Goal: Task Accomplishment & Management: Use online tool/utility

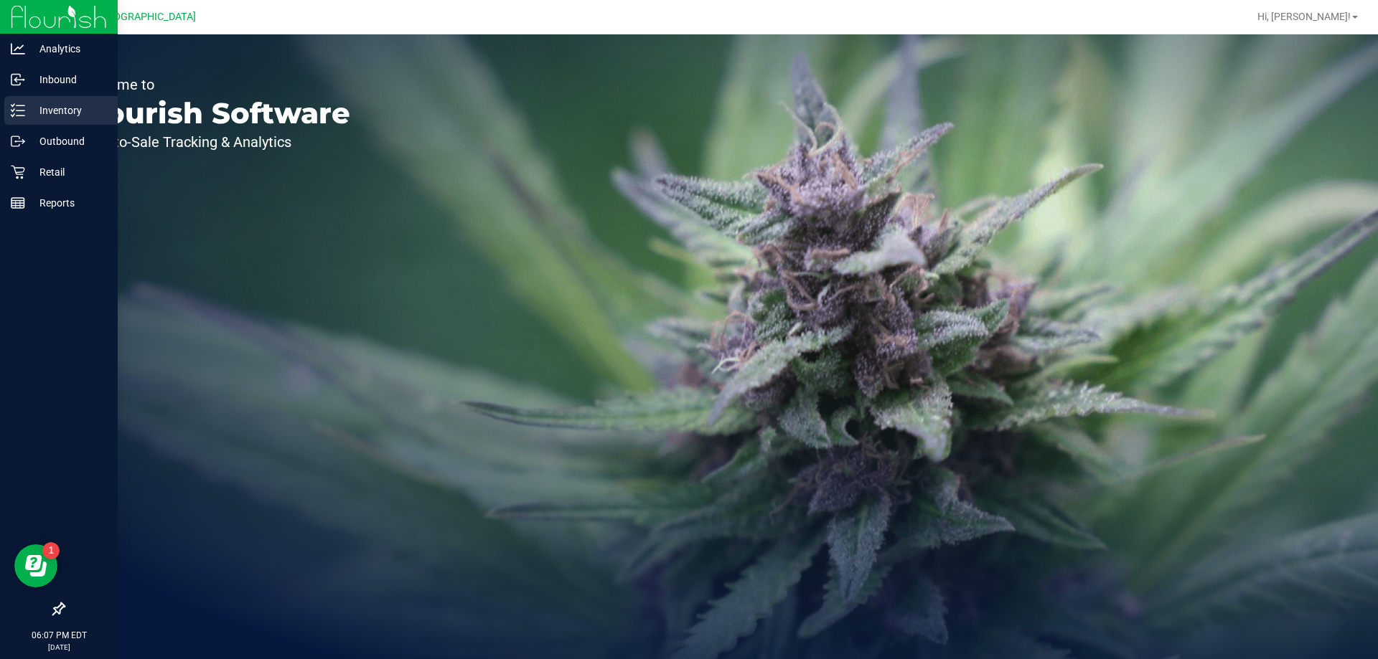
click at [72, 110] on p "Inventory" at bounding box center [68, 110] width 86 height 17
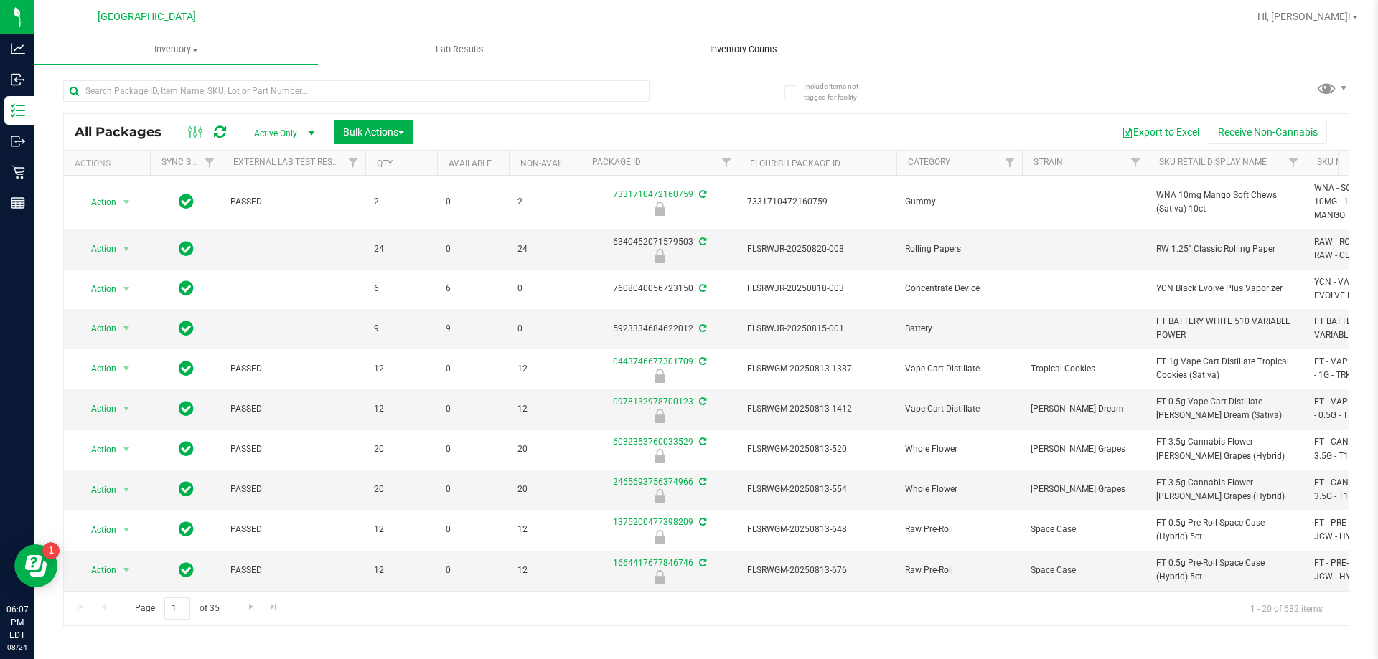
click at [745, 51] on span "Inventory Counts" at bounding box center [743, 49] width 106 height 13
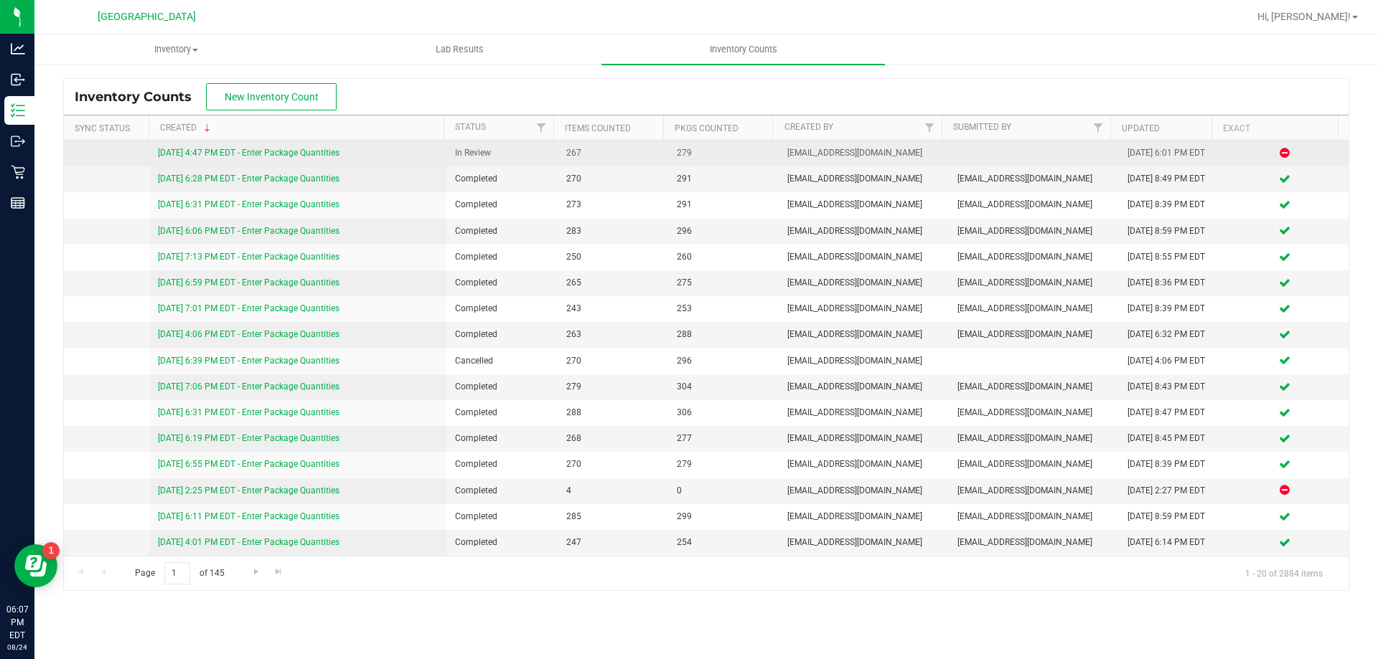
click at [311, 148] on link "[DATE] 4:47 PM EDT - Enter Package Quantities" at bounding box center [249, 153] width 182 height 10
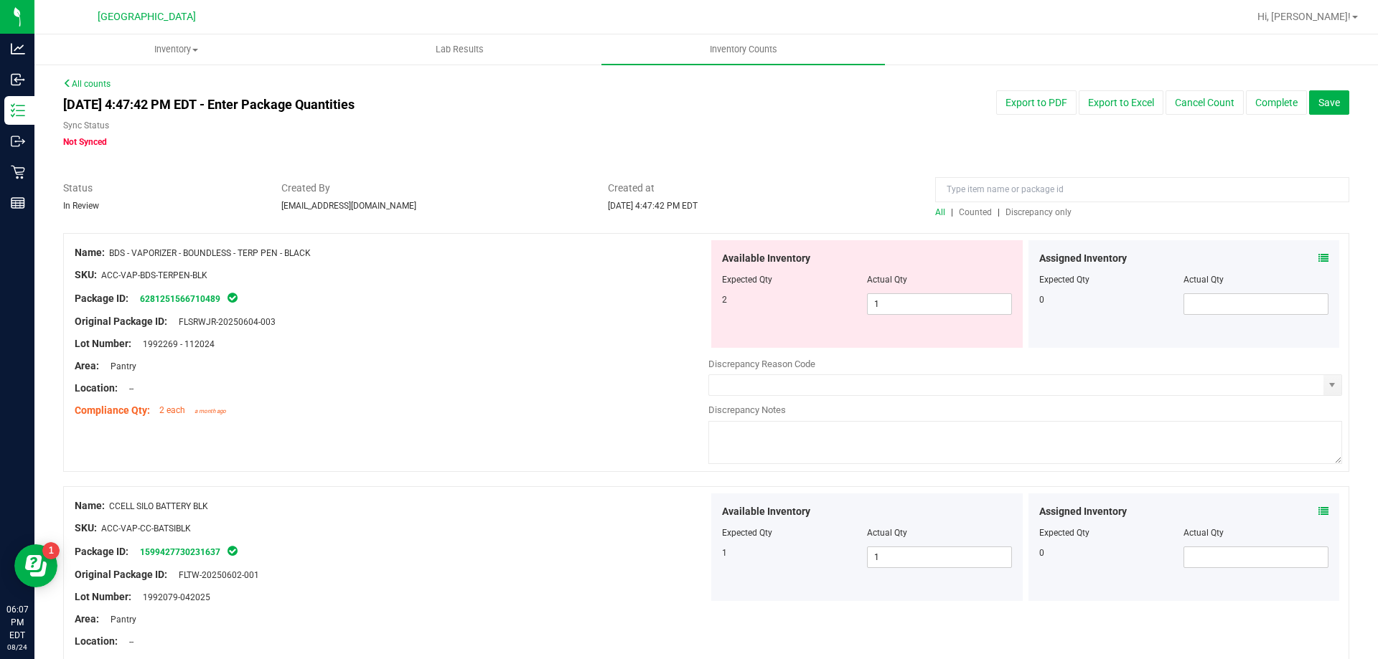
click at [1023, 215] on span "Discrepancy only" at bounding box center [1038, 212] width 66 height 10
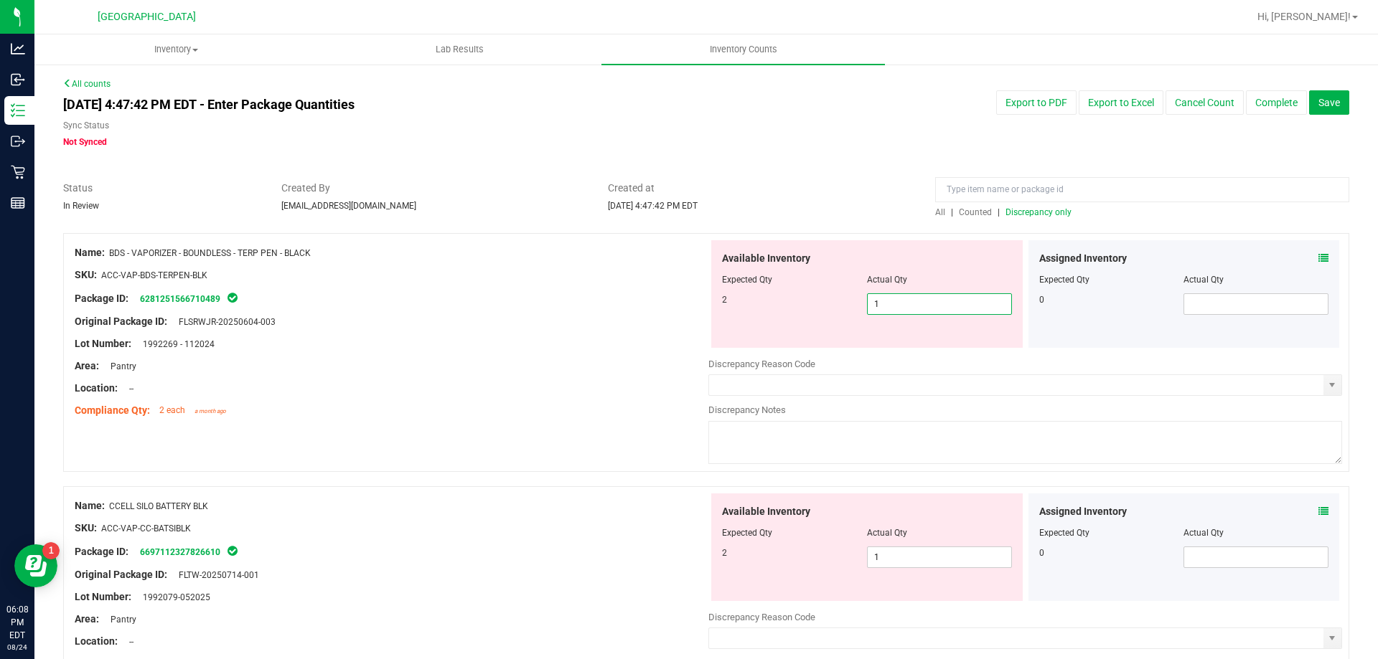
drag, startPoint x: 909, startPoint y: 308, endPoint x: 559, endPoint y: 308, distance: 350.2
click at [559, 309] on div "Name: BDS - VAPORIZER - BOUNDLESS - TERP PEN - BLACK SKU: ACC-VAP-BDS-TERPEN-BL…" at bounding box center [706, 352] width 1286 height 239
type input "2"
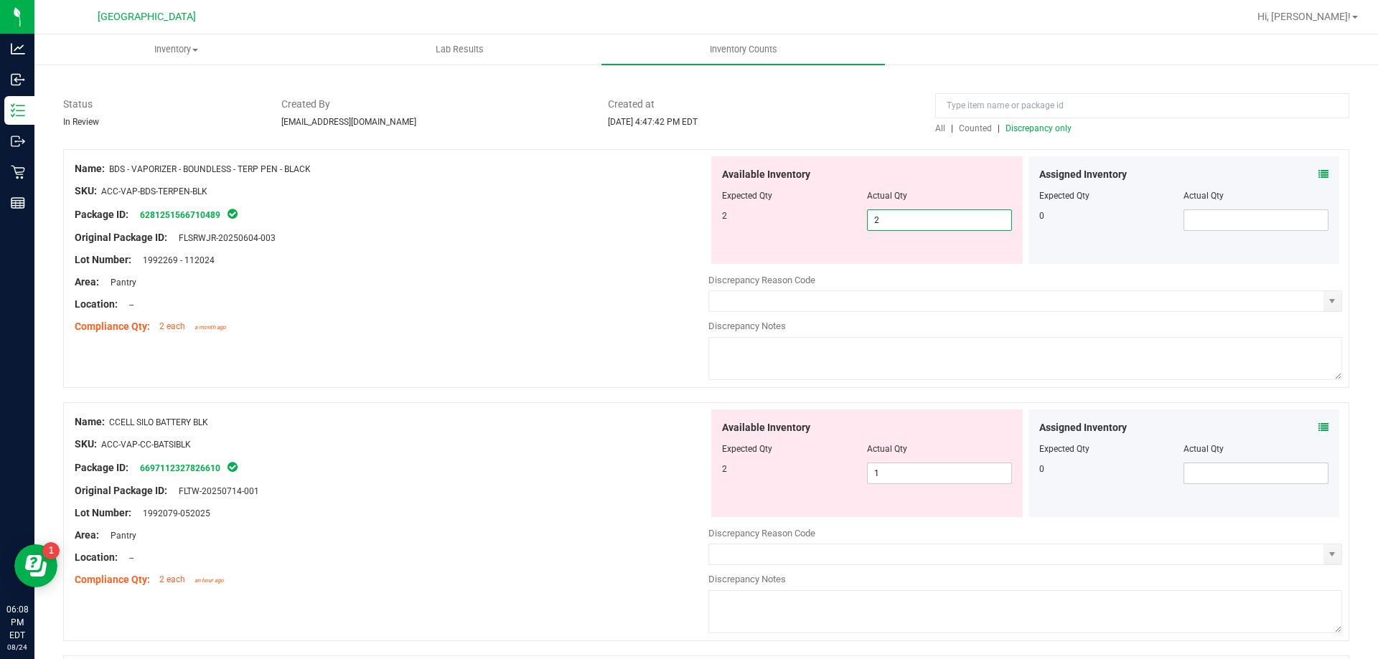
scroll to position [215, 0]
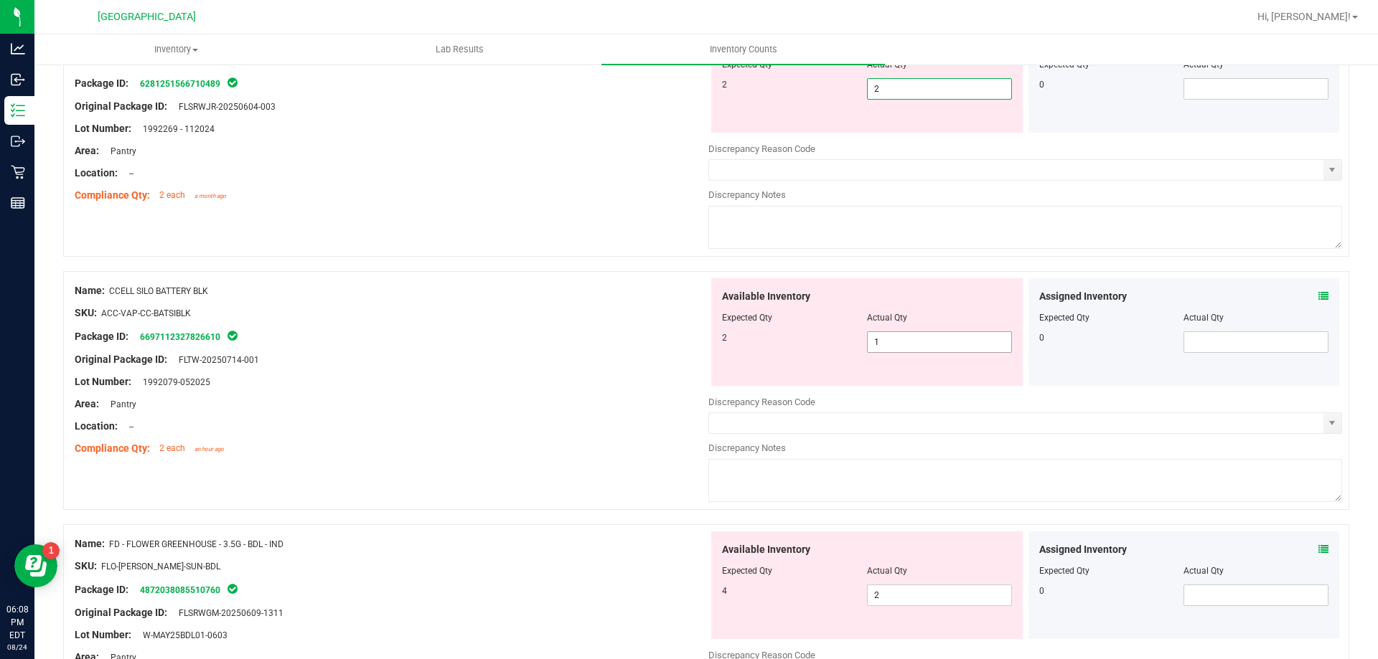
type input "2"
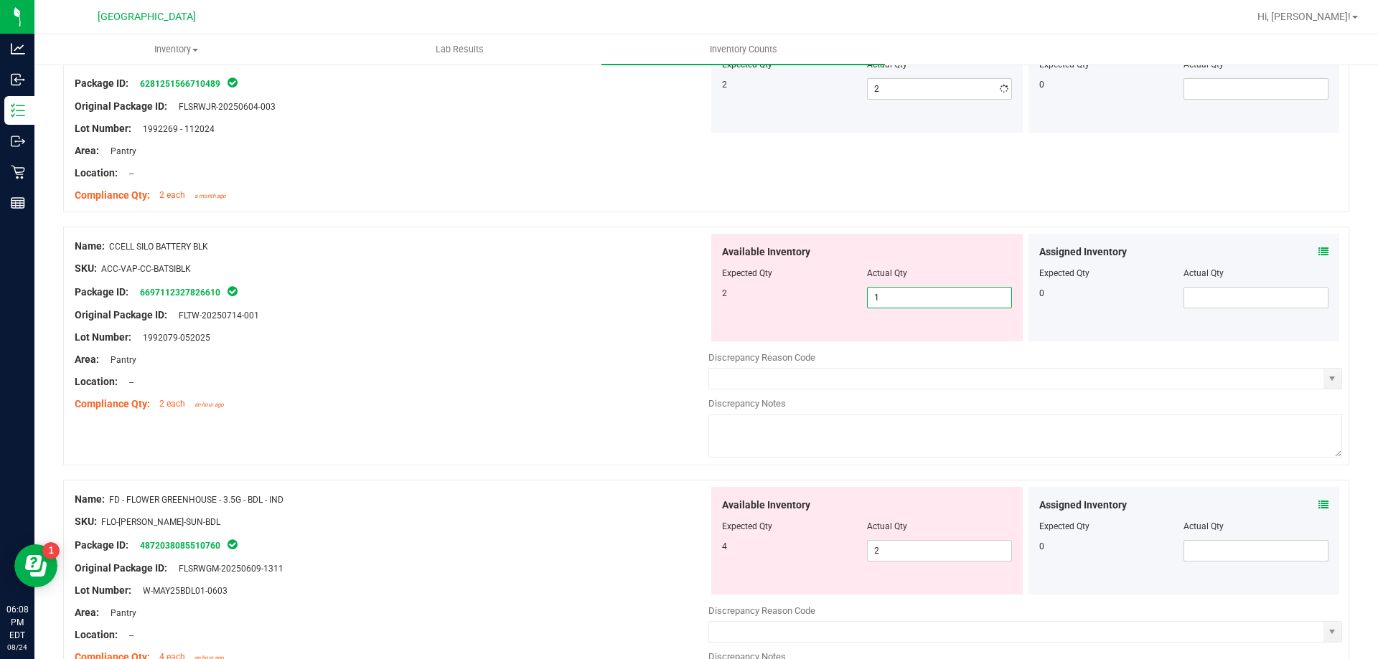
drag, startPoint x: 885, startPoint y: 341, endPoint x: 700, endPoint y: 340, distance: 185.8
click at [700, 340] on div "Name: CCELL SILO BATTERY BLK SKU: ACC-VAP-CC-BATSIBLK Package ID: 6697112327826…" at bounding box center [706, 346] width 1286 height 239
drag, startPoint x: 901, startPoint y: 295, endPoint x: 816, endPoint y: 297, distance: 85.4
click at [819, 297] on div "2 1 1" at bounding box center [867, 298] width 290 height 22
type input "2"
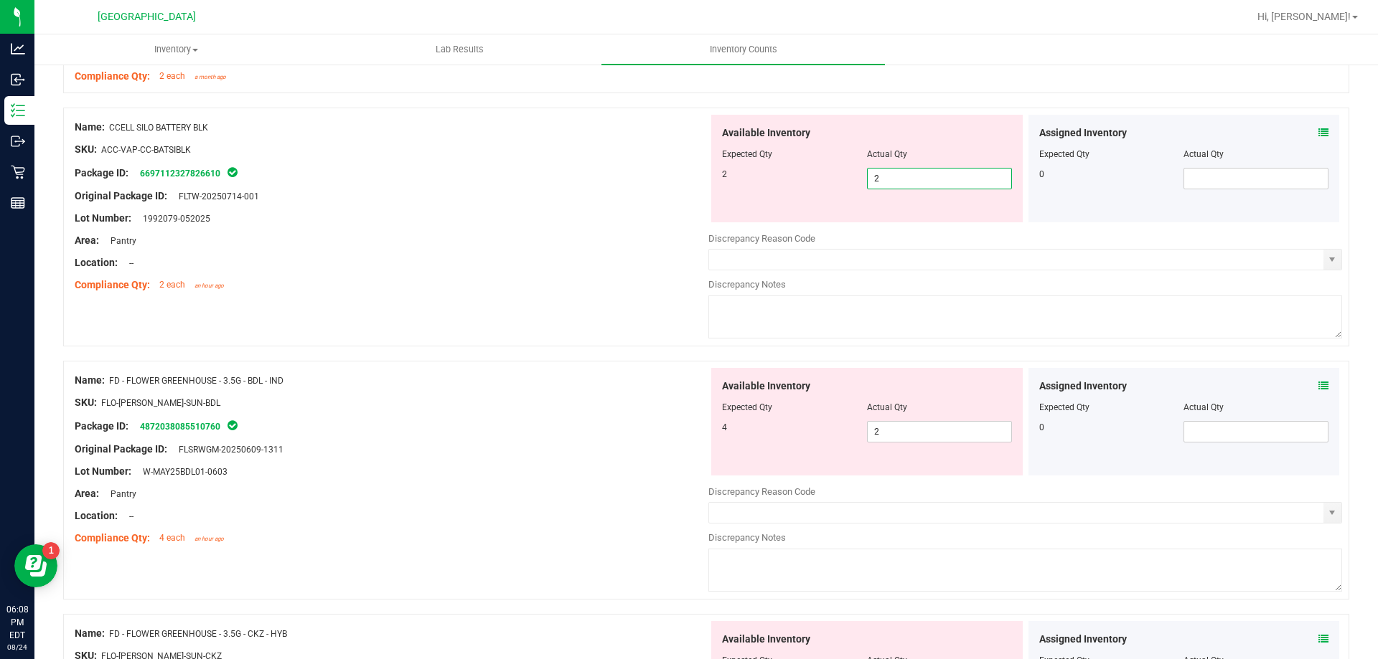
scroll to position [431, 0]
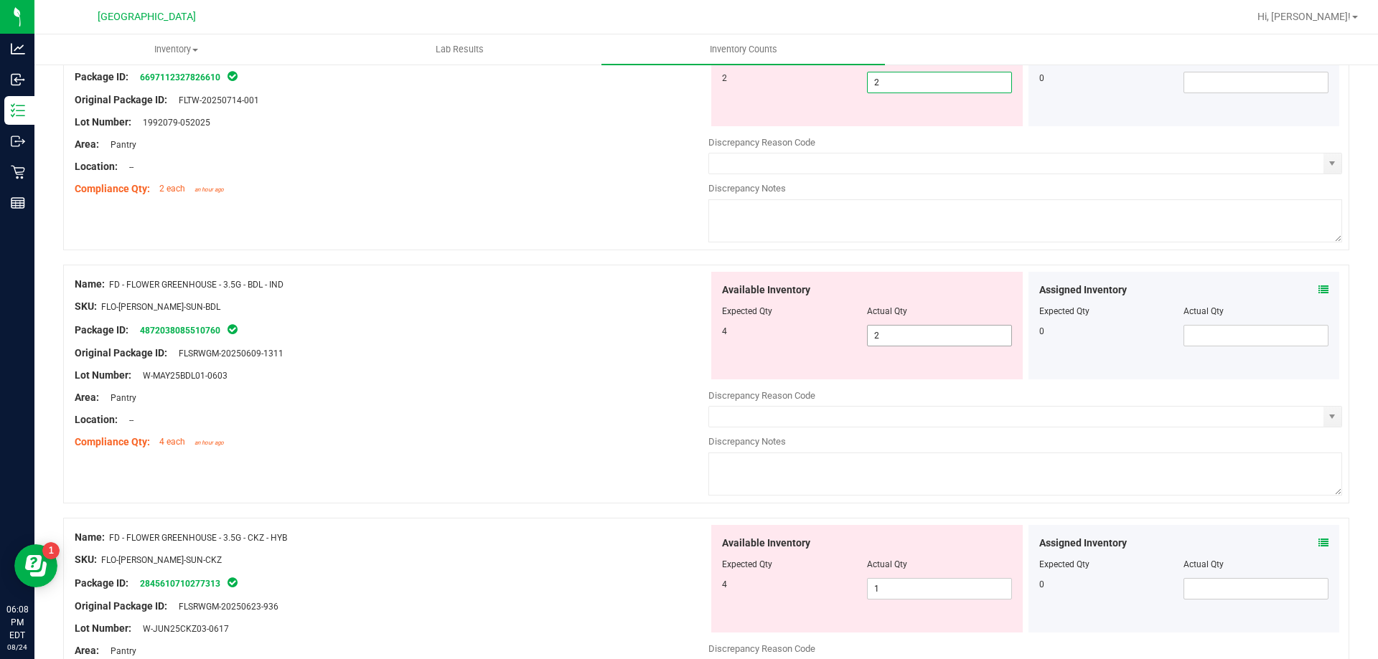
type input "2"
drag, startPoint x: 878, startPoint y: 339, endPoint x: 1183, endPoint y: 332, distance: 305.8
click at [878, 339] on div "Available Inventory Expected Qty Actual Qty 4 2 2" at bounding box center [1025, 385] width 634 height 227
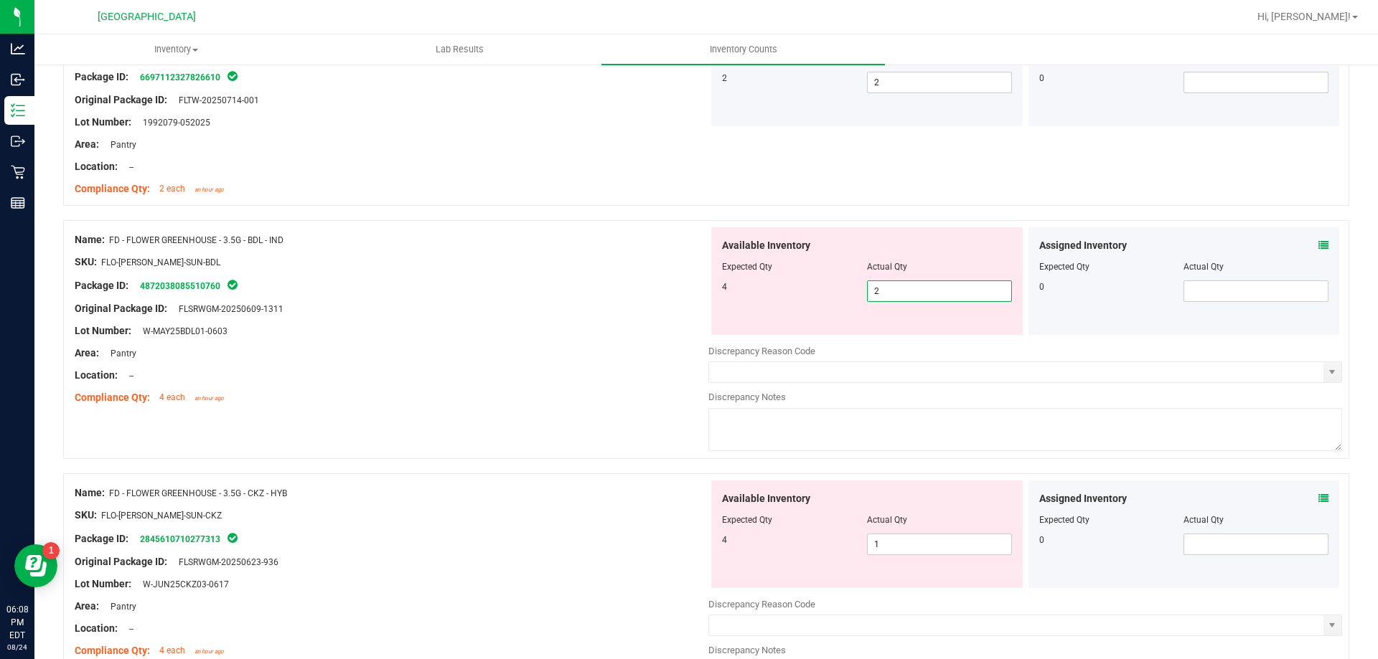
drag, startPoint x: 1334, startPoint y: 241, endPoint x: 1313, endPoint y: 246, distance: 21.4
click at [1329, 241] on div "Name: FD - FLOWER GREENHOUSE - 3.5G - BDL - IND SKU: FLO-[PERSON_NAME]-SUN-BDL …" at bounding box center [706, 339] width 1286 height 239
click at [1318, 246] on icon at bounding box center [1323, 245] width 10 height 10
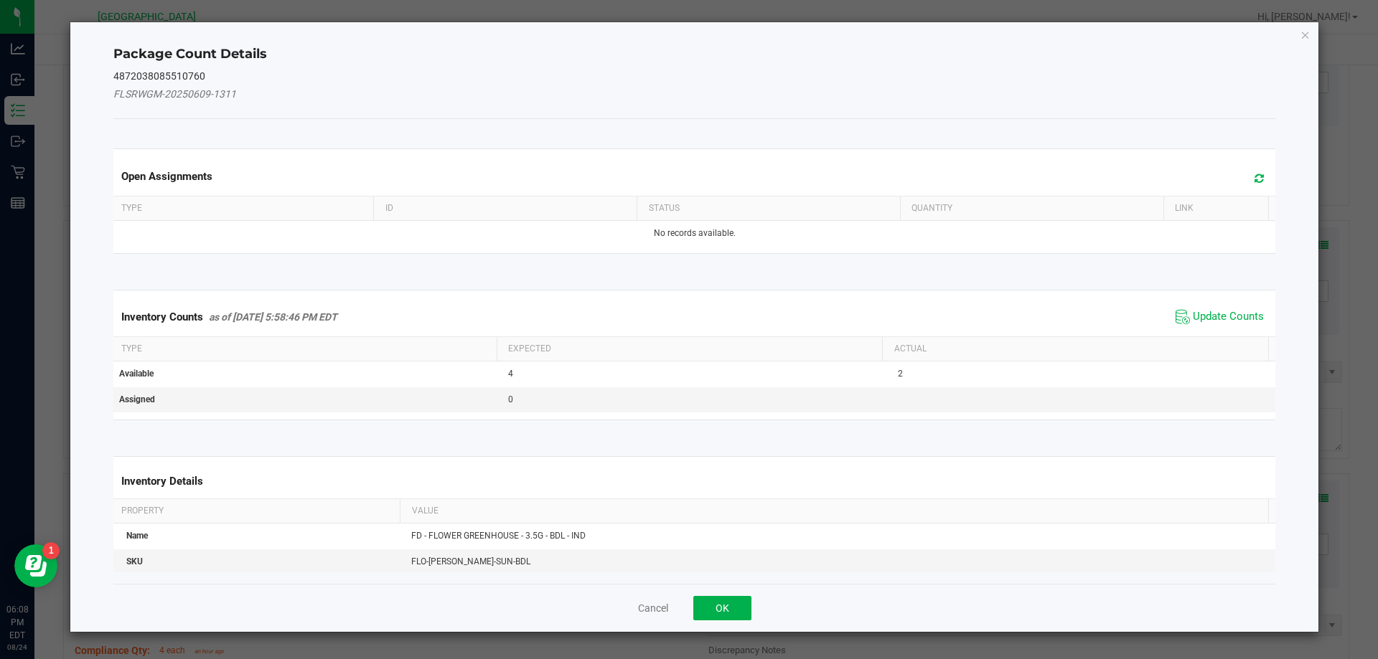
click at [1254, 177] on icon at bounding box center [1258, 178] width 9 height 11
click at [1200, 318] on span "Update Counts" at bounding box center [1228, 317] width 71 height 14
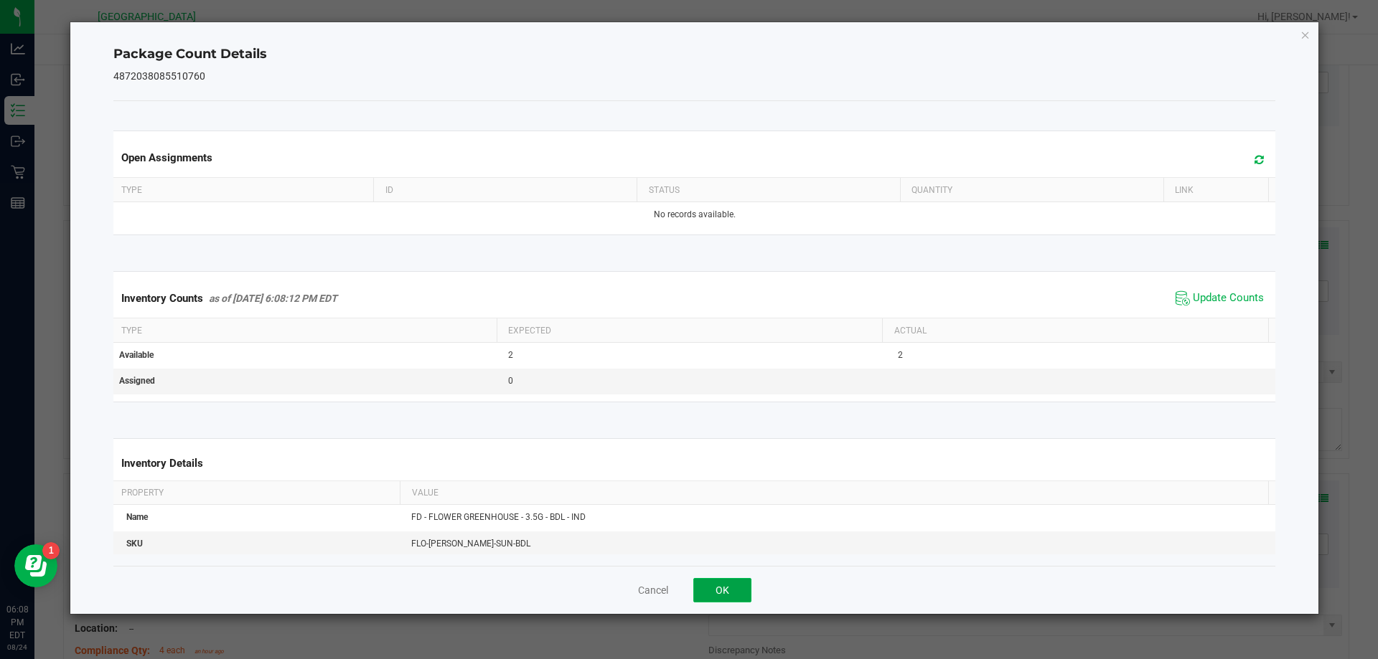
click at [701, 602] on button "OK" at bounding box center [722, 590] width 58 height 24
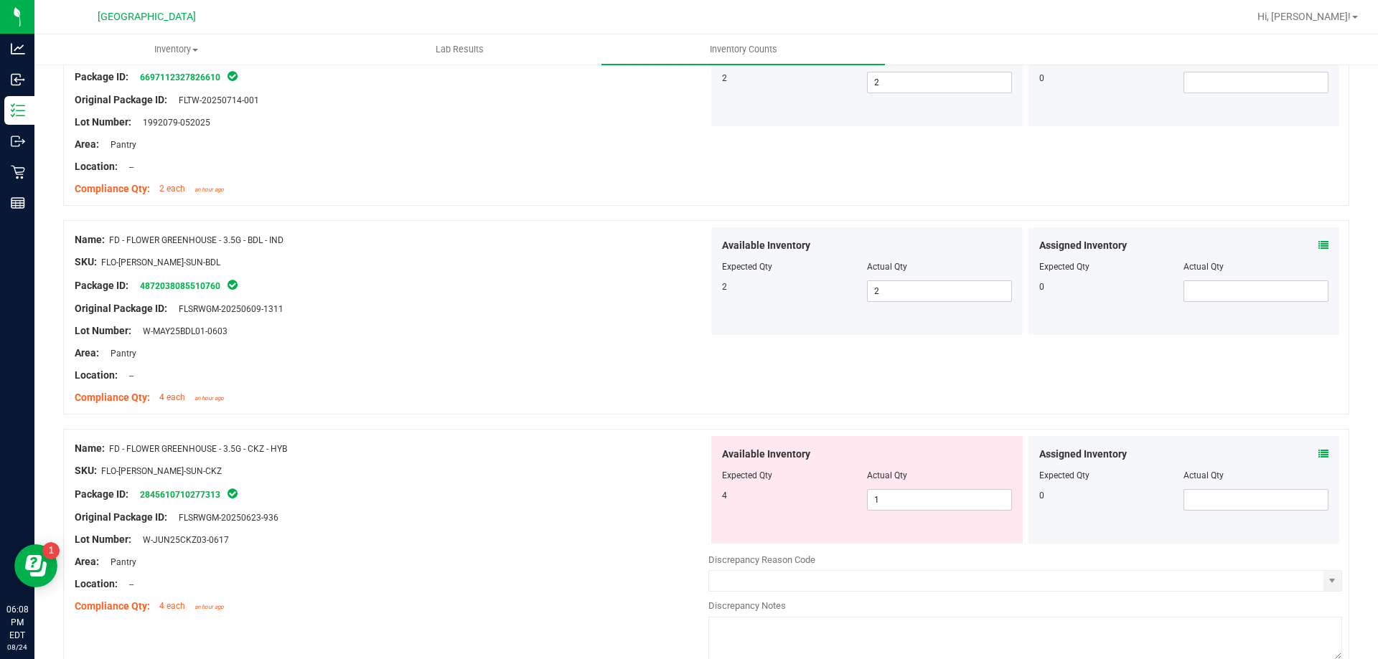
drag, startPoint x: 1305, startPoint y: 457, endPoint x: 1312, endPoint y: 458, distance: 7.2
click at [1310, 458] on div "Assigned Inventory" at bounding box center [1184, 454] width 290 height 15
click at [1318, 458] on icon at bounding box center [1323, 454] width 10 height 10
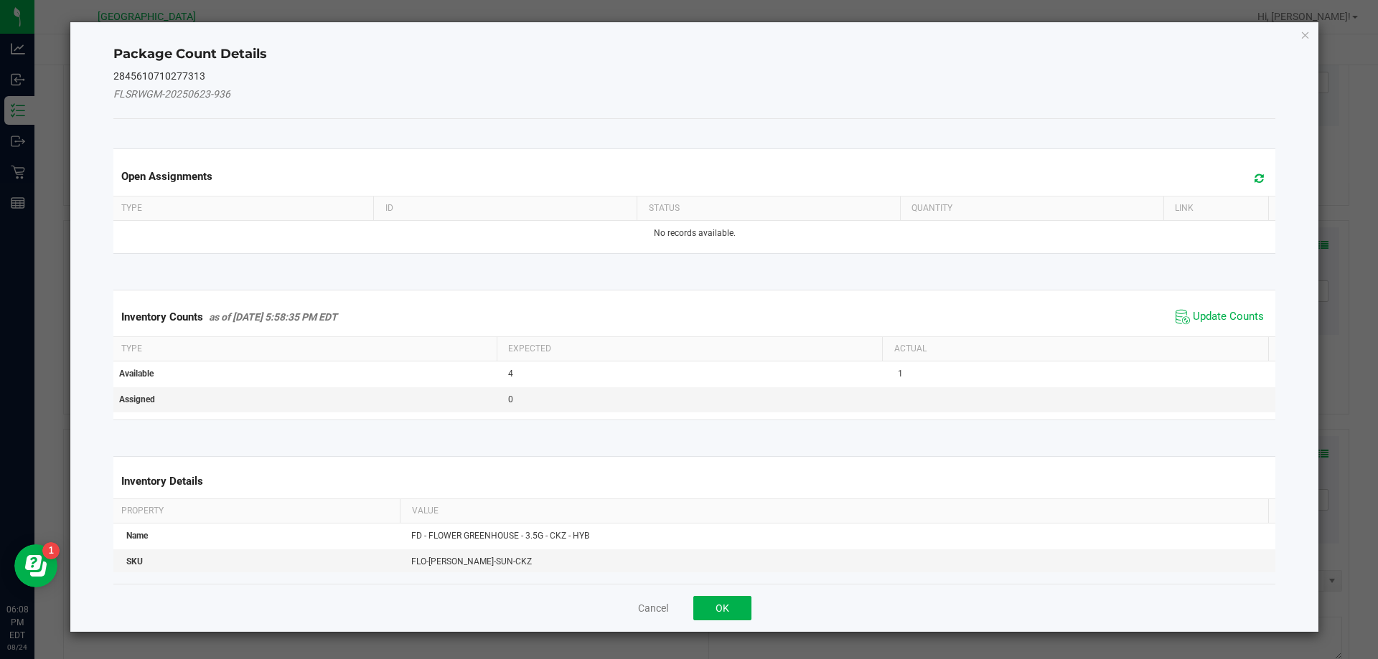
click at [1248, 185] on span at bounding box center [1255, 179] width 24 height 20
click at [1196, 314] on span "Update Counts" at bounding box center [1219, 317] width 95 height 22
click at [1198, 309] on span "Update Counts" at bounding box center [1221, 316] width 92 height 20
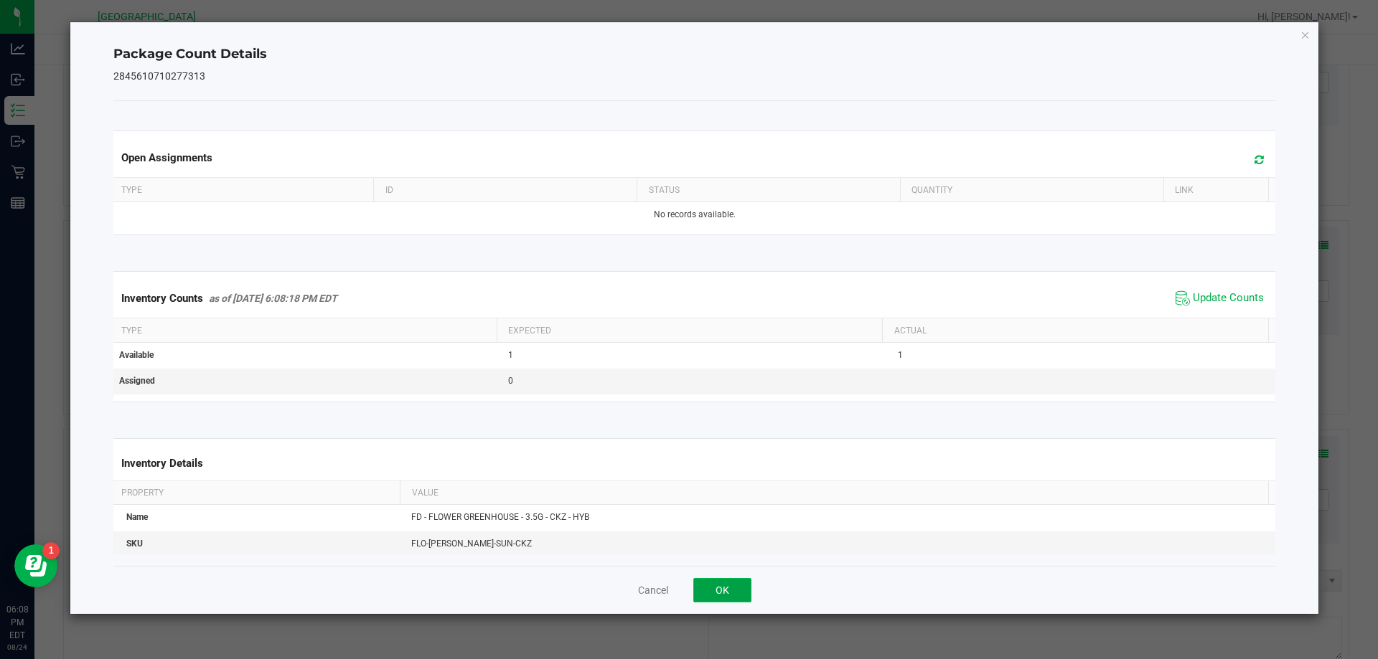
click at [725, 595] on button "OK" at bounding box center [722, 590] width 58 height 24
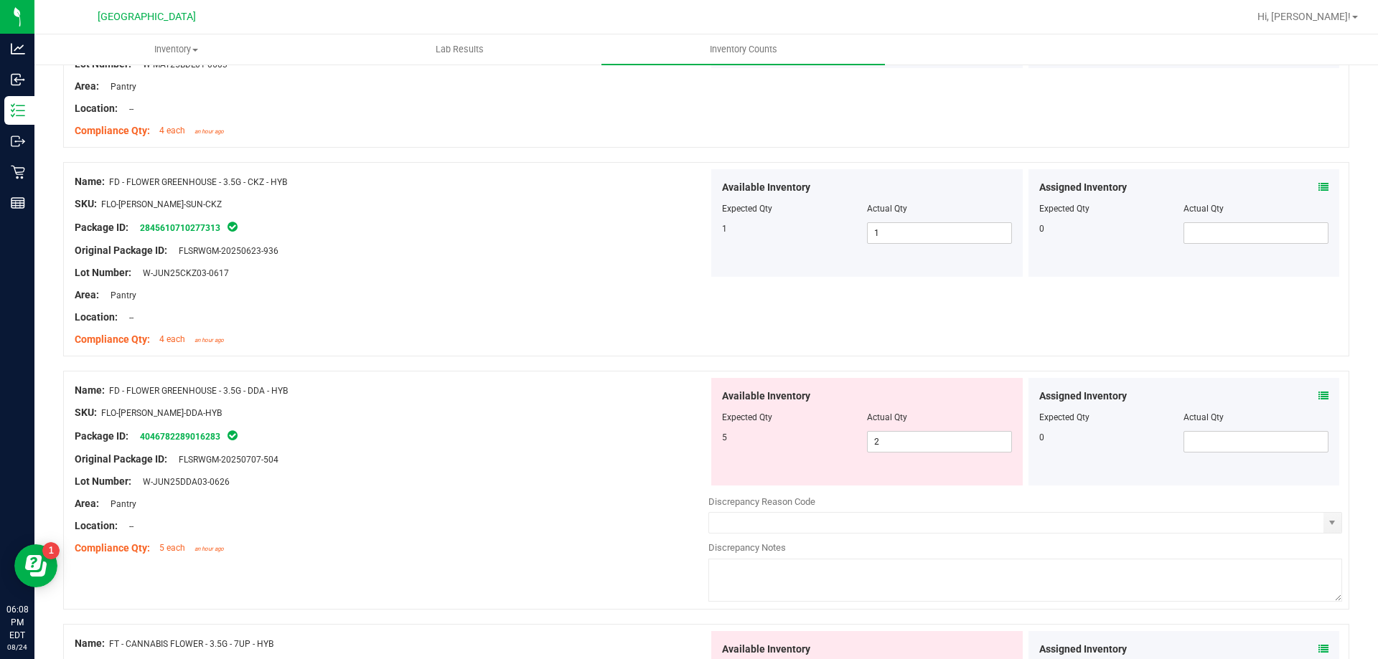
scroll to position [789, 0]
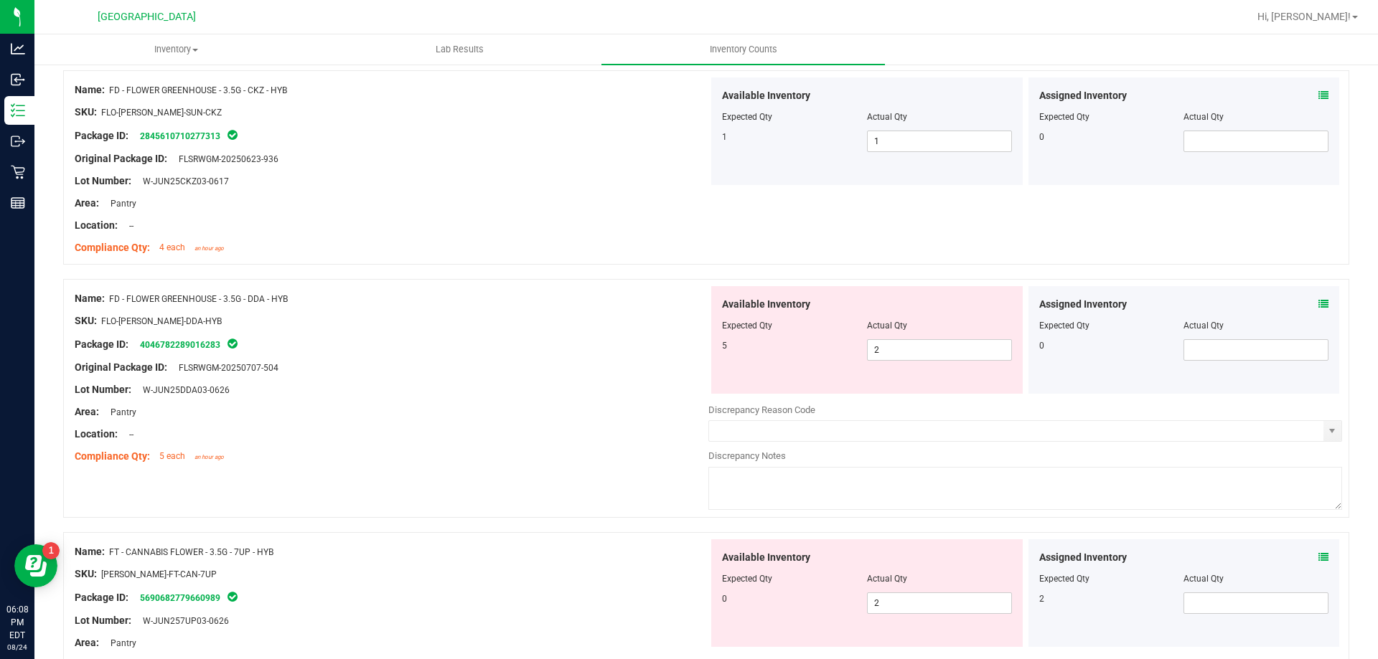
click at [1318, 306] on icon at bounding box center [1323, 304] width 10 height 10
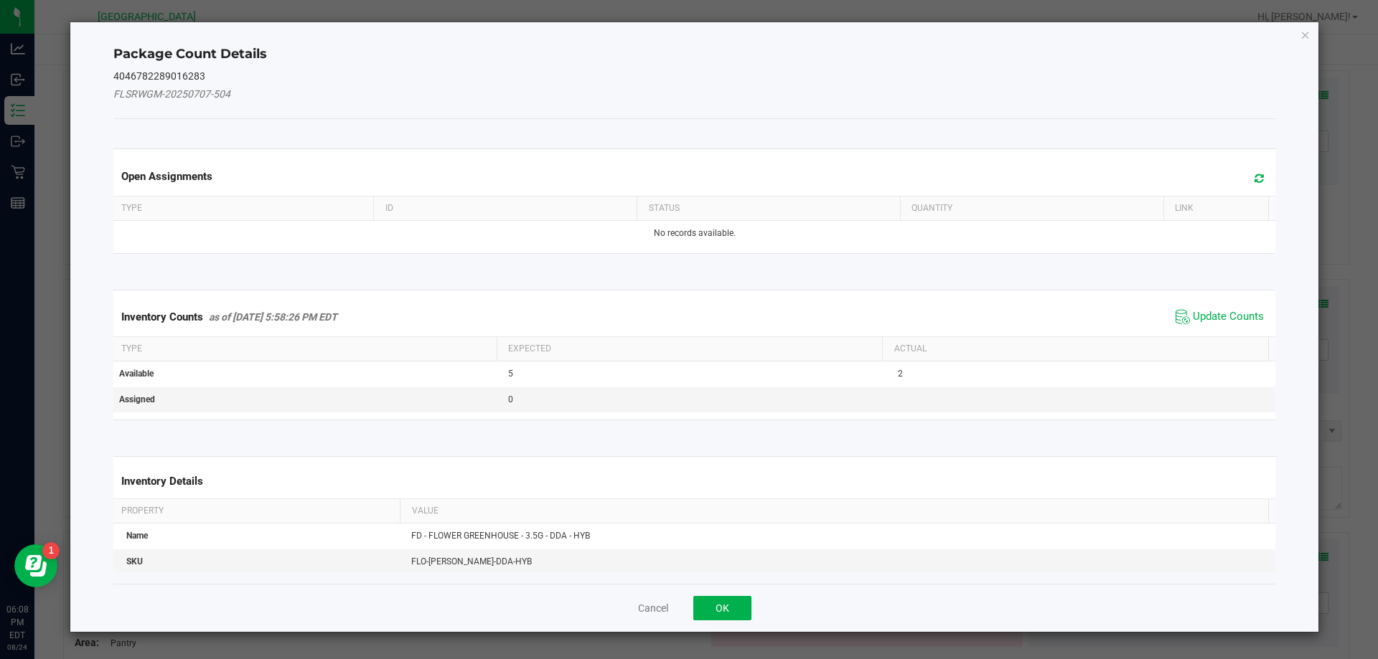
click at [1254, 179] on icon at bounding box center [1258, 178] width 9 height 11
click at [1222, 305] on div "Inventory Counts as of [DATE] 5:58:26 PM EDT Update Counts" at bounding box center [695, 317] width 1168 height 39
click at [1218, 314] on span "Update Counts" at bounding box center [1228, 317] width 71 height 14
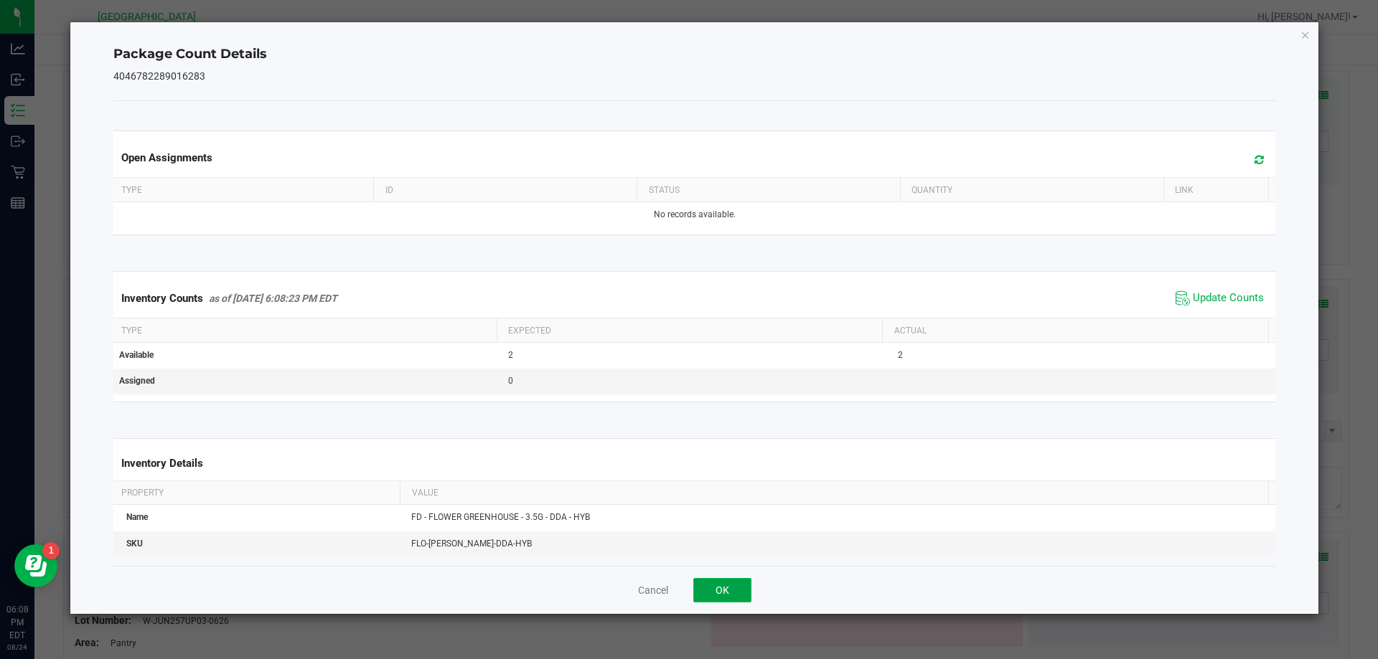
click at [720, 591] on button "OK" at bounding box center [722, 590] width 58 height 24
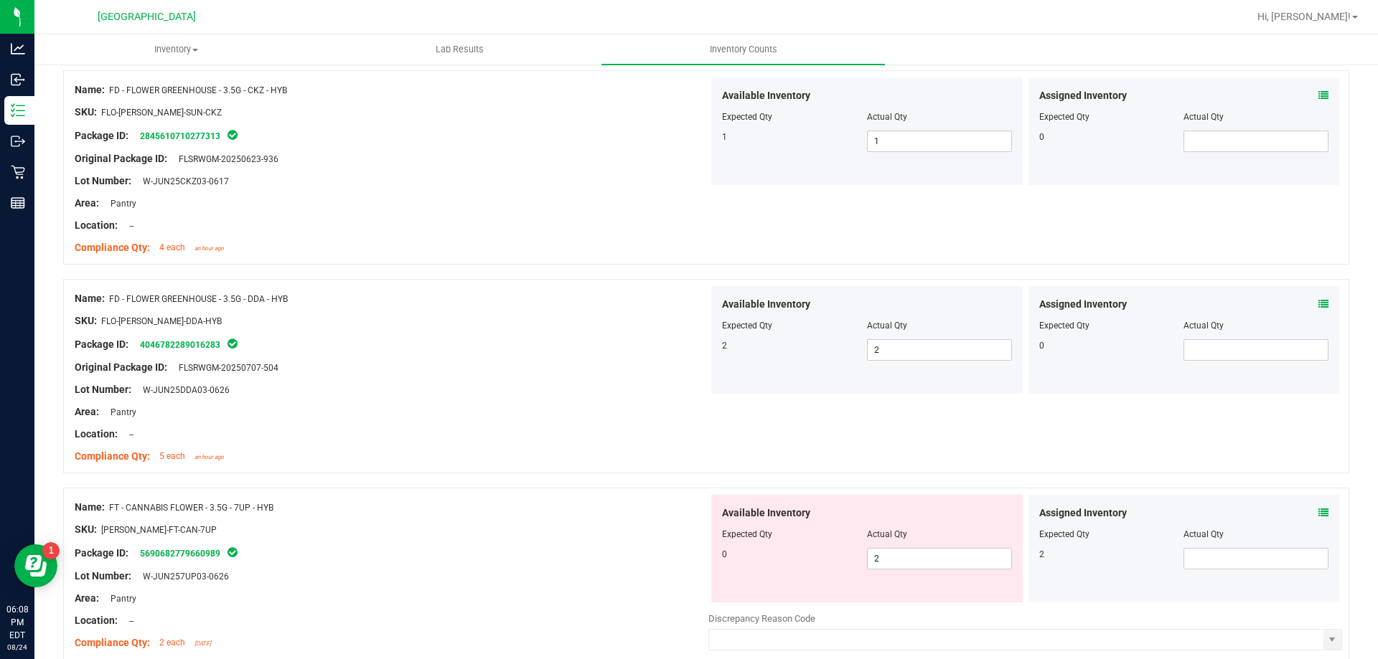
click at [1318, 512] on icon at bounding box center [1323, 513] width 10 height 10
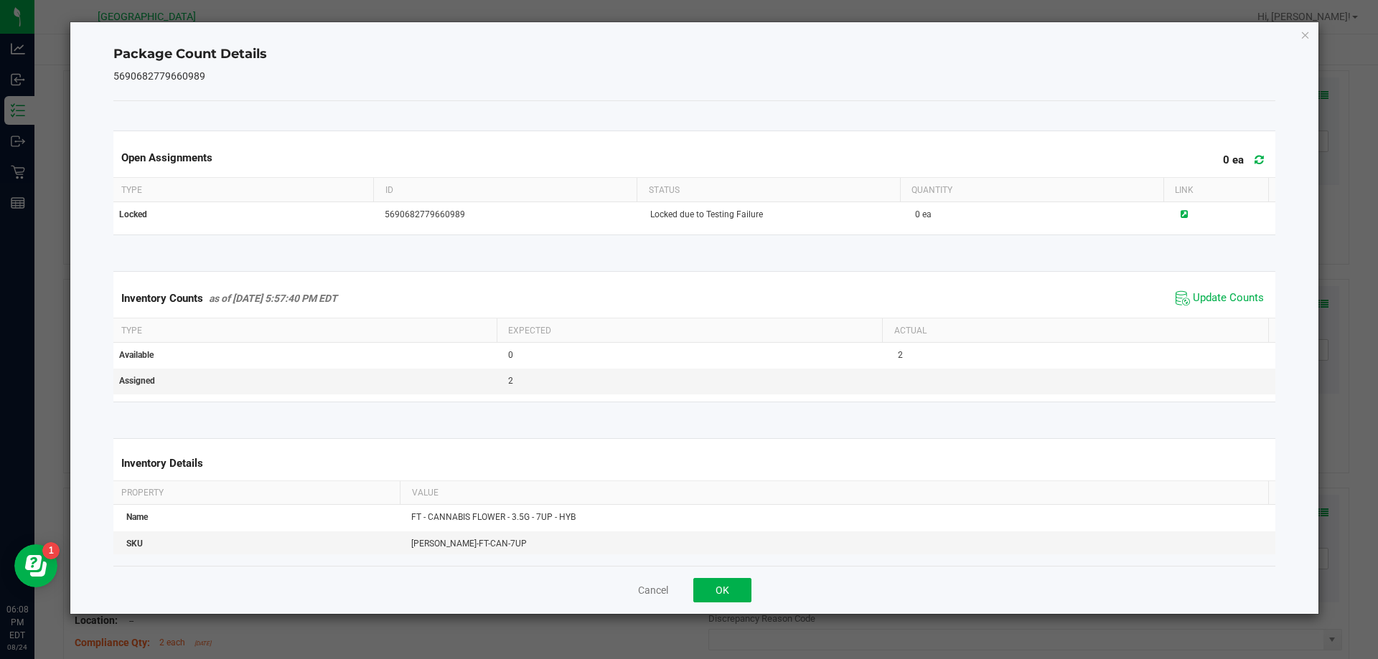
click at [1254, 163] on icon at bounding box center [1258, 159] width 9 height 11
click at [1223, 293] on span "Update Counts" at bounding box center [1228, 298] width 71 height 14
click at [731, 578] on button "OK" at bounding box center [722, 590] width 58 height 24
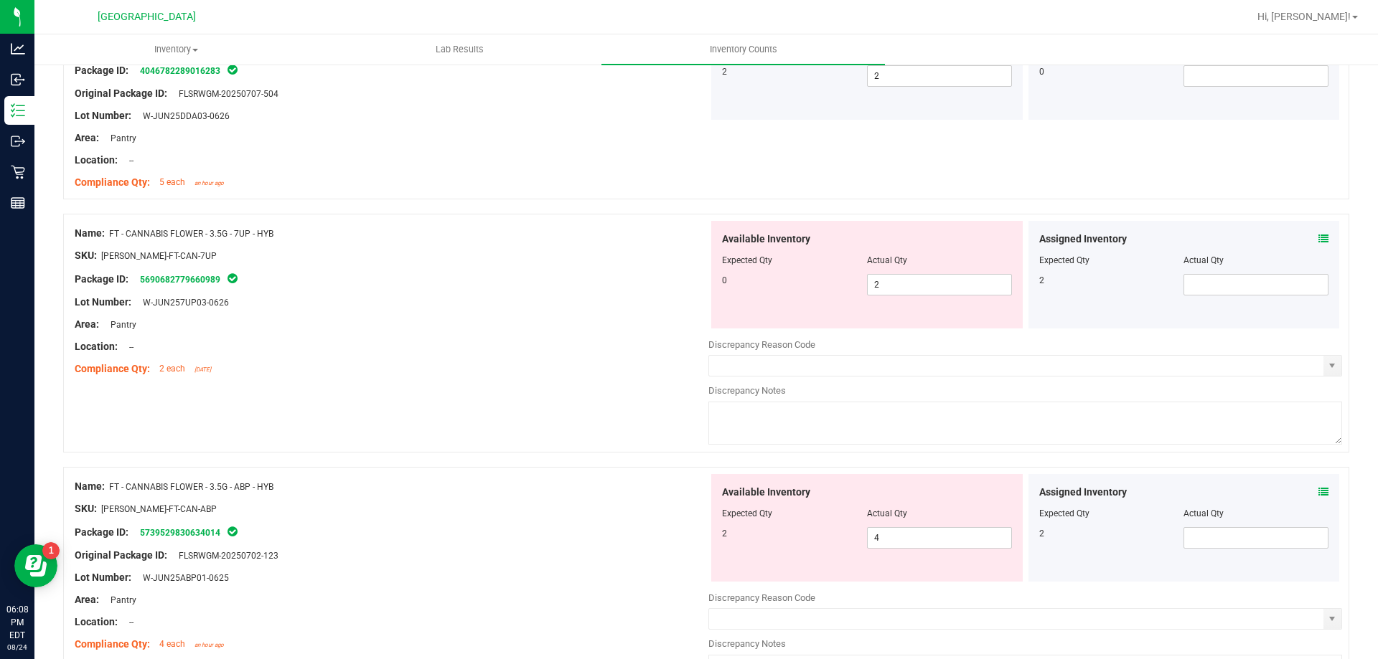
scroll to position [1085, 0]
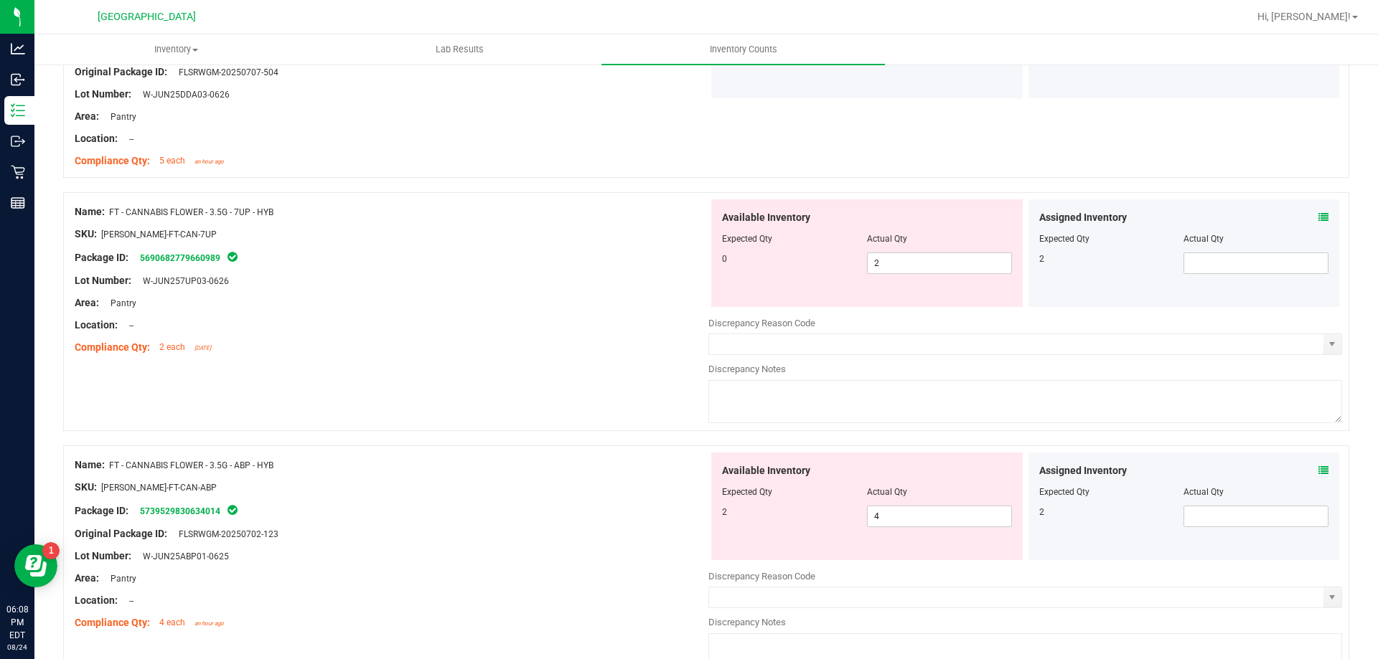
click at [1318, 217] on icon at bounding box center [1323, 217] width 10 height 10
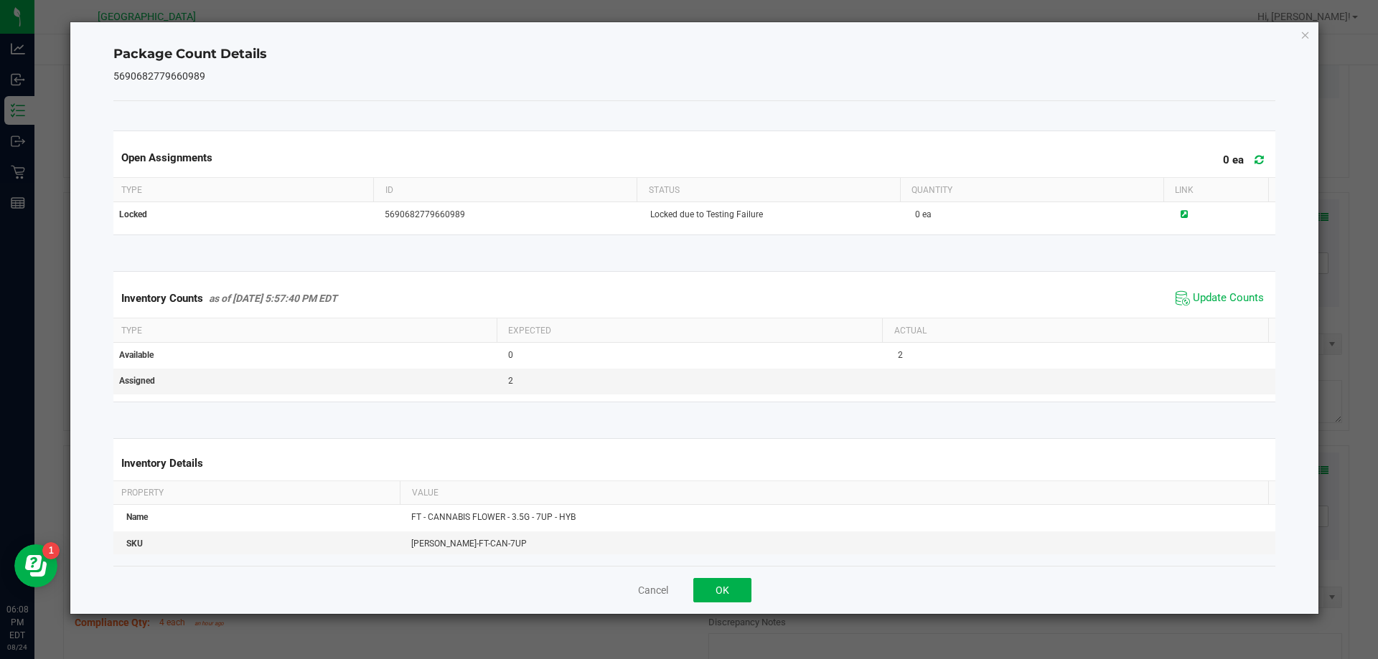
click at [1254, 160] on icon at bounding box center [1258, 159] width 9 height 11
click at [1216, 293] on span "Update Counts" at bounding box center [1228, 298] width 71 height 14
click at [738, 598] on button "OK" at bounding box center [722, 590] width 58 height 24
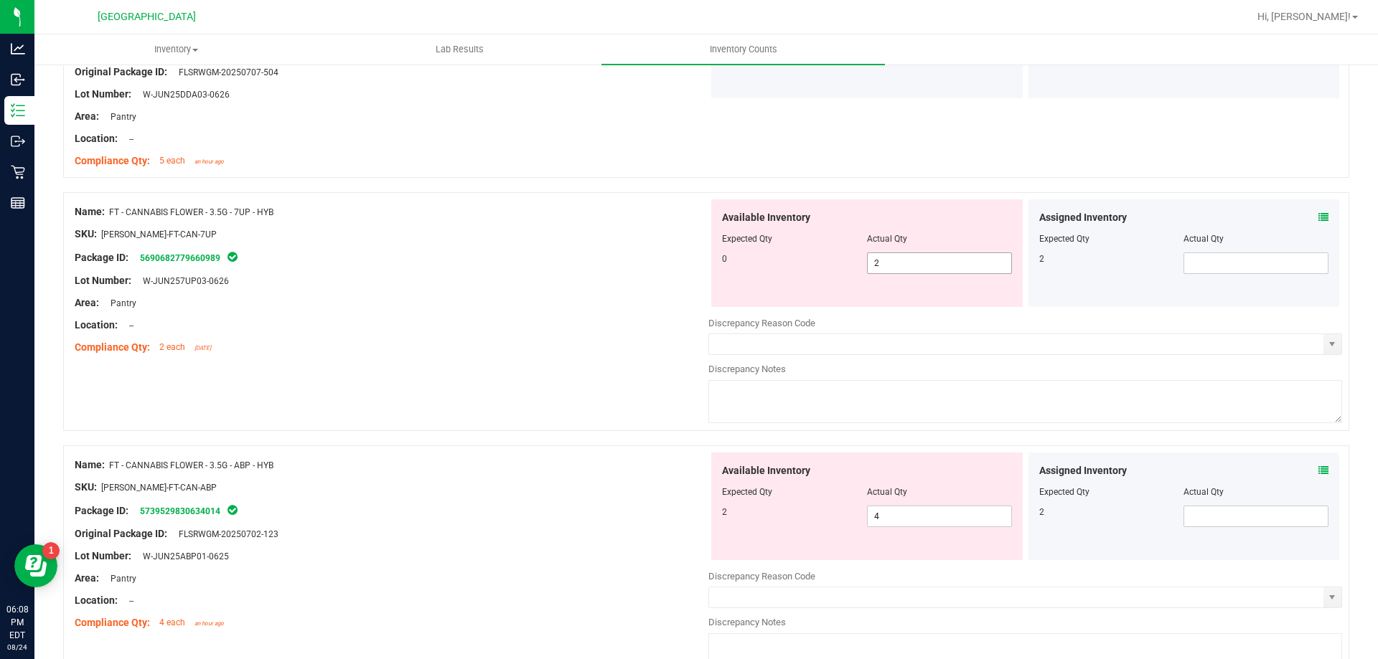
click at [946, 264] on input "2" at bounding box center [940, 263] width 144 height 20
click at [1209, 263] on input "text" at bounding box center [1256, 263] width 144 height 20
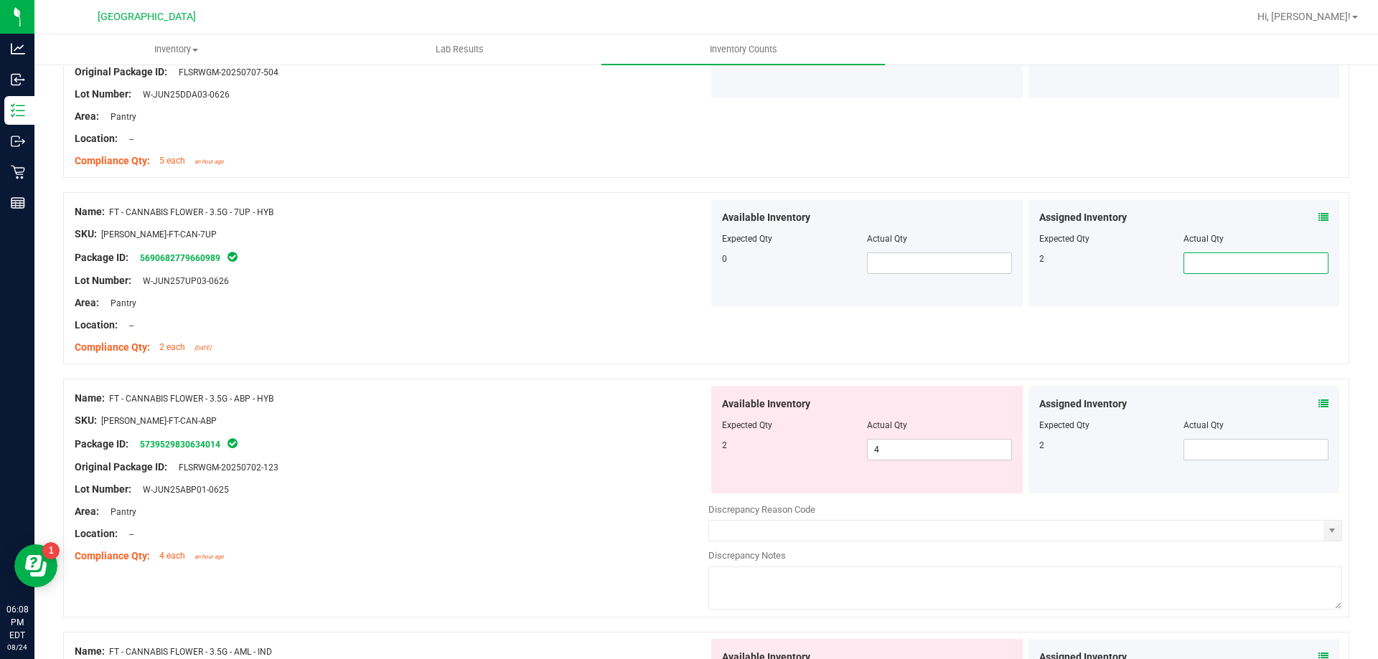
type input "2"
click at [1318, 403] on icon at bounding box center [1323, 404] width 10 height 10
type input "2"
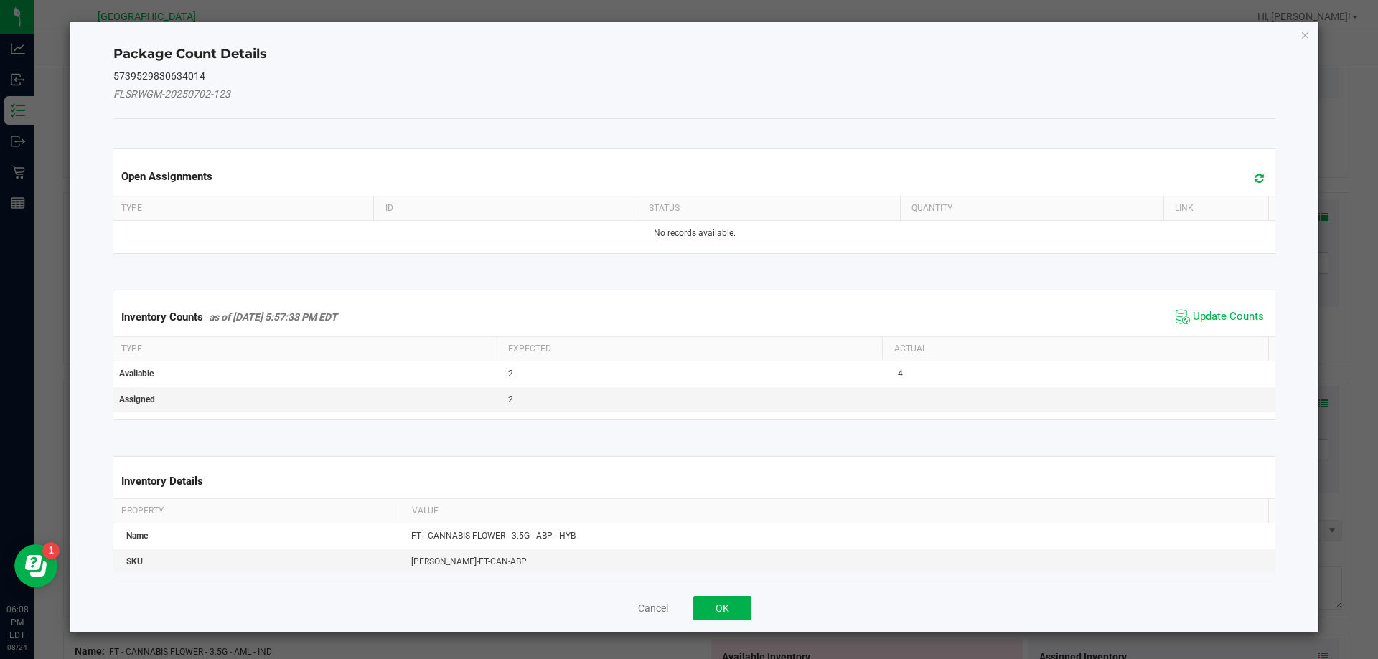
click at [1254, 178] on icon at bounding box center [1258, 178] width 9 height 11
click at [1225, 311] on span "Update Counts" at bounding box center [1228, 317] width 71 height 14
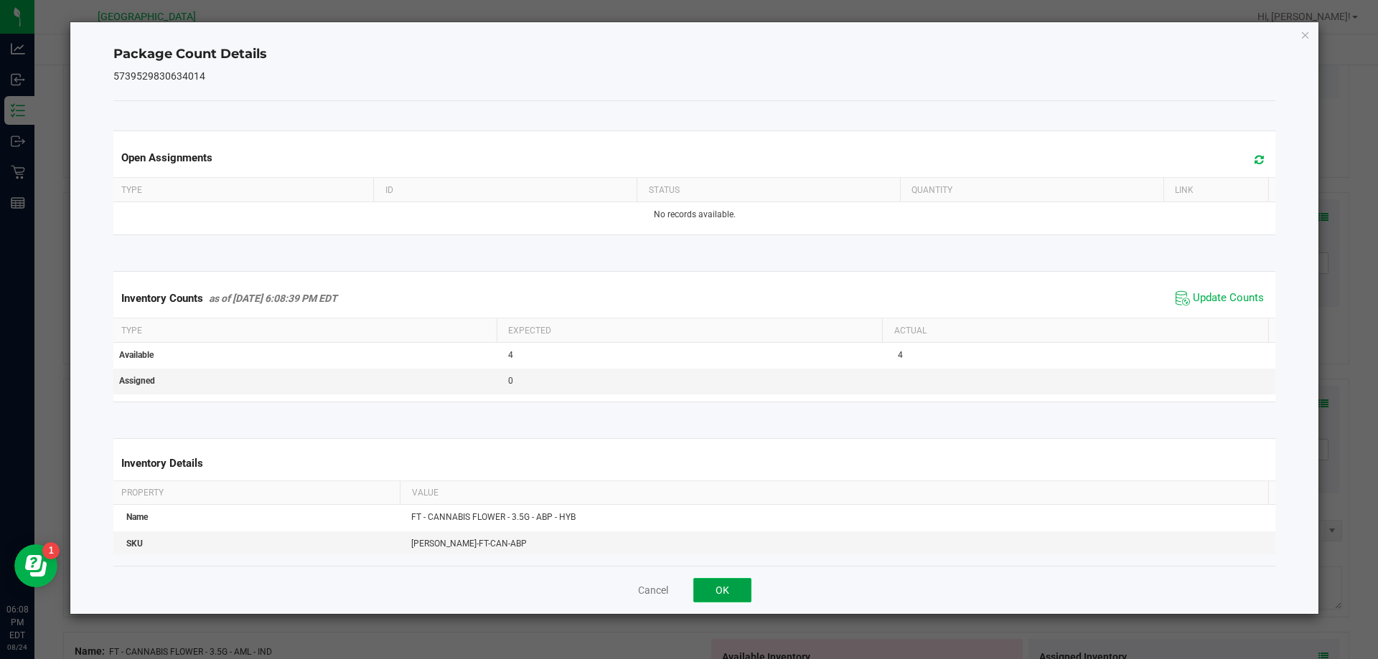
click at [738, 589] on button "OK" at bounding box center [722, 590] width 58 height 24
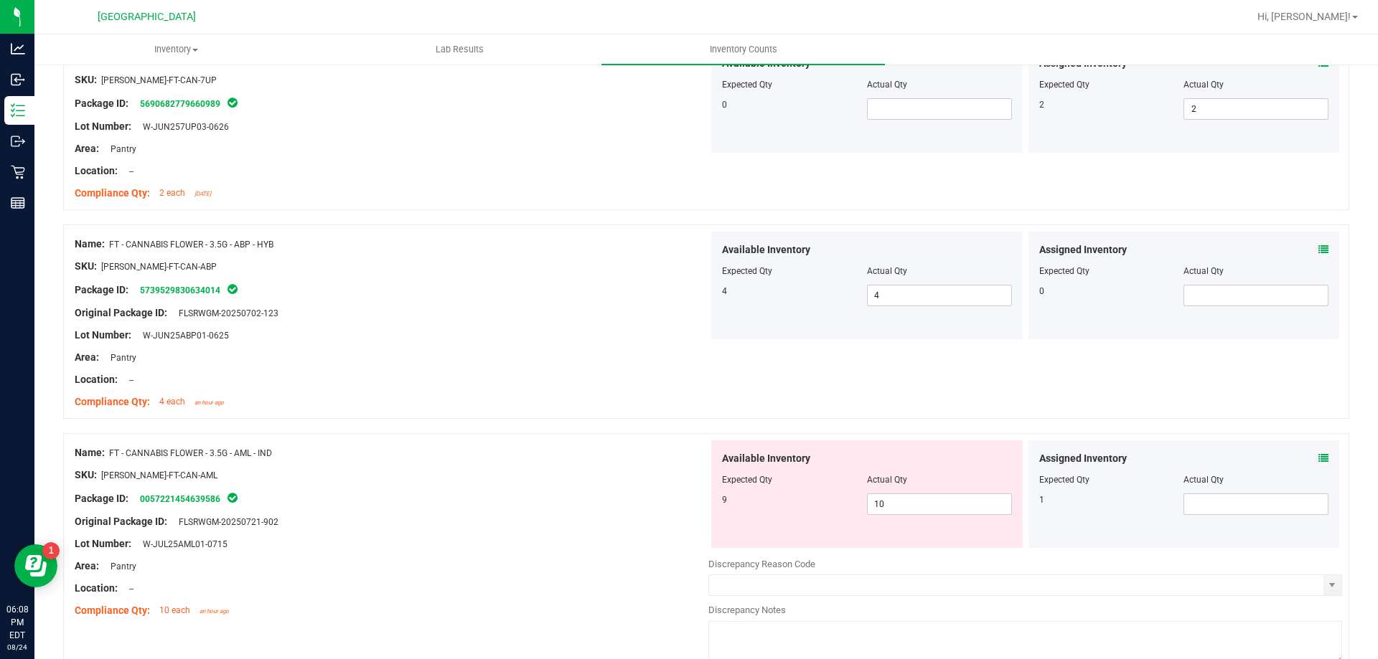
scroll to position [1238, 0]
click at [961, 111] on input "text" at bounding box center [940, 110] width 144 height 20
click at [1318, 464] on icon at bounding box center [1323, 459] width 10 height 10
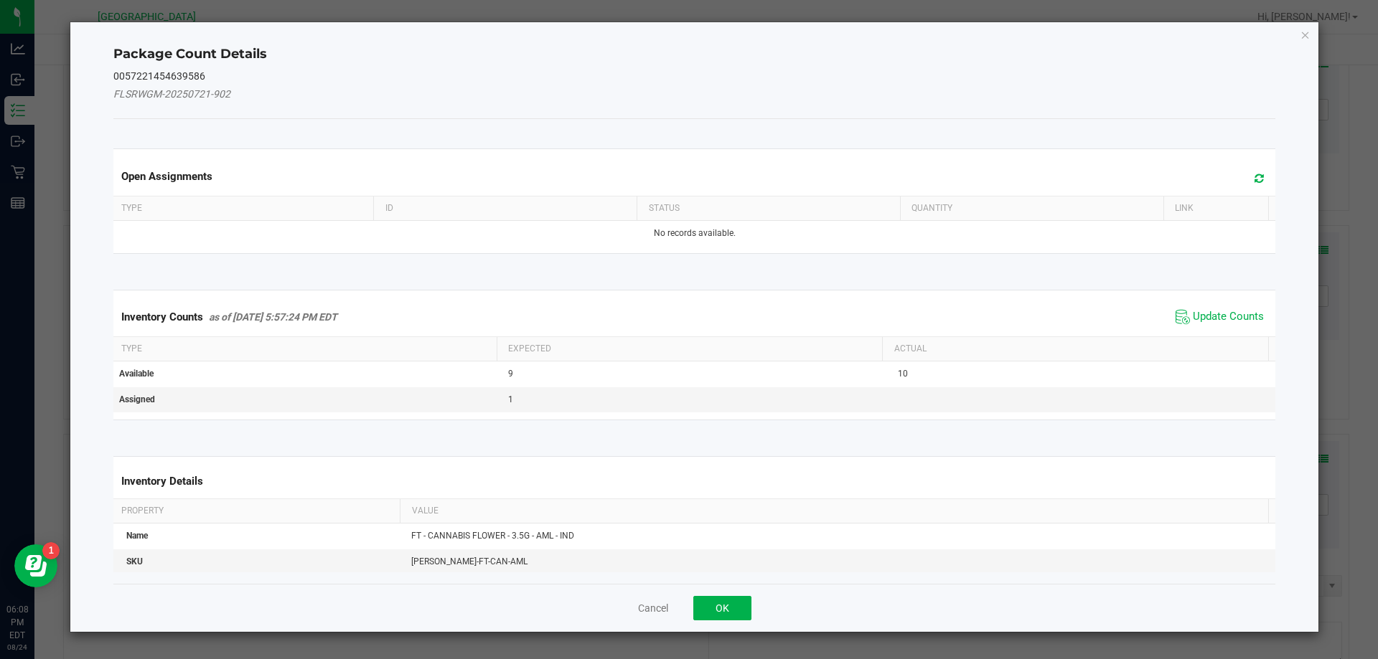
click at [1254, 179] on icon at bounding box center [1258, 178] width 9 height 11
click at [1236, 339] on th "Actual" at bounding box center [1075, 349] width 386 height 24
click at [1212, 312] on span "Update Counts" at bounding box center [1228, 317] width 71 height 14
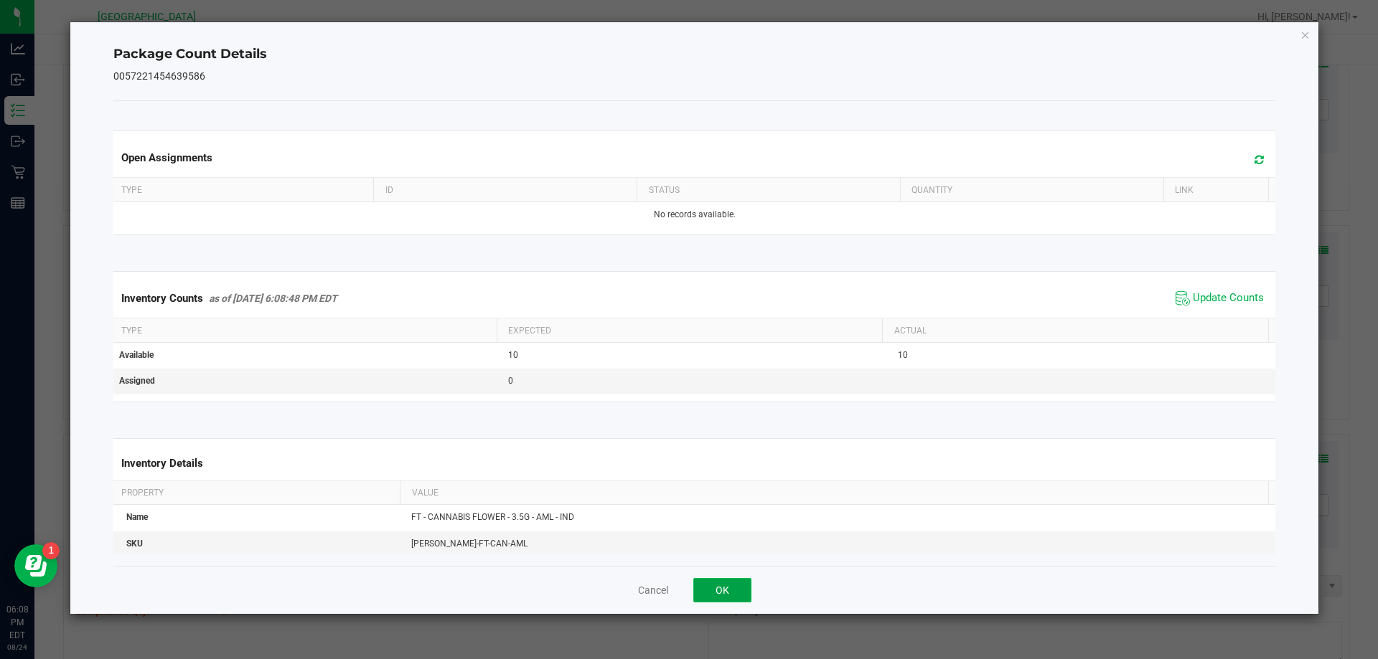
click at [735, 596] on button "OK" at bounding box center [722, 590] width 58 height 24
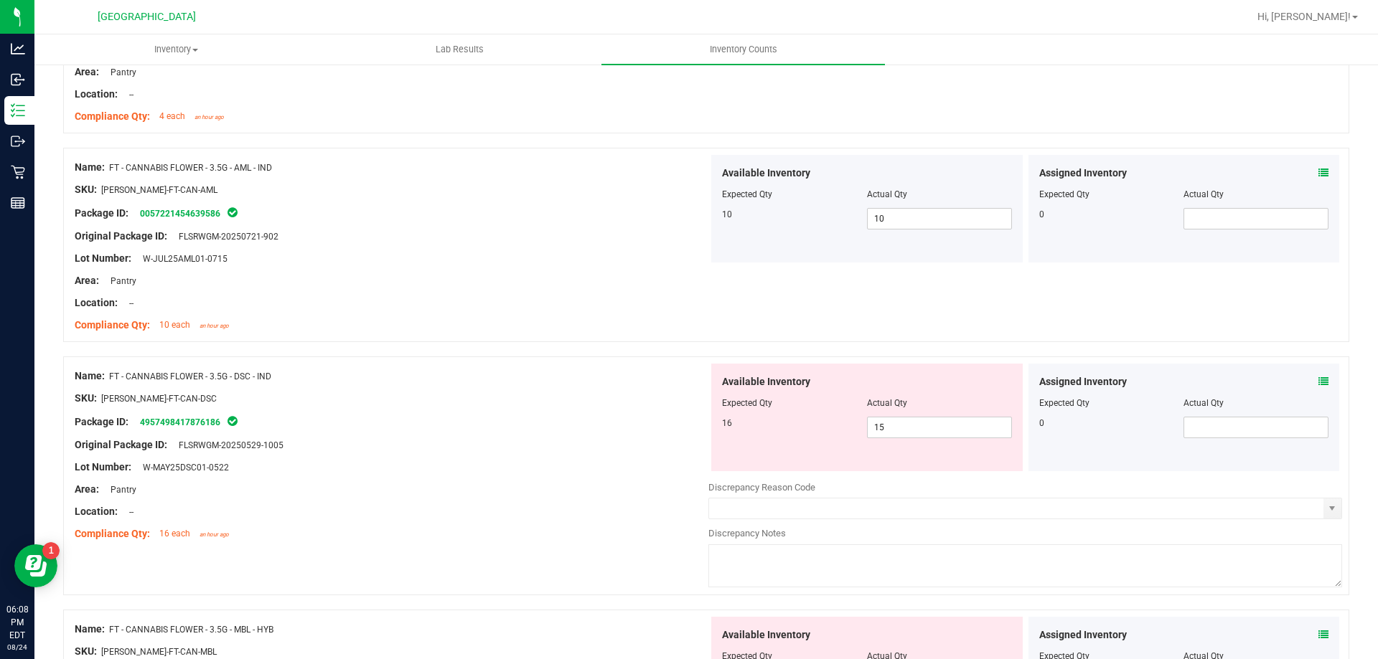
scroll to position [1525, 0]
click at [1318, 380] on icon at bounding box center [1323, 381] width 10 height 10
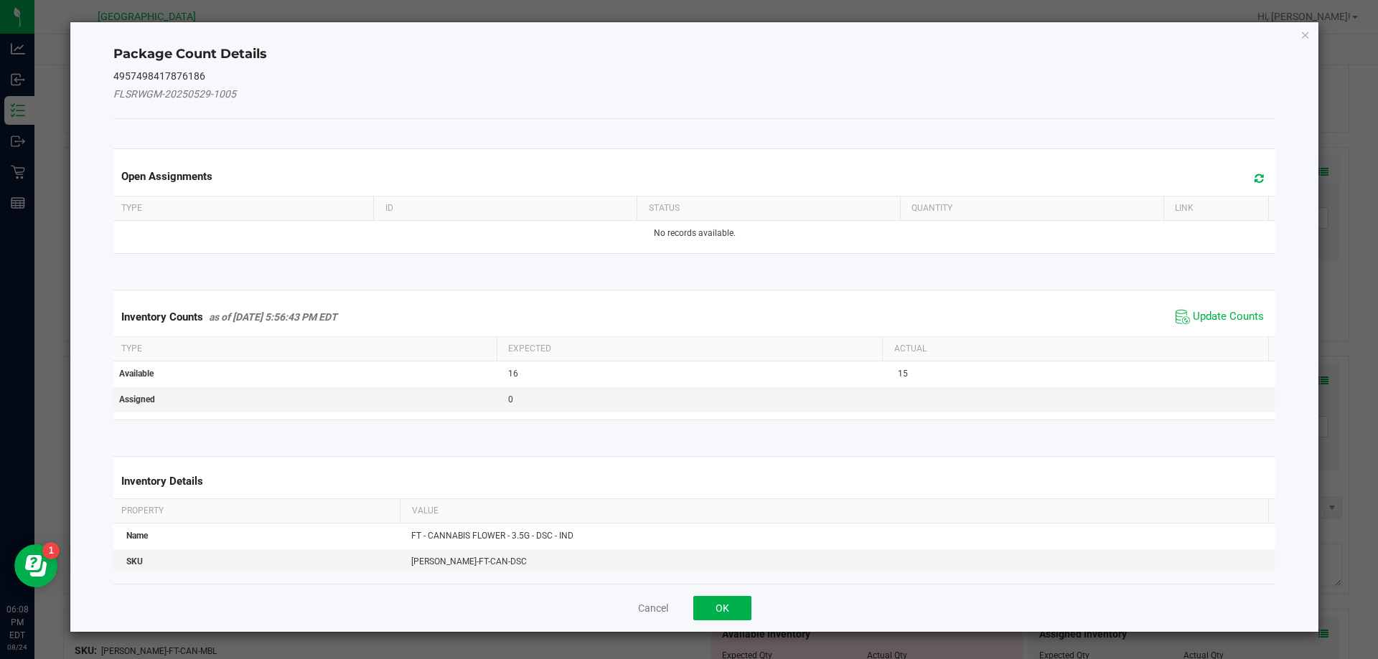
click at [1255, 181] on span at bounding box center [1255, 179] width 24 height 20
click at [1197, 318] on span "Update Counts" at bounding box center [1228, 317] width 71 height 14
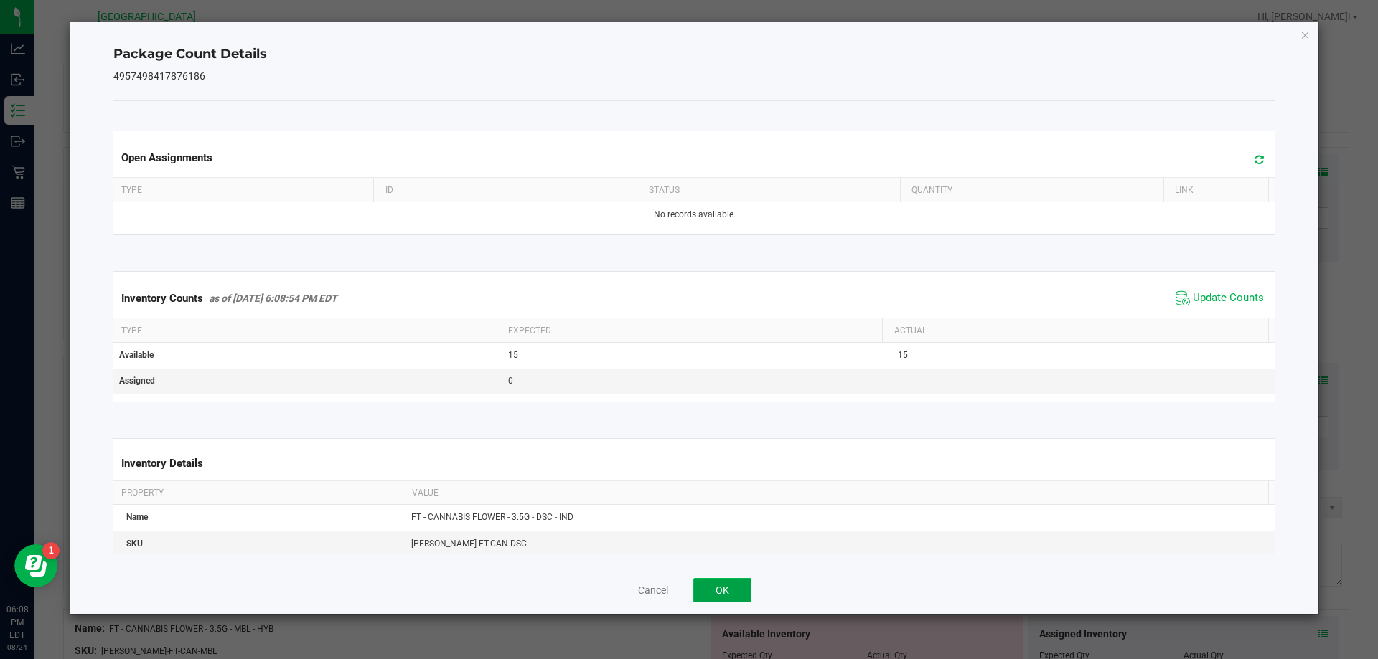
click at [709, 591] on button "OK" at bounding box center [722, 590] width 58 height 24
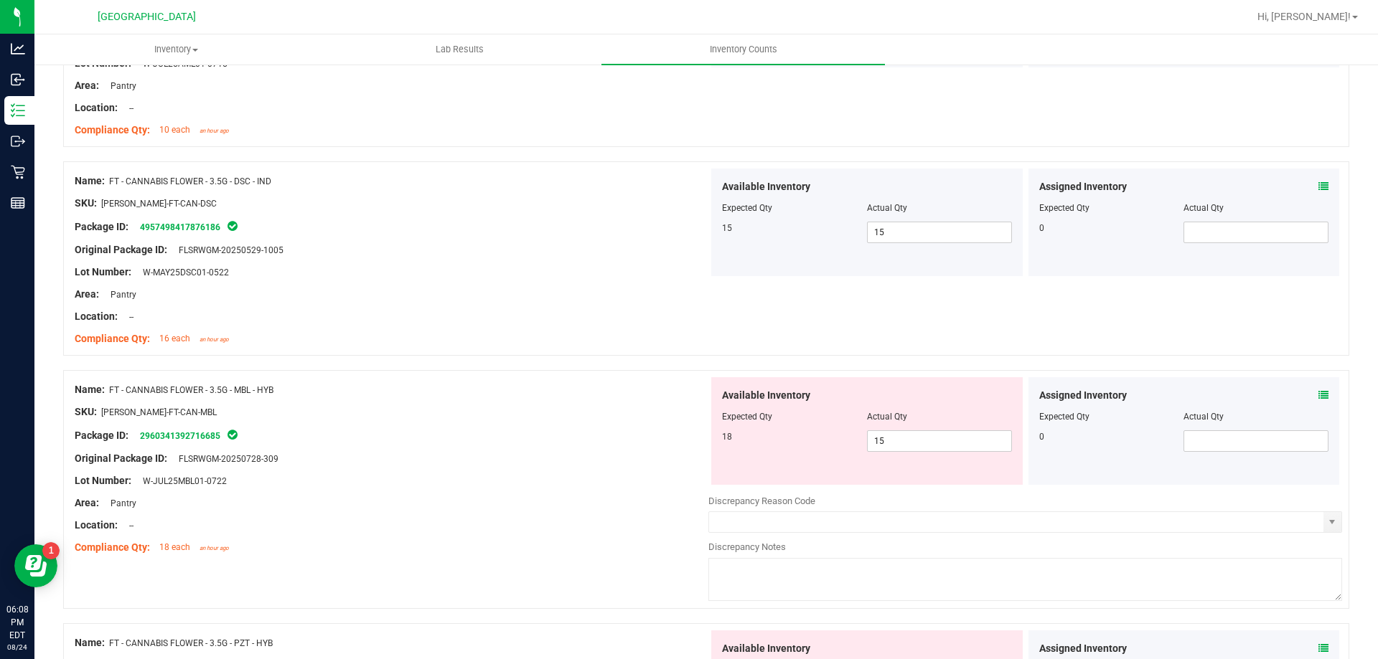
scroll to position [1741, 0]
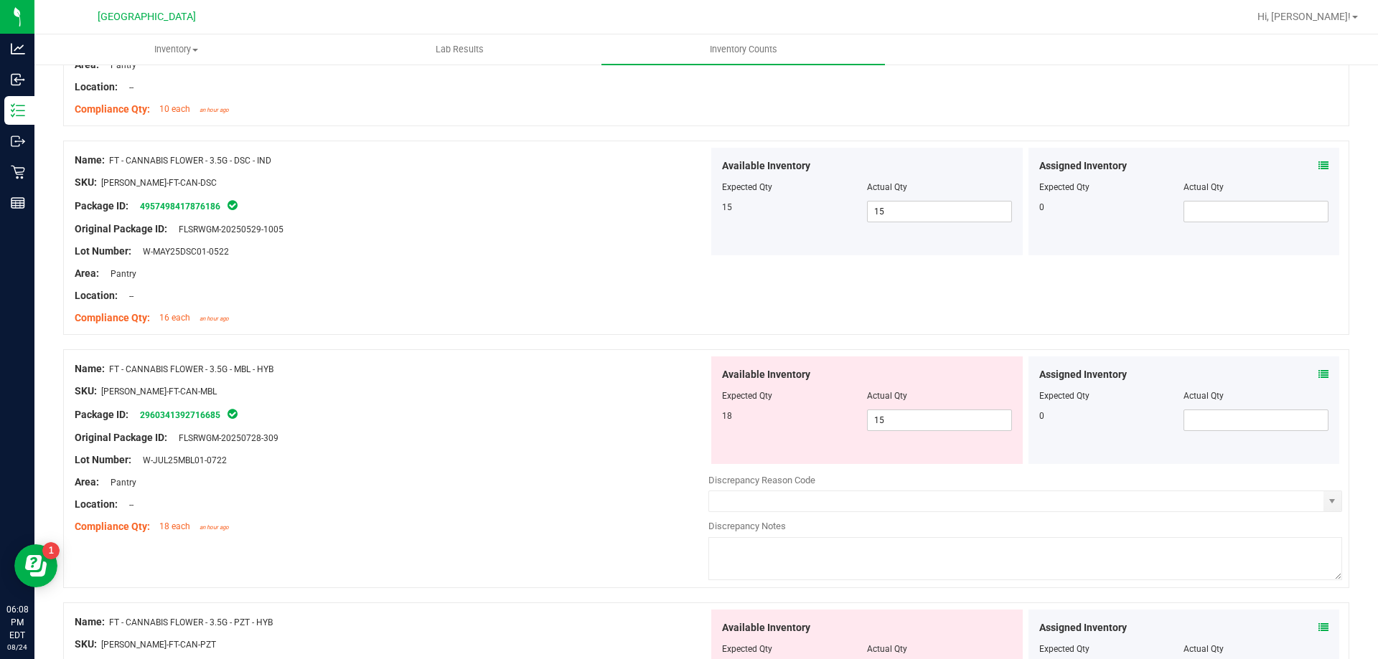
click at [1318, 377] on icon at bounding box center [1323, 375] width 10 height 10
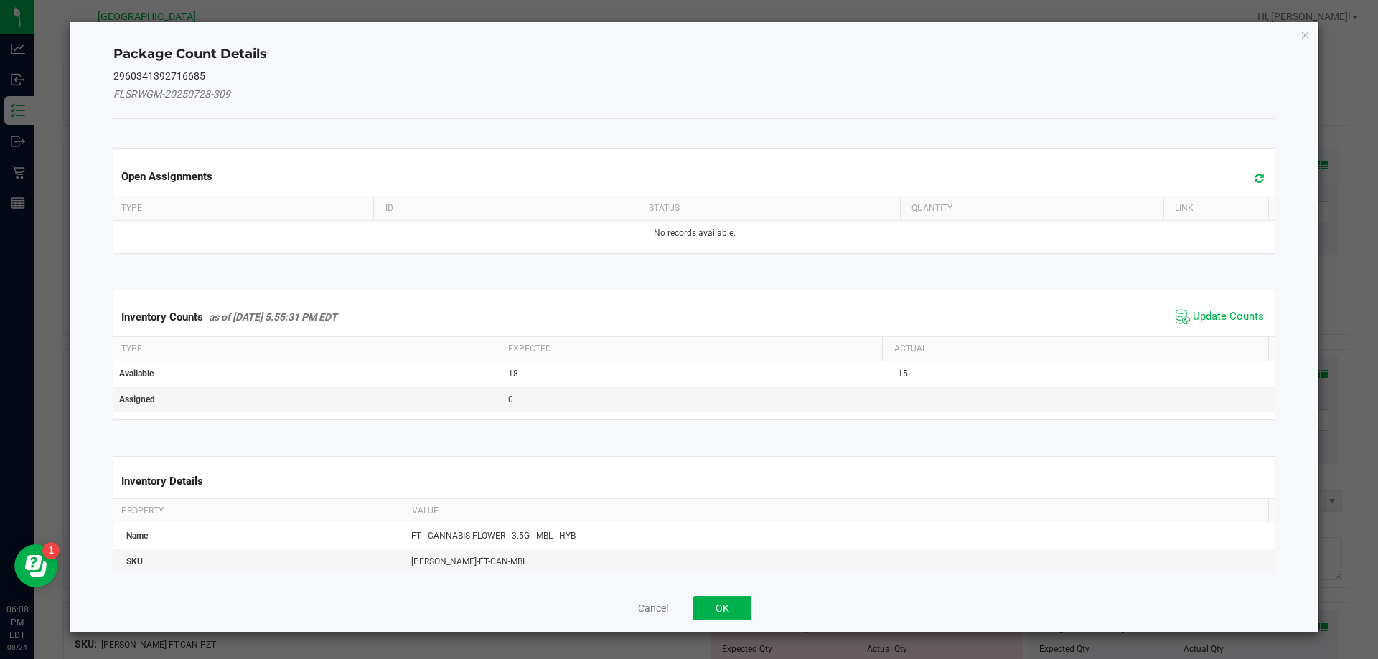
click at [1246, 185] on span at bounding box center [1255, 179] width 24 height 20
click at [1203, 323] on span "Update Counts" at bounding box center [1228, 317] width 71 height 14
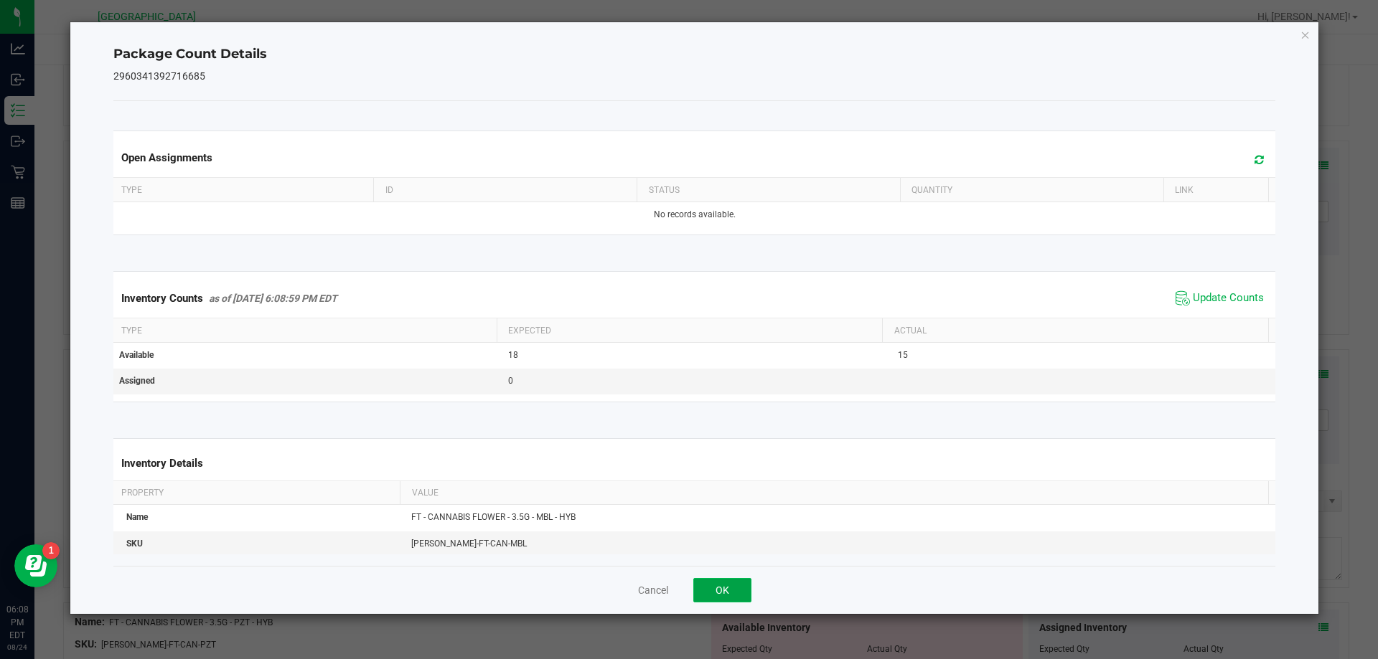
click at [736, 583] on button "OK" at bounding box center [722, 590] width 58 height 24
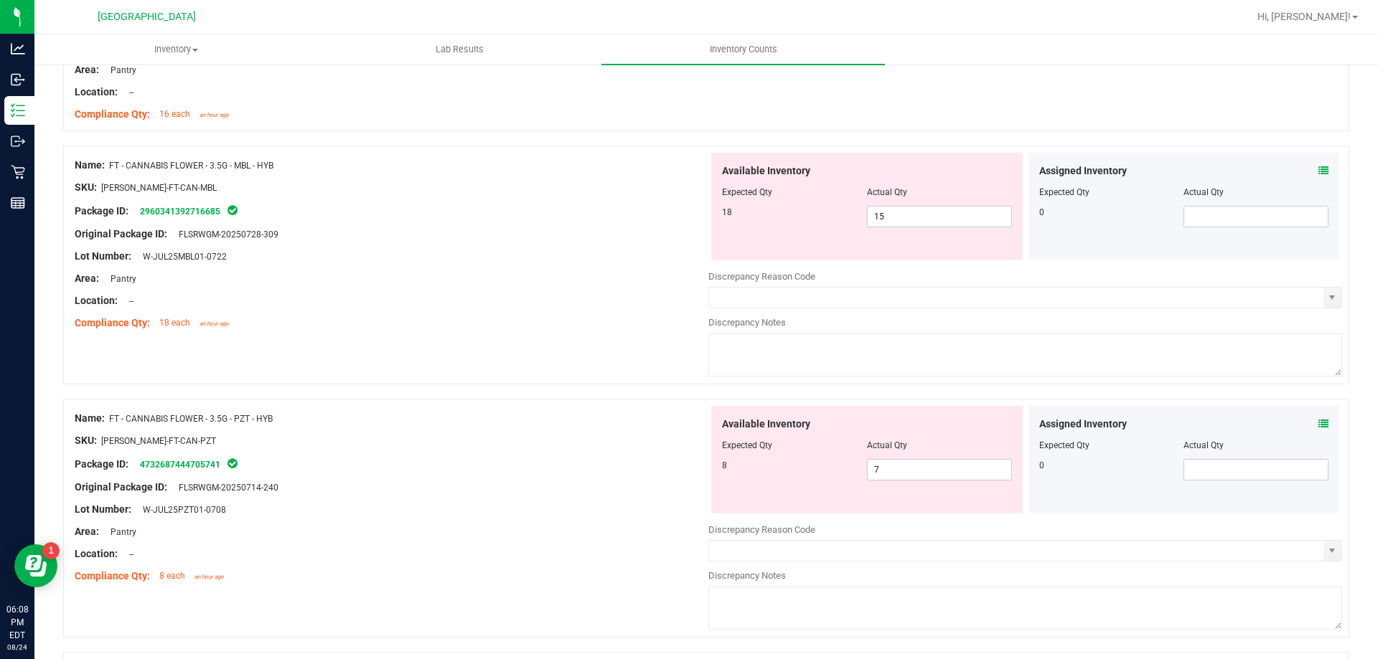
scroll to position [1956, 0]
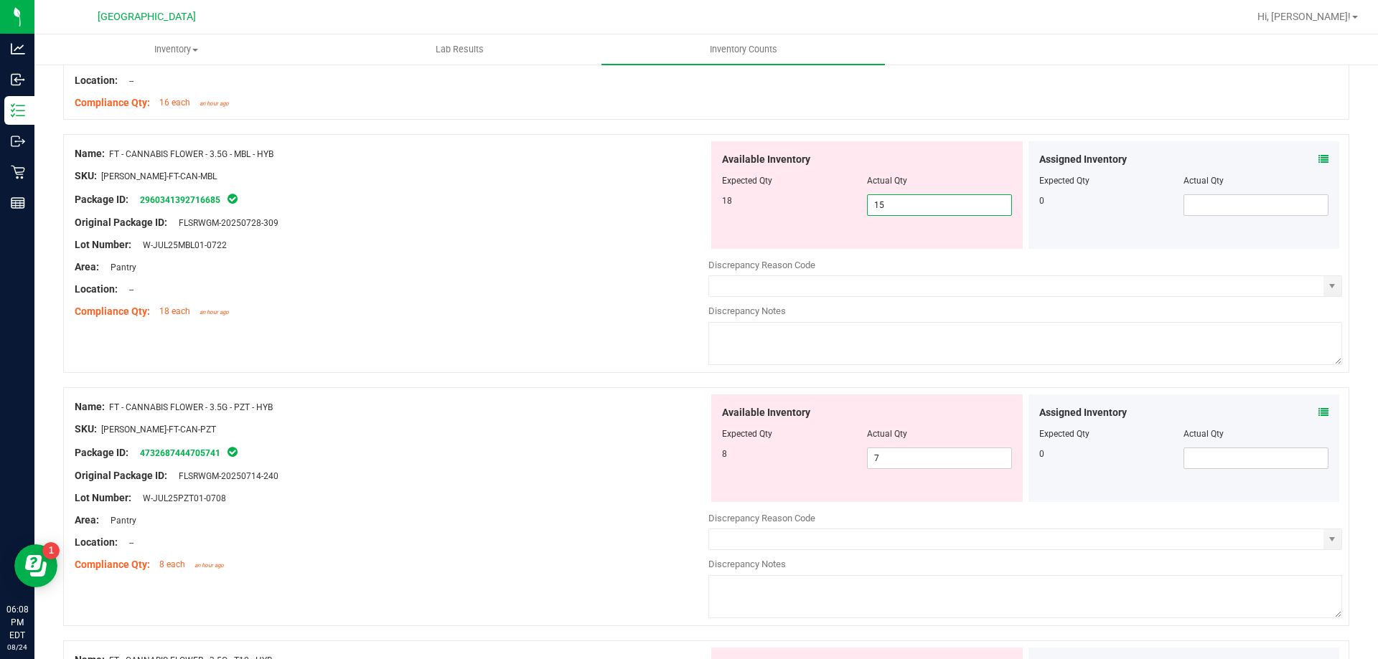
drag, startPoint x: 910, startPoint y: 214, endPoint x: 724, endPoint y: 212, distance: 185.8
click at [730, 212] on div "18 15 15" at bounding box center [867, 205] width 290 height 22
type input "18"
click at [1312, 417] on div "Assigned Inventory Expected Qty Actual Qty 0" at bounding box center [1183, 449] width 311 height 108
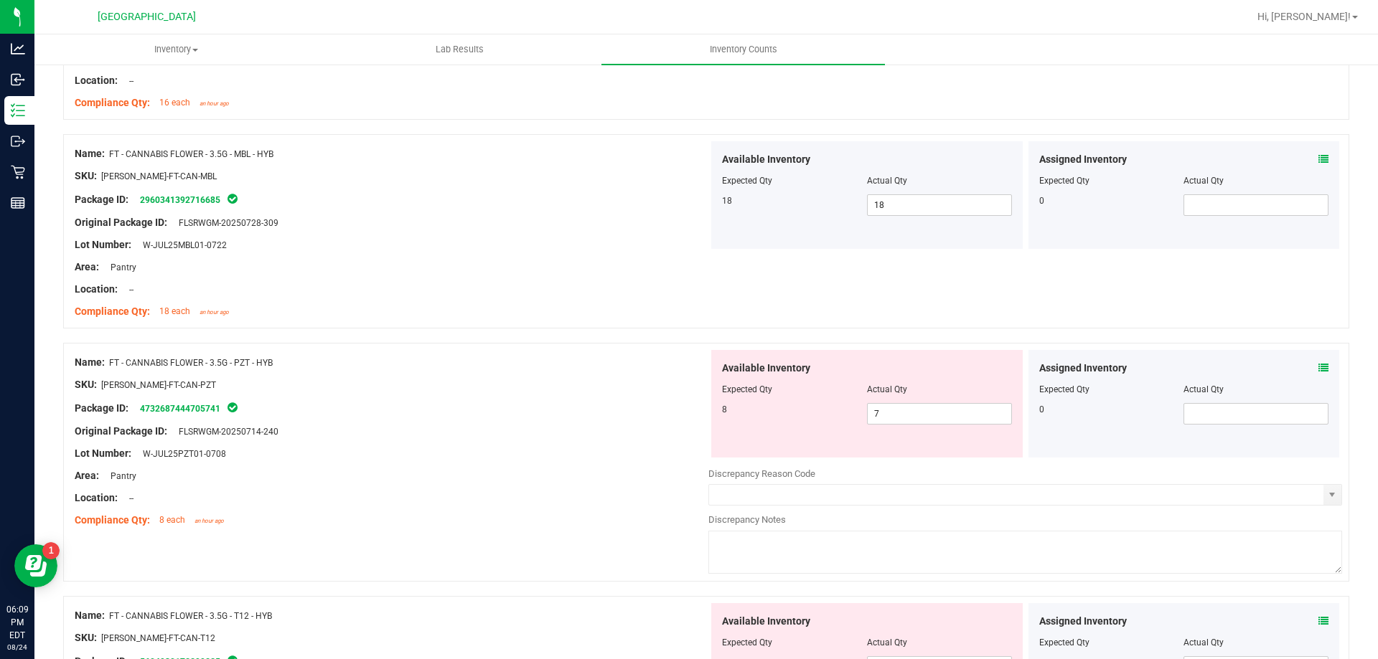
click at [1318, 370] on icon at bounding box center [1323, 368] width 10 height 10
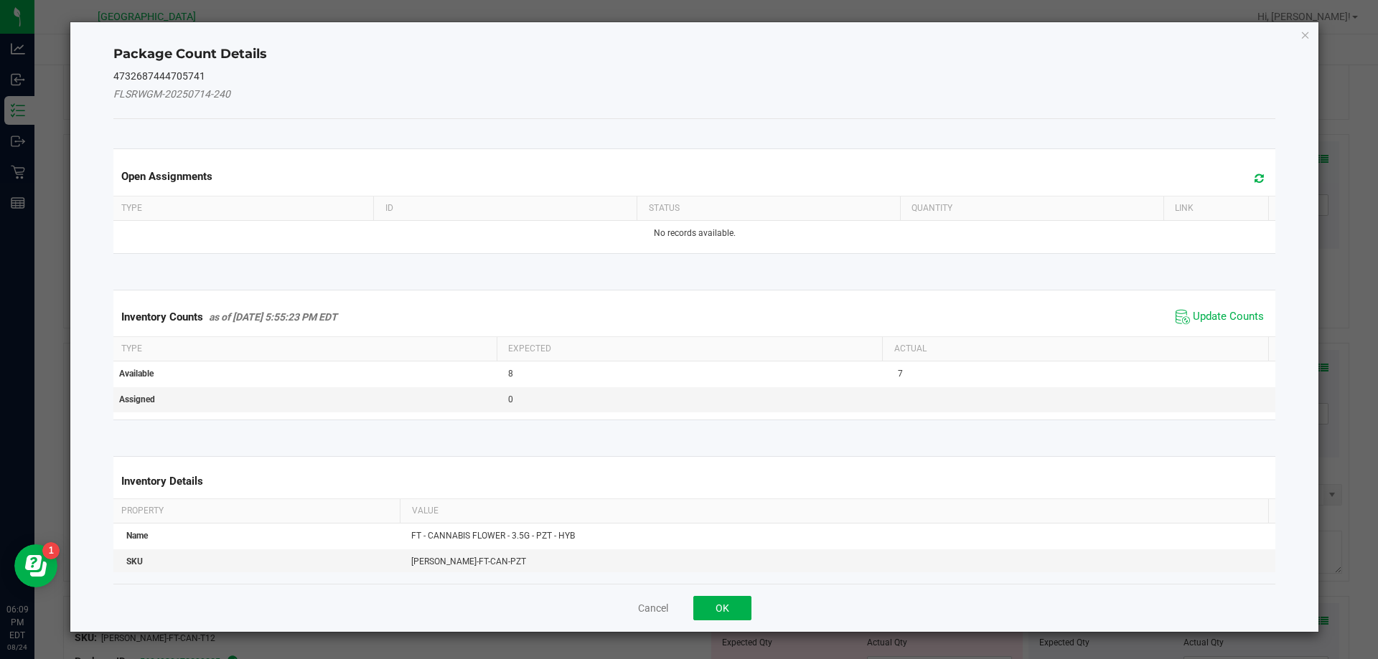
click at [1243, 185] on span at bounding box center [1255, 179] width 24 height 20
click at [1213, 310] on span "Update Counts" at bounding box center [1228, 317] width 71 height 14
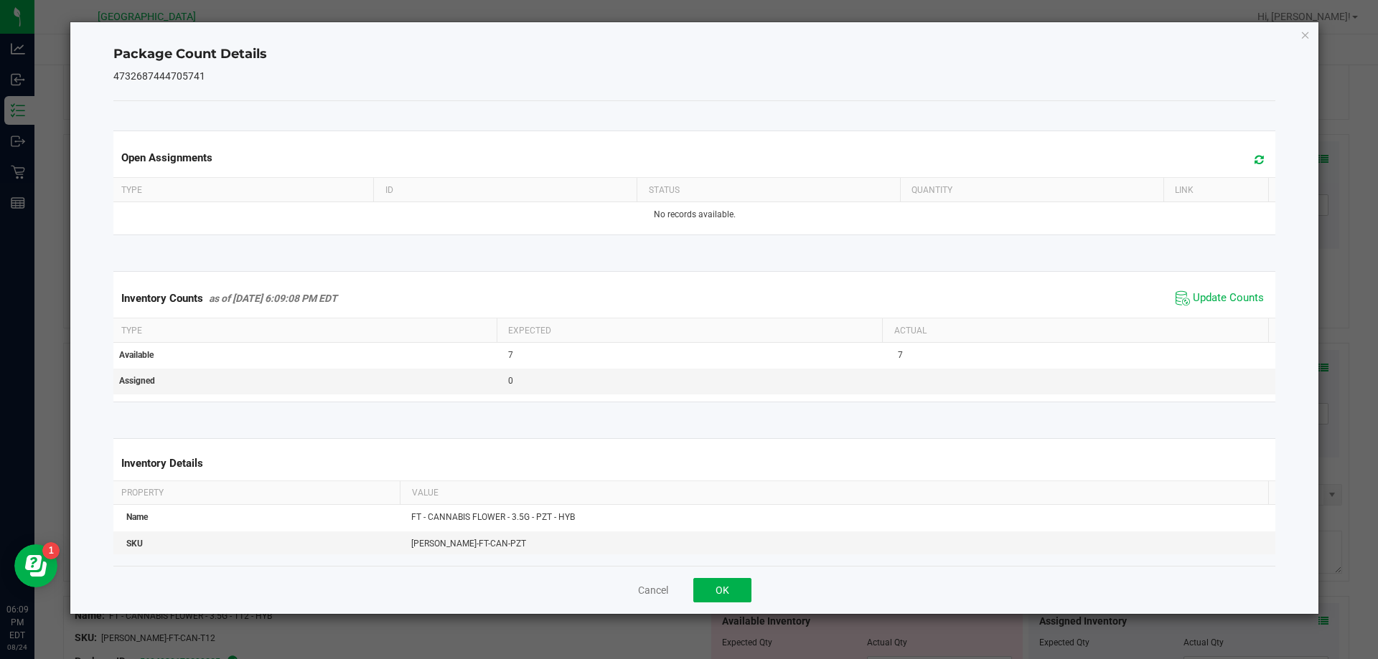
click at [681, 607] on div "Cancel OK" at bounding box center [694, 590] width 1162 height 48
click at [703, 592] on button "OK" at bounding box center [722, 590] width 58 height 24
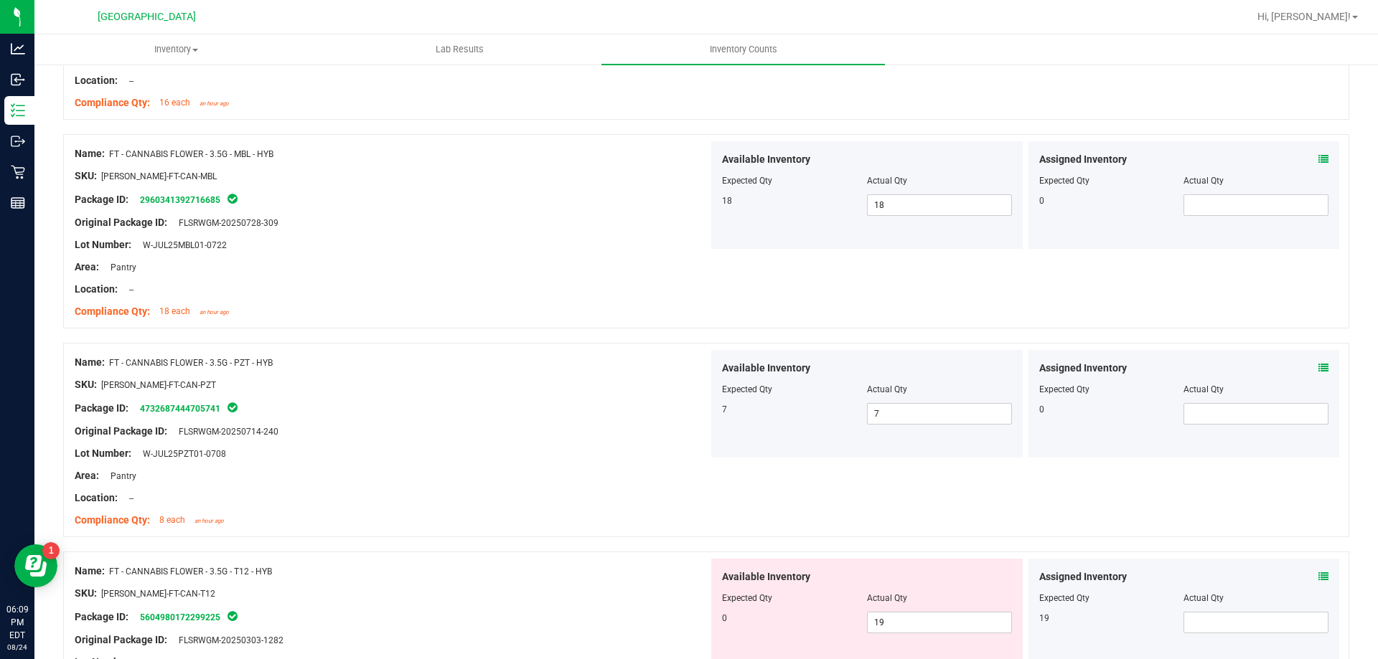
scroll to position [2171, 0]
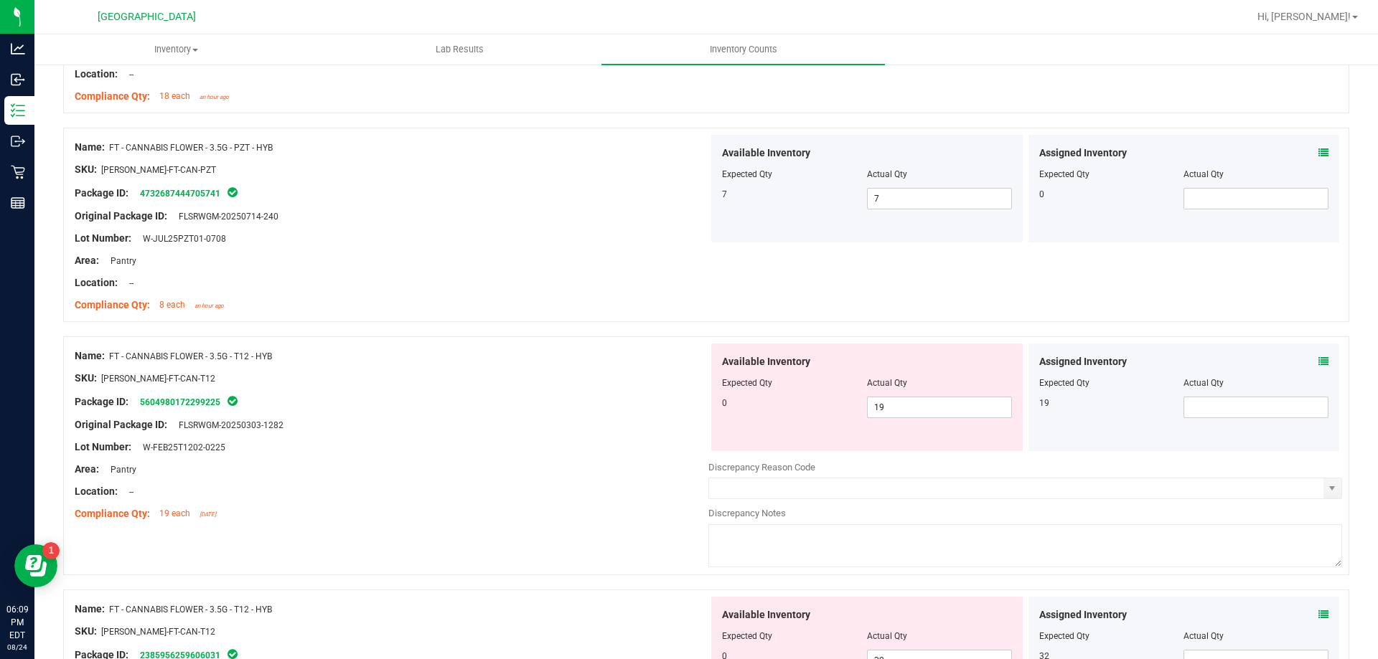
click at [1317, 361] on div "Assigned Inventory Expected Qty Actual Qty 19" at bounding box center [1183, 398] width 311 height 108
click at [1318, 359] on icon at bounding box center [1323, 362] width 10 height 10
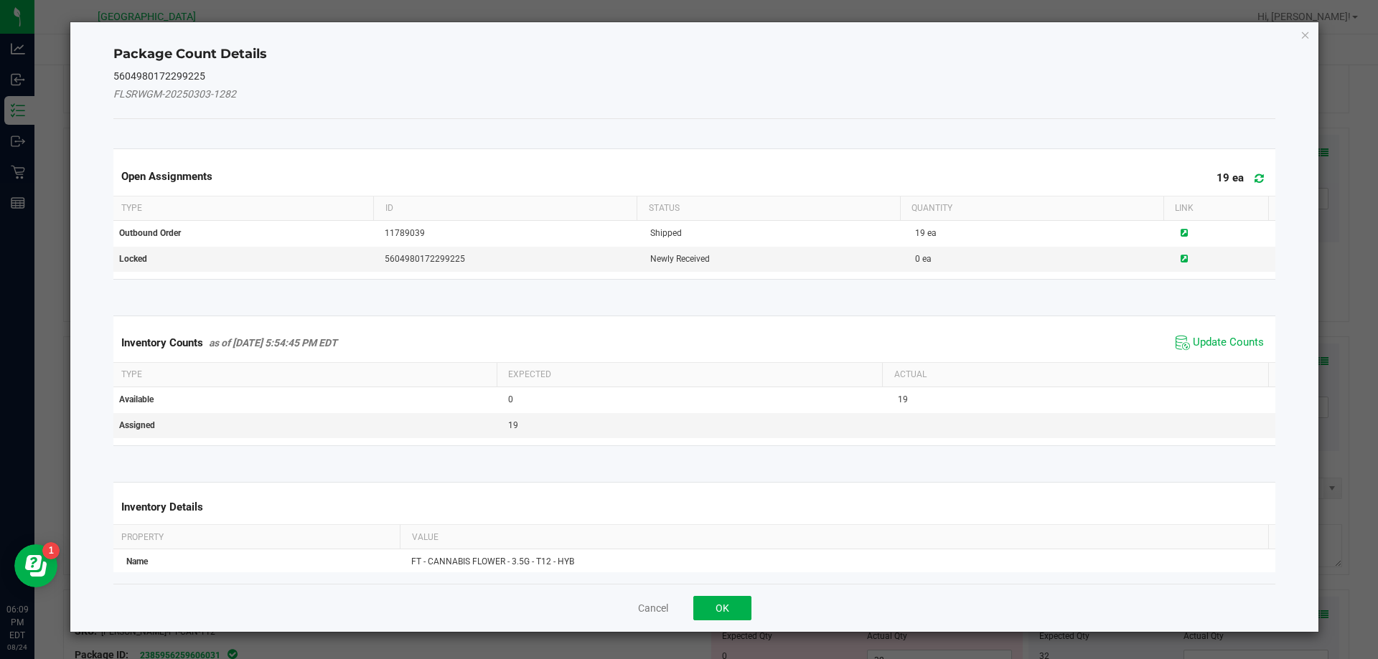
click at [1249, 184] on span at bounding box center [1255, 179] width 24 height 20
click at [1207, 344] on span "Update Counts" at bounding box center [1228, 343] width 71 height 14
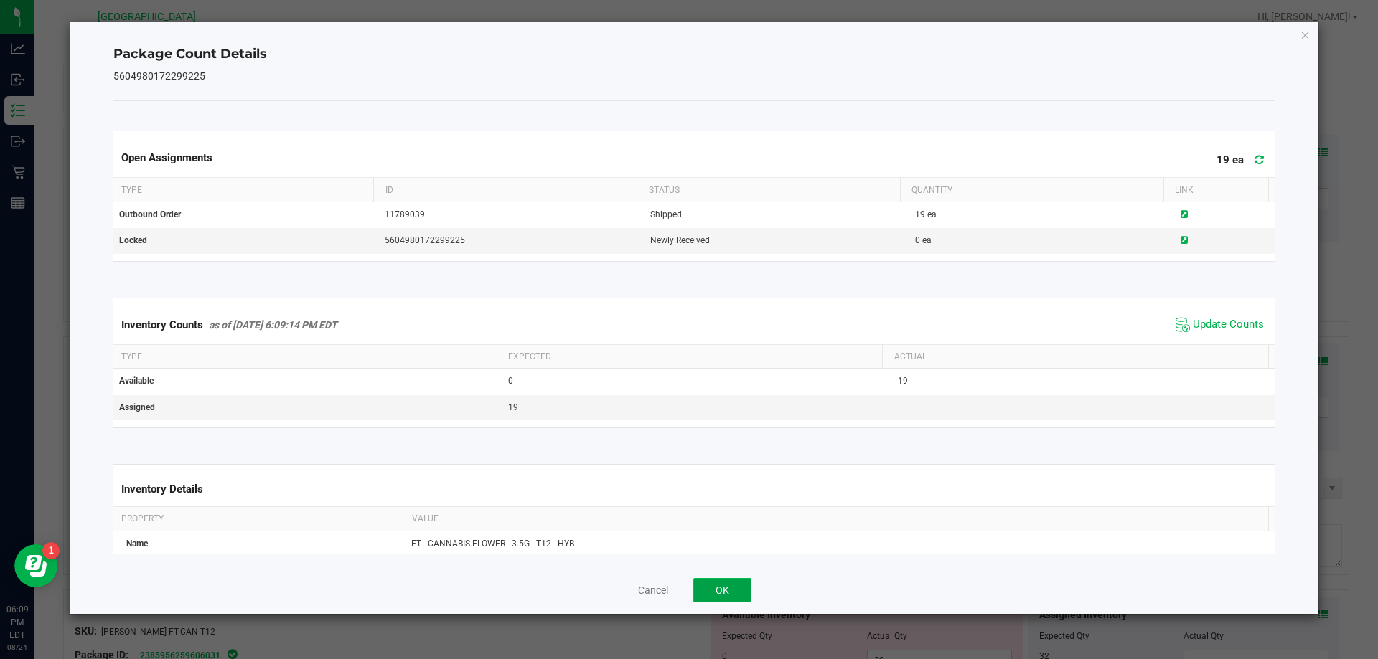
click at [711, 583] on button "OK" at bounding box center [722, 590] width 58 height 24
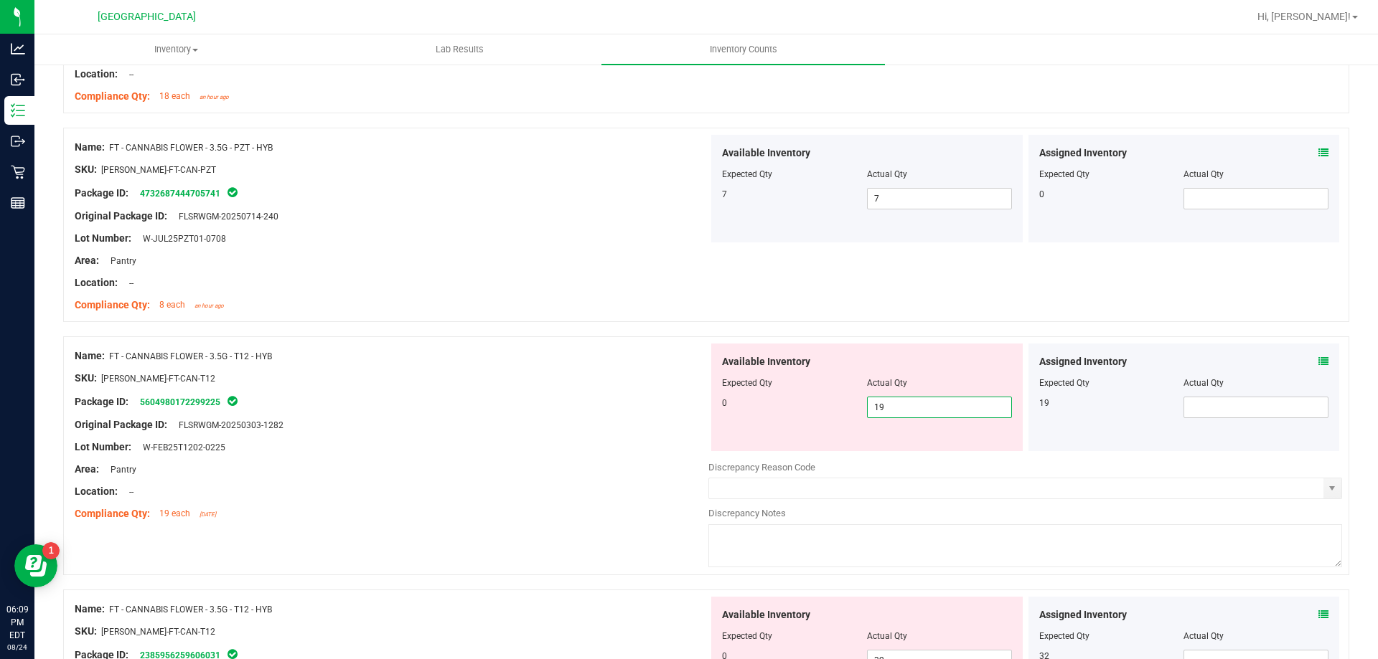
drag, startPoint x: 913, startPoint y: 411, endPoint x: 667, endPoint y: 421, distance: 246.3
click at [667, 421] on div "Name: FT - CANNABIS FLOWER - 3.5G - T12 - HYB SKU: [PERSON_NAME]-FT-CAN-T12 Pac…" at bounding box center [706, 456] width 1286 height 239
type input "0"
click at [1318, 364] on icon at bounding box center [1323, 362] width 10 height 10
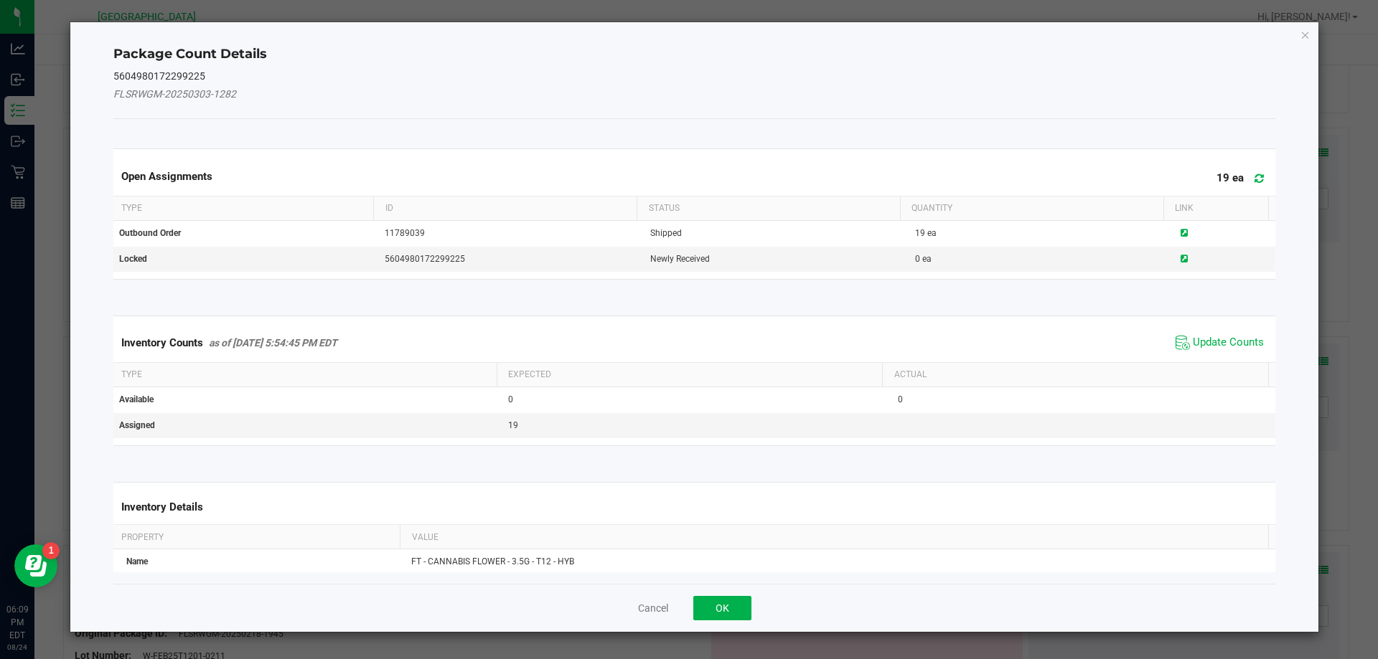
click at [1254, 179] on icon at bounding box center [1258, 178] width 9 height 11
click at [1214, 331] on div "Inventory Counts as of [DATE] 5:54:45 PM EDT Update Counts" at bounding box center [695, 343] width 1168 height 39
click at [1214, 343] on span "Update Counts" at bounding box center [1228, 343] width 71 height 14
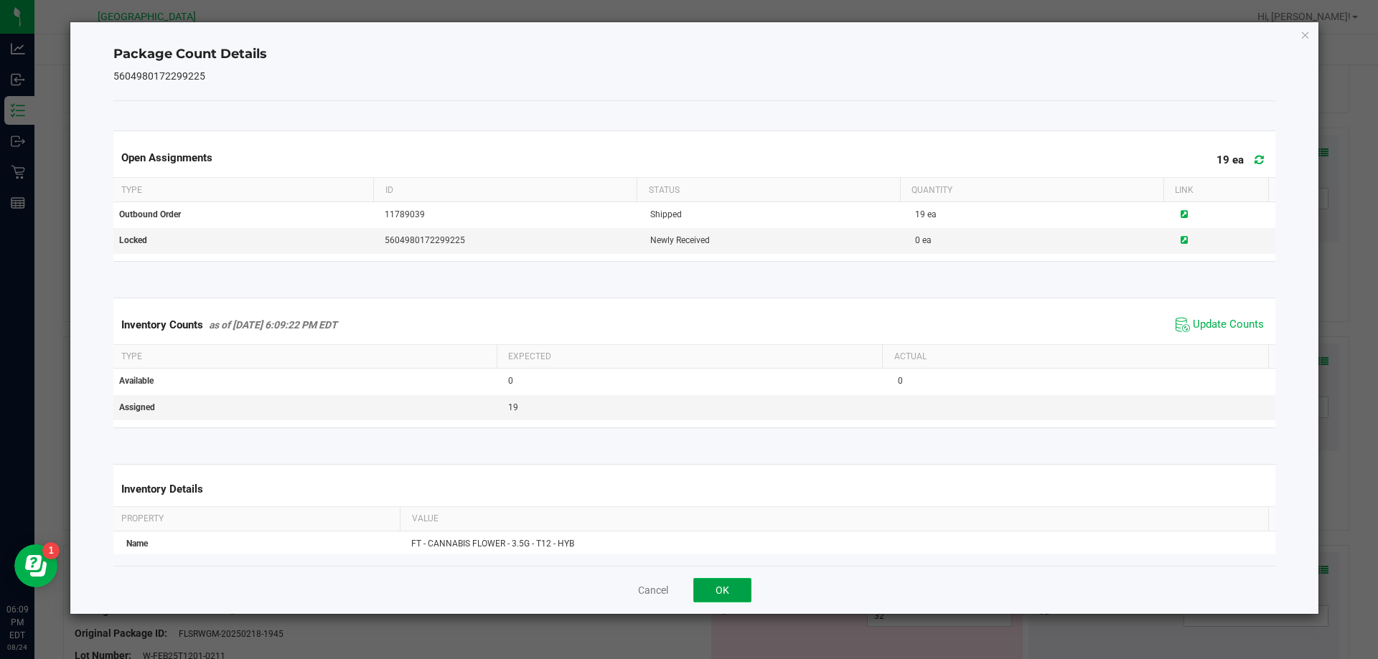
click at [741, 596] on button "OK" at bounding box center [722, 590] width 58 height 24
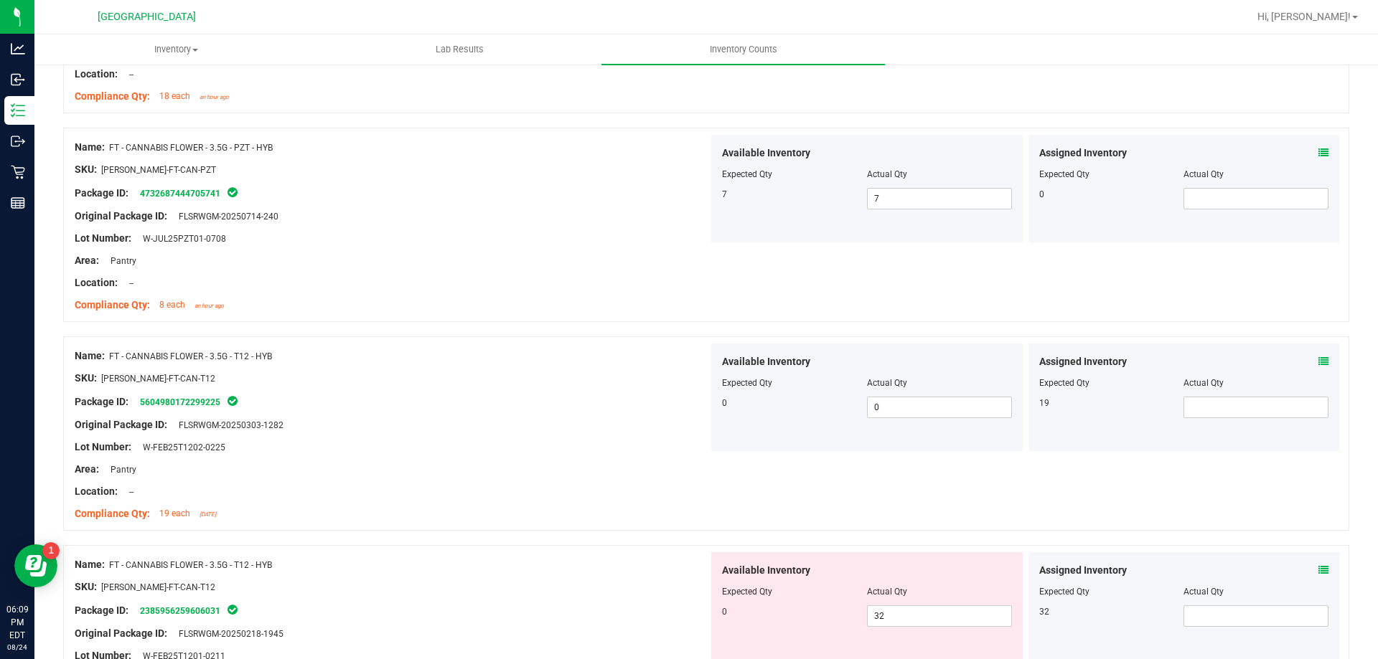
click at [1208, 395] on div at bounding box center [1184, 393] width 290 height 7
click at [1209, 408] on span at bounding box center [1255, 408] width 145 height 22
type input "19"
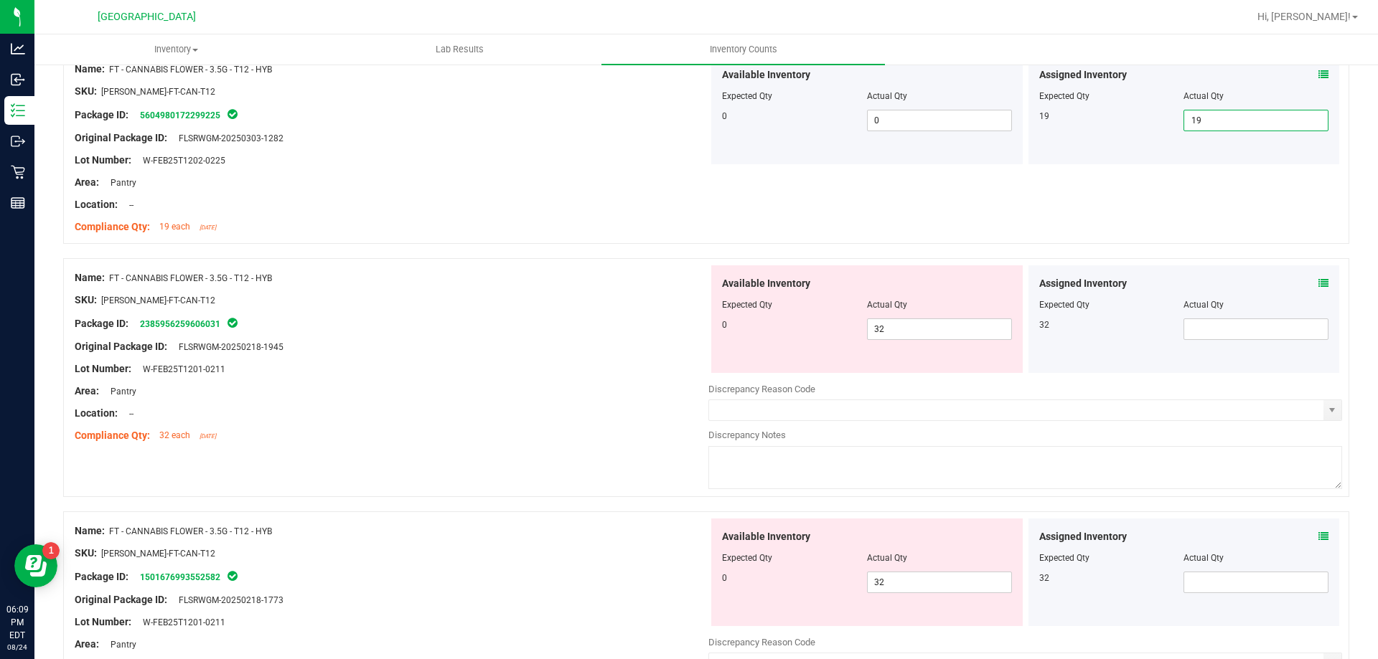
type input "19"
click at [1318, 286] on icon at bounding box center [1323, 283] width 10 height 10
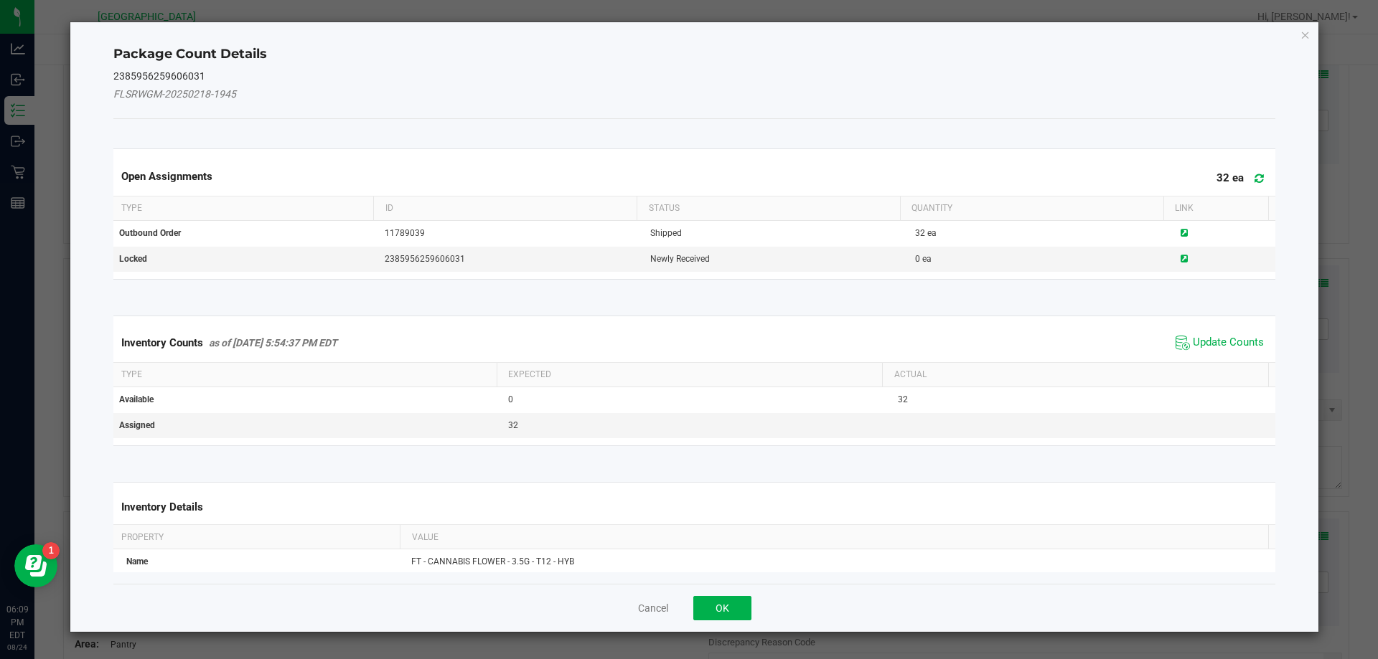
click at [1254, 177] on icon at bounding box center [1258, 178] width 9 height 11
click at [1193, 339] on span "Update Counts" at bounding box center [1228, 343] width 71 height 14
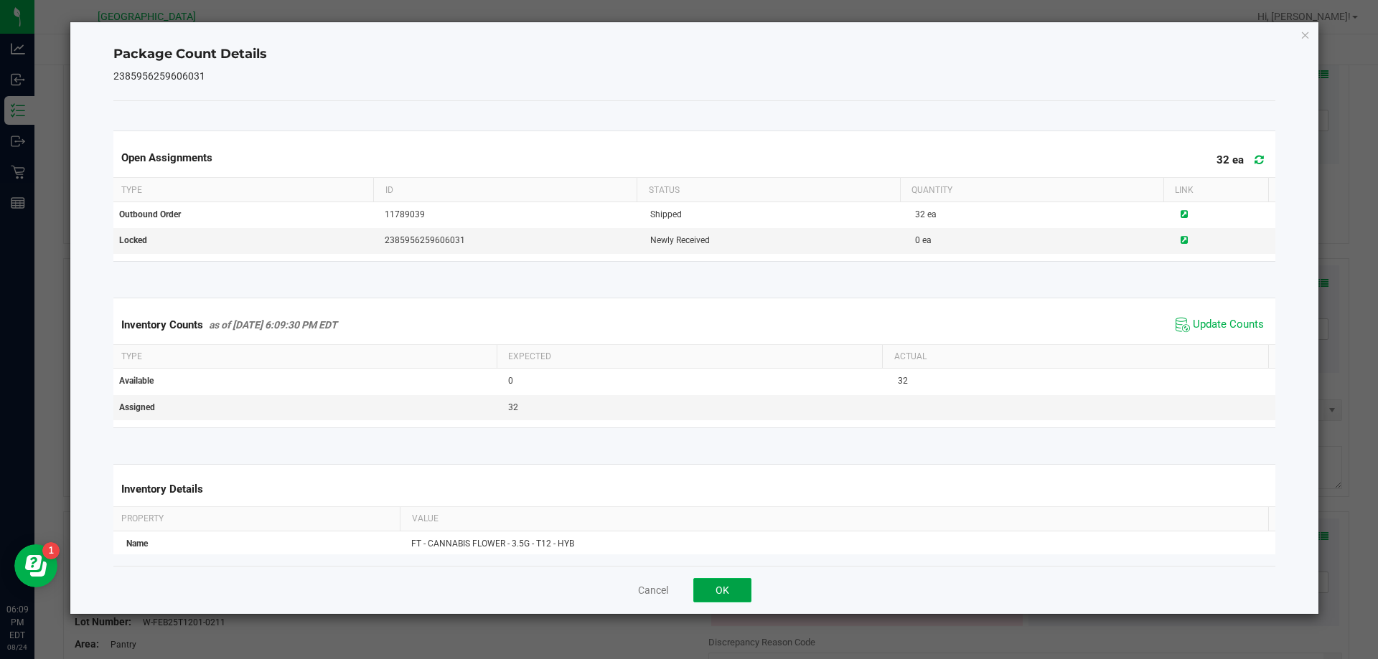
click at [698, 590] on button "OK" at bounding box center [722, 590] width 58 height 24
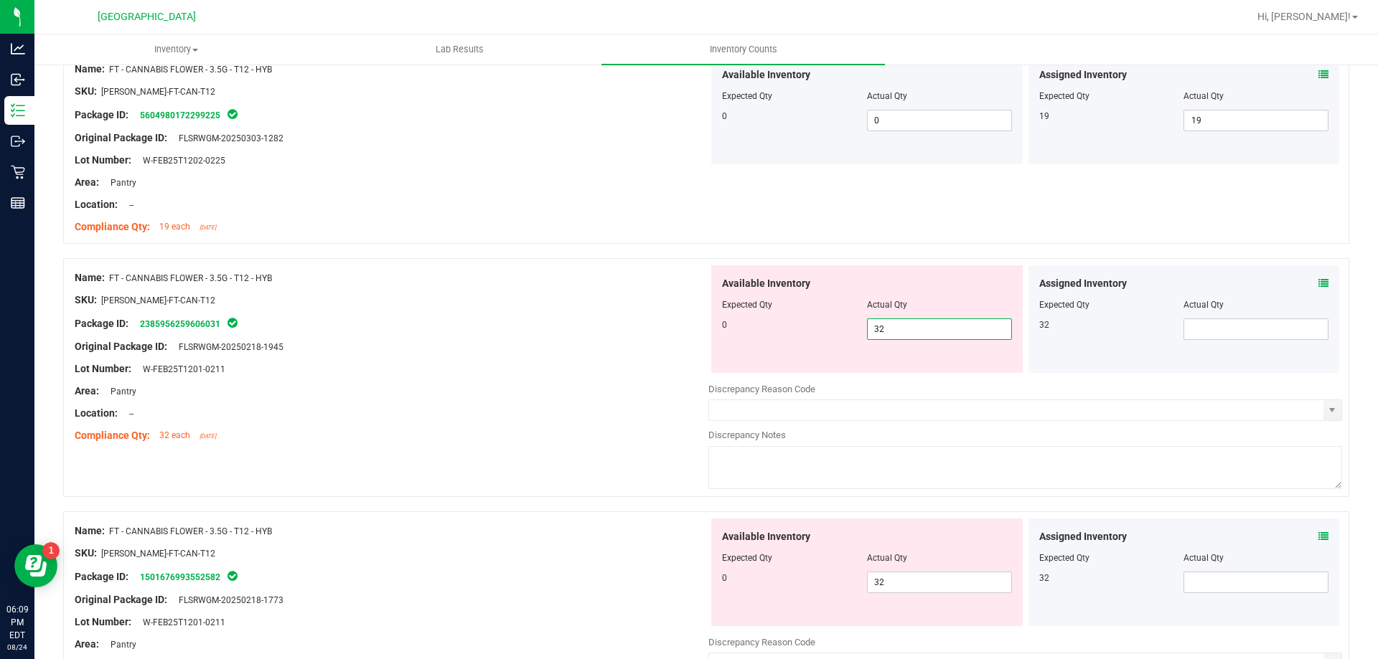
drag, startPoint x: 896, startPoint y: 332, endPoint x: 714, endPoint y: 332, distance: 182.3
click at [714, 332] on div "Available Inventory Expected Qty Actual Qty 0 32 32" at bounding box center [866, 319] width 311 height 108
type input "0"
click at [1205, 322] on span at bounding box center [1255, 330] width 145 height 22
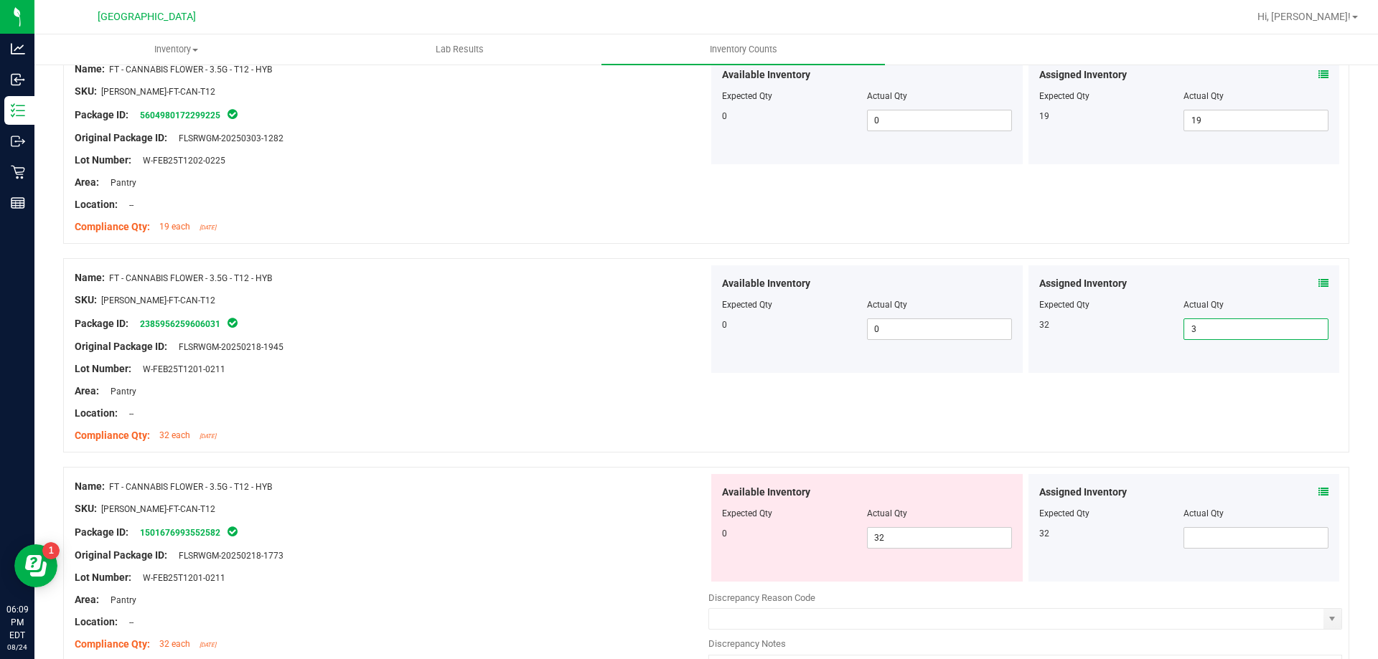
type input "32"
click at [1147, 354] on div "Assigned Inventory Expected Qty Actual Qty 32 32 32" at bounding box center [1183, 319] width 311 height 108
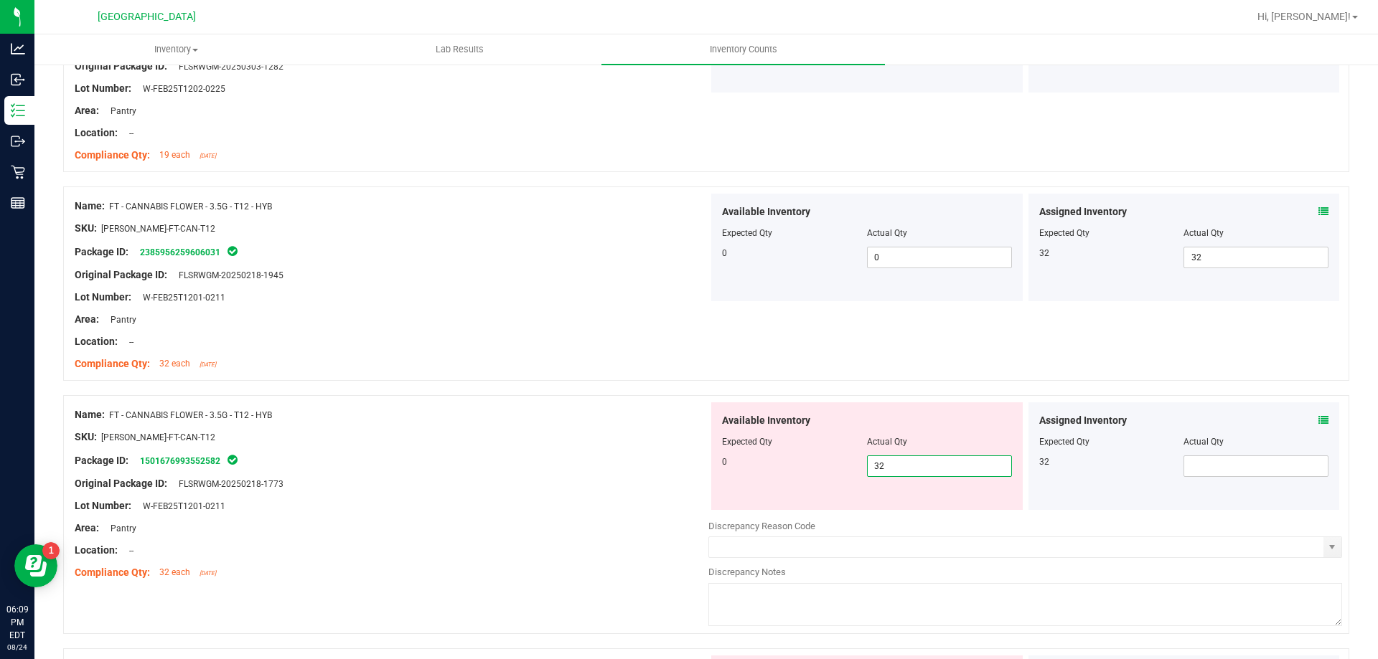
drag, startPoint x: 895, startPoint y: 471, endPoint x: 662, endPoint y: 463, distance: 233.3
click at [662, 463] on div "Name: FT - CANNABIS FLOWER - 3.5G - T12 - HYB SKU: [PERSON_NAME]-FT-CAN-T12 Pac…" at bounding box center [706, 514] width 1286 height 239
type input "0"
click at [1203, 466] on span at bounding box center [1255, 467] width 145 height 22
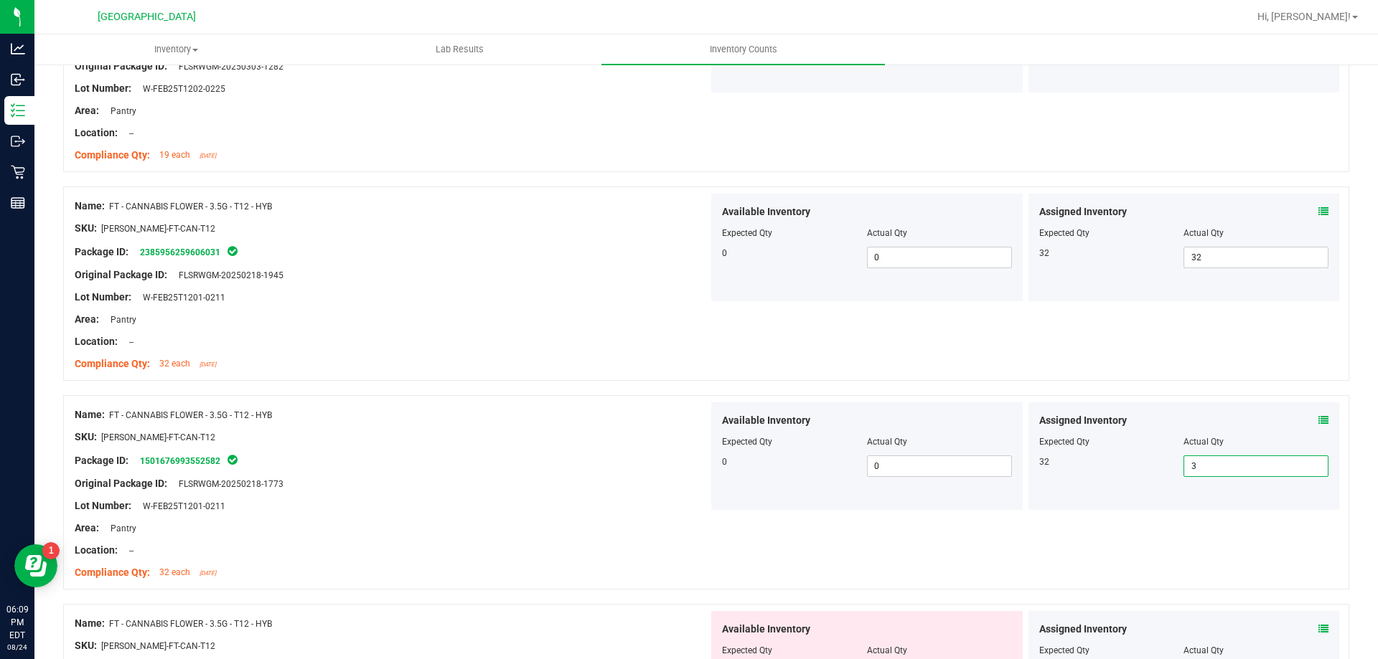
type input "32"
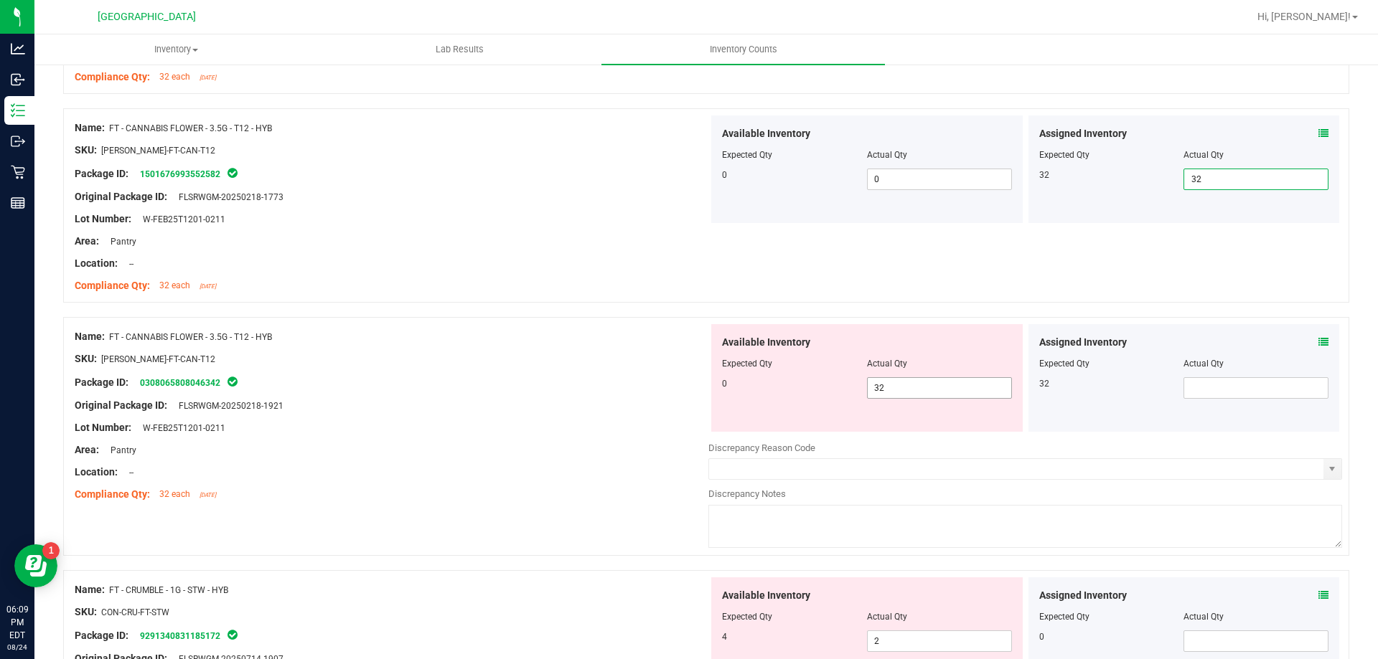
type input "32"
drag, startPoint x: 951, startPoint y: 392, endPoint x: 641, endPoint y: 370, distance: 311.5
click at [641, 370] on div "Name: FT - CANNABIS FLOWER - 3.5G - T12 - HYB SKU: [PERSON_NAME]-FT-CAN-T12 Pac…" at bounding box center [706, 436] width 1286 height 239
type input "0"
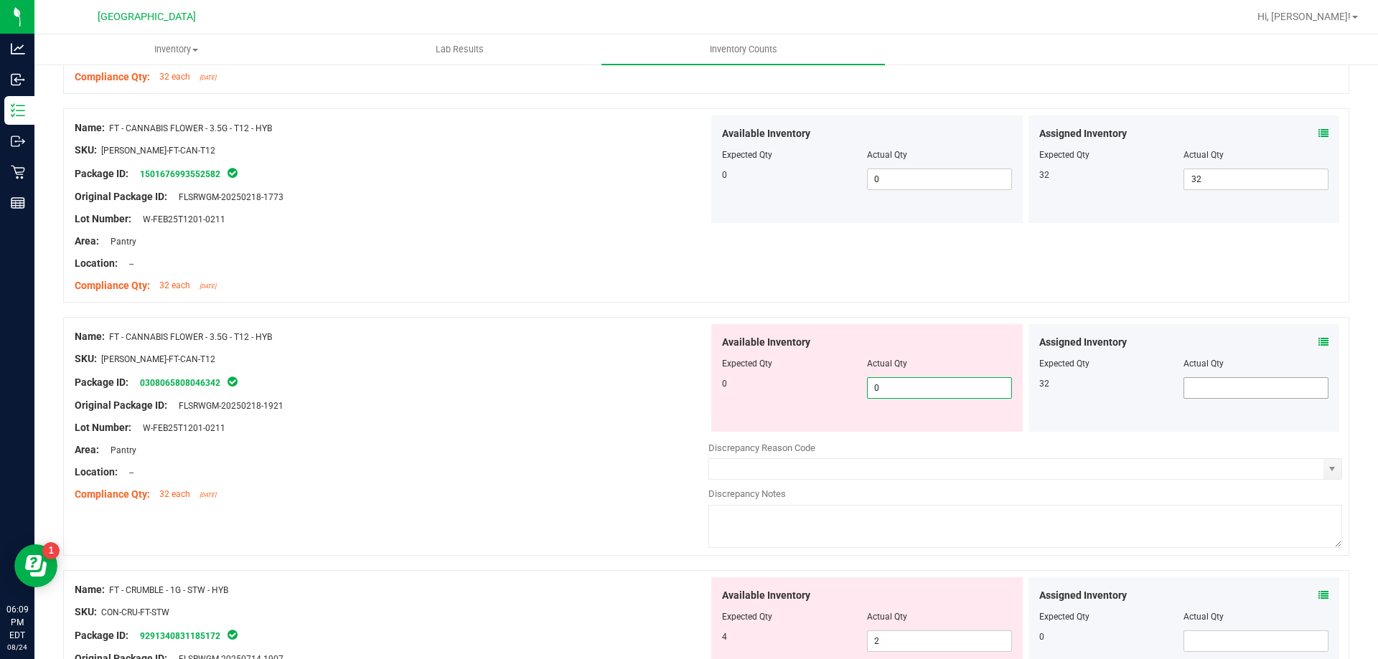
click at [1196, 382] on span at bounding box center [1255, 388] width 145 height 22
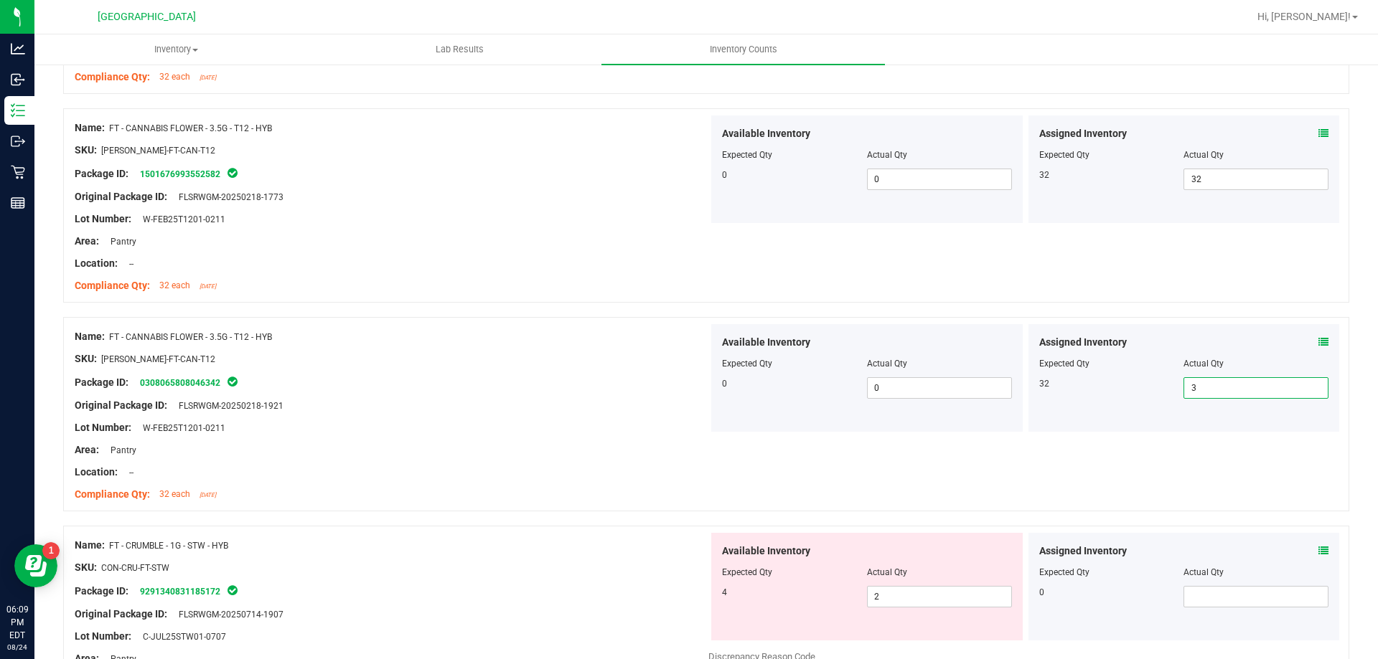
type input "32"
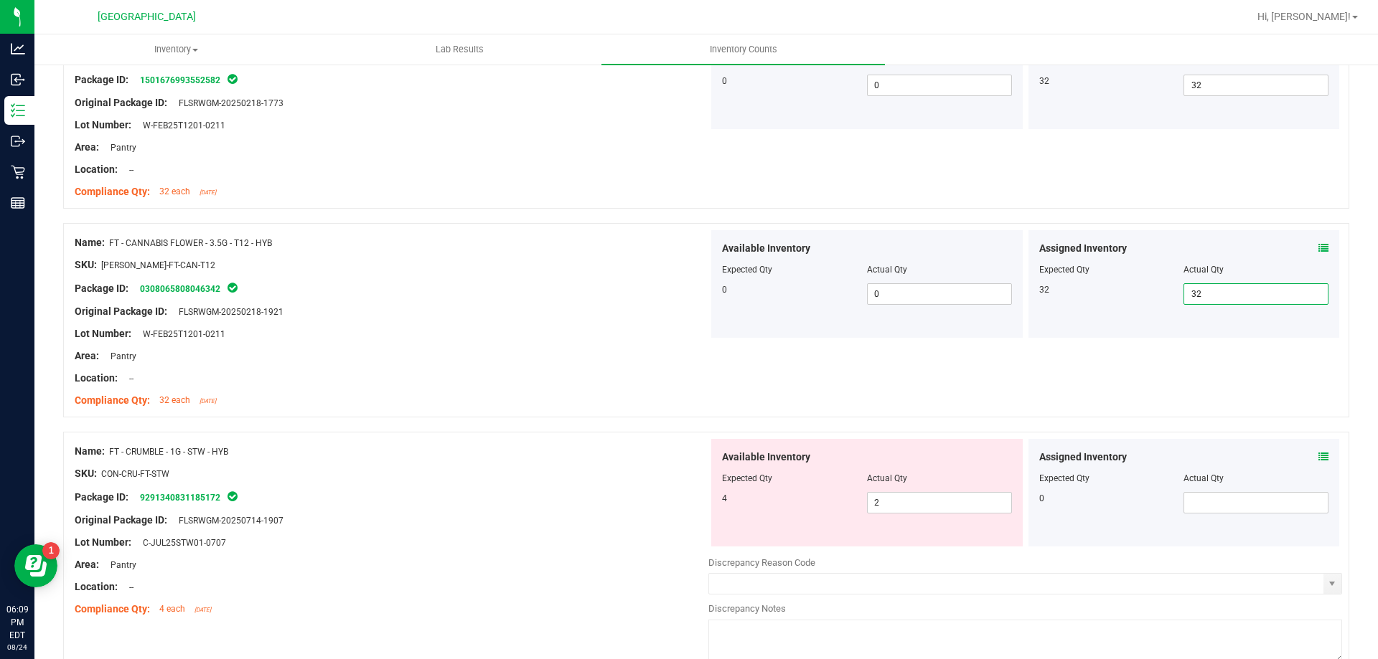
scroll to position [3032, 0]
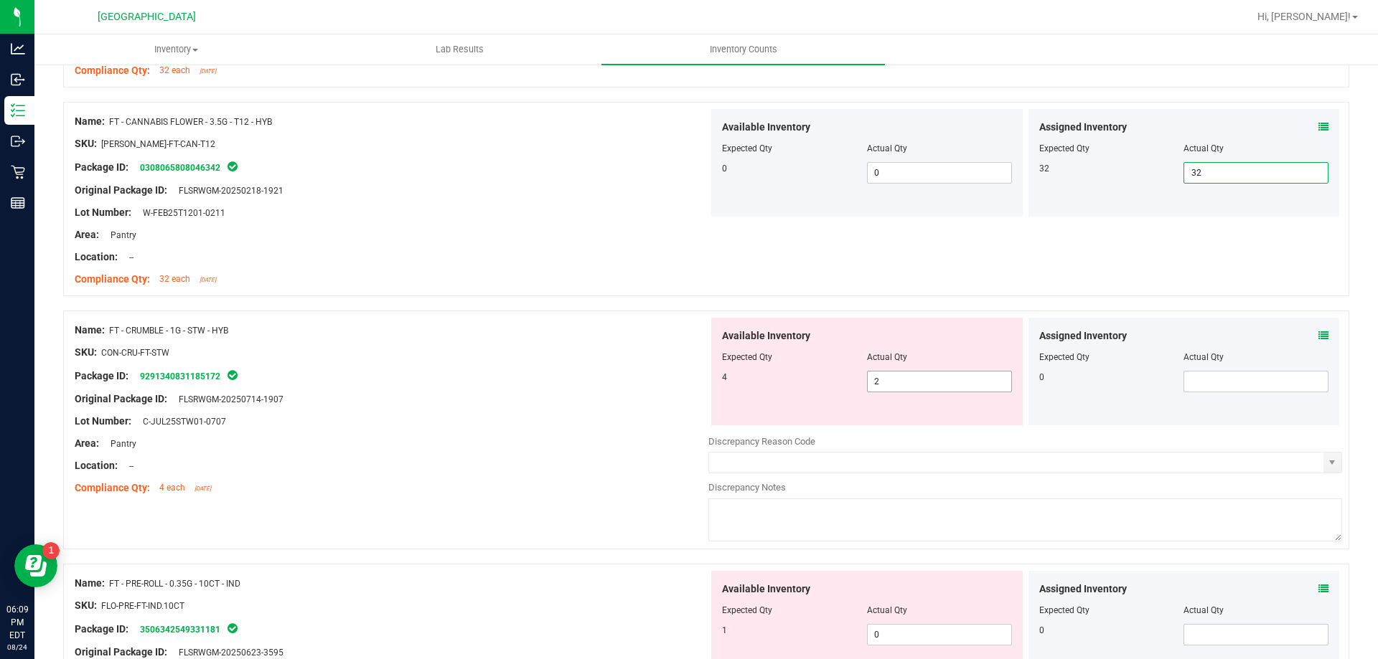
type input "32"
drag, startPoint x: 947, startPoint y: 385, endPoint x: 576, endPoint y: 383, distance: 371.0
click at [576, 383] on div "Name: FT - CRUMBLE - 1G - STW - HYB SKU: CON-CRU-FT-STW Package ID: 92913408311…" at bounding box center [706, 430] width 1286 height 239
click at [1304, 337] on div "Assigned Inventory" at bounding box center [1184, 336] width 290 height 15
click at [1318, 339] on icon at bounding box center [1323, 336] width 10 height 10
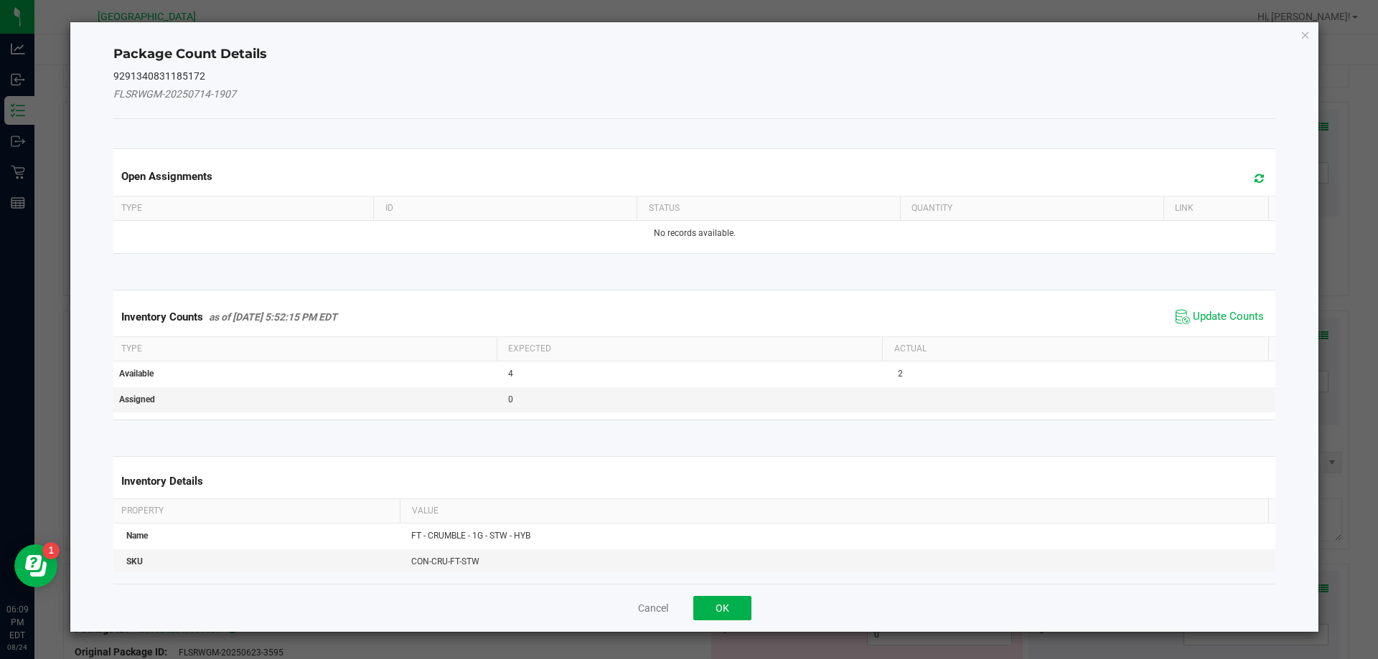
click at [1254, 182] on icon at bounding box center [1258, 178] width 9 height 11
click at [1208, 311] on span "Update Counts" at bounding box center [1228, 317] width 71 height 14
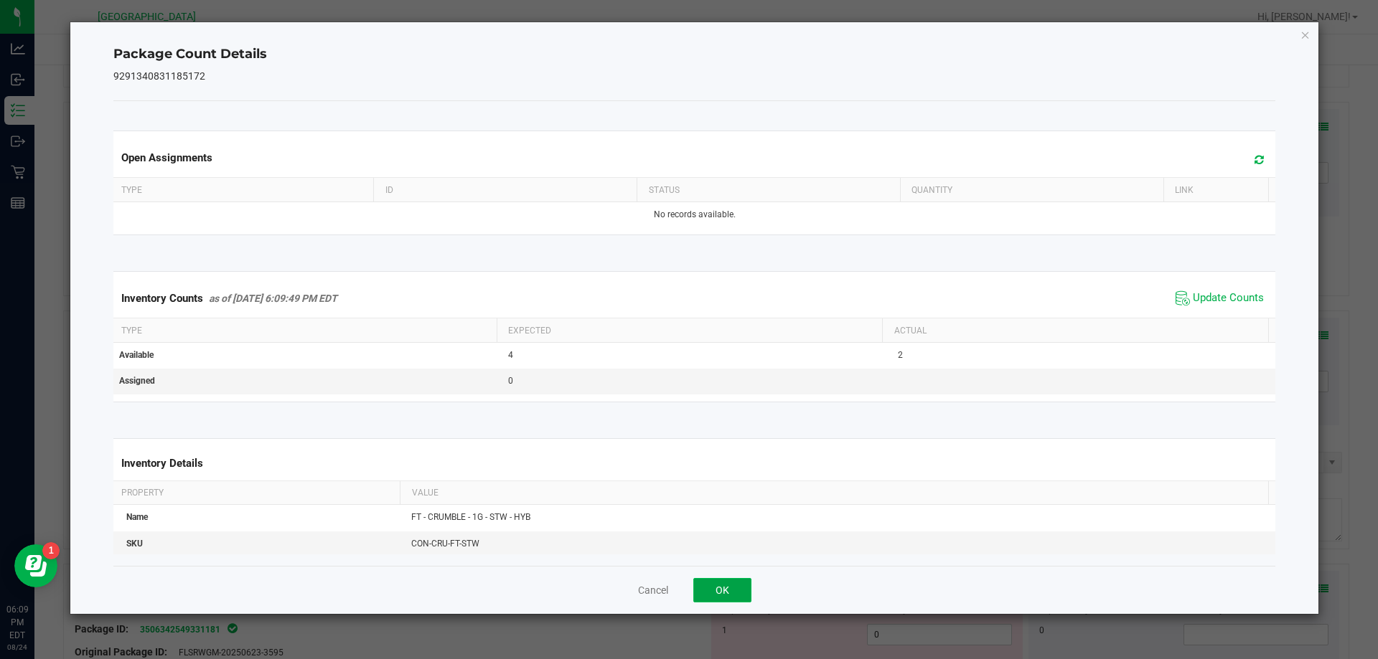
click at [740, 578] on button "OK" at bounding box center [722, 590] width 58 height 24
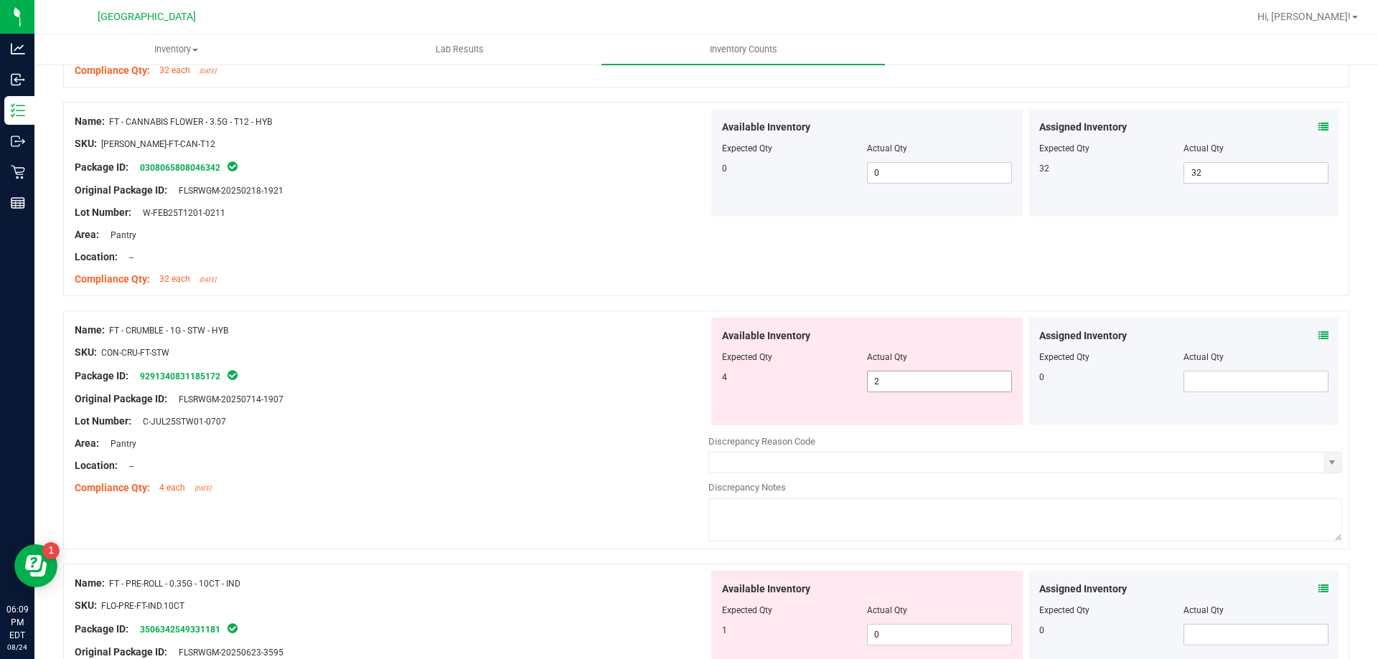
drag, startPoint x: 926, startPoint y: 364, endPoint x: 912, endPoint y: 374, distance: 16.9
click at [922, 367] on div "Available Inventory Expected Qty Actual Qty 4 2 2" at bounding box center [866, 372] width 311 height 108
drag, startPoint x: 875, startPoint y: 375, endPoint x: 565, endPoint y: 326, distance: 313.8
click at [565, 326] on div "Name: FT - CRUMBLE - 1G - STW - HYB SKU: CON-CRU-FT-STW Package ID: 92913408311…" at bounding box center [706, 430] width 1286 height 239
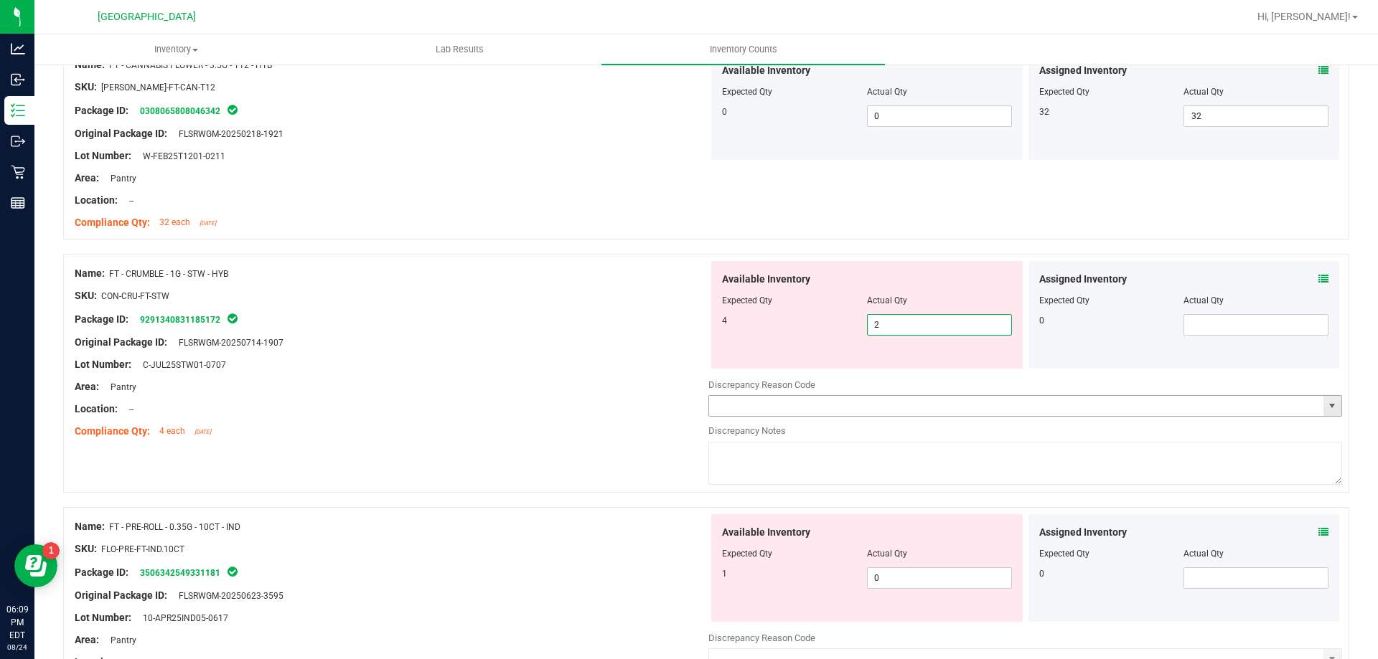
scroll to position [3176, 0]
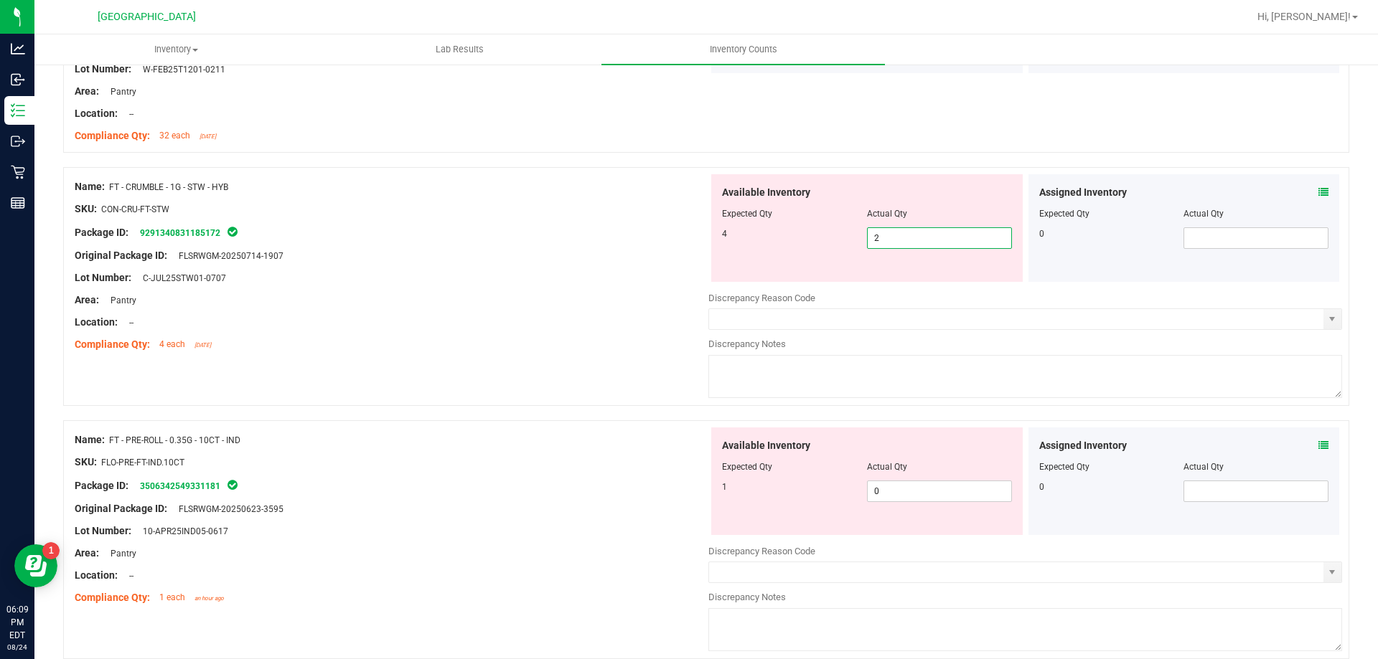
drag, startPoint x: 875, startPoint y: 240, endPoint x: 852, endPoint y: 236, distance: 23.4
click at [852, 236] on div "4 2 2" at bounding box center [867, 238] width 290 height 22
drag, startPoint x: 878, startPoint y: 233, endPoint x: 837, endPoint y: 240, distance: 42.1
click at [837, 240] on div "4 2 3" at bounding box center [867, 238] width 290 height 22
type input "4"
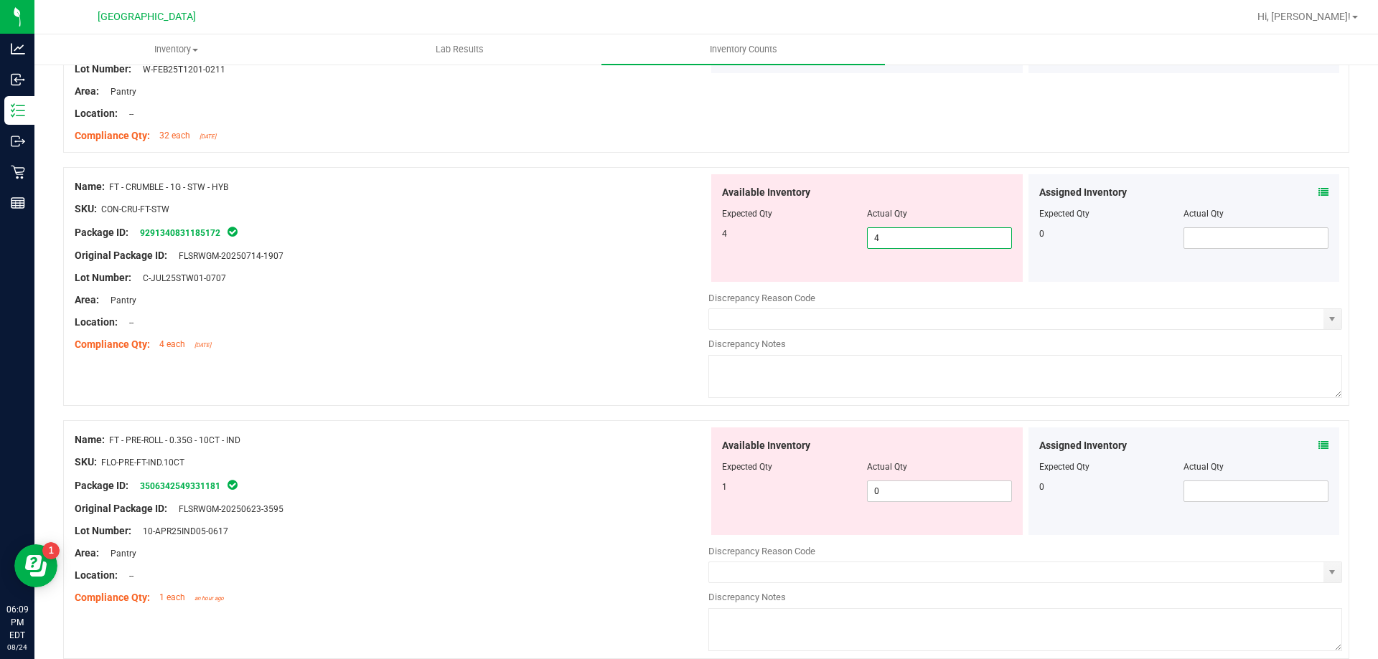
type input "4"
click at [1310, 440] on div "Assigned Inventory Expected Qty Actual Qty 0" at bounding box center [1183, 482] width 311 height 108
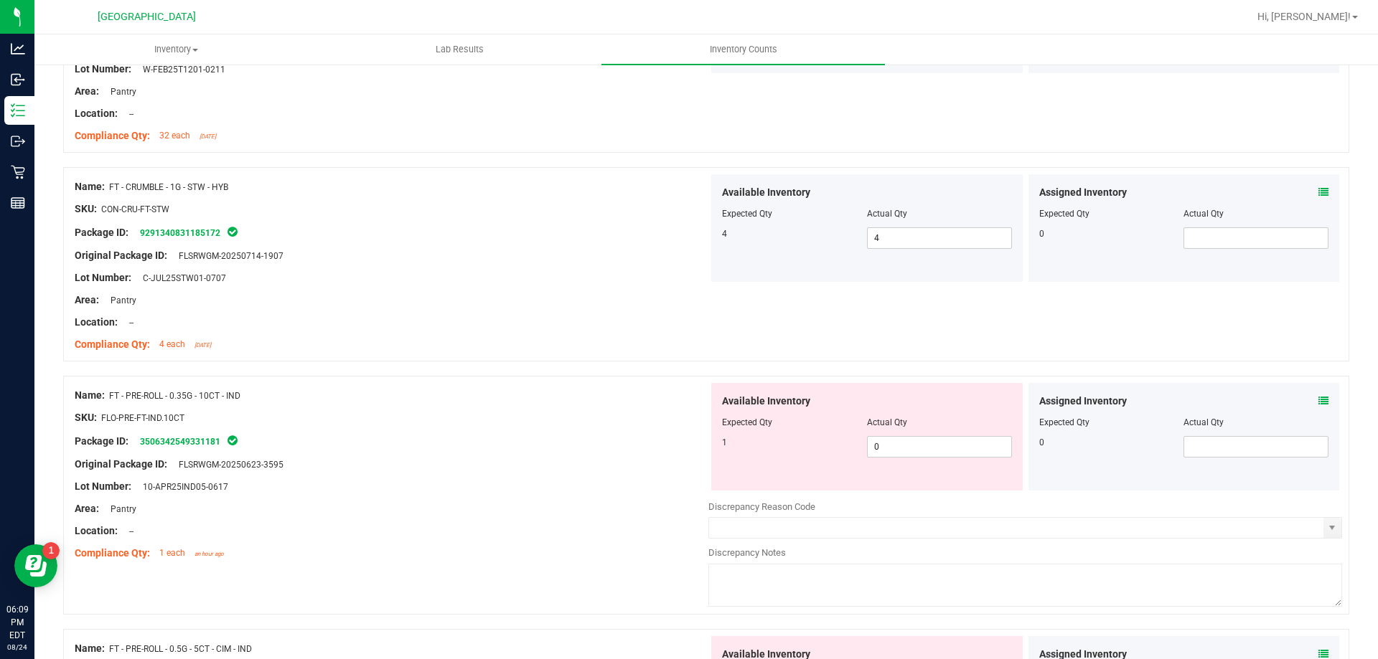
click at [1318, 407] on span at bounding box center [1323, 401] width 10 height 15
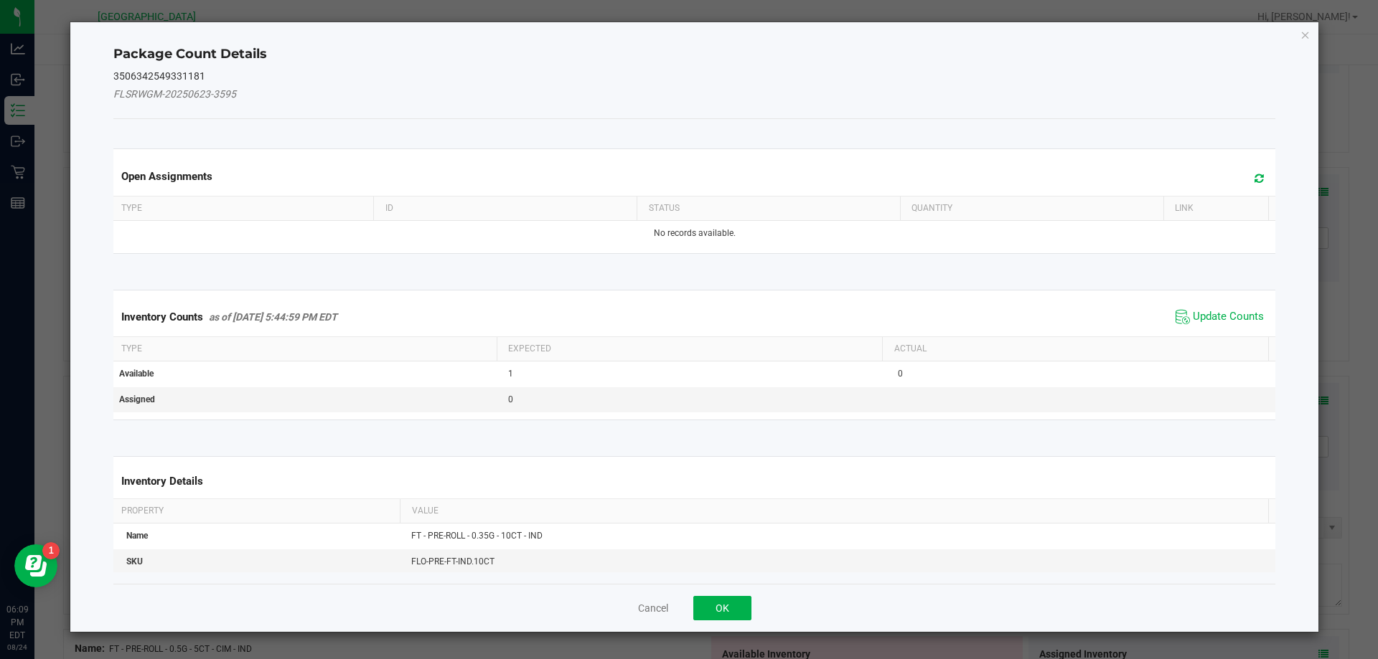
click at [1254, 181] on icon at bounding box center [1258, 178] width 9 height 11
click at [1212, 319] on span "Update Counts" at bounding box center [1228, 317] width 71 height 14
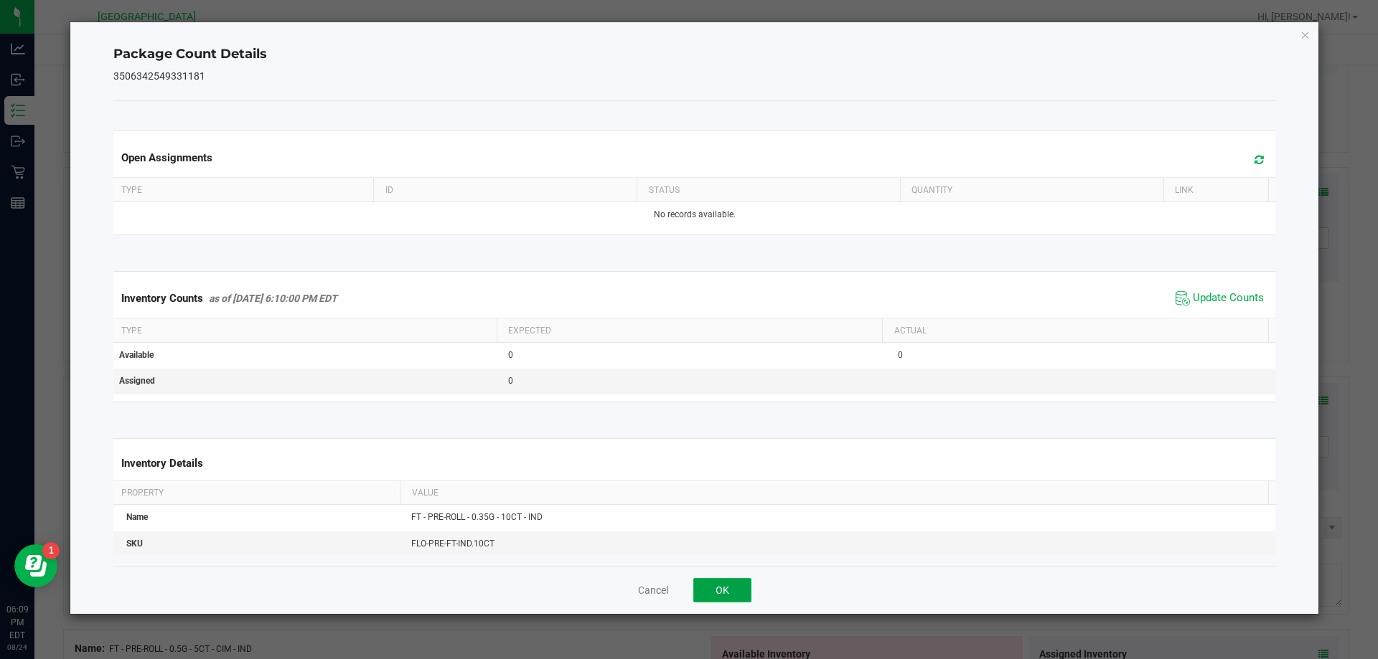
click at [731, 583] on button "OK" at bounding box center [722, 590] width 58 height 24
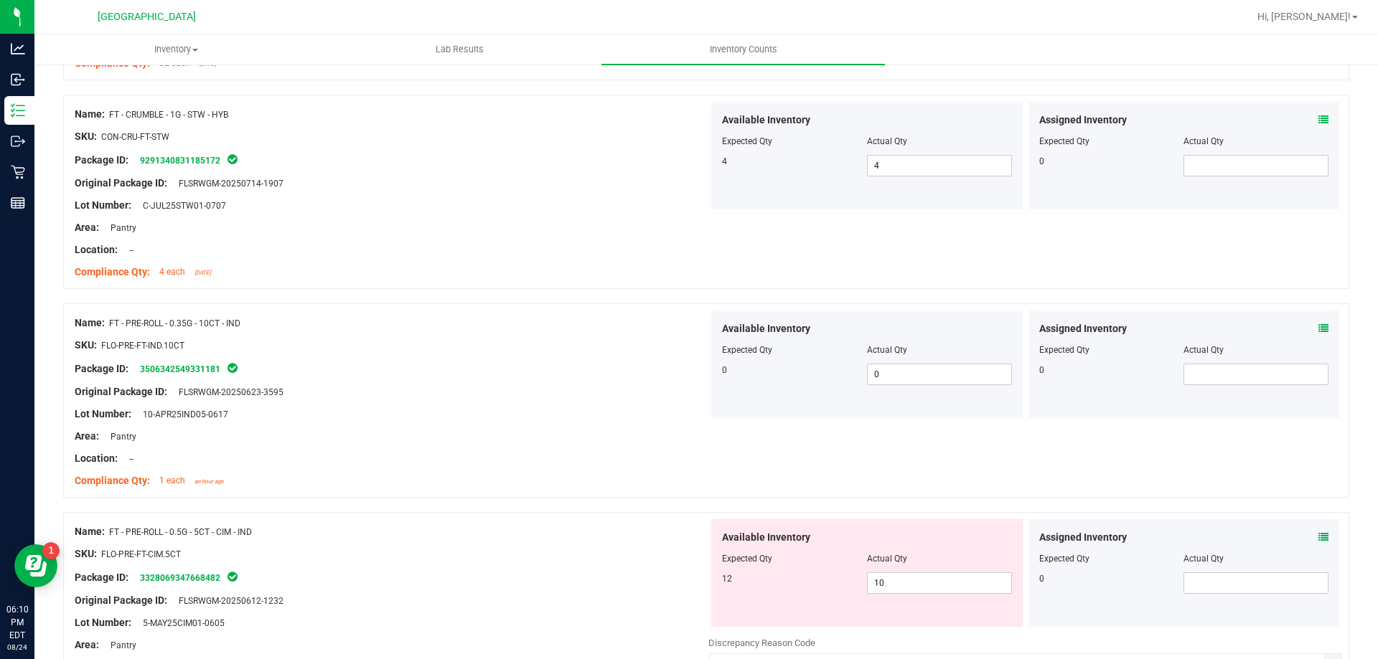
scroll to position [3463, 0]
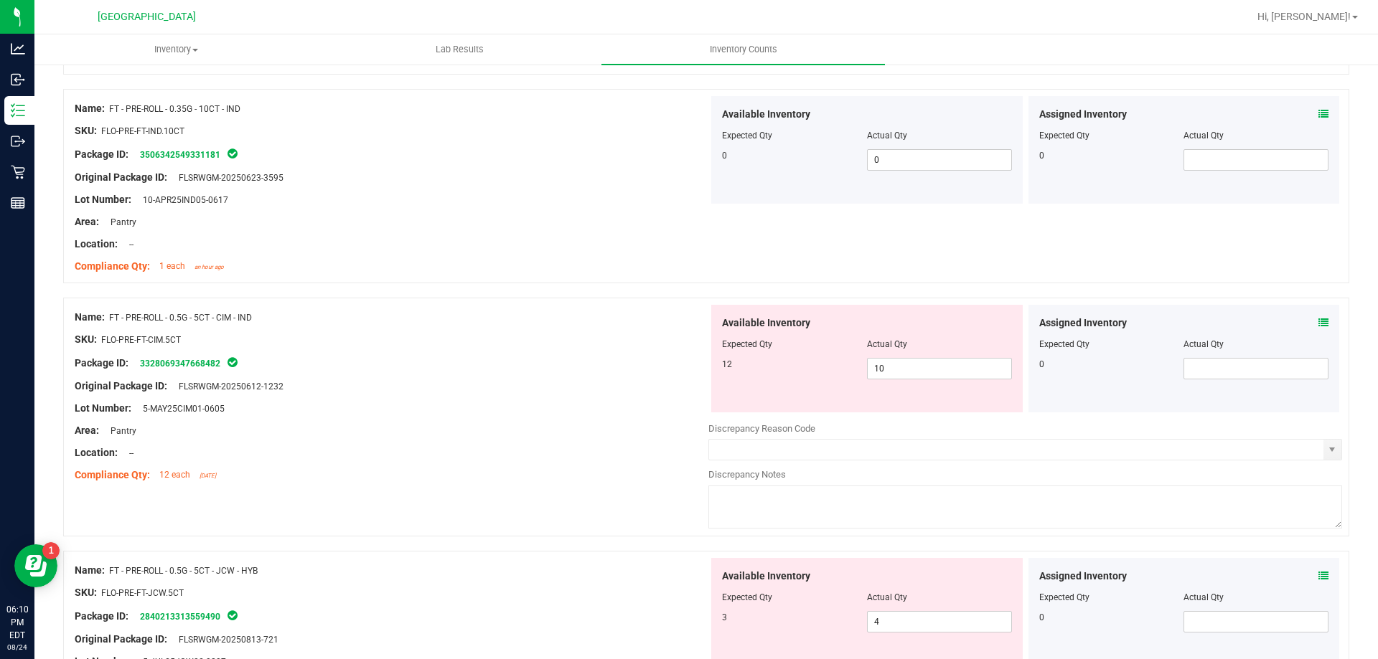
click at [1318, 323] on icon at bounding box center [1323, 323] width 10 height 10
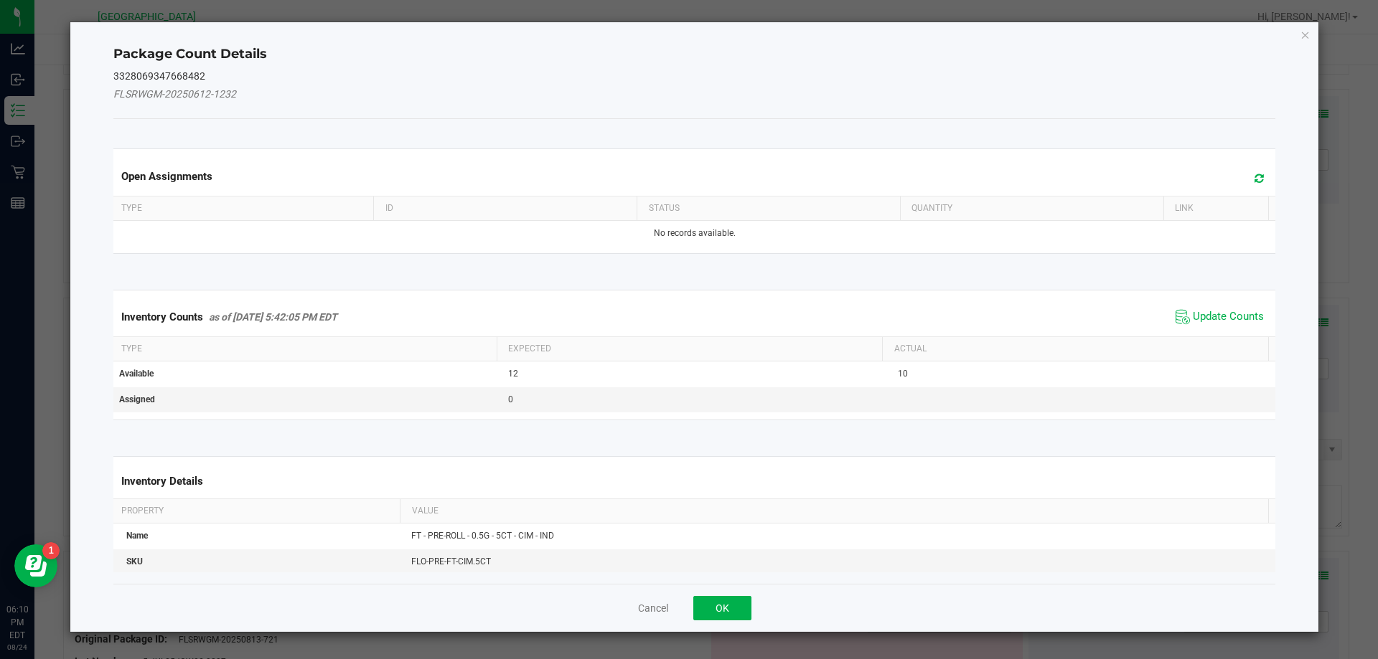
click at [1254, 181] on icon at bounding box center [1258, 178] width 9 height 11
click at [1218, 329] on div "Inventory Counts as of [DATE] 5:42:05 PM EDT Update Counts" at bounding box center [695, 317] width 1168 height 39
click at [1213, 316] on span "Update Counts" at bounding box center [1228, 317] width 71 height 14
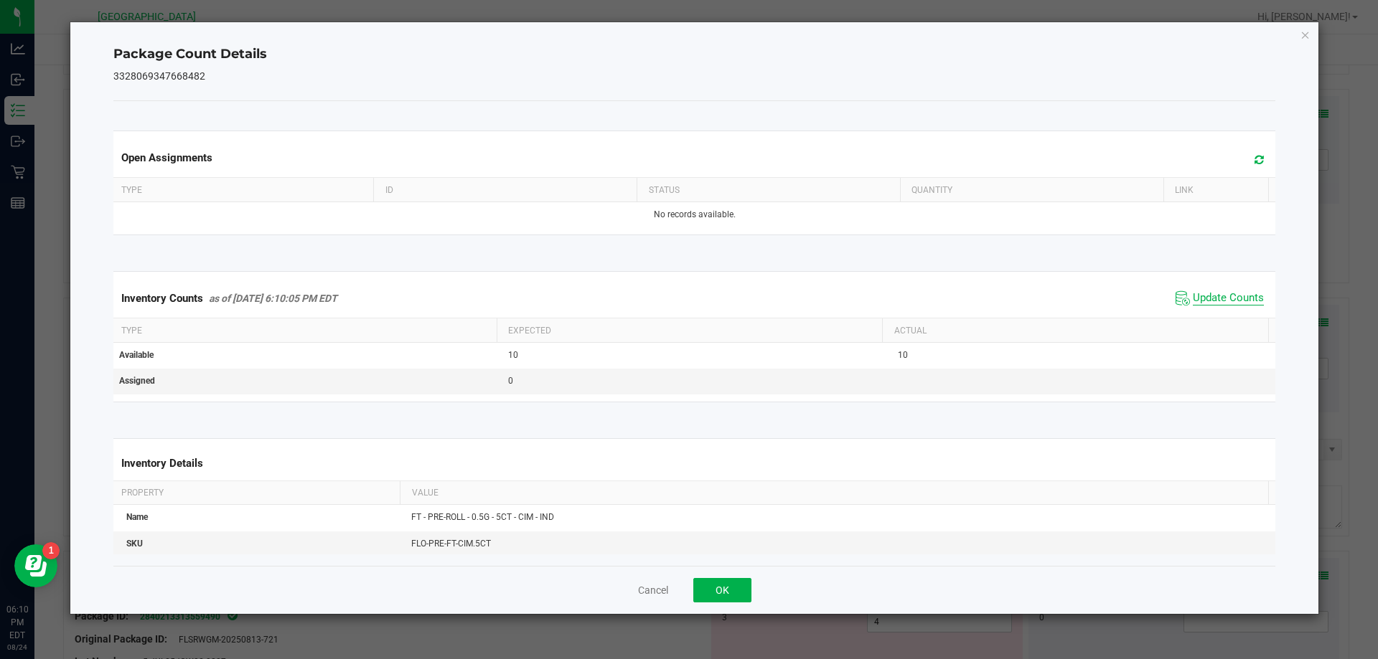
click at [1245, 298] on span "Update Counts" at bounding box center [1228, 298] width 71 height 14
click at [729, 580] on button "OK" at bounding box center [722, 590] width 58 height 24
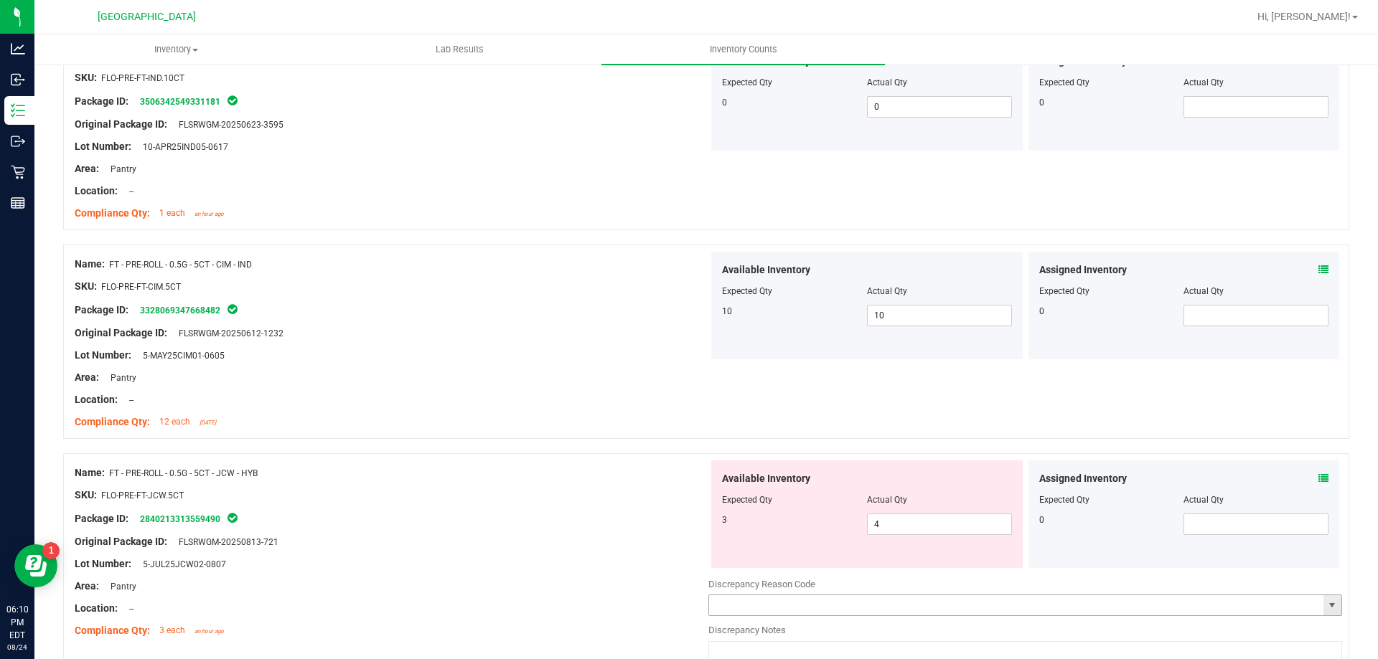
scroll to position [3678, 0]
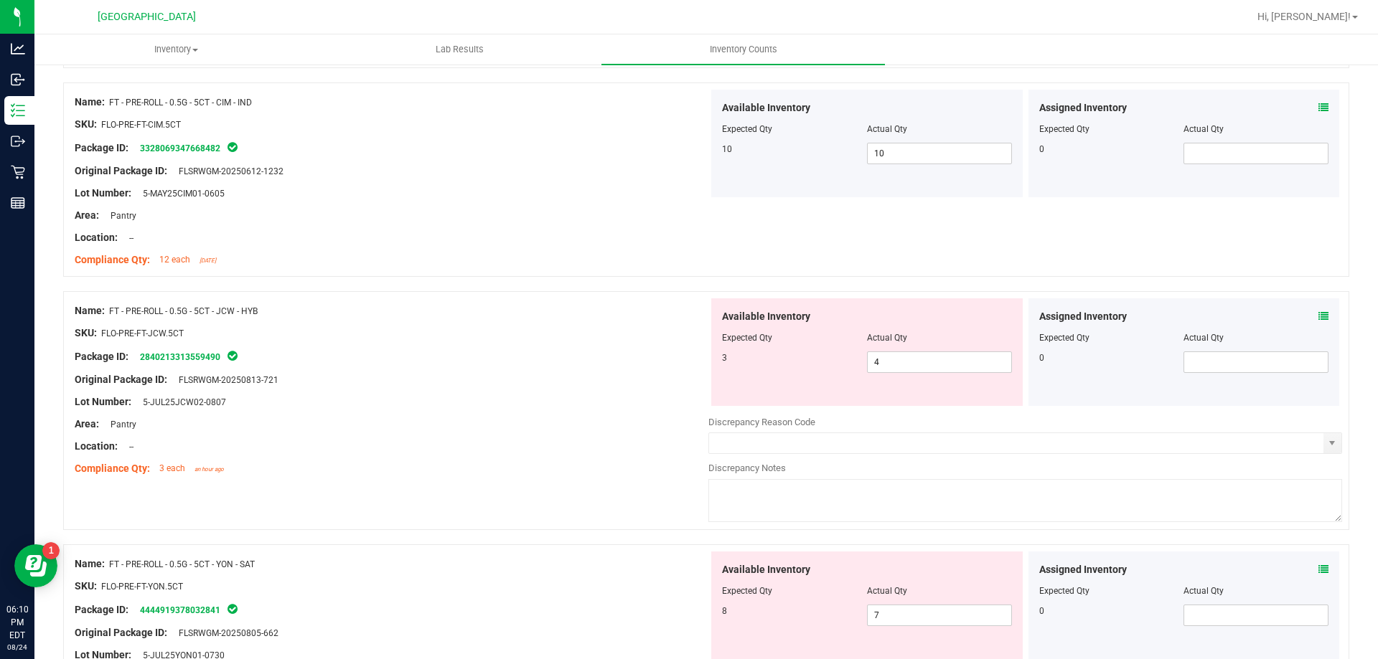
click at [1318, 315] on icon at bounding box center [1323, 316] width 10 height 10
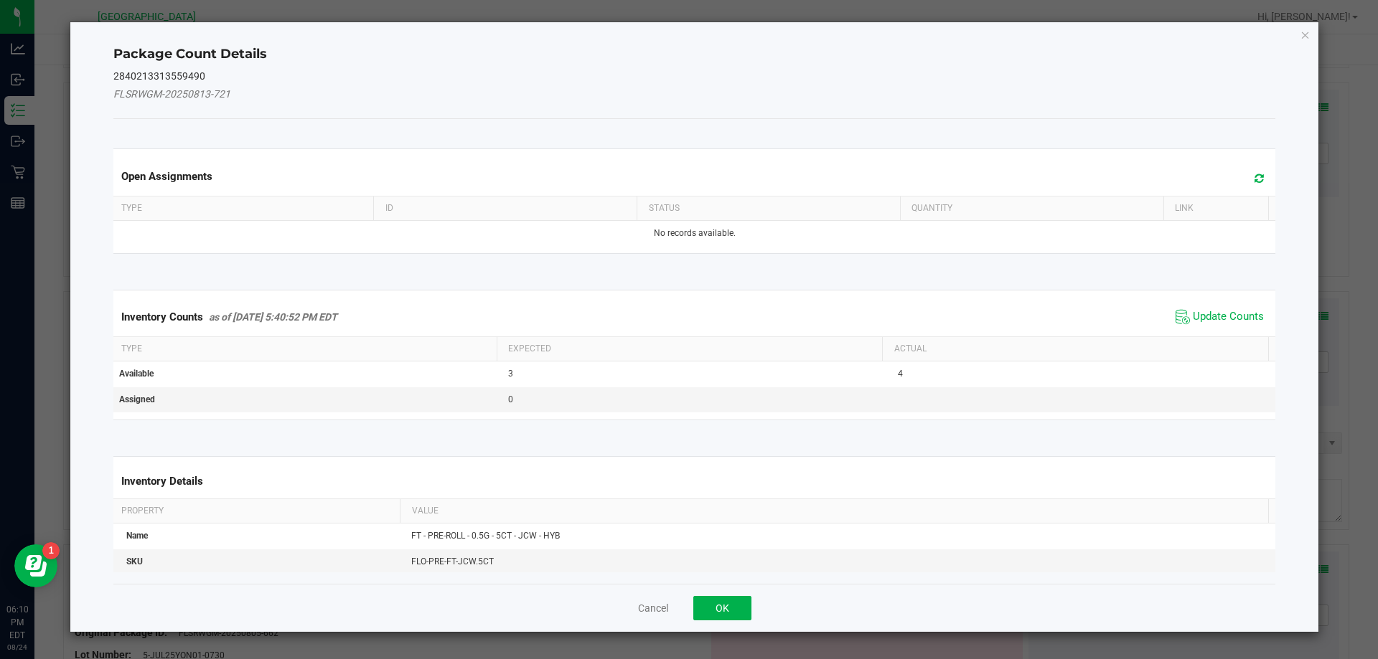
click at [1254, 176] on icon at bounding box center [1258, 178] width 9 height 11
click at [1212, 317] on span "Update Counts" at bounding box center [1228, 317] width 71 height 14
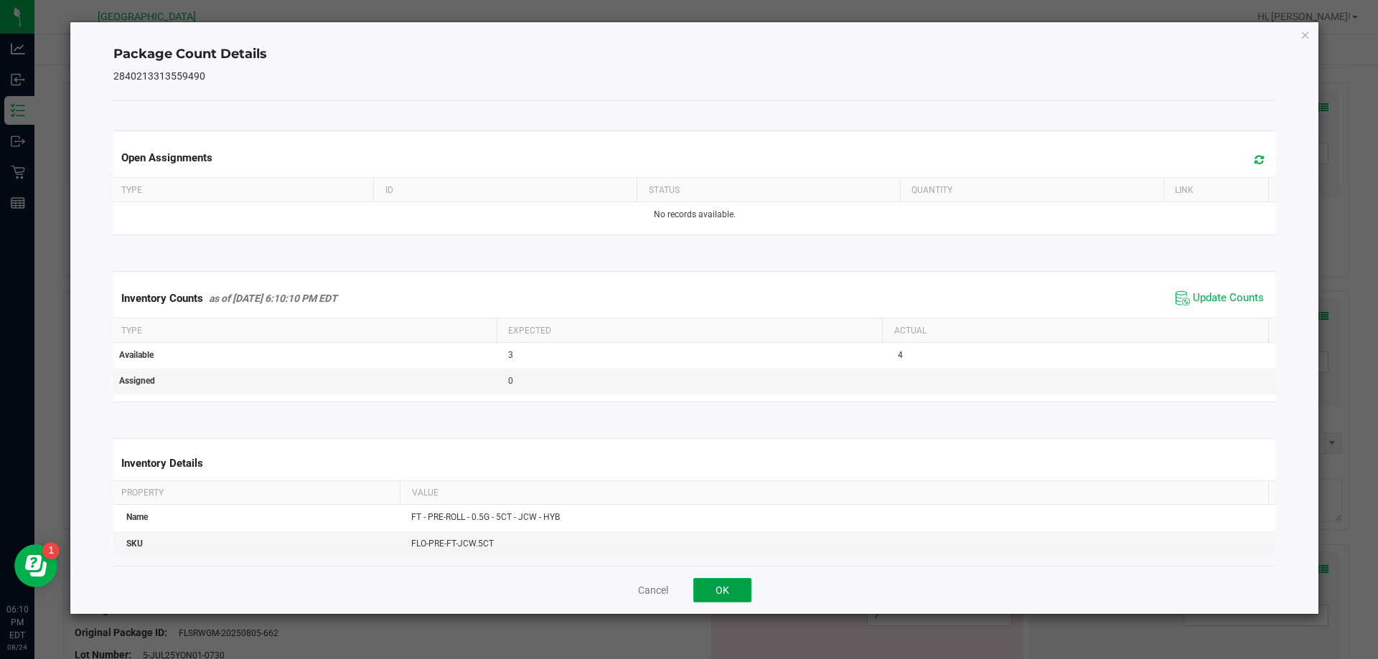
click at [717, 588] on button "OK" at bounding box center [722, 590] width 58 height 24
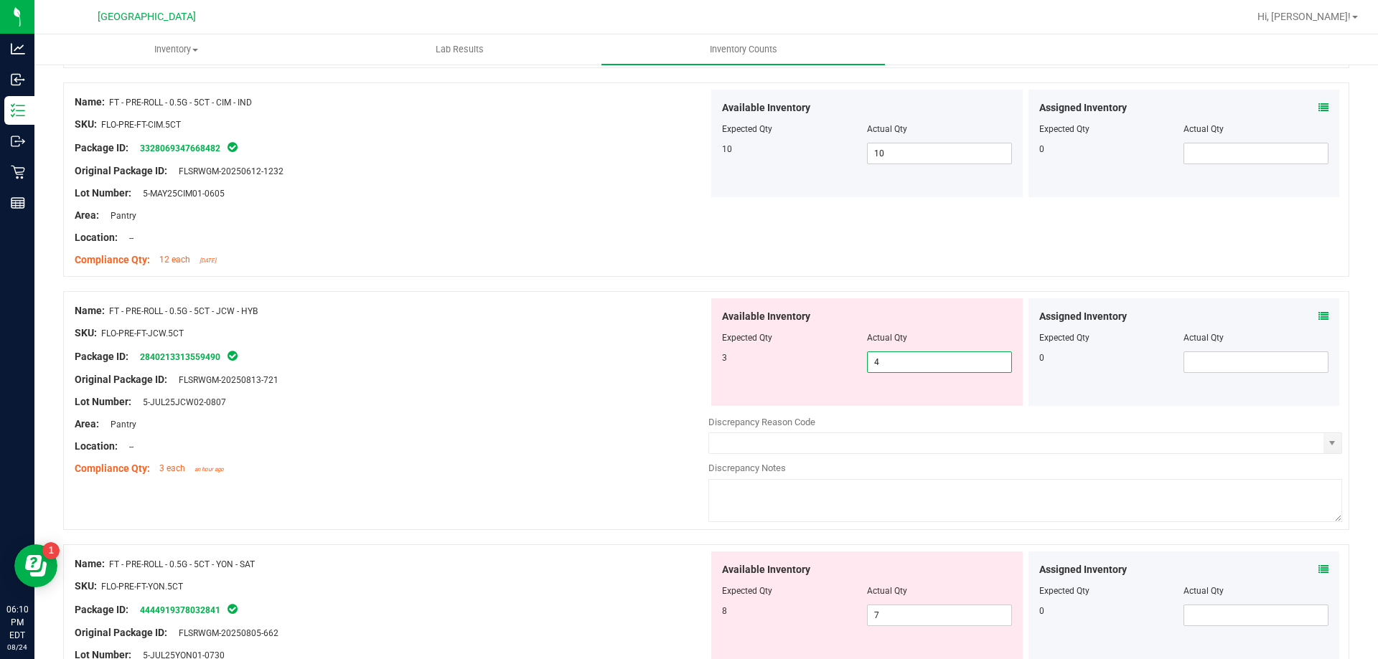
drag, startPoint x: 891, startPoint y: 366, endPoint x: 794, endPoint y: 355, distance: 97.5
click at [794, 355] on div "3 4 4" at bounding box center [867, 363] width 290 height 22
type input "3"
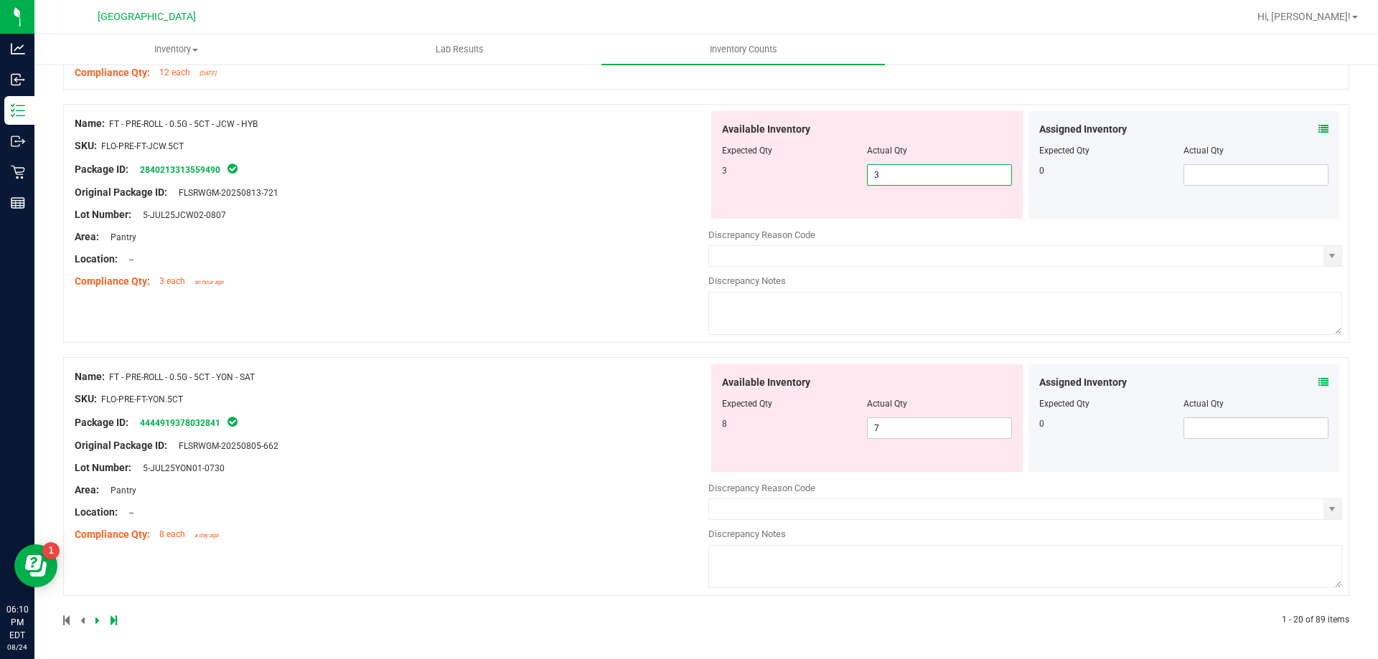
type input "3"
click at [1318, 383] on icon at bounding box center [1323, 382] width 10 height 10
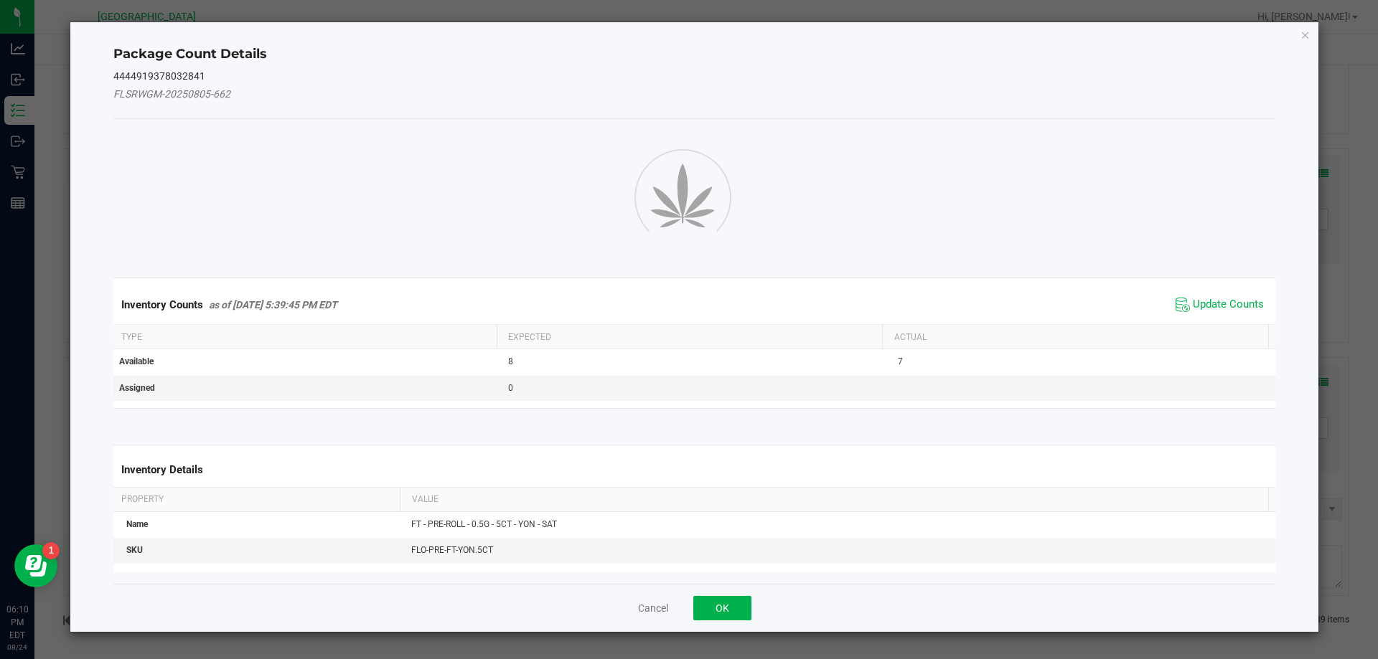
scroll to position [3821, 0]
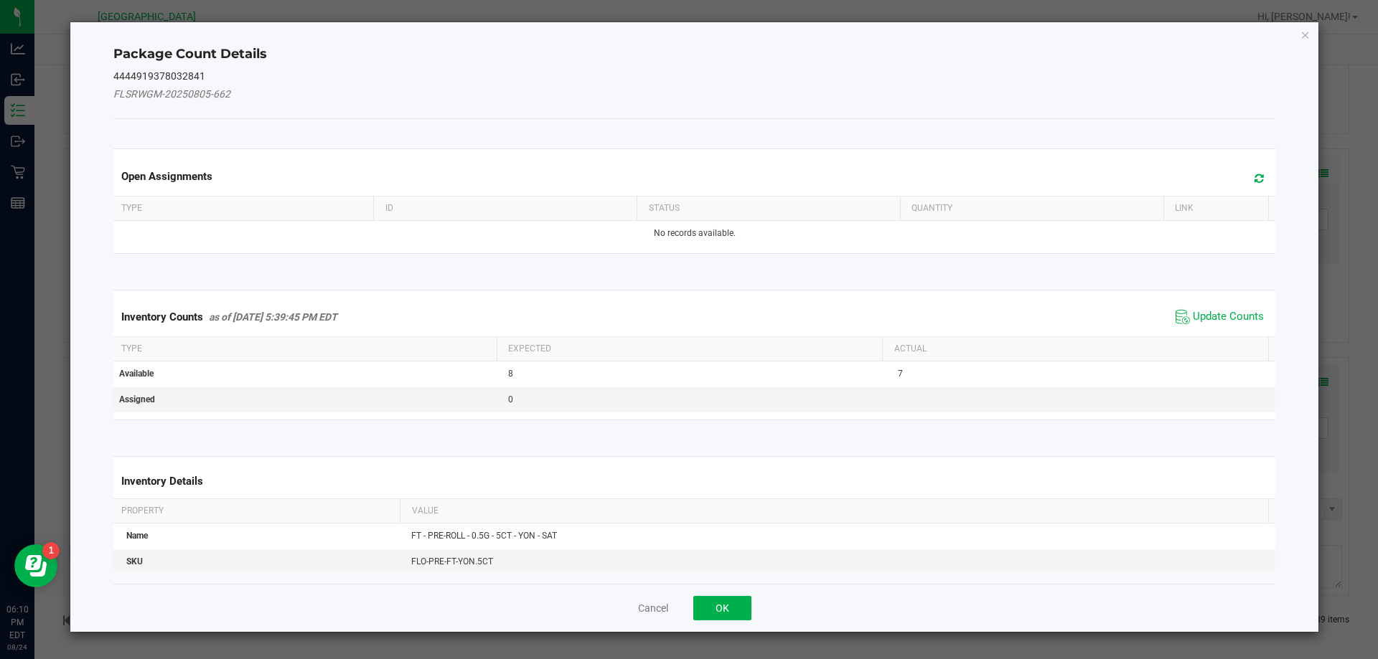
click at [1254, 180] on icon at bounding box center [1258, 178] width 9 height 11
click at [1215, 322] on span "Update Counts" at bounding box center [1228, 317] width 71 height 14
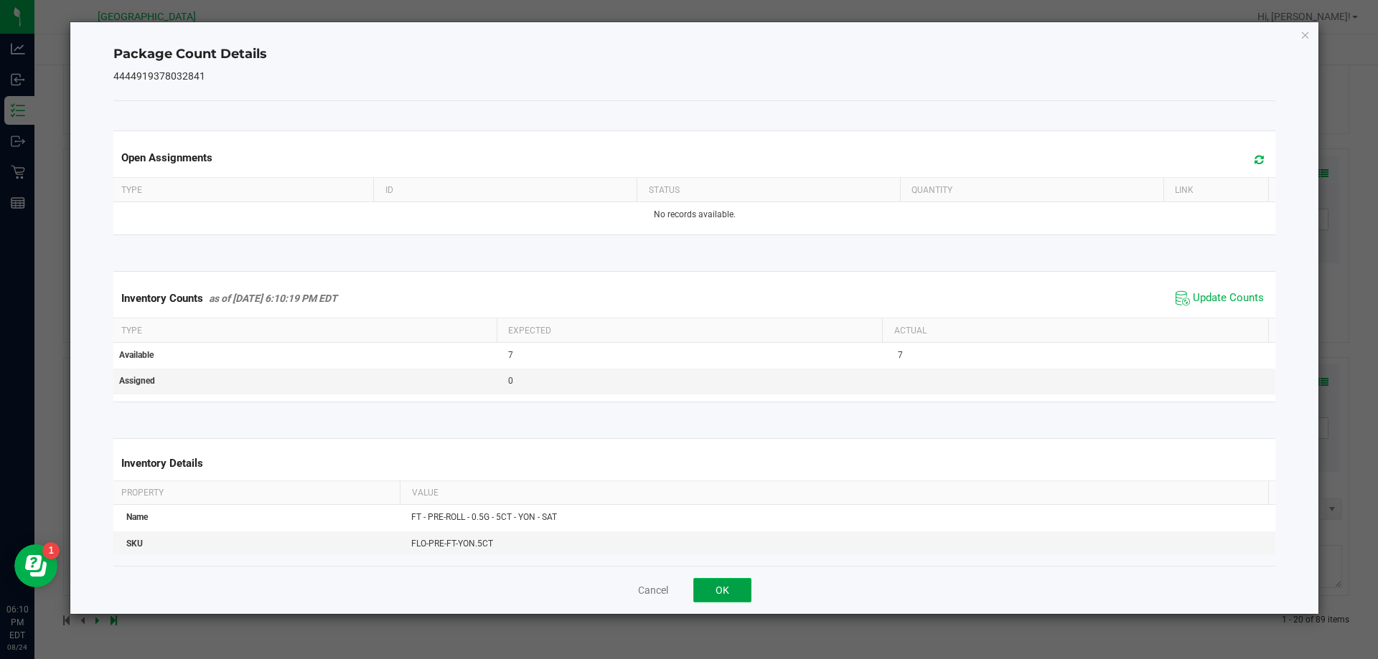
click at [713, 598] on button "OK" at bounding box center [722, 590] width 58 height 24
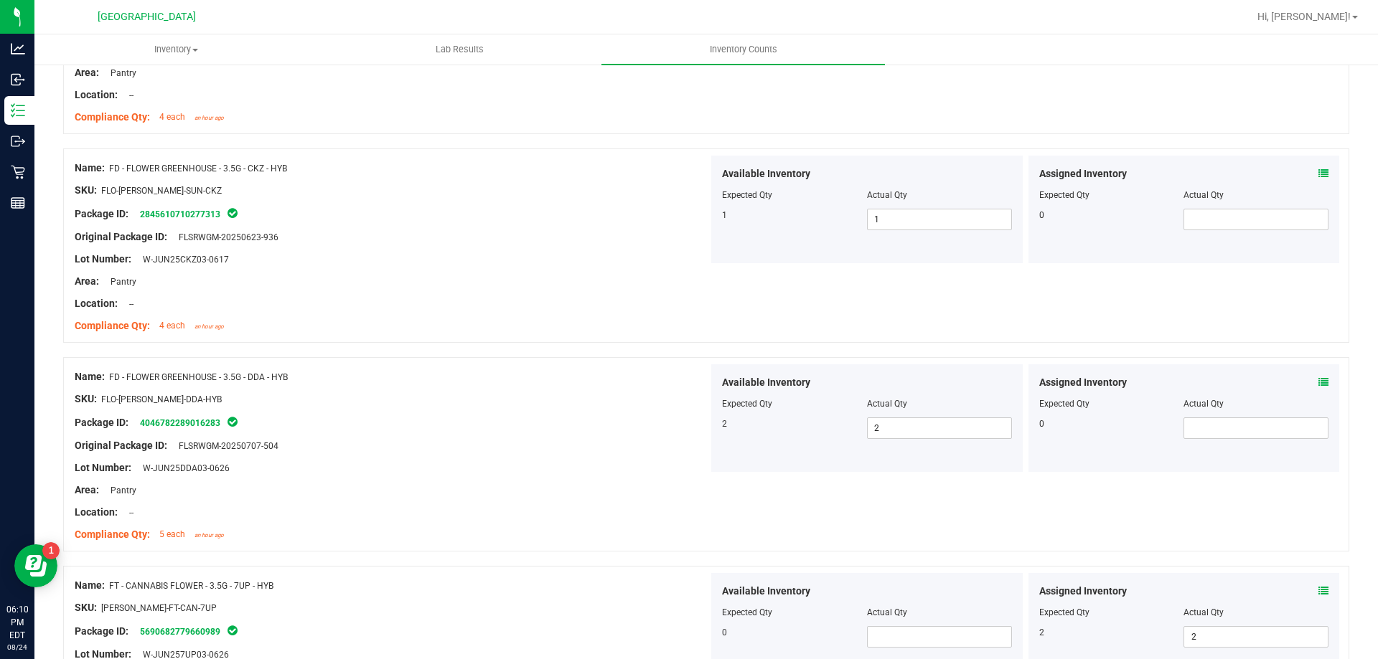
scroll to position [0, 0]
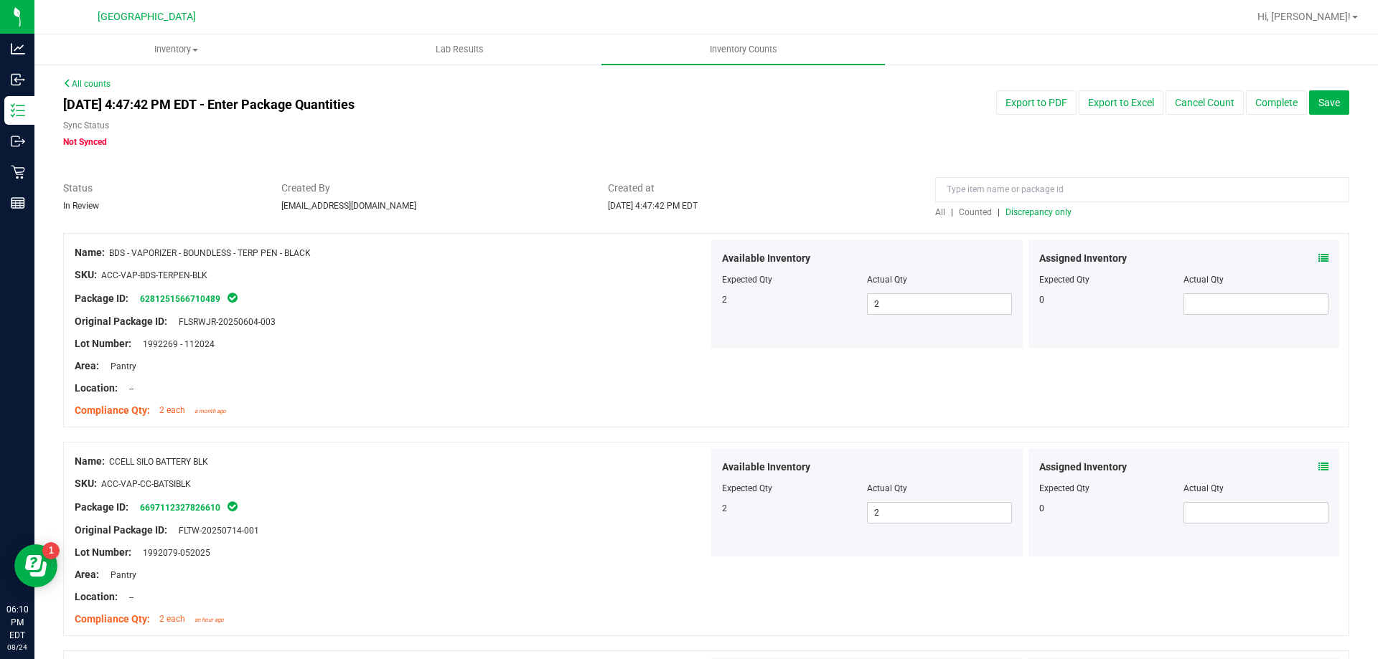
click at [1028, 218] on div "All | Counted | Discrepancy only" at bounding box center [1142, 212] width 414 height 13
click at [1028, 215] on span "Discrepancy only" at bounding box center [1038, 212] width 66 height 10
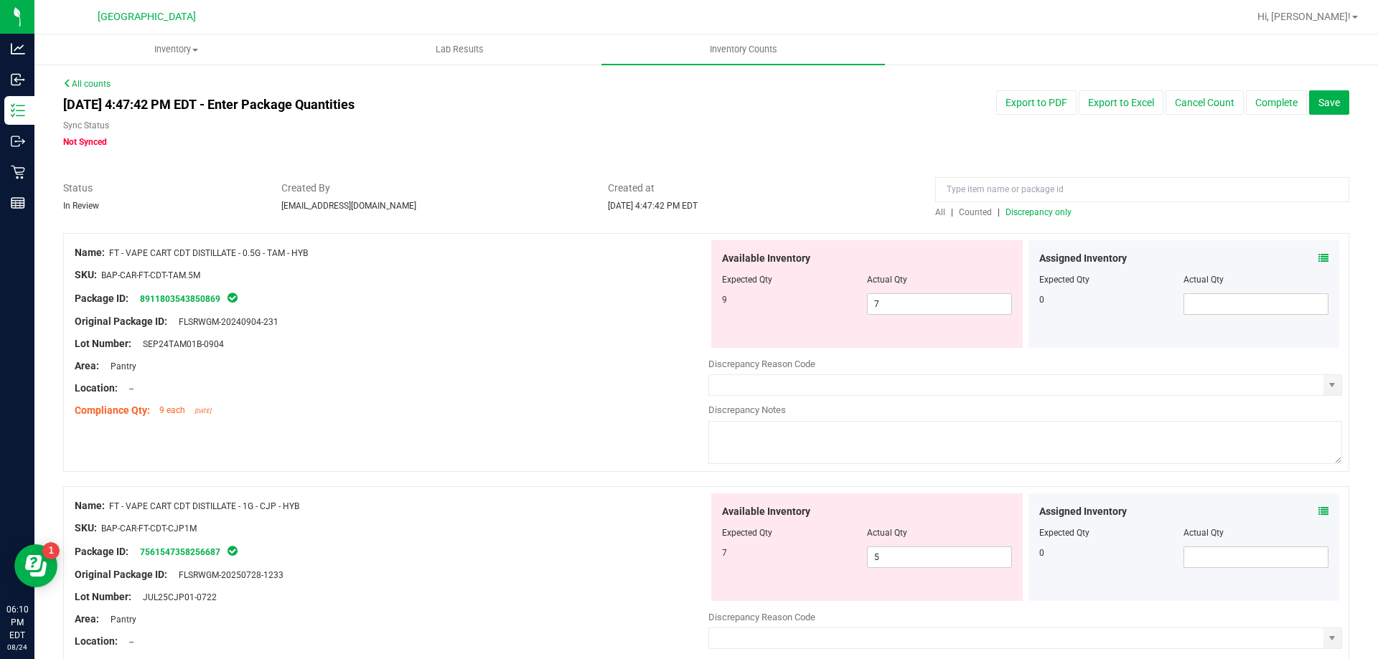
click at [1318, 254] on icon at bounding box center [1323, 258] width 10 height 10
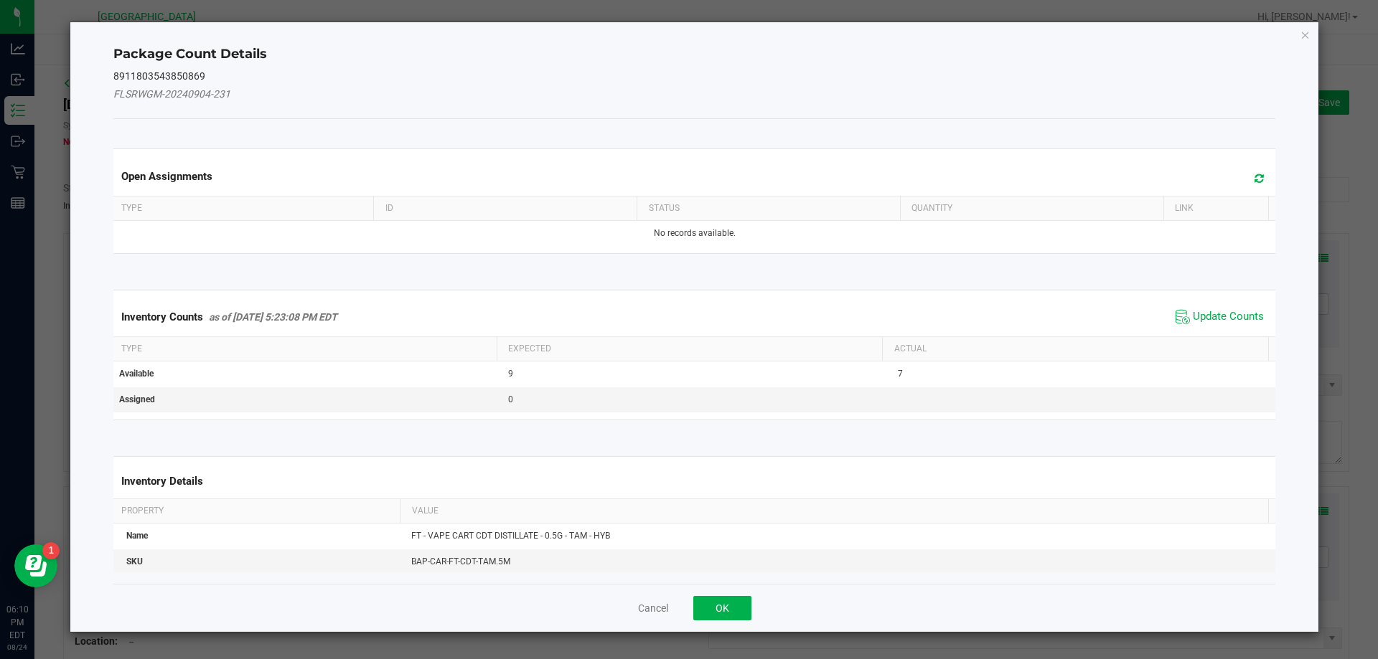
click at [1254, 178] on icon at bounding box center [1258, 178] width 9 height 11
click at [1222, 311] on span "Update Counts" at bounding box center [1228, 317] width 71 height 14
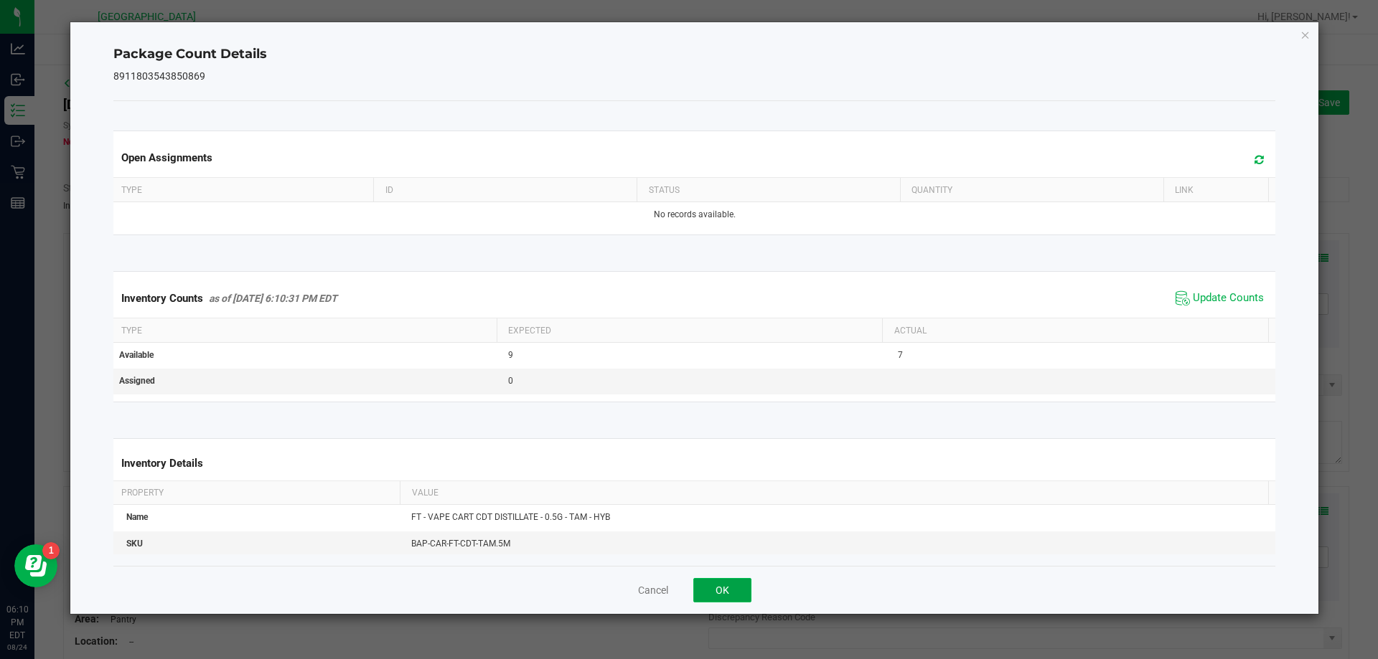
click at [732, 596] on button "OK" at bounding box center [722, 590] width 58 height 24
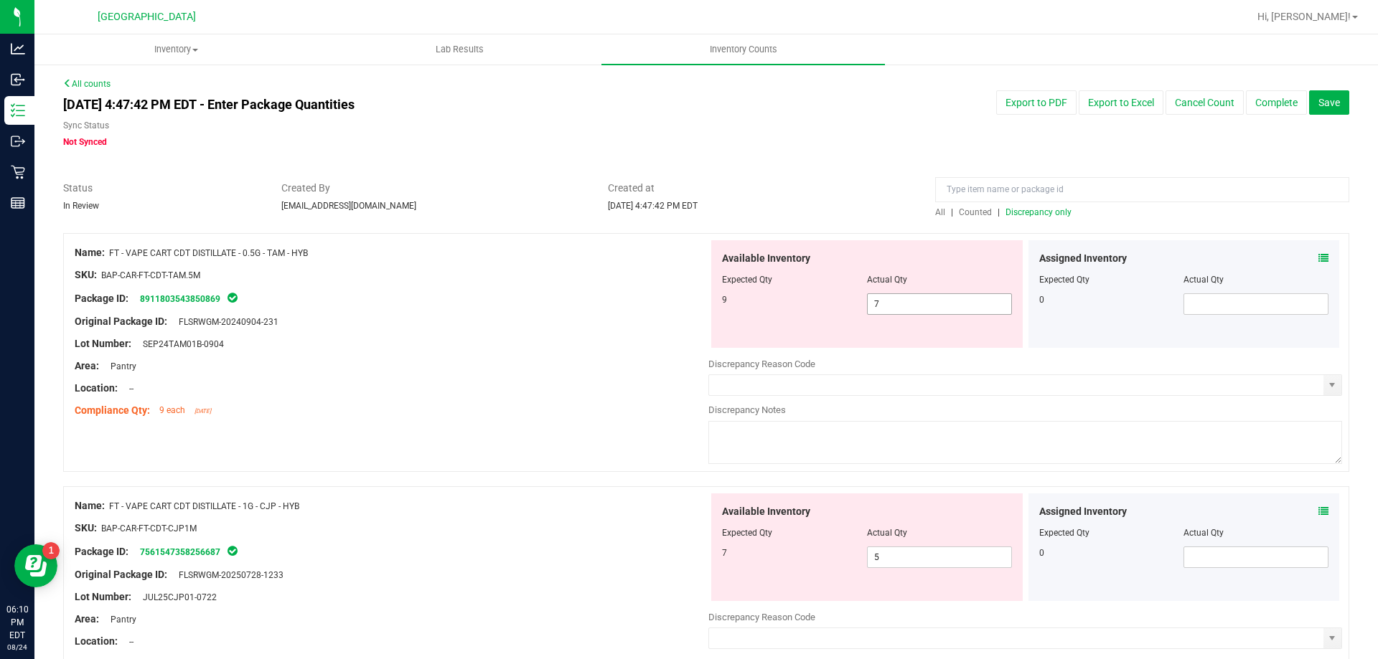
click at [913, 304] on input "7" at bounding box center [940, 304] width 144 height 20
type input "9"
click at [1311, 511] on div "Assigned Inventory Expected Qty Actual Qty 0" at bounding box center [1183, 548] width 311 height 108
type input "9"
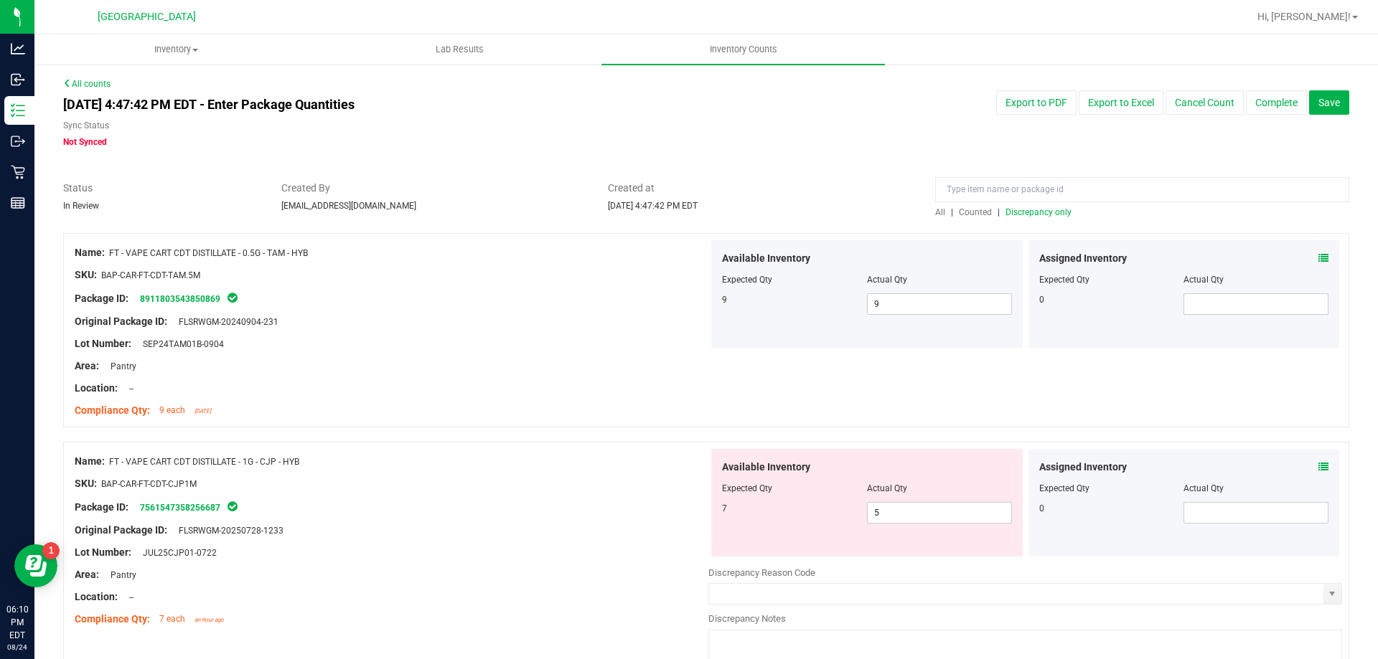
click at [1327, 458] on div "Assigned Inventory Expected Qty Actual Qty 0" at bounding box center [1183, 503] width 311 height 108
click at [1327, 474] on div "Assigned Inventory Expected Qty Actual Qty 0" at bounding box center [1183, 503] width 311 height 108
click at [1318, 465] on icon at bounding box center [1323, 467] width 10 height 10
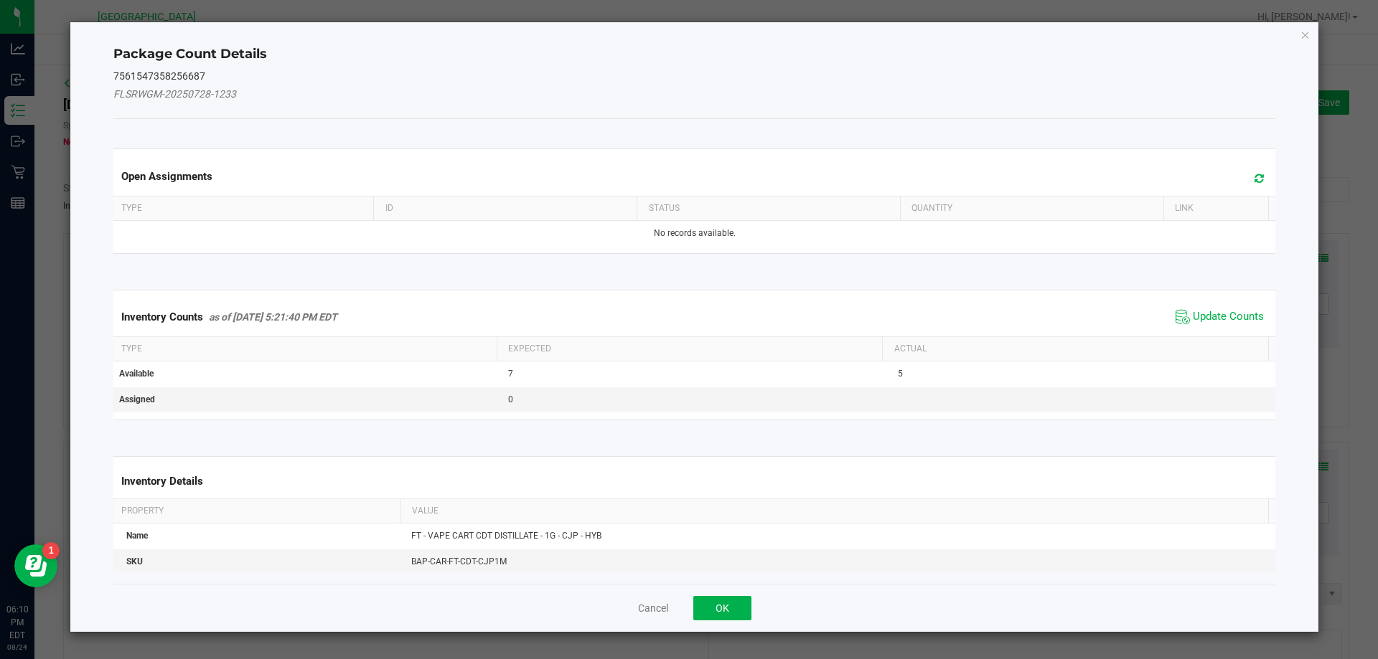
click at [1254, 177] on icon at bounding box center [1258, 178] width 9 height 11
click at [1227, 314] on span "Update Counts" at bounding box center [1228, 317] width 71 height 14
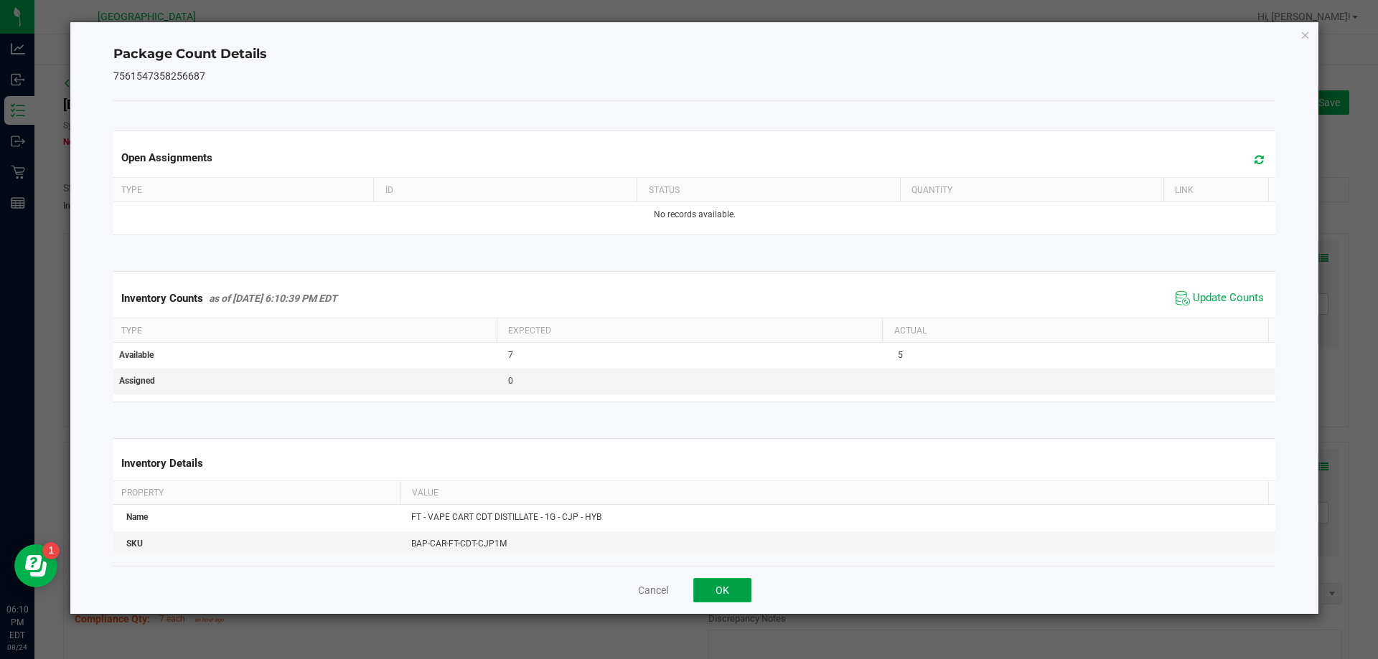
click at [720, 588] on button "OK" at bounding box center [722, 590] width 58 height 24
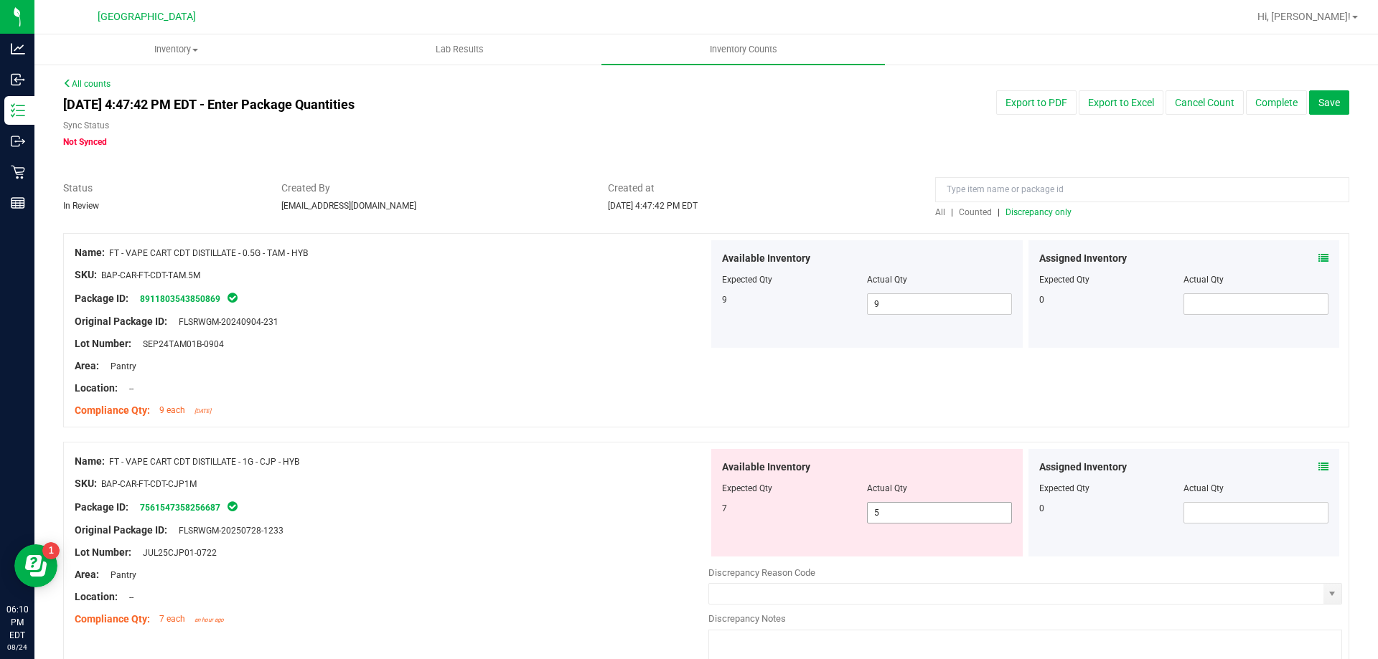
click at [913, 512] on input "5" at bounding box center [940, 513] width 144 height 20
type input "7"
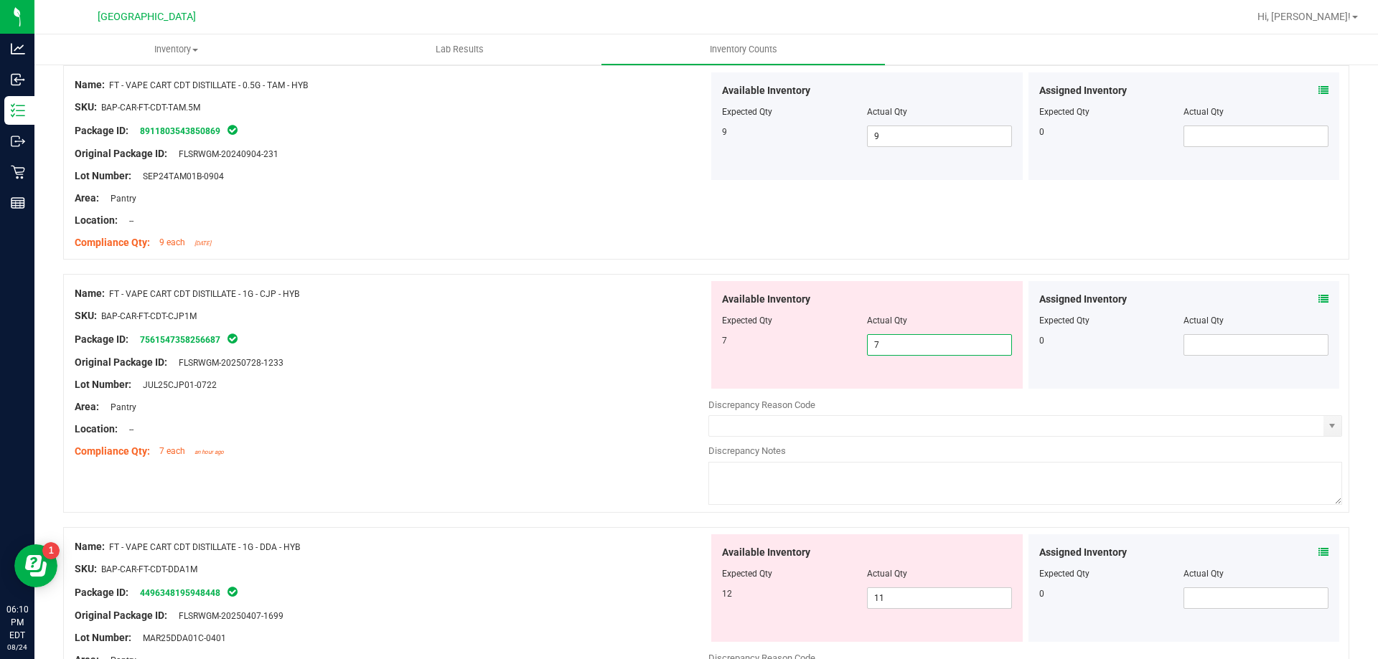
scroll to position [167, 0]
click at [1137, 317] on div "Expected Qty" at bounding box center [1111, 321] width 145 height 13
type input "7"
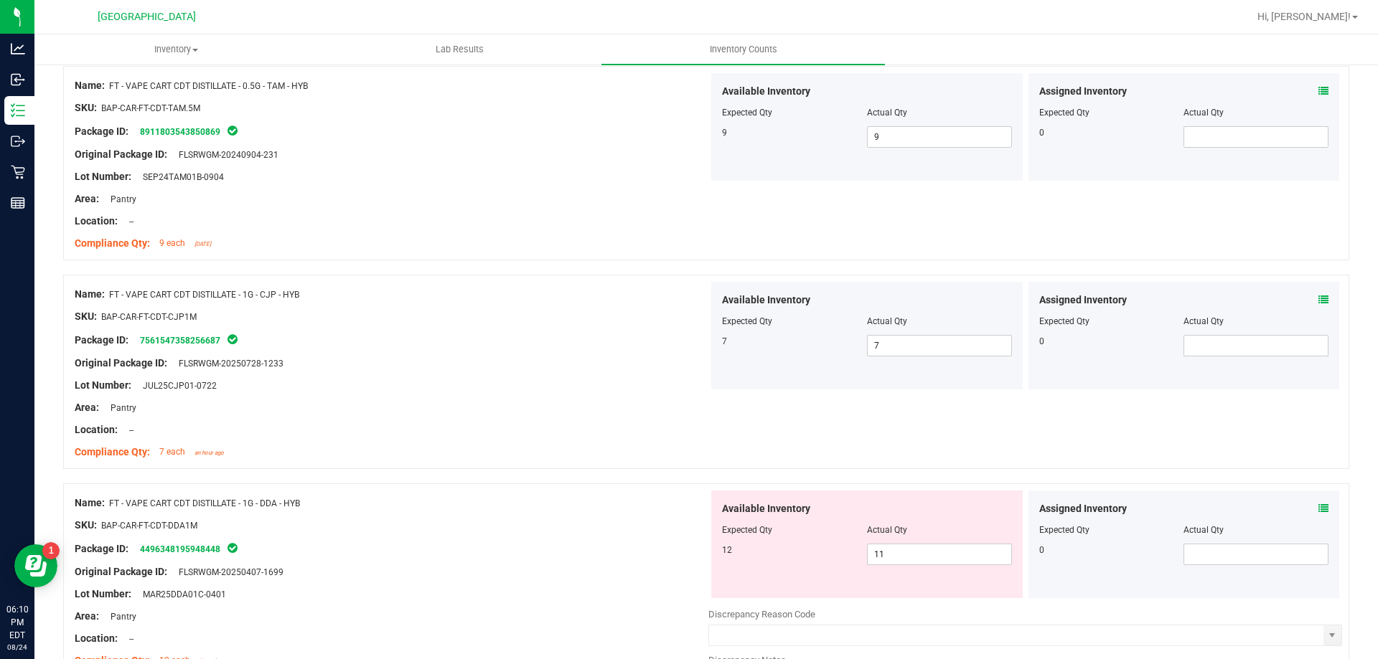
click at [1318, 508] on icon at bounding box center [1323, 509] width 10 height 10
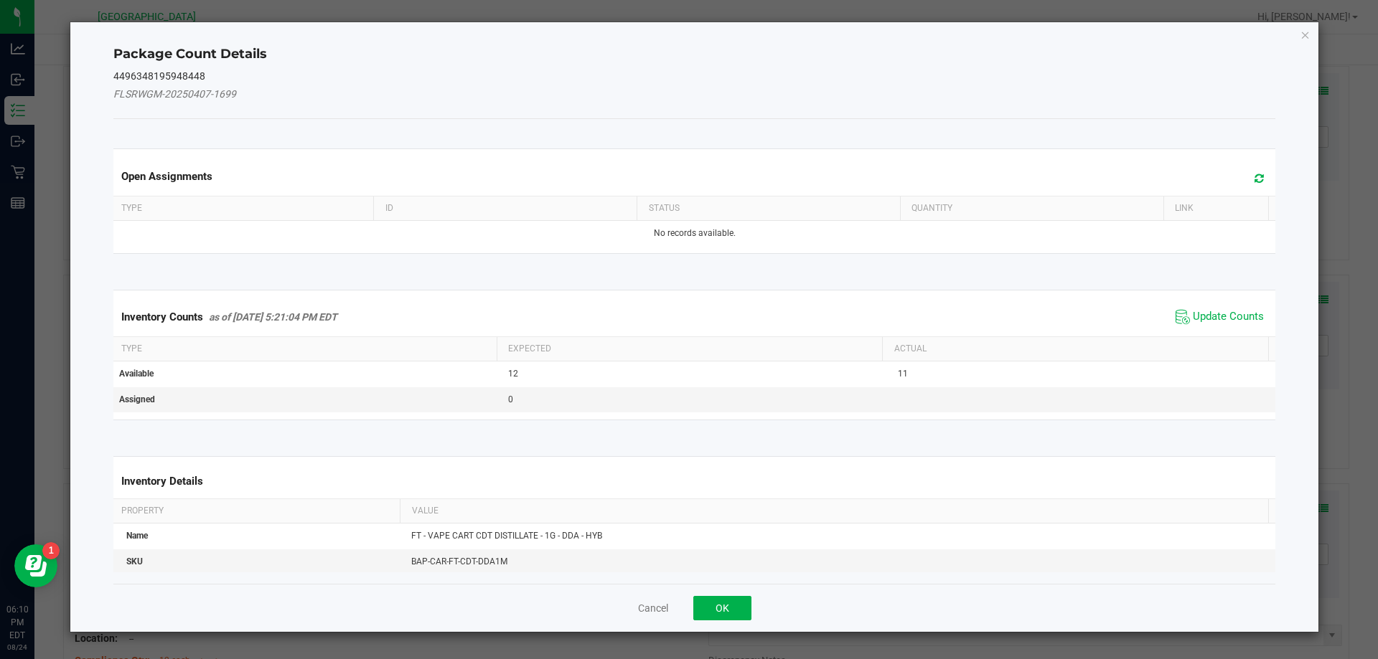
click at [1254, 175] on icon at bounding box center [1258, 178] width 9 height 11
click at [1208, 293] on kendo-grid "Inventory Counts as of [DATE] 5:21:04 PM EDT Update Counts Type Expected Actual…" at bounding box center [695, 355] width 1184 height 131
click at [1216, 310] on span "Update Counts" at bounding box center [1228, 317] width 71 height 14
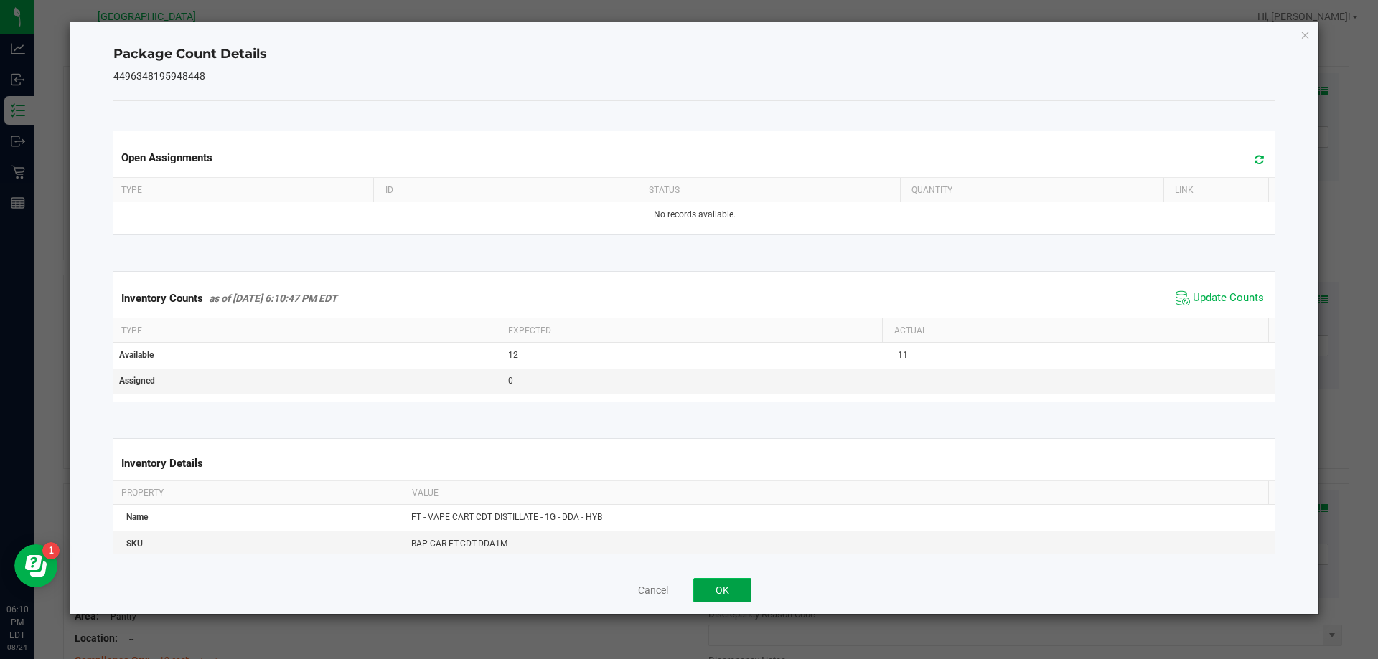
click at [738, 591] on button "OK" at bounding box center [722, 590] width 58 height 24
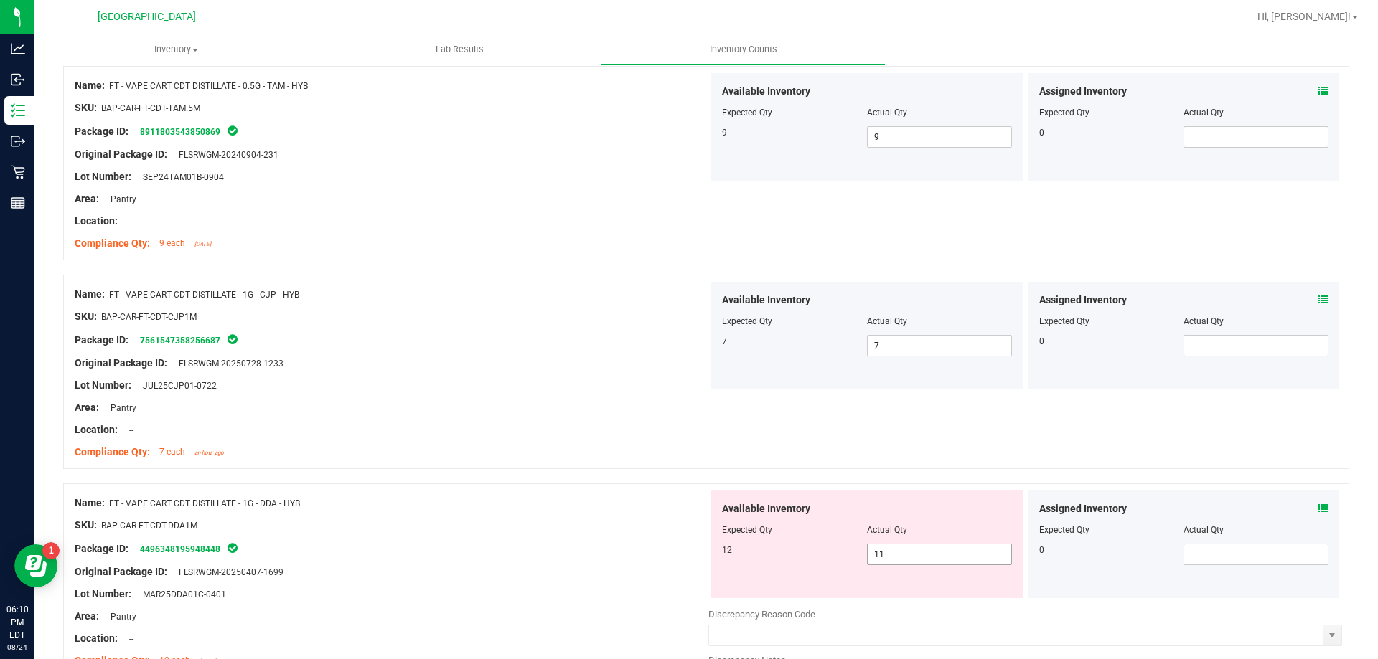
click at [888, 559] on input "11" at bounding box center [940, 555] width 144 height 20
type input "1"
type input "12"
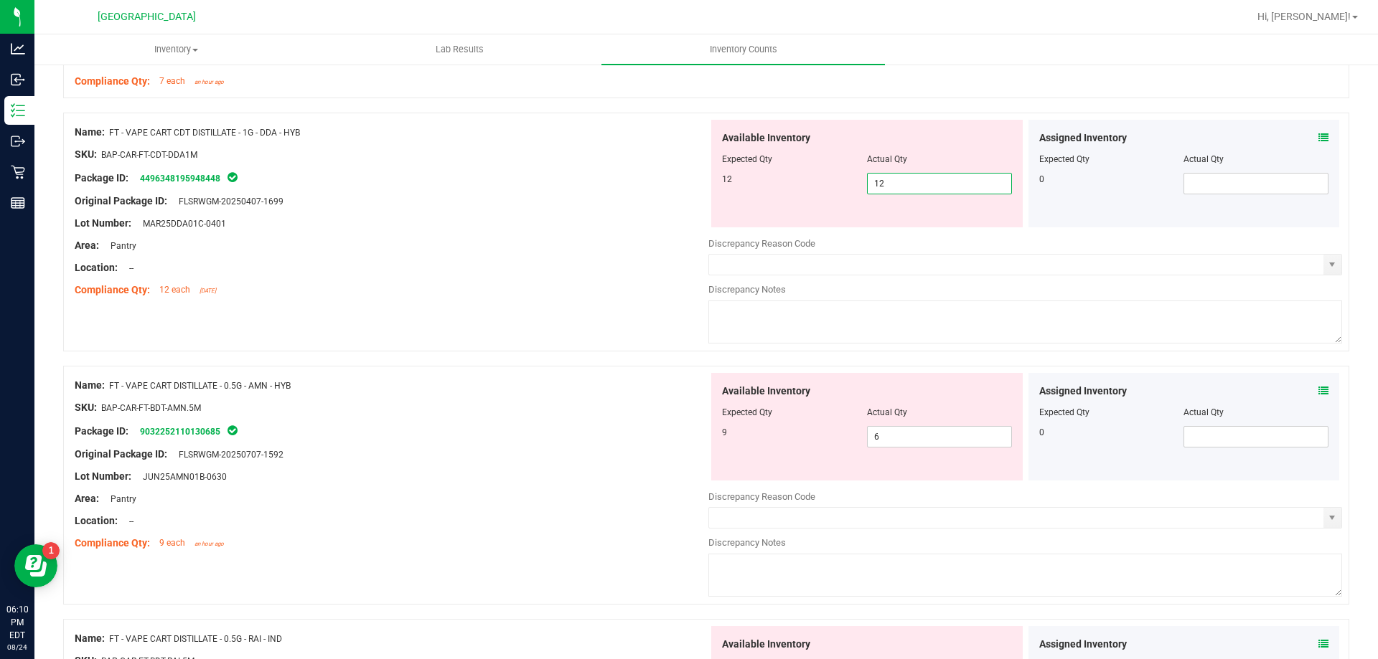
scroll to position [550, 0]
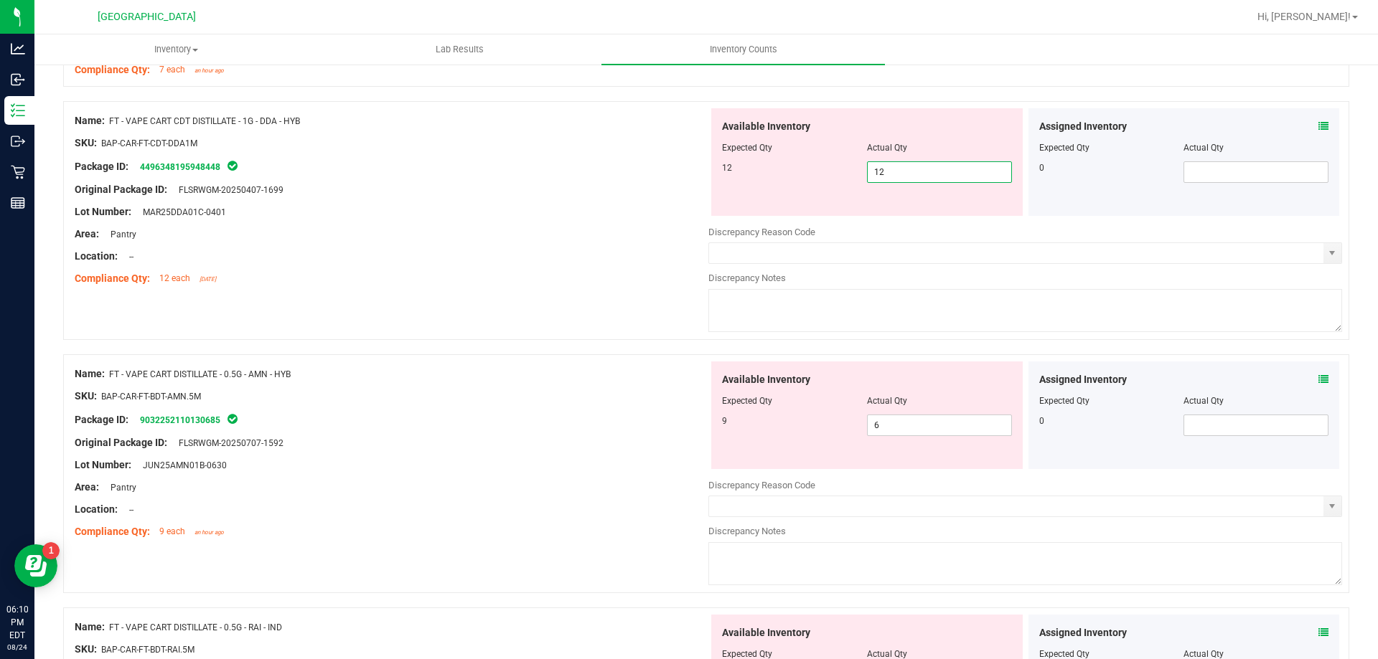
click at [1316, 379] on div "Assigned Inventory Expected Qty Actual Qty 0" at bounding box center [1183, 416] width 311 height 108
type input "12"
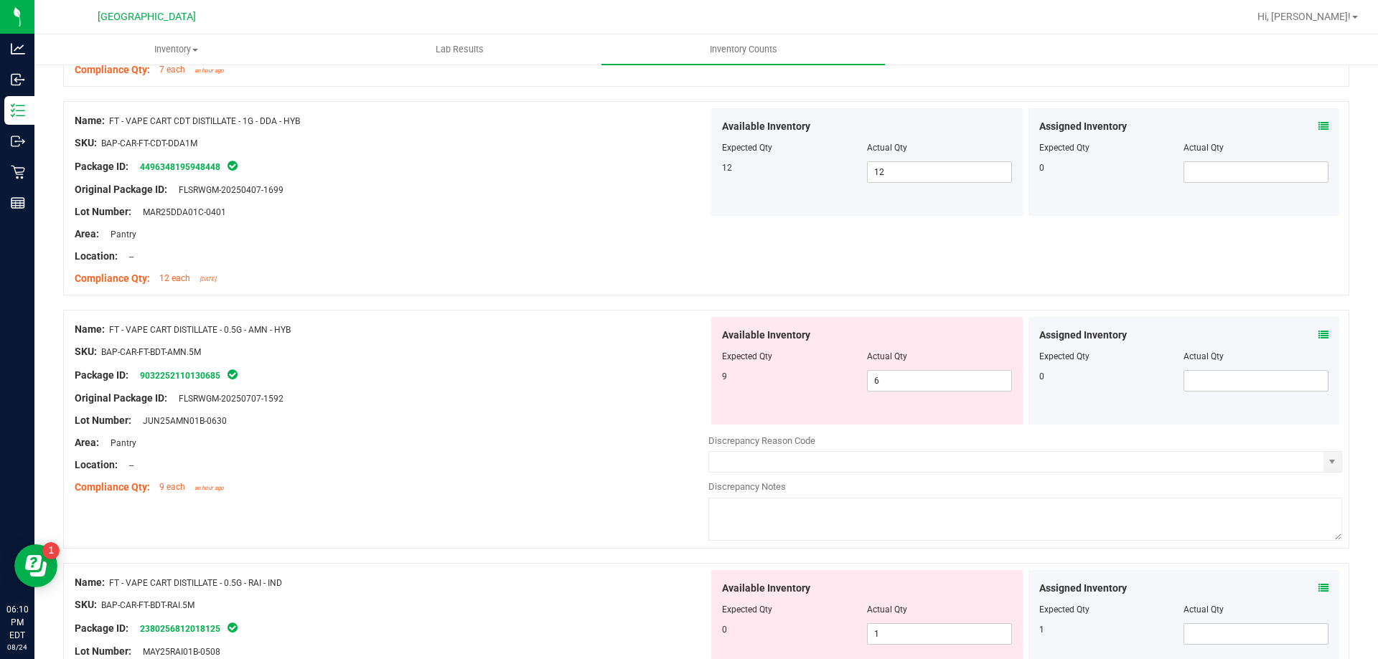
click at [1318, 336] on icon at bounding box center [1323, 335] width 10 height 10
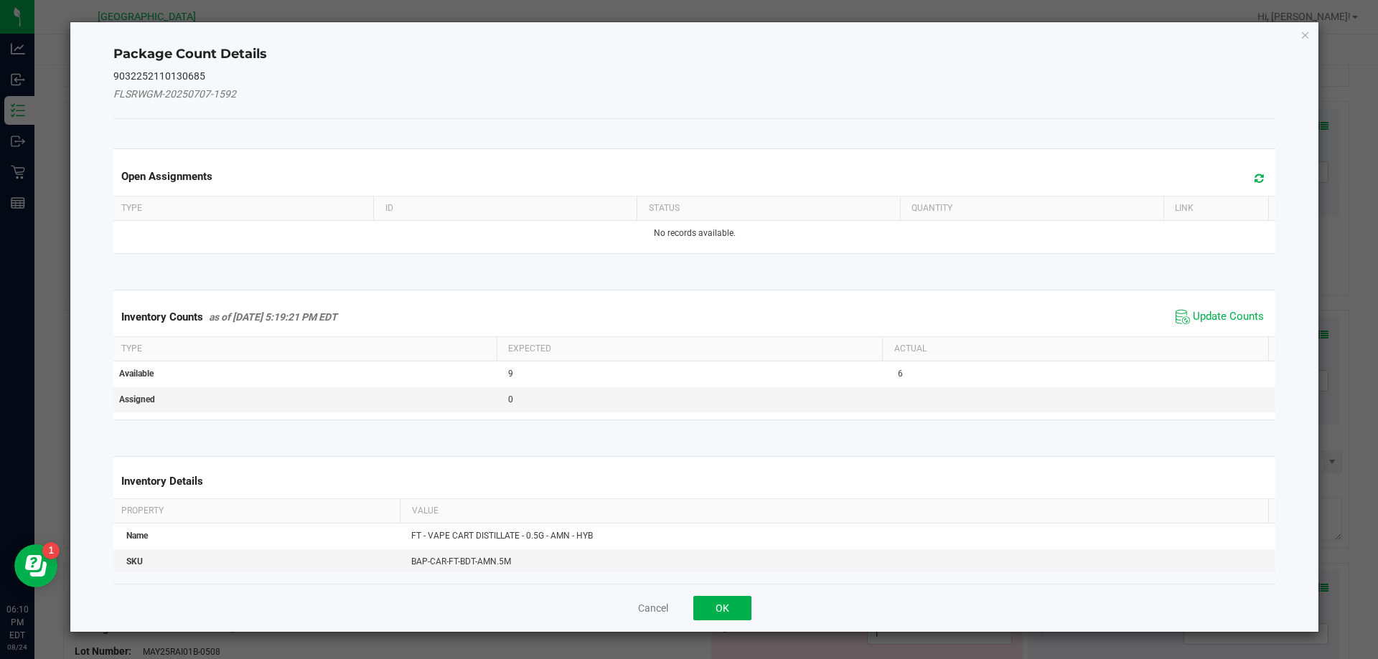
click at [1254, 178] on icon at bounding box center [1258, 178] width 9 height 11
click at [1206, 320] on span "Update Counts" at bounding box center [1228, 317] width 71 height 14
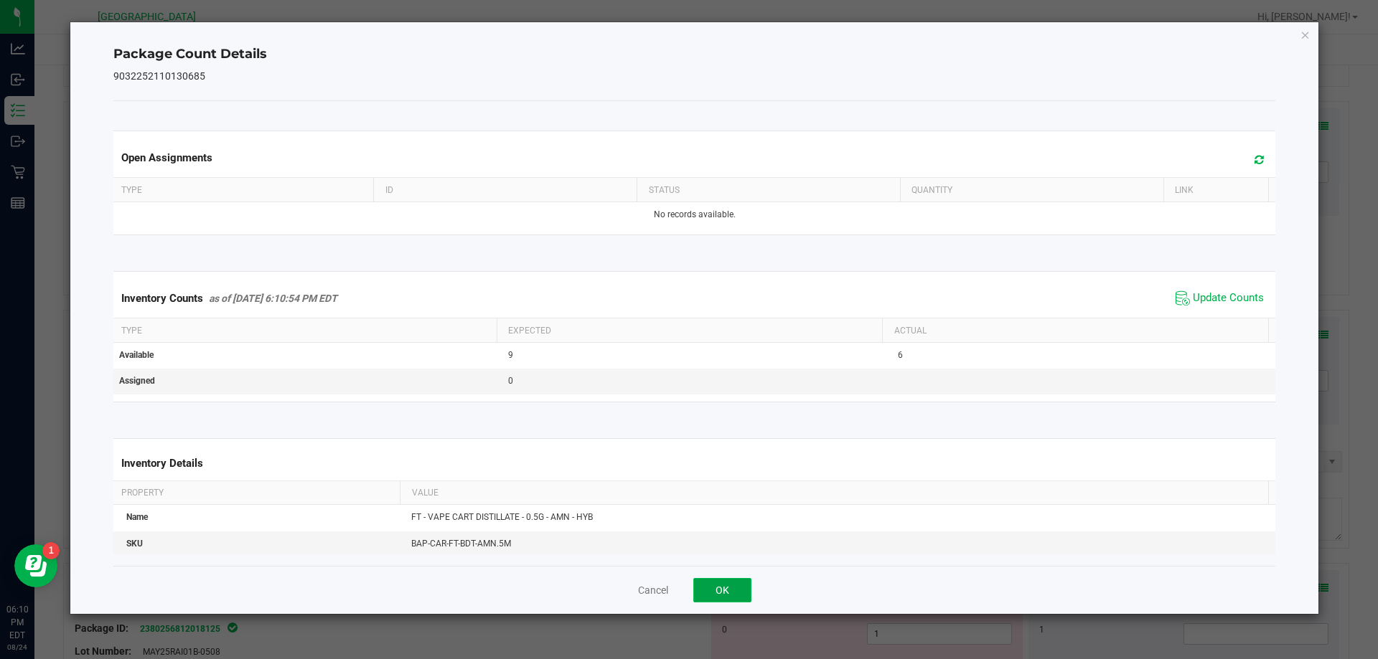
click at [733, 589] on button "OK" at bounding box center [722, 590] width 58 height 24
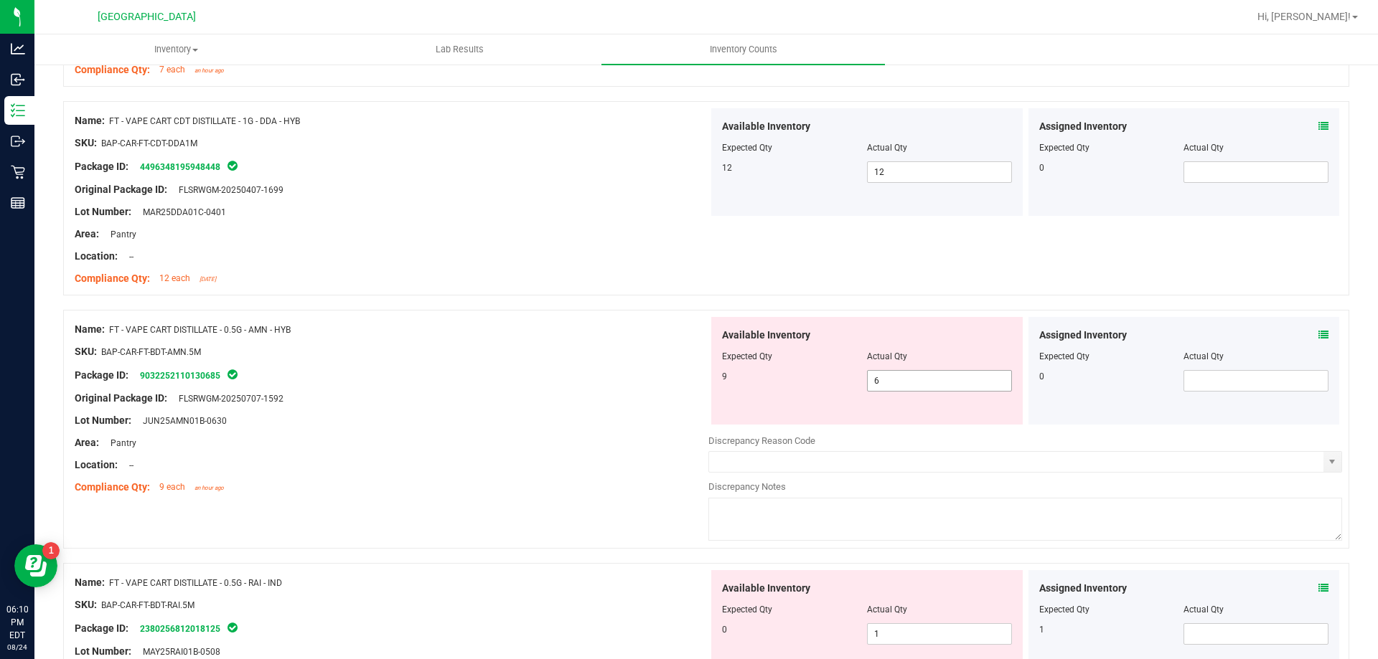
click at [916, 382] on input "6" at bounding box center [940, 381] width 144 height 20
type input "9"
click at [1312, 593] on div "Assigned Inventory Expected Qty Actual Qty 1" at bounding box center [1183, 624] width 311 height 108
type input "9"
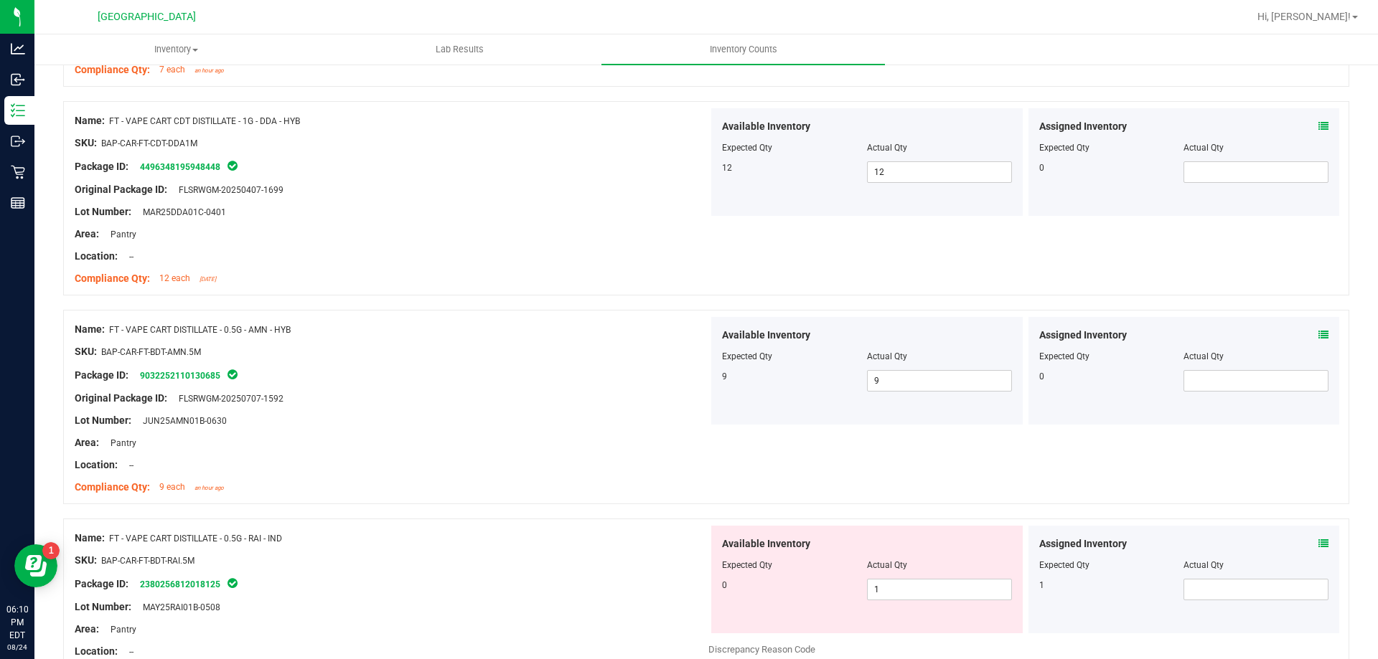
click at [1318, 542] on icon at bounding box center [1323, 544] width 10 height 10
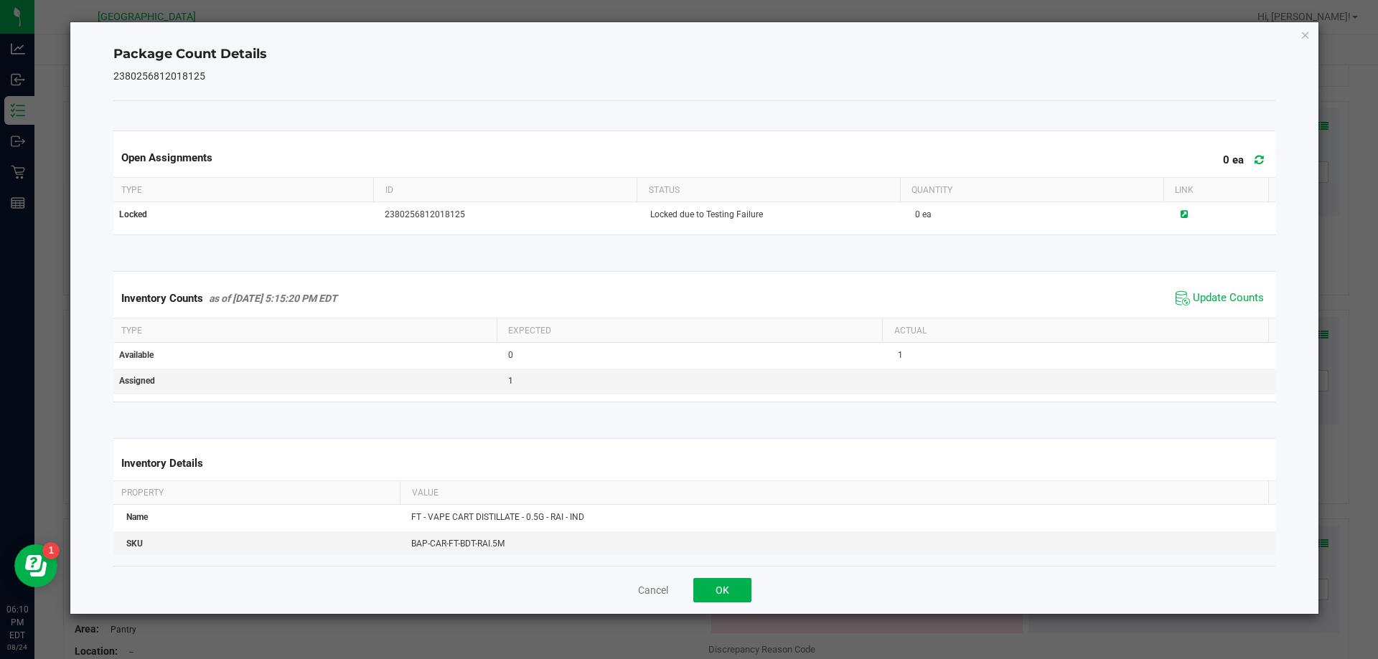
click at [1254, 160] on icon at bounding box center [1258, 159] width 9 height 11
click at [1218, 298] on span "Update Counts" at bounding box center [1228, 298] width 71 height 14
click at [733, 591] on button "OK" at bounding box center [722, 590] width 58 height 24
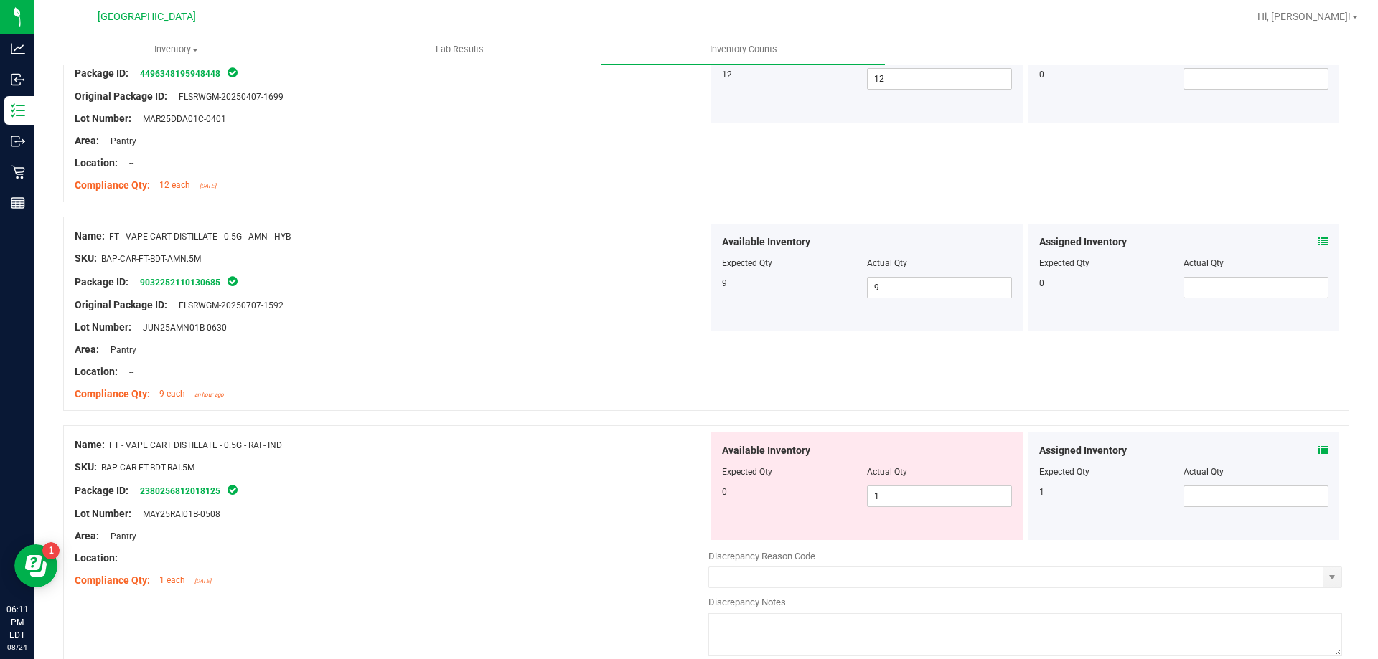
scroll to position [652, 0]
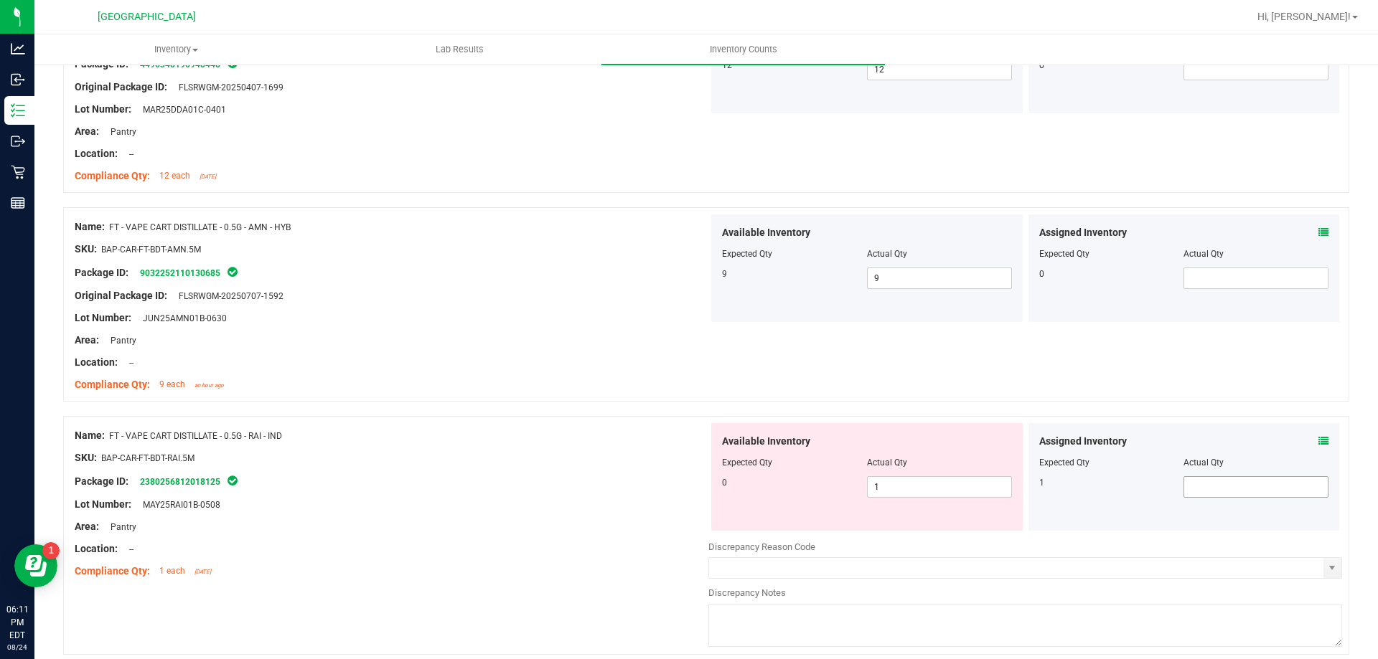
click at [1231, 486] on input "text" at bounding box center [1256, 487] width 144 height 20
type input "1"
click at [922, 489] on input "1" at bounding box center [940, 487] width 144 height 20
type input "1"
type input "0"
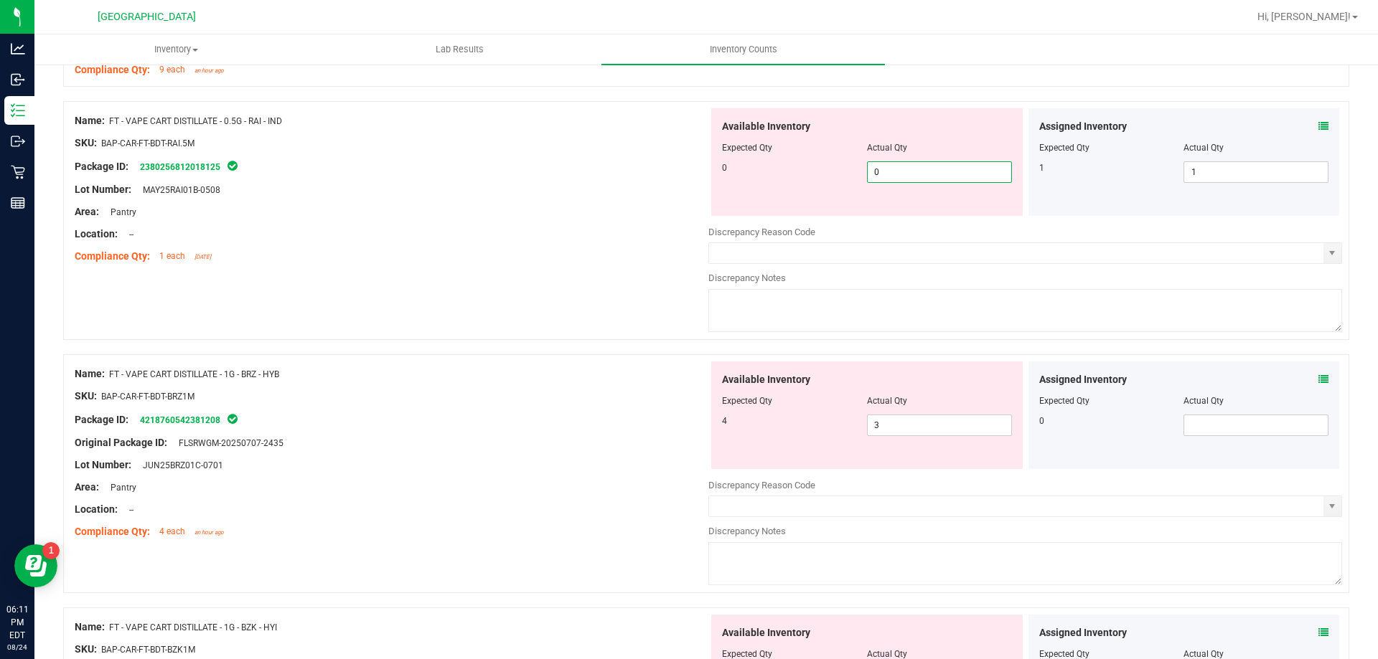
scroll to position [977, 0]
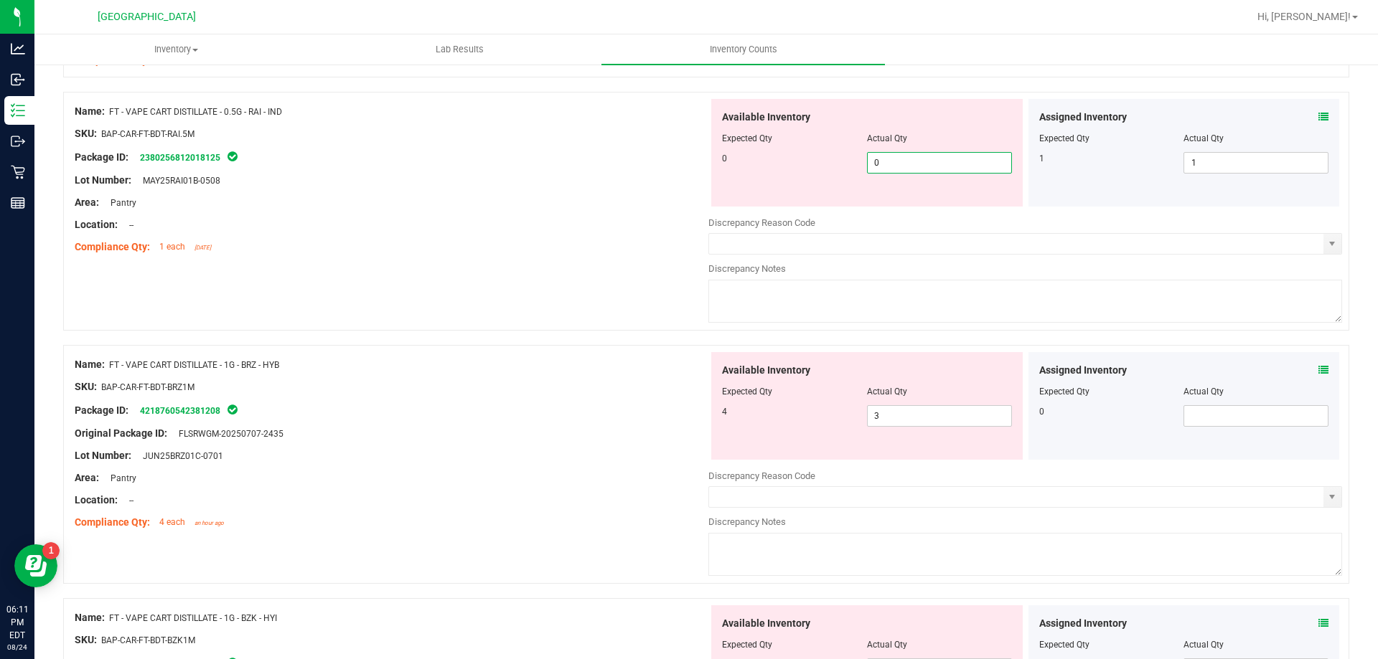
click at [1314, 370] on div "Assigned Inventory Expected Qty Actual Qty 0" at bounding box center [1183, 406] width 311 height 108
type input "0"
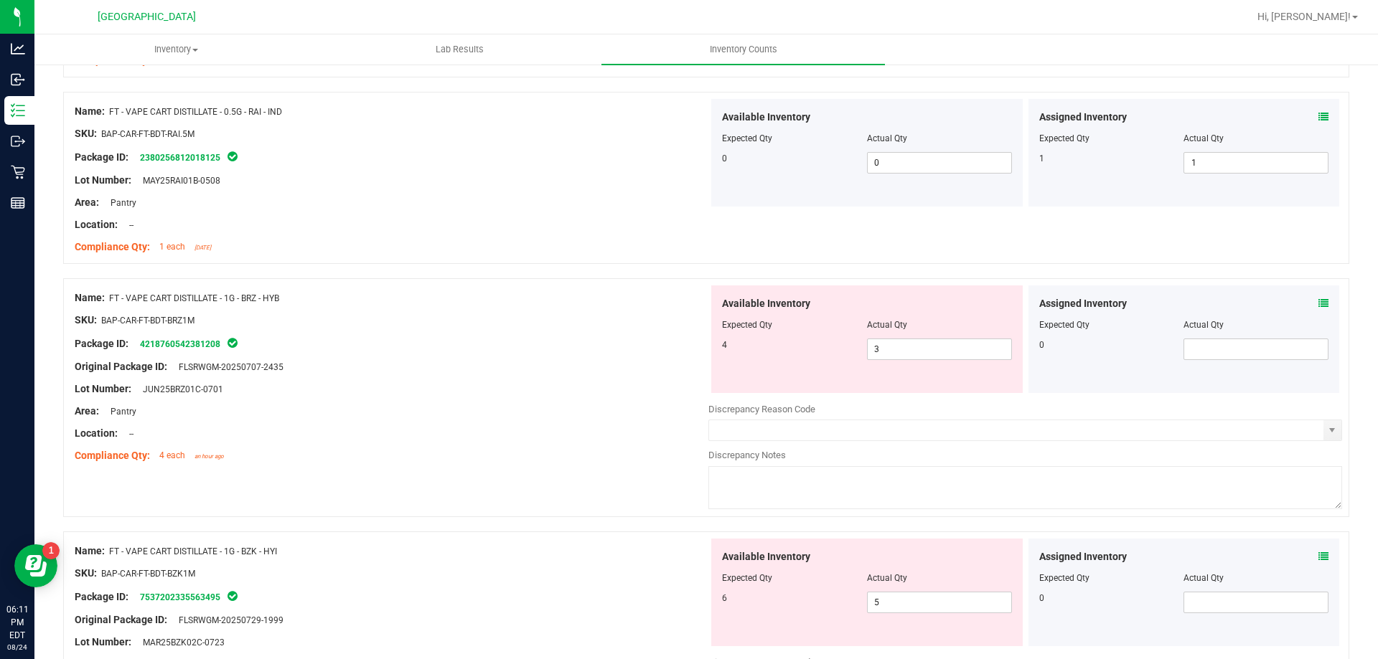
click at [1318, 304] on icon at bounding box center [1323, 303] width 10 height 10
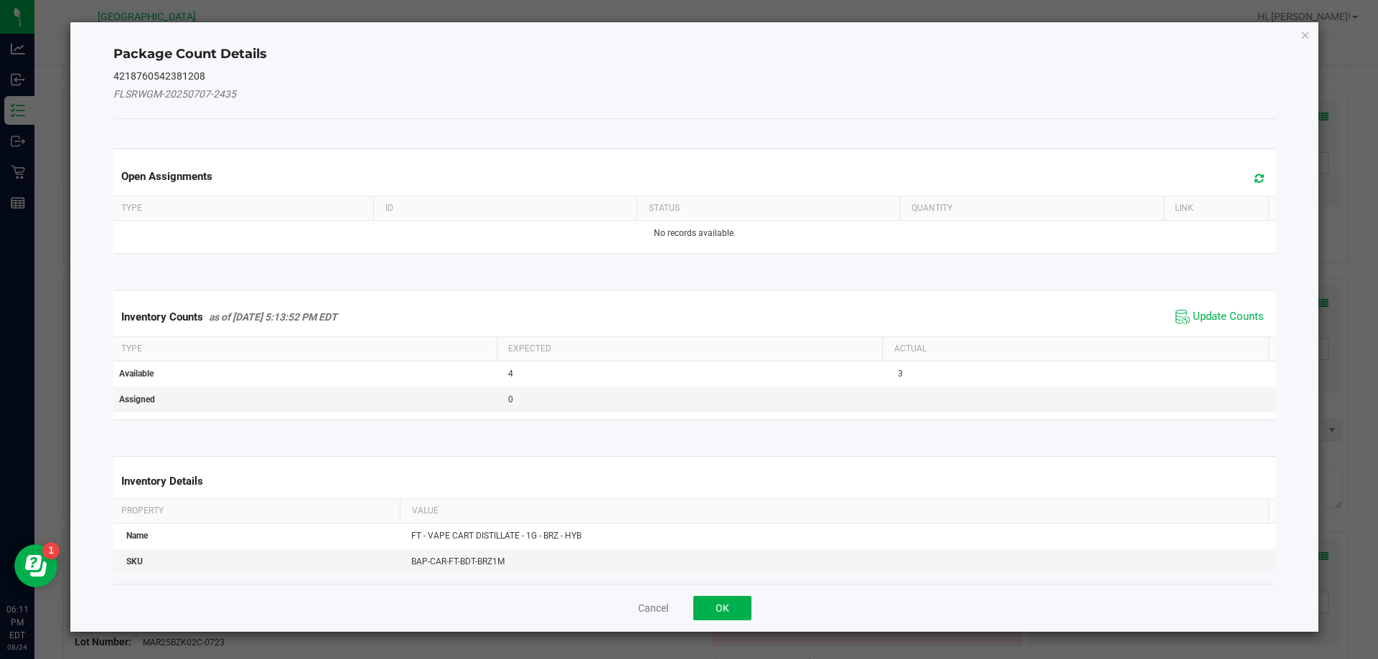
click at [1254, 177] on icon at bounding box center [1258, 178] width 9 height 11
click at [1210, 321] on span "Update Counts" at bounding box center [1228, 317] width 71 height 14
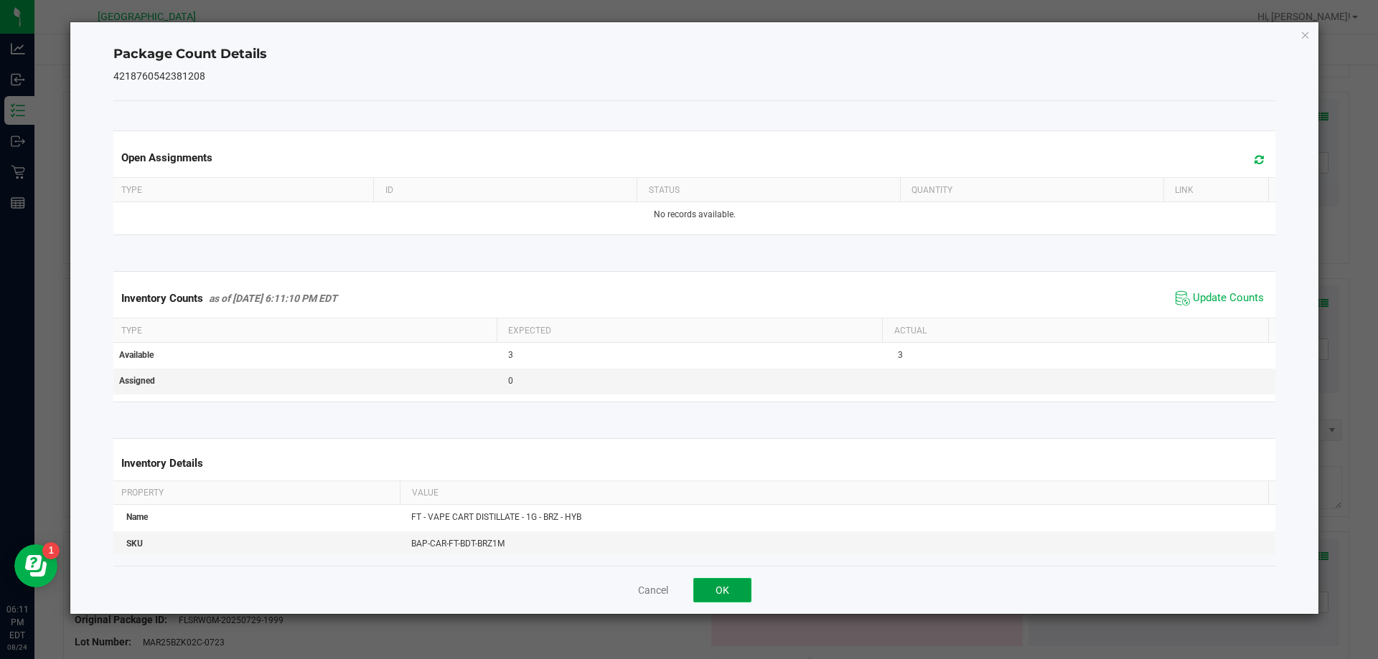
click at [741, 581] on button "OK" at bounding box center [722, 590] width 58 height 24
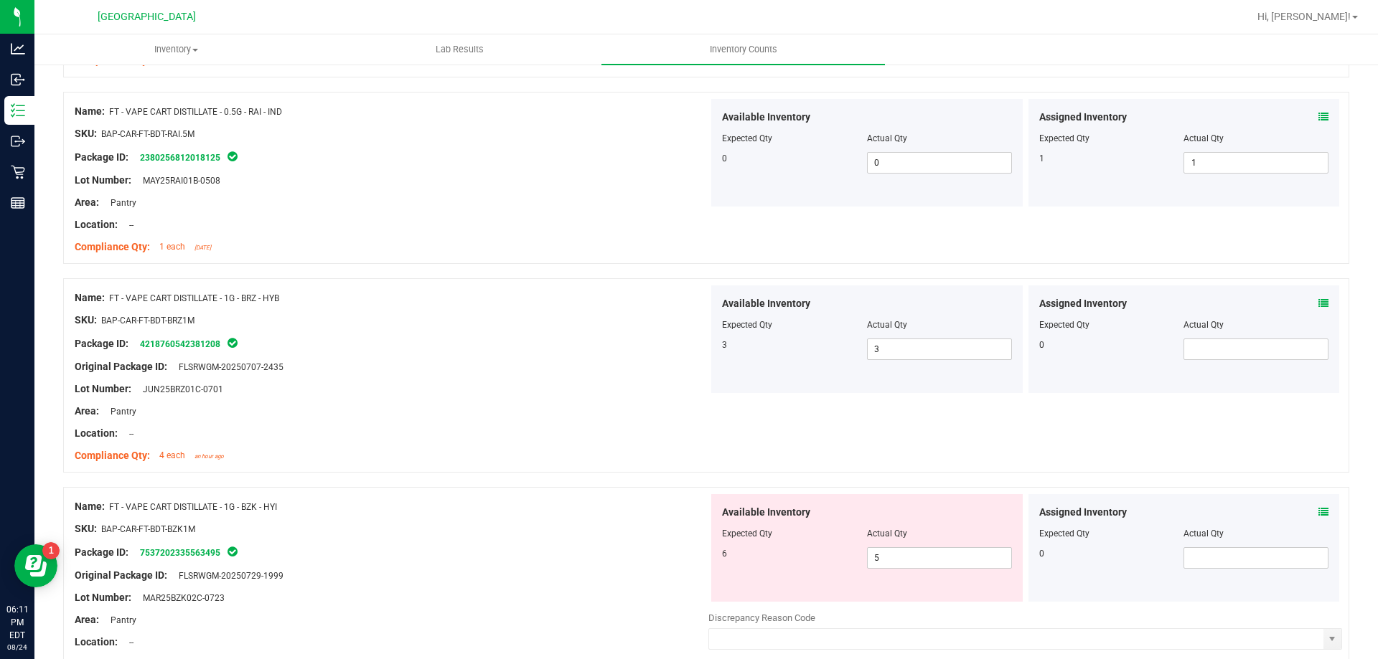
click at [1318, 509] on icon at bounding box center [1323, 512] width 10 height 10
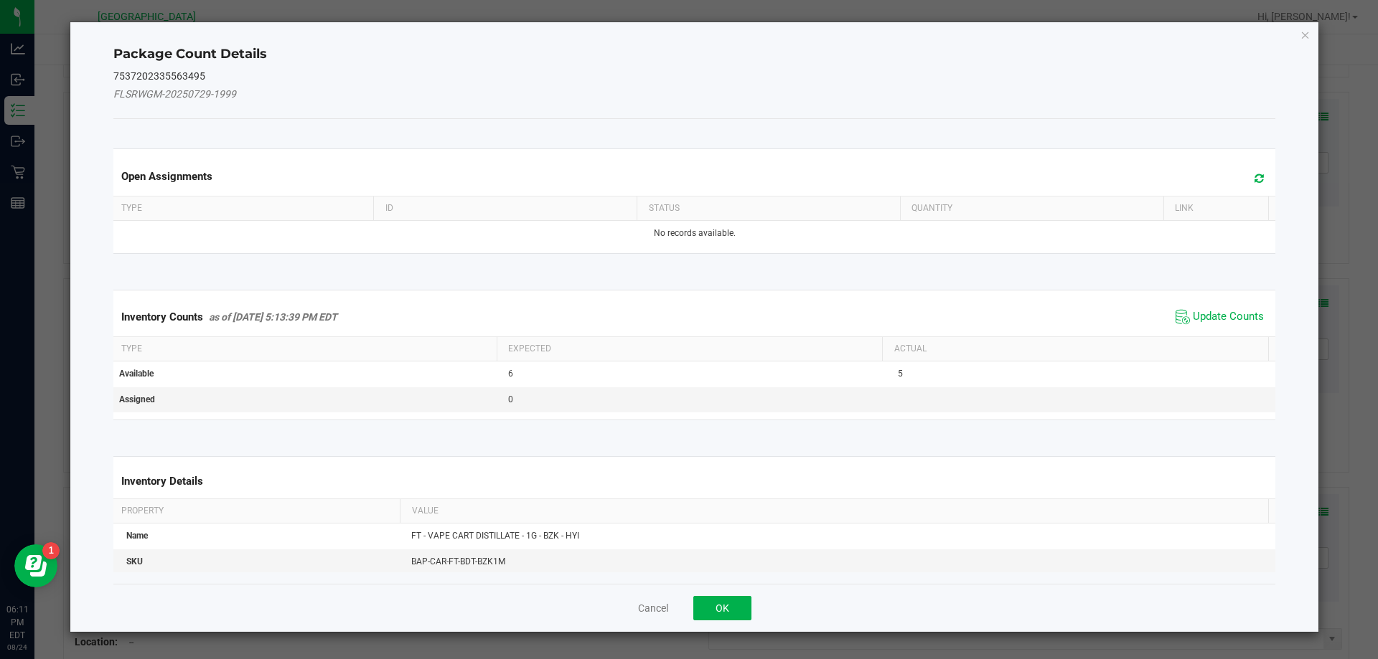
click at [1254, 182] on icon at bounding box center [1258, 178] width 9 height 11
click at [1208, 315] on span "Update Counts" at bounding box center [1228, 317] width 71 height 14
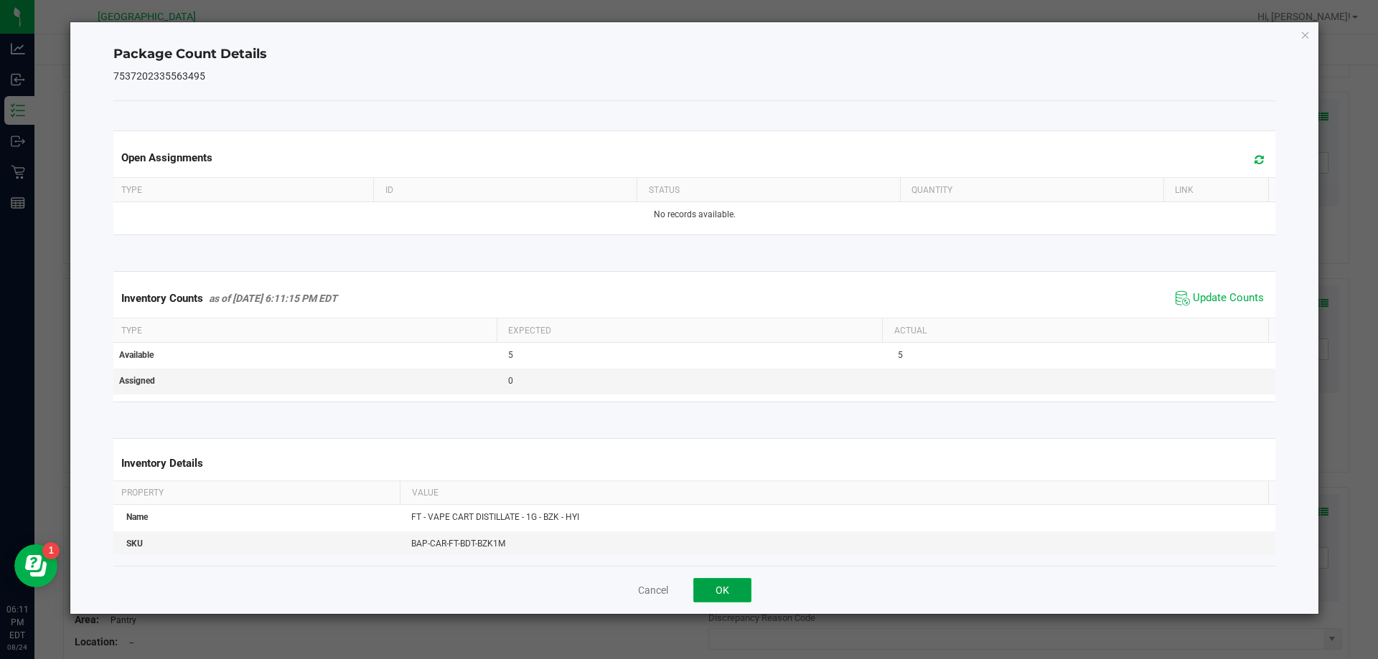
click at [737, 597] on button "OK" at bounding box center [722, 590] width 58 height 24
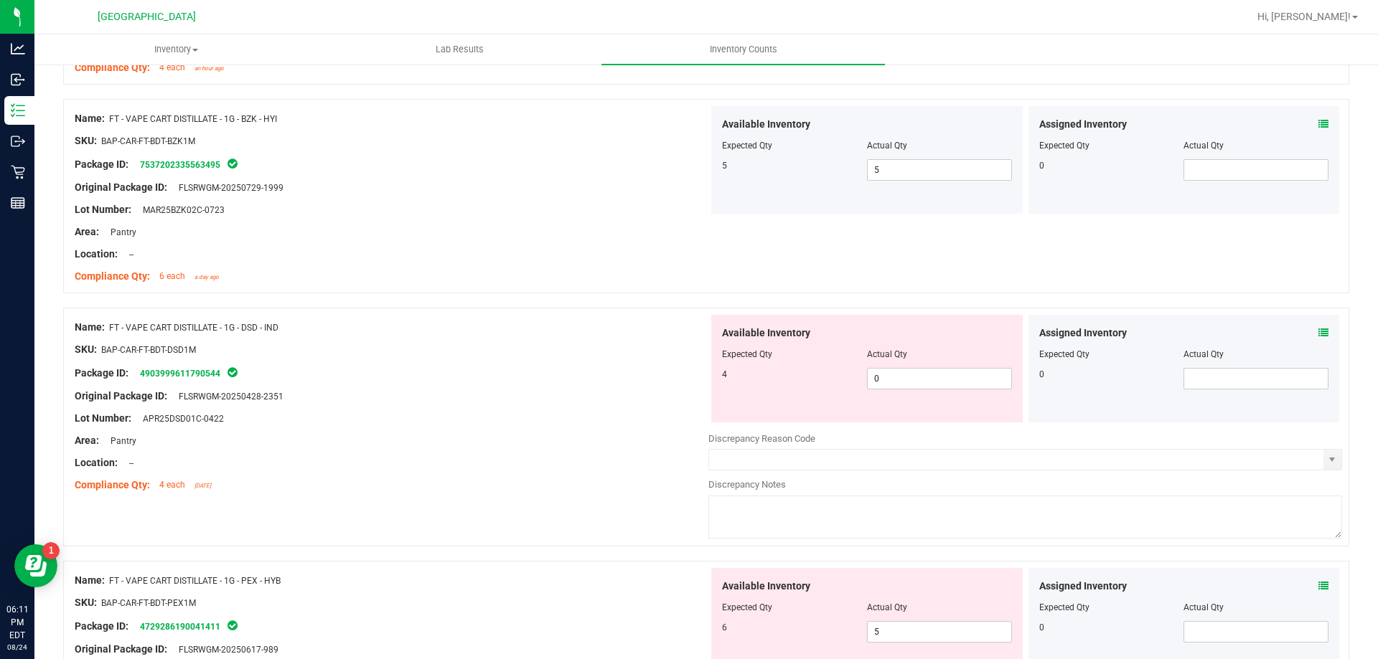
scroll to position [1366, 0]
click at [1318, 331] on icon at bounding box center [1323, 331] width 10 height 10
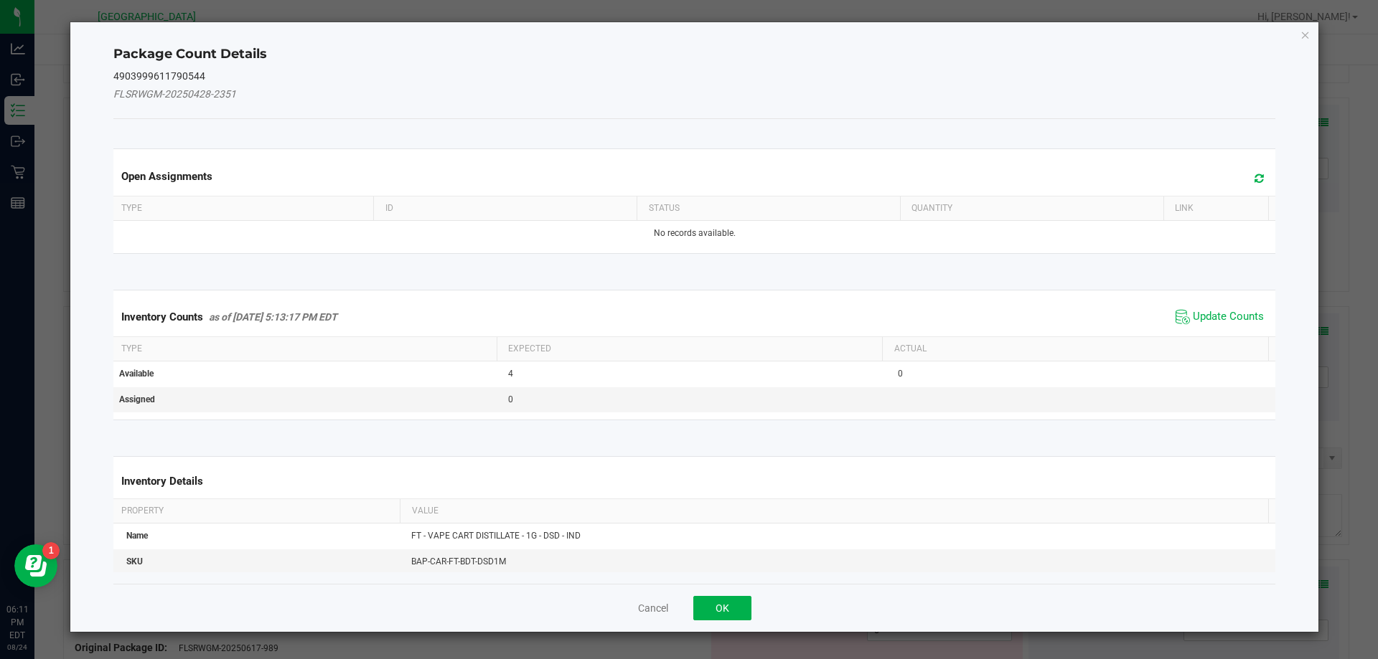
click at [1243, 179] on span at bounding box center [1255, 179] width 24 height 20
click at [1210, 321] on span "Update Counts" at bounding box center [1228, 317] width 71 height 14
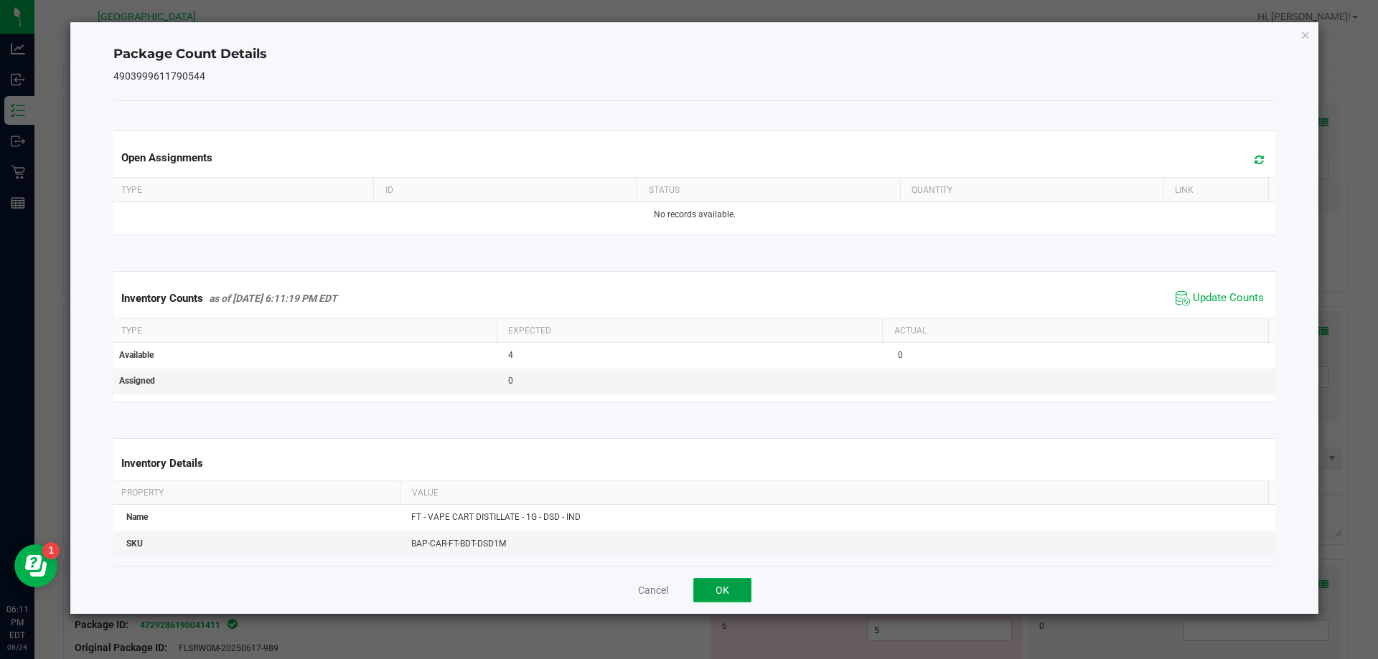
click at [738, 601] on button "OK" at bounding box center [722, 590] width 58 height 24
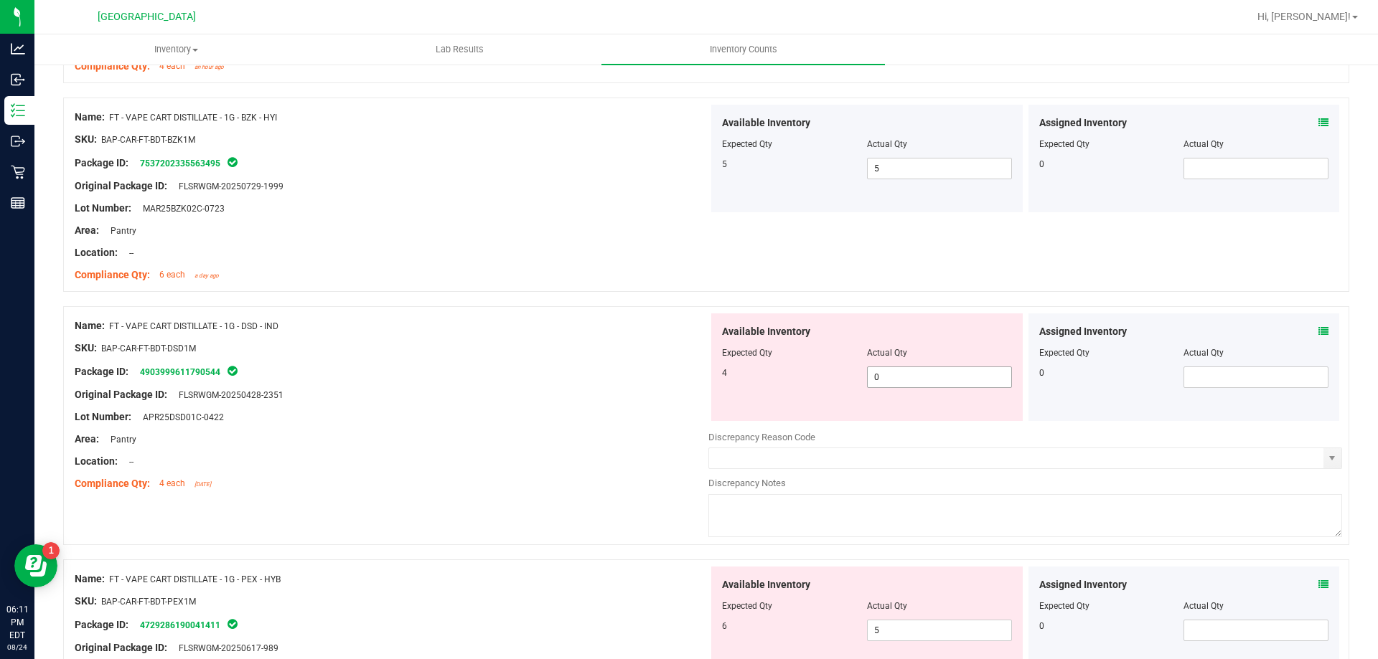
click at [928, 380] on input "0" at bounding box center [940, 377] width 144 height 20
type input "4"
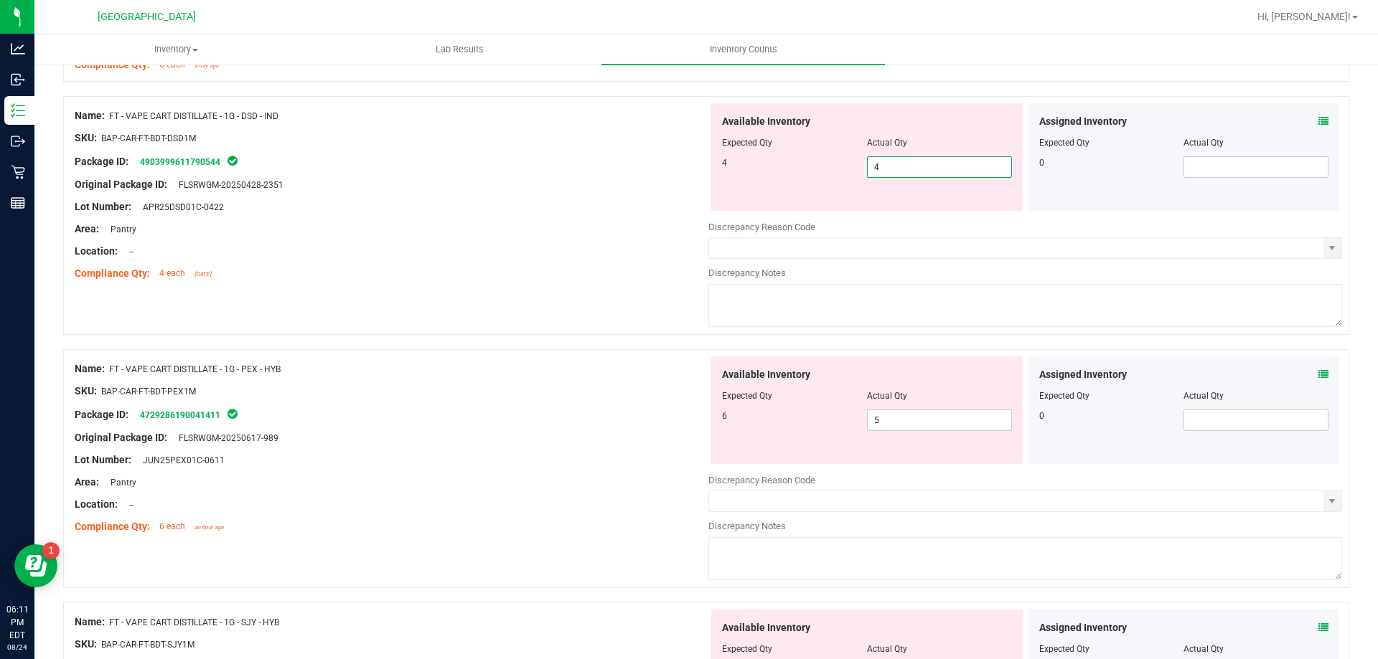
scroll to position [1581, 0]
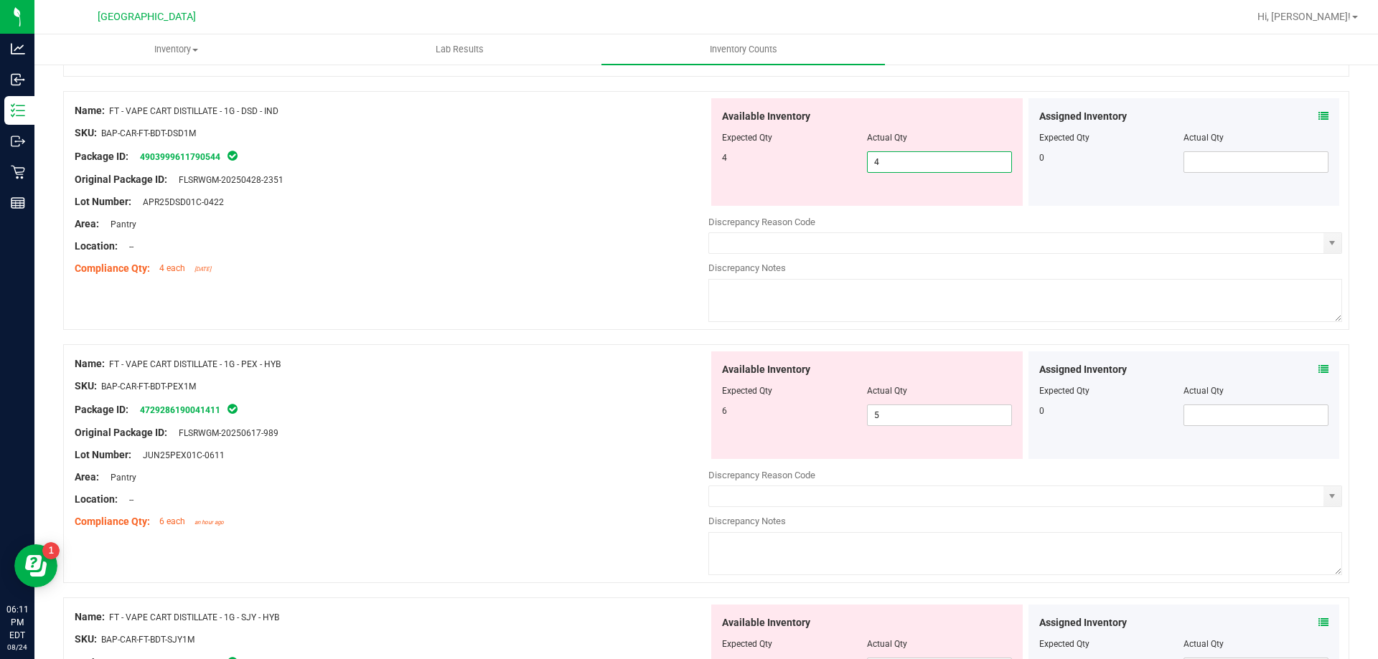
type input "4"
click at [1314, 362] on div "Assigned Inventory Expected Qty Actual Qty 0" at bounding box center [1183, 406] width 311 height 108
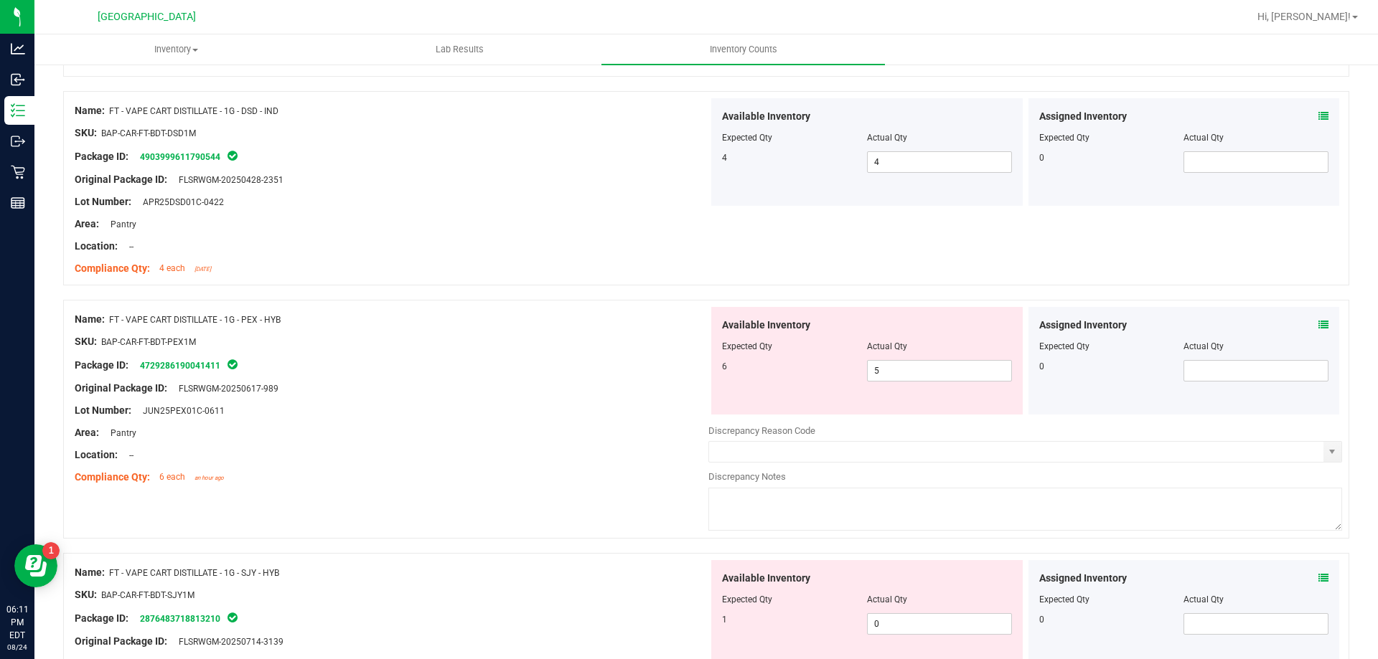
click at [1307, 323] on div "Assigned Inventory" at bounding box center [1184, 325] width 290 height 15
click at [1318, 329] on icon at bounding box center [1323, 325] width 10 height 10
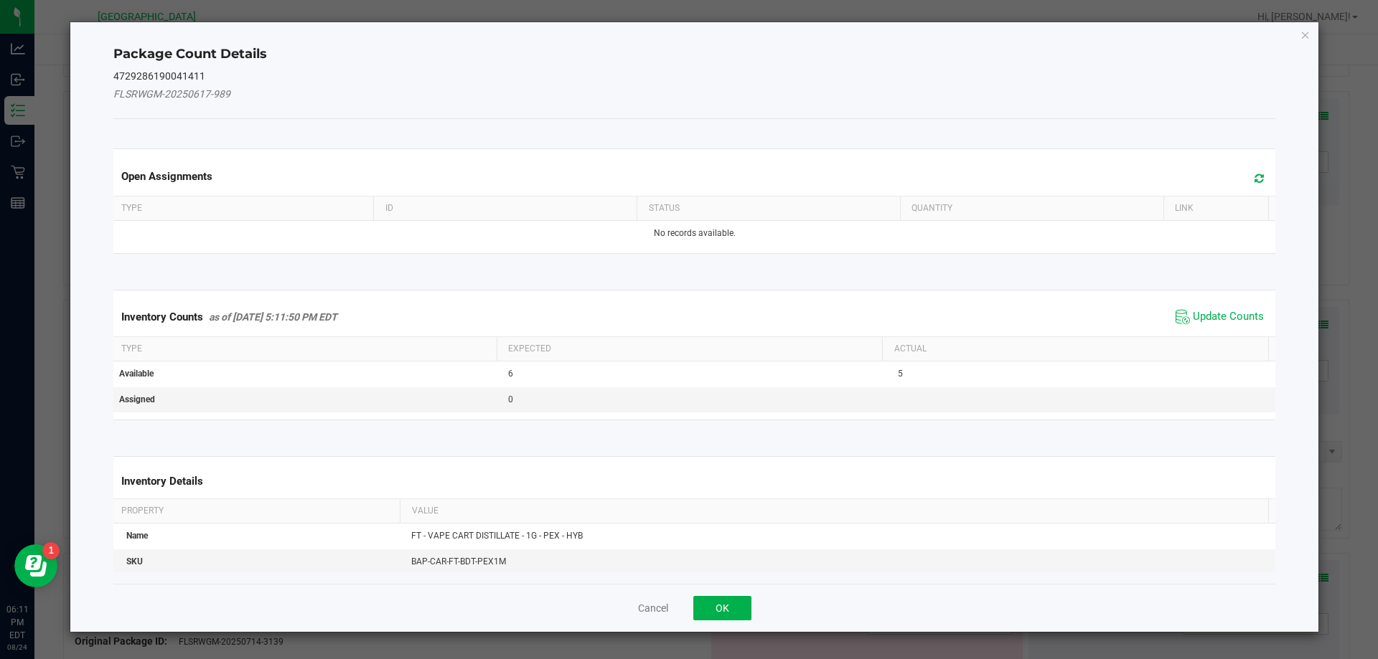
click at [1254, 177] on span at bounding box center [1255, 179] width 24 height 20
click at [1228, 311] on span "Update Counts" at bounding box center [1228, 317] width 71 height 14
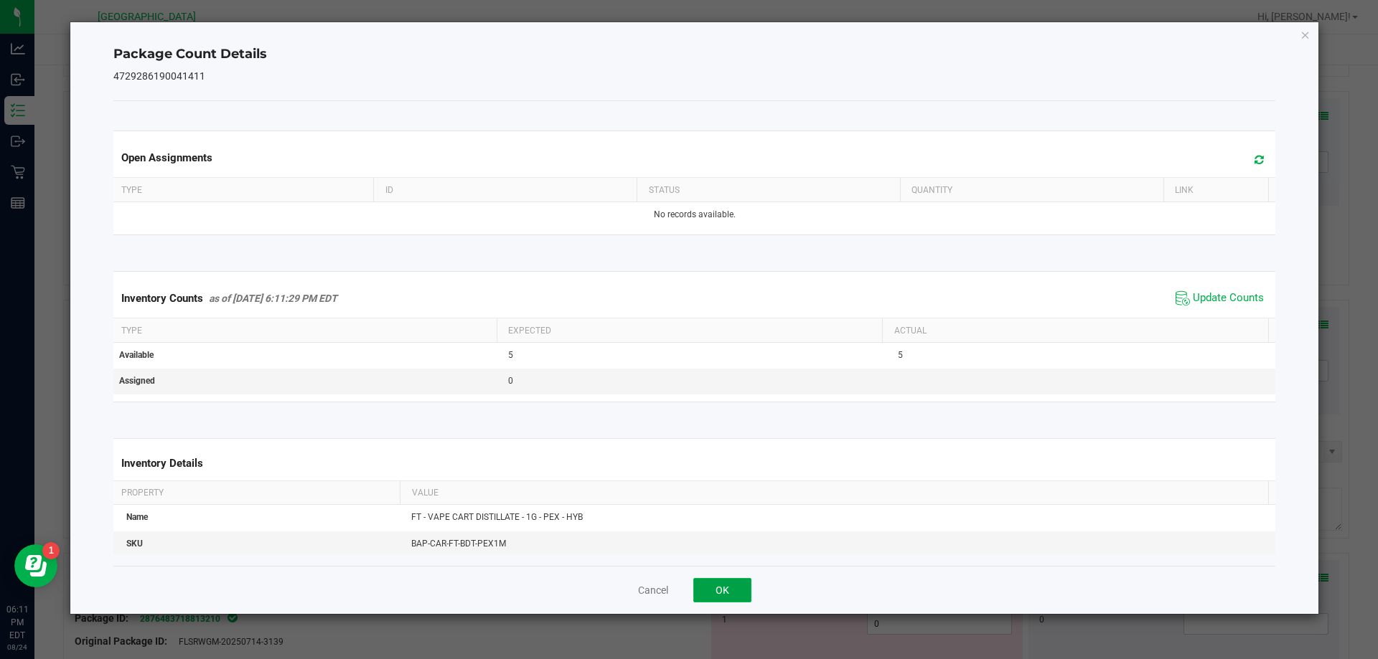
click at [721, 578] on button "OK" at bounding box center [722, 590] width 58 height 24
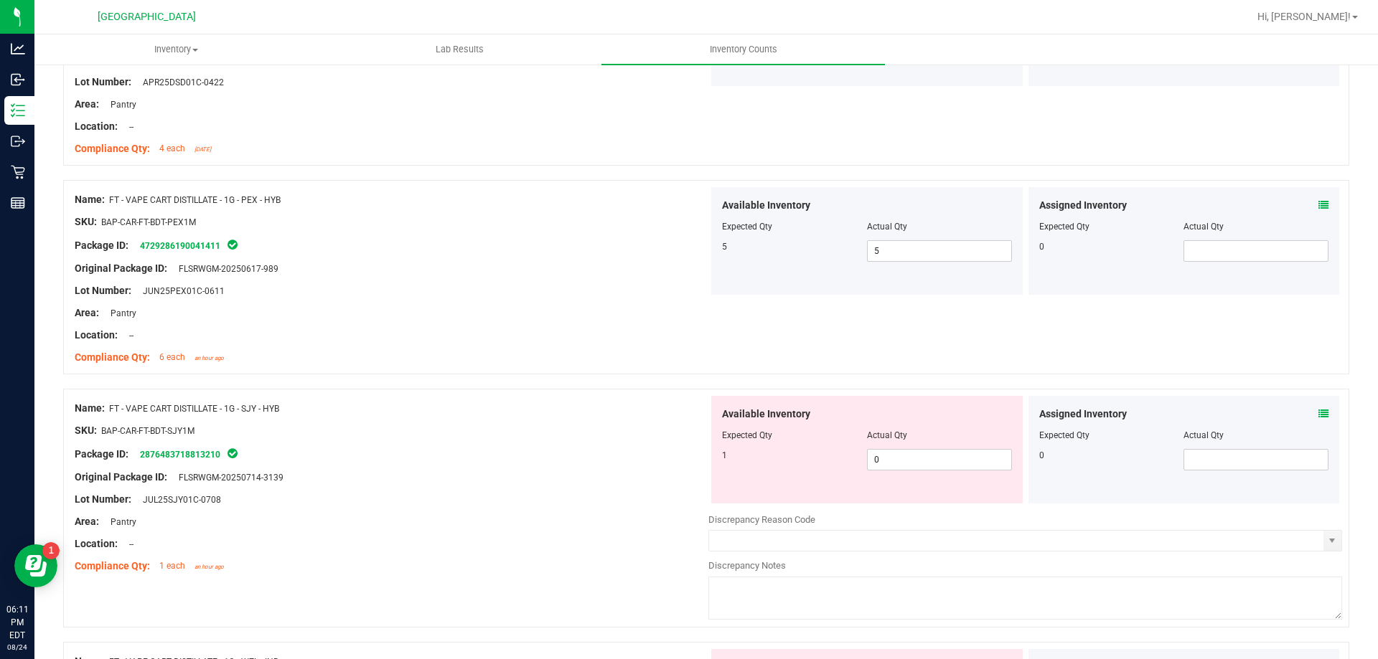
scroll to position [1725, 0]
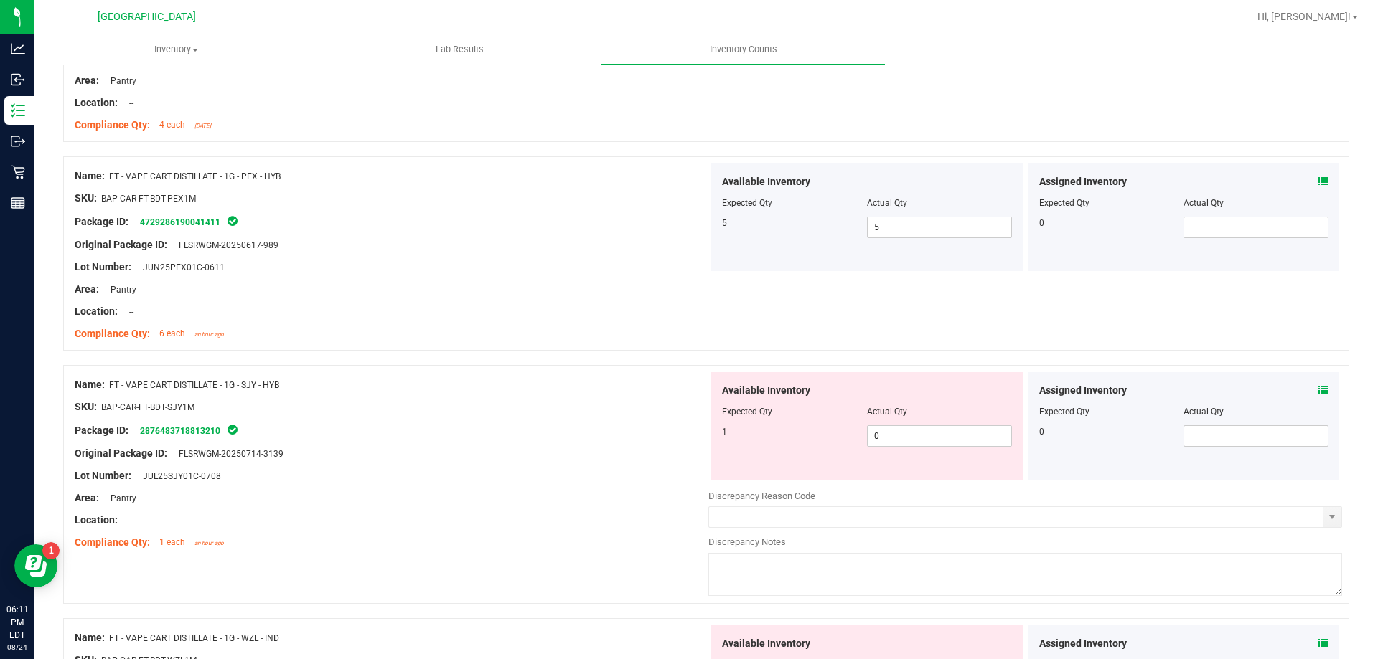
click at [1318, 393] on div "Assigned Inventory Expected Qty Actual Qty 0" at bounding box center [1183, 426] width 311 height 108
click at [1318, 392] on icon at bounding box center [1323, 390] width 10 height 10
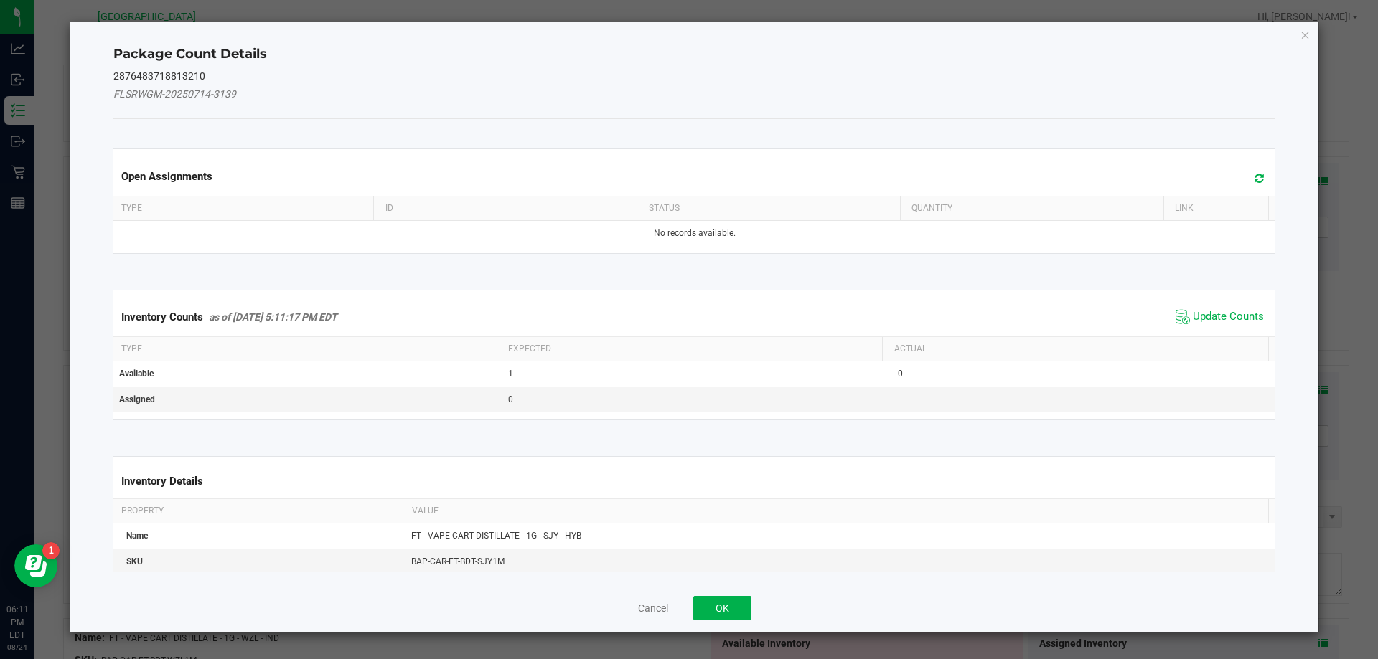
click at [1236, 162] on div "Open Assignments" at bounding box center [695, 175] width 1168 height 39
click at [1254, 183] on icon at bounding box center [1258, 178] width 9 height 11
click at [1193, 318] on span "Update Counts" at bounding box center [1228, 317] width 71 height 14
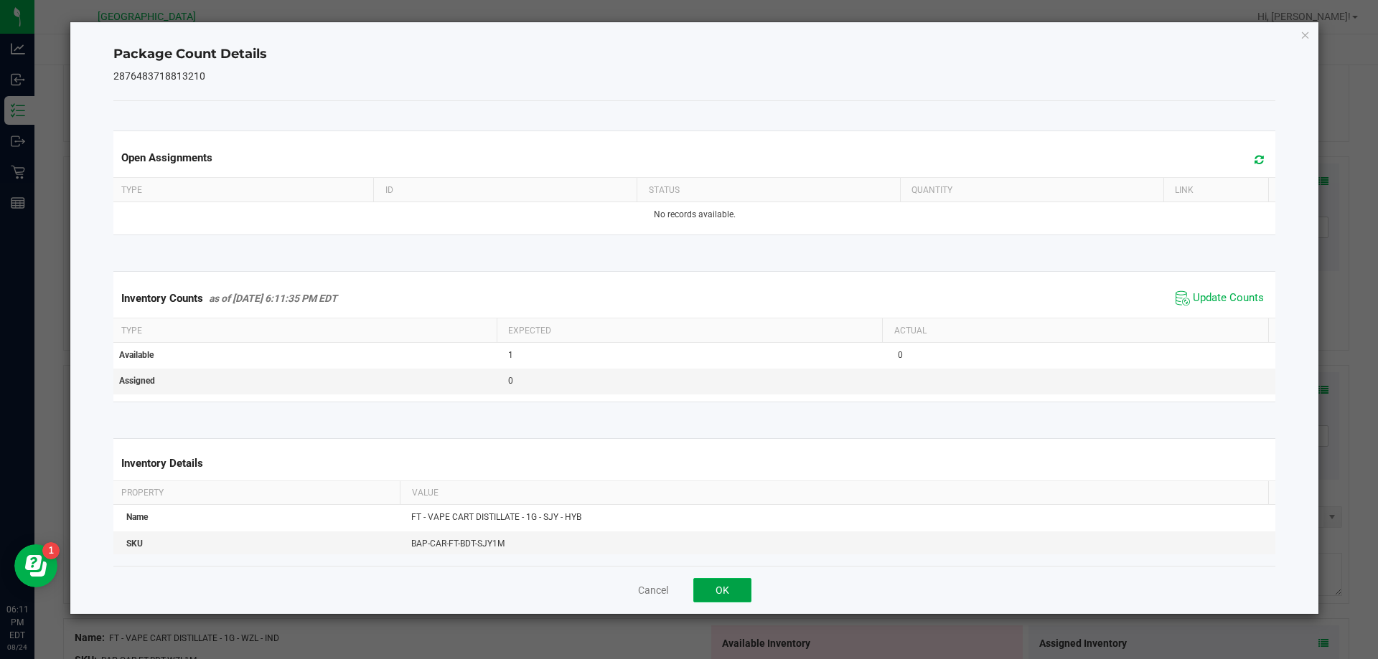
click at [699, 594] on button "OK" at bounding box center [722, 590] width 58 height 24
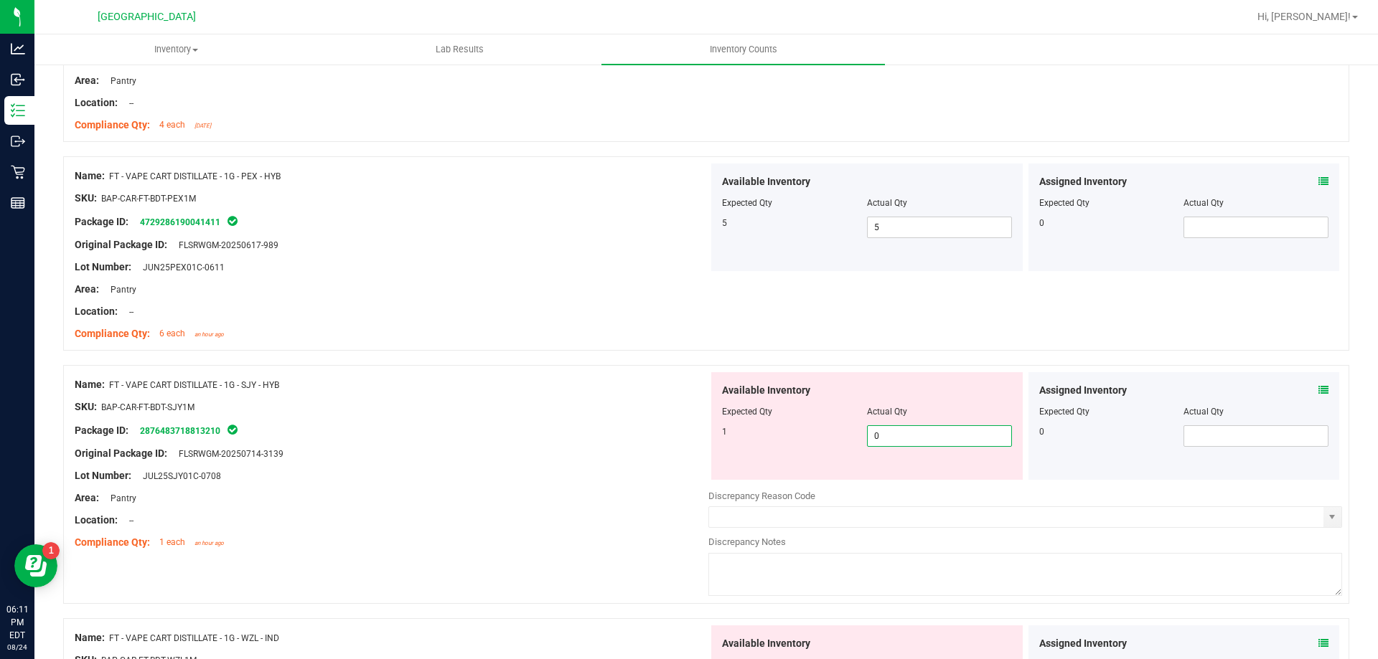
drag, startPoint x: 887, startPoint y: 429, endPoint x: 819, endPoint y: 433, distance: 67.5
click at [819, 433] on div "1 0 0" at bounding box center [867, 436] width 290 height 22
type input "1"
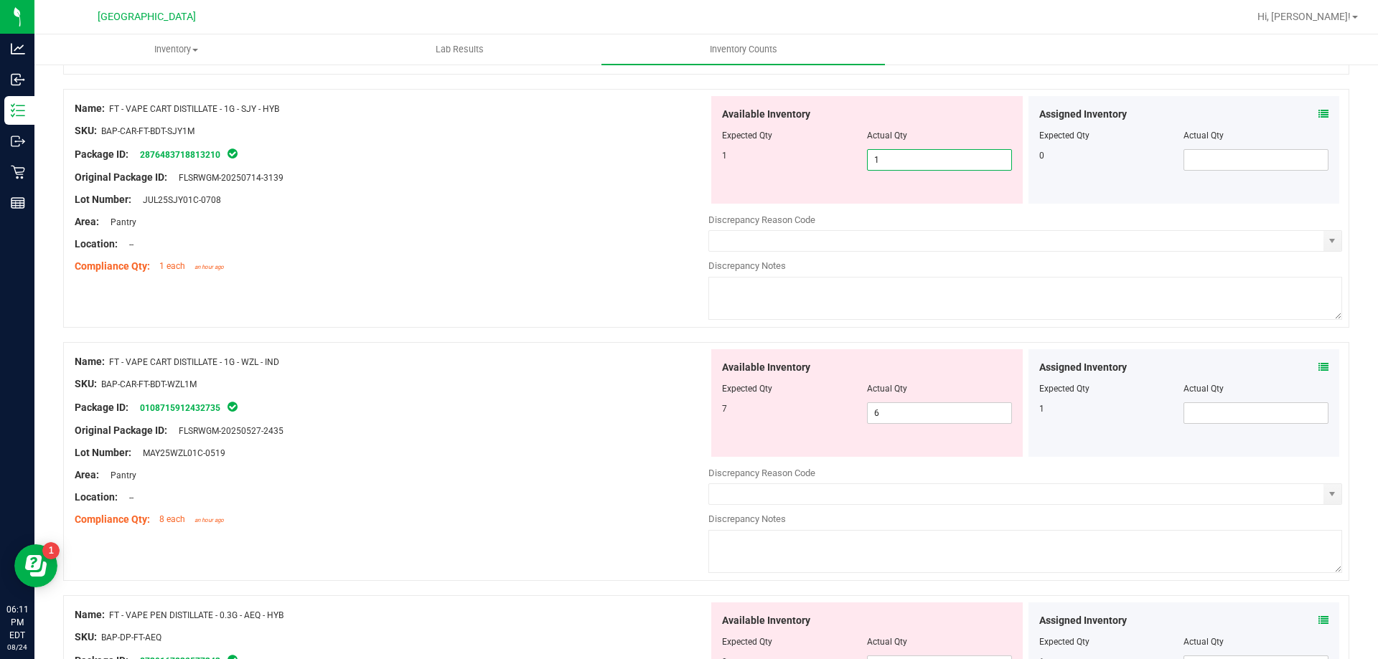
scroll to position [2012, 0]
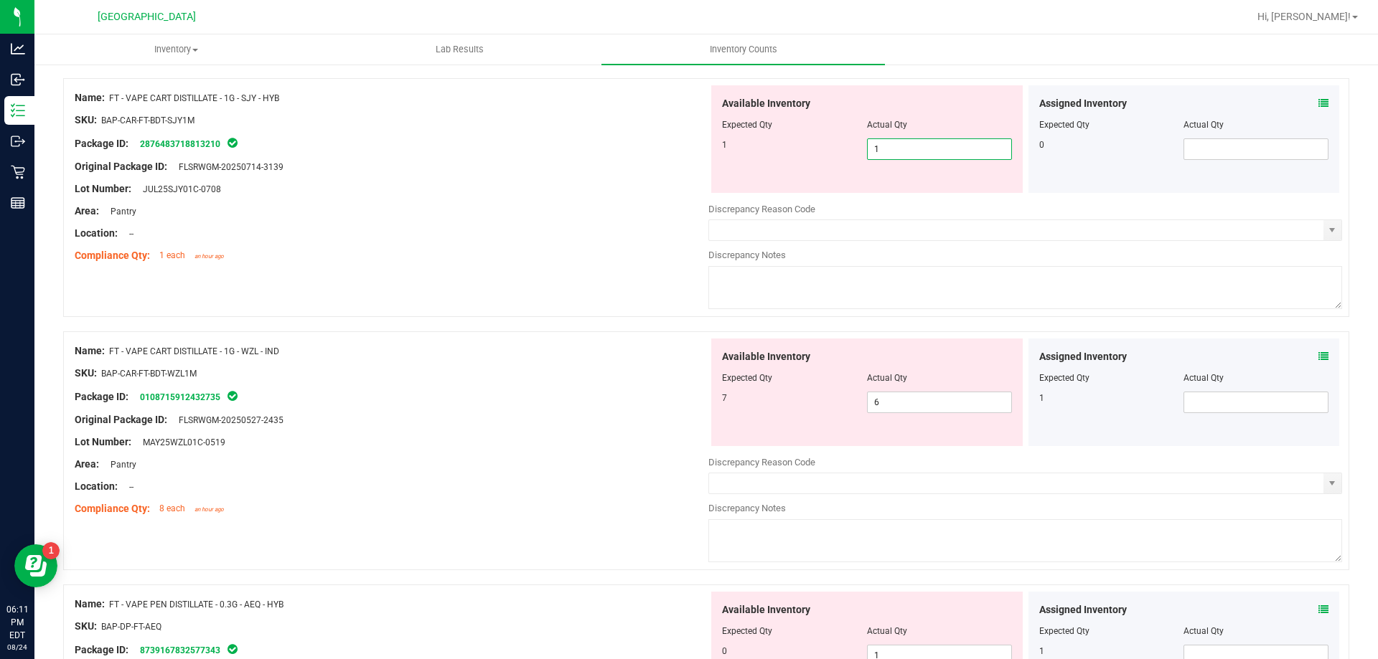
type input "1"
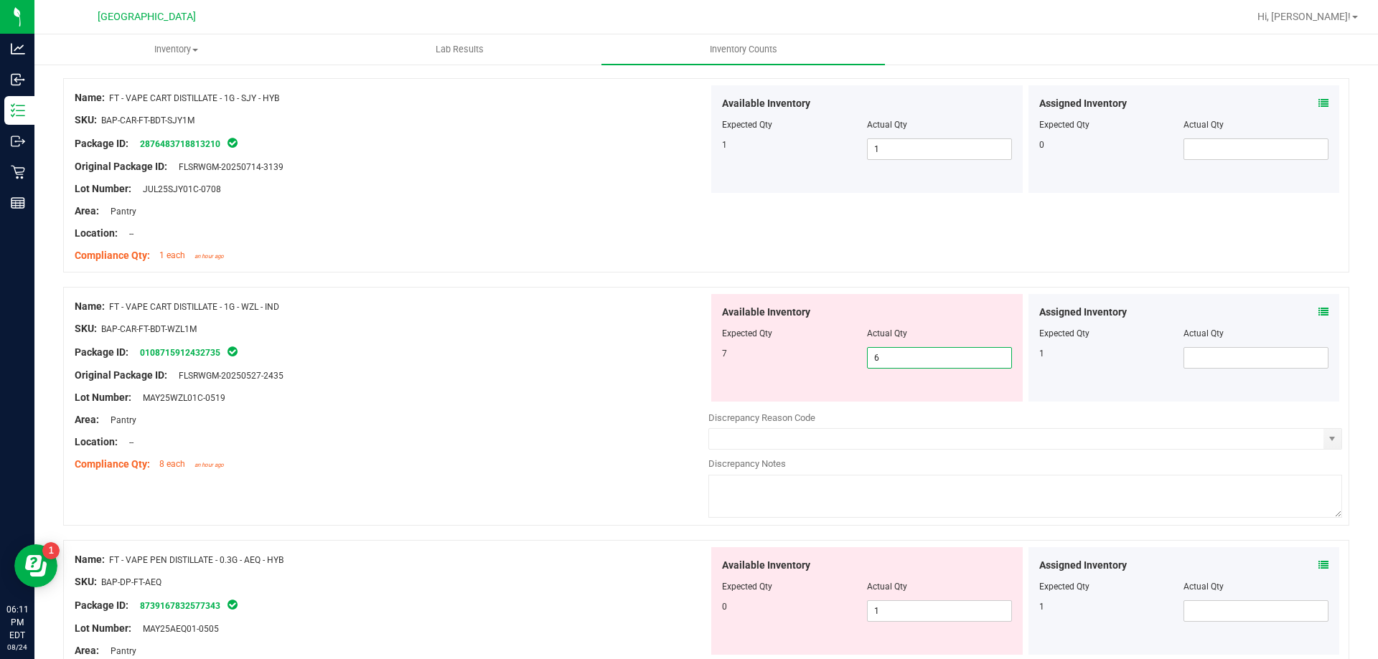
drag, startPoint x: 883, startPoint y: 405, endPoint x: 791, endPoint y: 405, distance: 91.8
click at [791, 405] on div "Available Inventory Expected Qty Actual Qty 7 6 6" at bounding box center [1025, 407] width 634 height 227
click at [1318, 309] on icon at bounding box center [1323, 312] width 10 height 10
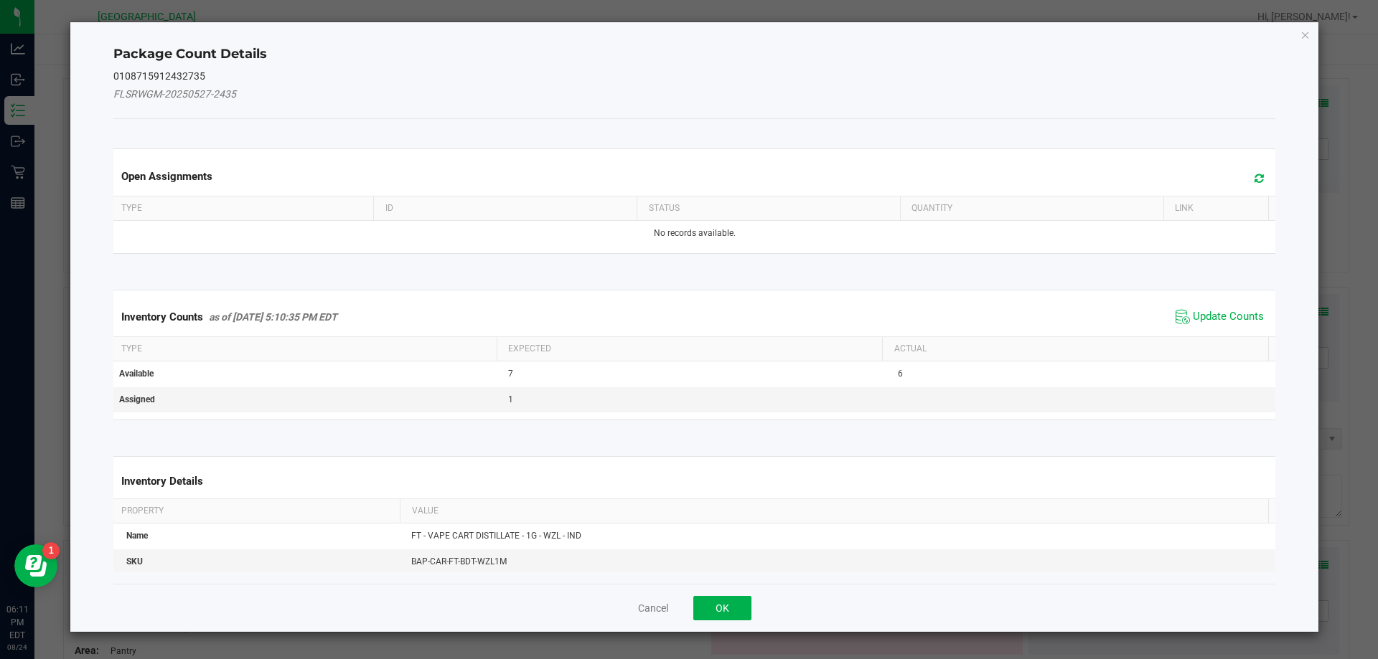
click at [1254, 183] on icon at bounding box center [1258, 178] width 9 height 11
click at [1181, 328] on div "Inventory Counts as of [DATE] 5:10:35 PM EDT Update Counts" at bounding box center [695, 317] width 1168 height 39
click at [1193, 312] on span "Update Counts" at bounding box center [1228, 317] width 71 height 14
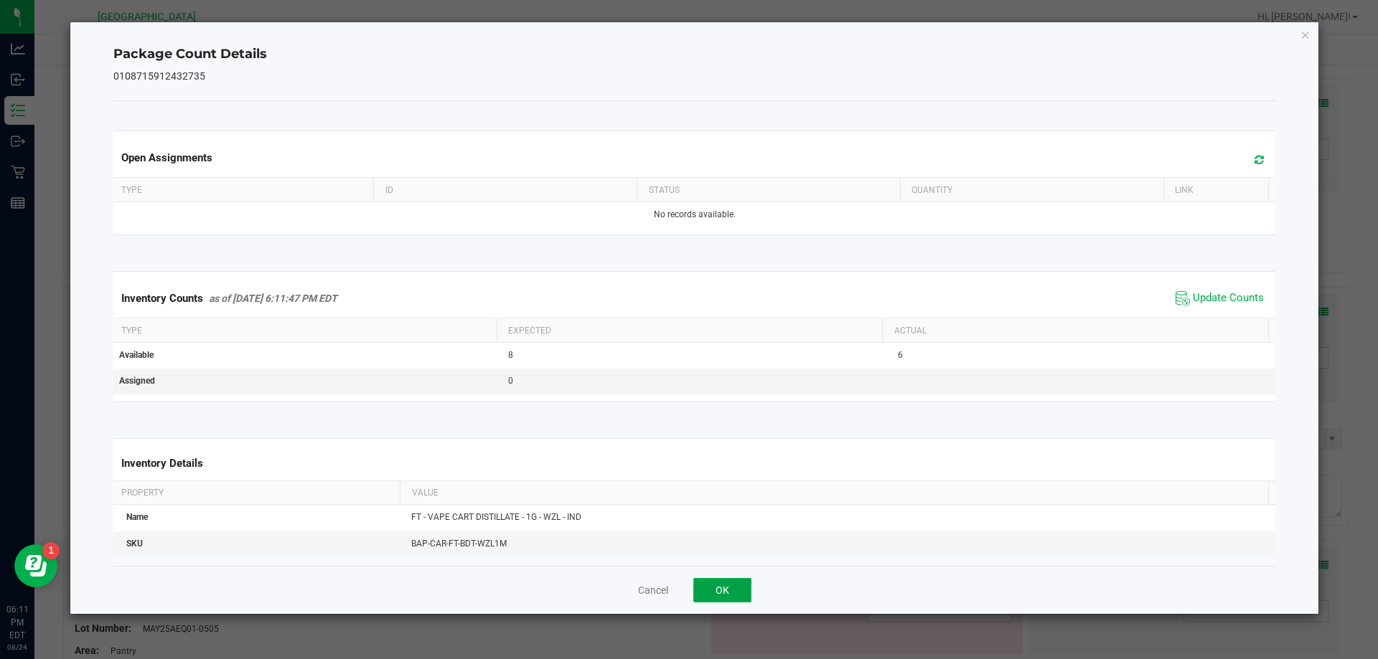
click at [712, 589] on button "OK" at bounding box center [722, 590] width 58 height 24
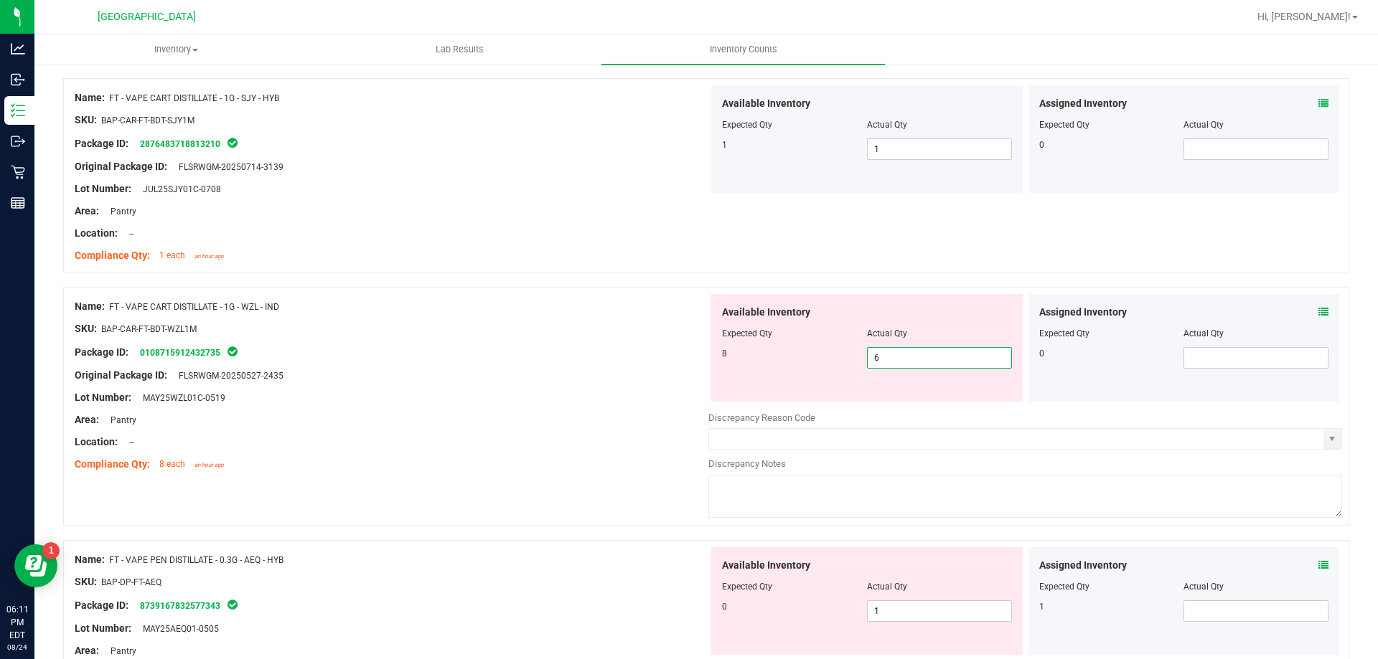
drag, startPoint x: 900, startPoint y: 362, endPoint x: 798, endPoint y: 342, distance: 104.0
click at [796, 343] on div "Available Inventory Expected Qty Actual Qty 8 6 6" at bounding box center [866, 348] width 311 height 108
type input "8"
click at [853, 342] on div at bounding box center [867, 343] width 290 height 7
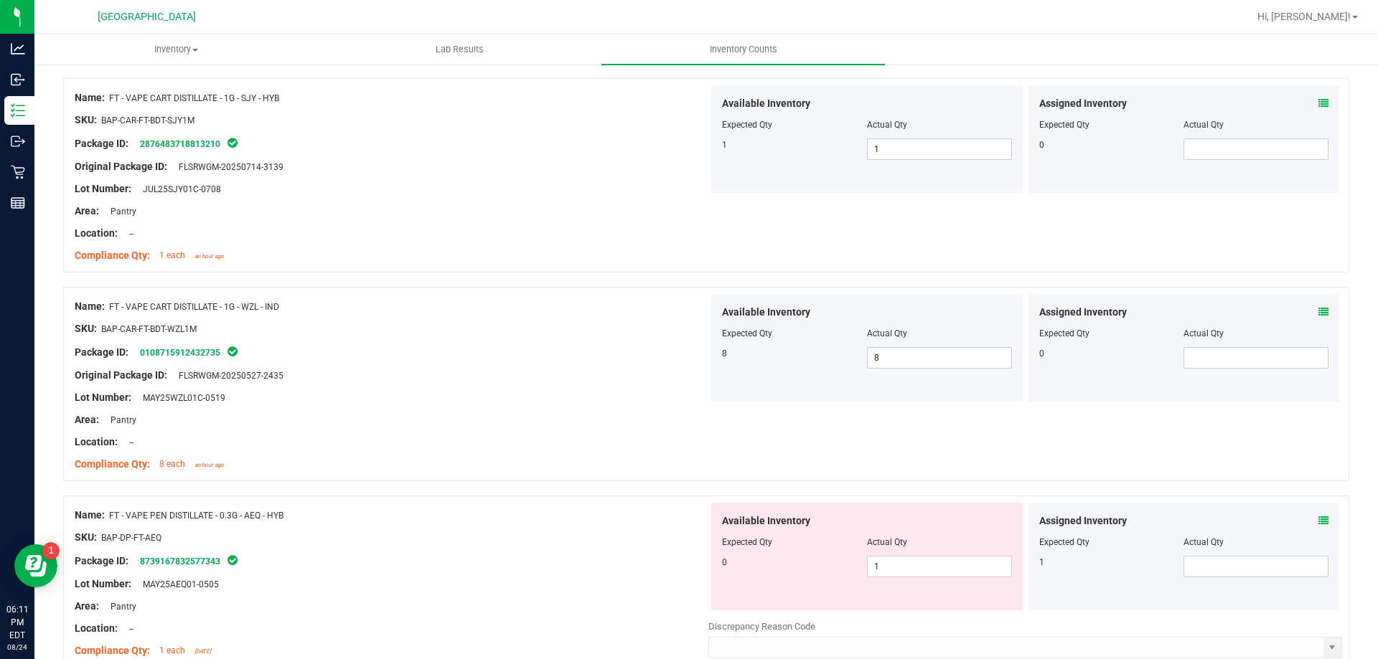
click at [1318, 519] on icon at bounding box center [1323, 521] width 10 height 10
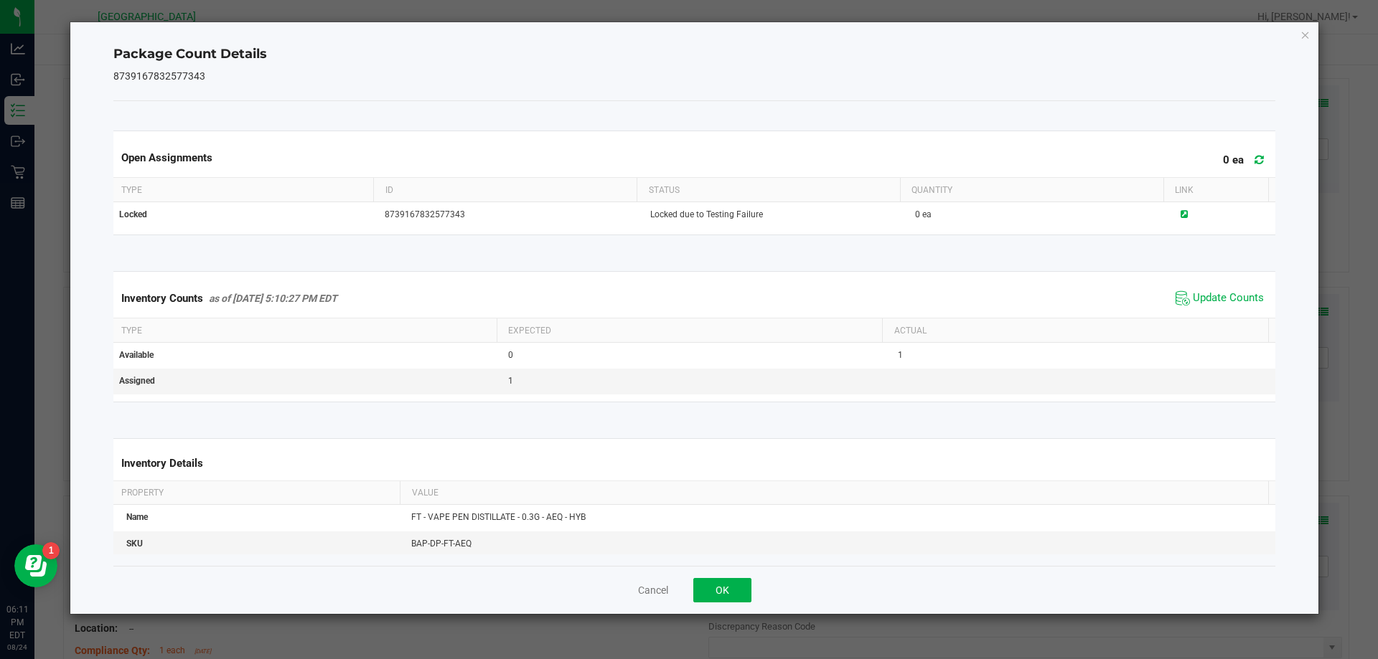
click at [1243, 164] on span at bounding box center [1255, 160] width 24 height 20
click at [1198, 291] on span "Update Counts" at bounding box center [1228, 298] width 71 height 14
click at [733, 591] on button "OK" at bounding box center [722, 590] width 58 height 24
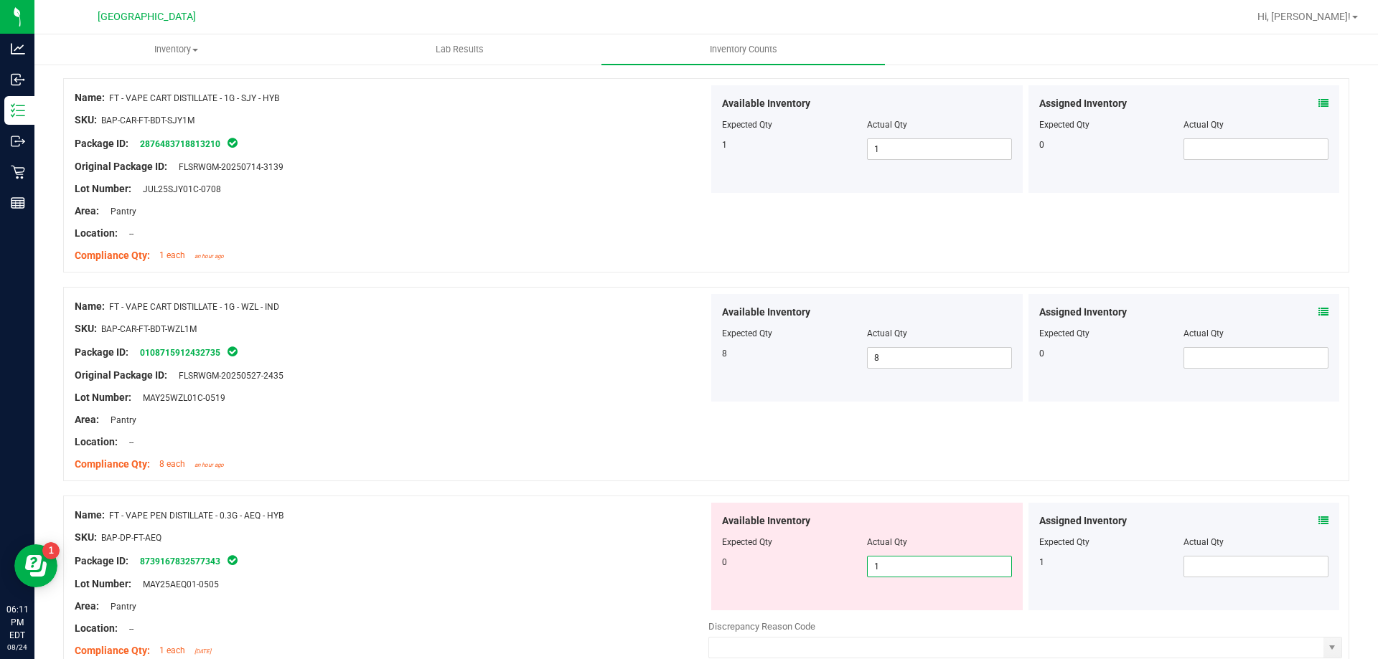
drag, startPoint x: 953, startPoint y: 560, endPoint x: 848, endPoint y: 561, distance: 104.8
click at [850, 561] on div "0 1 1" at bounding box center [867, 567] width 290 height 22
type input "0"
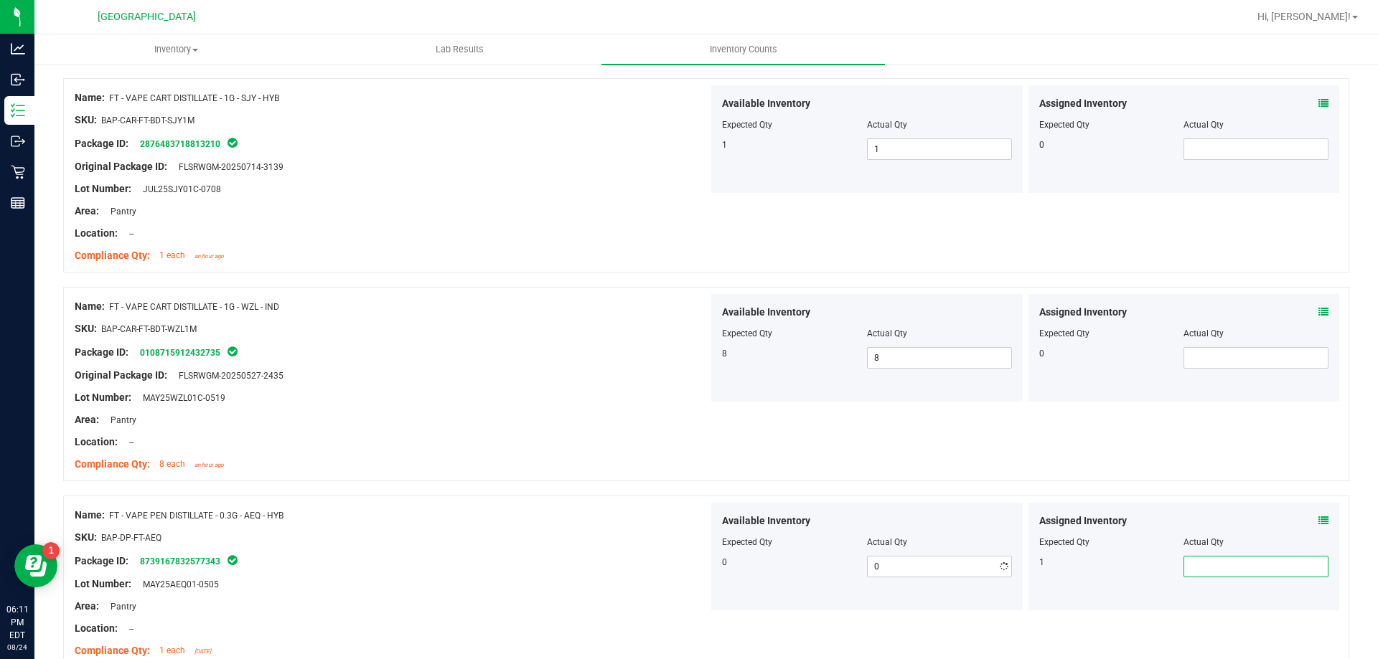
click at [1183, 564] on span at bounding box center [1255, 567] width 145 height 22
type input "1"
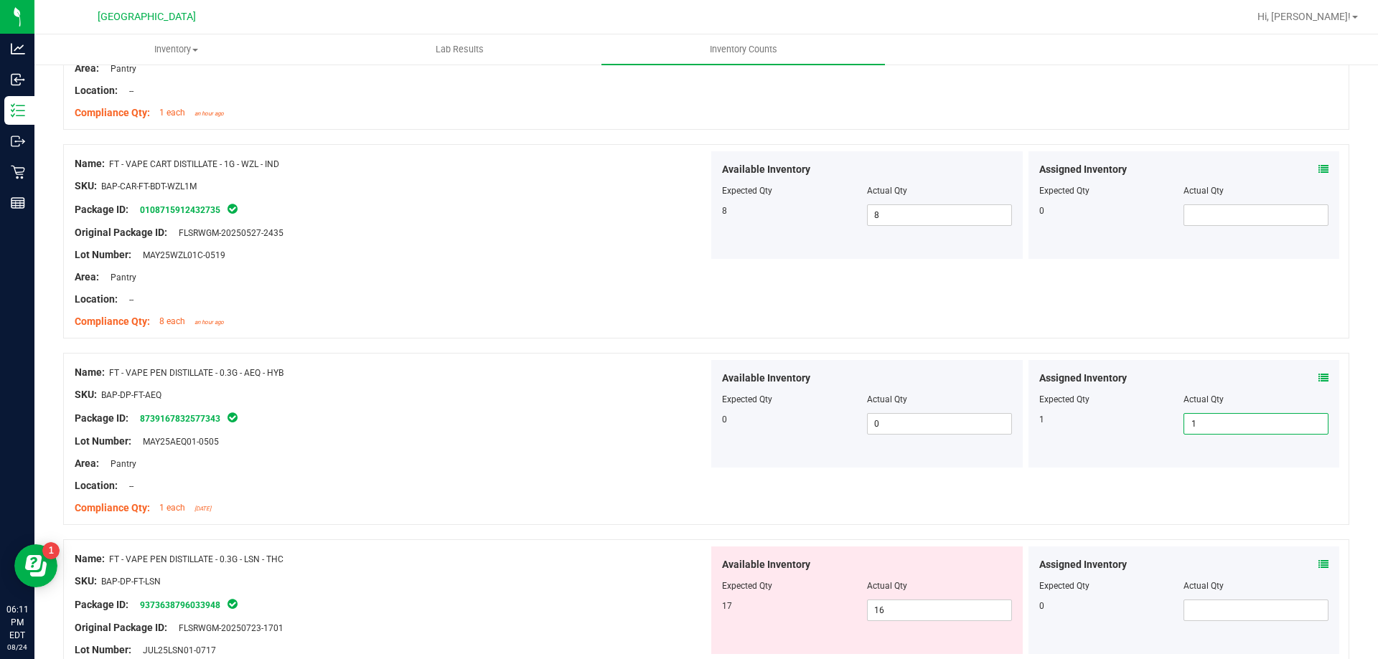
scroll to position [2299, 0]
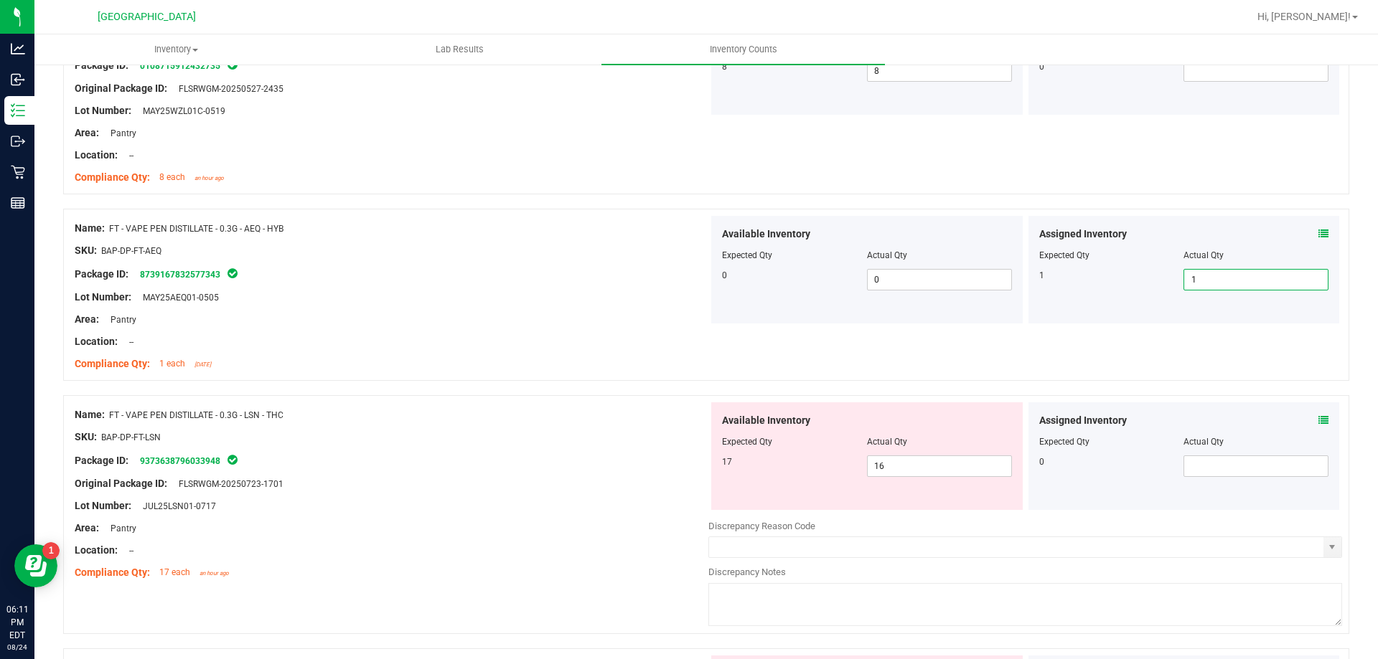
type input "1"
click at [1318, 419] on icon at bounding box center [1323, 420] width 10 height 10
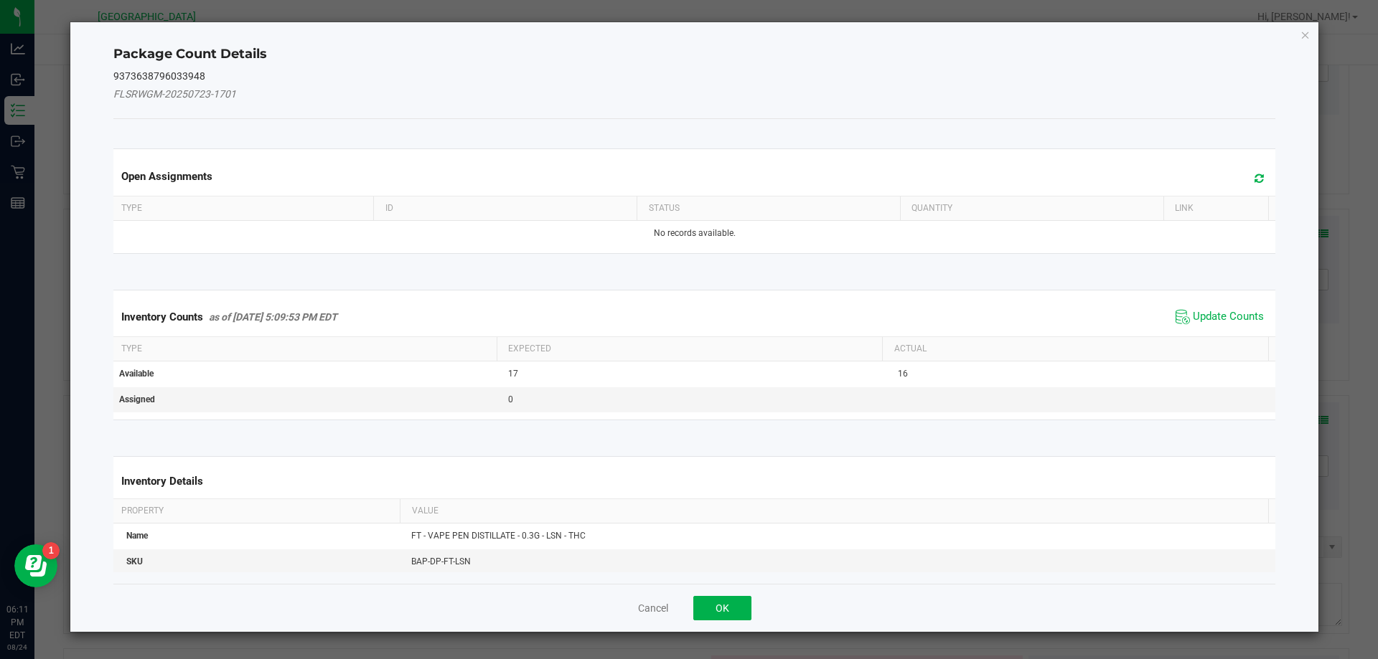
click at [1254, 178] on icon at bounding box center [1258, 178] width 9 height 11
drag, startPoint x: 1185, startPoint y: 313, endPoint x: 1132, endPoint y: 345, distance: 62.1
click at [1193, 312] on span "Update Counts" at bounding box center [1228, 317] width 71 height 14
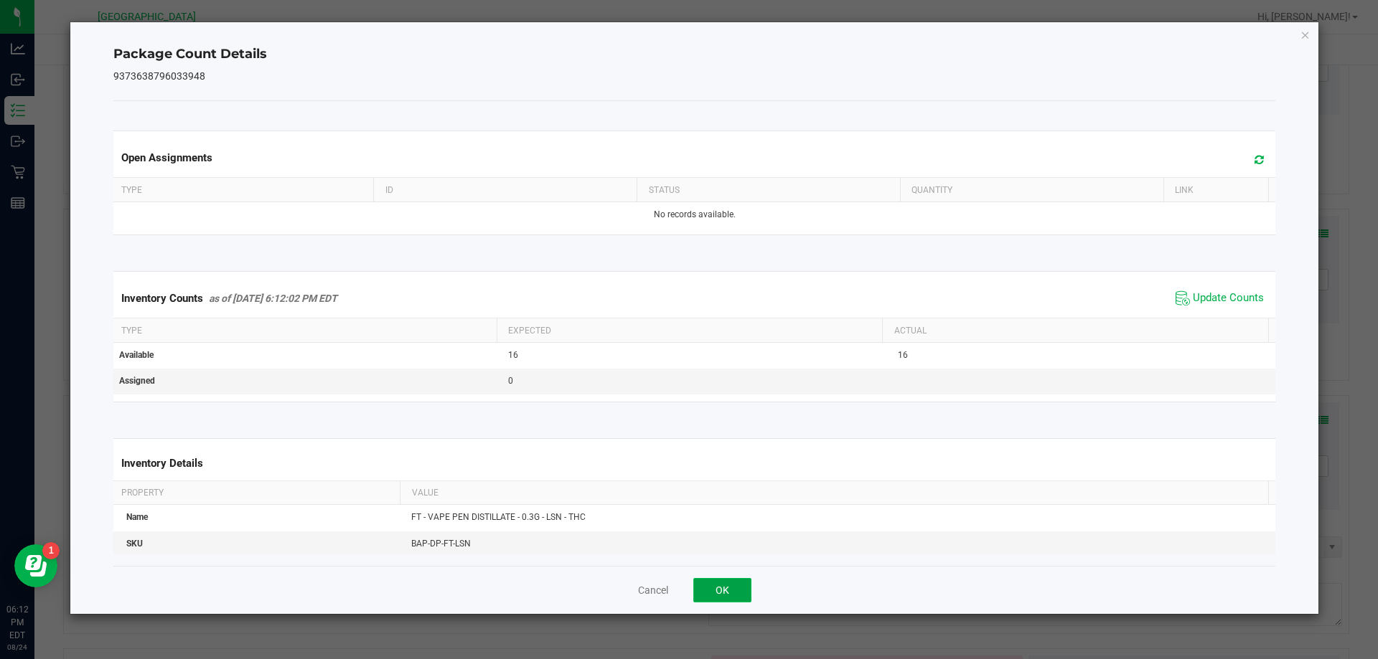
click at [707, 582] on button "OK" at bounding box center [722, 590] width 58 height 24
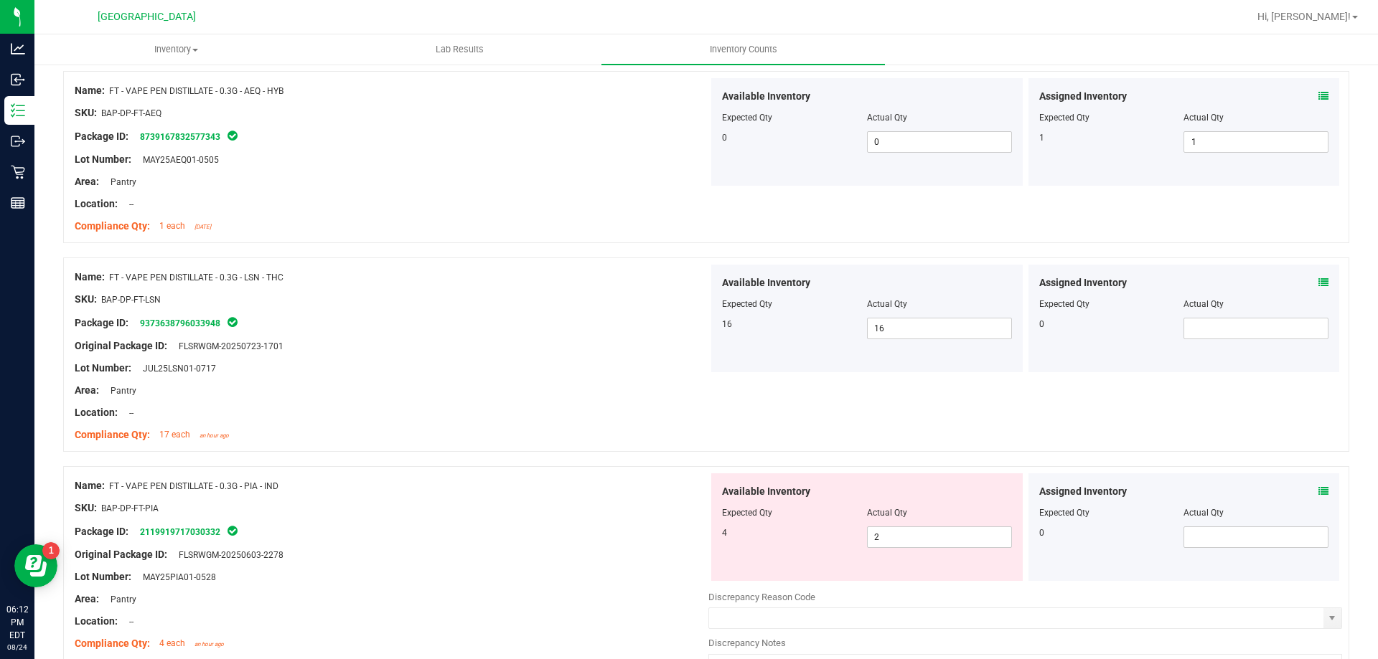
scroll to position [2514, 0]
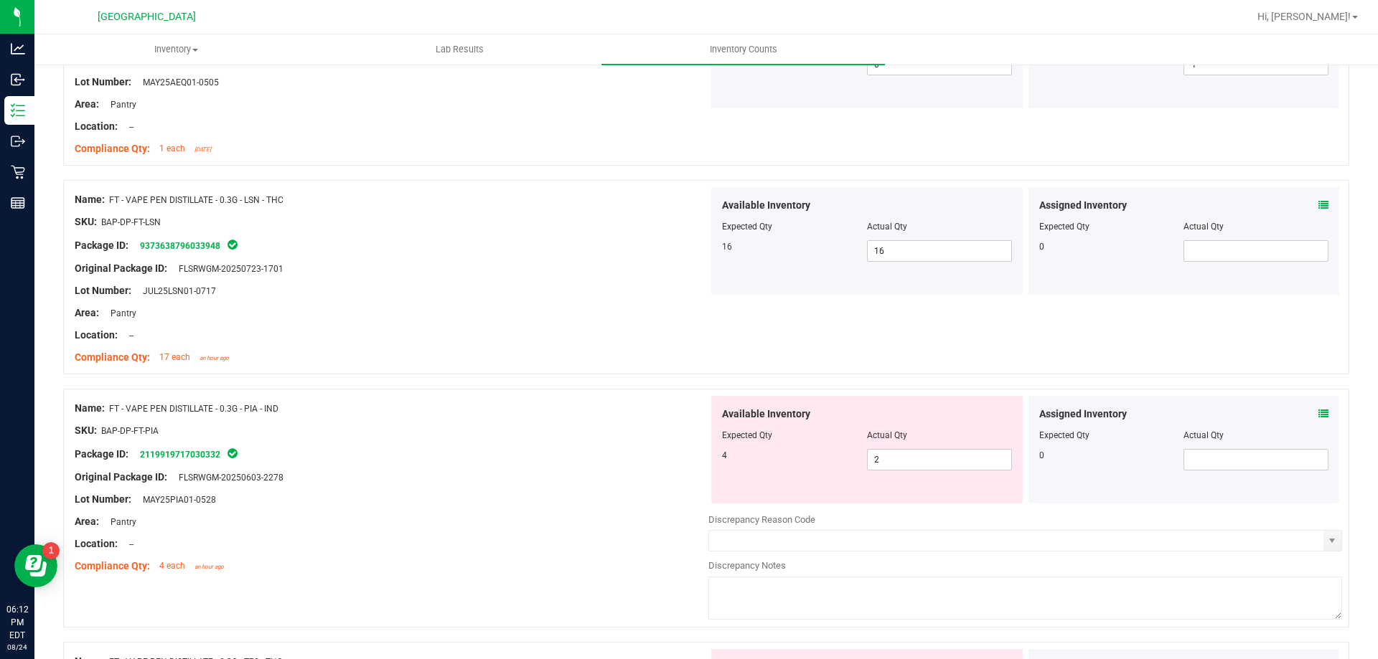
click at [1306, 415] on div "Assigned Inventory" at bounding box center [1184, 414] width 290 height 15
click at [1318, 415] on icon at bounding box center [1323, 414] width 10 height 10
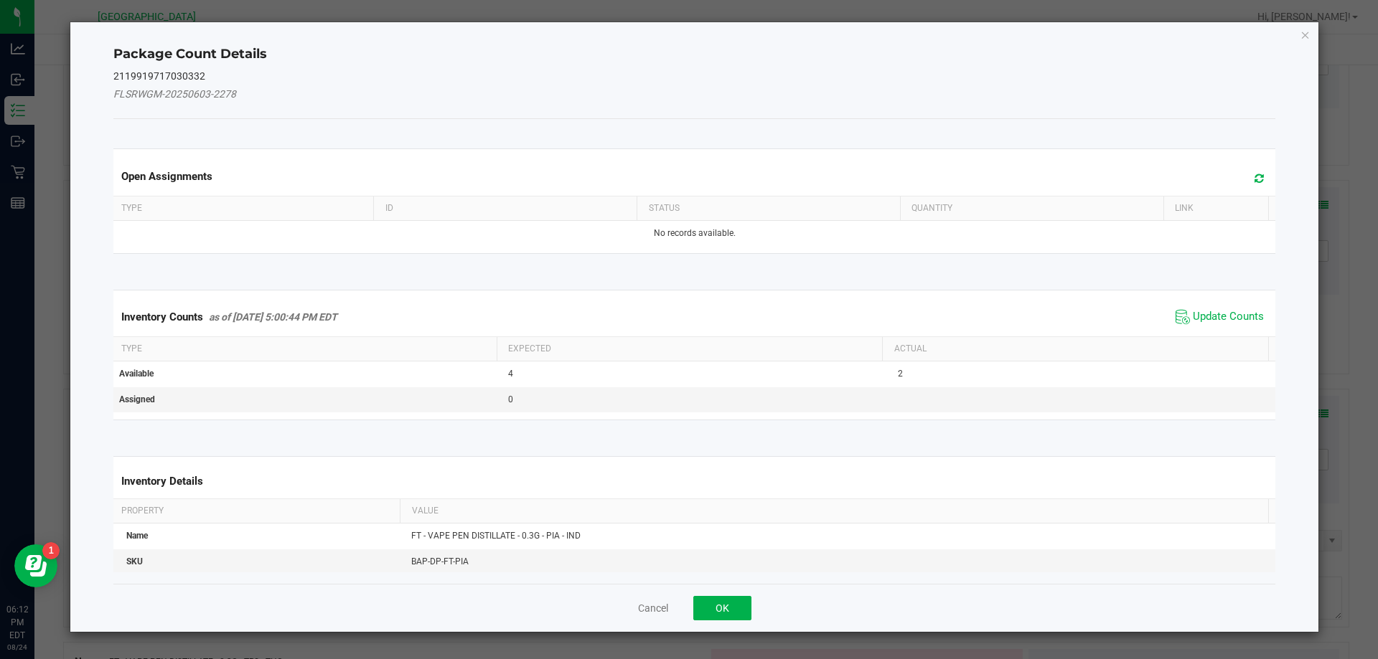
click at [1254, 175] on icon at bounding box center [1258, 178] width 9 height 11
click at [1198, 321] on span "Update Counts" at bounding box center [1228, 317] width 71 height 14
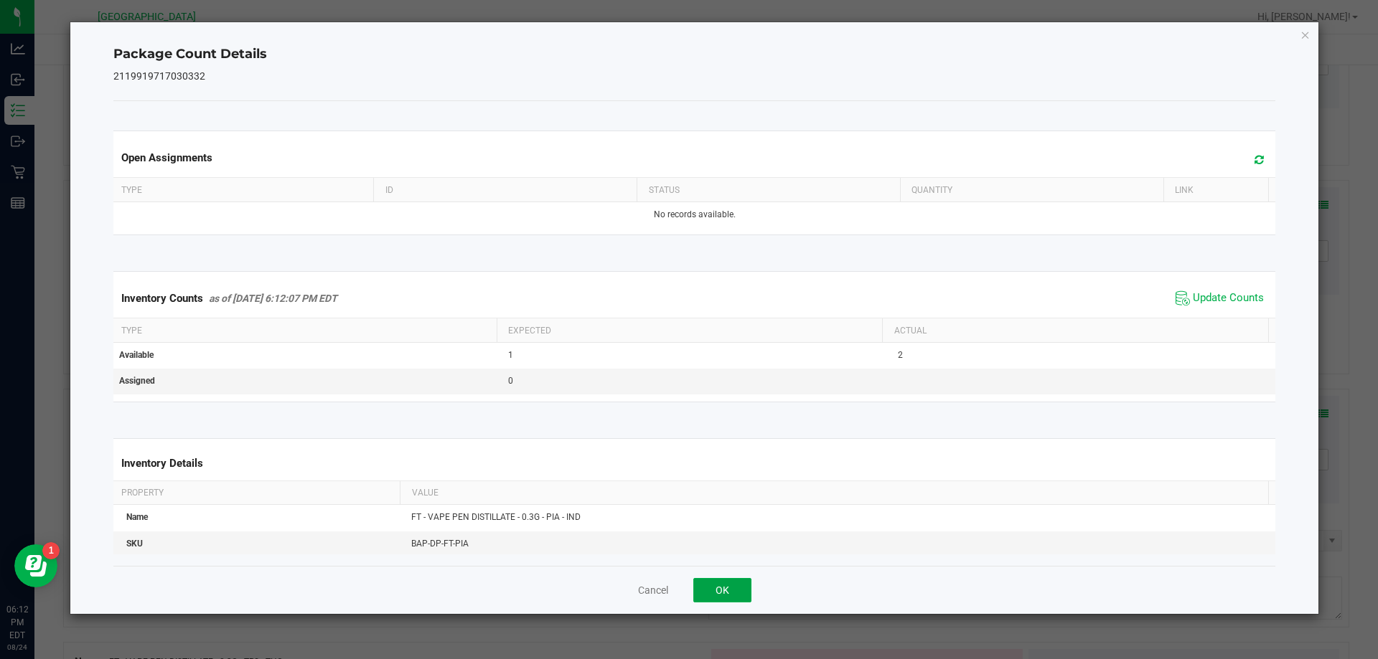
click at [732, 588] on button "OK" at bounding box center [722, 590] width 58 height 24
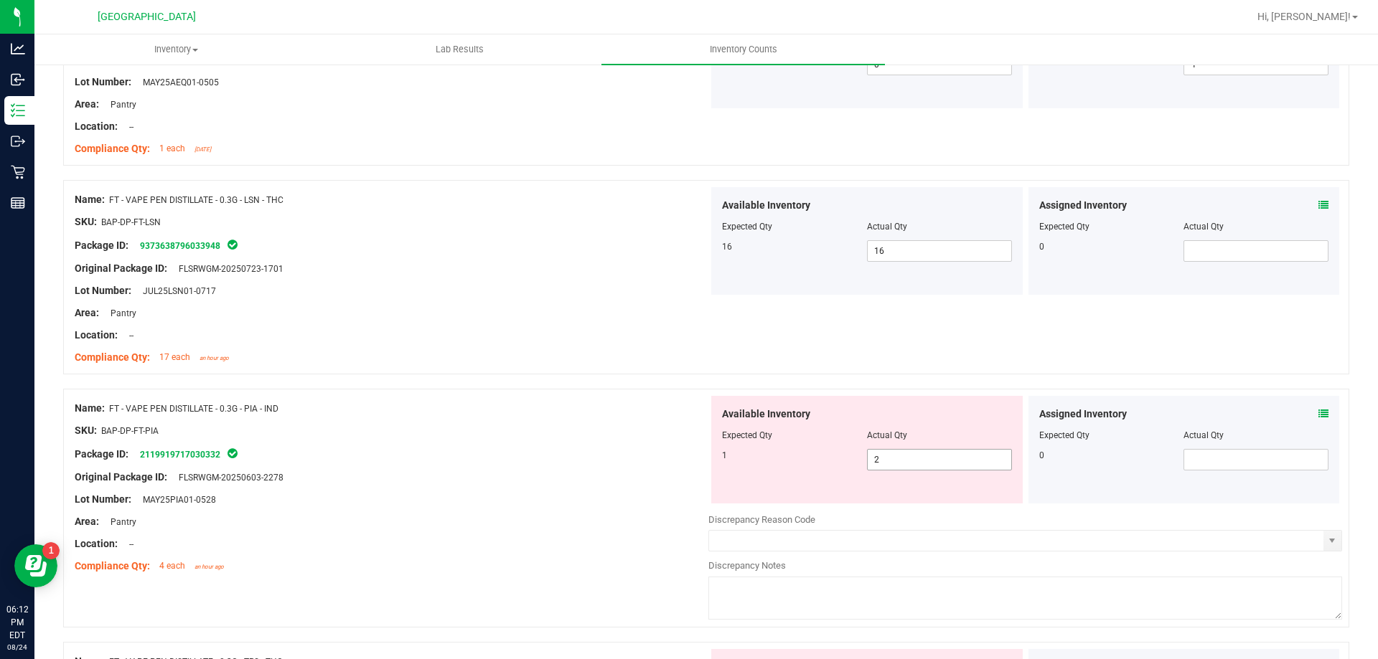
drag, startPoint x: 925, startPoint y: 469, endPoint x: 893, endPoint y: 465, distance: 32.5
click at [897, 466] on span "2 2" at bounding box center [939, 460] width 145 height 22
drag, startPoint x: 892, startPoint y: 465, endPoint x: 851, endPoint y: 464, distance: 40.9
click at [852, 464] on div "1 2 2" at bounding box center [867, 460] width 290 height 22
type input "1"
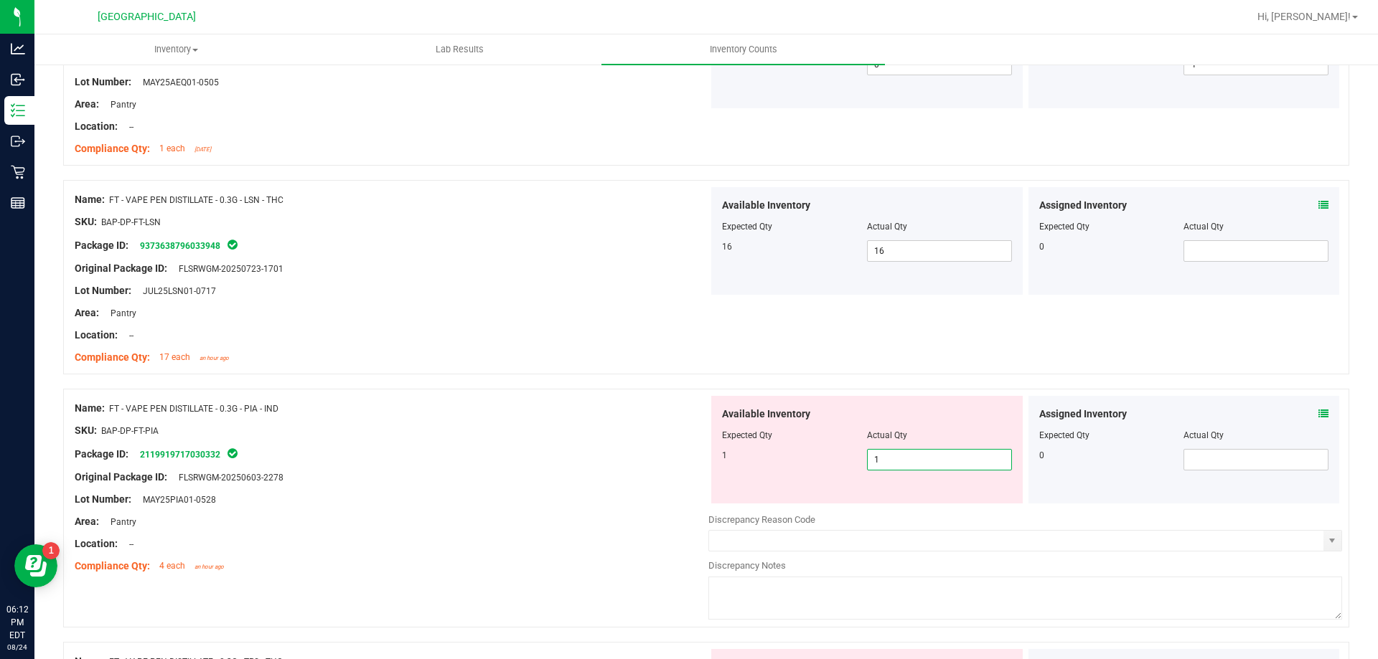
type input "1"
click at [946, 326] on div "Name: FT - VAPE PEN DISTILLATE - 0.3G - LSN - THC SKU: BAP-DP-FT-LSN Package ID…" at bounding box center [706, 277] width 1286 height 194
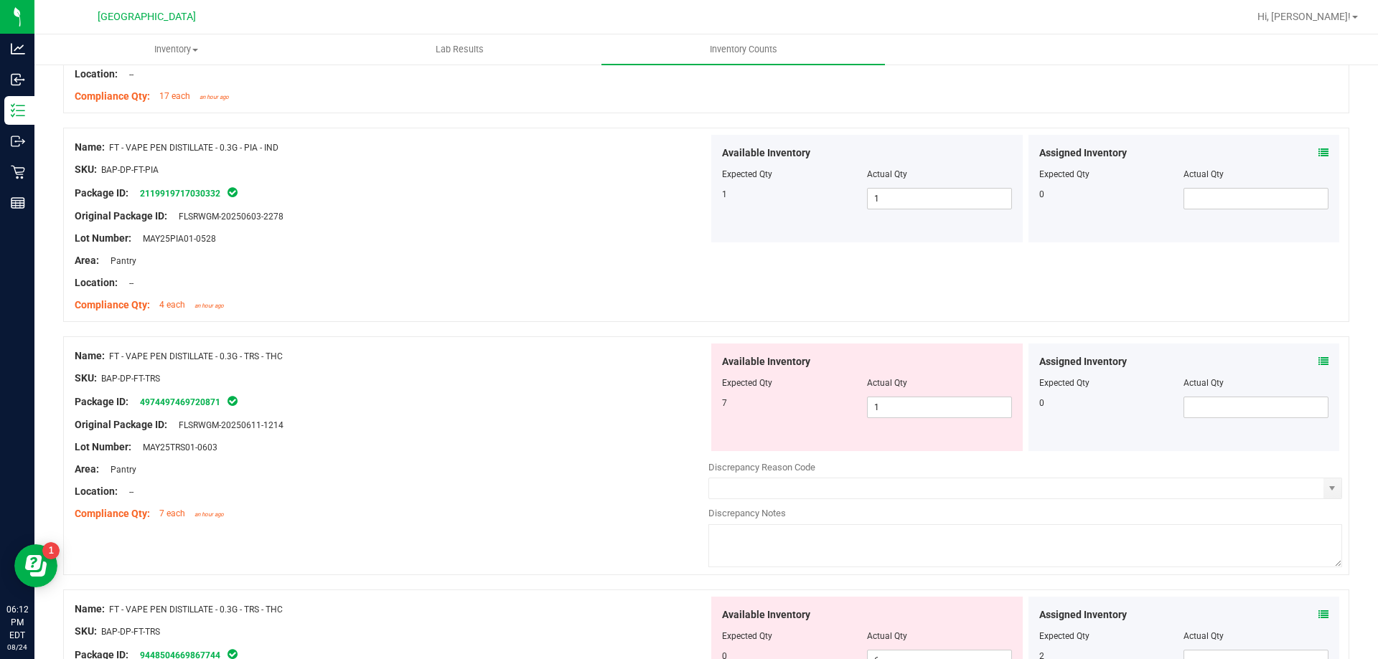
scroll to position [2873, 0]
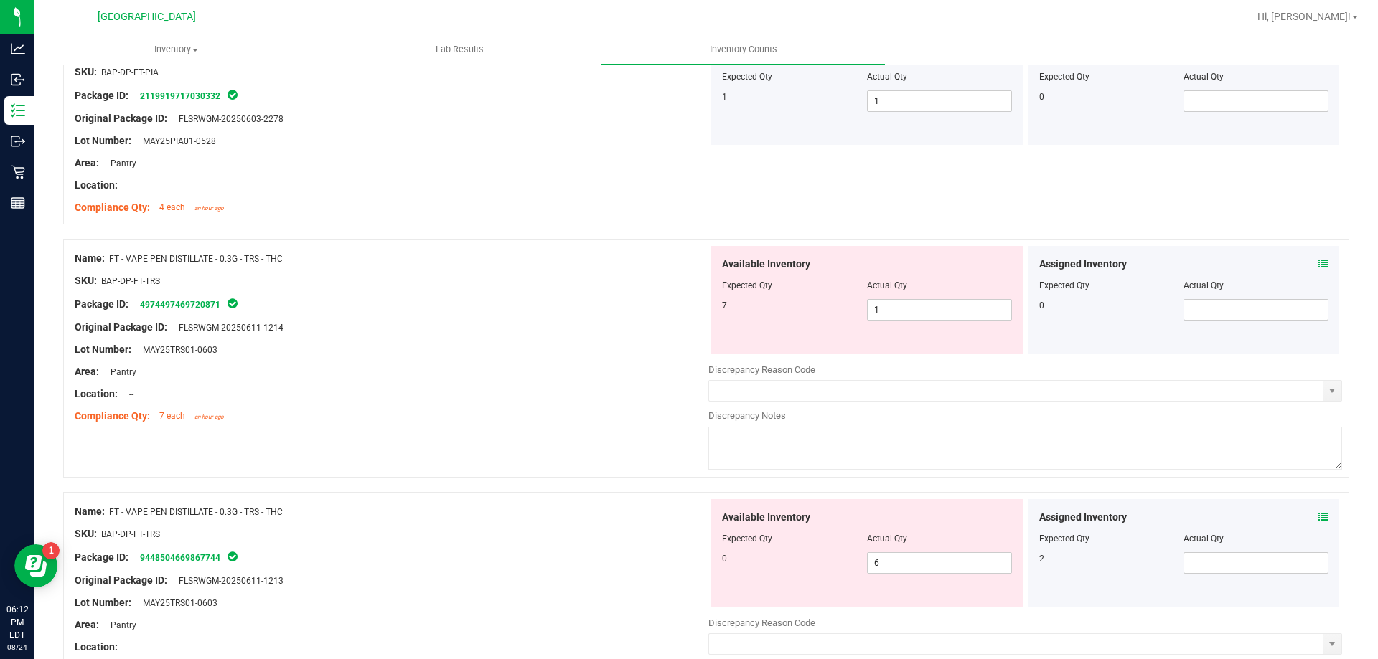
click at [1318, 266] on icon at bounding box center [1323, 264] width 10 height 10
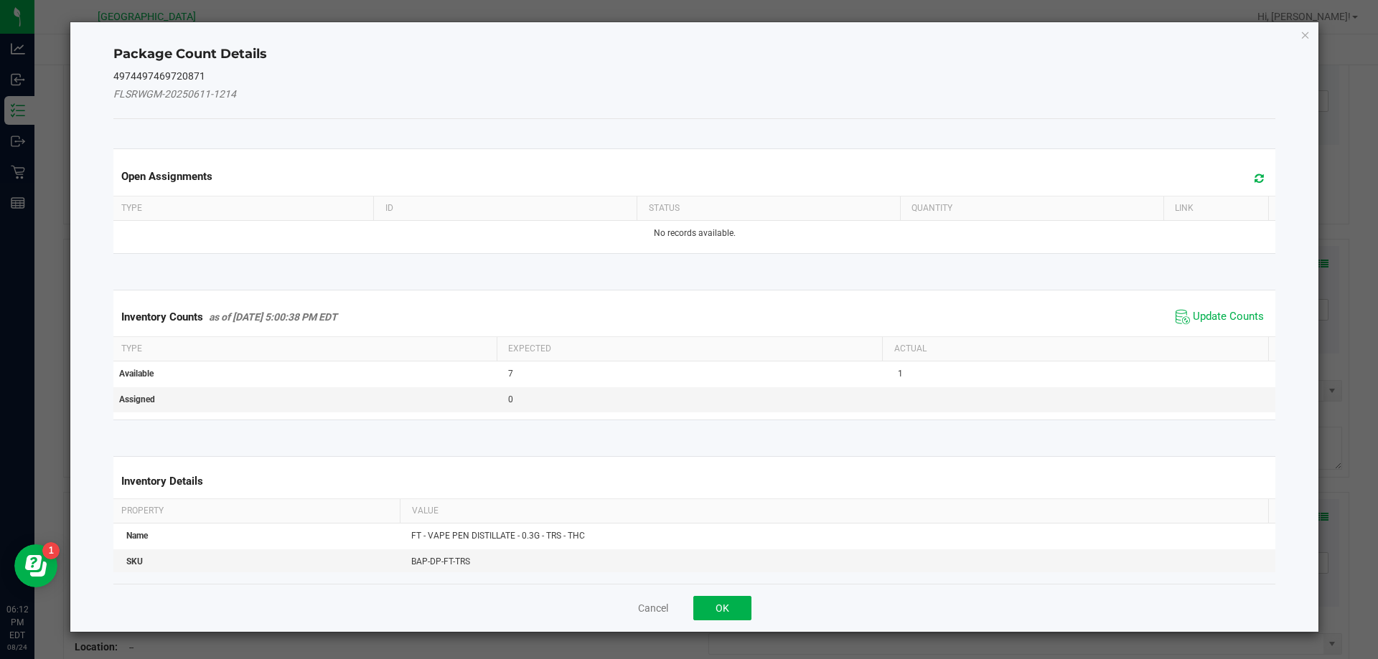
click at [1244, 184] on span at bounding box center [1255, 179] width 24 height 20
click at [1210, 314] on span "Update Counts" at bounding box center [1228, 317] width 71 height 14
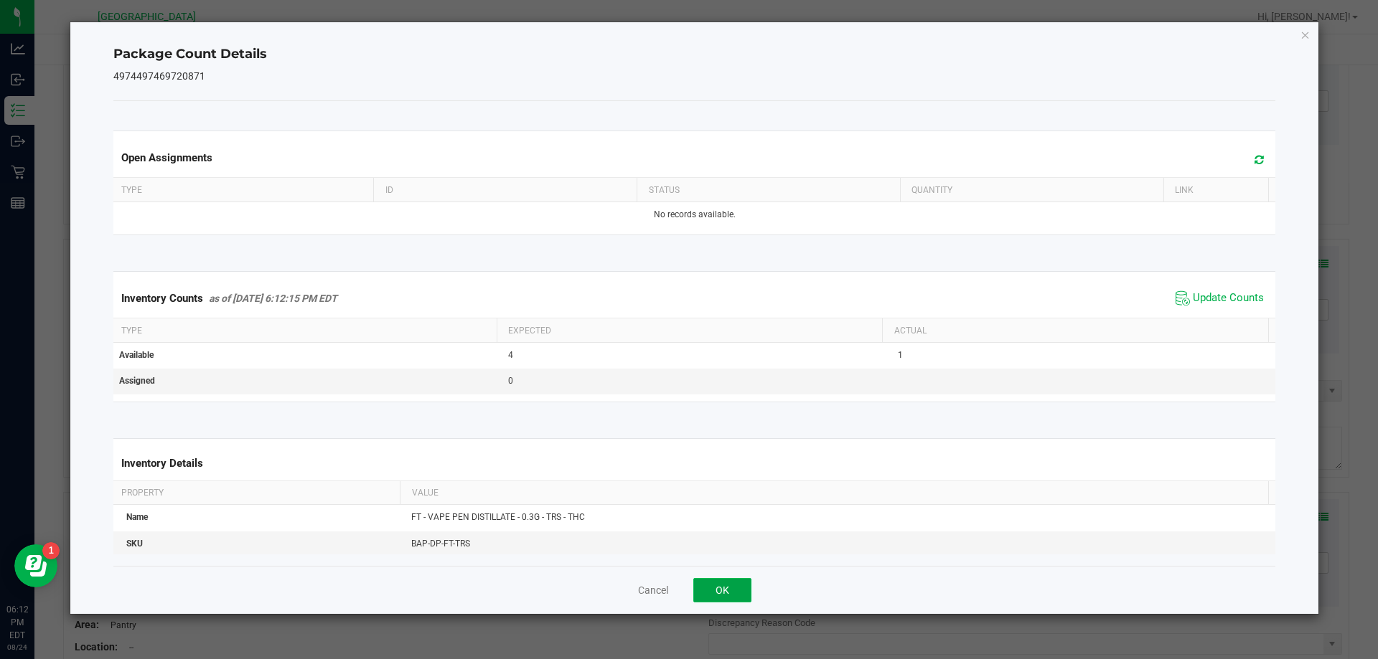
click at [702, 583] on button "OK" at bounding box center [722, 590] width 58 height 24
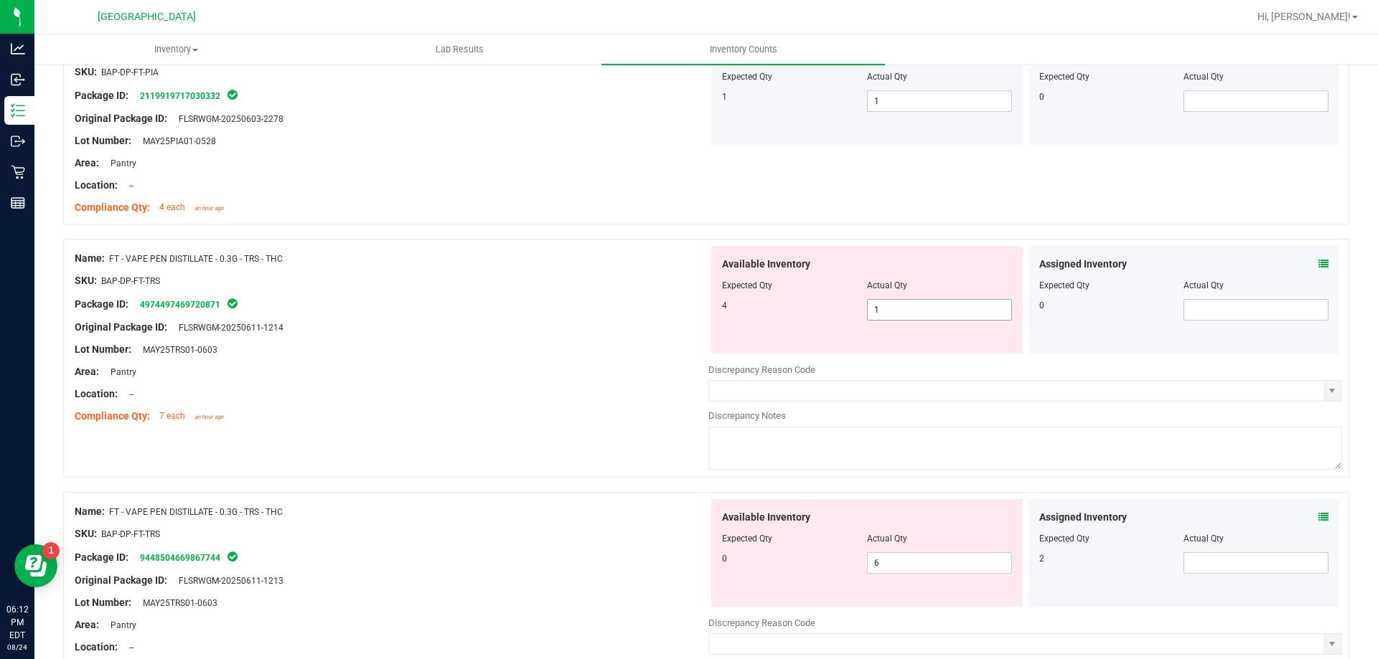
drag, startPoint x: 855, startPoint y: 286, endPoint x: 865, endPoint y: 304, distance: 20.6
click at [855, 293] on div "Available Inventory Expected Qty Actual Qty 4 1 1" at bounding box center [866, 300] width 311 height 108
click at [867, 312] on span "1 1" at bounding box center [939, 310] width 145 height 22
drag, startPoint x: 876, startPoint y: 311, endPoint x: 862, endPoint y: 309, distance: 14.6
click at [868, 309] on input "1" at bounding box center [940, 310] width 144 height 20
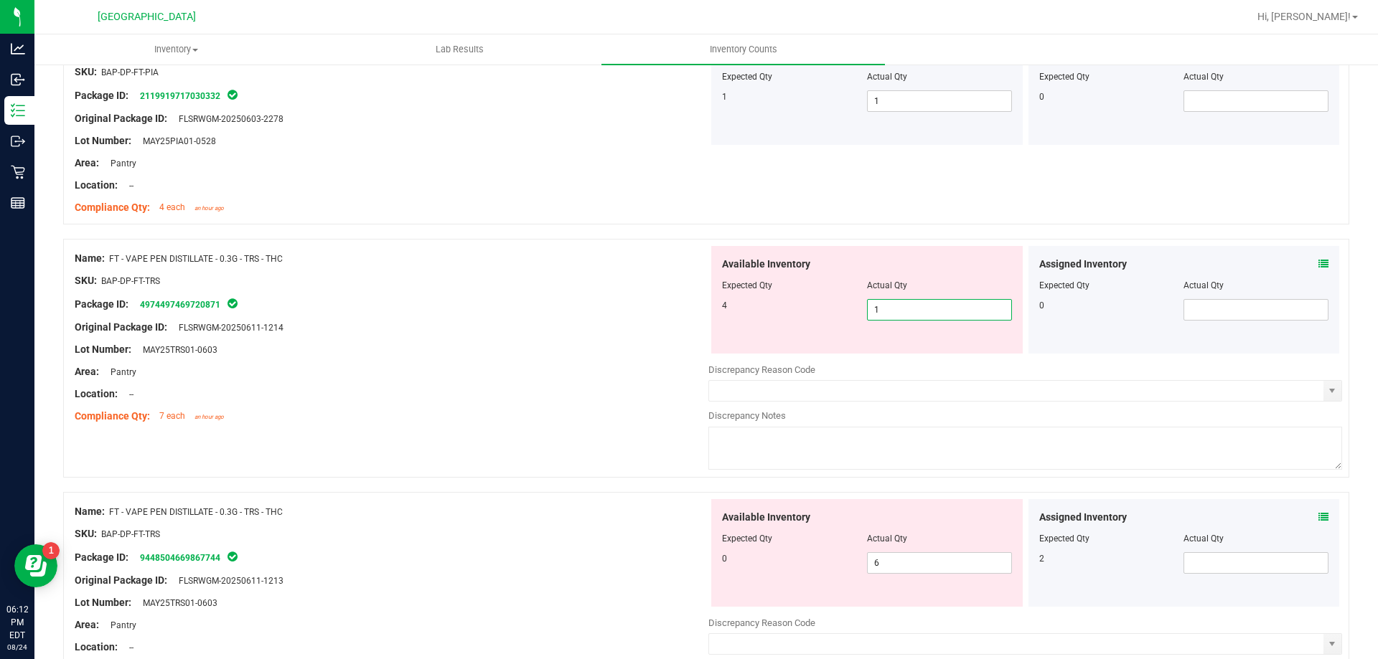
type input "4"
click at [1312, 523] on div "Assigned Inventory Expected Qty Actual Qty 2" at bounding box center [1183, 553] width 311 height 108
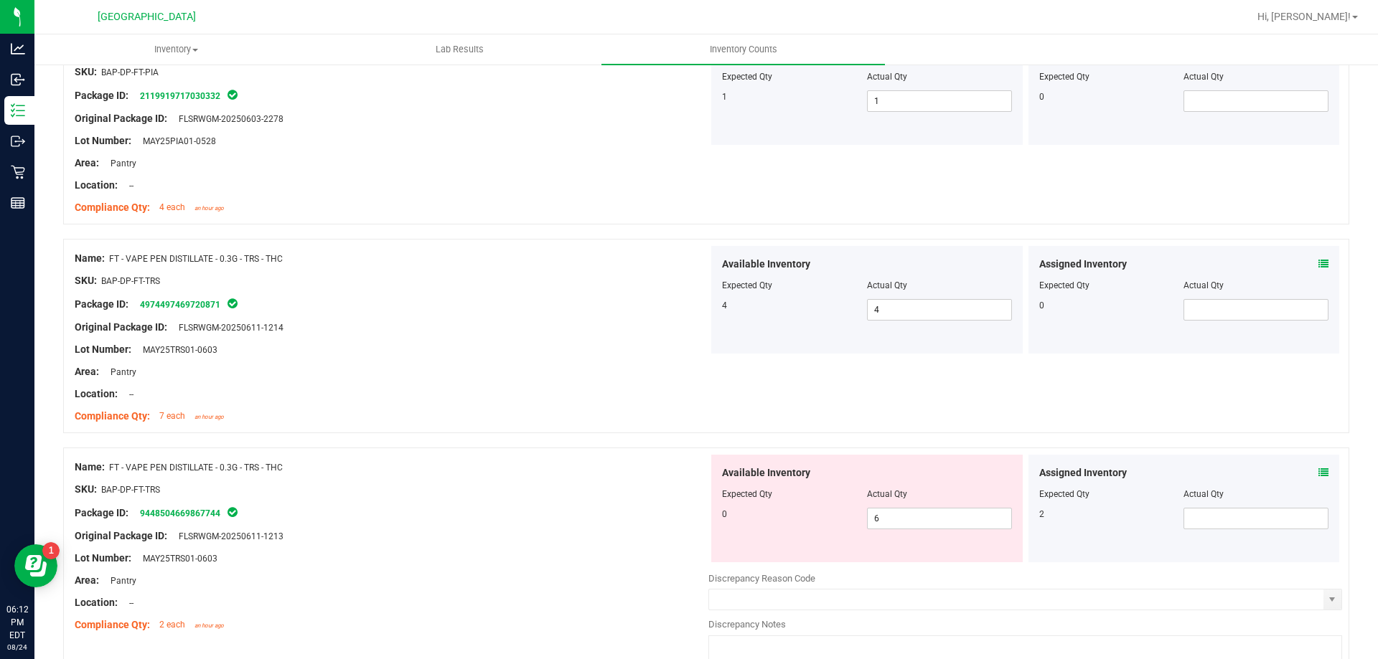
click at [1318, 474] on icon at bounding box center [1323, 473] width 10 height 10
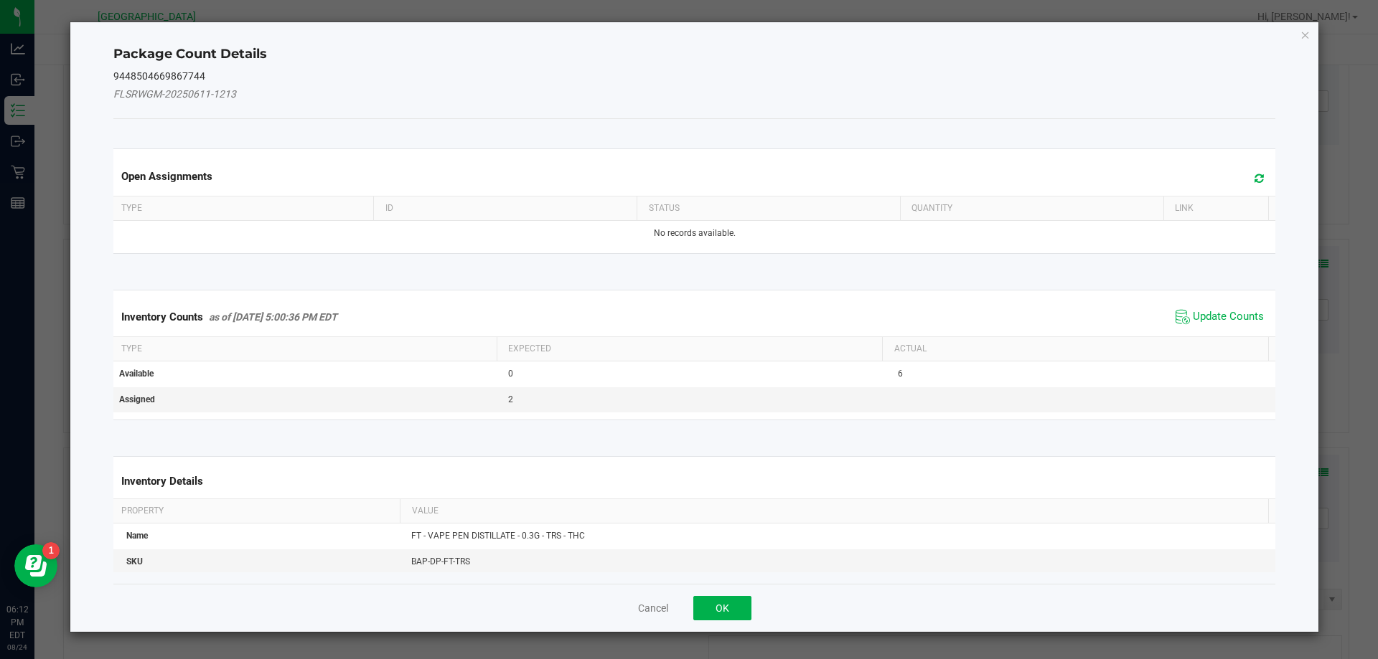
click at [1255, 182] on span at bounding box center [1255, 179] width 24 height 20
click at [1221, 317] on span "Update Counts" at bounding box center [1228, 317] width 71 height 14
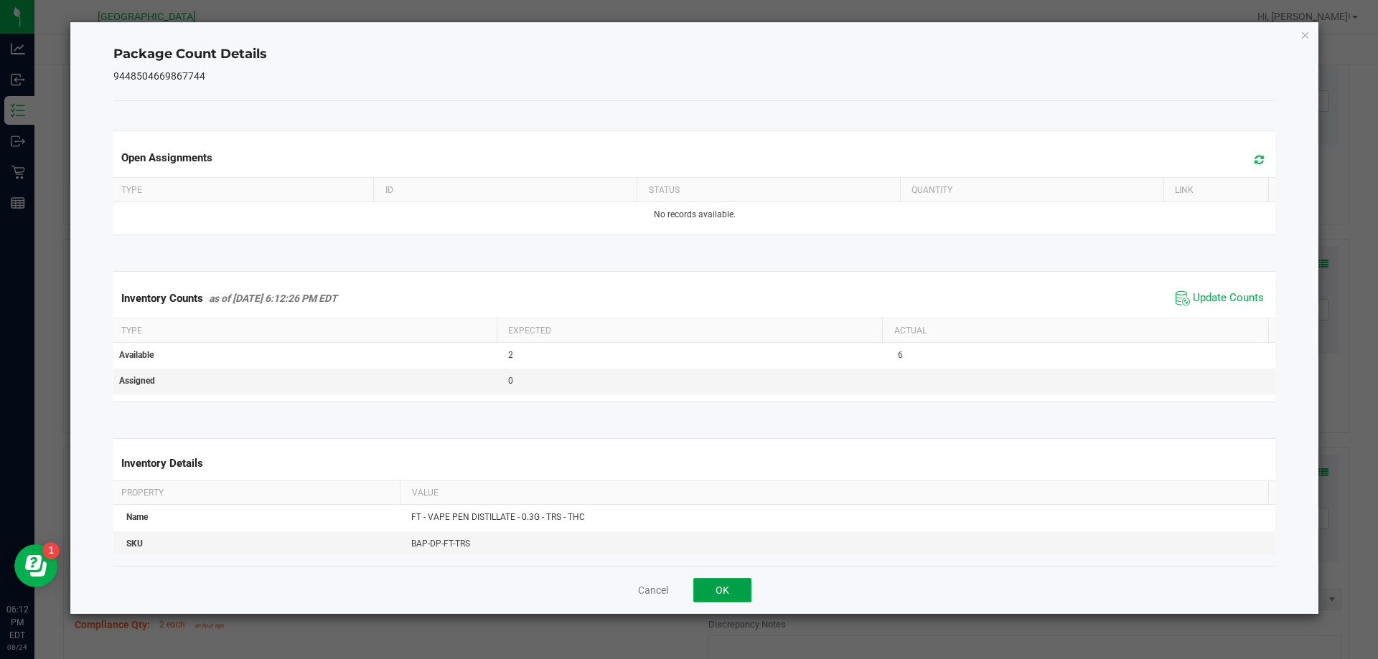
click at [702, 593] on button "OK" at bounding box center [722, 590] width 58 height 24
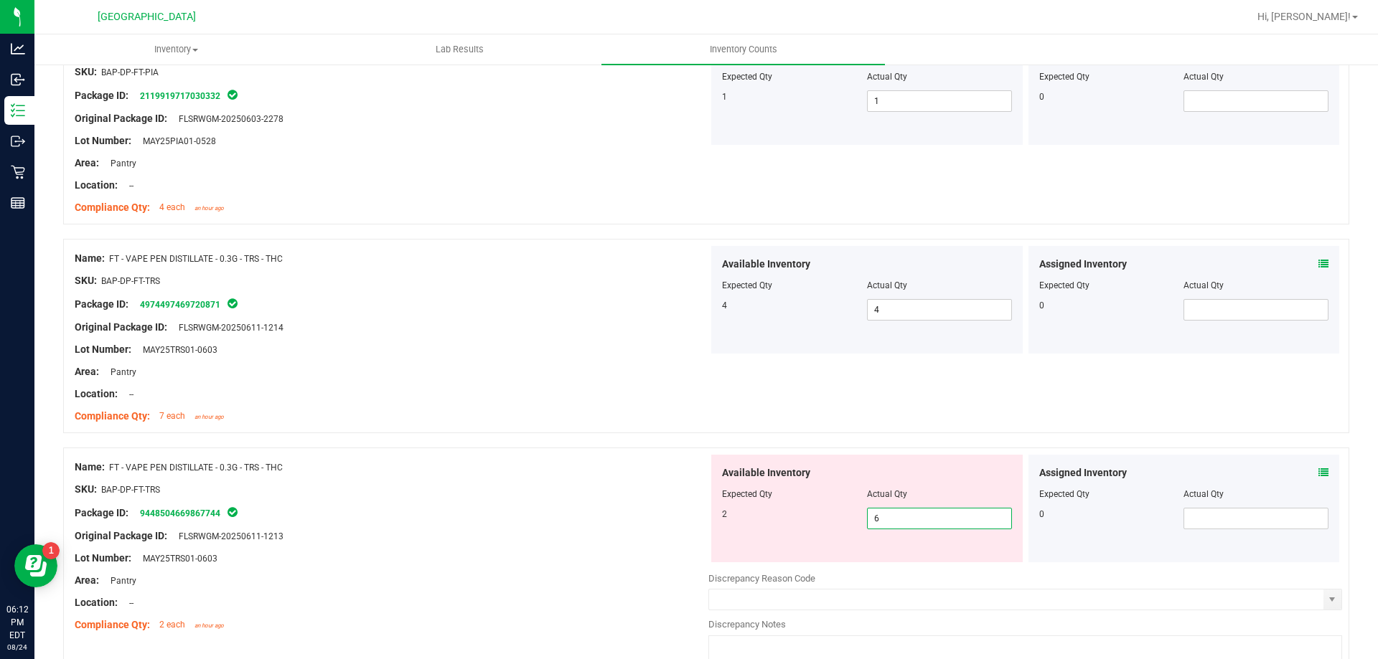
drag, startPoint x: 885, startPoint y: 519, endPoint x: 869, endPoint y: 519, distance: 15.8
click at [869, 519] on span "6 6" at bounding box center [939, 519] width 145 height 22
type input "2"
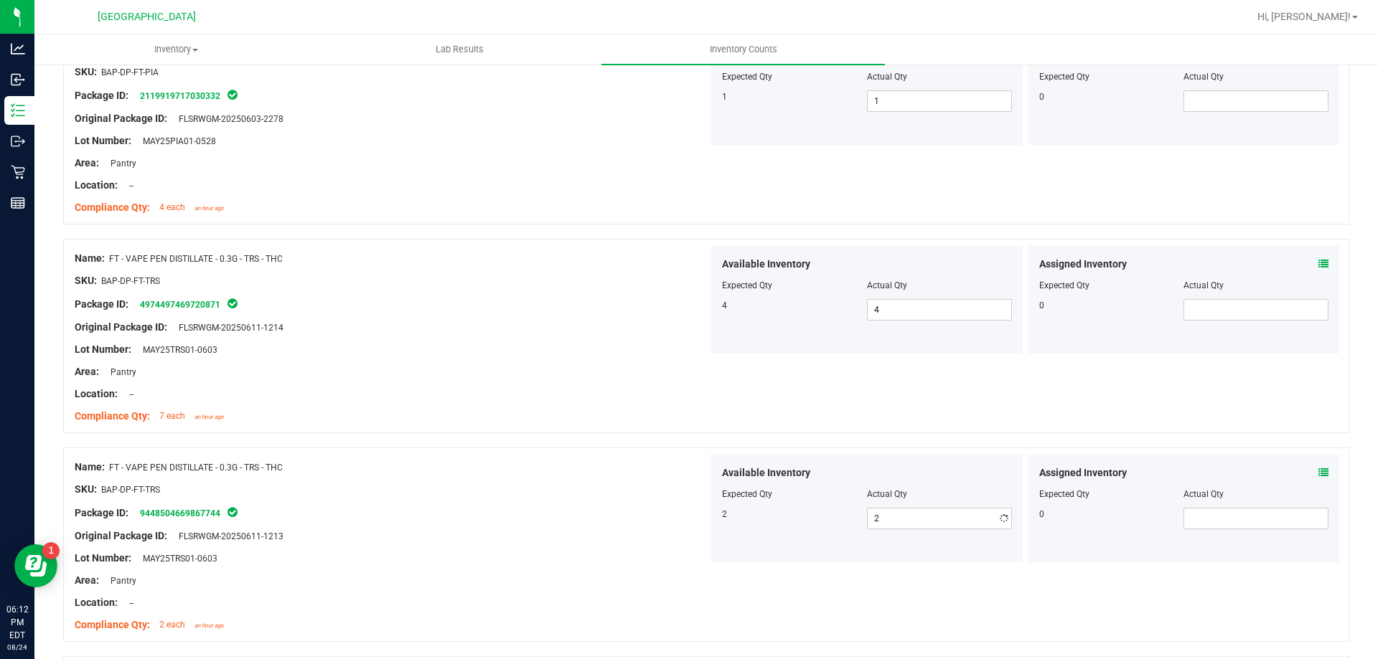
click at [896, 415] on div "Name: FT - VAPE PEN DISTILLATE - 0.3G - TRS - THC SKU: BAP-DP-FT-TRS Package ID…" at bounding box center [706, 336] width 1286 height 194
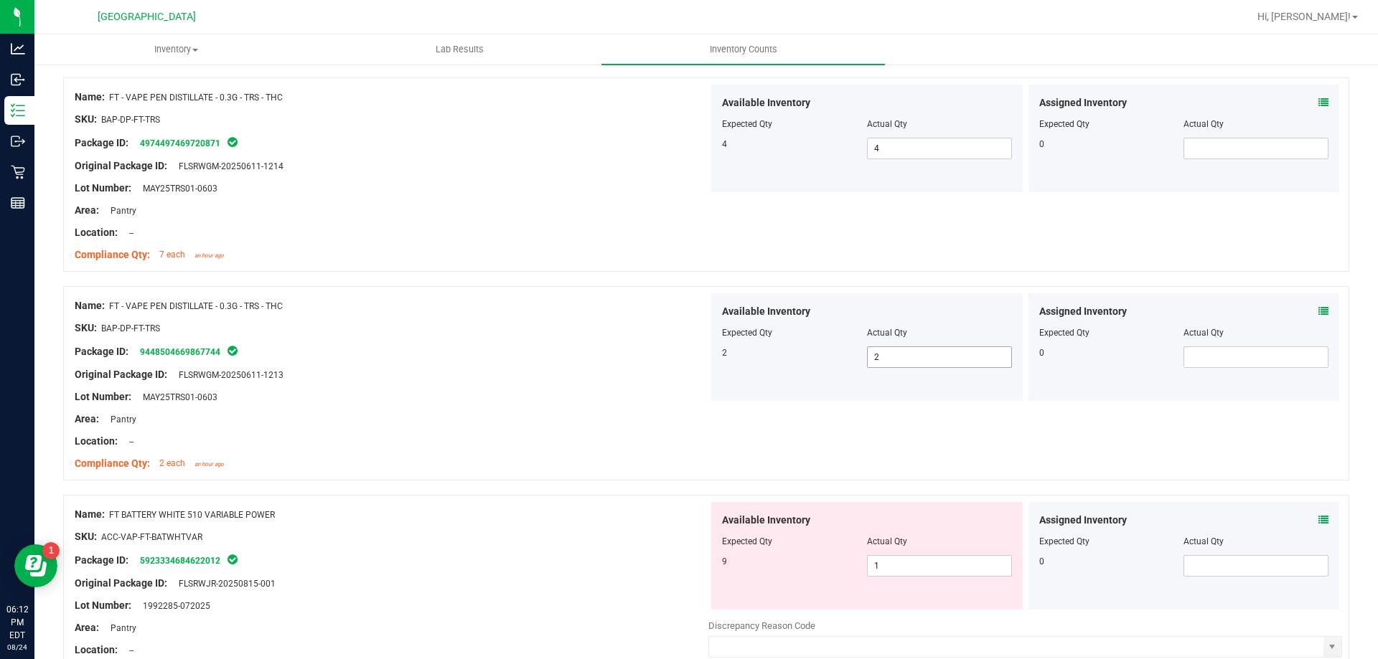
scroll to position [3160, 0]
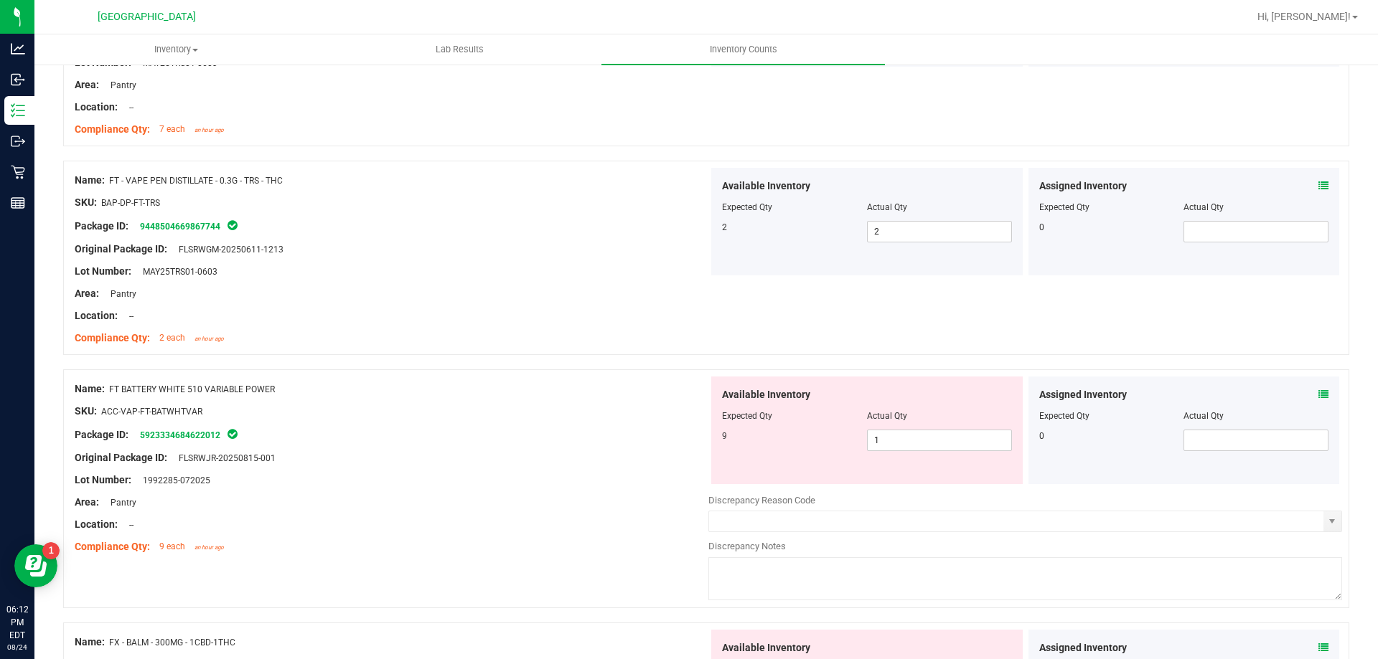
click at [1318, 402] on span at bounding box center [1323, 394] width 10 height 15
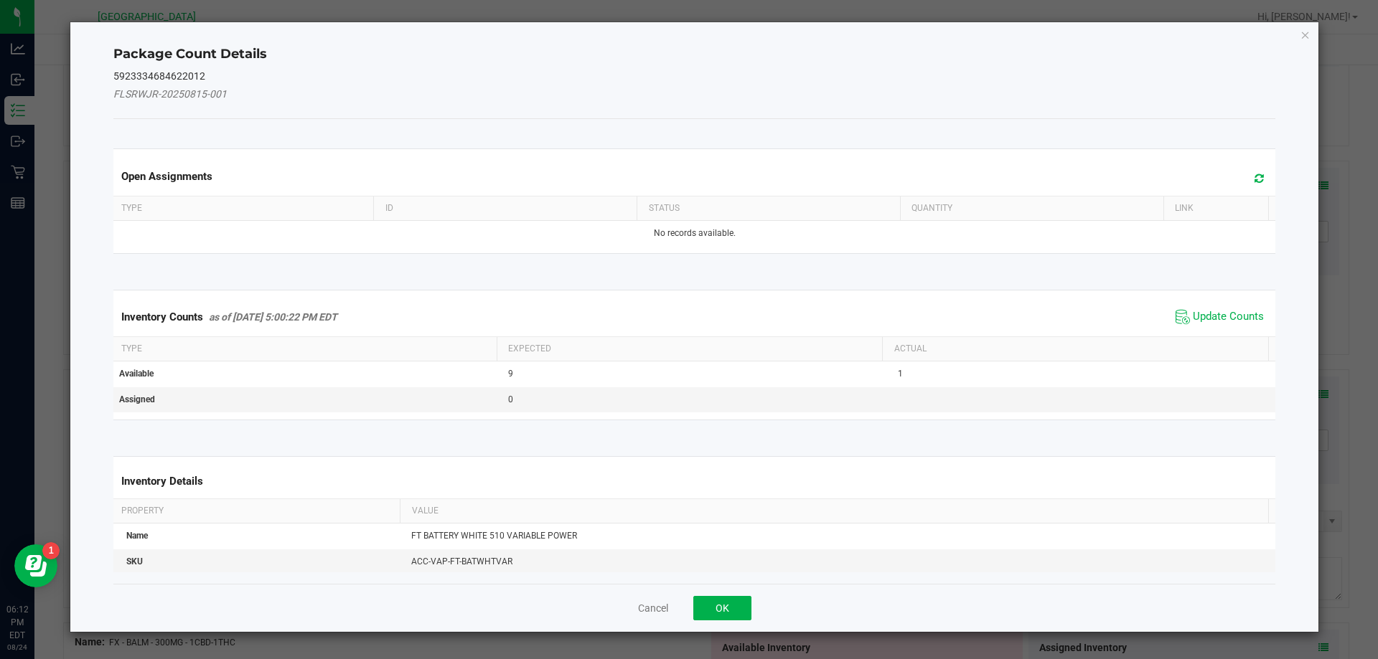
click at [1254, 173] on icon at bounding box center [1258, 178] width 9 height 11
click at [1203, 308] on span "Update Counts" at bounding box center [1219, 317] width 95 height 22
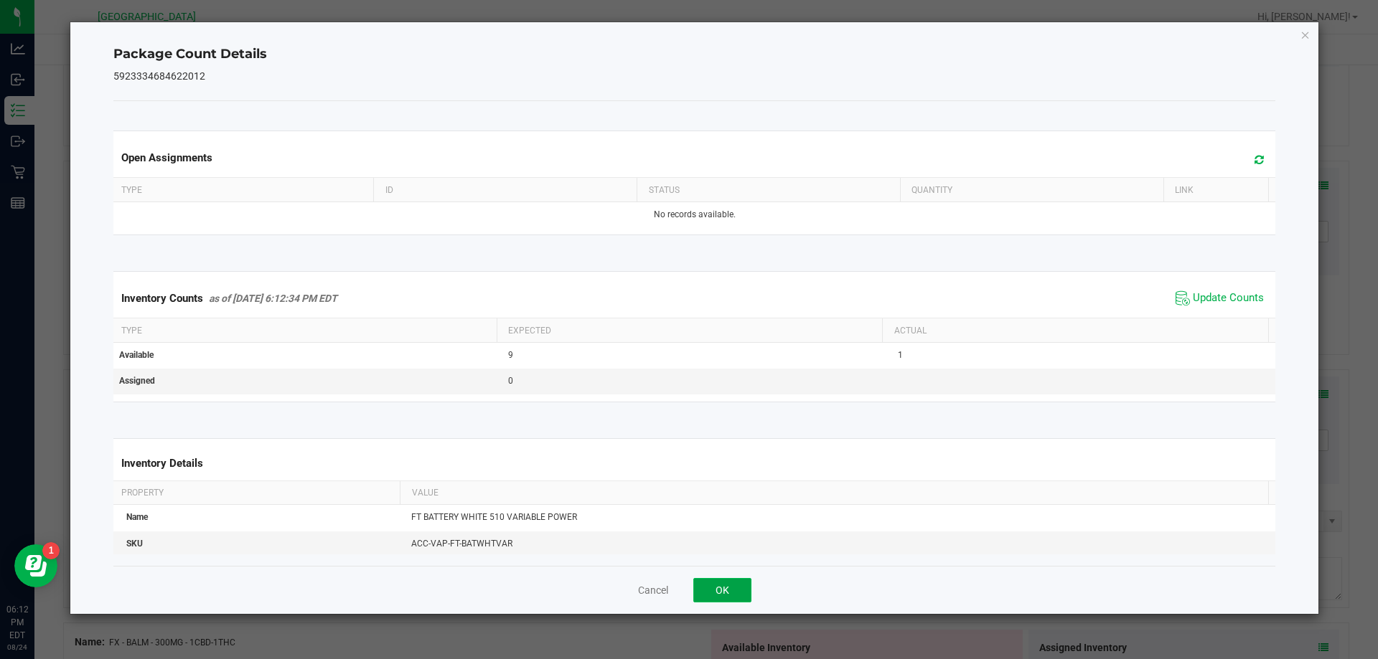
click at [741, 599] on button "OK" at bounding box center [722, 590] width 58 height 24
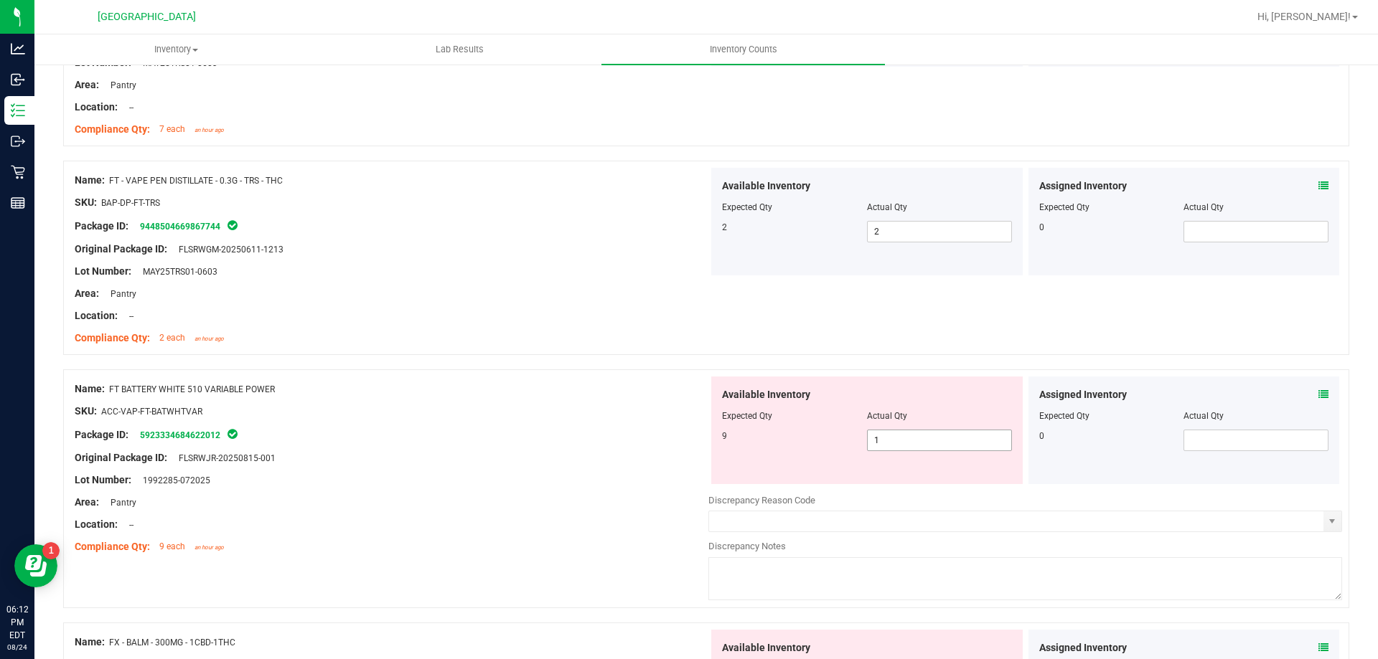
drag, startPoint x: 901, startPoint y: 444, endPoint x: 778, endPoint y: 442, distance: 122.7
click at [794, 443] on div "9 1 1" at bounding box center [867, 441] width 290 height 22
type input "9"
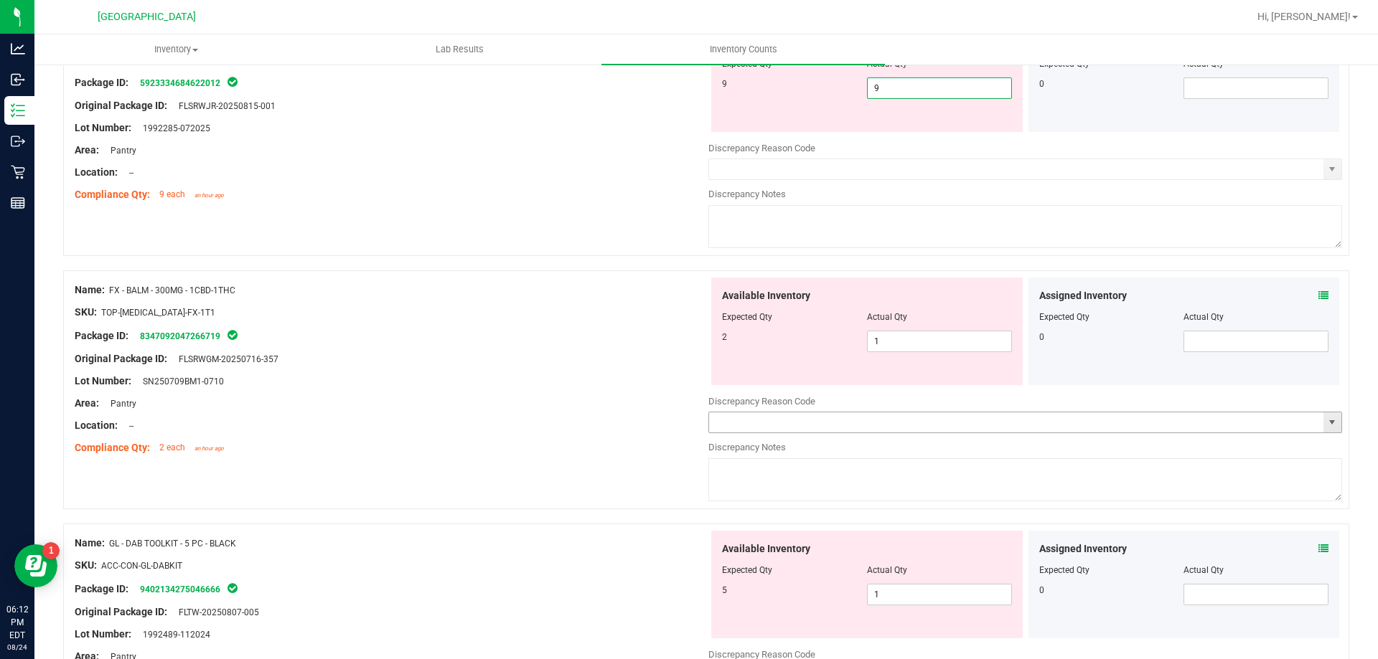
scroll to position [3519, 0]
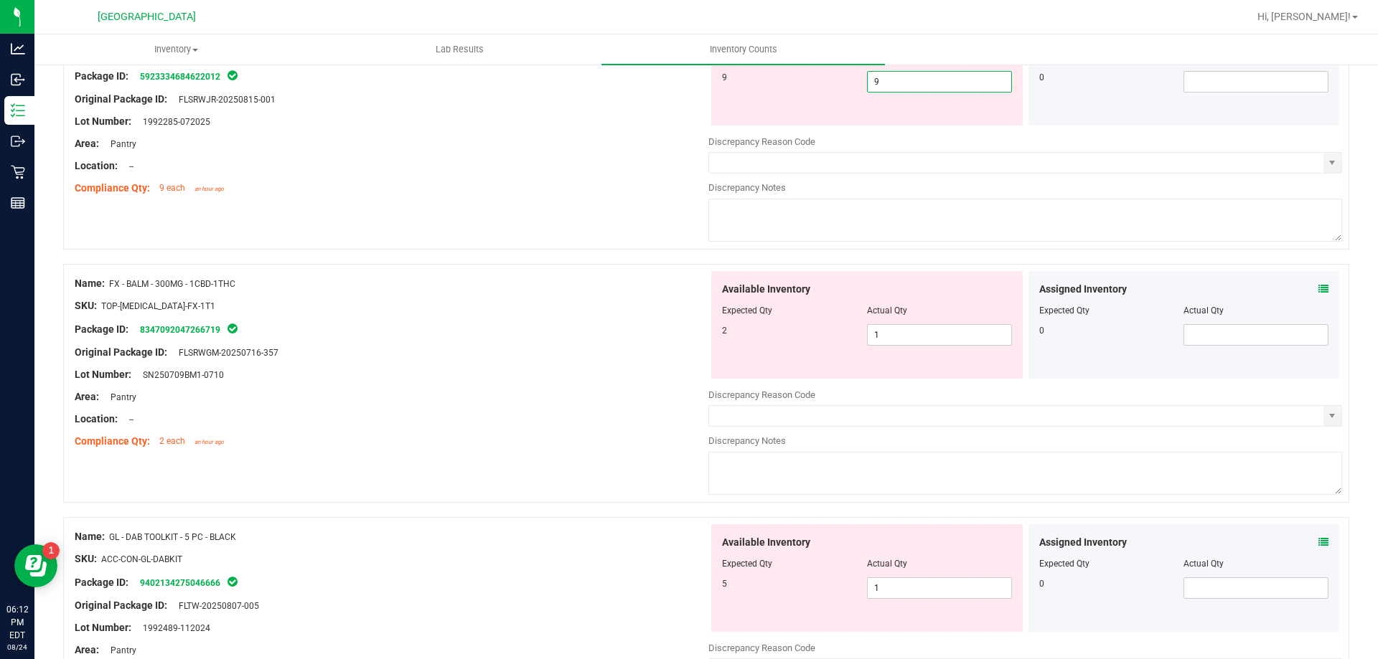
type input "9"
click at [1310, 291] on div "Assigned Inventory Expected Qty Actual Qty 0" at bounding box center [1183, 325] width 311 height 108
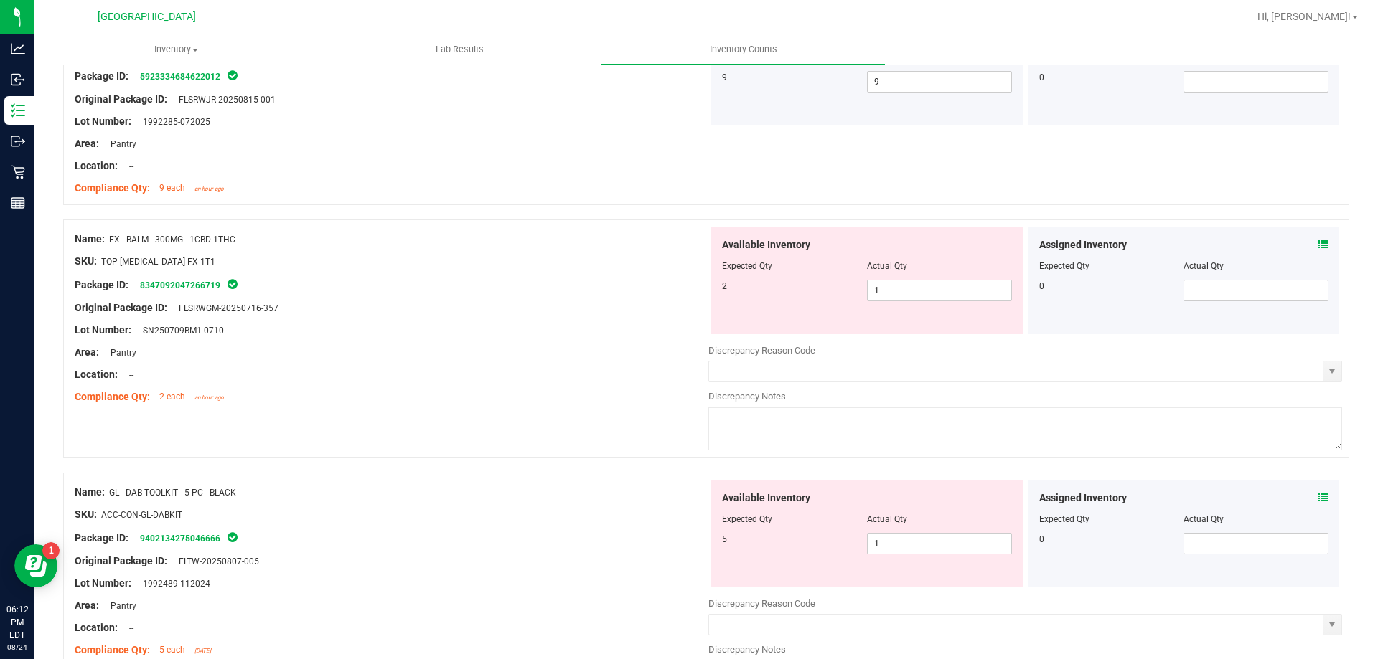
click at [1318, 241] on icon at bounding box center [1323, 245] width 10 height 10
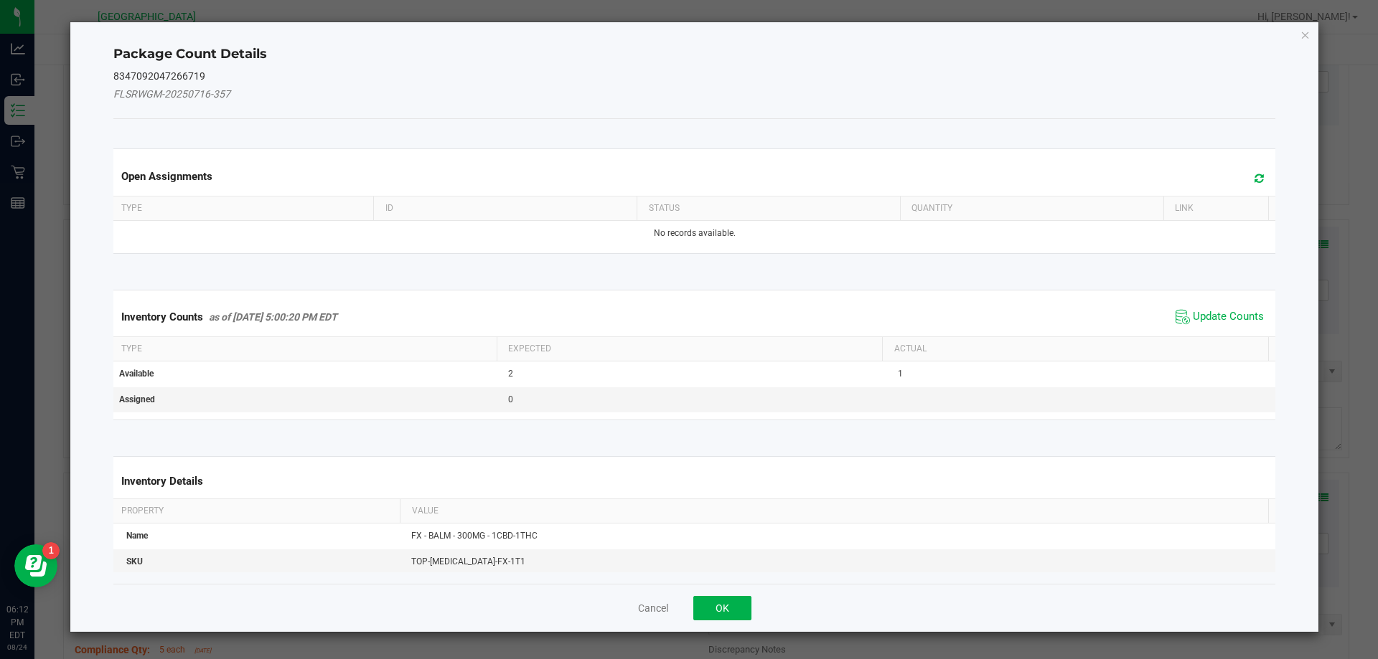
click at [1254, 176] on icon at bounding box center [1258, 178] width 9 height 11
click at [1180, 316] on span "Update Counts" at bounding box center [1219, 317] width 95 height 22
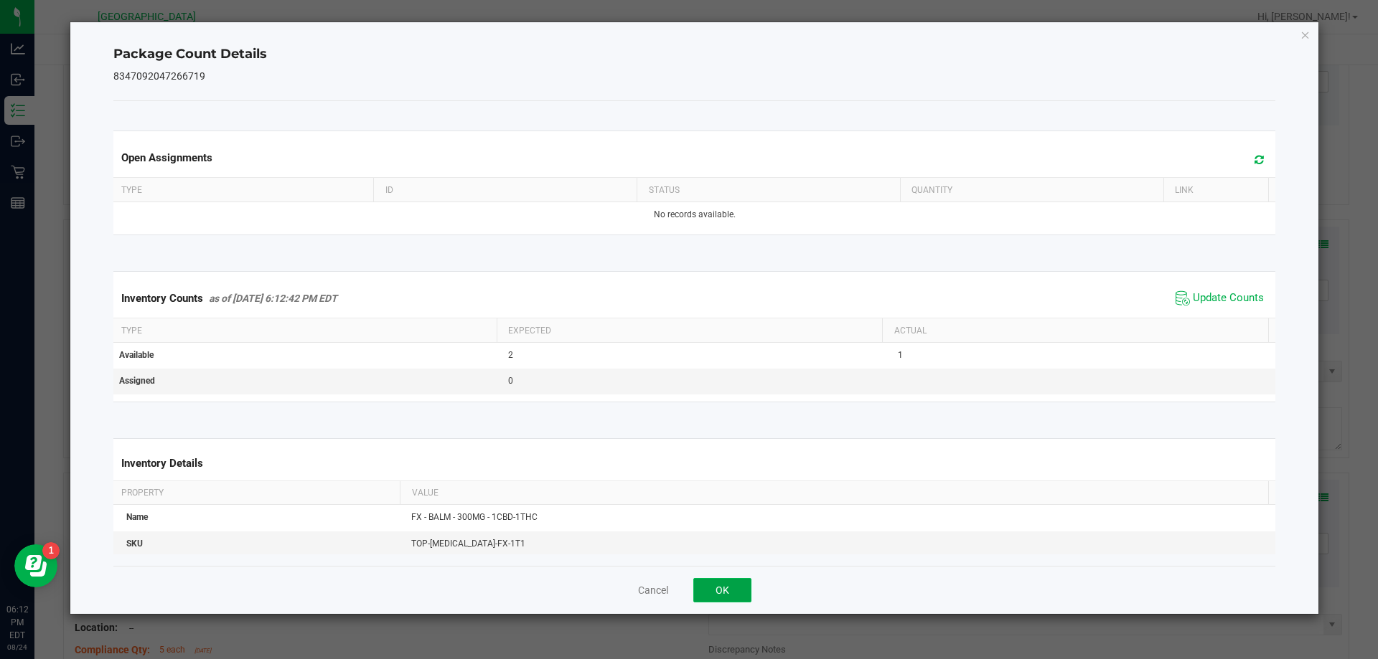
click at [701, 588] on button "OK" at bounding box center [722, 590] width 58 height 24
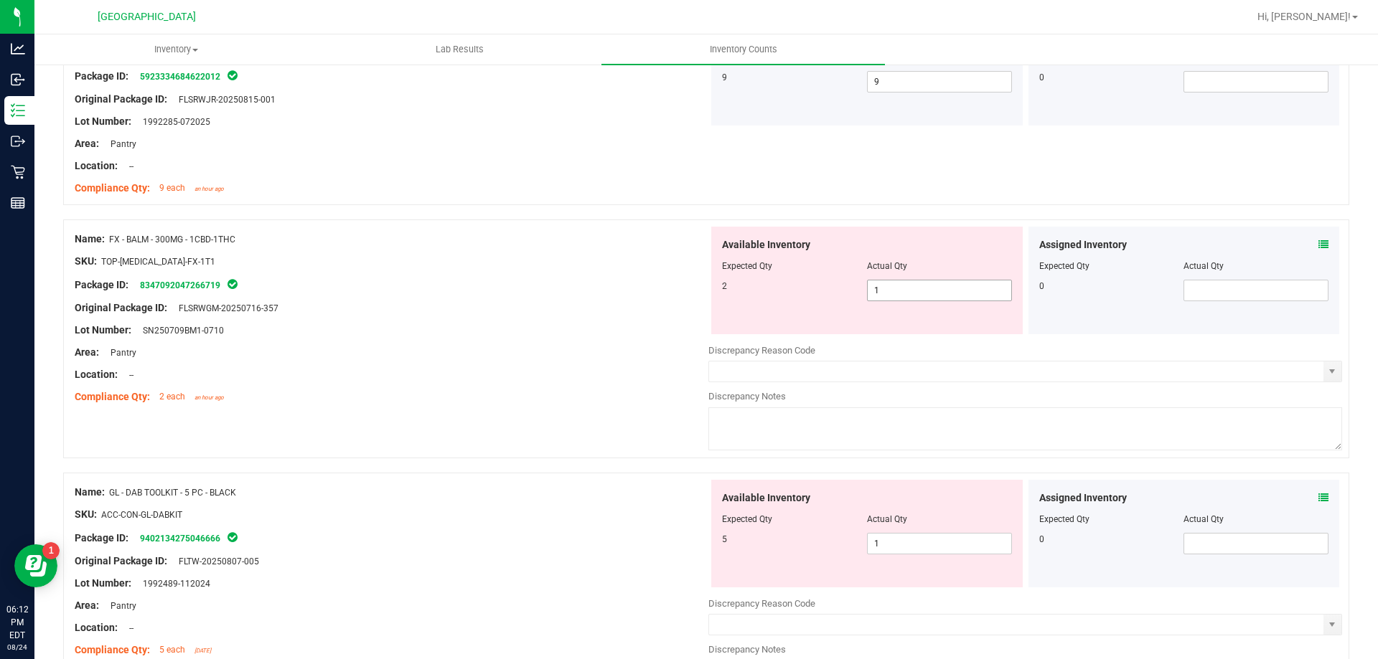
drag, startPoint x: 888, startPoint y: 286, endPoint x: 838, endPoint y: 286, distance: 49.5
click at [851, 286] on div "2 1 1" at bounding box center [867, 291] width 290 height 22
type input "2"
drag, startPoint x: 873, startPoint y: 542, endPoint x: 828, endPoint y: 543, distance: 45.2
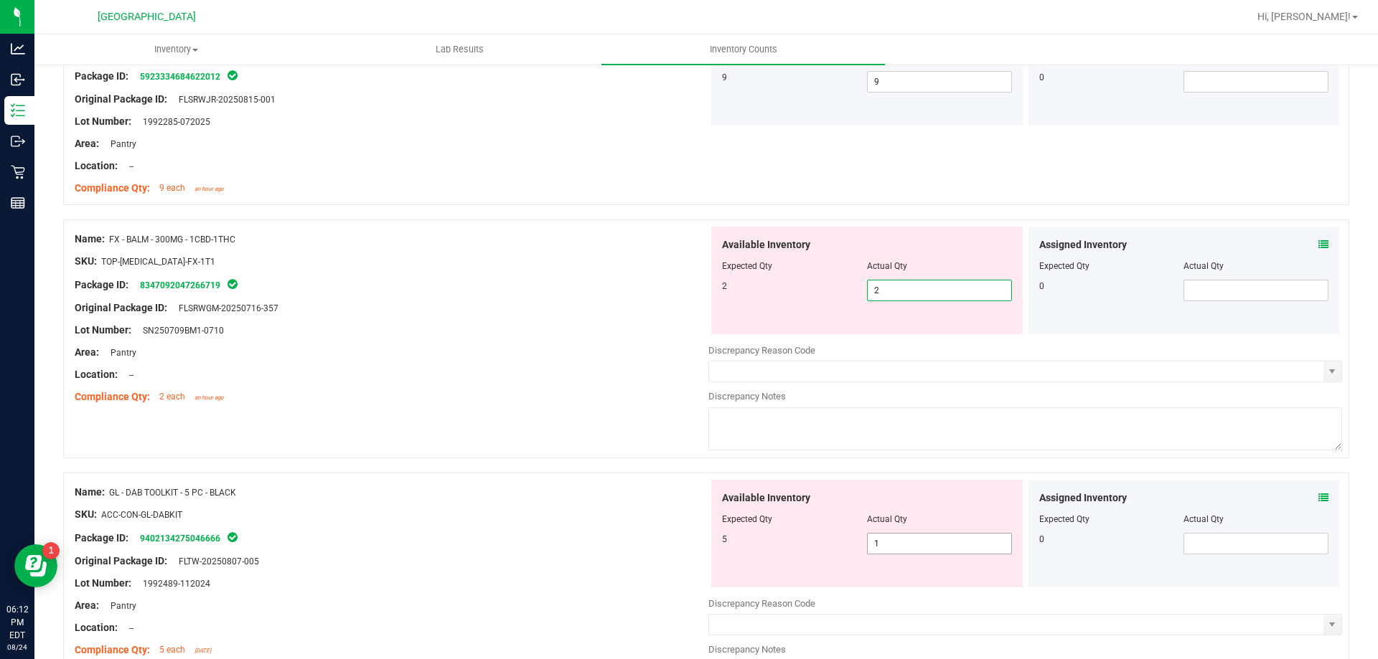
click at [846, 543] on div "Available Inventory Expected Qty Actual Qty 5 1 1" at bounding box center [1025, 593] width 634 height 227
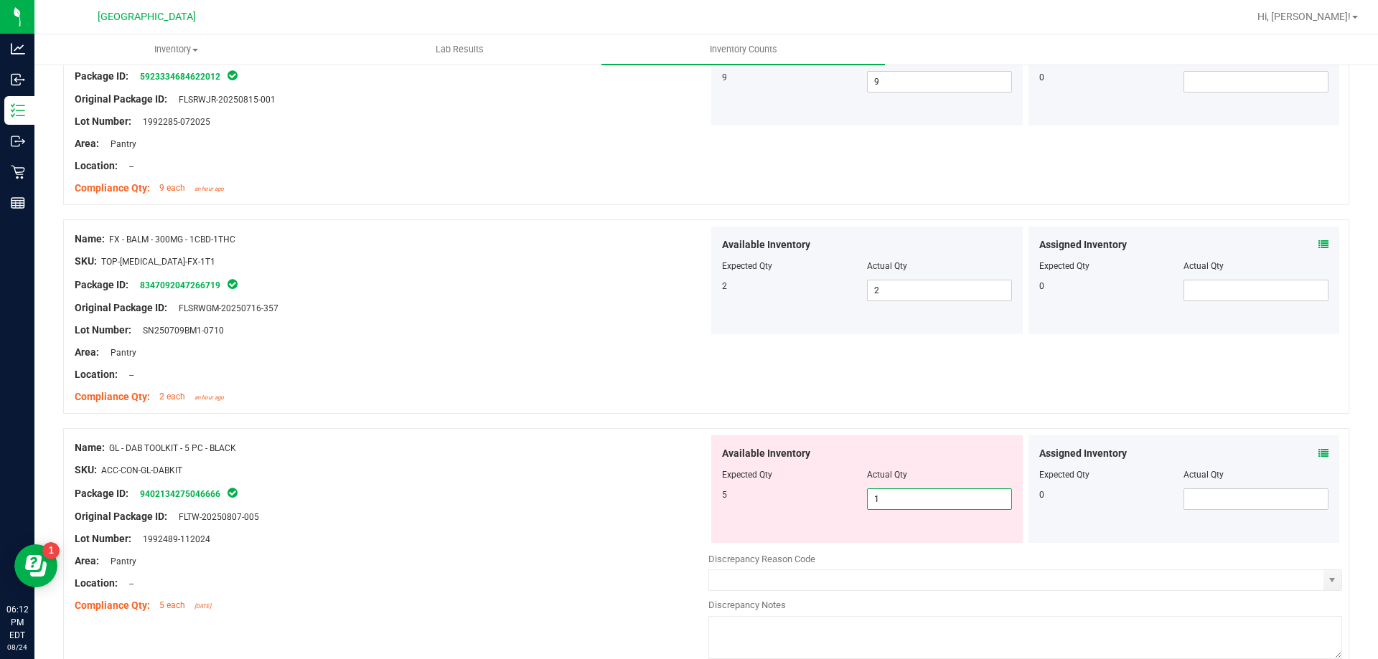
type input "5"
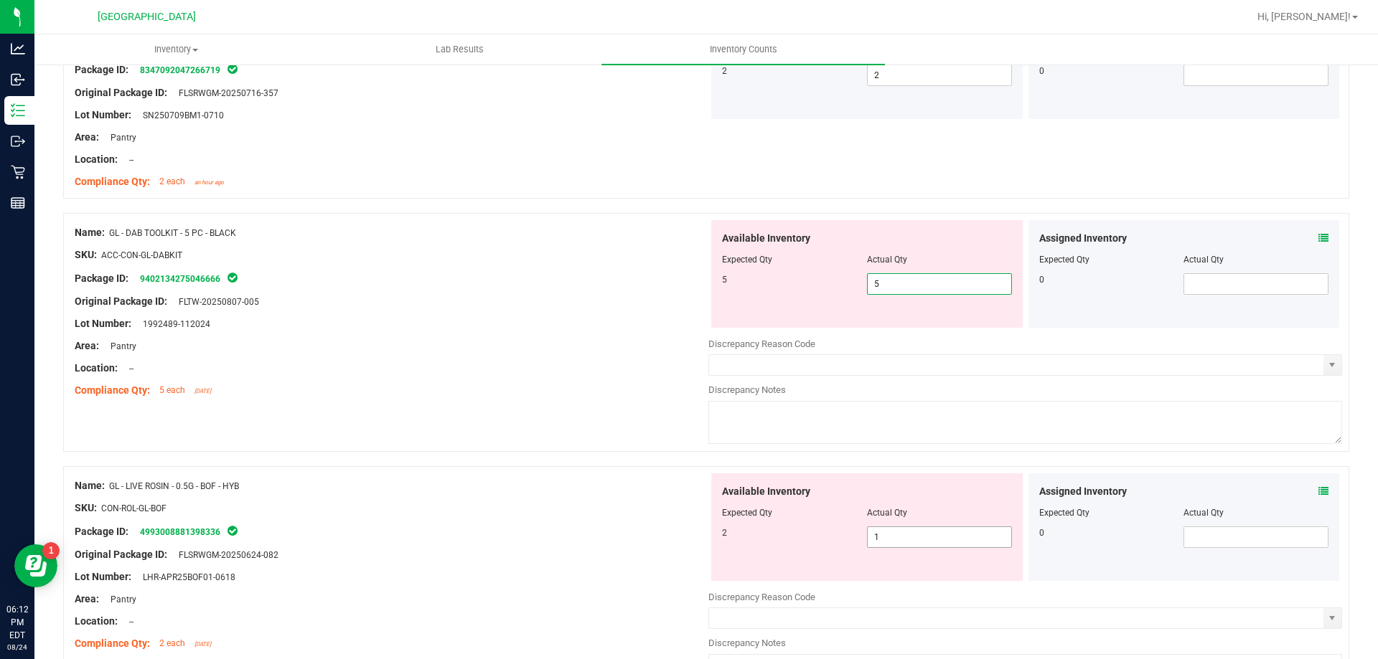
type input "5"
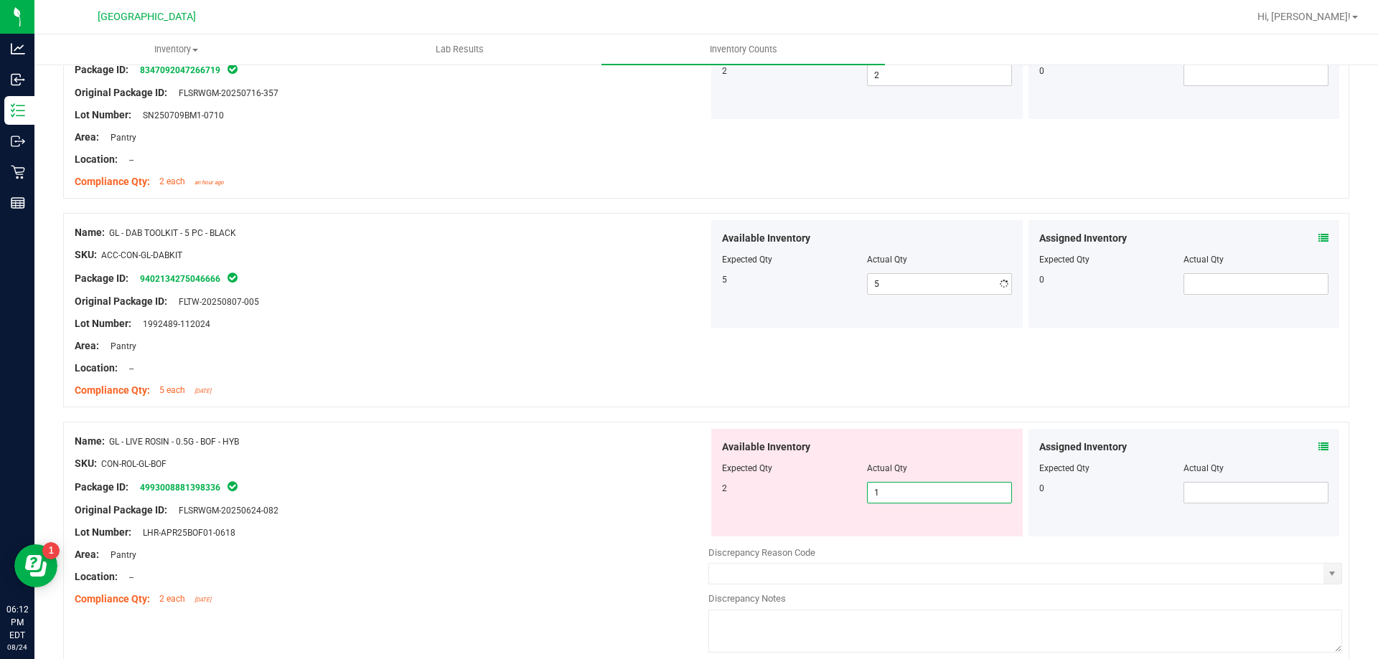
drag, startPoint x: 960, startPoint y: 539, endPoint x: 746, endPoint y: 563, distance: 215.8
click at [746, 563] on div "Available Inventory Expected Qty Actual Qty 2 1 1" at bounding box center [1025, 542] width 634 height 227
type input "2"
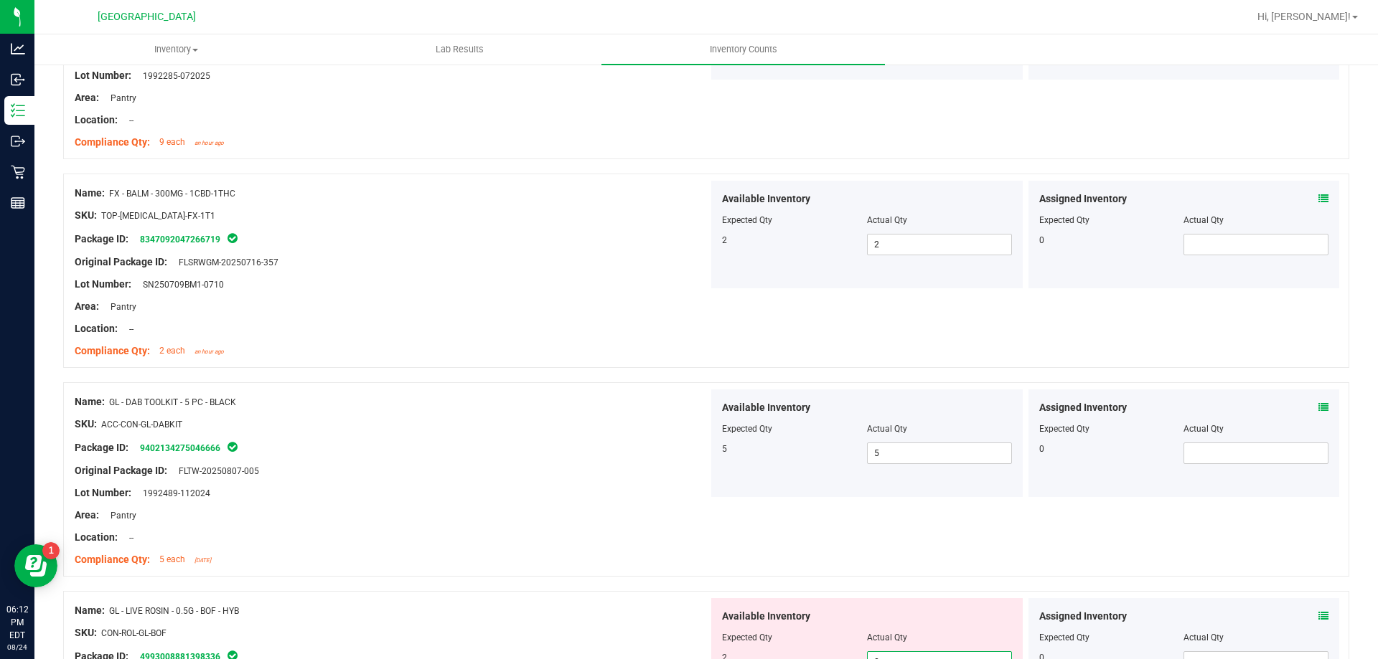
scroll to position [3655, 0]
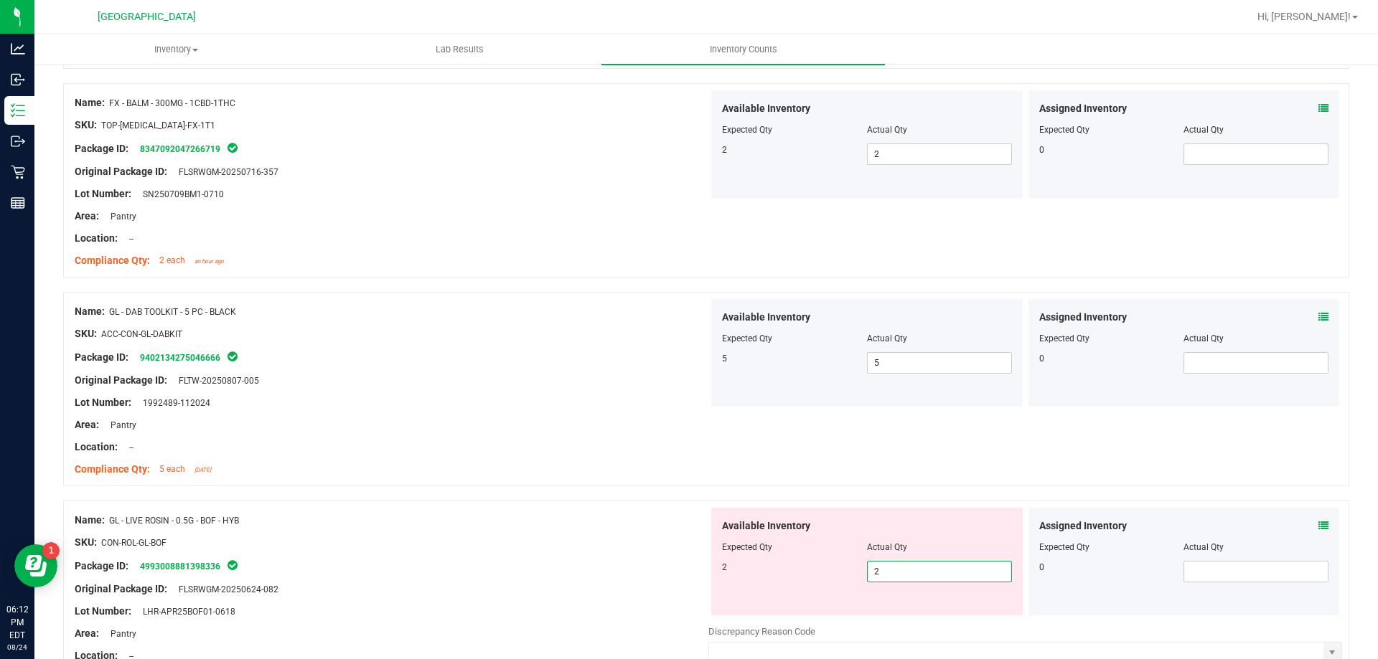
type input "2"
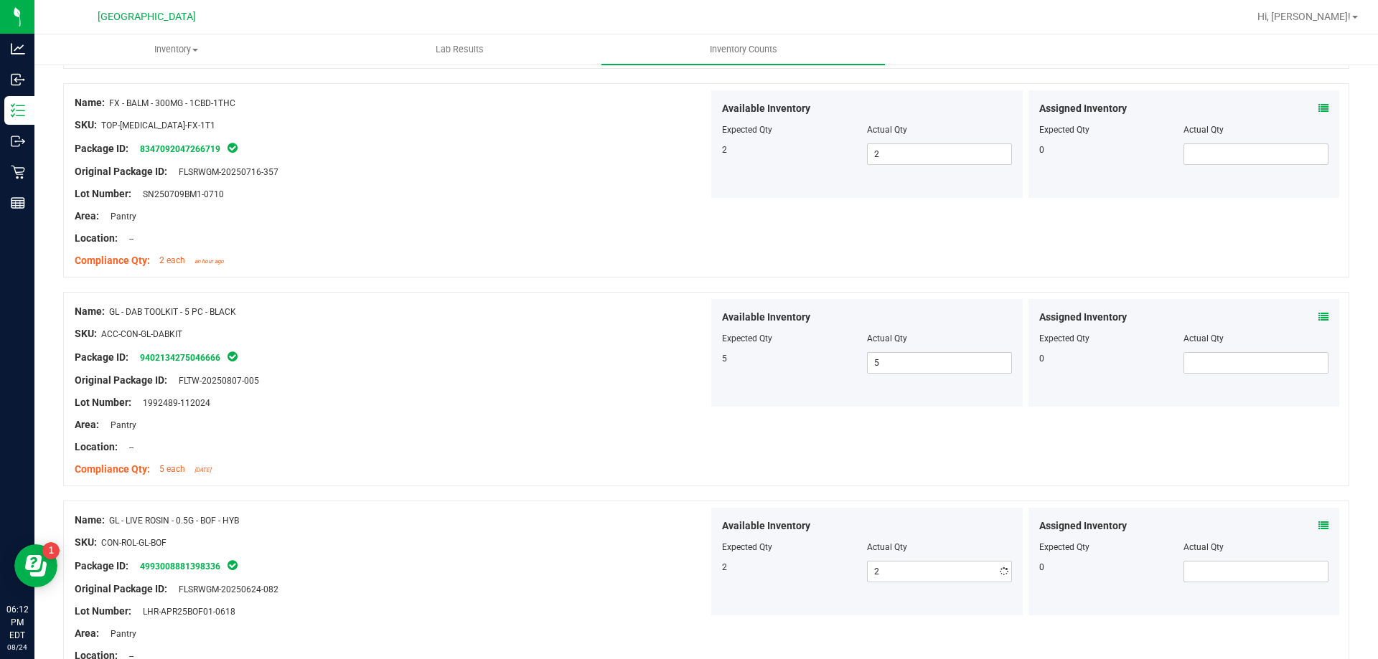
click at [1318, 524] on div "Assigned Inventory Expected Qty Actual Qty 0" at bounding box center [1183, 562] width 311 height 108
click at [1318, 527] on icon at bounding box center [1323, 526] width 10 height 10
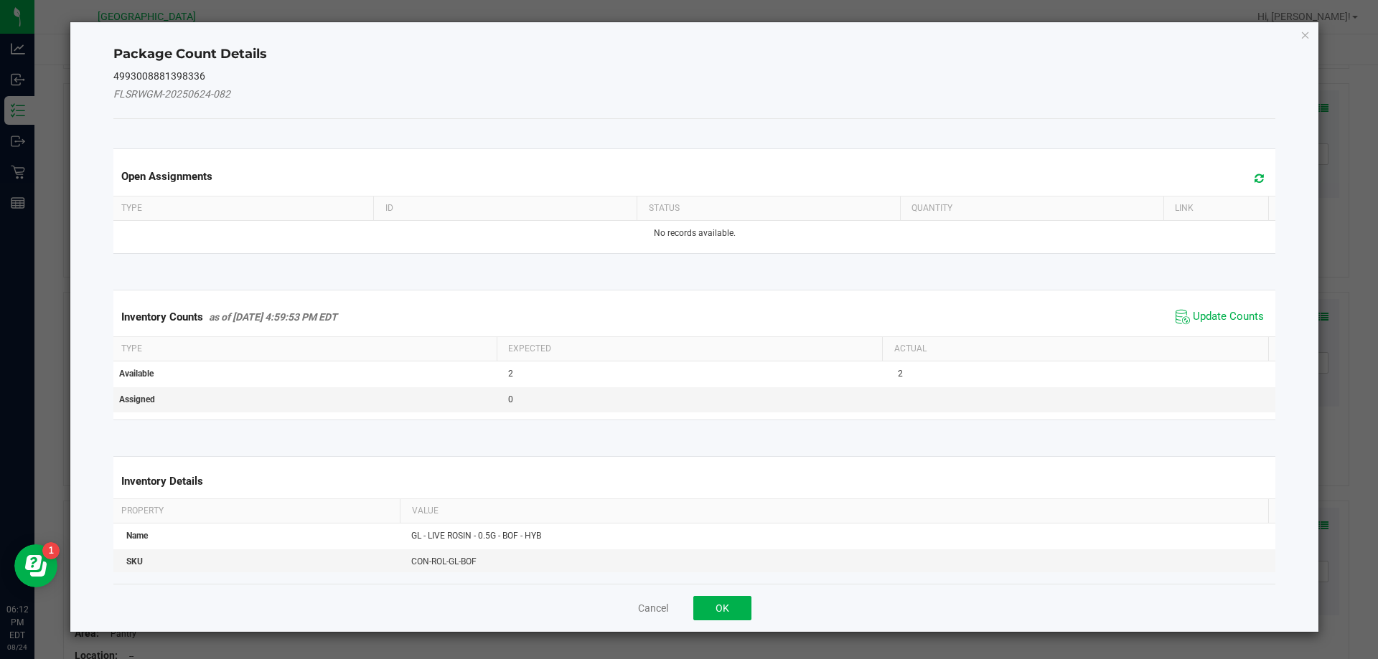
click at [1254, 177] on icon at bounding box center [1258, 178] width 9 height 11
click at [1196, 310] on span "Update Counts" at bounding box center [1228, 317] width 71 height 14
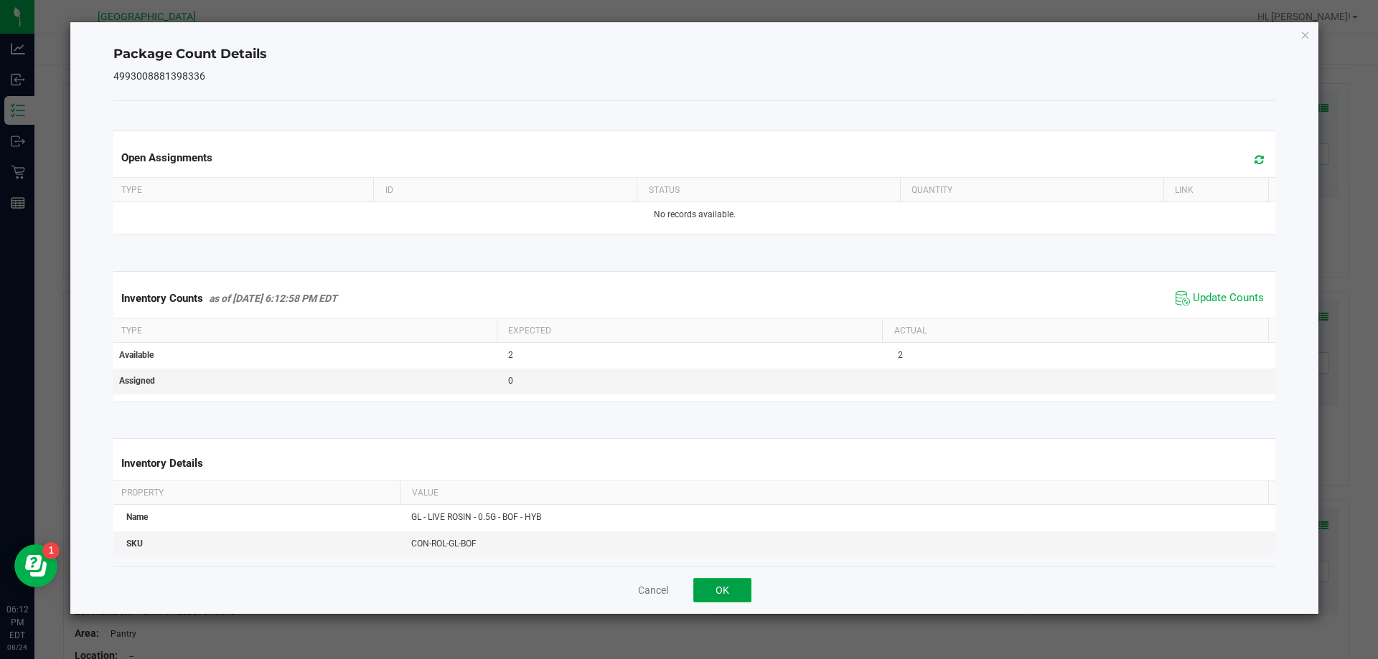
click at [739, 593] on button "OK" at bounding box center [722, 590] width 58 height 24
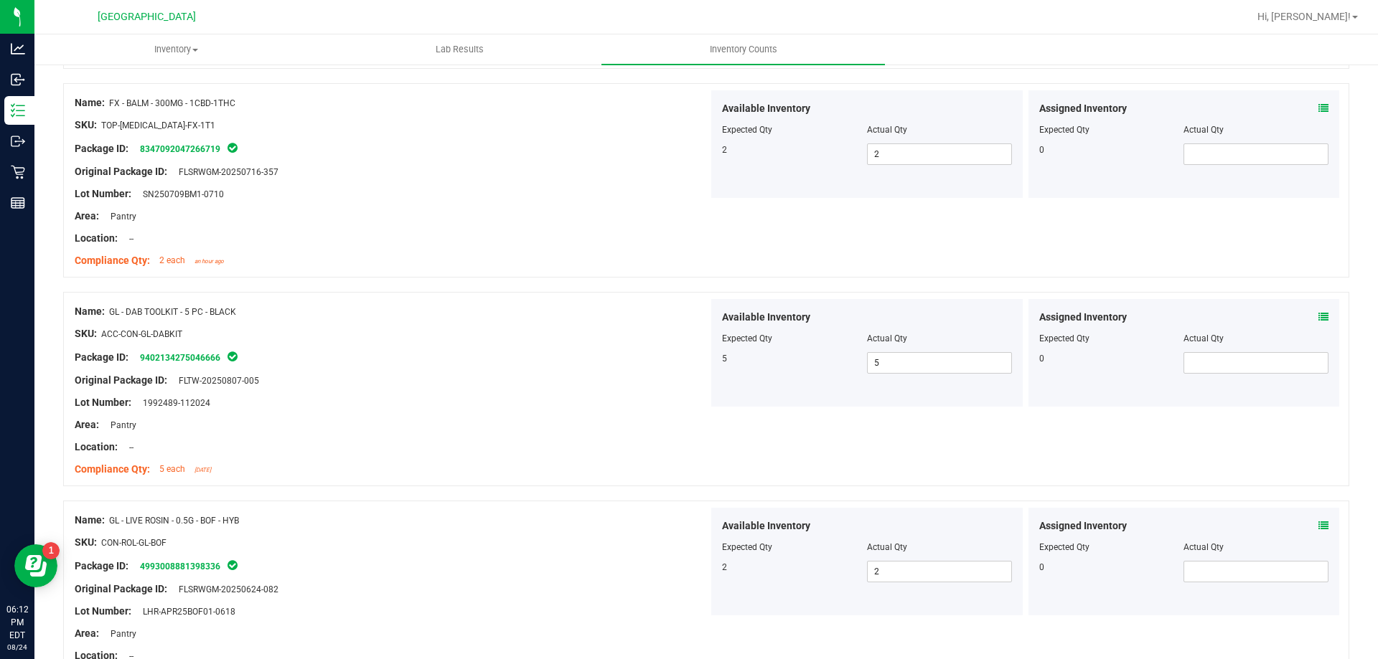
scroll to position [0, 0]
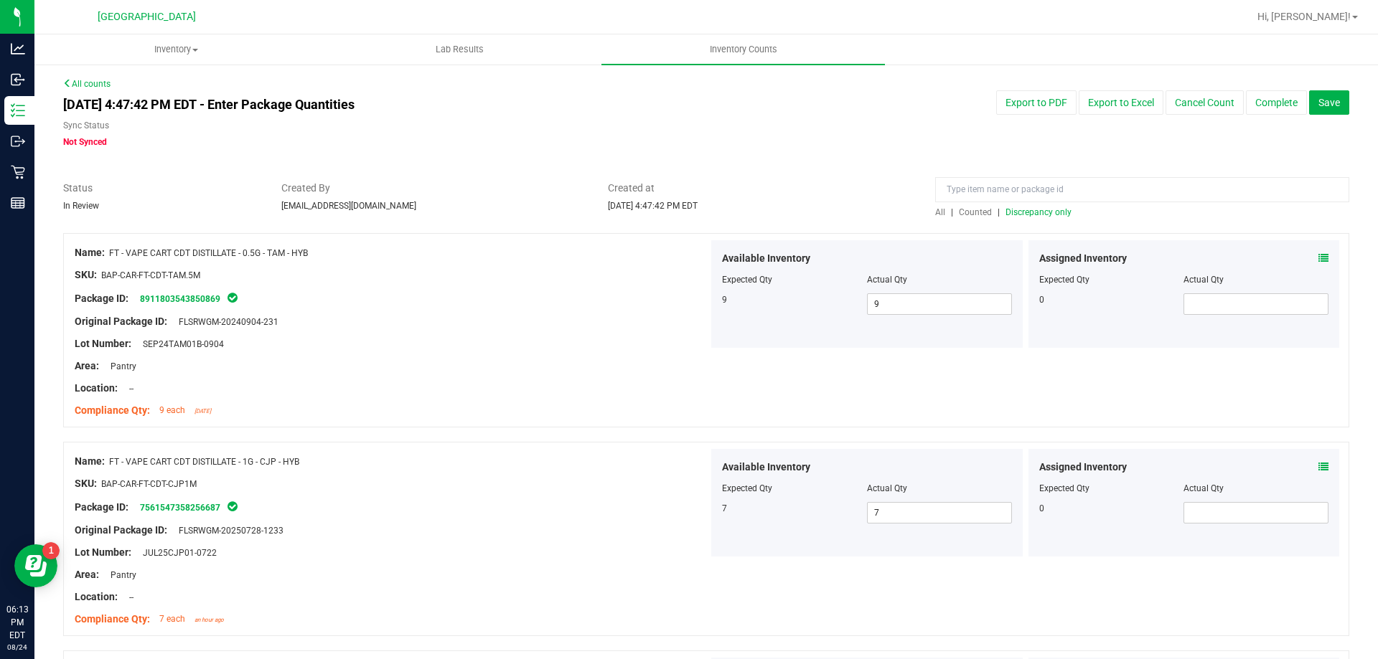
click at [1040, 210] on span "Discrepancy only" at bounding box center [1038, 212] width 66 height 10
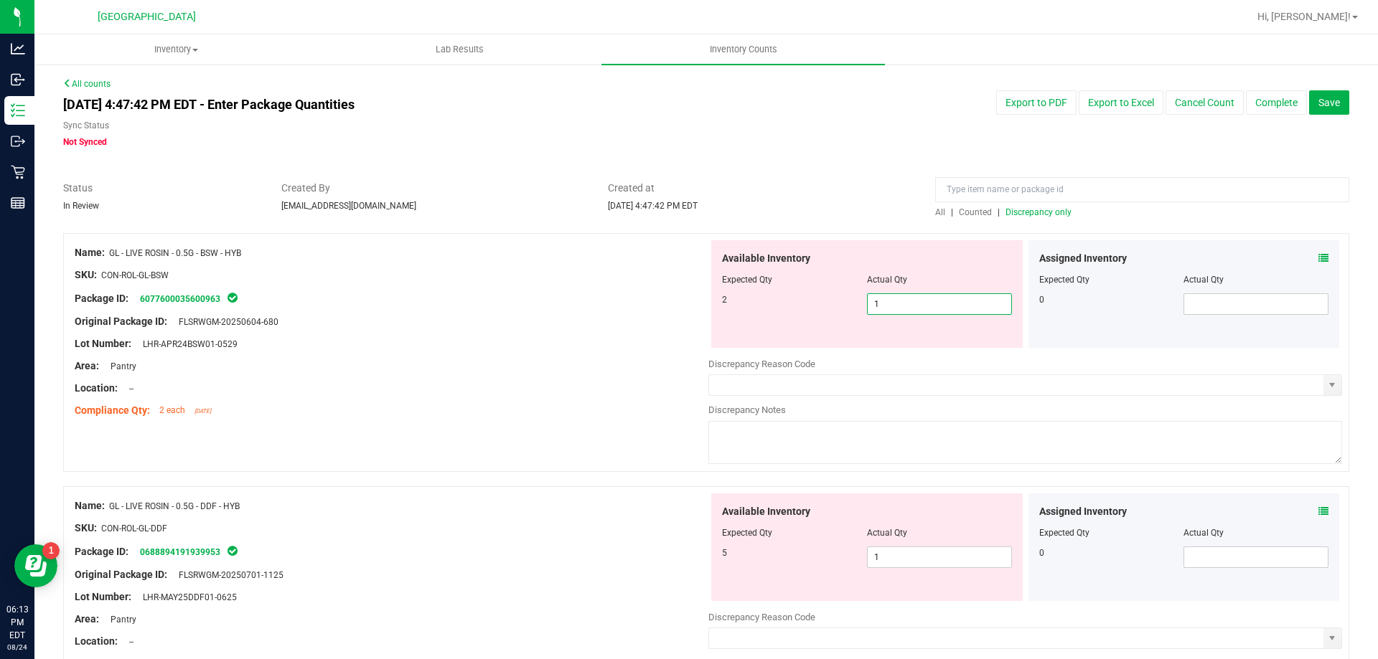
drag, startPoint x: 915, startPoint y: 298, endPoint x: 836, endPoint y: 298, distance: 78.9
click at [837, 298] on div "2 1 1" at bounding box center [867, 304] width 290 height 22
type input "2"
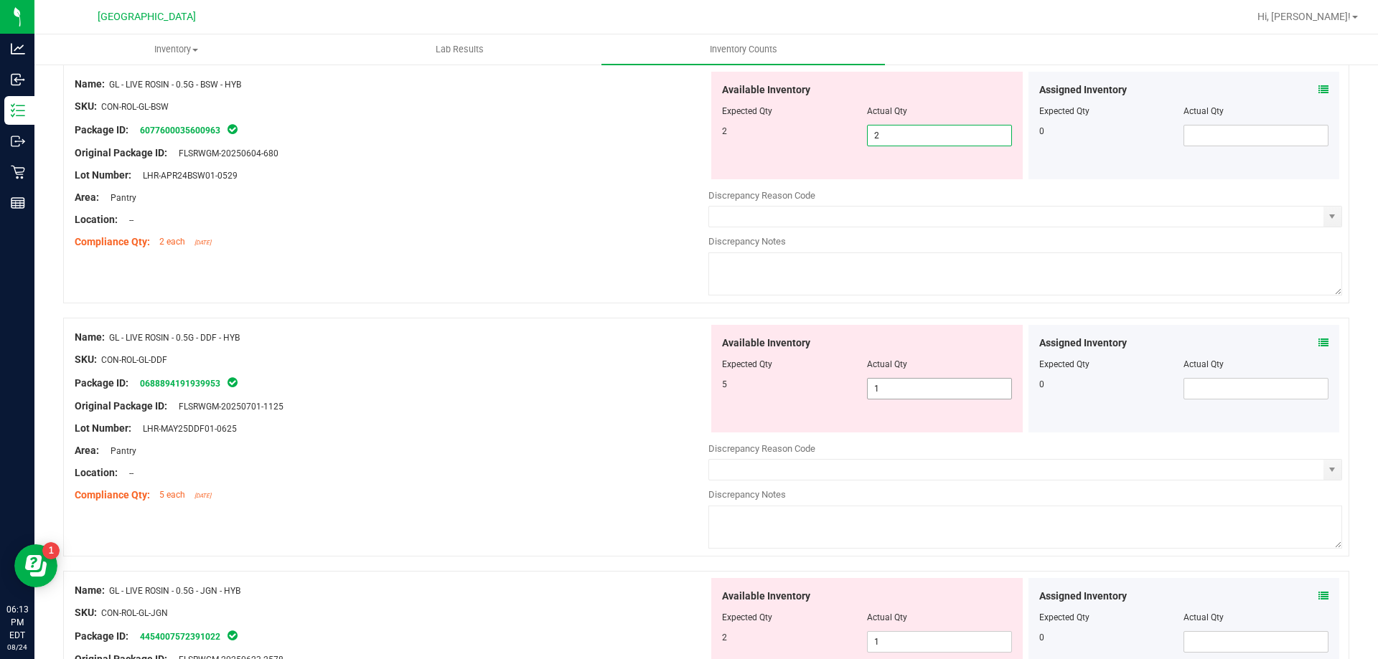
scroll to position [215, 0]
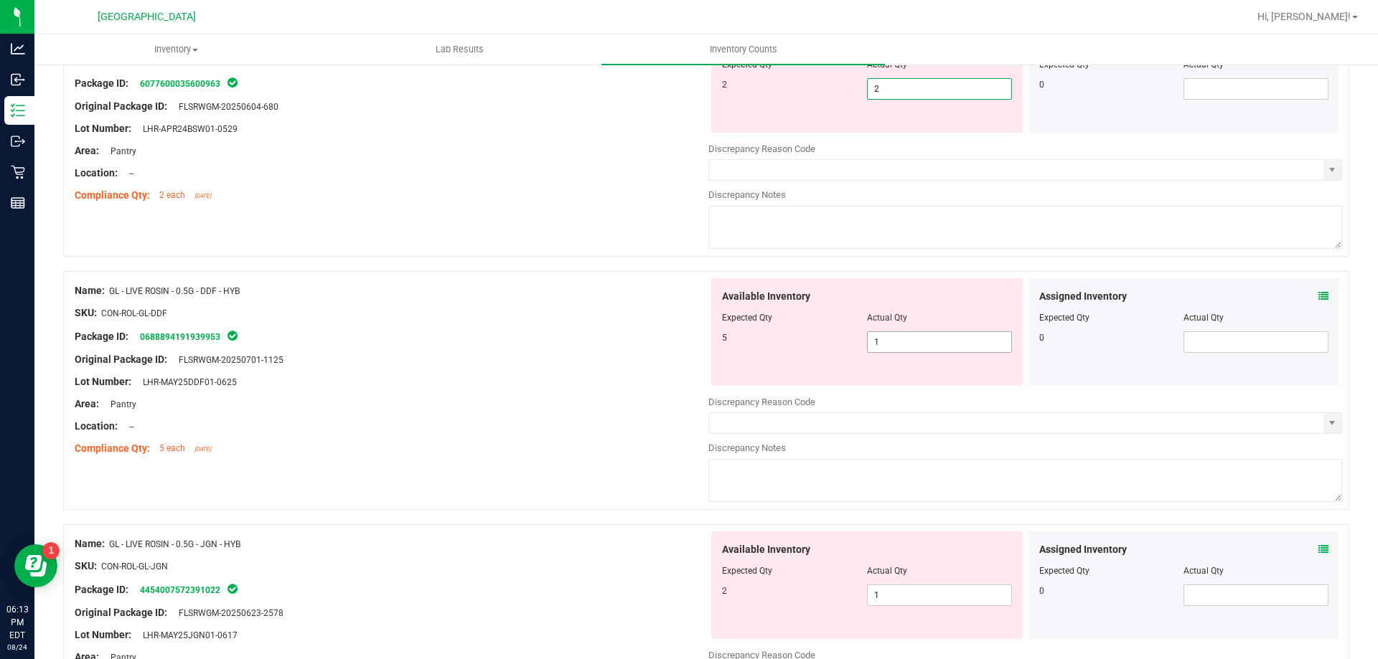
type input "2"
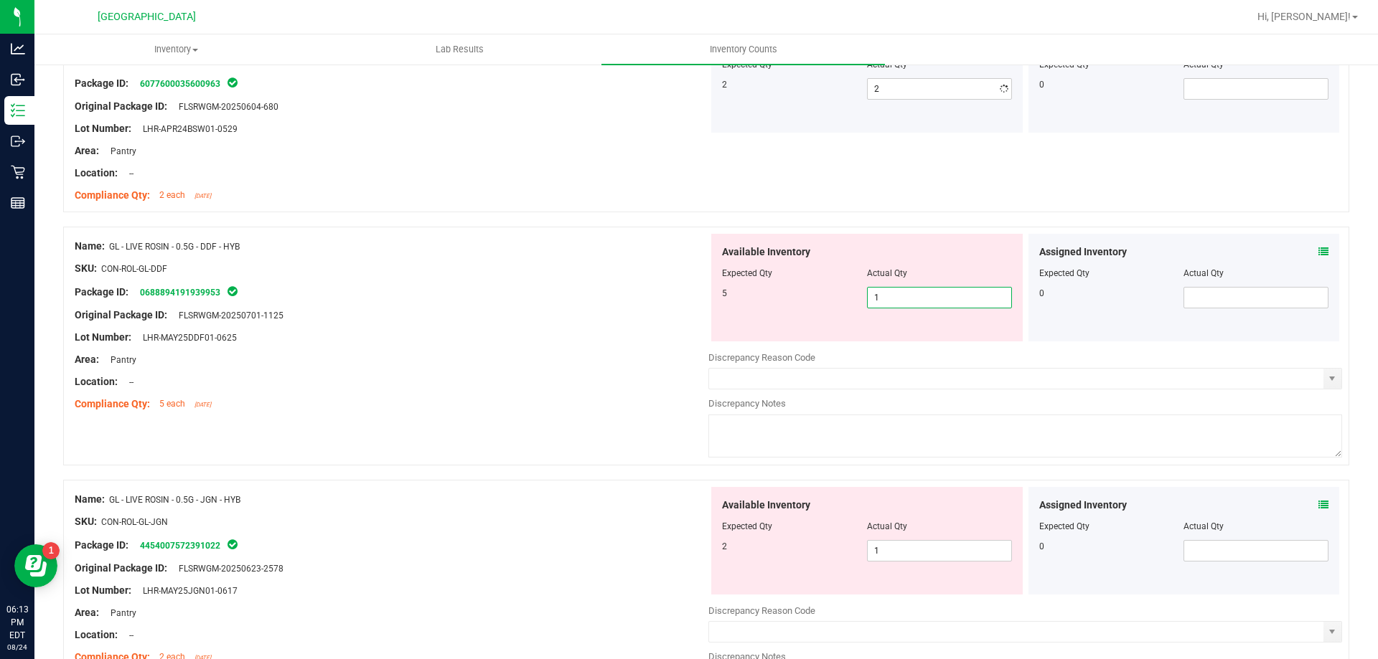
drag, startPoint x: 881, startPoint y: 345, endPoint x: 832, endPoint y: 345, distance: 48.8
click at [832, 345] on div "Available Inventory Expected Qty Actual Qty 5 1 1" at bounding box center [1025, 347] width 634 height 227
type input "5"
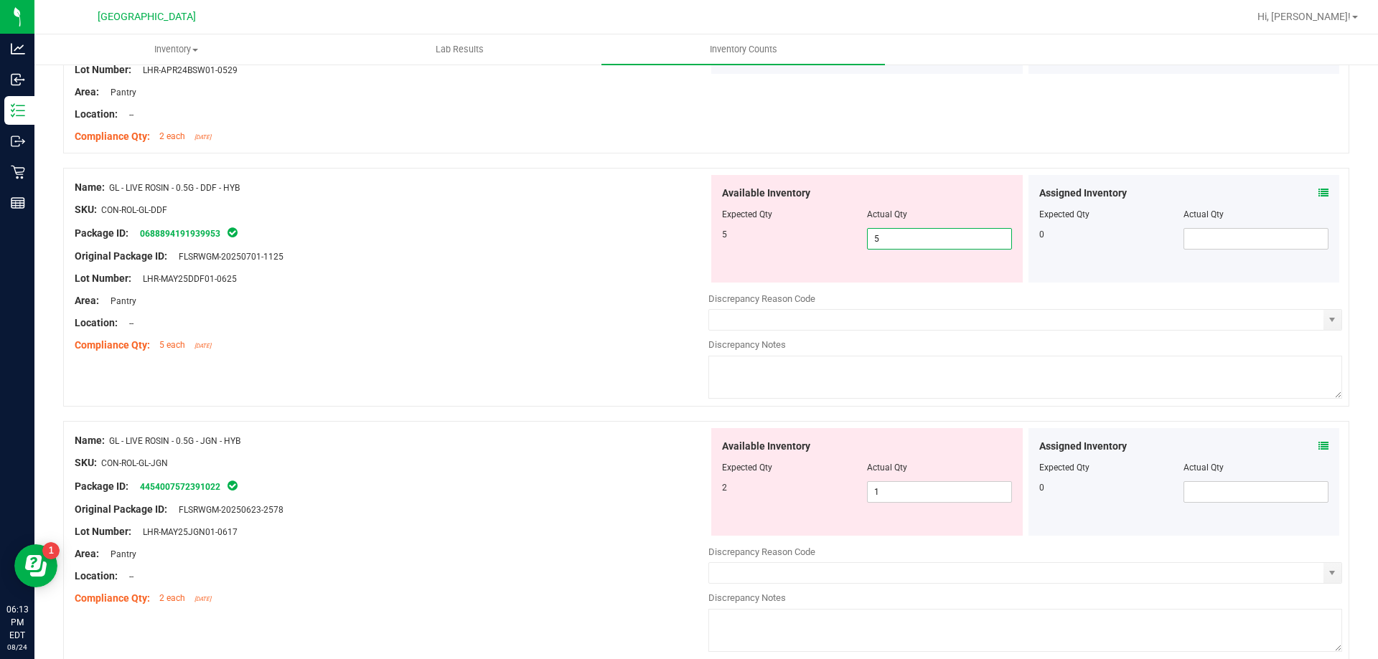
scroll to position [359, 0]
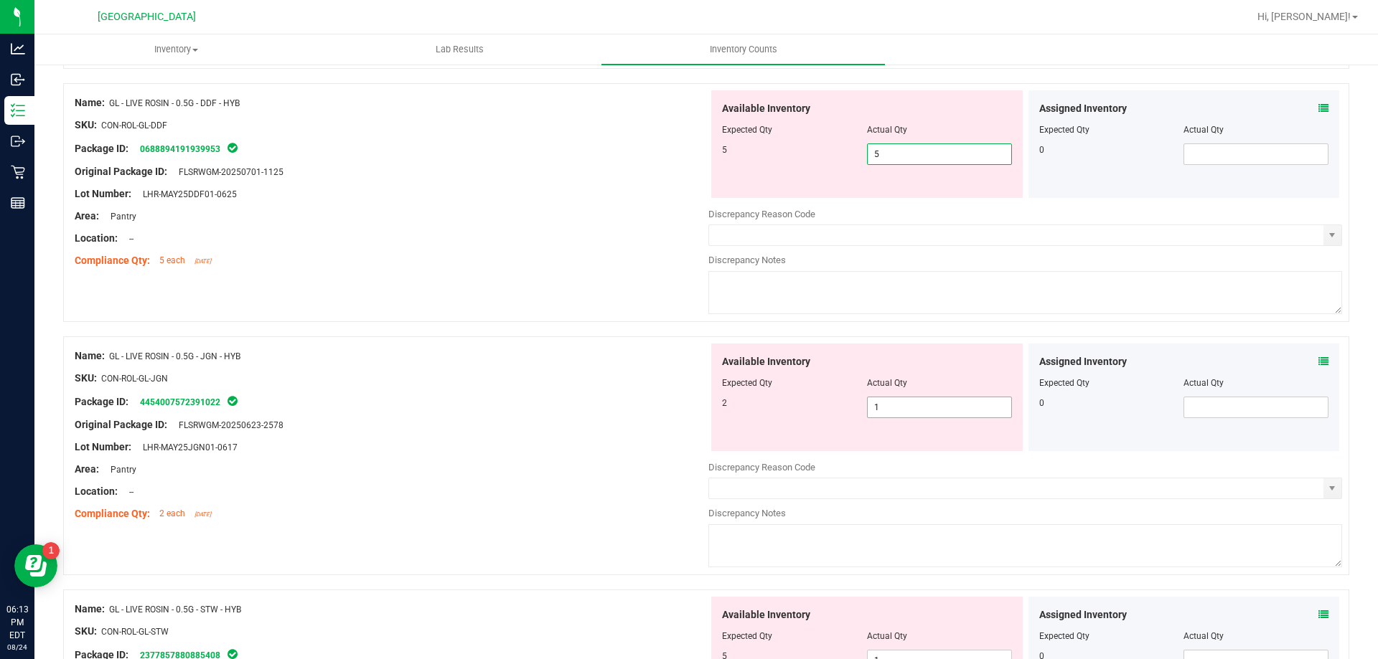
type input "5"
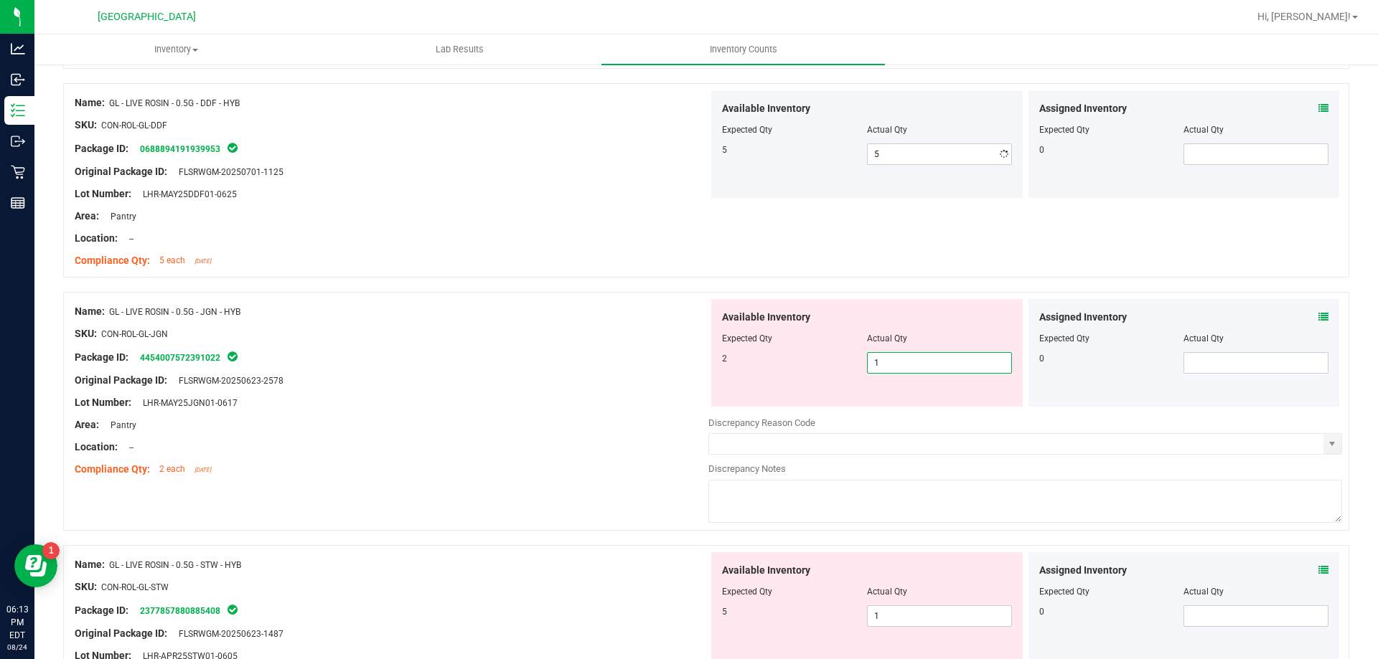
drag, startPoint x: 882, startPoint y: 402, endPoint x: 831, endPoint y: 408, distance: 51.4
click at [831, 408] on div "Available Inventory Expected Qty Actual Qty 2 1 1" at bounding box center [1025, 412] width 634 height 227
type input "2"
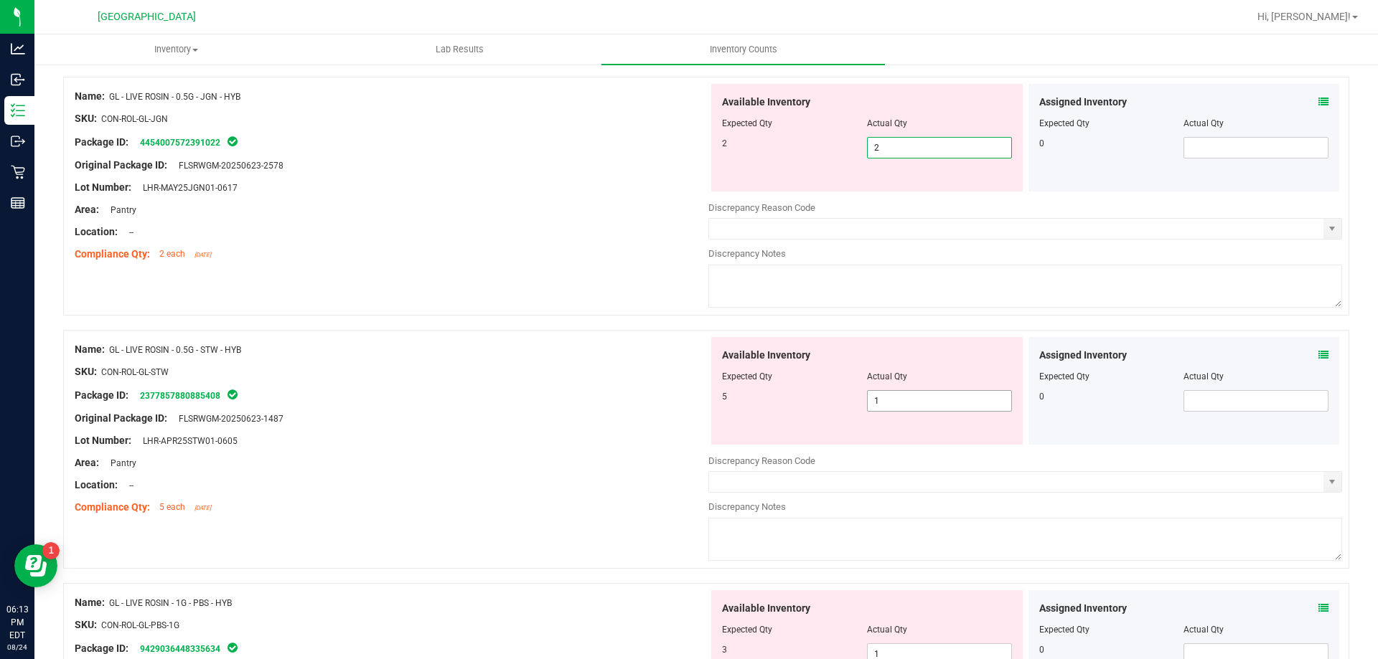
type input "2"
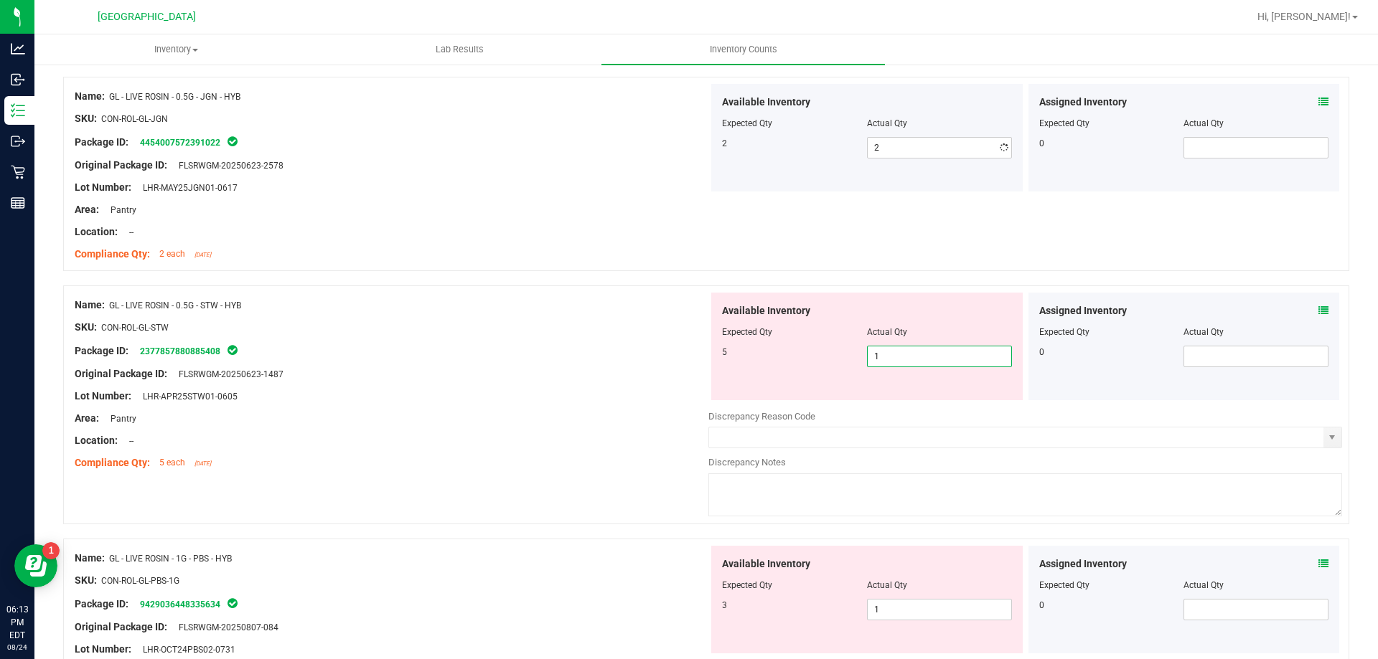
drag, startPoint x: 878, startPoint y: 394, endPoint x: 860, endPoint y: 393, distance: 18.7
click at [860, 393] on div "Available Inventory Expected Qty Actual Qty 5 1 1" at bounding box center [866, 347] width 311 height 108
type input "5"
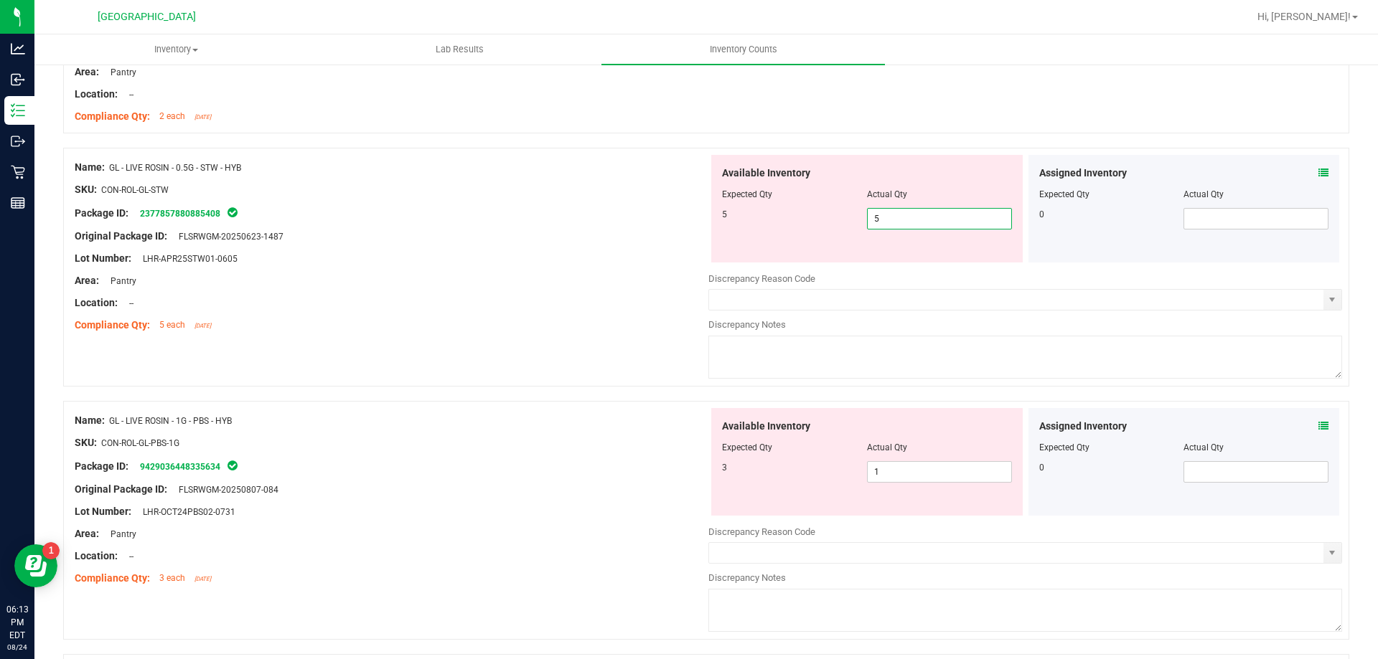
scroll to position [718, 0]
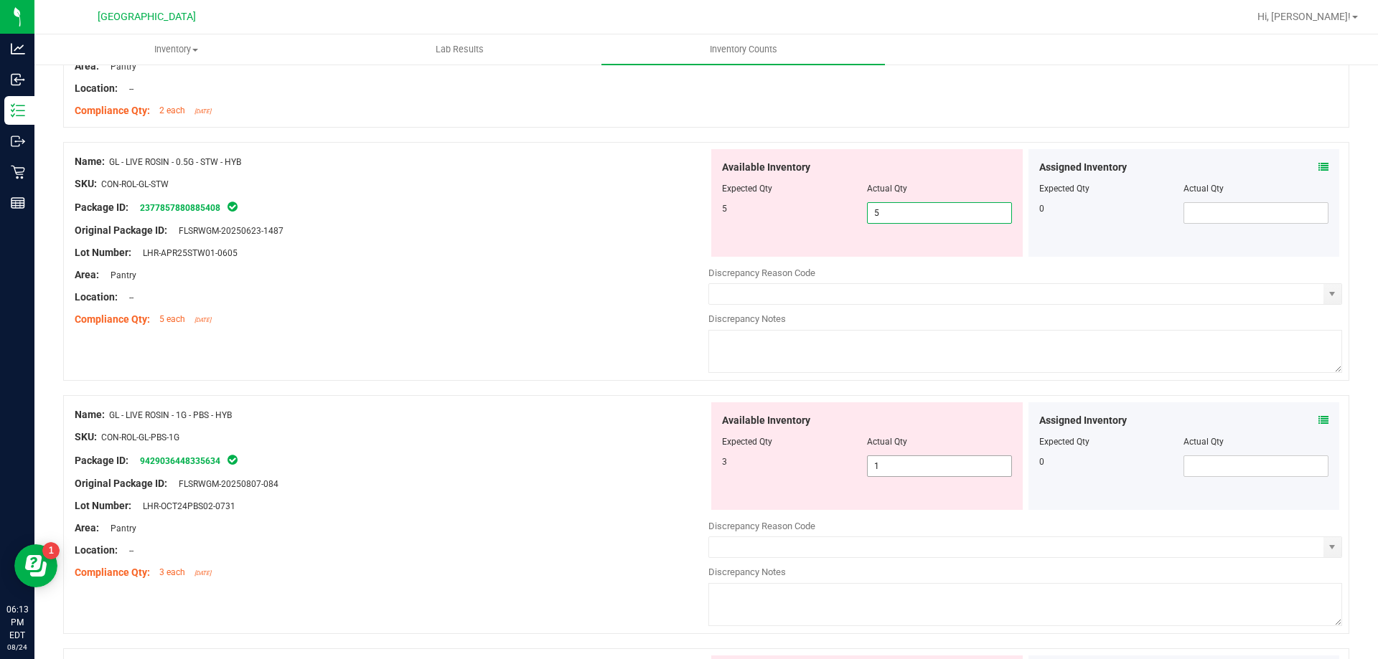
type input "5"
drag, startPoint x: 885, startPoint y: 462, endPoint x: 845, endPoint y: 462, distance: 40.9
click at [845, 463] on div "Available Inventory Expected Qty Actual Qty 3 1 1" at bounding box center [866, 457] width 311 height 108
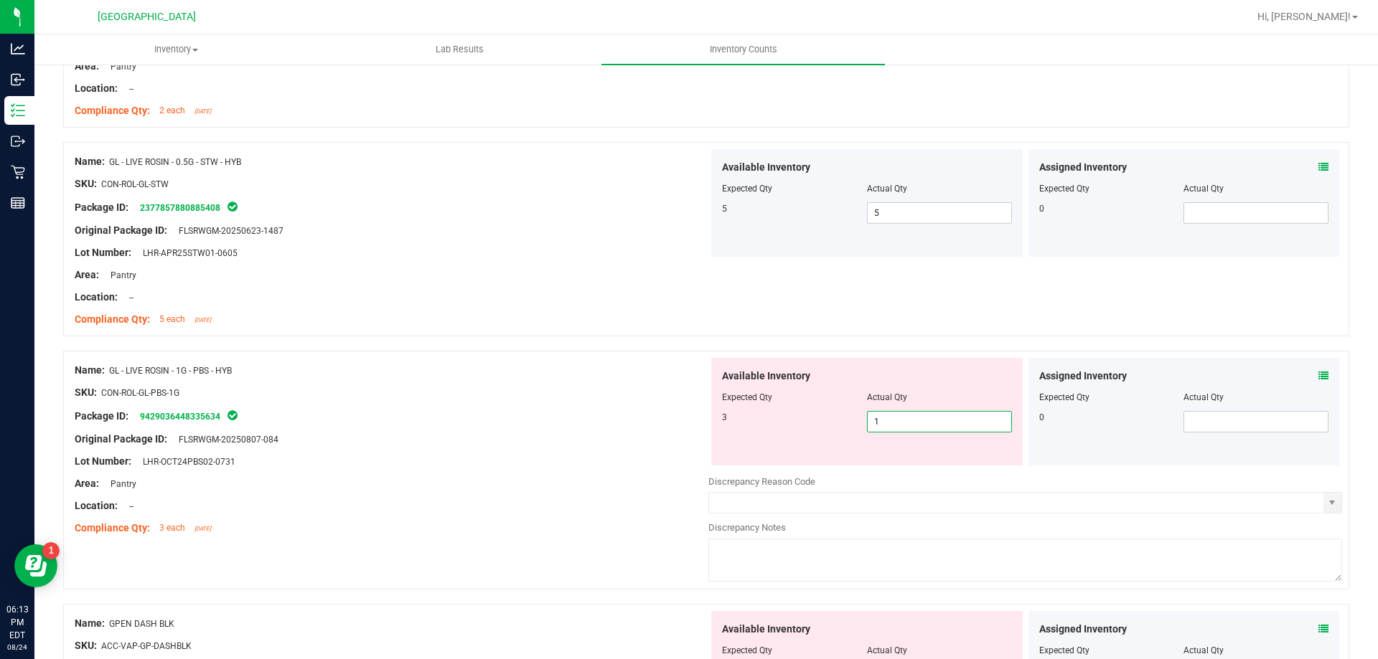
type input "3"
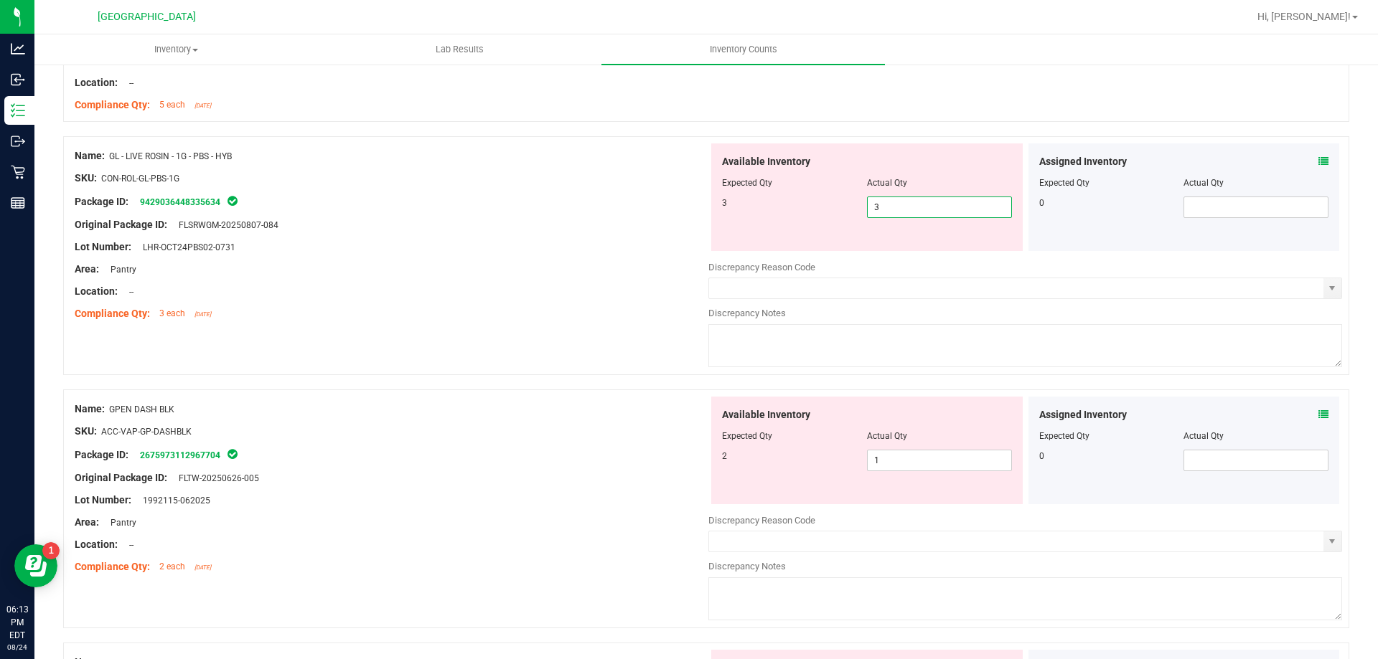
scroll to position [933, 0]
type input "3"
drag, startPoint x: 887, startPoint y: 453, endPoint x: 868, endPoint y: 451, distance: 19.5
click at [868, 451] on div "Available Inventory Expected Qty Actual Qty 2 1 1" at bounding box center [866, 450] width 311 height 108
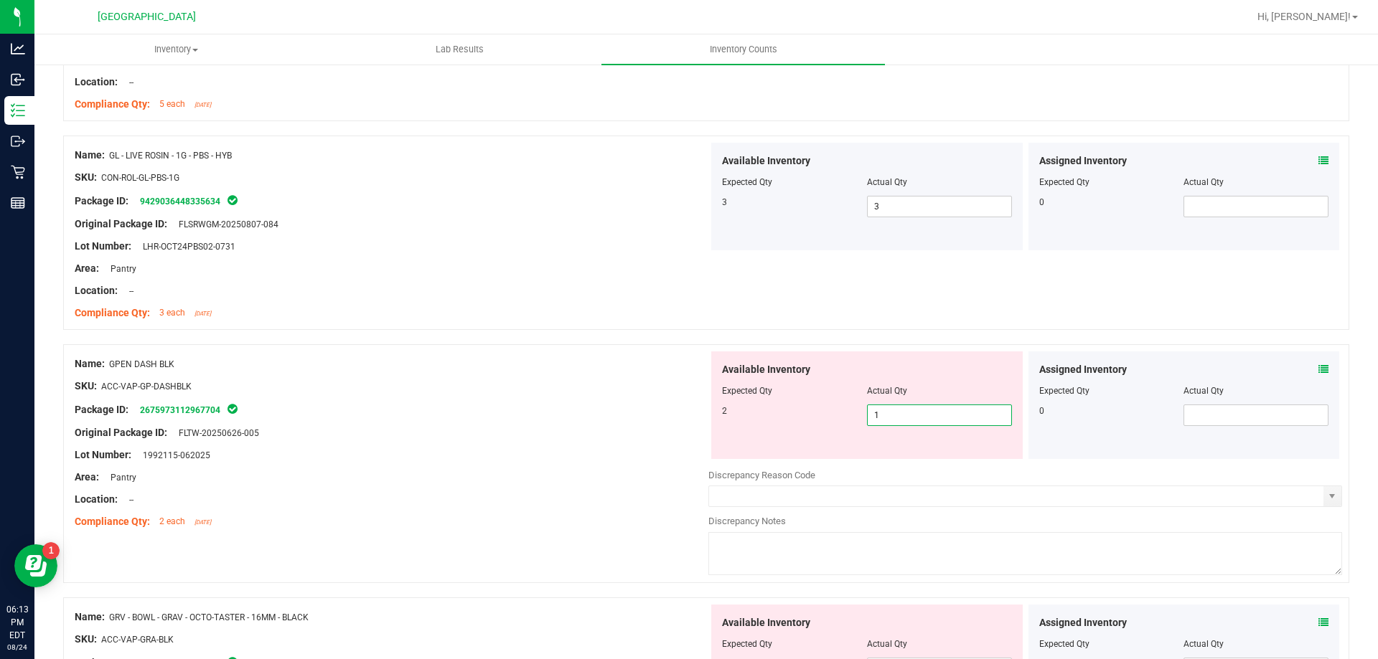
type input "2"
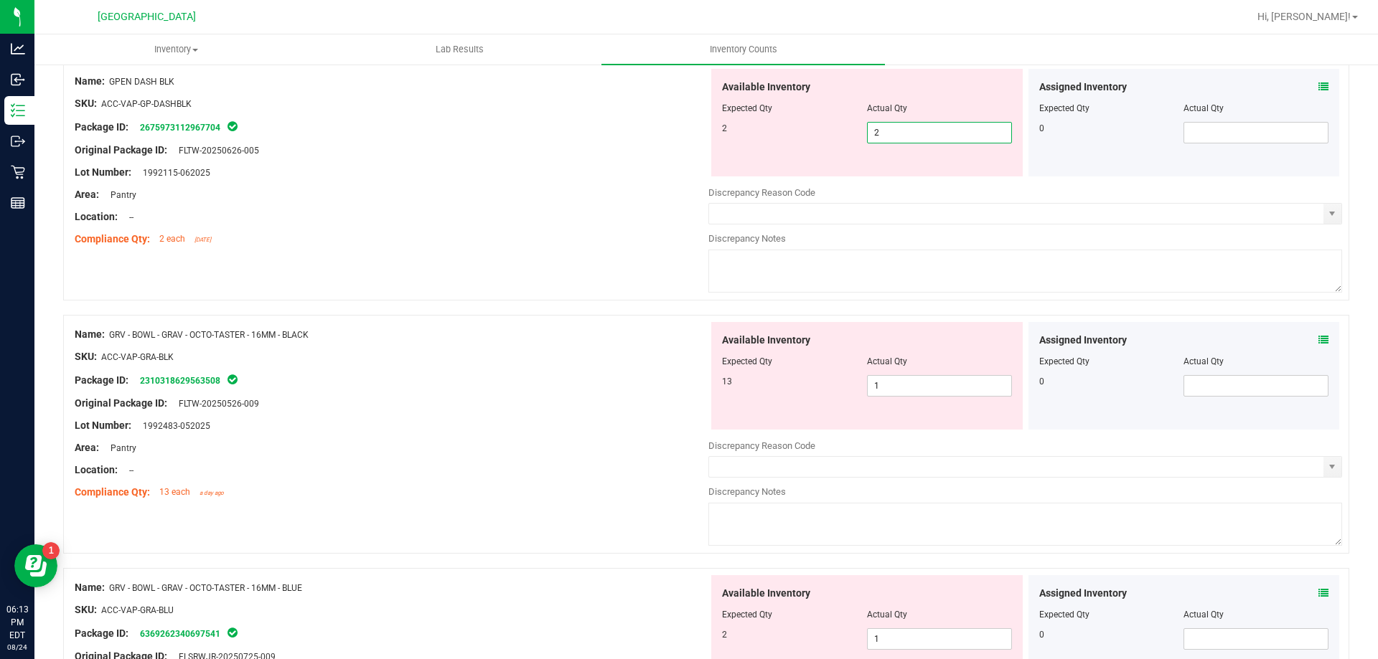
scroll to position [1220, 0]
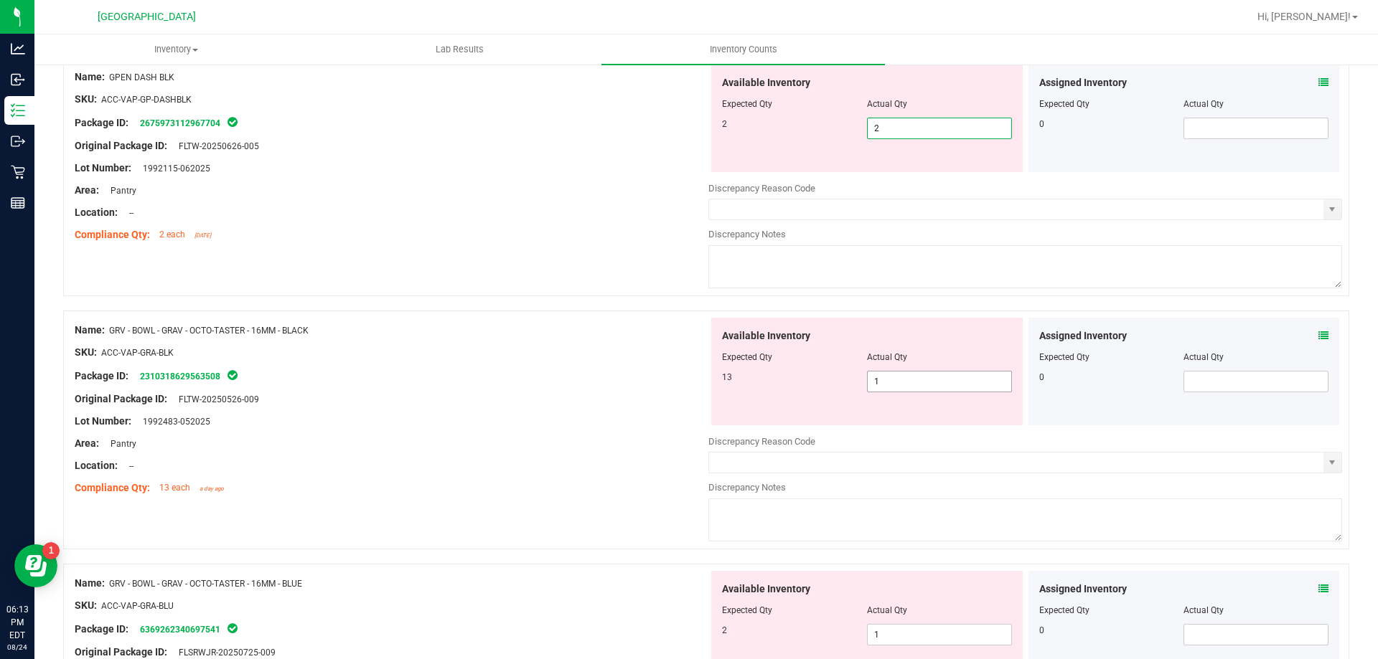
type input "2"
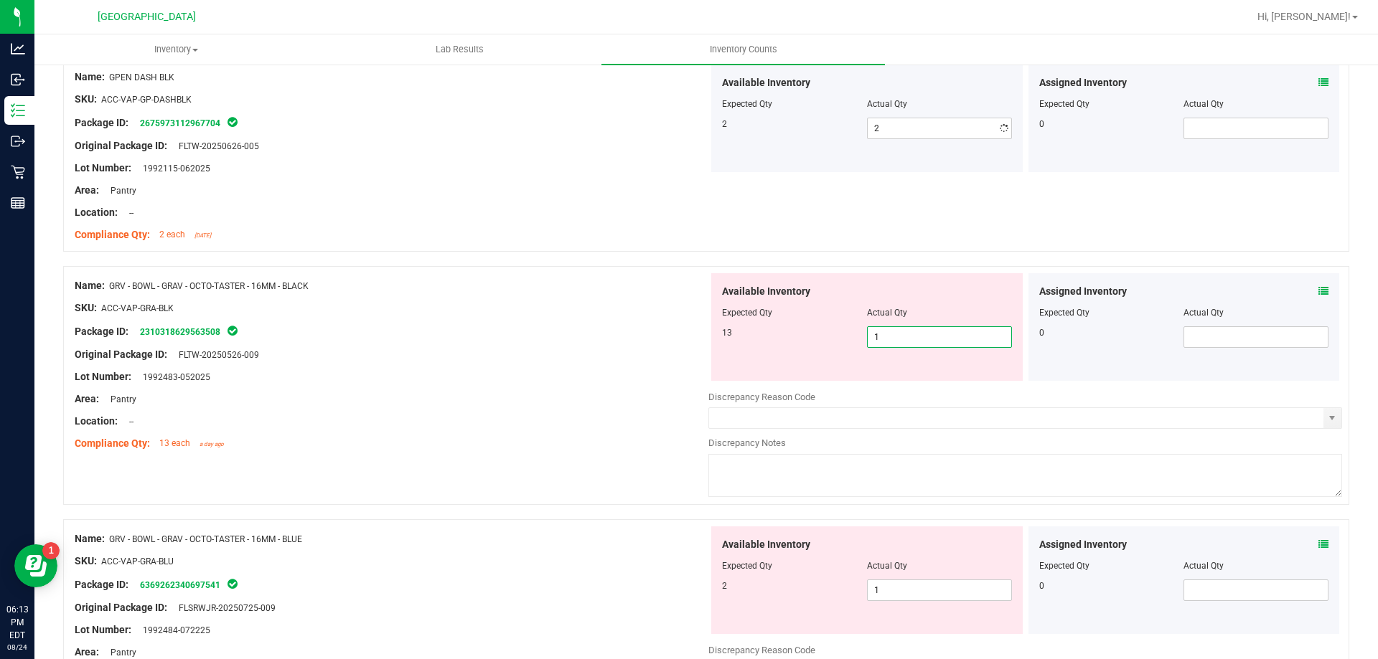
drag, startPoint x: 916, startPoint y: 380, endPoint x: 855, endPoint y: 380, distance: 61.7
click at [856, 380] on div "Available Inventory Expected Qty Actual Qty 13 1 1" at bounding box center [866, 327] width 311 height 108
type input "13"
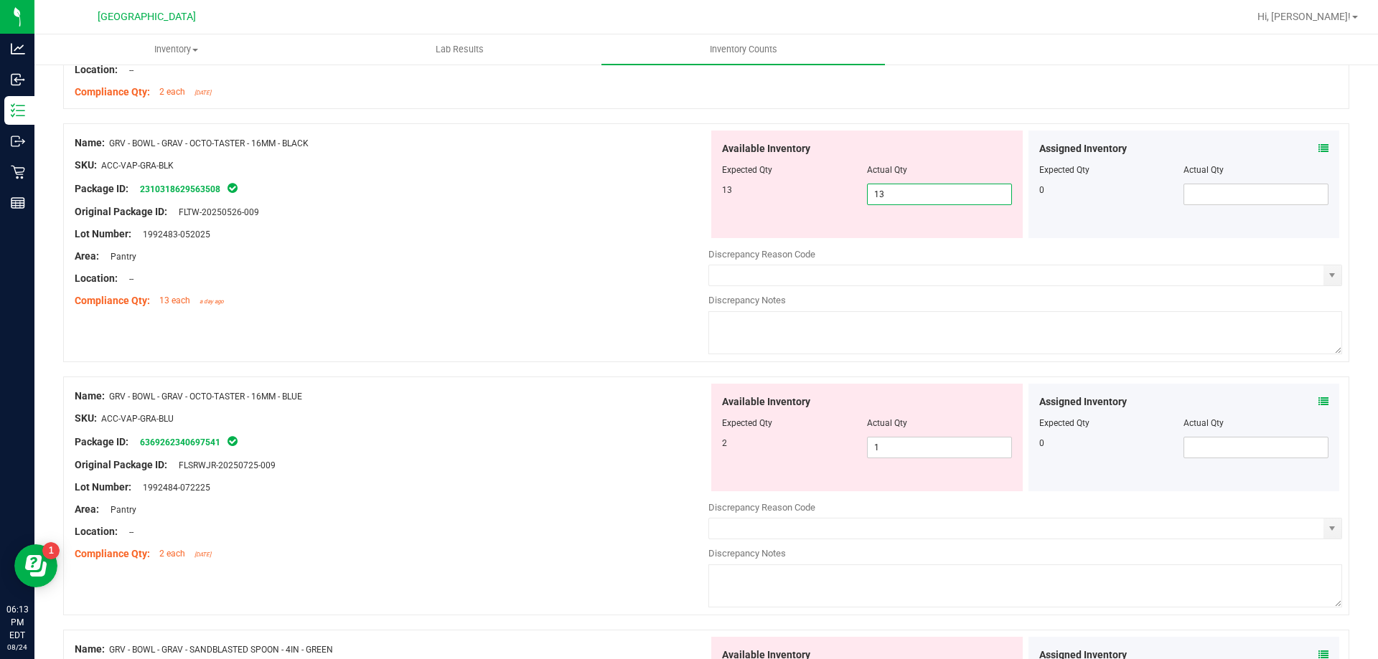
scroll to position [1363, 0]
type input "13"
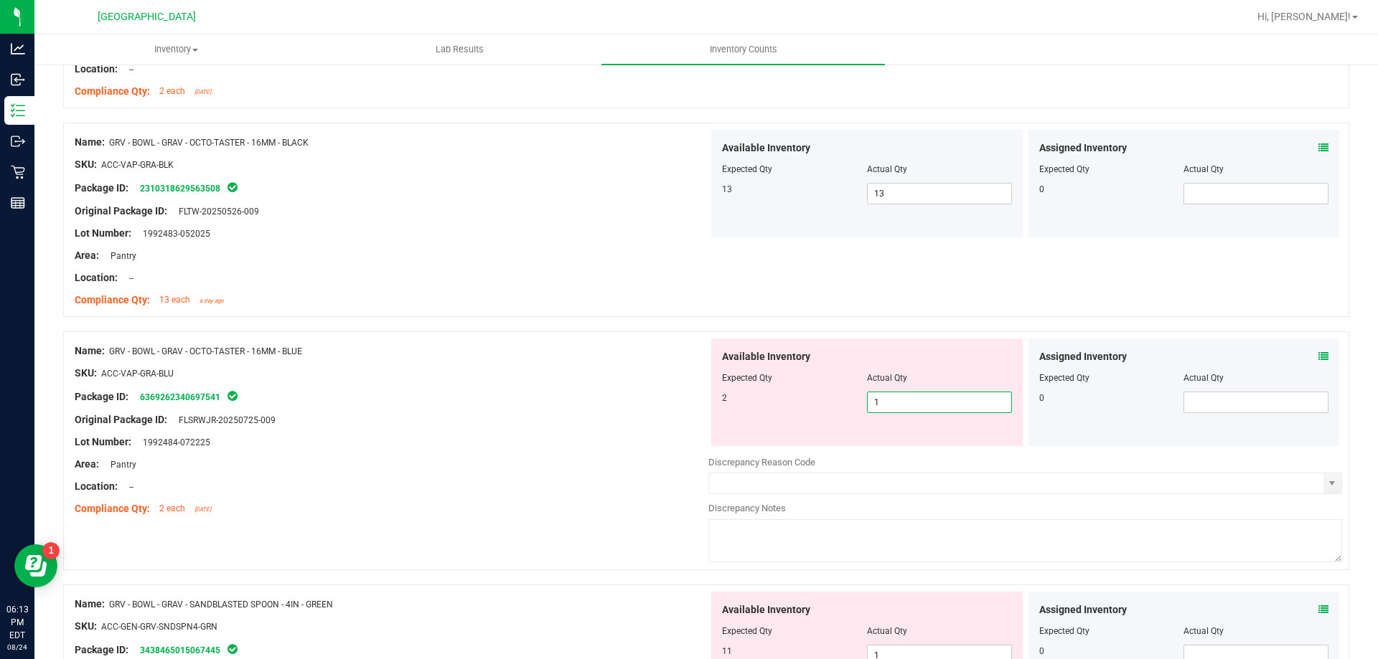
drag, startPoint x: 876, startPoint y: 446, endPoint x: 860, endPoint y: 443, distance: 16.0
click at [860, 443] on div "Available Inventory Expected Qty Actual Qty 2 1 1" at bounding box center [866, 393] width 311 height 108
type input "2"
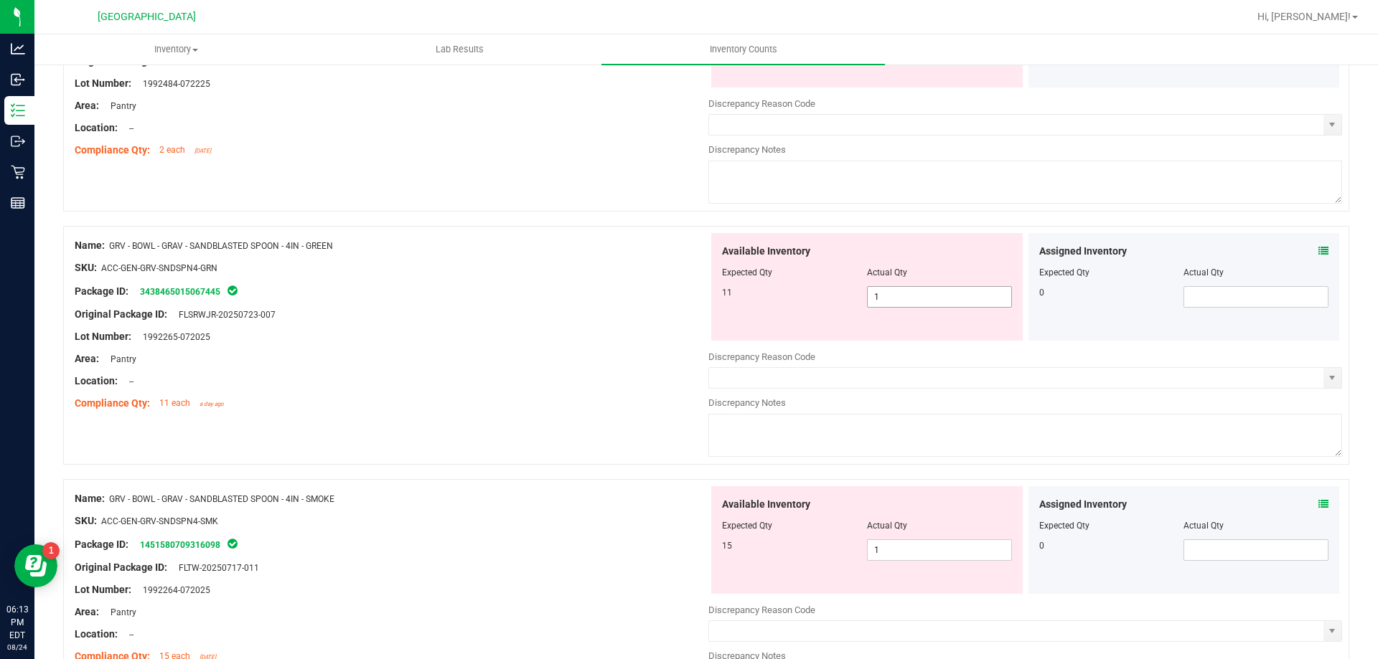
type input "2"
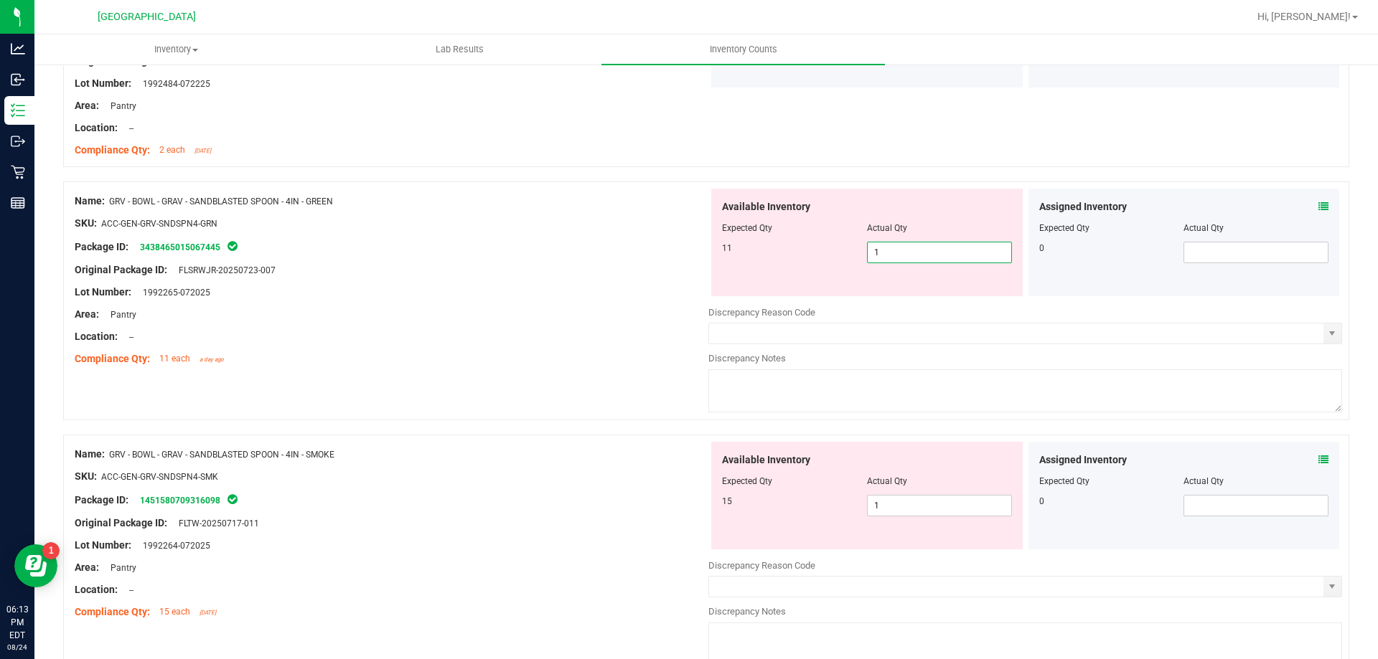
drag, startPoint x: 882, startPoint y: 300, endPoint x: 826, endPoint y: 300, distance: 56.0
click at [826, 300] on div "Available Inventory Expected Qty Actual Qty 11 1 1" at bounding box center [1025, 302] width 634 height 227
type input "11"
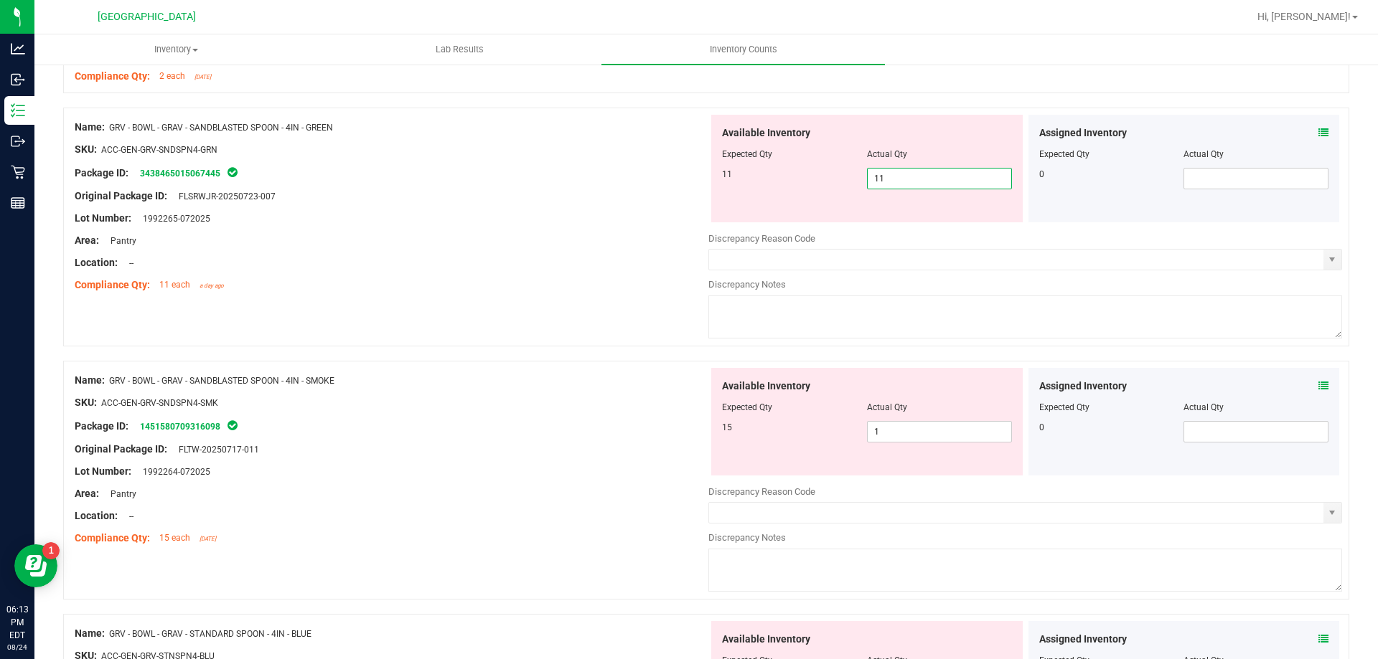
scroll to position [1866, 0]
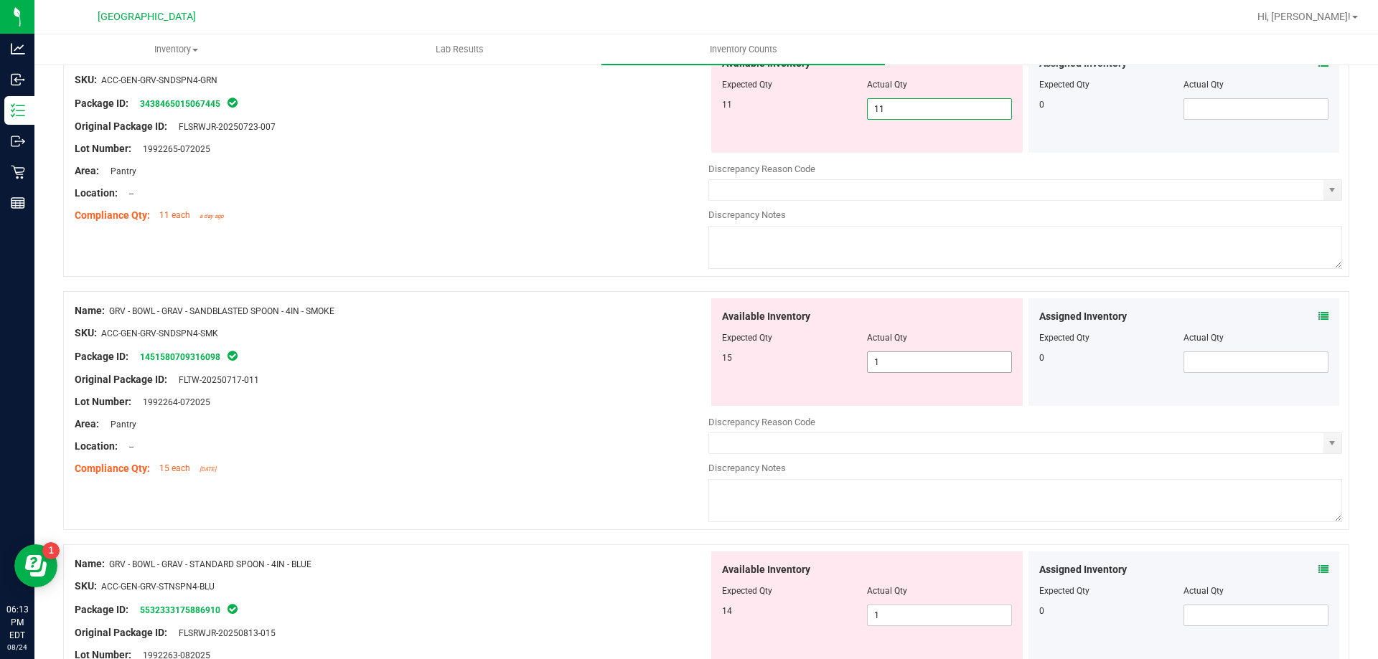
type input "11"
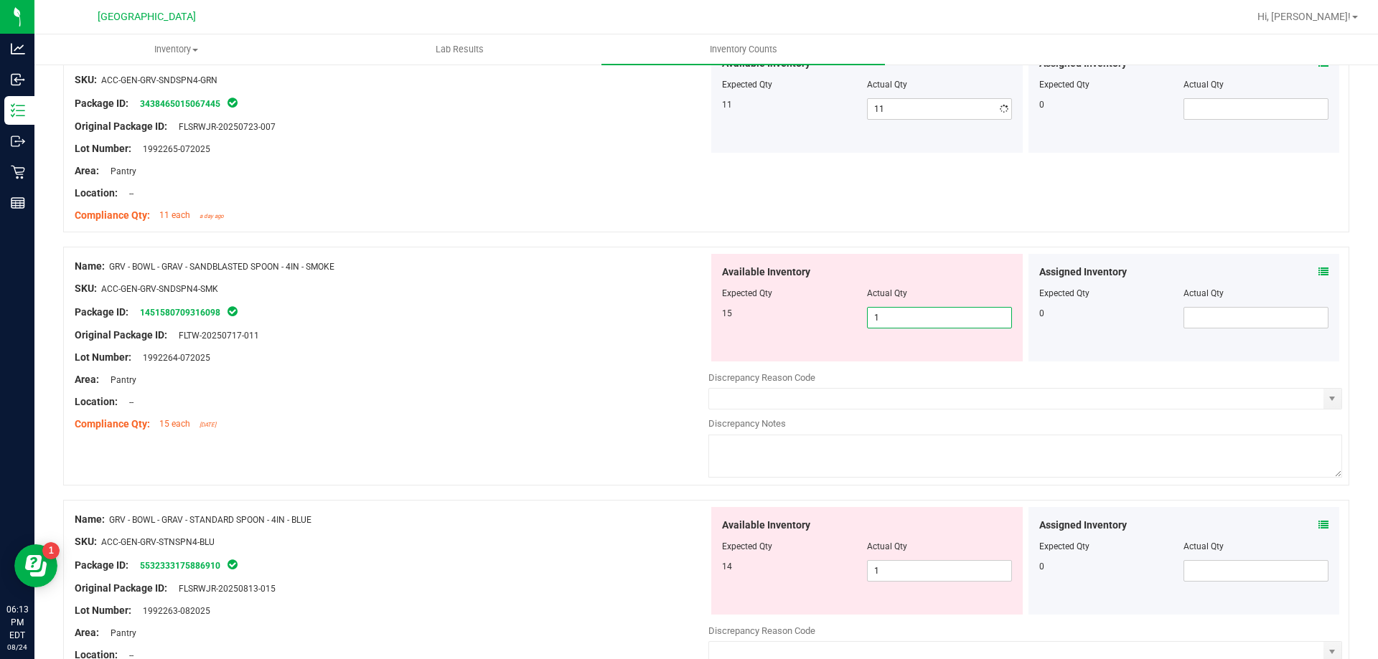
drag, startPoint x: 888, startPoint y: 364, endPoint x: 839, endPoint y: 354, distance: 49.7
click at [839, 354] on div "Available Inventory Expected Qty Actual Qty 15 1 1" at bounding box center [866, 308] width 311 height 108
type input "15"
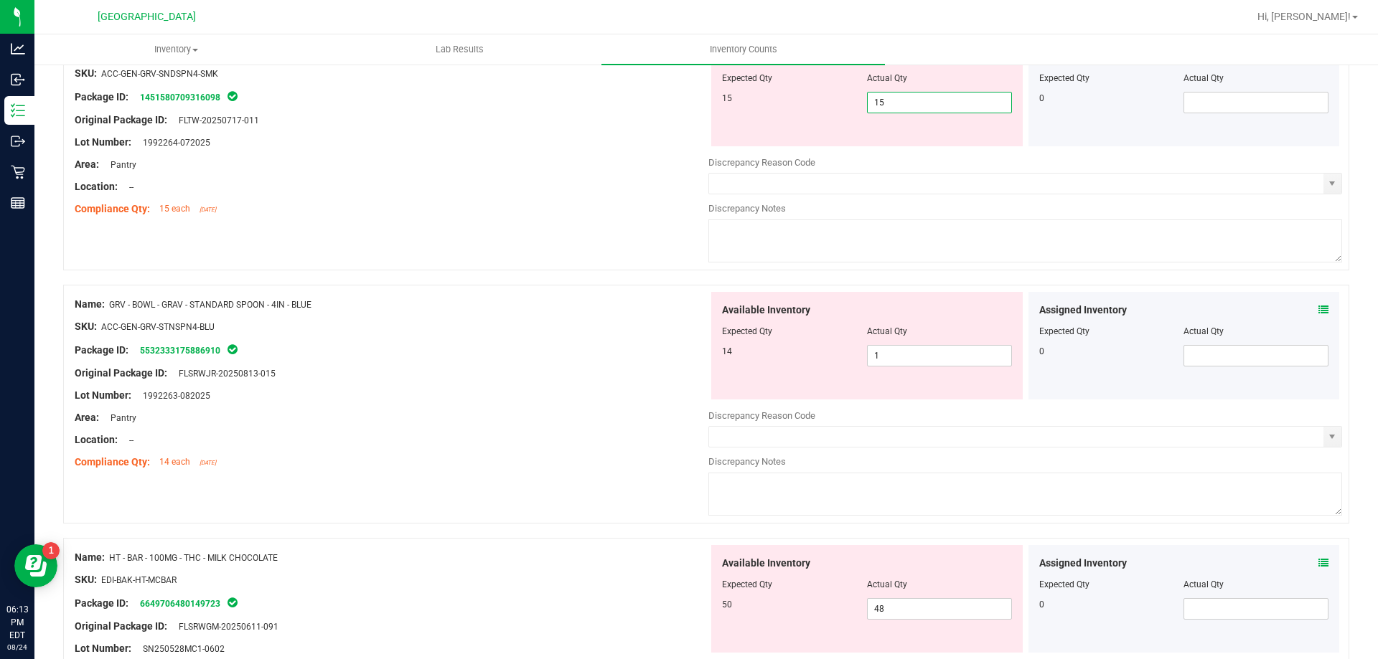
type input "15"
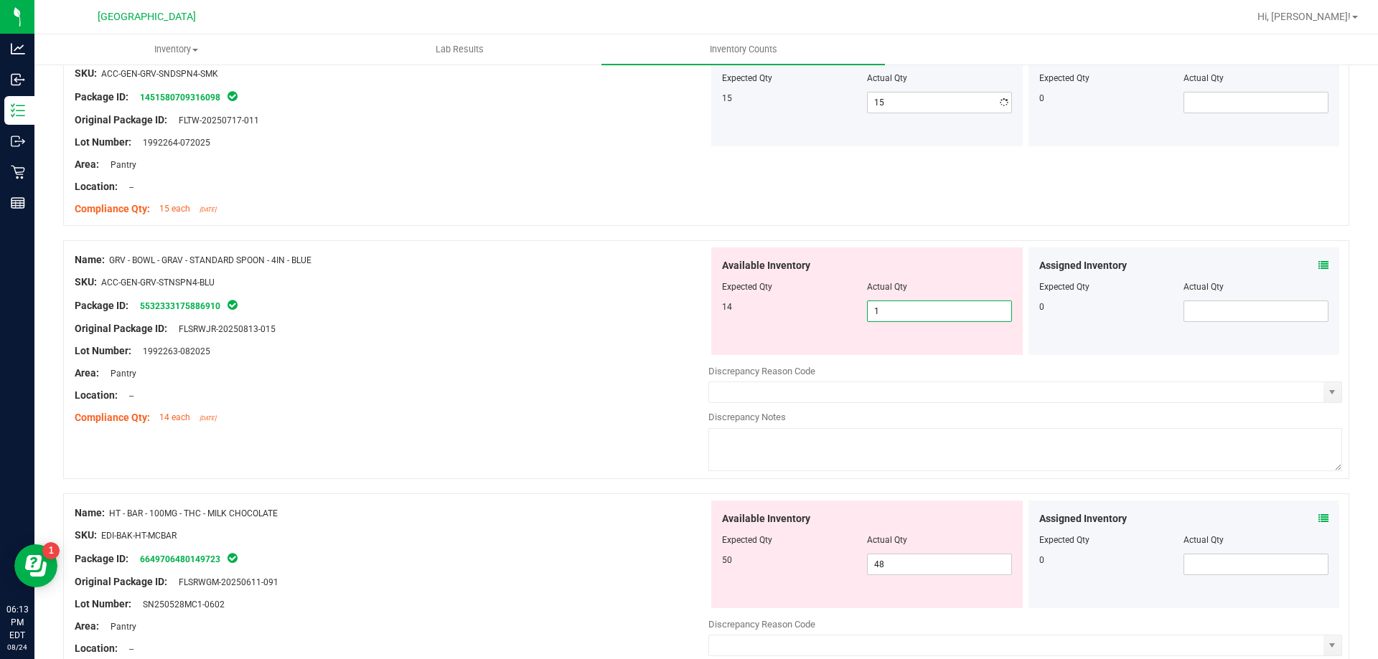
drag, startPoint x: 888, startPoint y: 362, endPoint x: 848, endPoint y: 357, distance: 40.5
click at [848, 357] on div "Available Inventory Expected Qty Actual Qty 14 1 1" at bounding box center [1025, 361] width 634 height 227
type input "14"
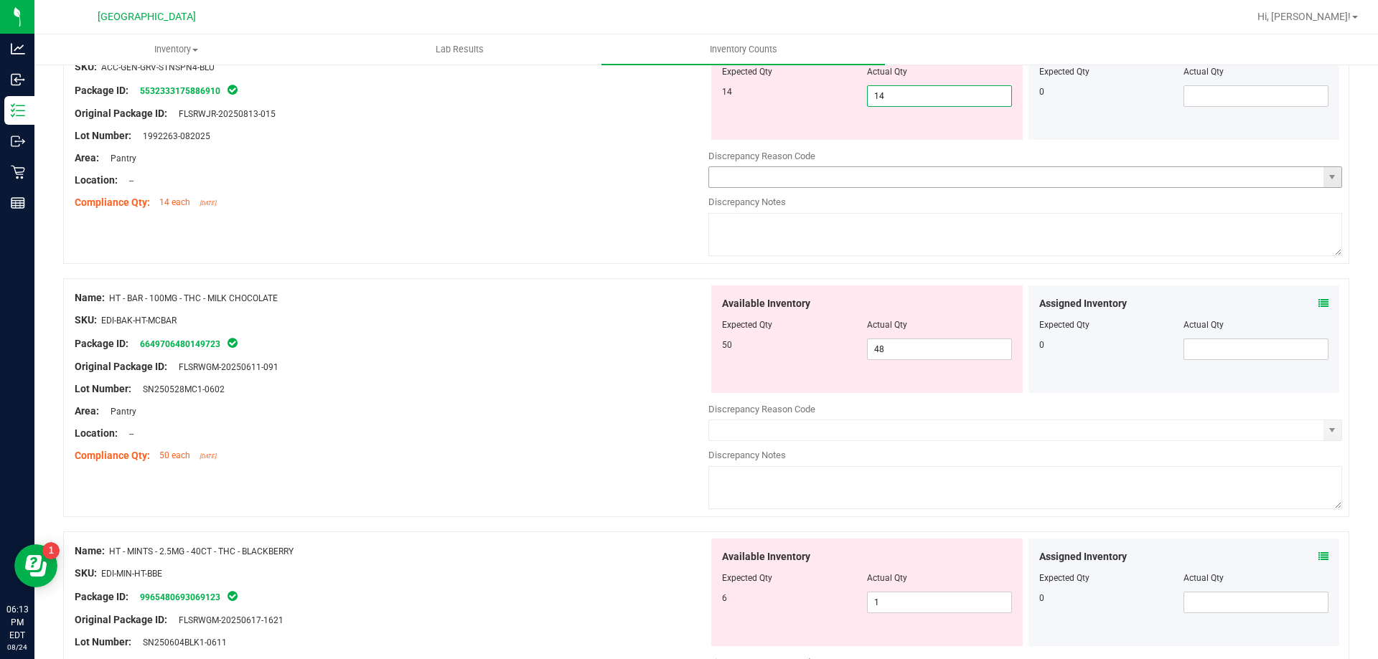
type input "14"
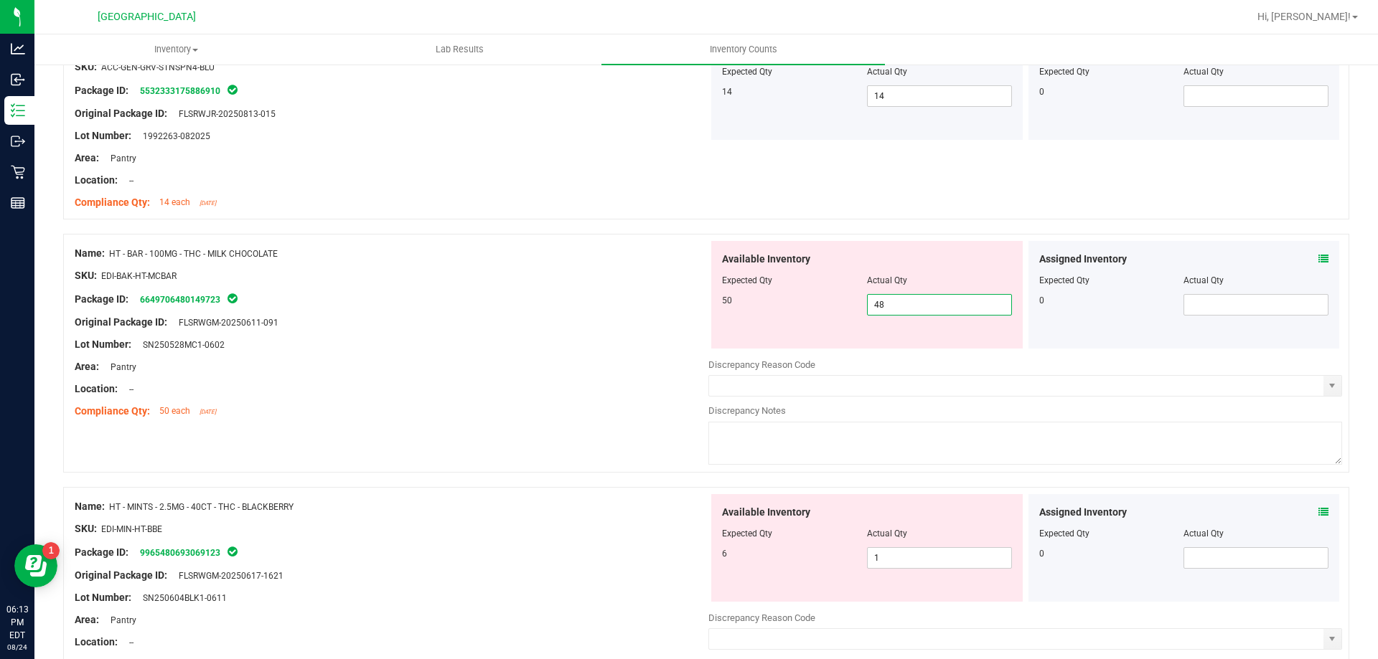
drag, startPoint x: 911, startPoint y: 300, endPoint x: 832, endPoint y: 304, distance: 79.8
click at [832, 304] on div "50 48 48" at bounding box center [867, 305] width 290 height 22
type input "50"
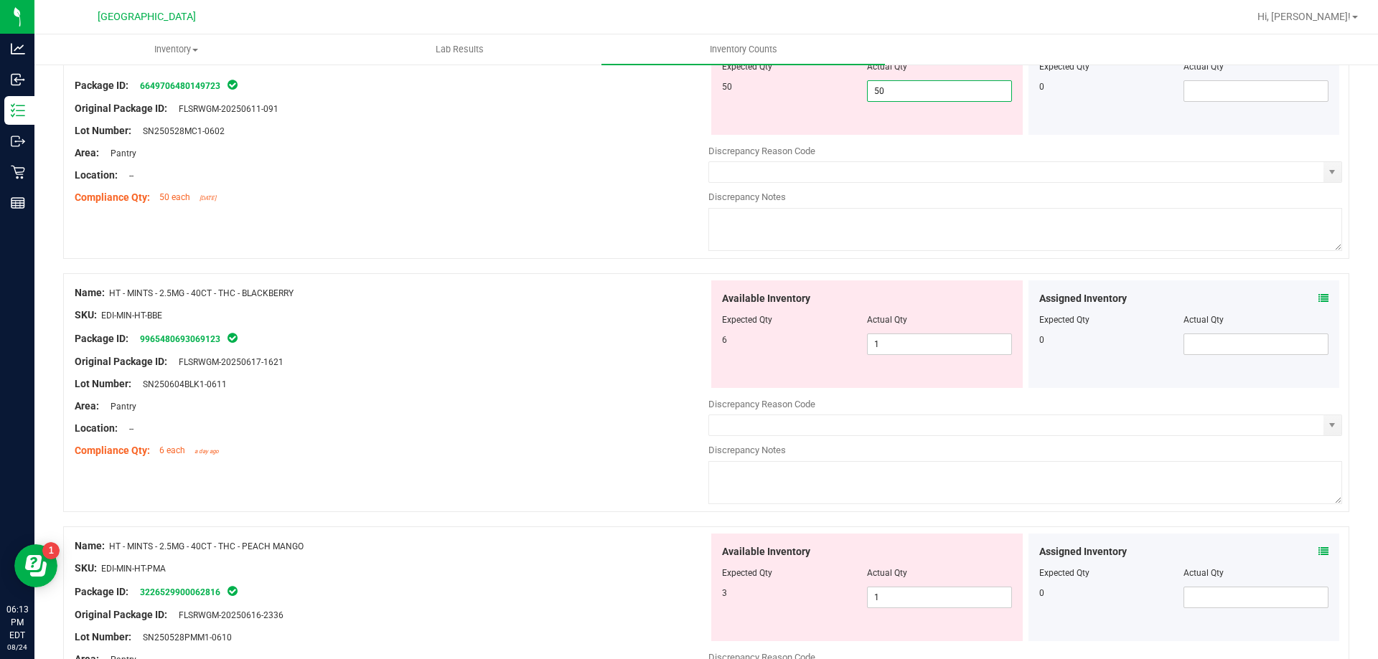
scroll to position [2511, 0]
type input "50"
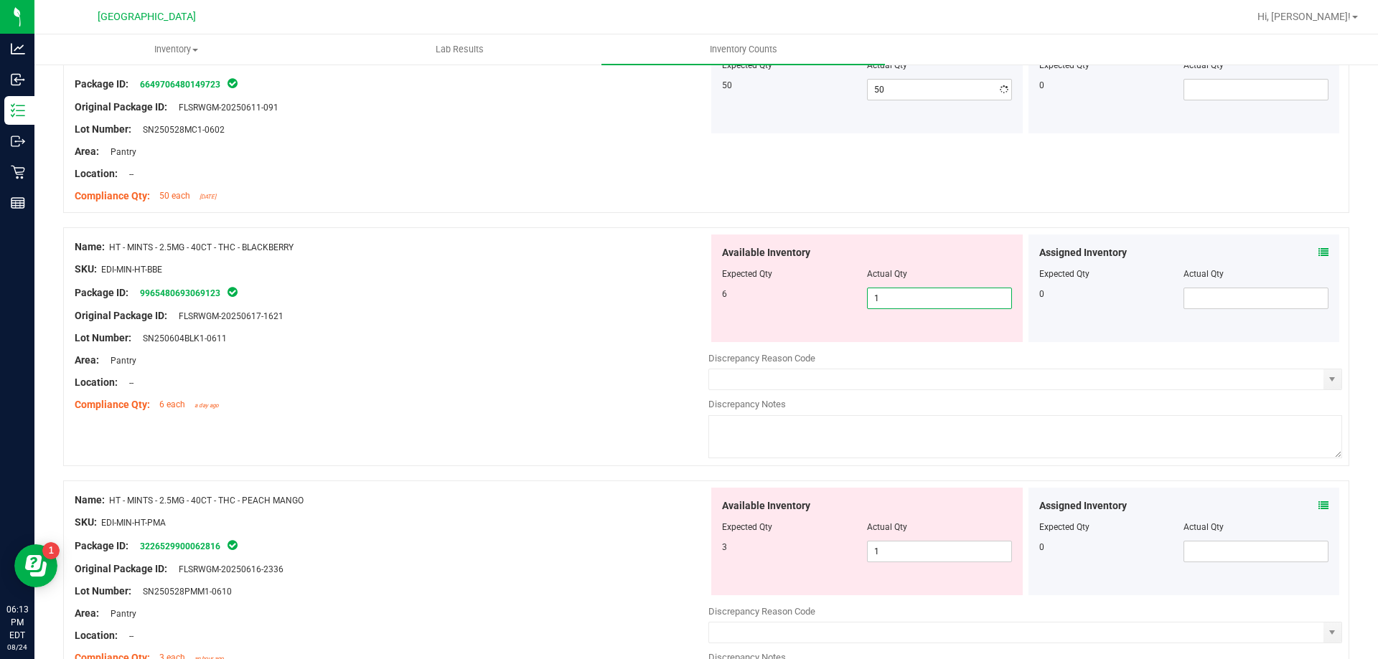
drag, startPoint x: 885, startPoint y: 338, endPoint x: 854, endPoint y: 339, distance: 30.9
click at [854, 339] on div "Available Inventory Expected Qty Actual Qty 6 1 1" at bounding box center [866, 289] width 311 height 108
type input "6"
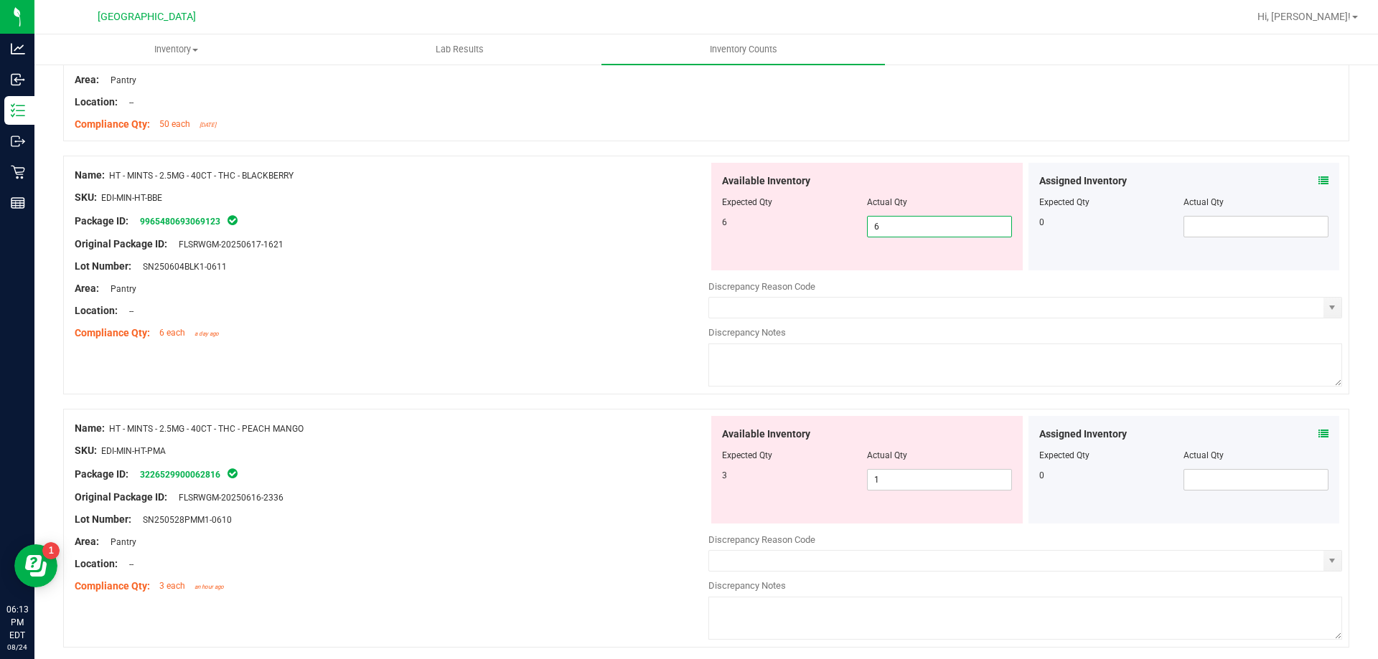
type input "6"
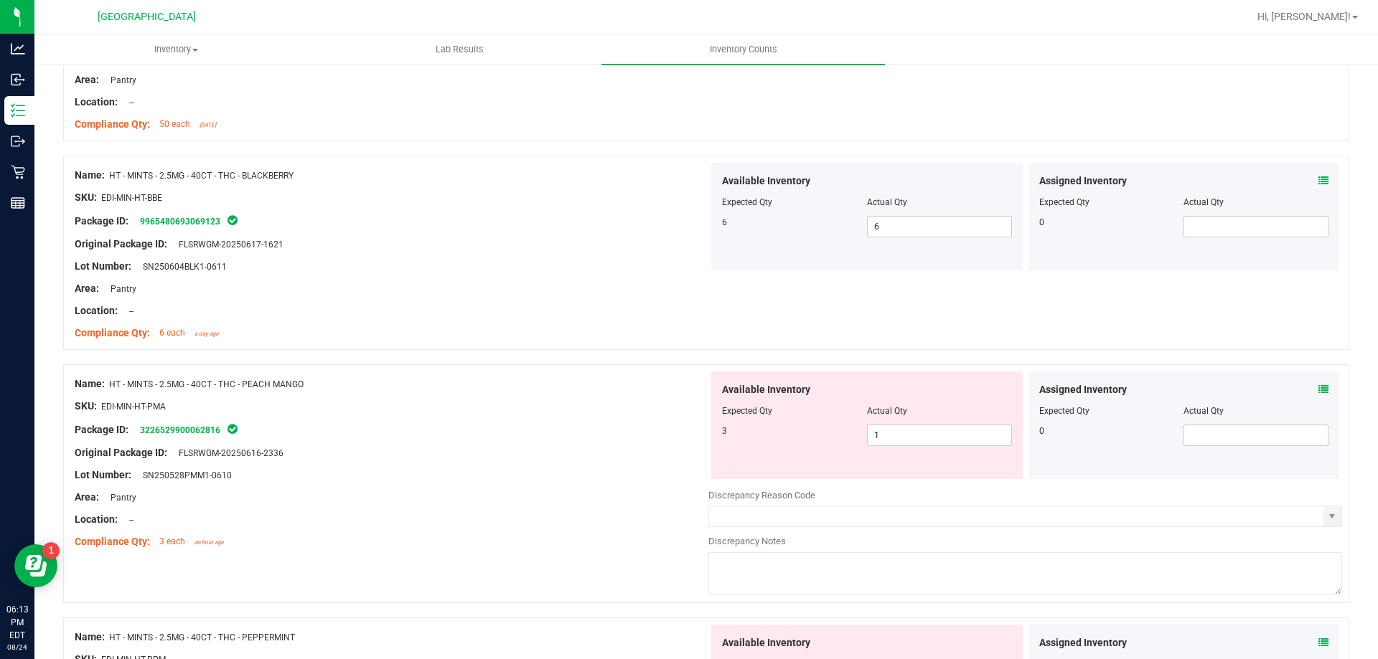
drag, startPoint x: 1304, startPoint y: 184, endPoint x: 1315, endPoint y: 182, distance: 11.0
click at [1313, 182] on div "Assigned Inventory" at bounding box center [1184, 181] width 290 height 15
click at [1318, 182] on icon at bounding box center [1323, 181] width 10 height 10
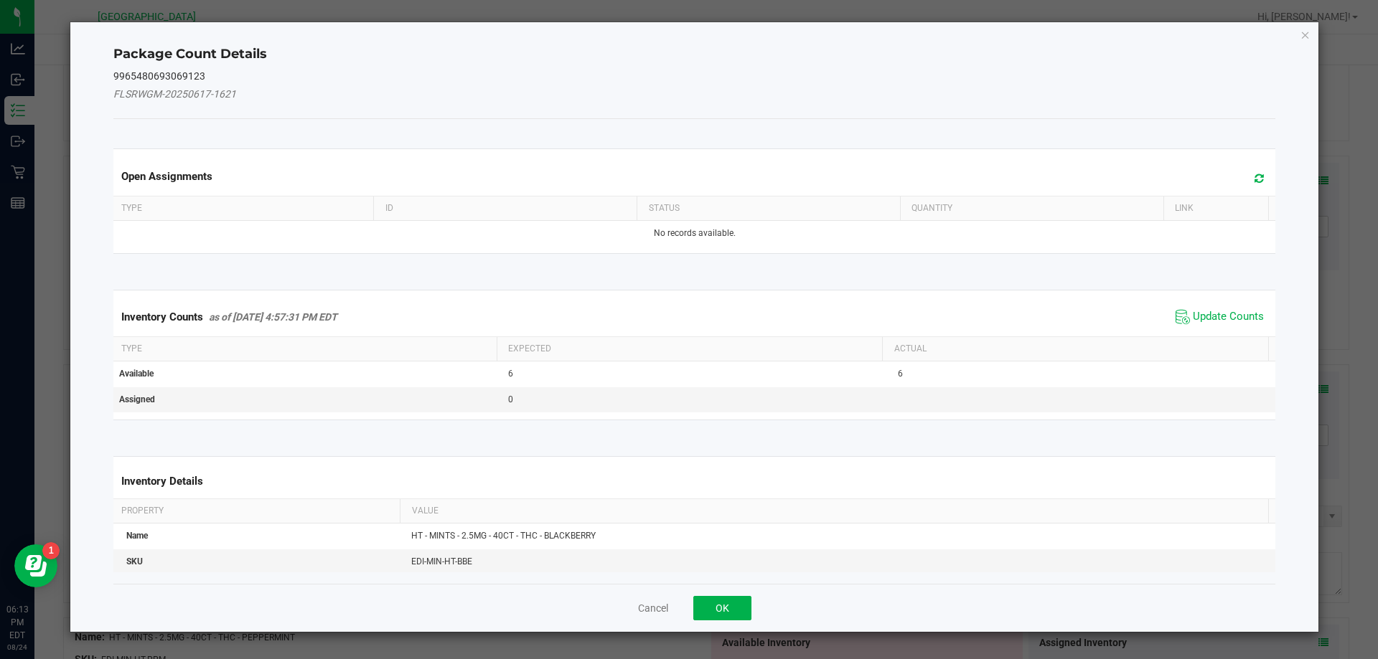
click at [1254, 180] on icon at bounding box center [1258, 178] width 9 height 11
click at [733, 596] on div "Cancel OK" at bounding box center [694, 608] width 1162 height 48
click at [732, 597] on button "OK" at bounding box center [722, 608] width 58 height 24
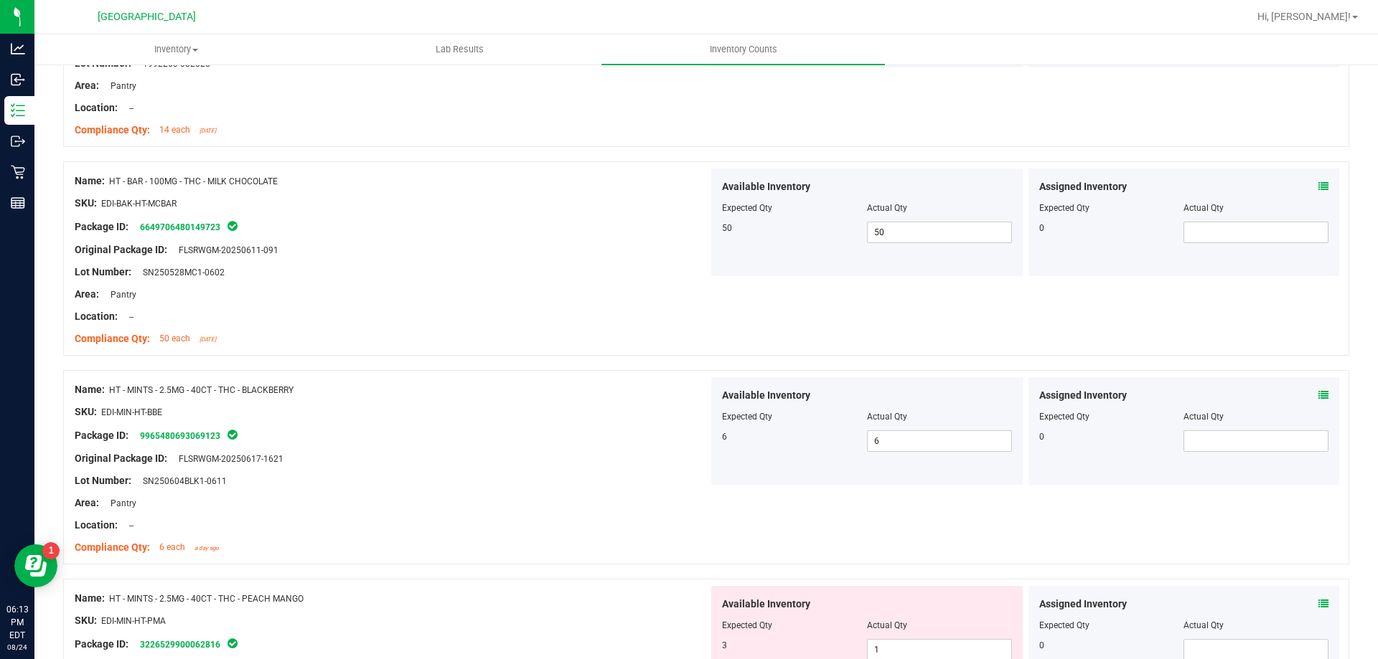
scroll to position [2368, 0]
click at [1318, 189] on icon at bounding box center [1323, 187] width 10 height 10
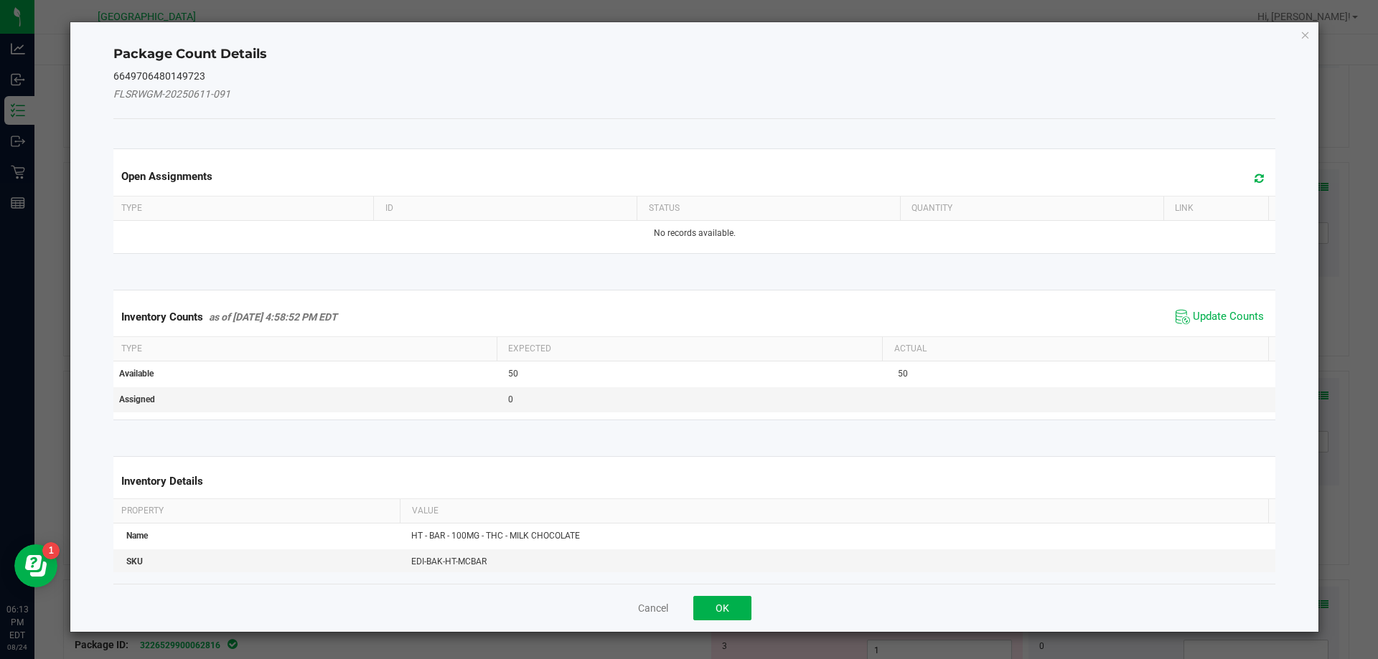
click at [1254, 179] on icon at bounding box center [1258, 178] width 9 height 11
click at [1203, 316] on span "Update Counts" at bounding box center [1228, 317] width 71 height 14
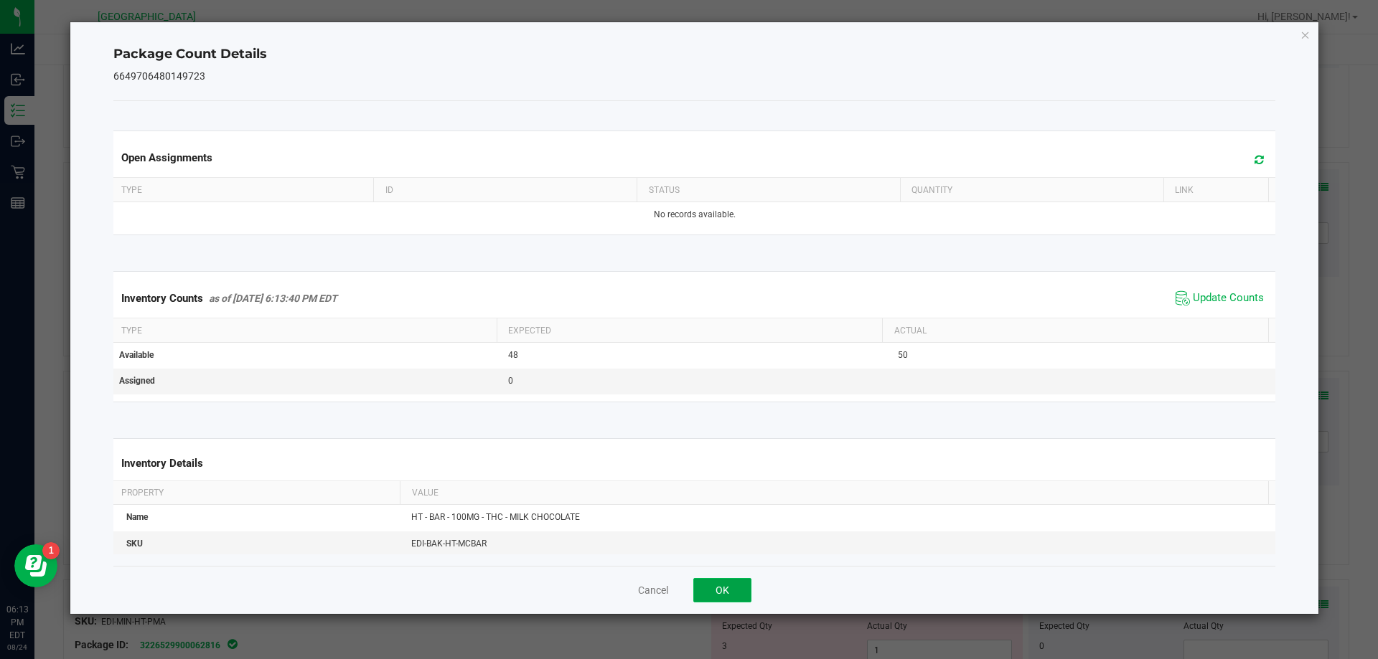
click at [744, 578] on button "OK" at bounding box center [722, 590] width 58 height 24
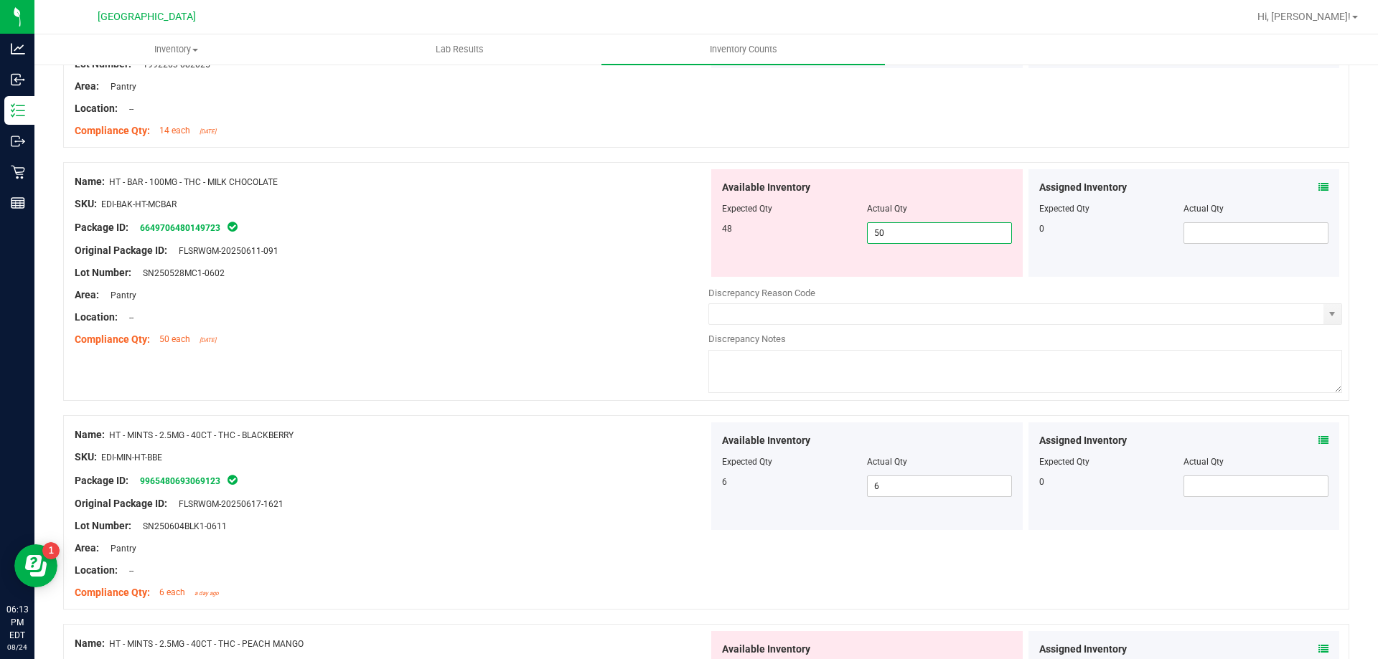
drag, startPoint x: 951, startPoint y: 231, endPoint x: 747, endPoint y: 243, distance: 204.9
click at [756, 241] on div "48 50 50" at bounding box center [867, 233] width 290 height 22
type input "48"
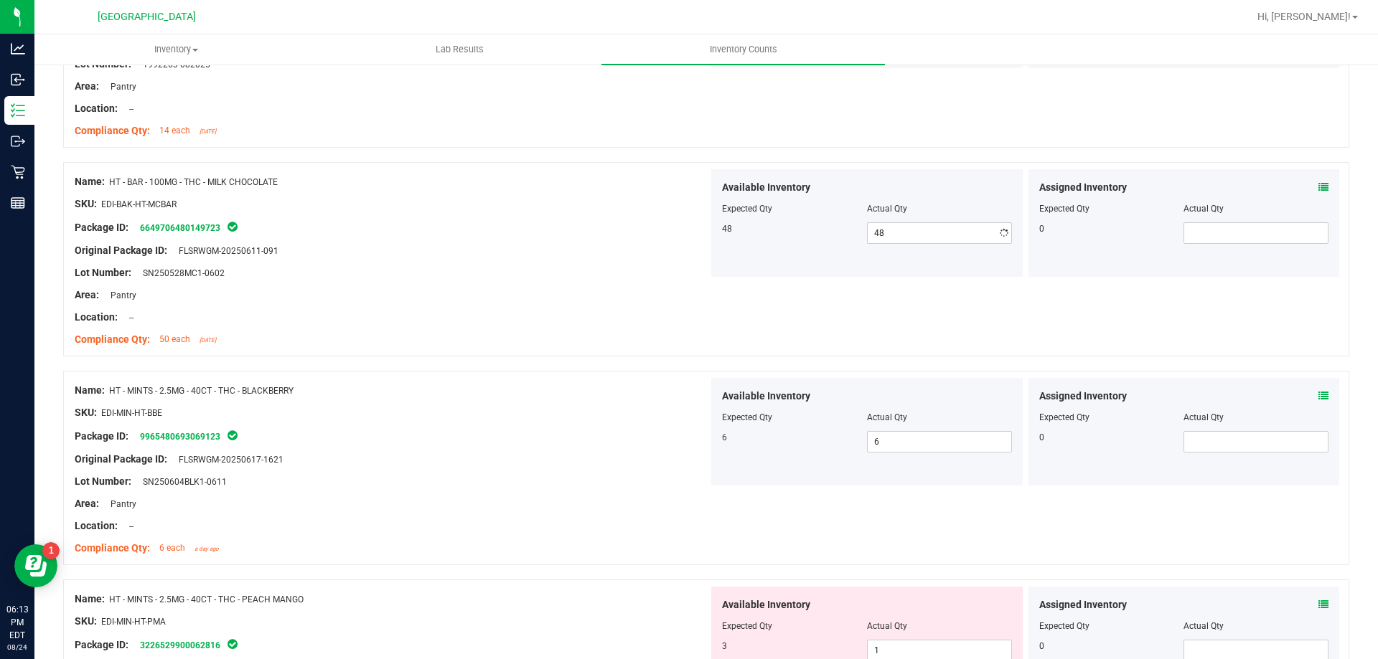
click at [742, 263] on div "Available Inventory Expected Qty Actual Qty 48 48 48" at bounding box center [866, 223] width 311 height 108
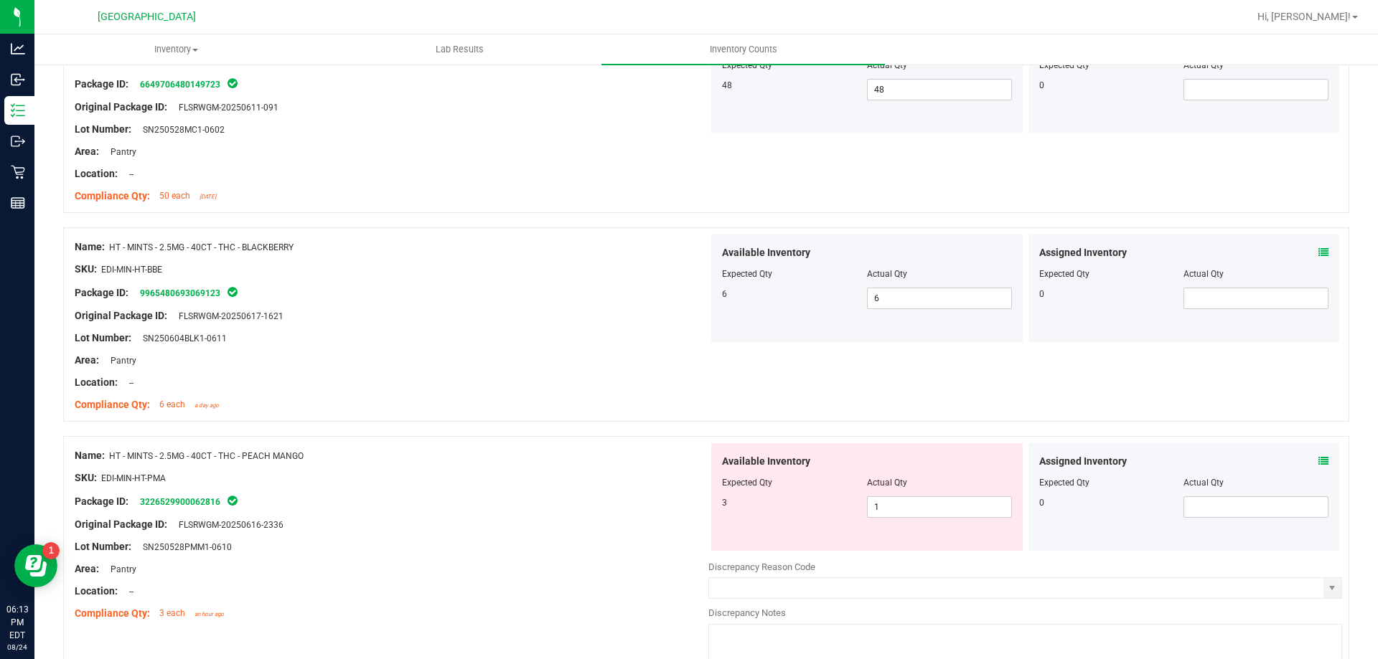
scroll to position [2583, 0]
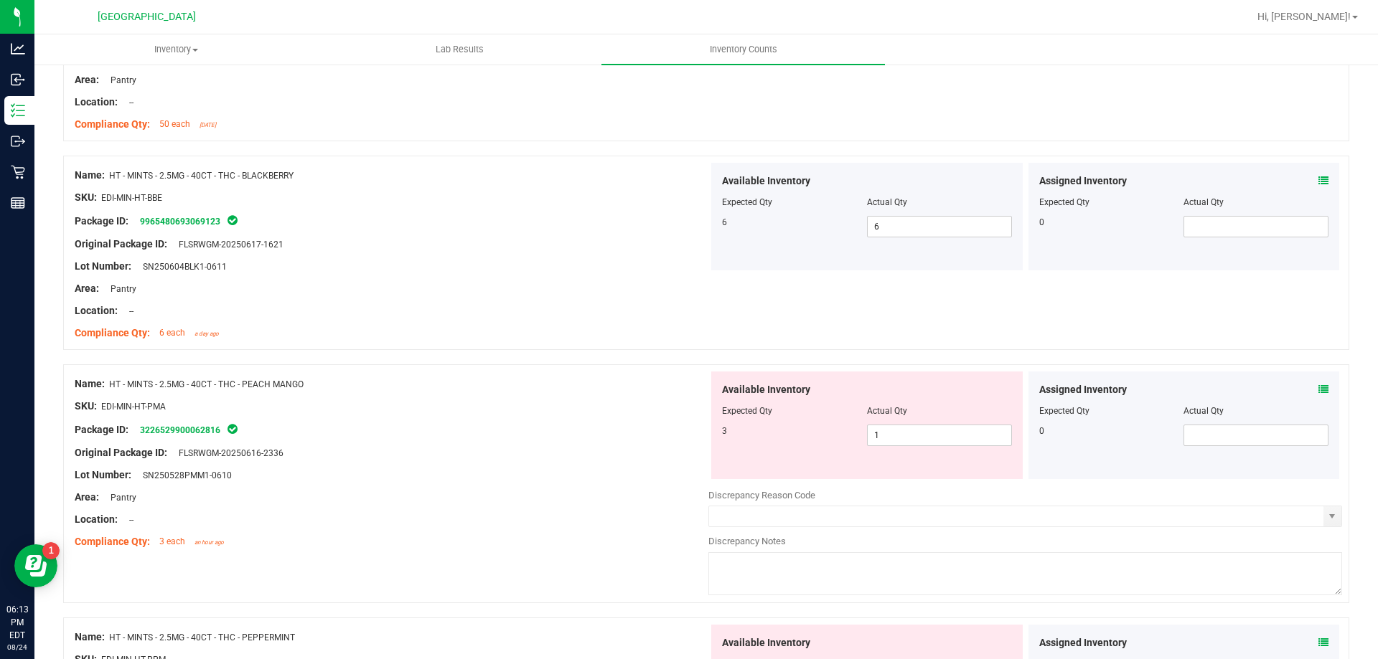
click at [1317, 385] on div "Assigned Inventory Expected Qty Actual Qty 0" at bounding box center [1183, 426] width 311 height 108
drag, startPoint x: 1317, startPoint y: 387, endPoint x: 1309, endPoint y: 391, distance: 9.6
click at [1316, 387] on div "Assigned Inventory Expected Qty Actual Qty 0" at bounding box center [1183, 426] width 311 height 108
click at [1318, 391] on icon at bounding box center [1323, 390] width 10 height 10
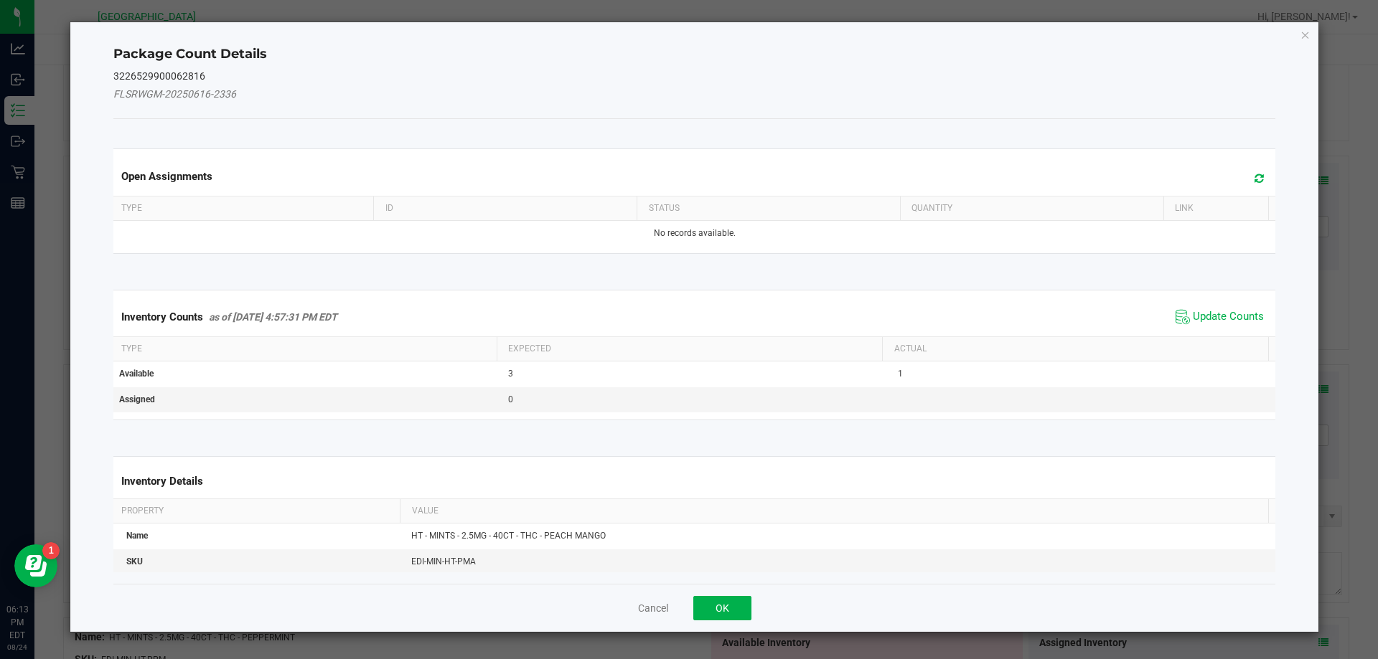
click at [1254, 179] on icon at bounding box center [1258, 178] width 9 height 11
click at [1214, 315] on span "Update Counts" at bounding box center [1228, 317] width 71 height 14
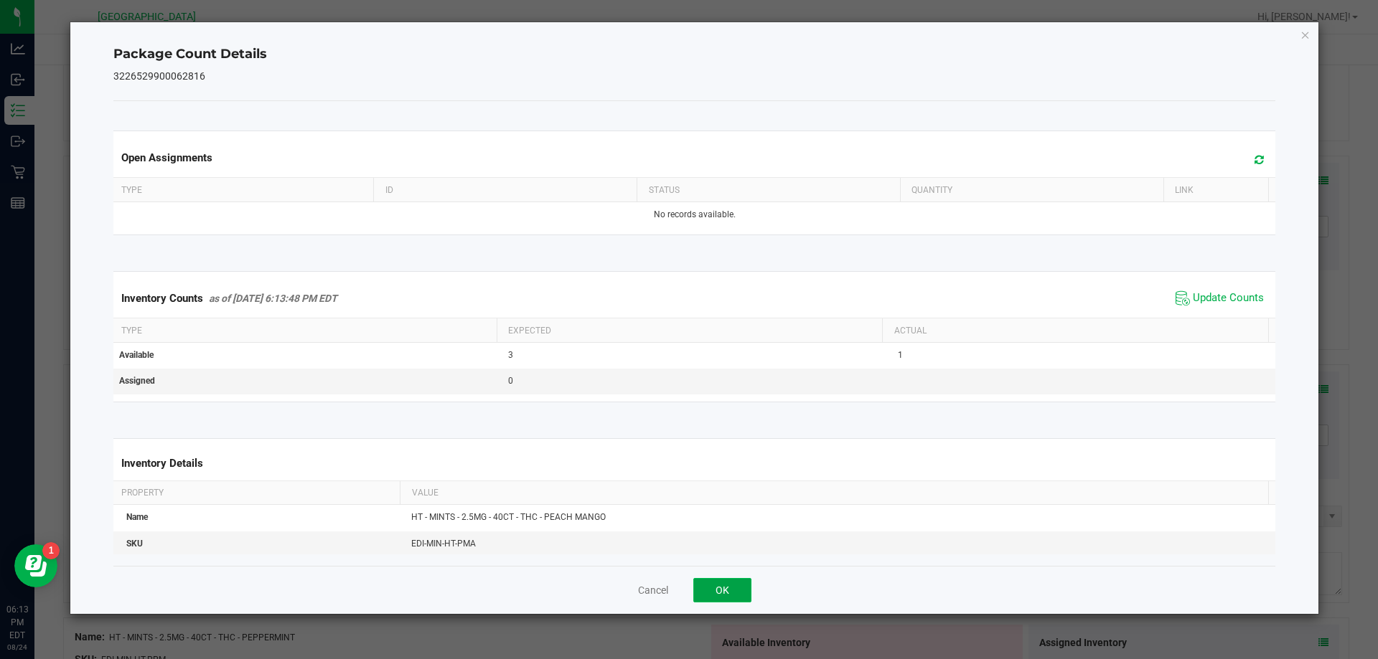
click at [738, 589] on button "OK" at bounding box center [722, 590] width 58 height 24
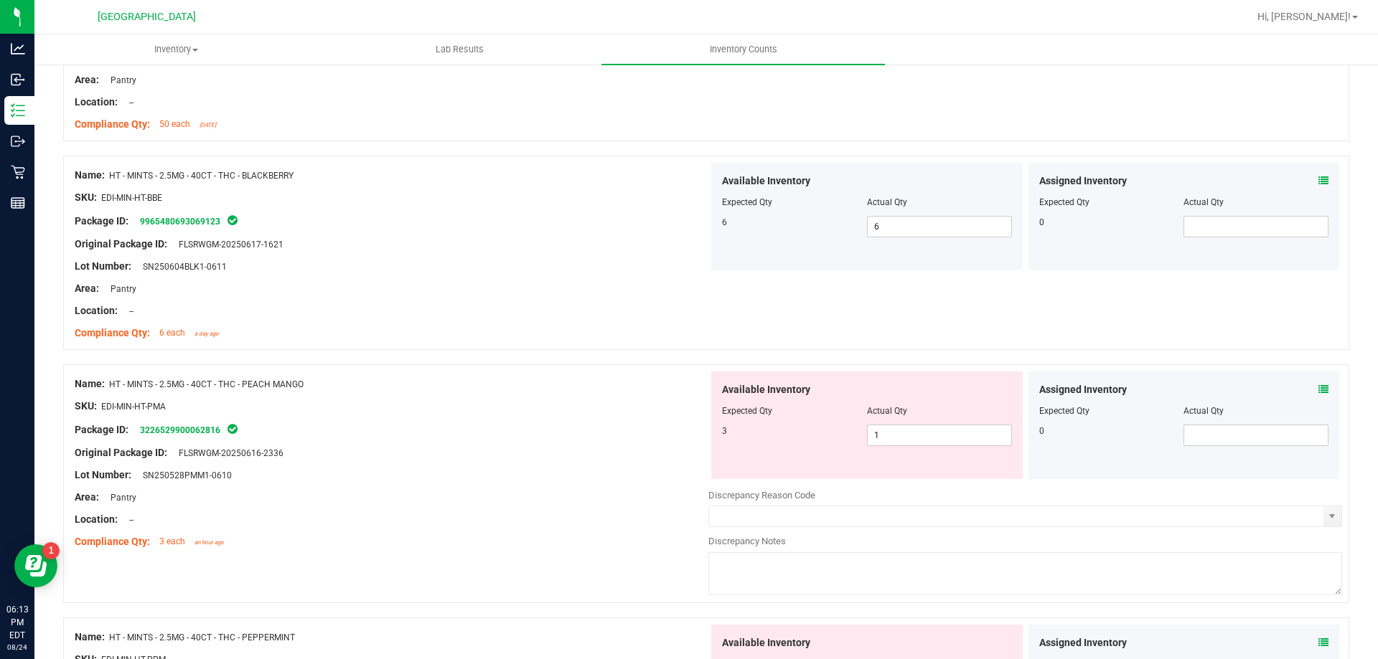
click at [914, 408] on div "Actual Qty" at bounding box center [939, 411] width 145 height 13
drag, startPoint x: 886, startPoint y: 450, endPoint x: 803, endPoint y: 443, distance: 83.5
click at [804, 443] on div "Available Inventory Expected Qty Actual Qty 3 1 1" at bounding box center [866, 426] width 311 height 108
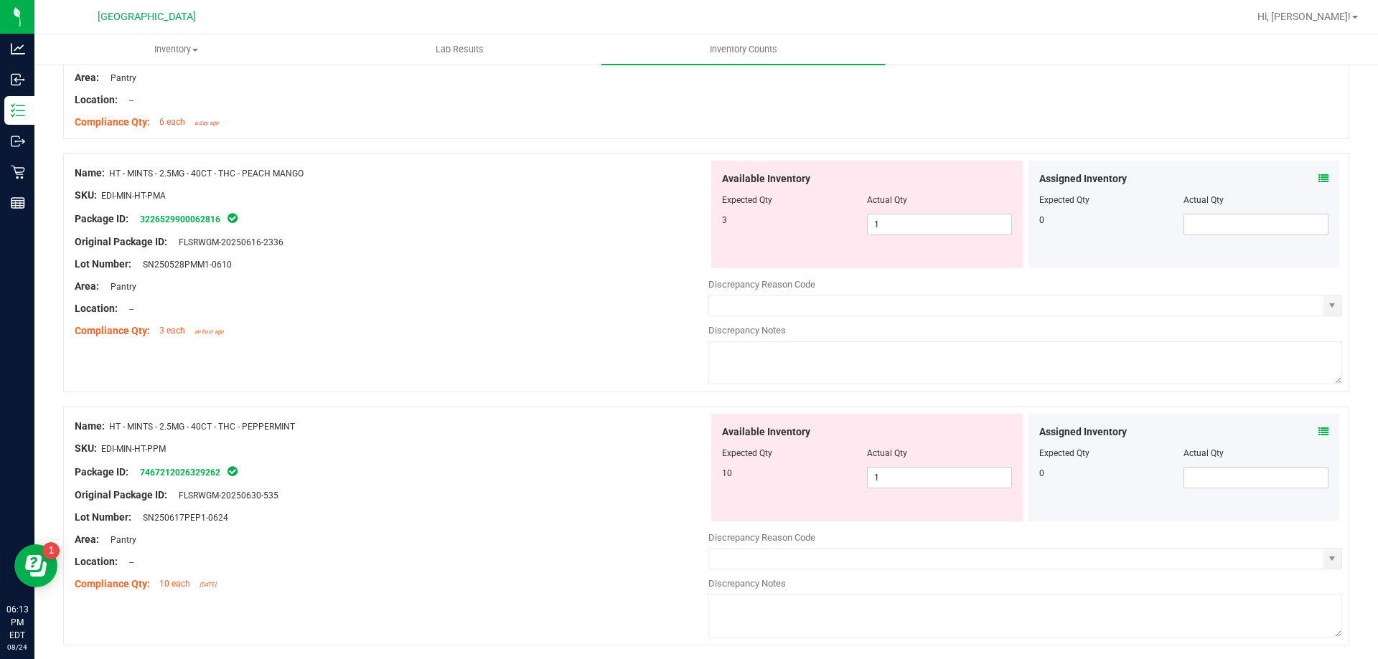
scroll to position [2798, 0]
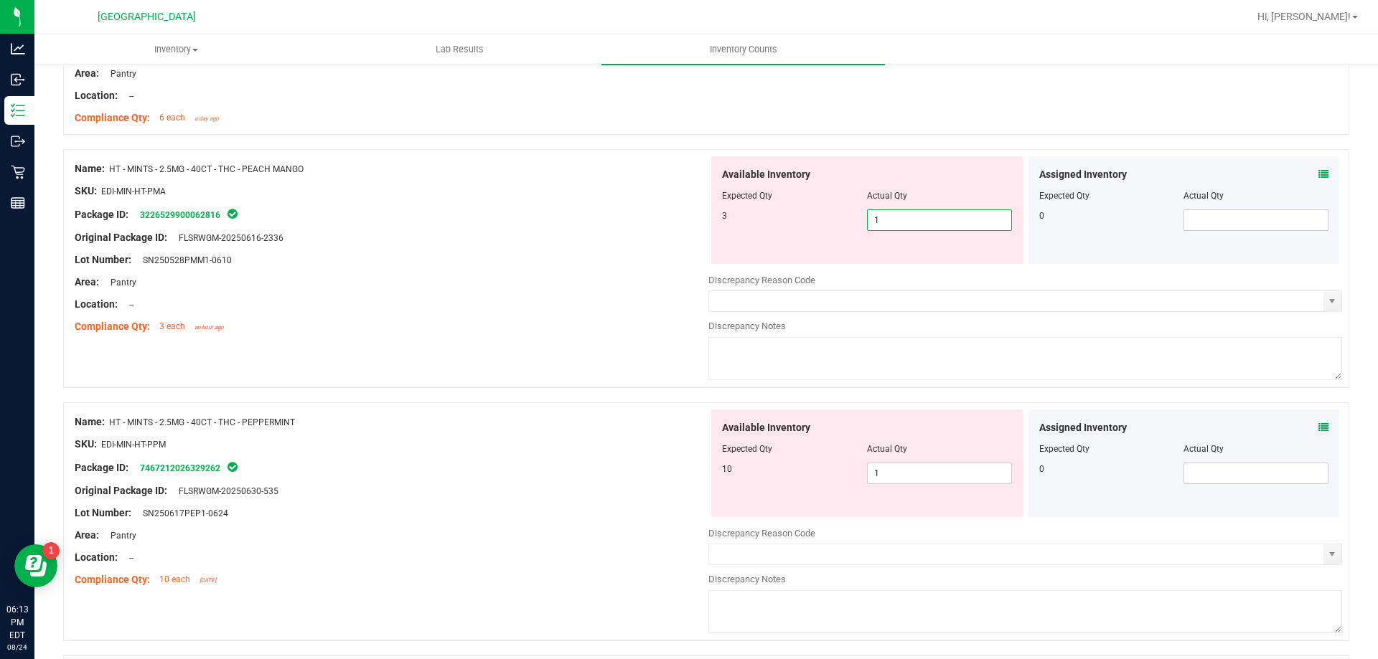
drag, startPoint x: 886, startPoint y: 214, endPoint x: 813, endPoint y: 212, distance: 73.2
click at [813, 212] on div "3 1 1" at bounding box center [867, 221] width 290 height 22
type input "3"
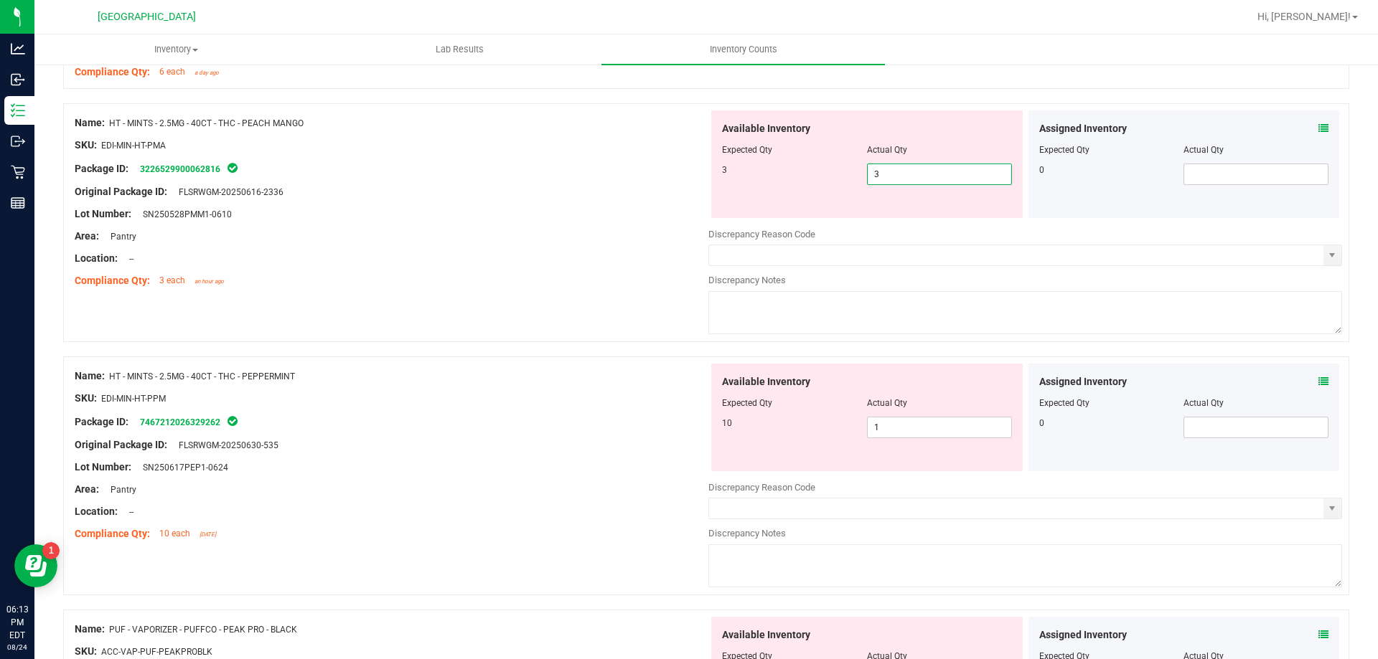
scroll to position [2870, 0]
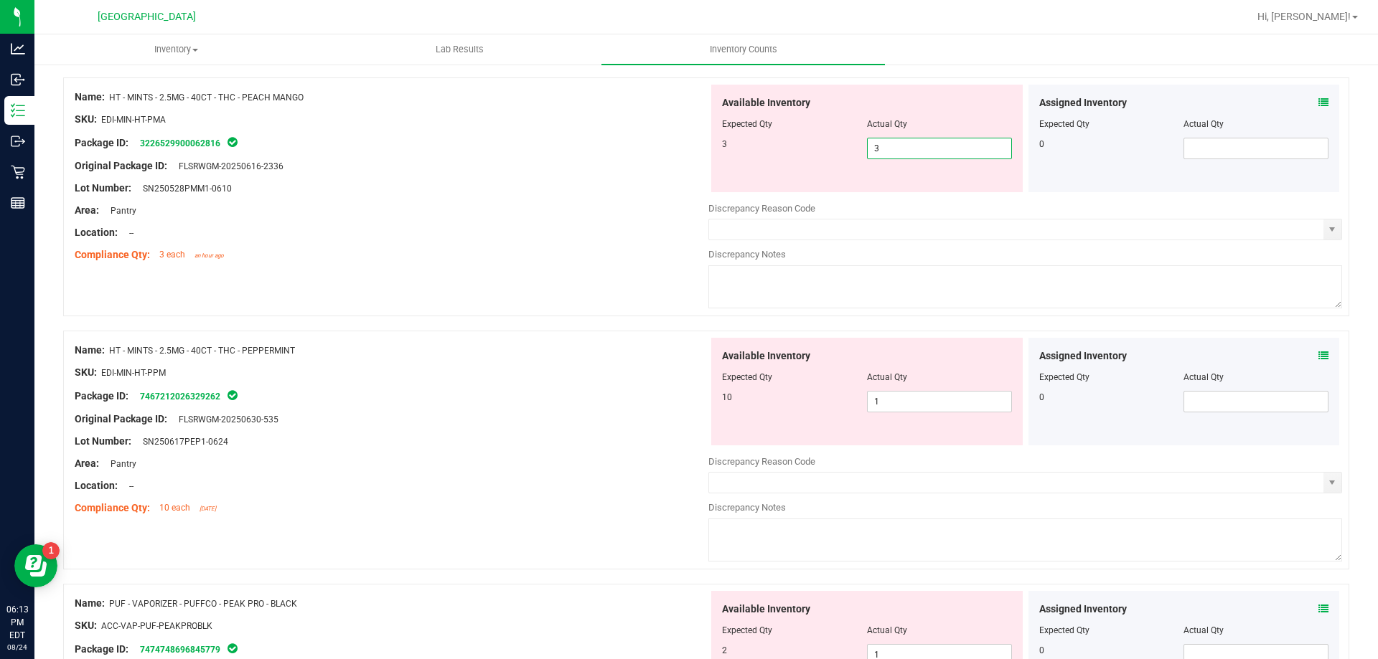
type input "3"
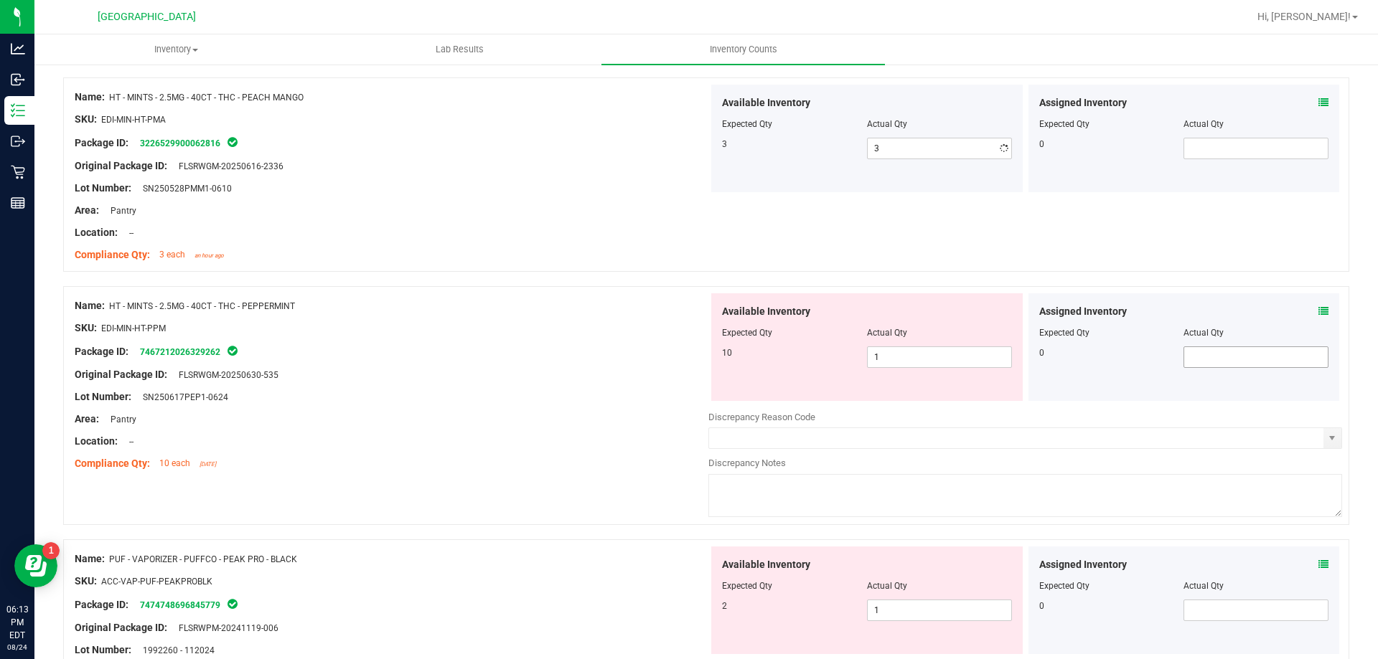
click at [1315, 357] on div "Assigned Inventory Expected Qty Actual Qty 0" at bounding box center [1183, 347] width 311 height 108
click at [1318, 311] on icon at bounding box center [1323, 311] width 10 height 10
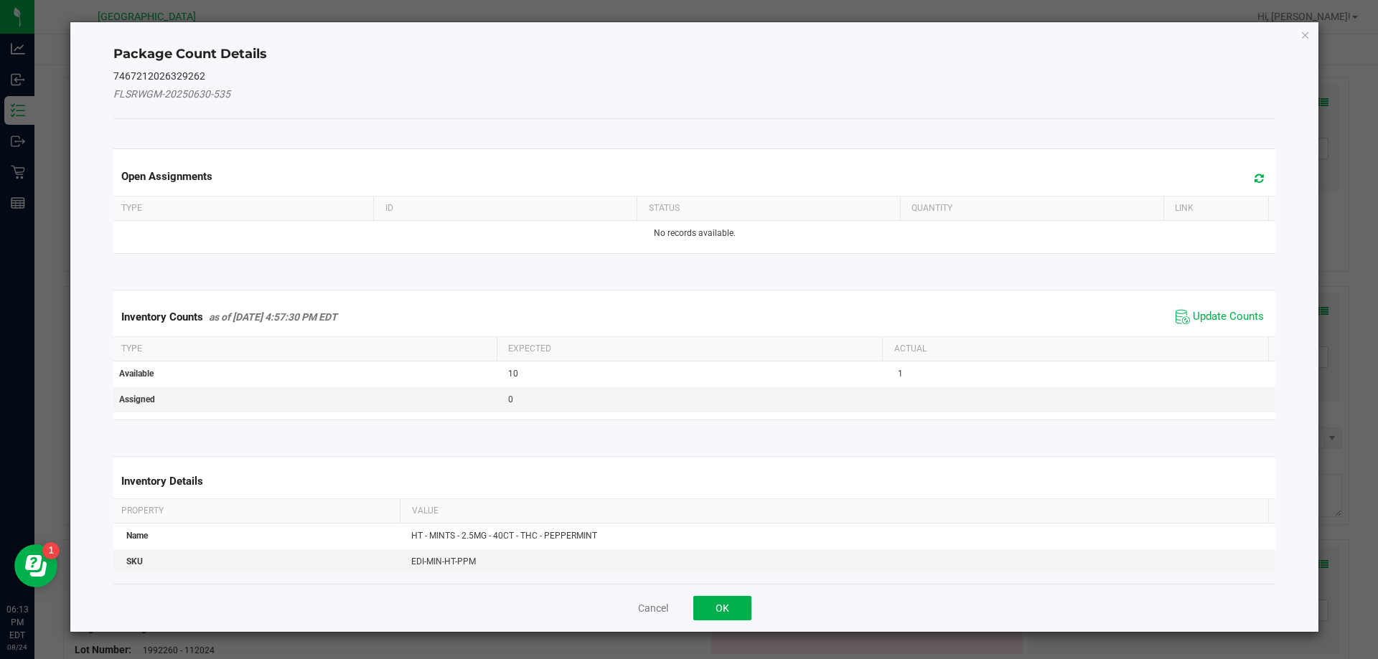
click at [1314, 307] on div "Package Count Details 7467212026329262 FLSRWGM-20250630-535 Open Assignments Ty…" at bounding box center [694, 327] width 1249 height 610
click at [1254, 178] on icon at bounding box center [1258, 178] width 9 height 11
click at [1208, 309] on span "Update Counts" at bounding box center [1219, 317] width 95 height 22
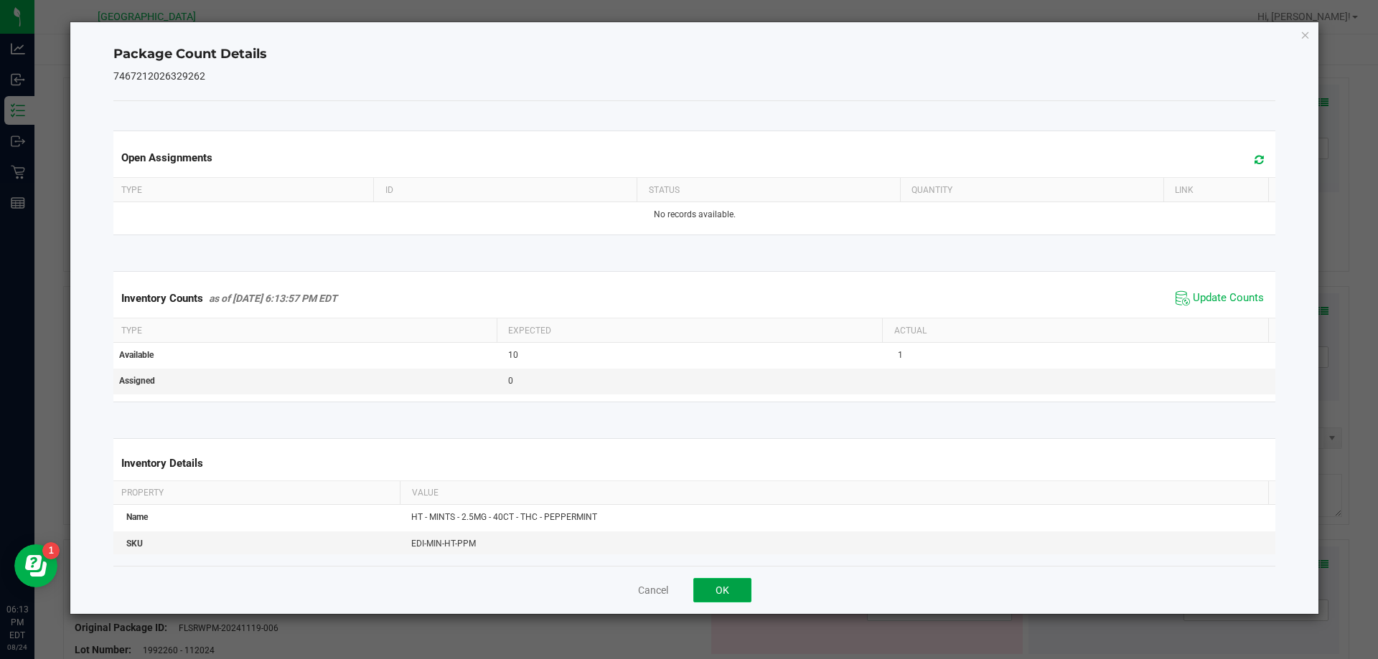
click at [736, 586] on button "OK" at bounding box center [722, 590] width 58 height 24
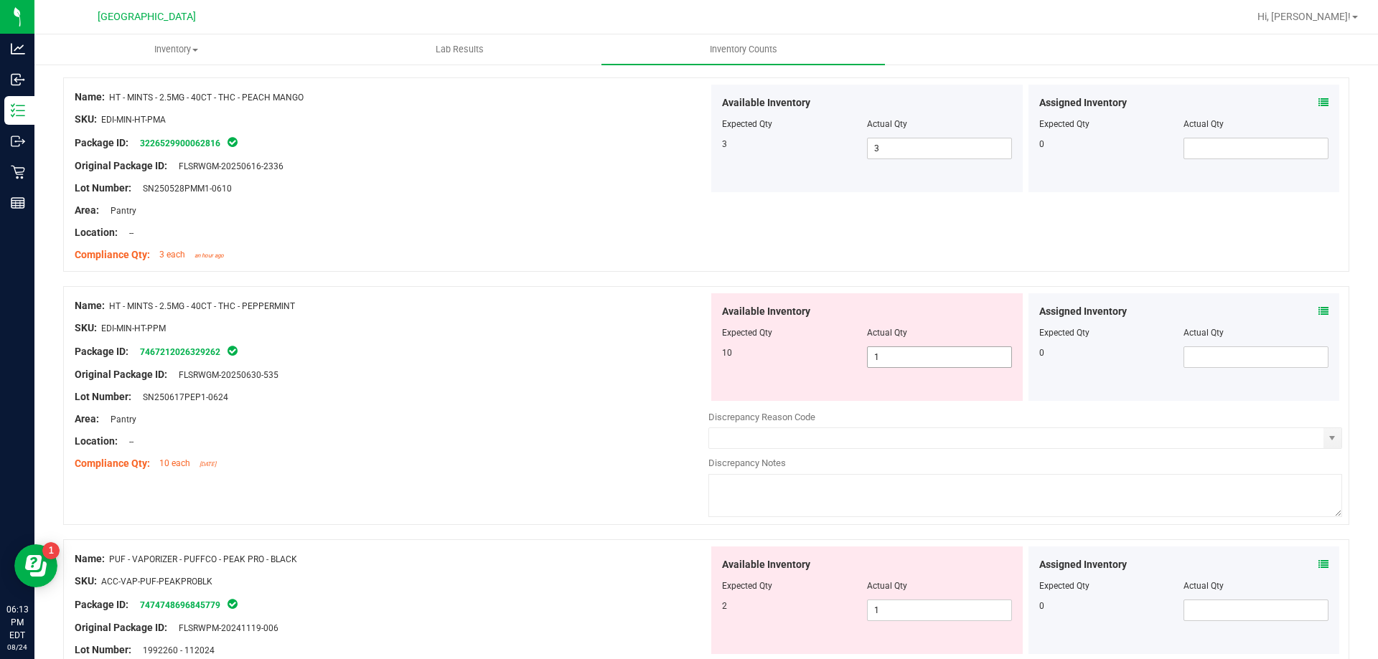
drag, startPoint x: 860, startPoint y: 358, endPoint x: 766, endPoint y: 358, distance: 94.7
click at [779, 358] on div "10 1 1" at bounding box center [867, 358] width 290 height 22
type input "10"
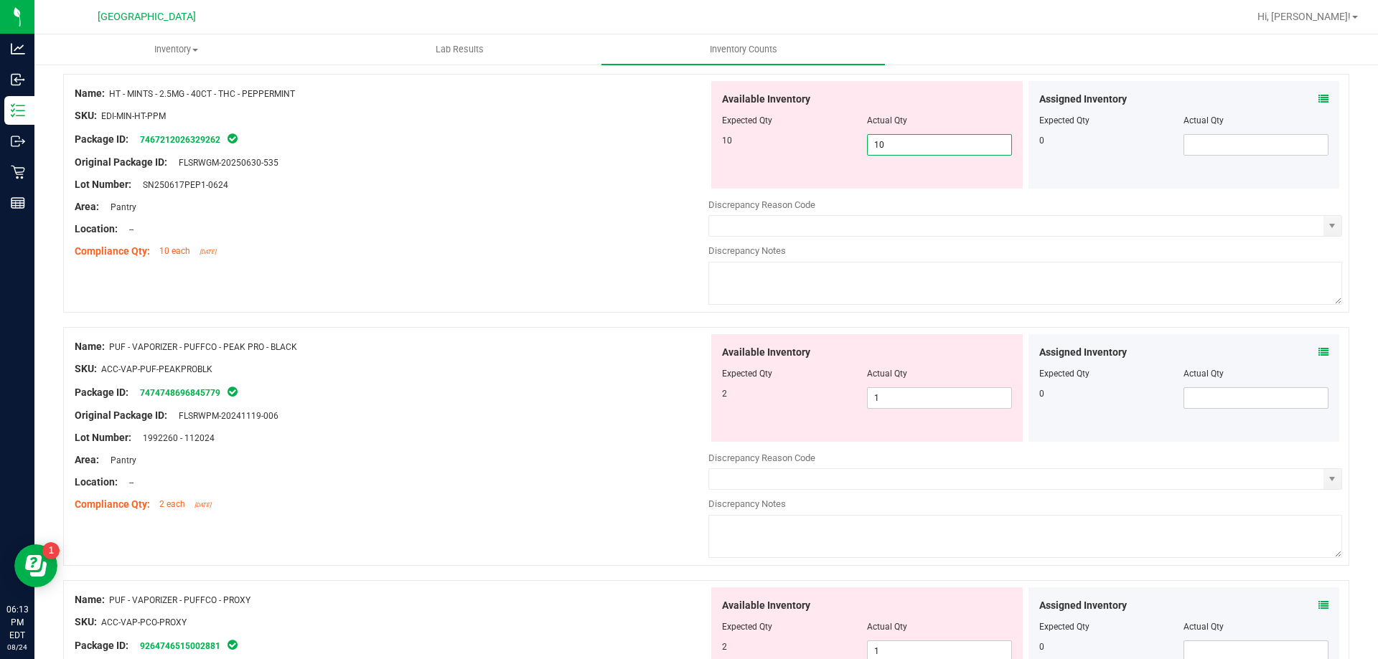
scroll to position [3085, 0]
type input "10"
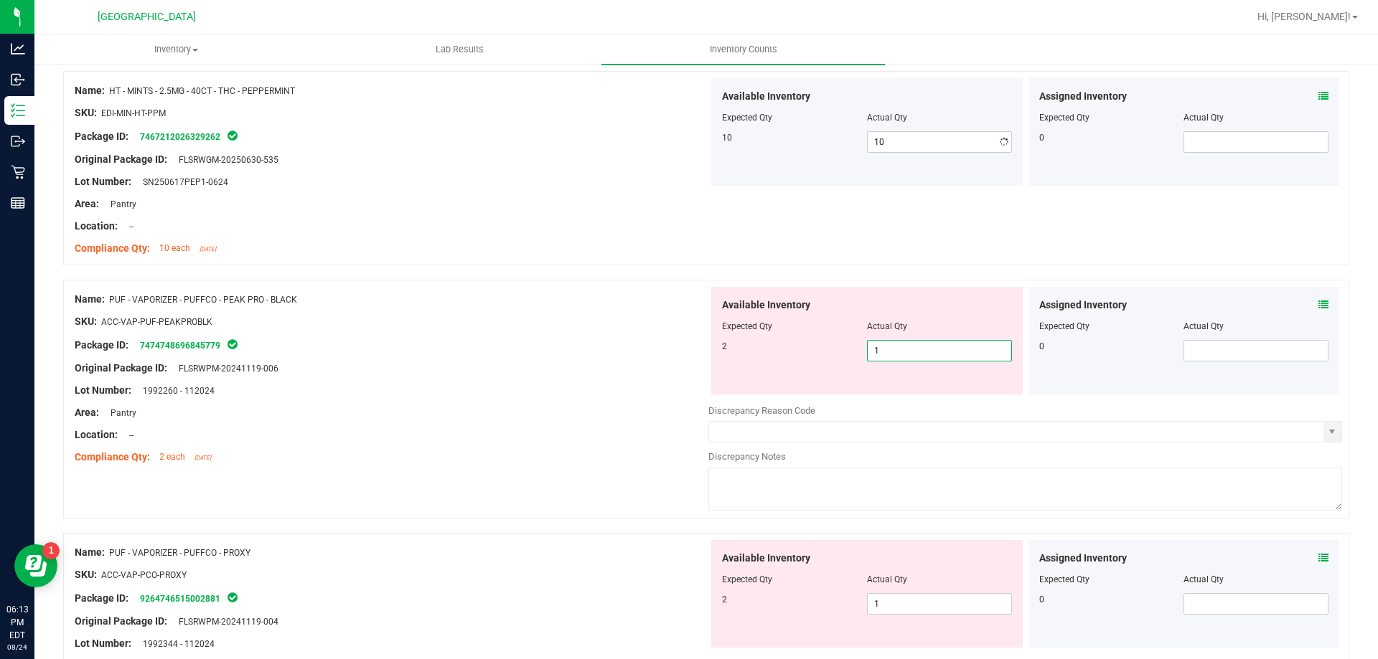
drag, startPoint x: 921, startPoint y: 403, endPoint x: 766, endPoint y: 400, distance: 155.0
click at [768, 400] on div "Available Inventory Expected Qty Actual Qty 2 1 1" at bounding box center [1025, 400] width 634 height 227
type input "2"
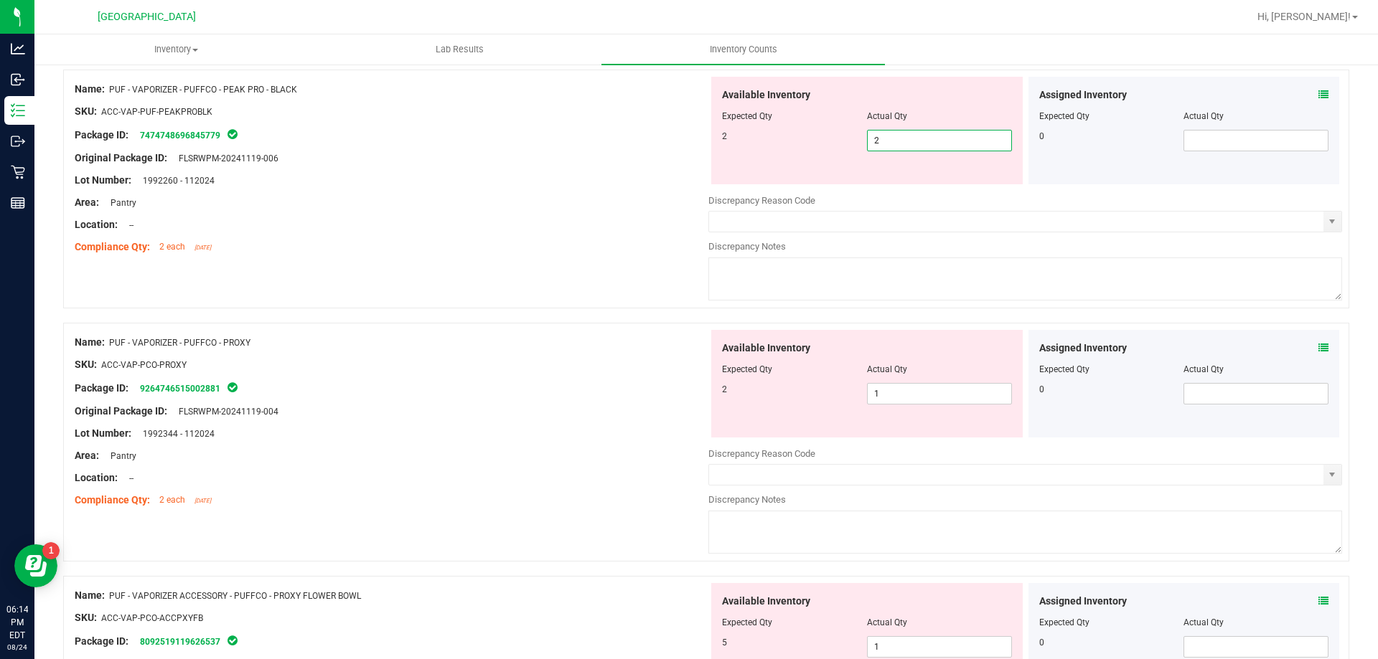
scroll to position [3301, 0]
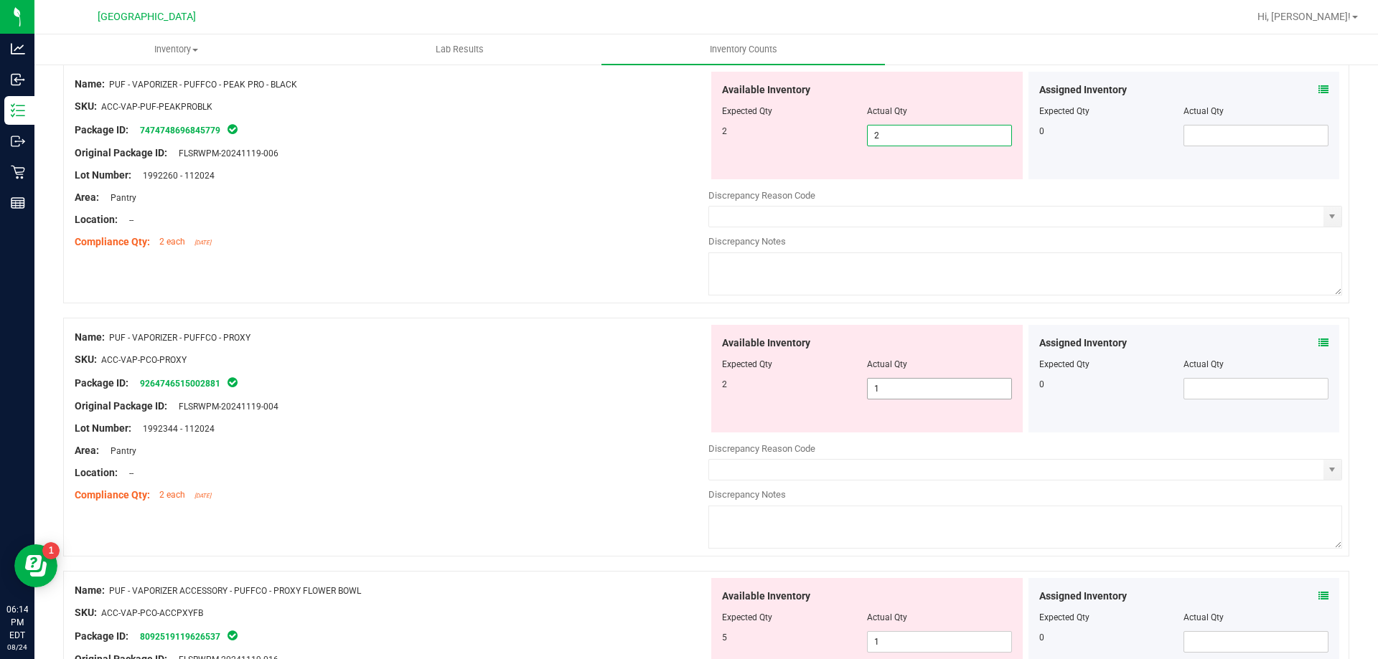
type input "2"
drag, startPoint x: 880, startPoint y: 390, endPoint x: 812, endPoint y: 387, distance: 68.2
click at [812, 387] on div "Available Inventory Expected Qty Actual Qty 2 1 1" at bounding box center [866, 379] width 311 height 108
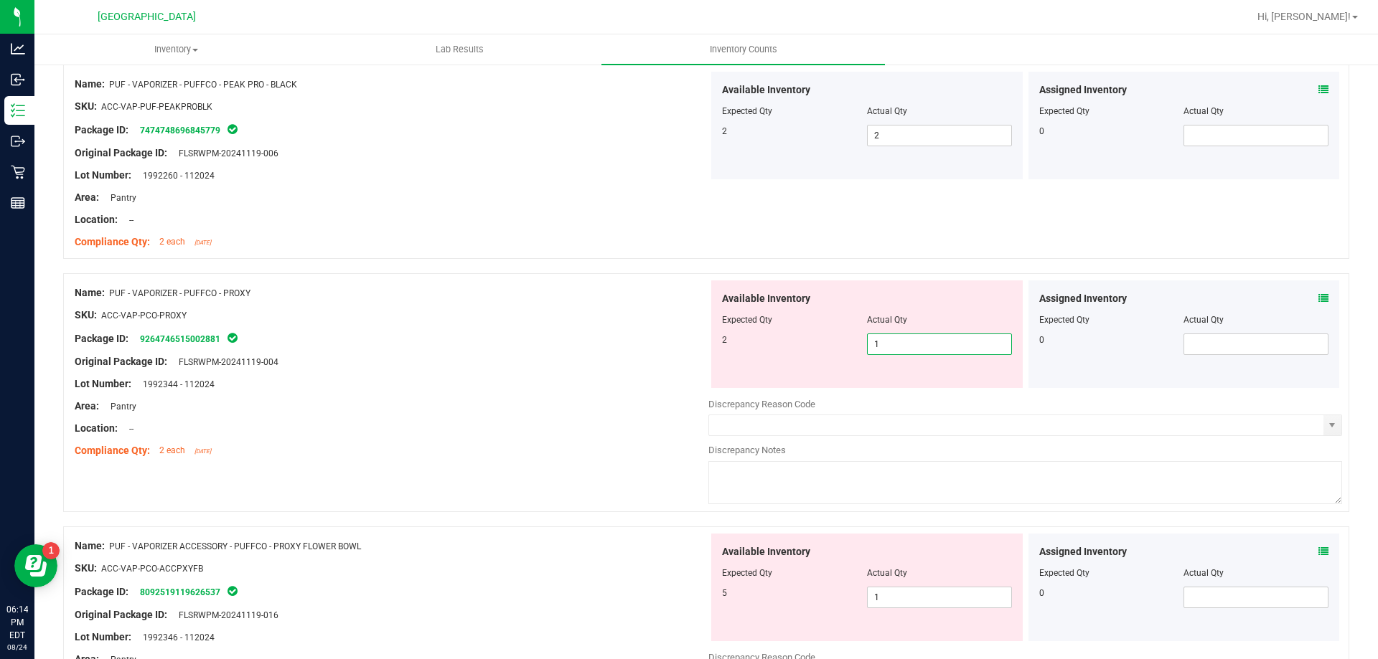
type input "2"
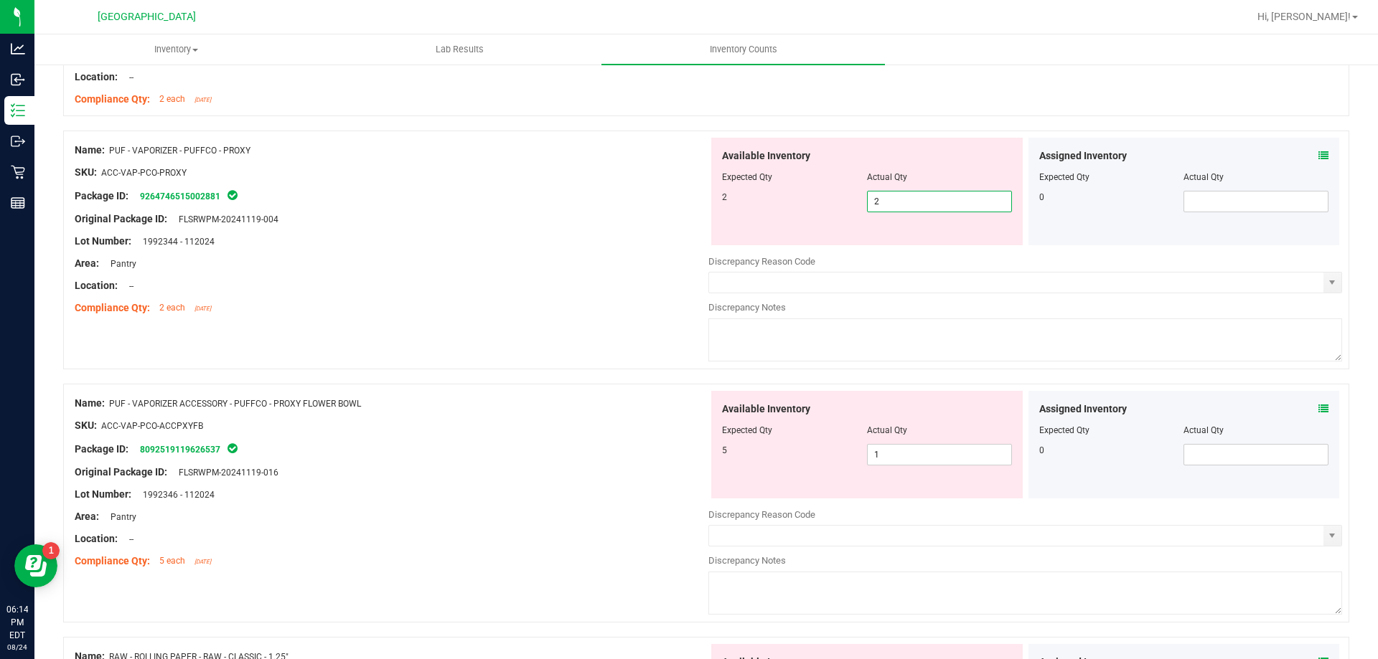
scroll to position [3516, 0]
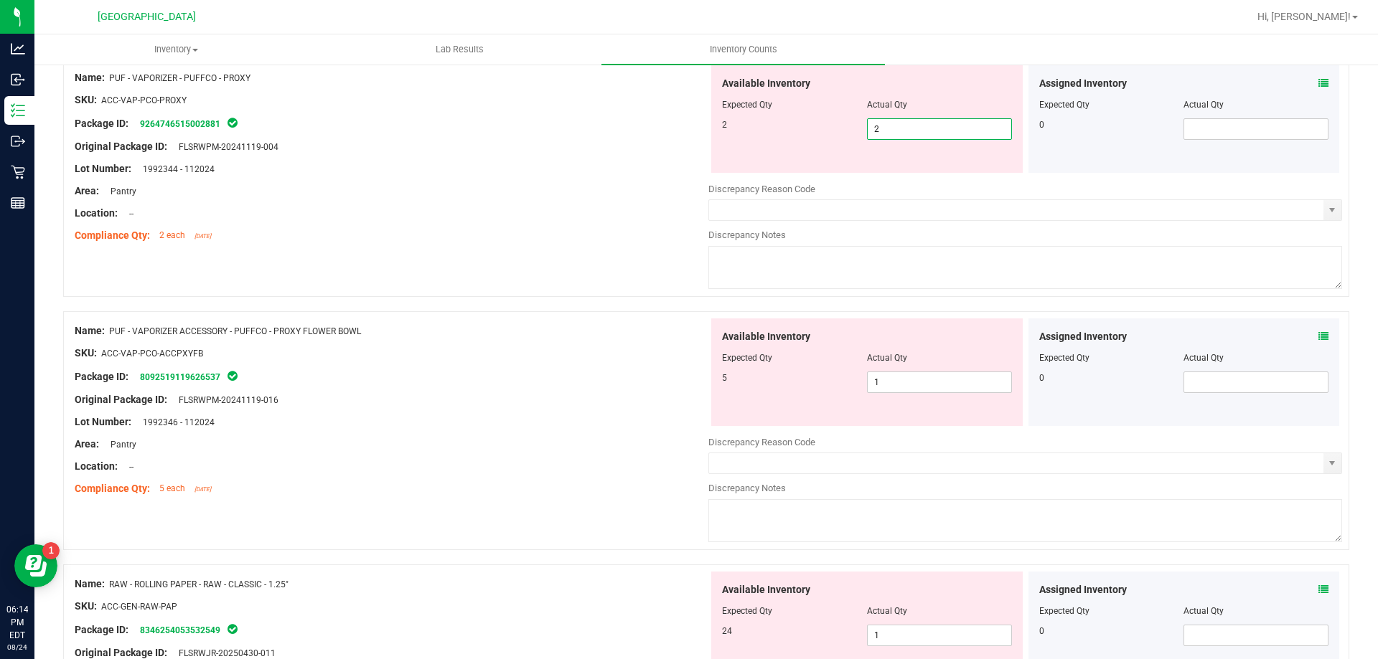
type input "2"
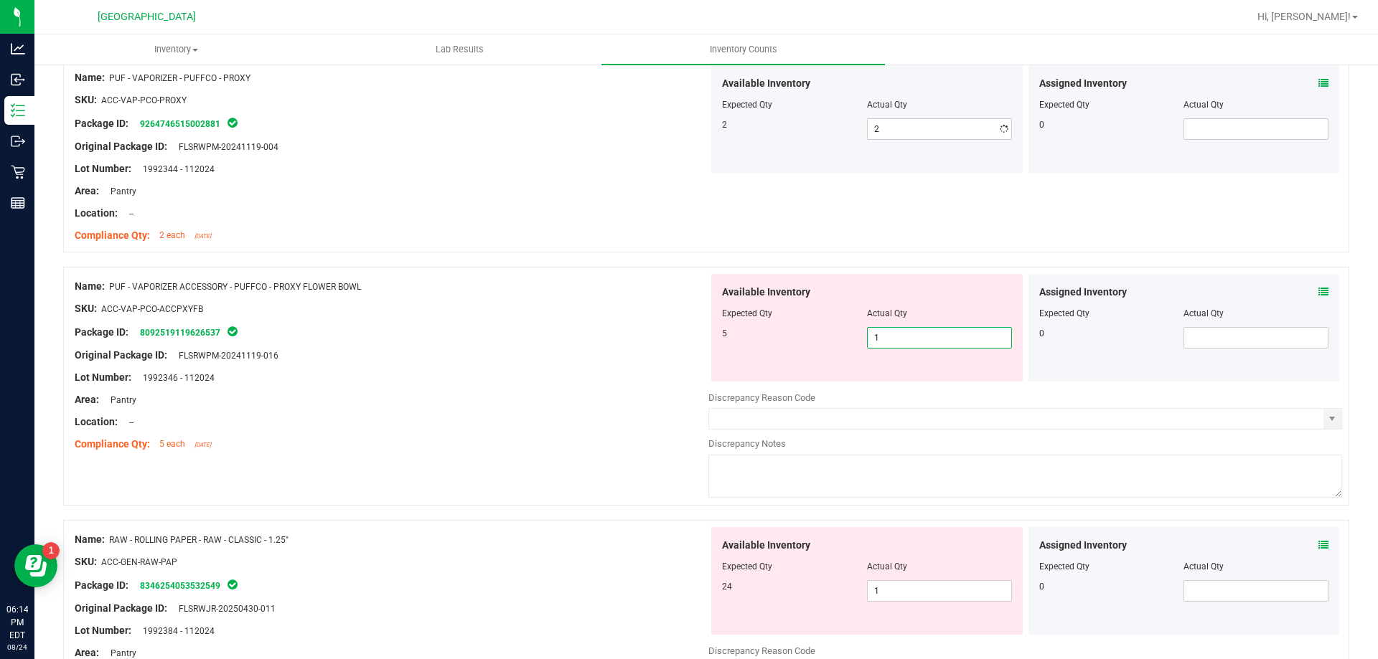
drag, startPoint x: 857, startPoint y: 390, endPoint x: 782, endPoint y: 390, distance: 75.3
click at [786, 390] on div "Available Inventory Expected Qty Actual Qty 5 1 1" at bounding box center [1025, 387] width 634 height 227
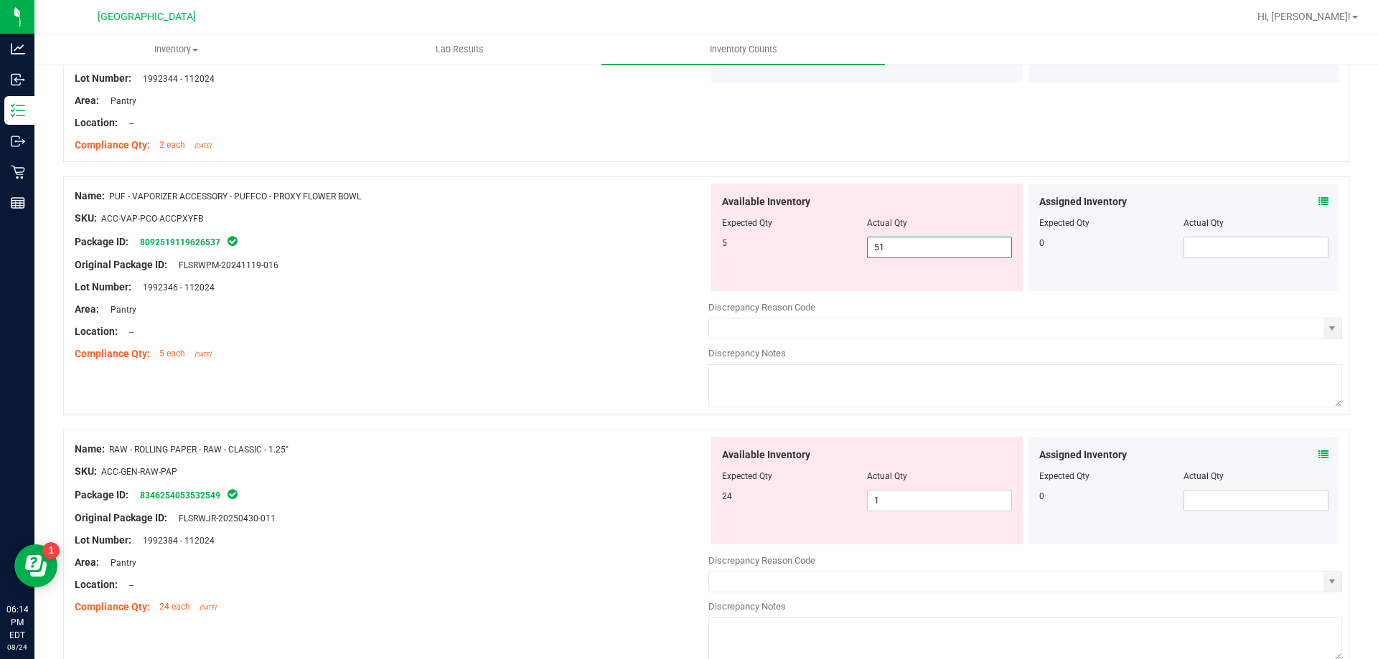
scroll to position [3588, 0]
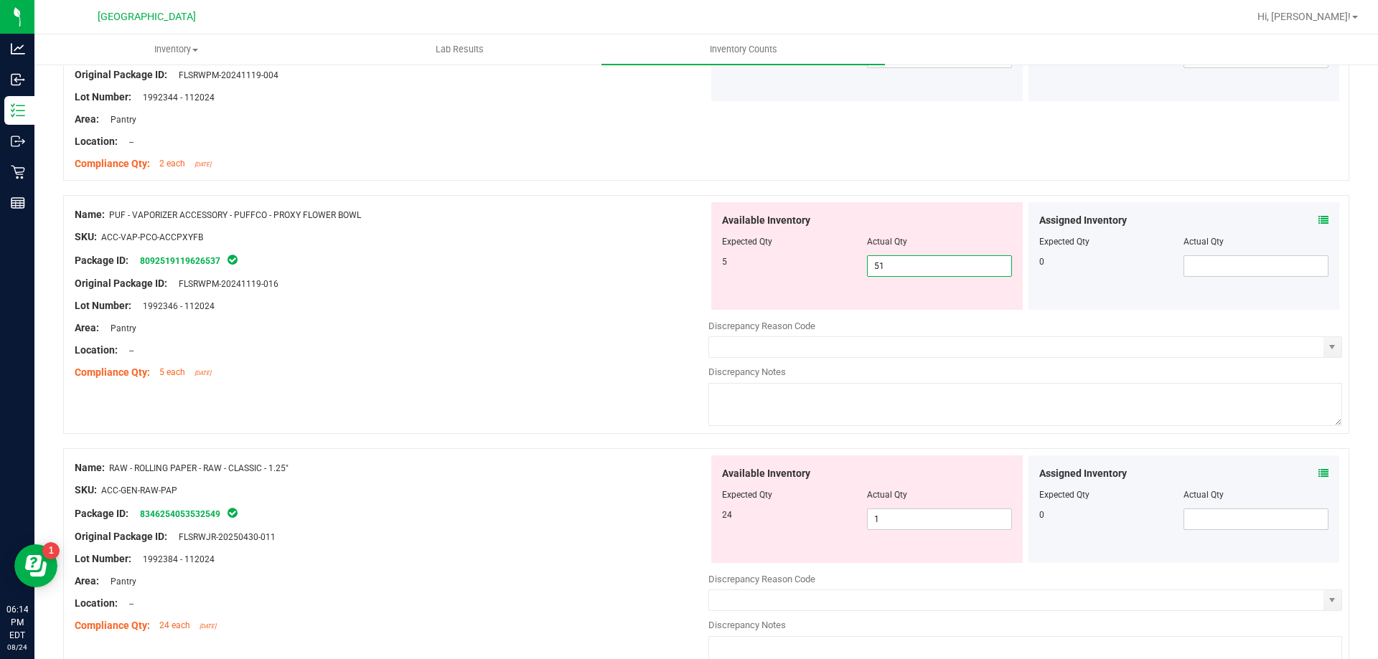
click at [903, 261] on input "51" at bounding box center [940, 266] width 144 height 20
drag, startPoint x: 868, startPoint y: 266, endPoint x: 738, endPoint y: 281, distance: 130.7
click at [738, 281] on div "Available Inventory Expected Qty Actual Qty 5 1 51" at bounding box center [866, 256] width 311 height 108
type input "5"
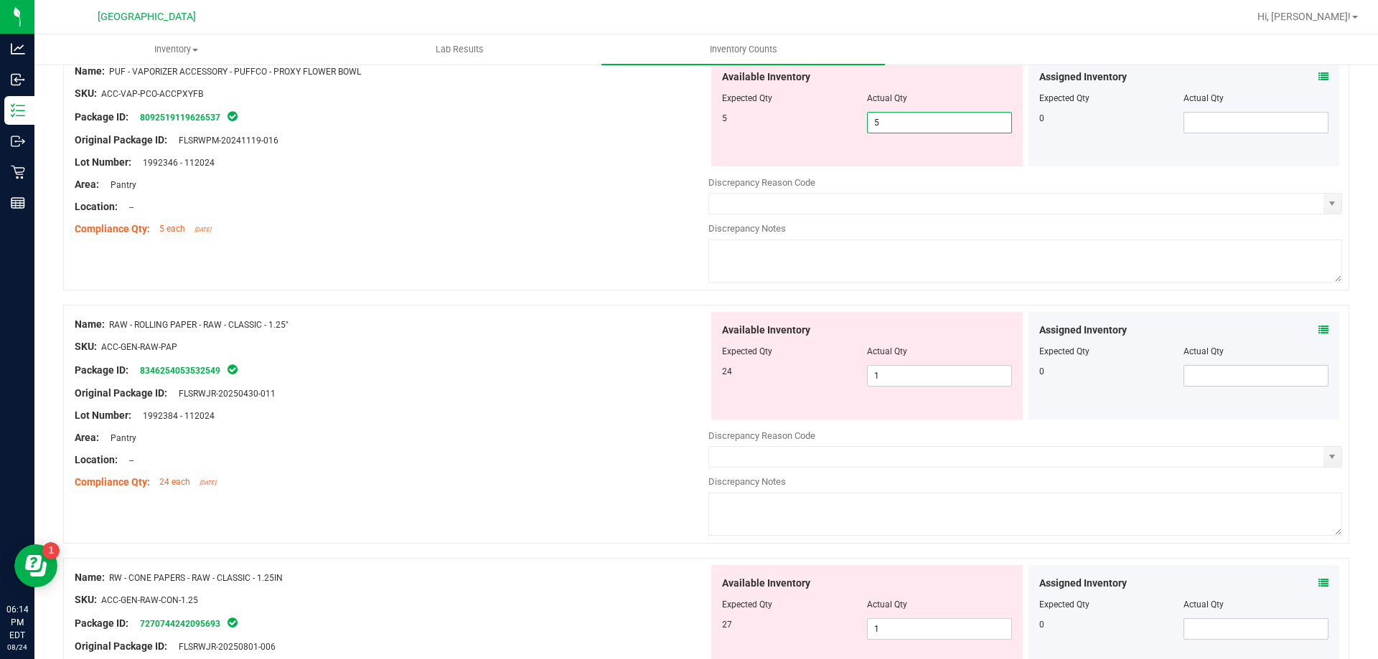
type input "5"
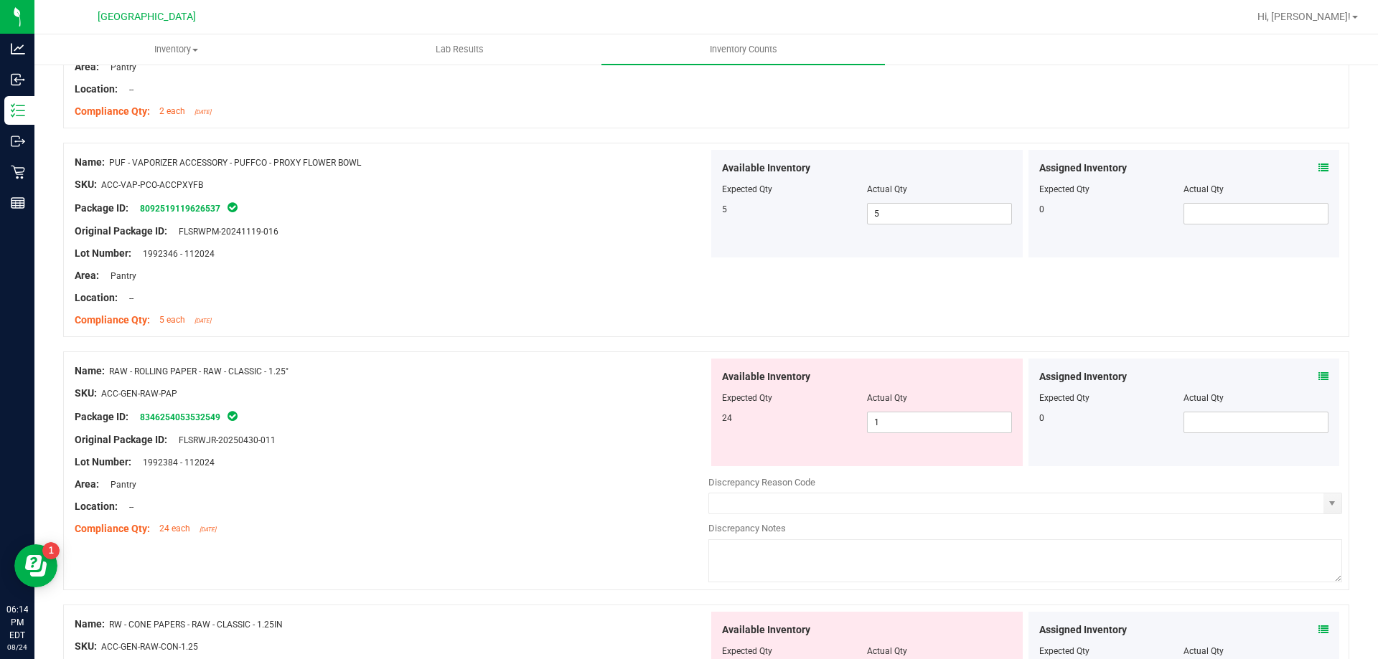
scroll to position [3731, 0]
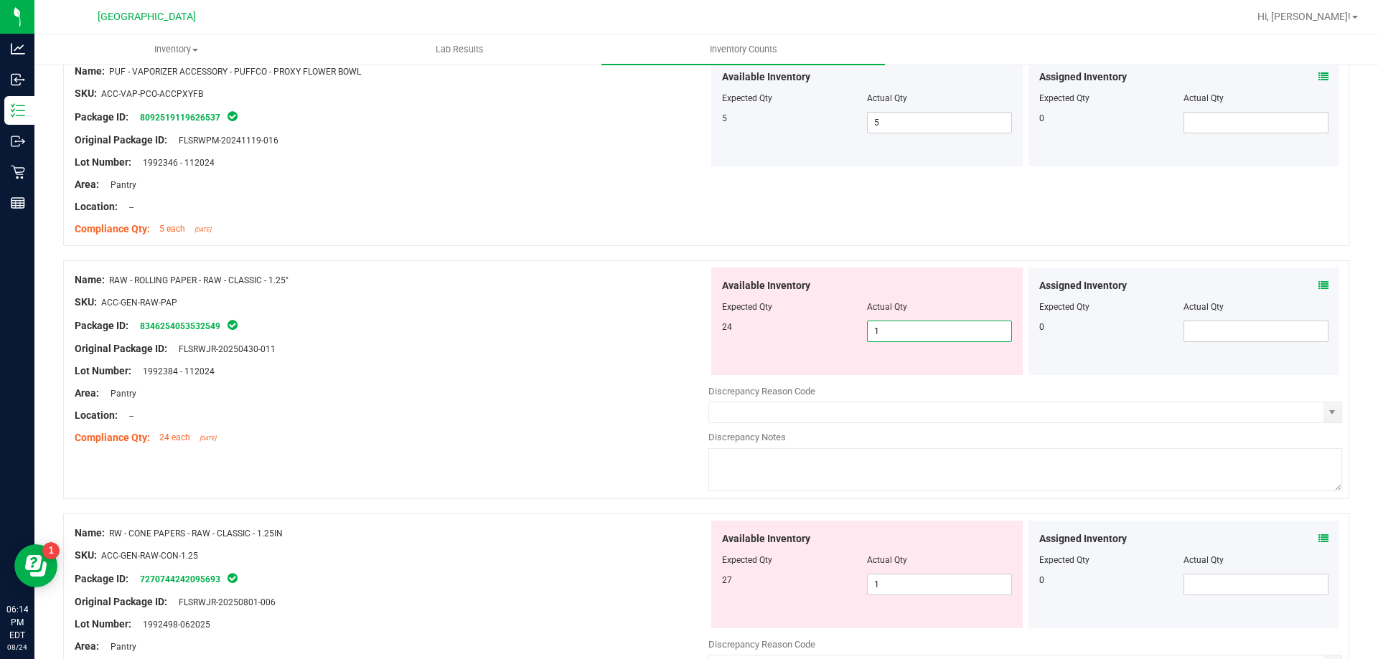
drag, startPoint x: 915, startPoint y: 329, endPoint x: 830, endPoint y: 333, distance: 84.7
click at [831, 333] on div "24 1 1" at bounding box center [867, 332] width 290 height 22
type input "24"
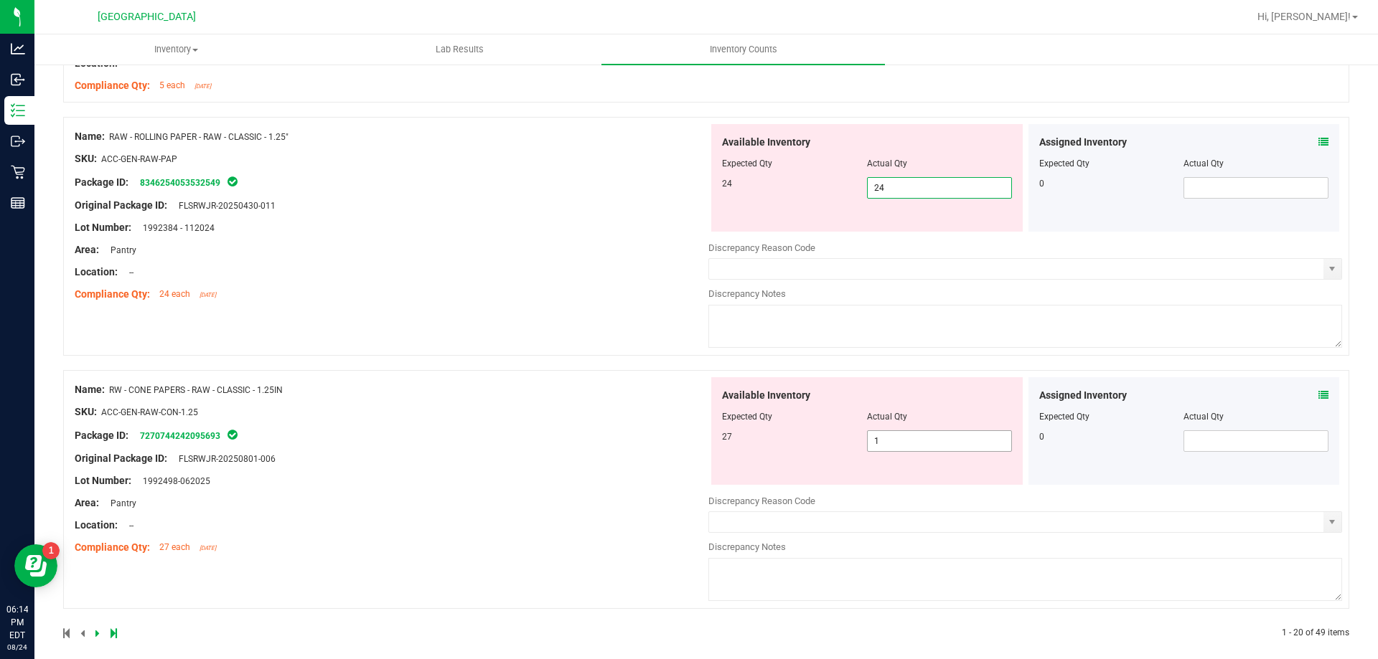
type input "24"
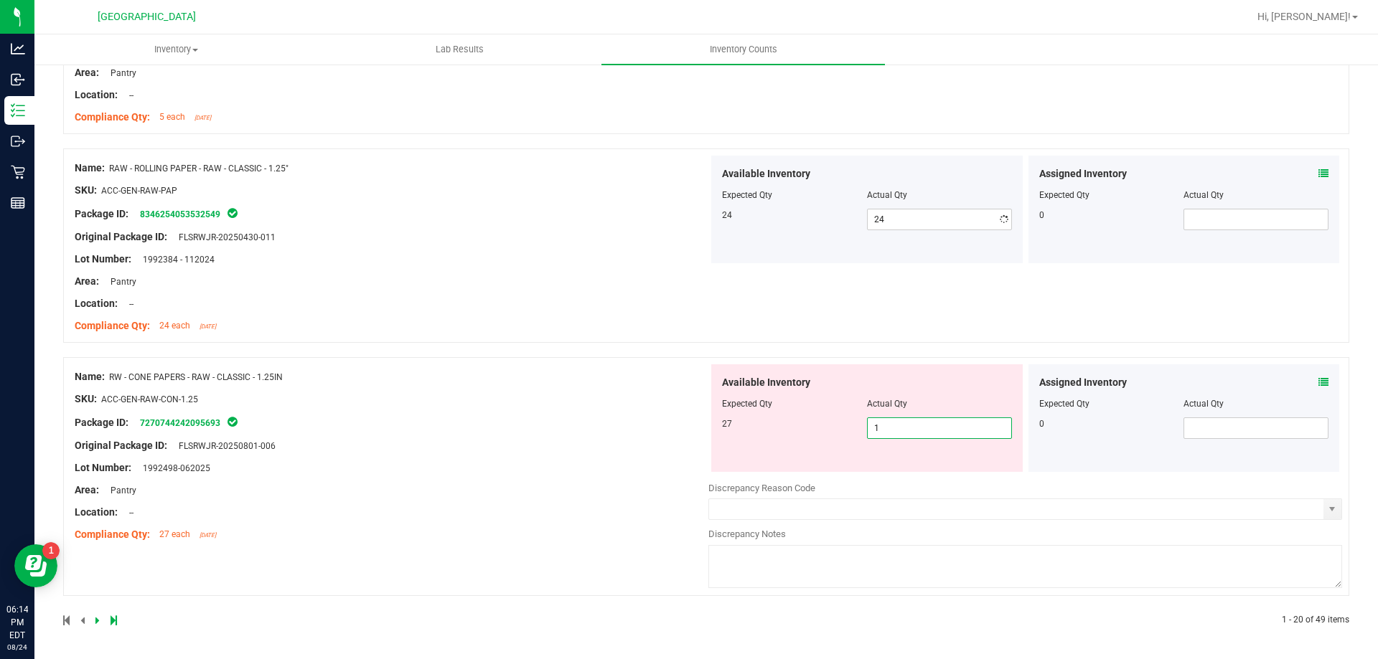
scroll to position [3843, 0]
drag, startPoint x: 910, startPoint y: 433, endPoint x: 810, endPoint y: 435, distance: 99.7
click at [810, 435] on div "27 1 1" at bounding box center [867, 429] width 290 height 22
type input "27"
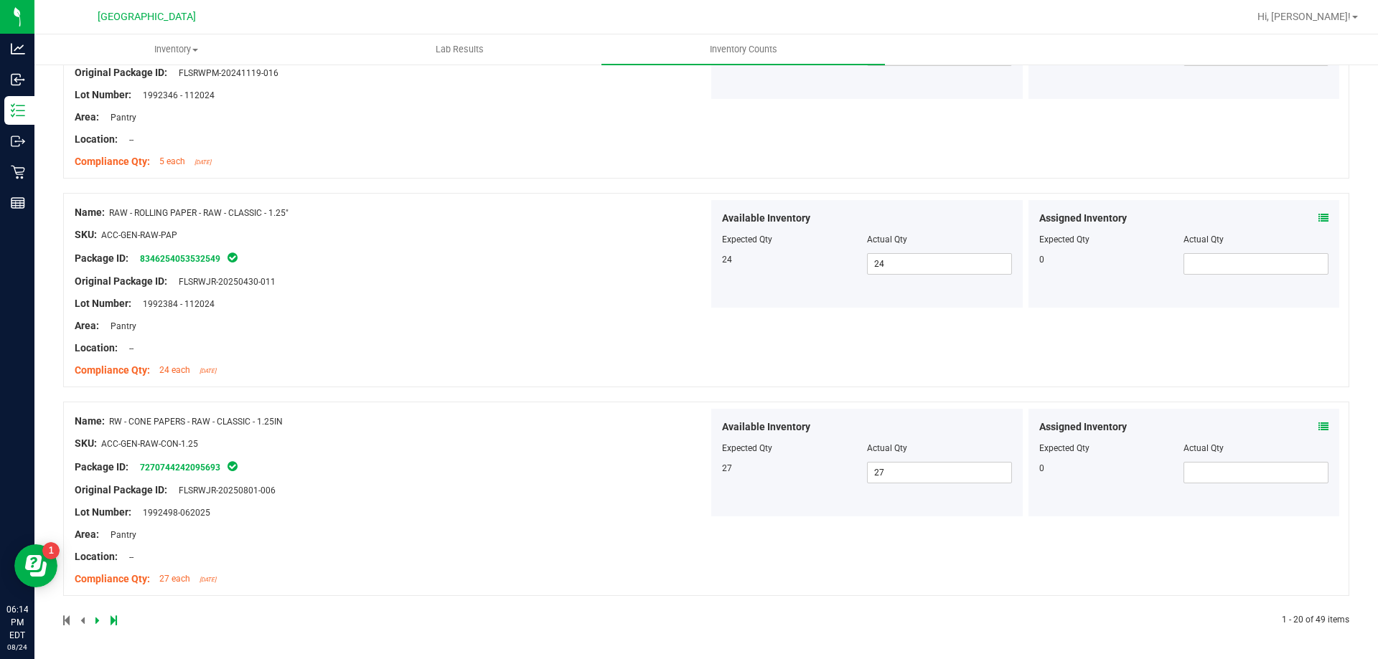
scroll to position [0, 0]
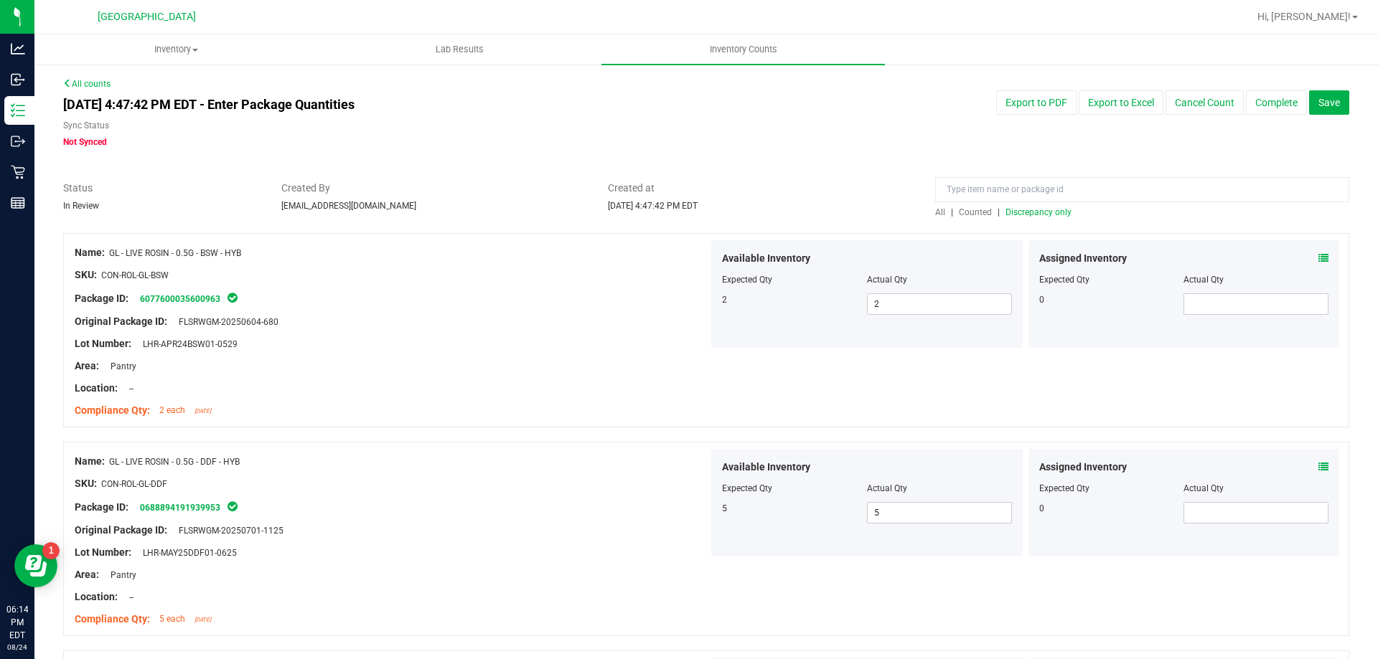
click at [1040, 215] on span "Discrepancy only" at bounding box center [1038, 212] width 66 height 10
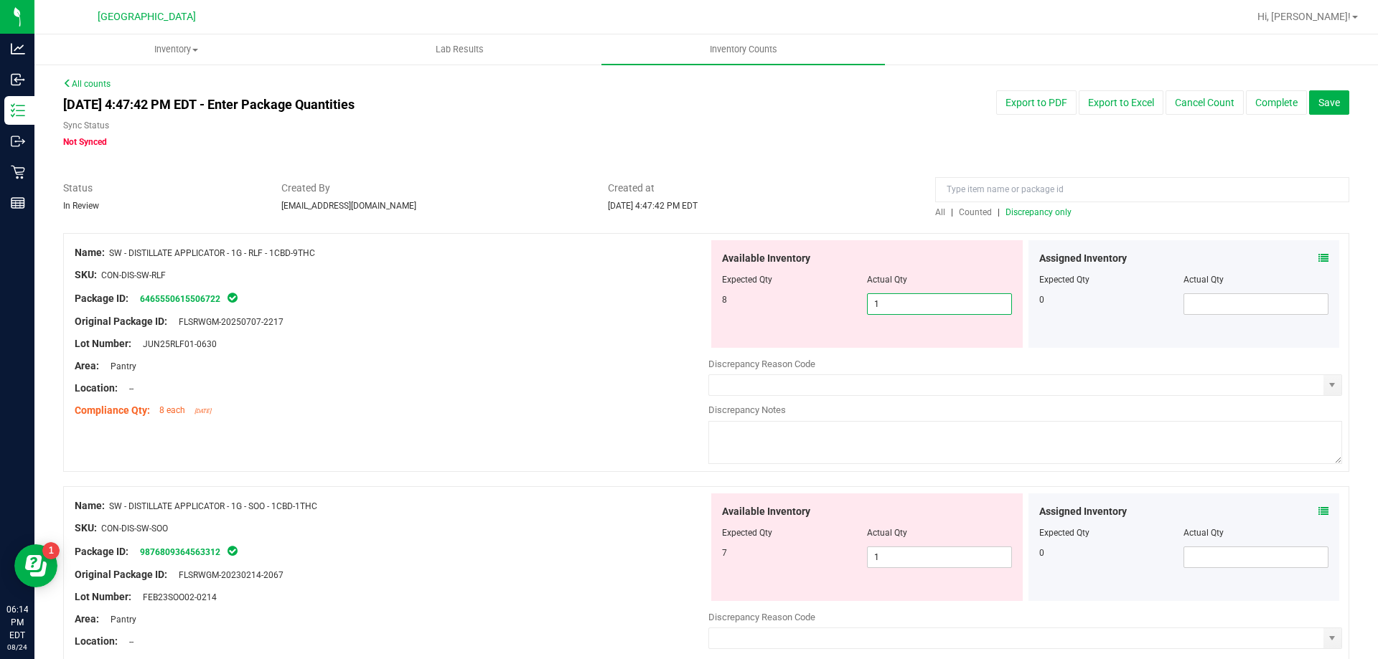
drag, startPoint x: 909, startPoint y: 313, endPoint x: 785, endPoint y: 304, distance: 124.4
click at [789, 304] on div "8 1 1" at bounding box center [867, 304] width 290 height 22
type input "8"
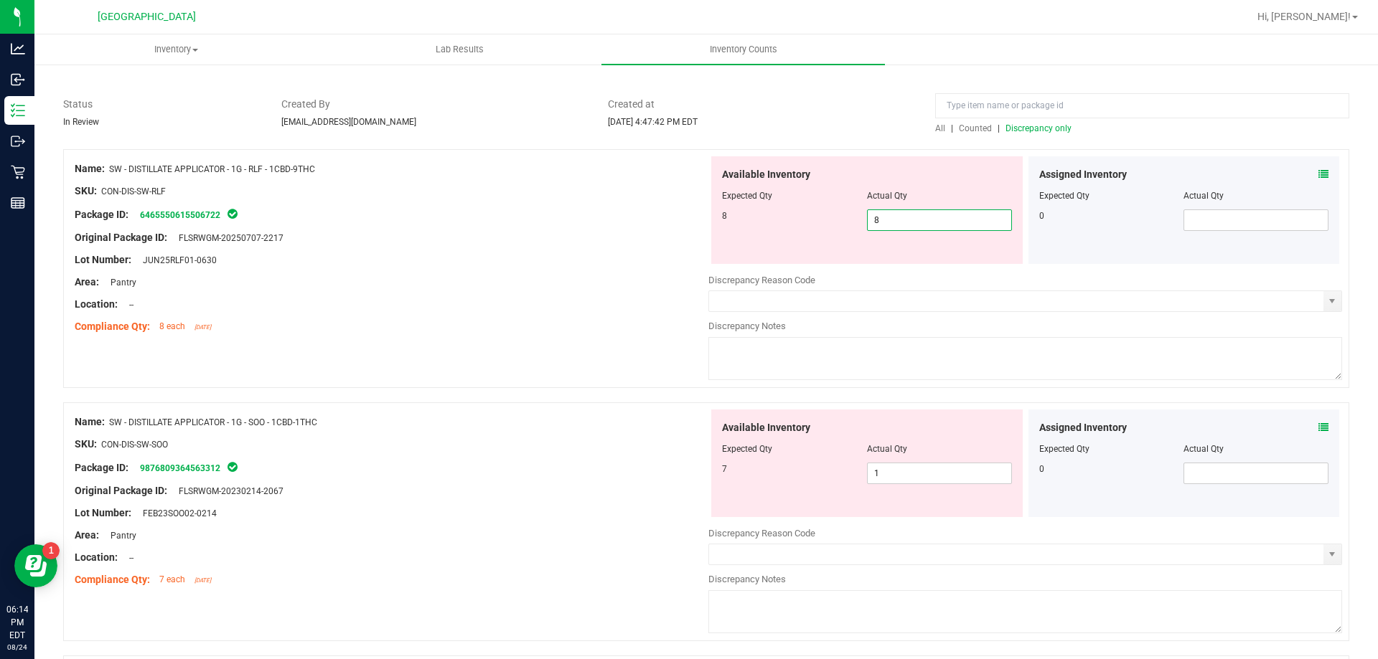
scroll to position [215, 0]
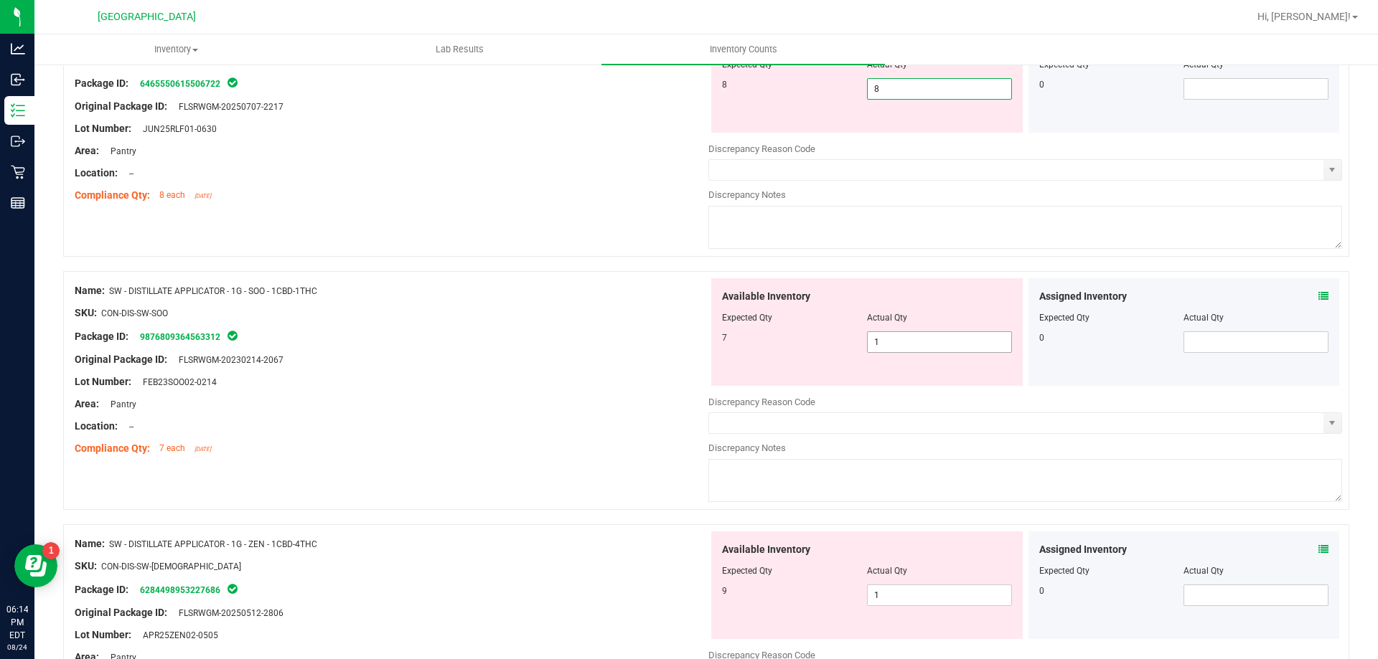
type input "8"
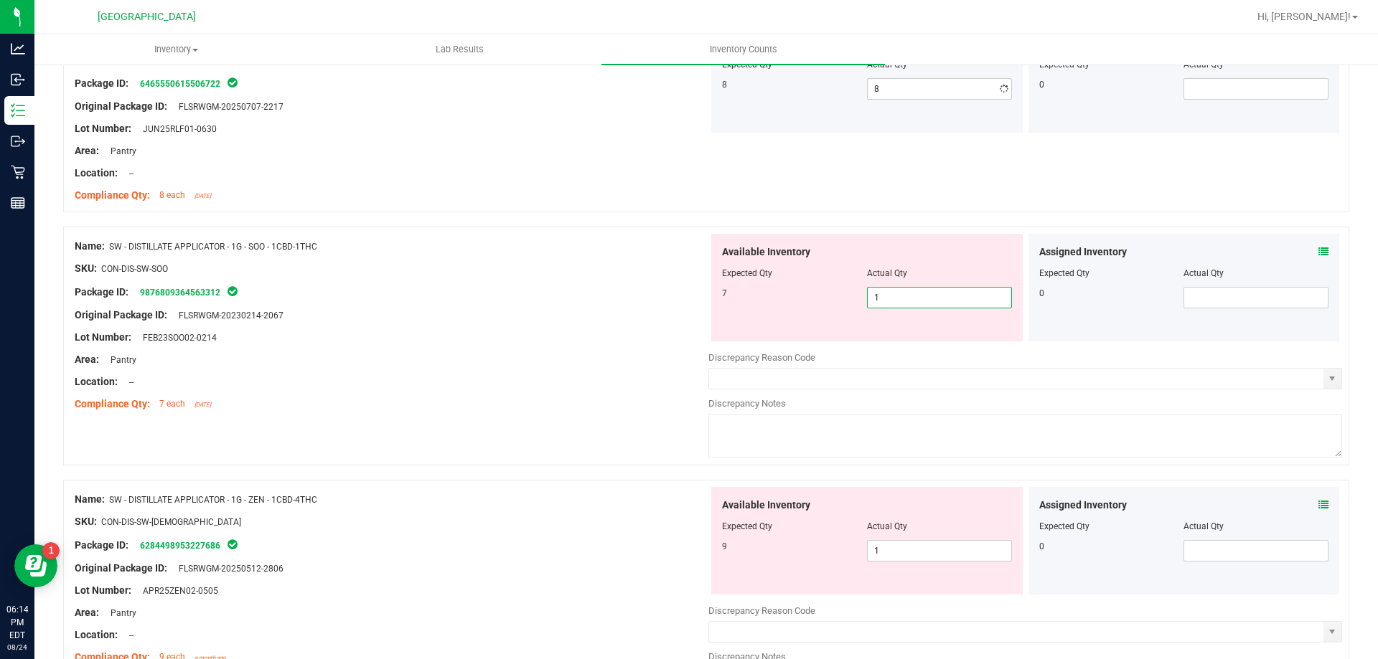
drag, startPoint x: 878, startPoint y: 349, endPoint x: 845, endPoint y: 351, distance: 33.1
click at [847, 351] on div "Available Inventory Expected Qty Actual Qty 7 1 1" at bounding box center [1025, 347] width 634 height 227
type input "7"
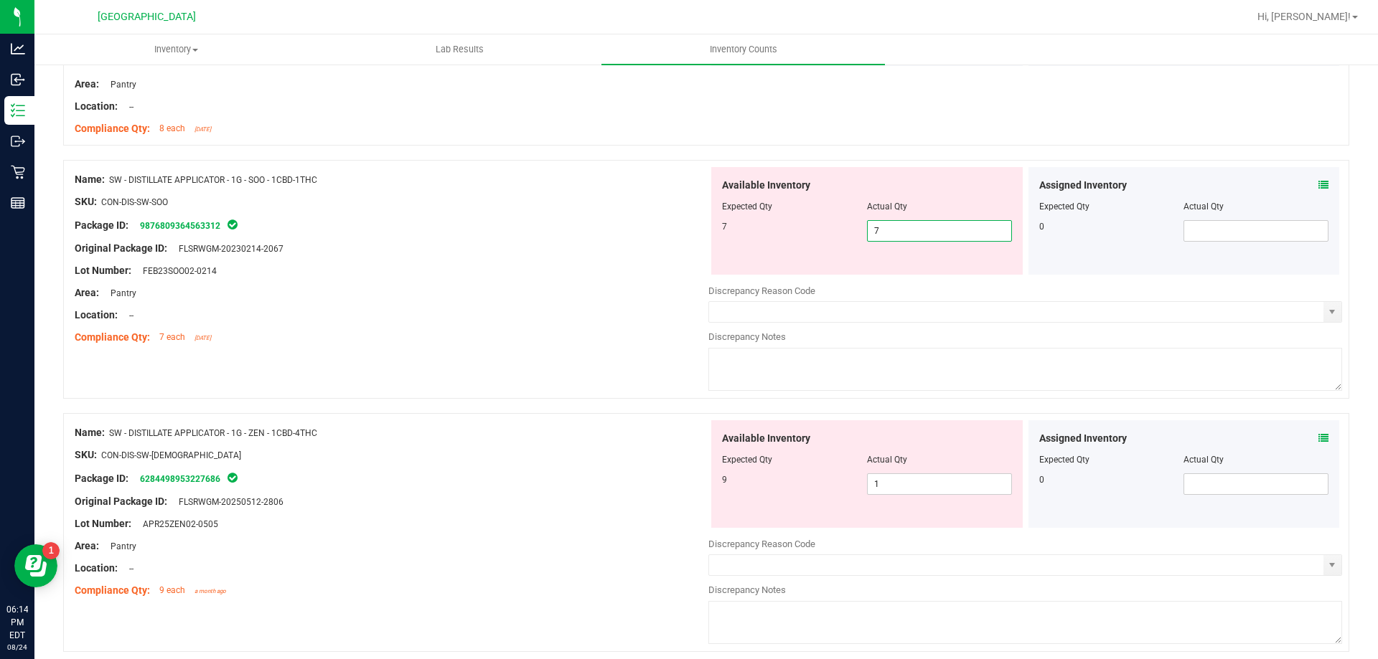
scroll to position [359, 0]
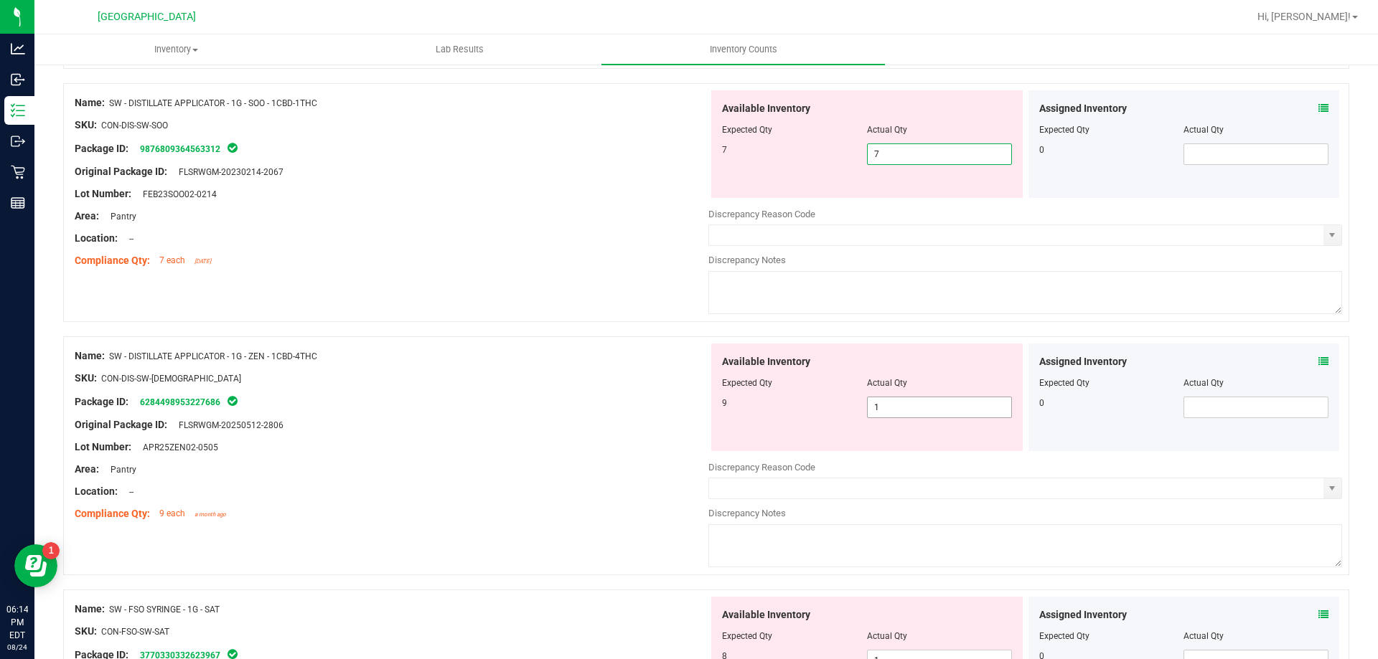
type input "7"
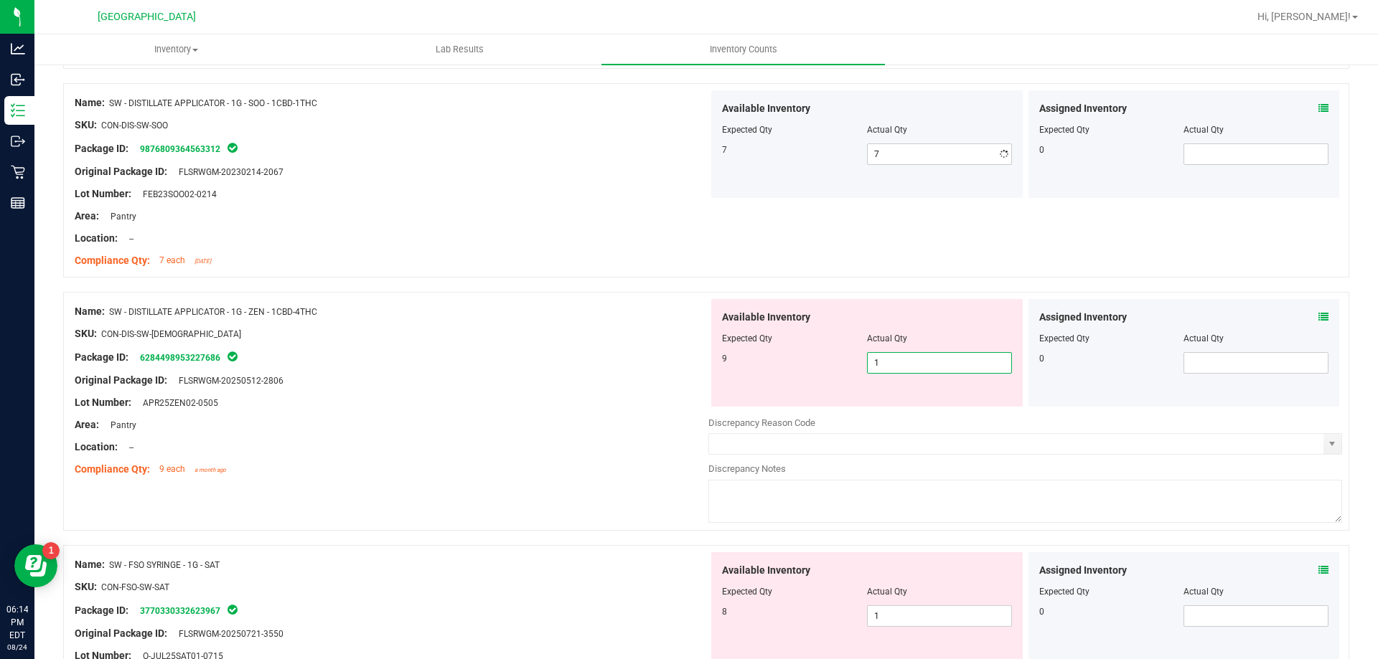
drag, startPoint x: 907, startPoint y: 411, endPoint x: 849, endPoint y: 411, distance: 58.1
click at [850, 411] on div "Available Inventory Expected Qty Actual Qty 9 1 1" at bounding box center [1025, 412] width 634 height 227
type input "9"
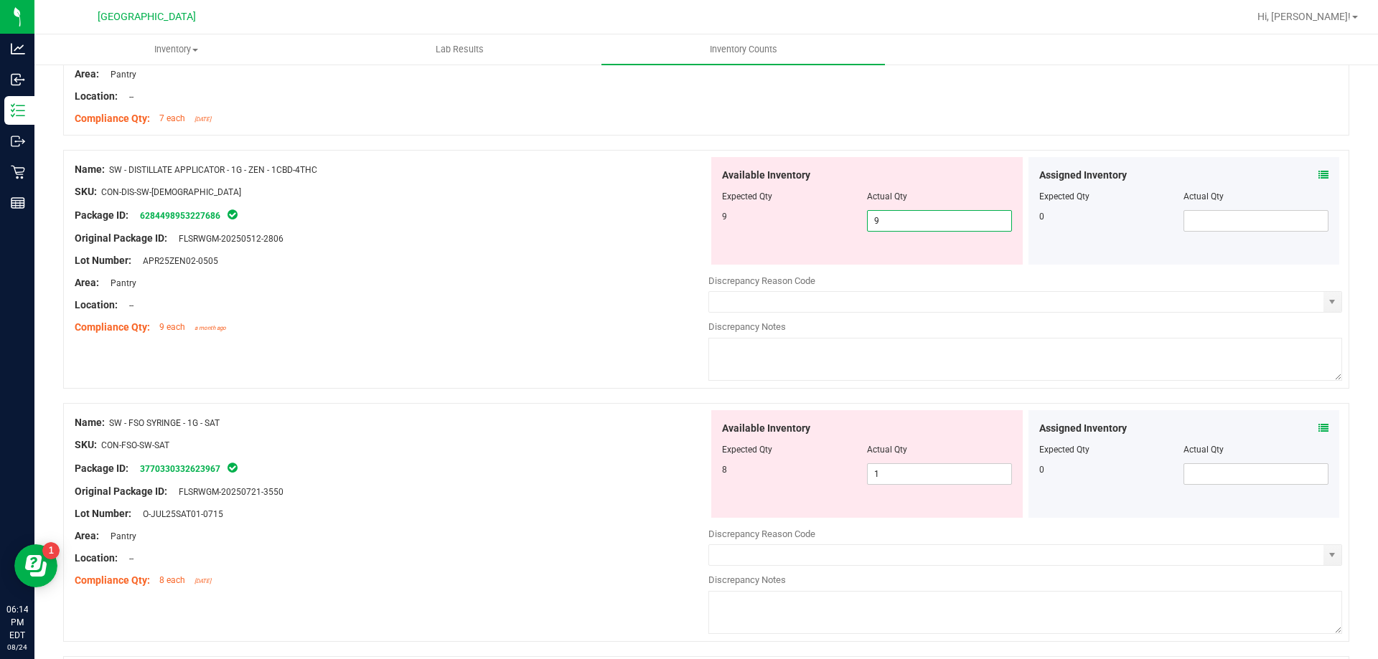
scroll to position [502, 0]
type input "9"
click at [1319, 424] on div "Assigned Inventory Expected Qty Actual Qty 0" at bounding box center [1183, 463] width 311 height 108
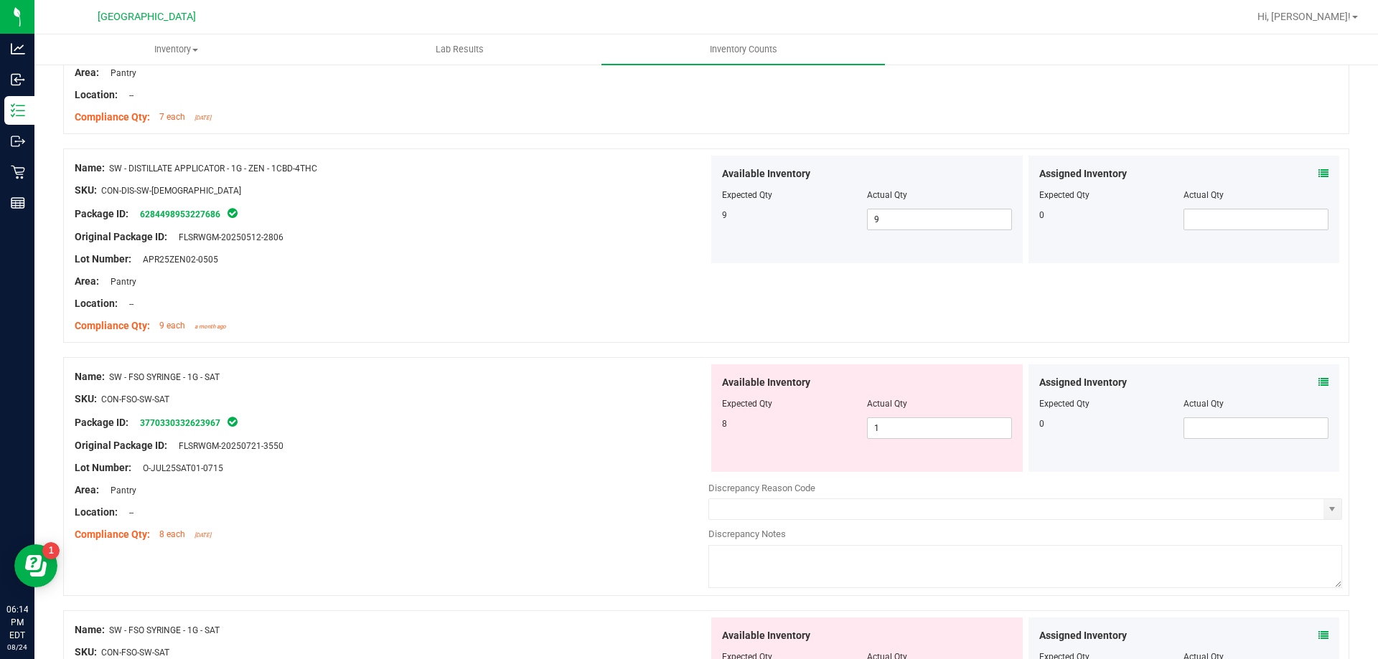
click at [1318, 383] on icon at bounding box center [1323, 382] width 10 height 10
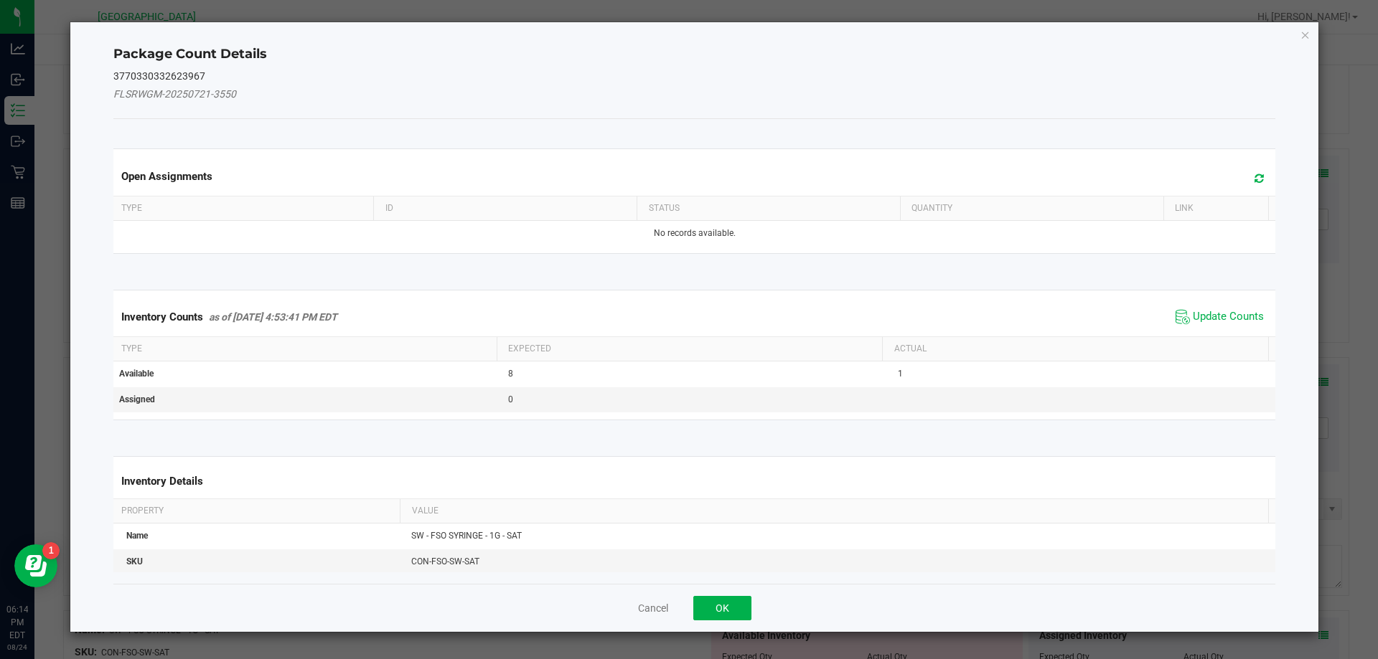
click at [1254, 174] on icon at bounding box center [1258, 178] width 9 height 11
click at [1203, 318] on span "Update Counts" at bounding box center [1228, 317] width 71 height 14
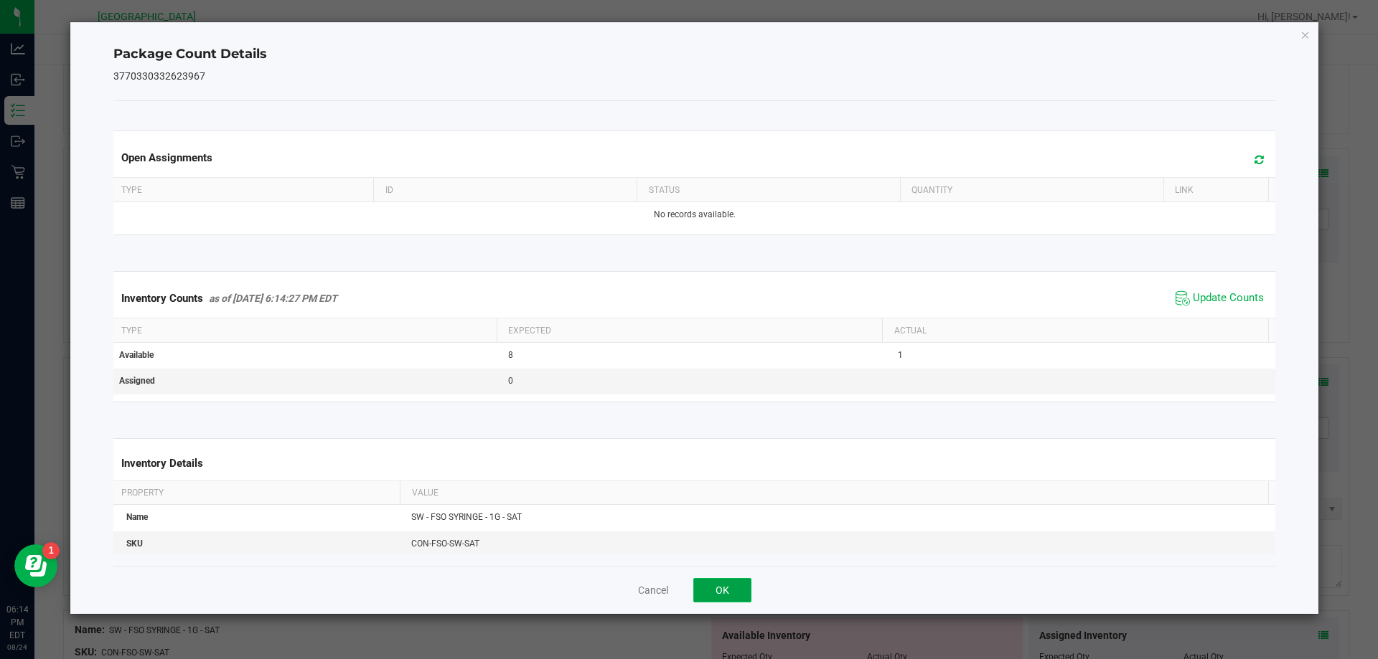
click at [722, 586] on button "OK" at bounding box center [722, 590] width 58 height 24
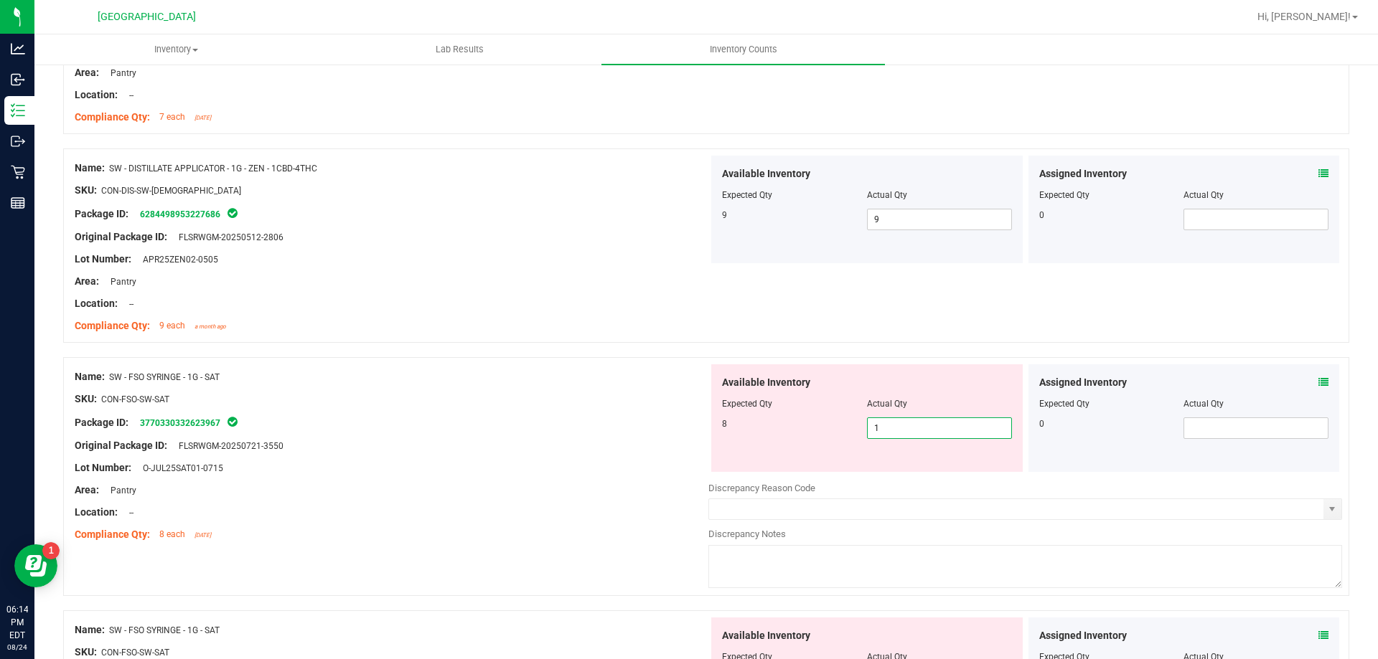
drag, startPoint x: 899, startPoint y: 425, endPoint x: 855, endPoint y: 418, distance: 45.1
click at [857, 420] on div "8 1 1" at bounding box center [867, 429] width 290 height 22
type input "8"
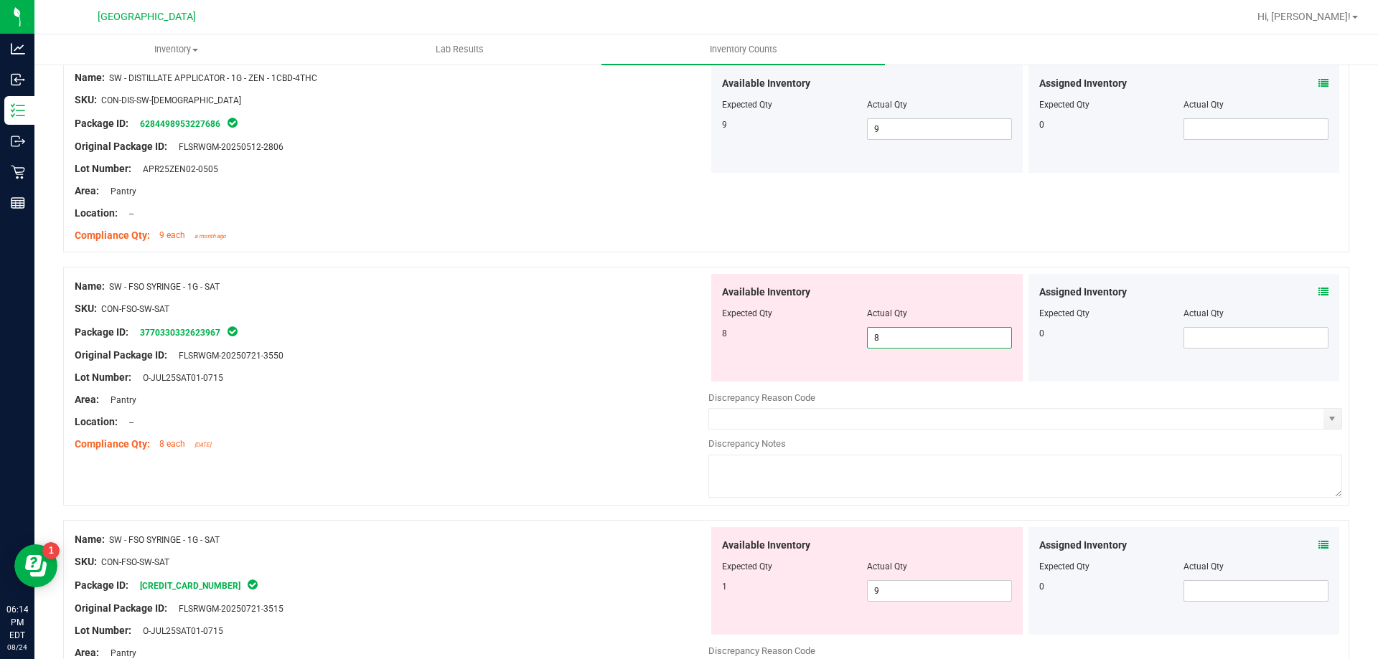
scroll to position [789, 0]
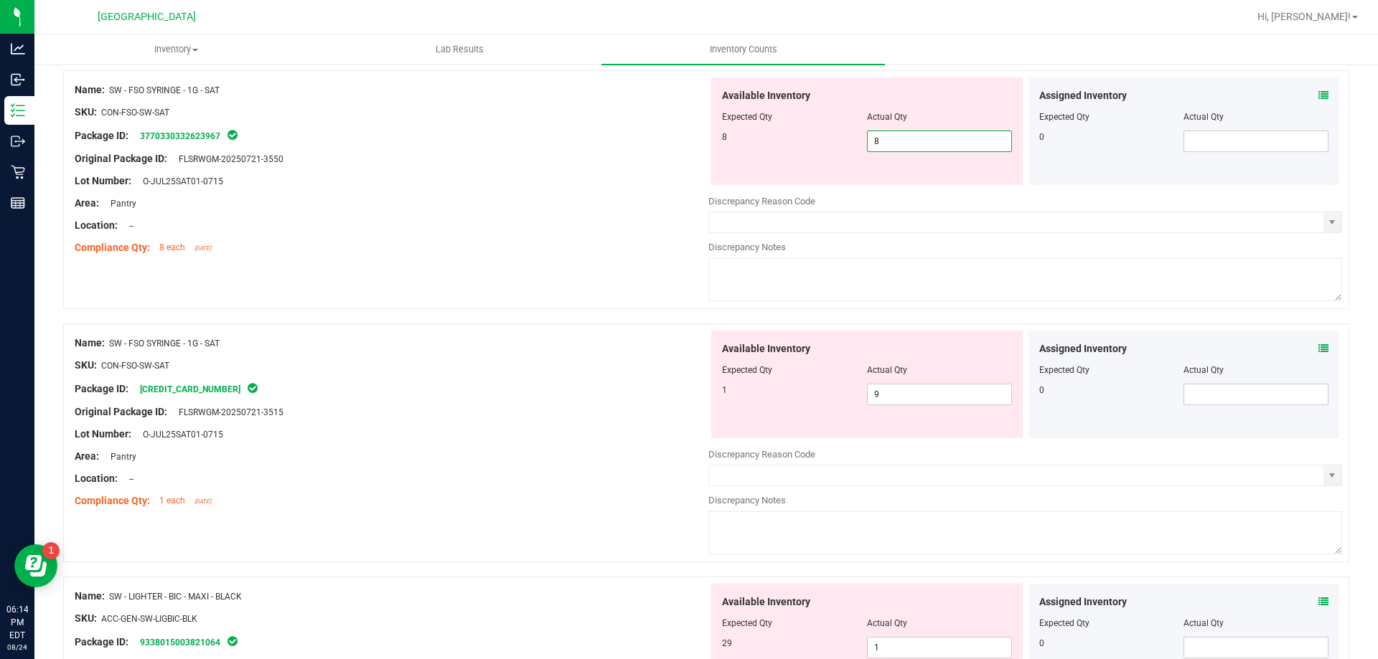
type input "8"
click at [1311, 349] on div "Assigned Inventory Expected Qty Actual Qty 0" at bounding box center [1183, 385] width 311 height 108
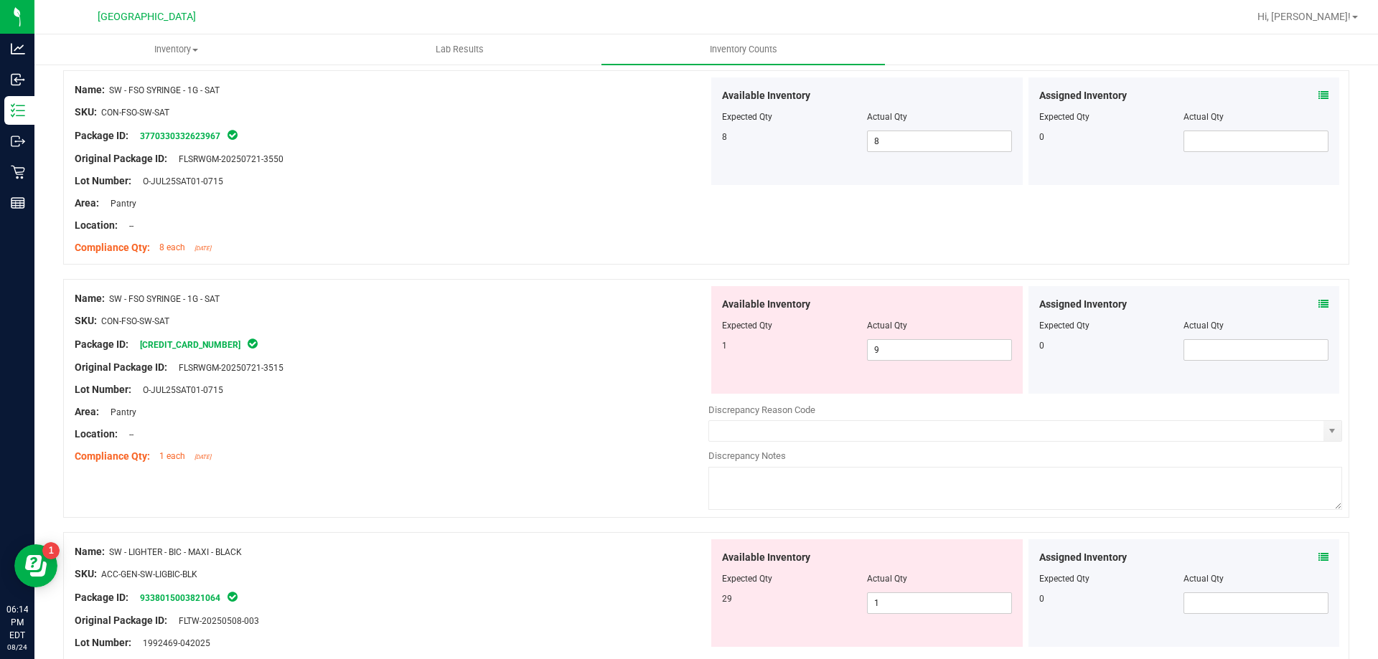
click at [1318, 307] on icon at bounding box center [1323, 304] width 10 height 10
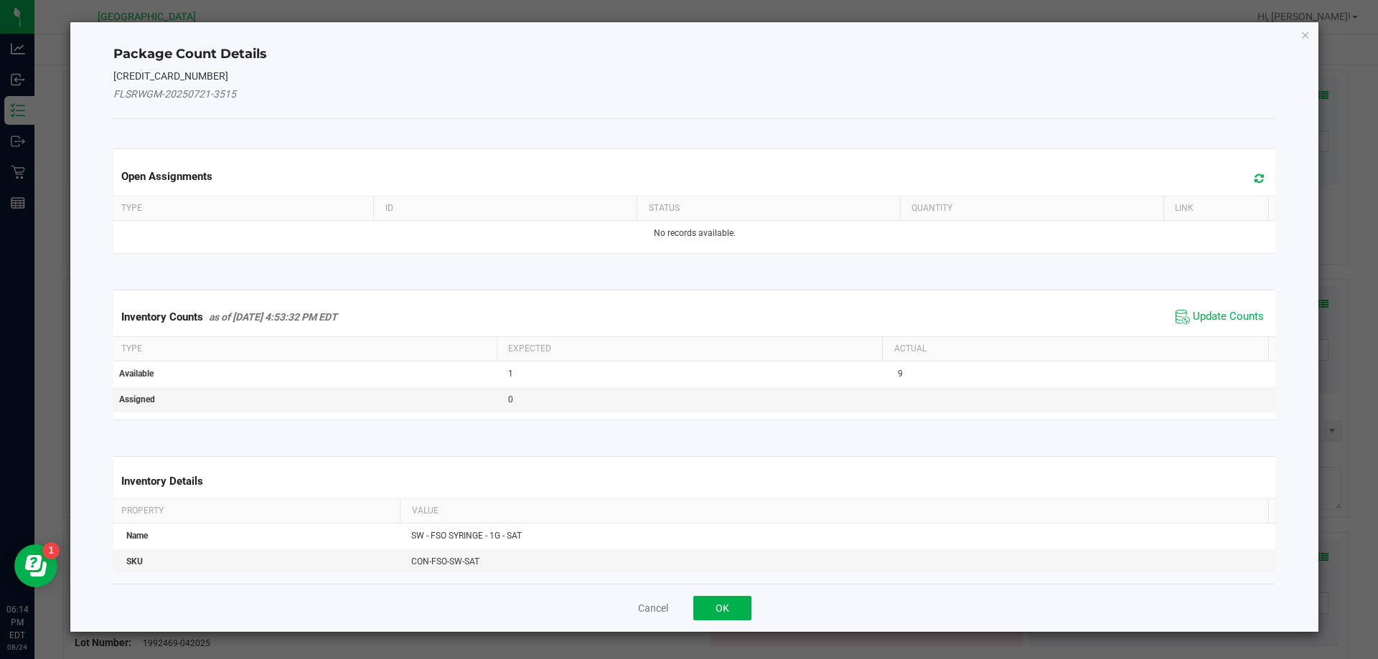
click at [1254, 174] on icon at bounding box center [1258, 178] width 9 height 11
click at [1195, 315] on span "Update Counts" at bounding box center [1228, 317] width 71 height 14
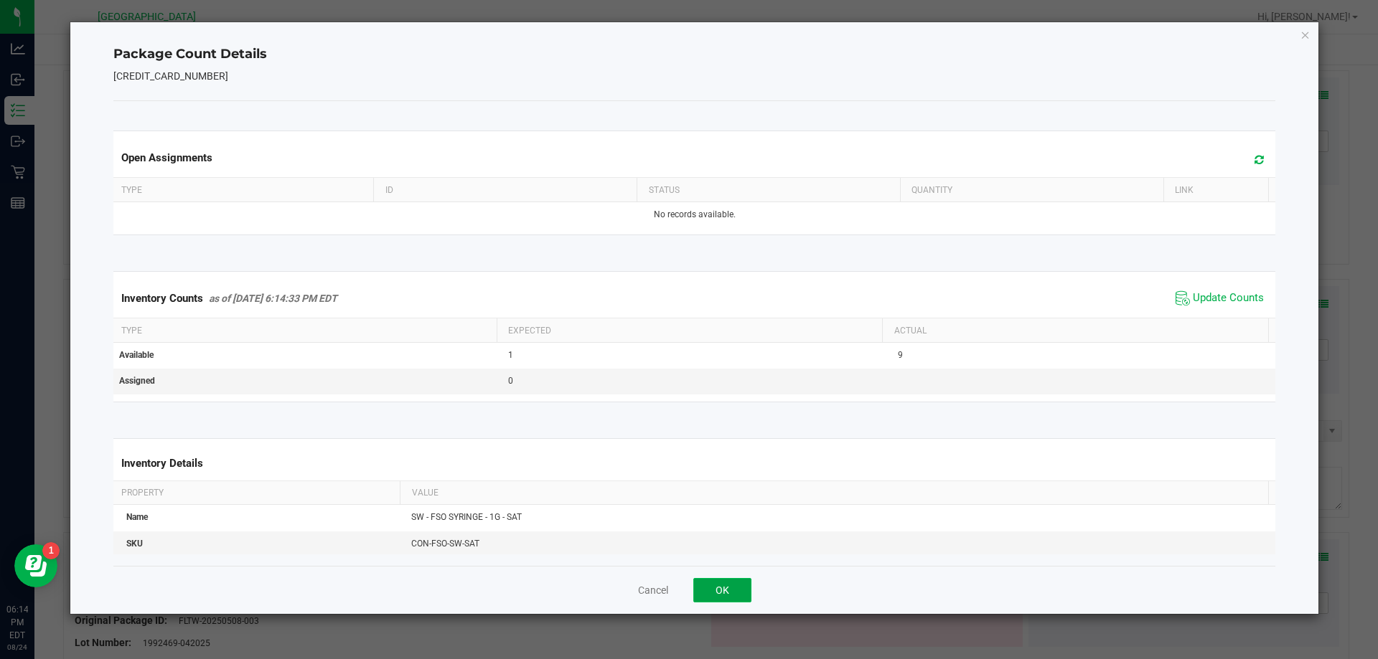
click at [718, 586] on button "OK" at bounding box center [722, 590] width 58 height 24
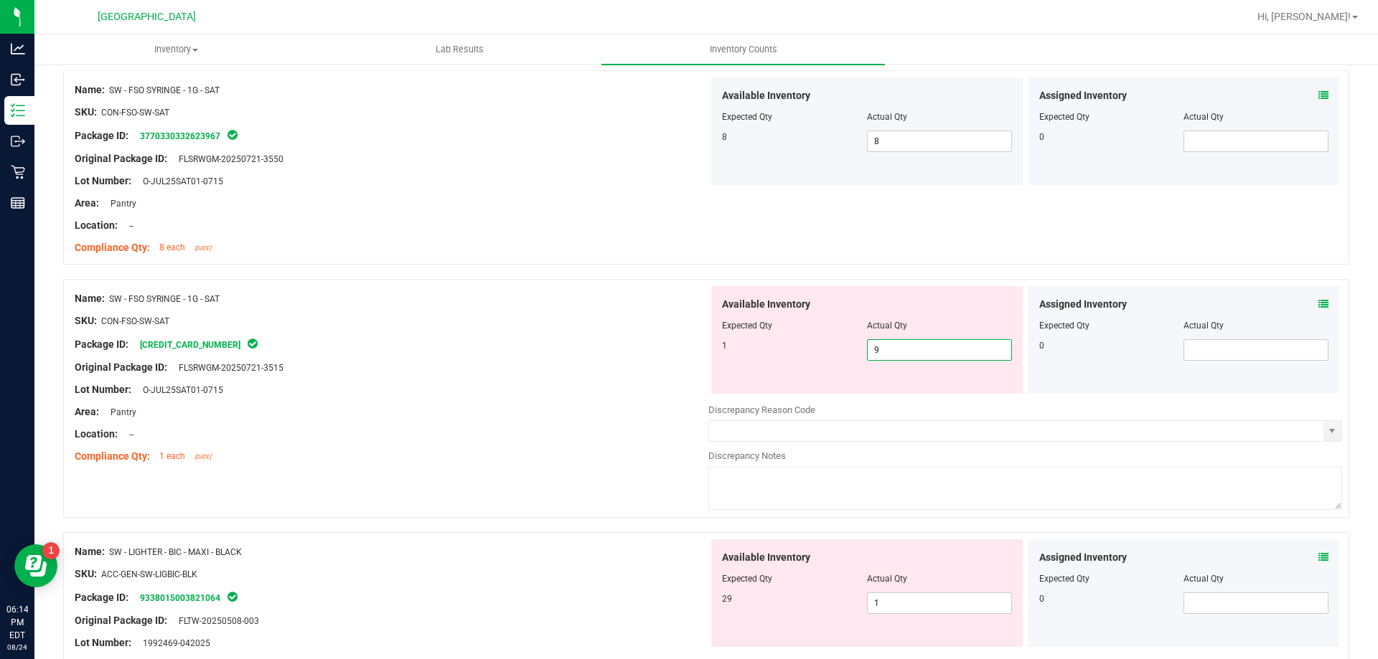
drag, startPoint x: 928, startPoint y: 346, endPoint x: 746, endPoint y: 375, distance: 183.9
click at [747, 375] on div "Available Inventory Expected Qty Actual Qty 1 9 9" at bounding box center [866, 340] width 311 height 108
type input "1"
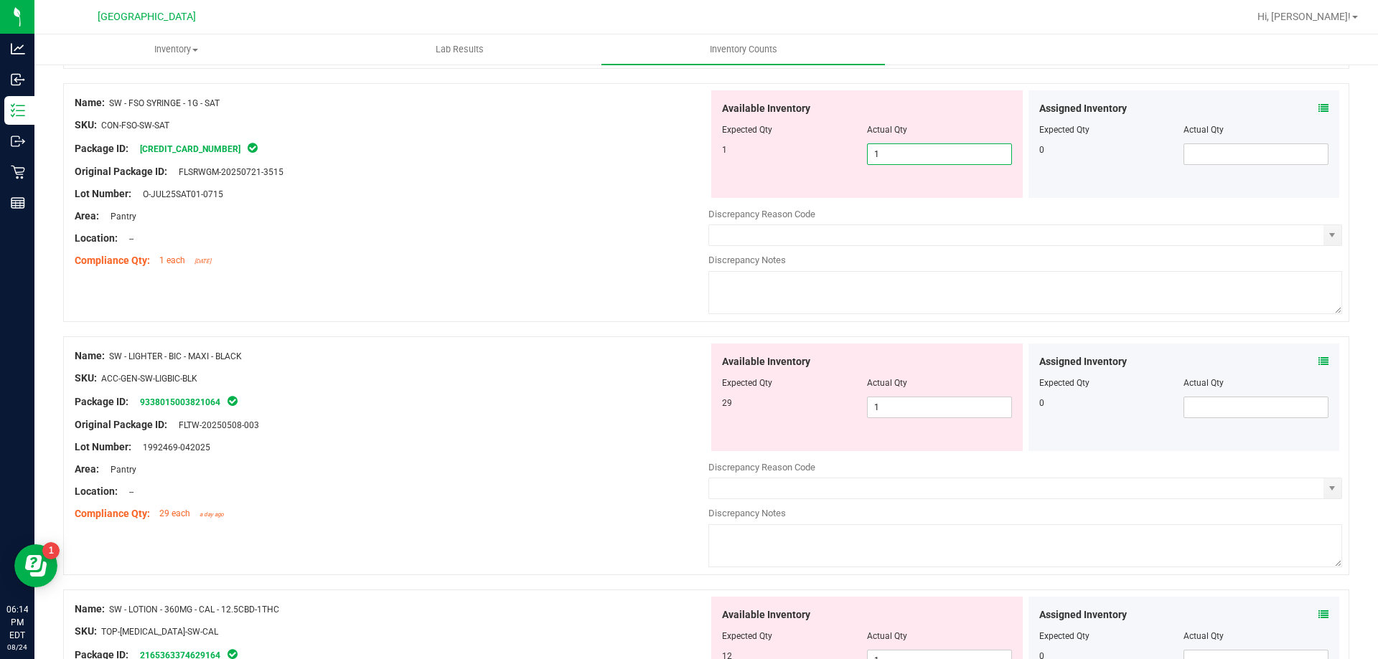
scroll to position [1005, 0]
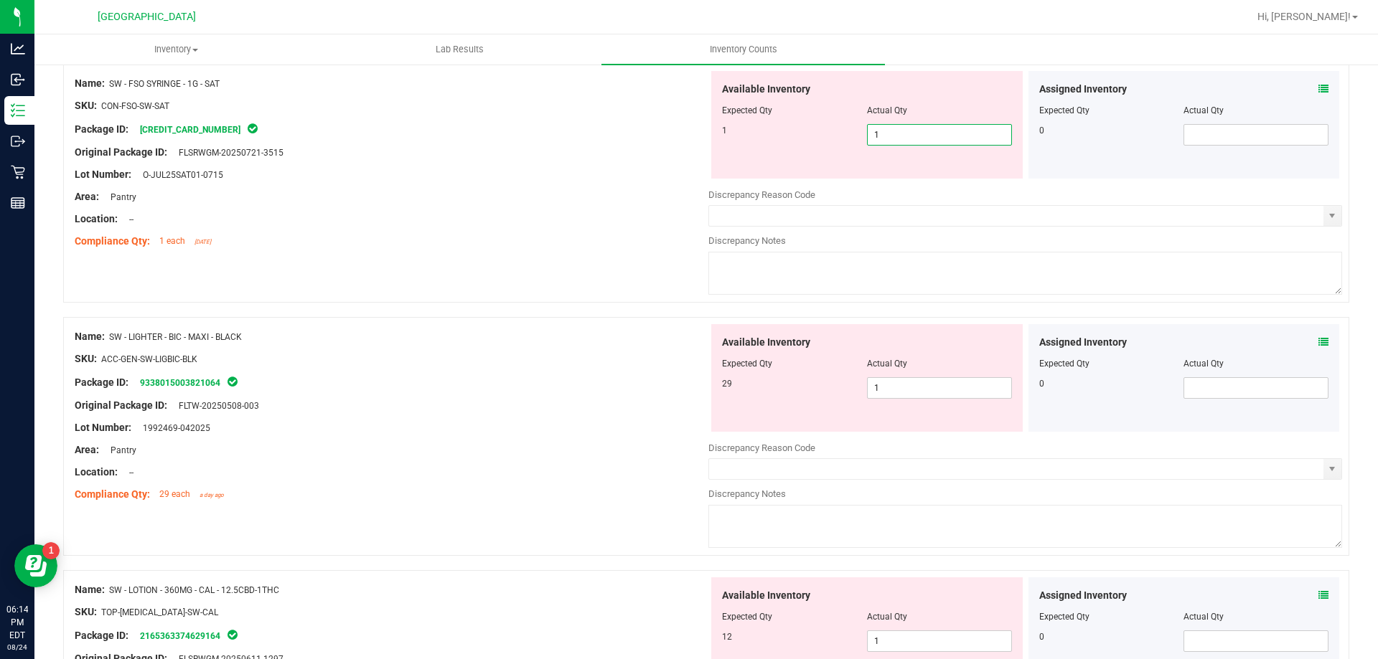
type input "1"
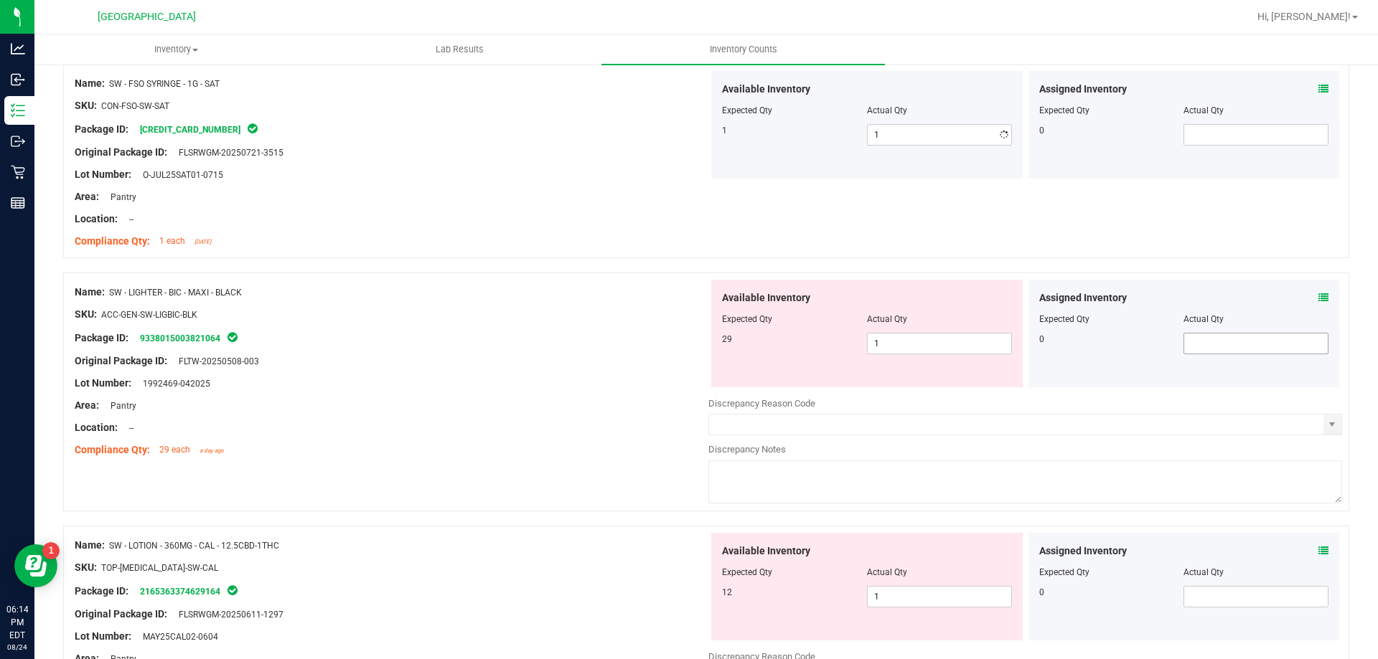
click at [1315, 345] on div "Assigned Inventory Expected Qty Actual Qty 0" at bounding box center [1183, 334] width 311 height 108
click at [1319, 301] on div "Assigned Inventory Expected Qty Actual Qty 0" at bounding box center [1183, 334] width 311 height 108
click at [1319, 298] on div "Assigned Inventory Expected Qty Actual Qty 0" at bounding box center [1183, 334] width 311 height 108
click at [1318, 294] on icon at bounding box center [1323, 298] width 10 height 10
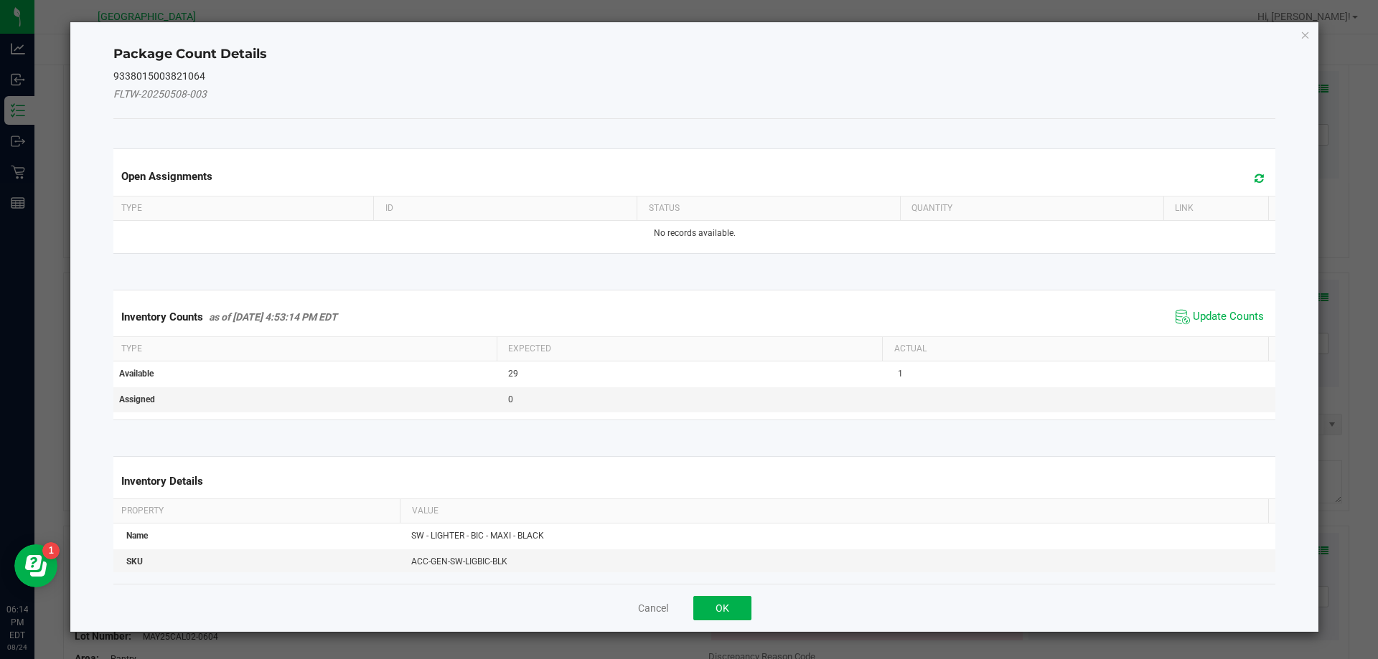
click at [1254, 182] on icon at bounding box center [1258, 178] width 9 height 11
click at [1199, 320] on span "Update Counts" at bounding box center [1228, 317] width 71 height 14
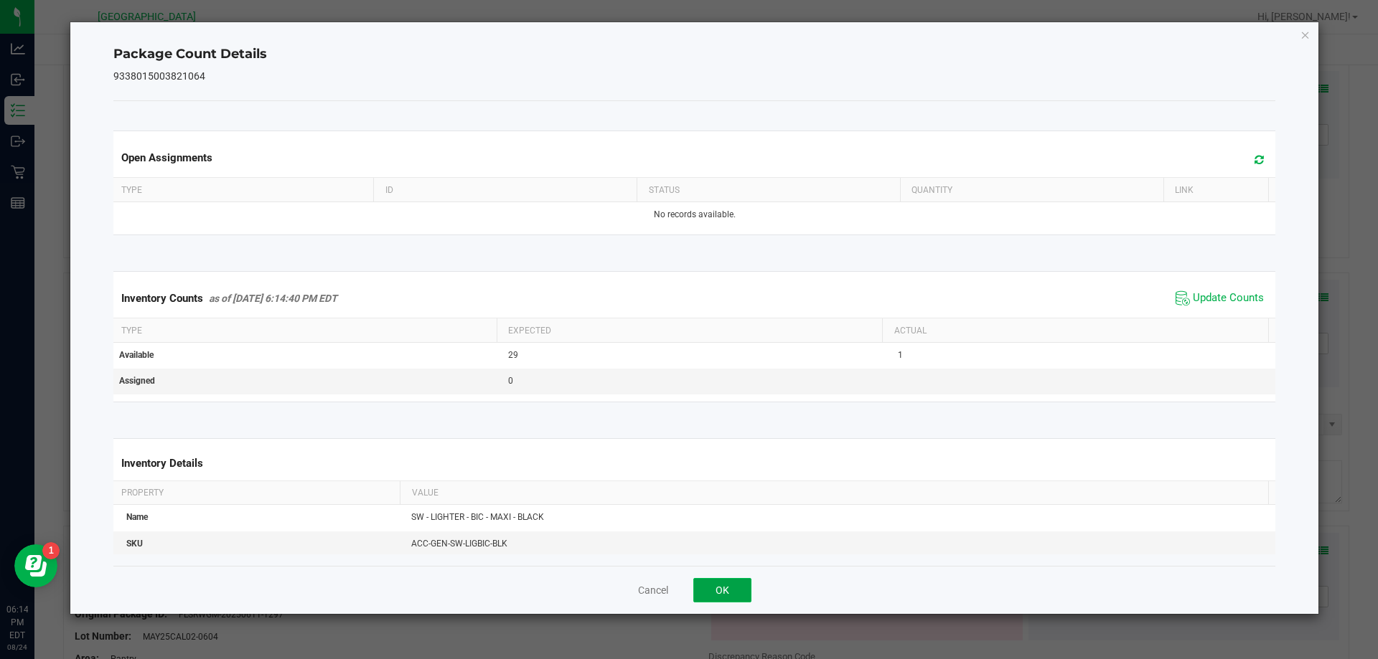
click at [740, 600] on button "OK" at bounding box center [722, 590] width 58 height 24
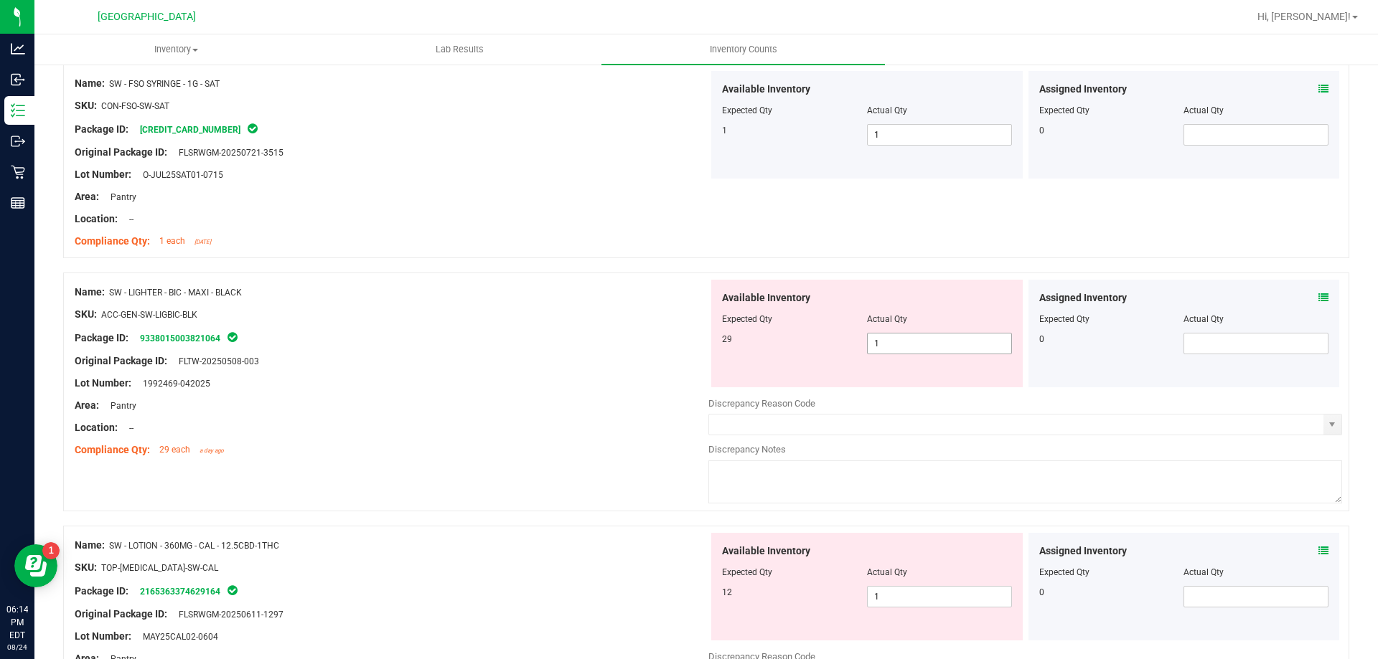
drag, startPoint x: 954, startPoint y: 346, endPoint x: 748, endPoint y: 355, distance: 206.1
click at [748, 355] on div "Available Inventory Expected Qty Actual Qty 29 1 1" at bounding box center [866, 334] width 311 height 108
type input "29"
click at [991, 331] on div at bounding box center [867, 329] width 290 height 7
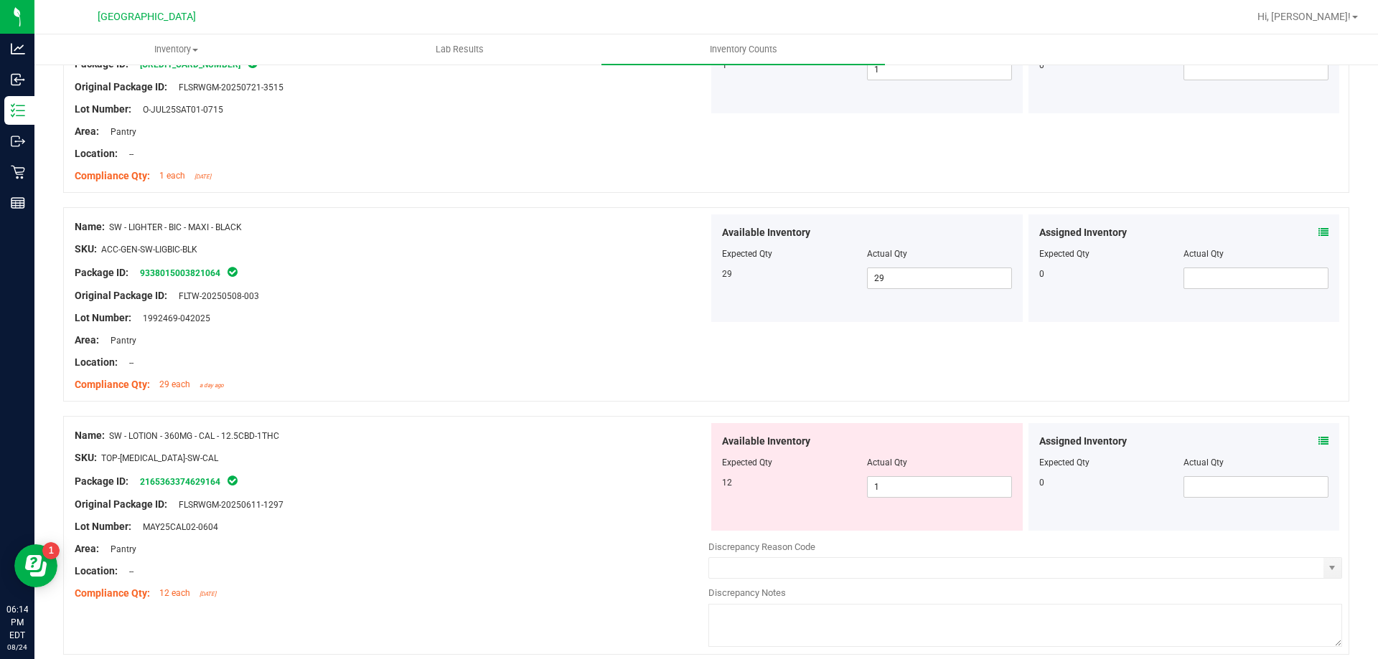
scroll to position [1148, 0]
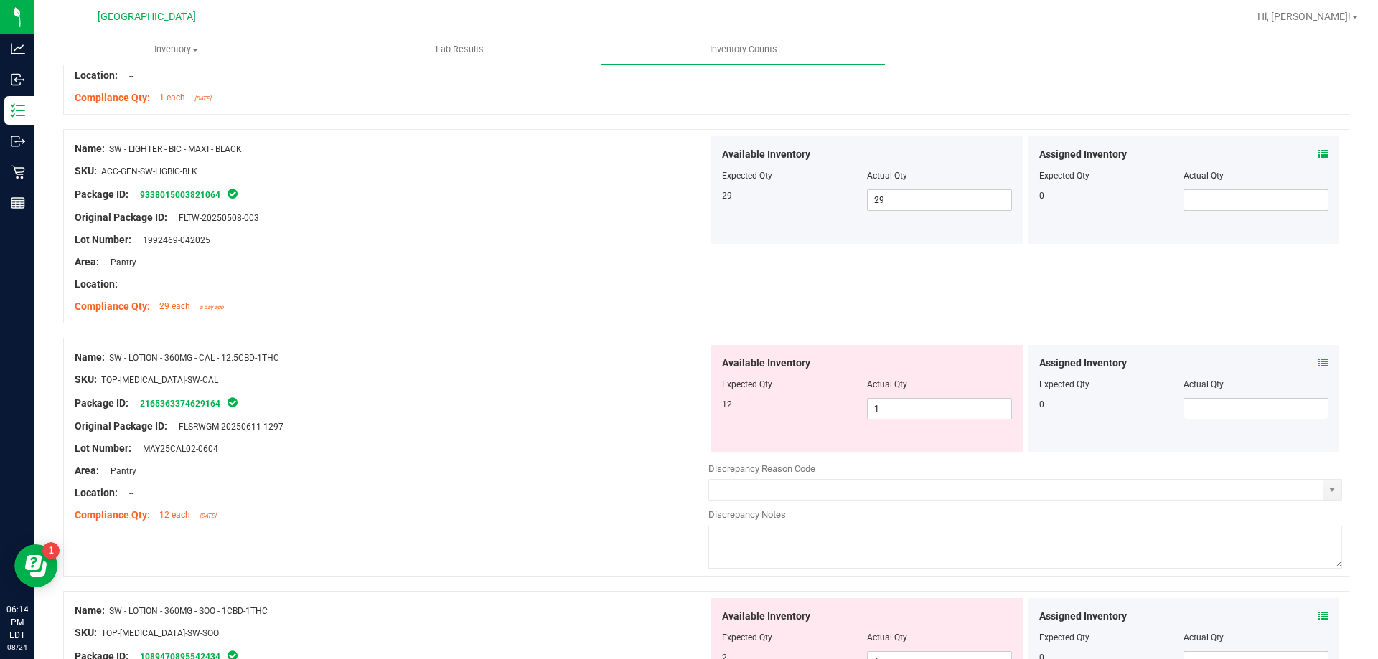
click at [1318, 362] on icon at bounding box center [1323, 363] width 10 height 10
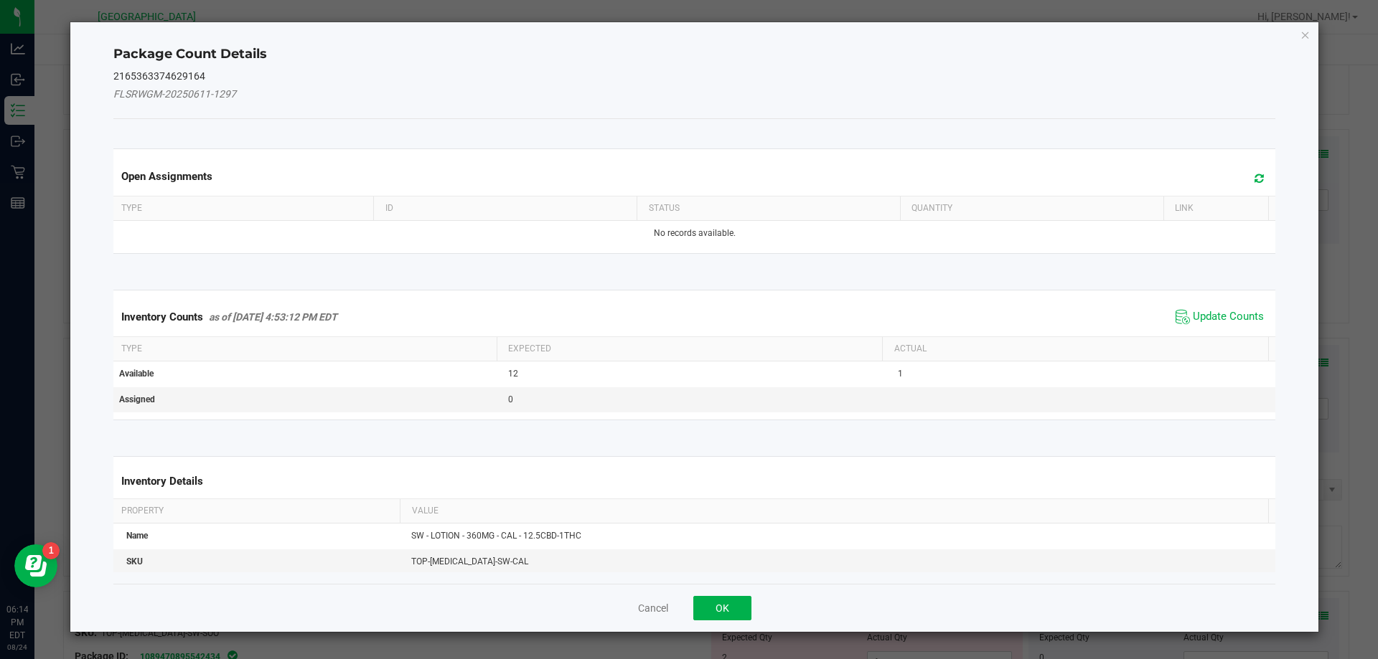
click at [1254, 179] on icon at bounding box center [1258, 178] width 9 height 11
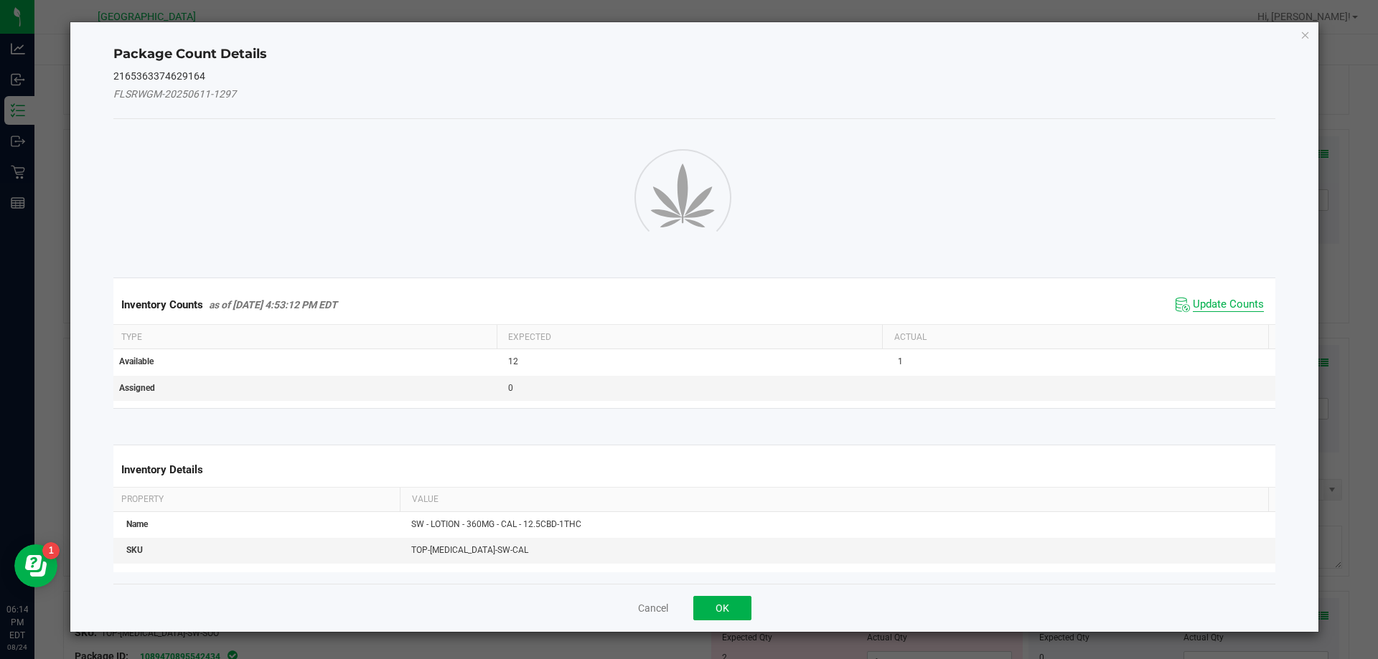
click at [1193, 309] on span "Update Counts" at bounding box center [1228, 305] width 71 height 14
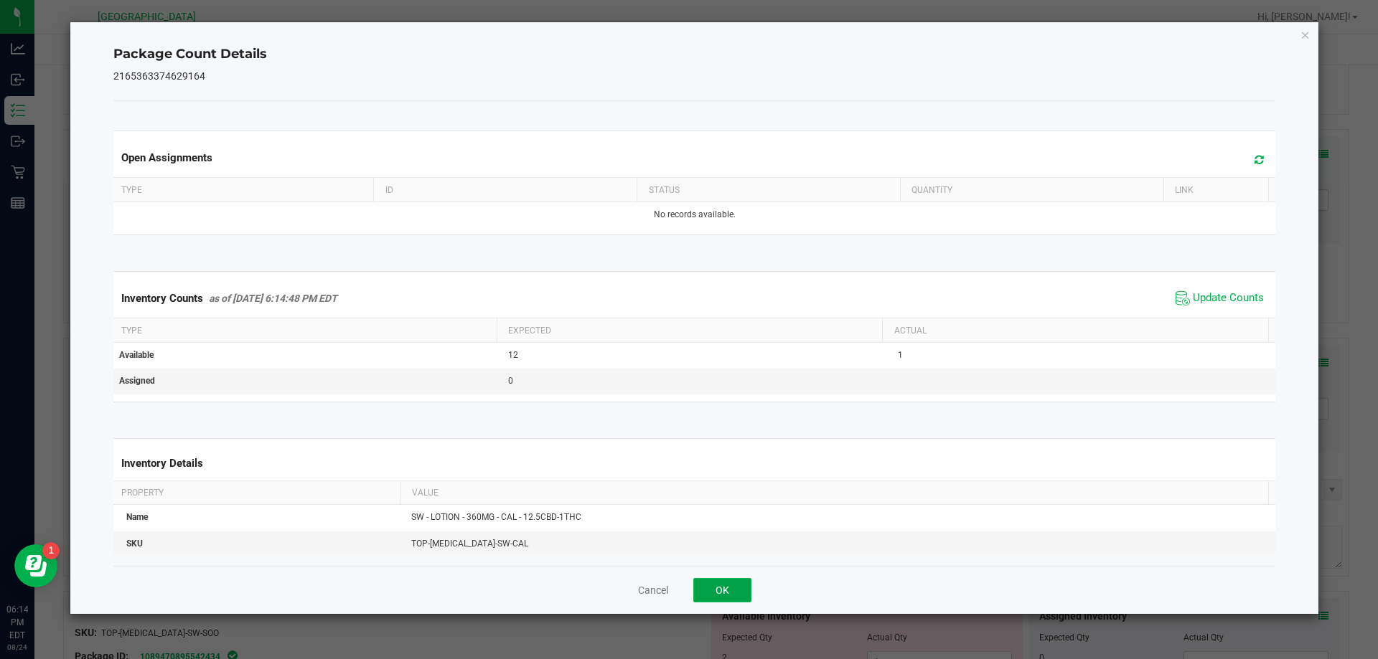
click at [707, 592] on button "OK" at bounding box center [722, 590] width 58 height 24
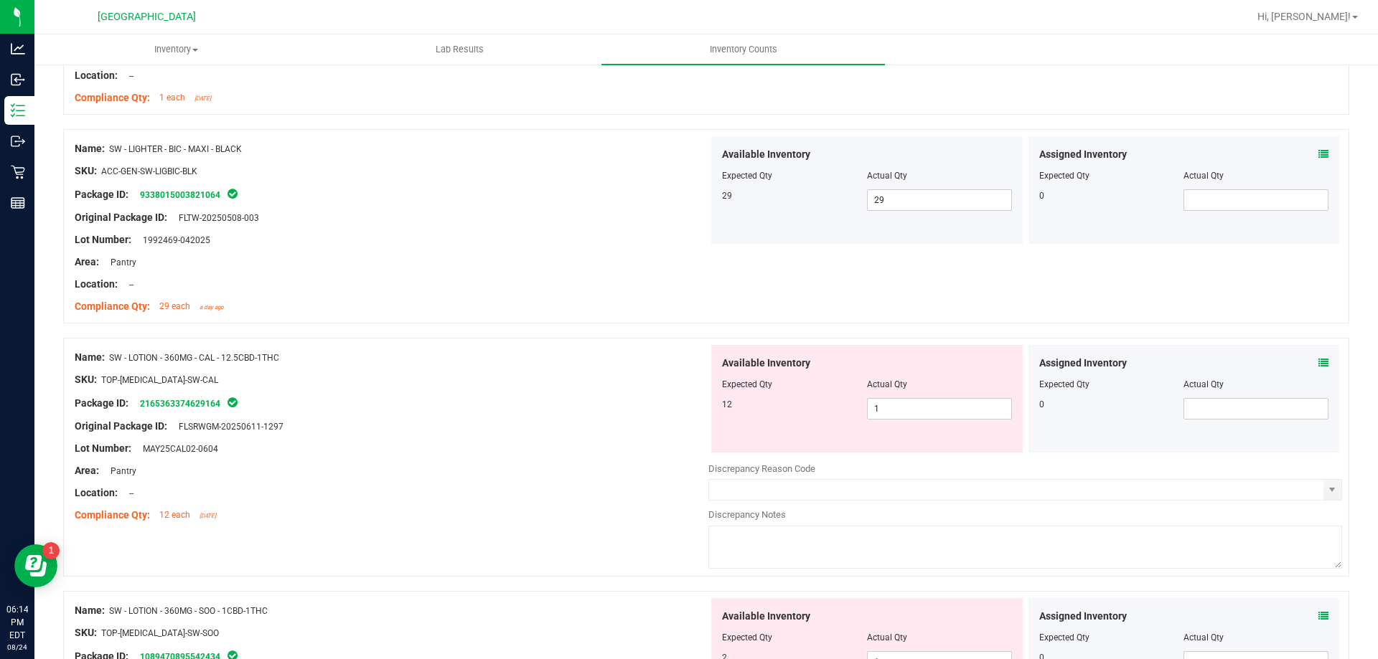
drag, startPoint x: 890, startPoint y: 416, endPoint x: 851, endPoint y: 401, distance: 42.2
click at [851, 401] on div "12 1 1" at bounding box center [867, 409] width 290 height 22
drag, startPoint x: 873, startPoint y: 407, endPoint x: 817, endPoint y: 399, distance: 55.8
click at [817, 399] on div "12 1 1" at bounding box center [867, 409] width 290 height 22
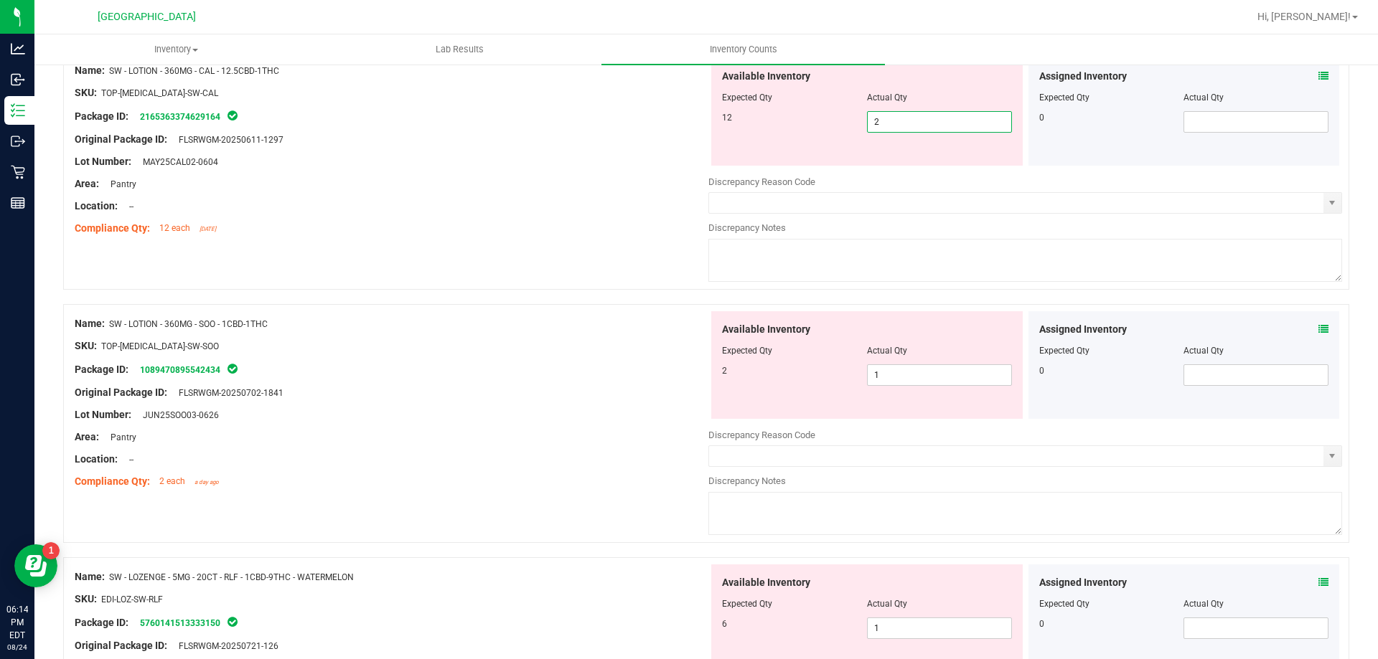
click at [900, 127] on input "2" at bounding box center [940, 122] width 144 height 20
drag, startPoint x: 902, startPoint y: 126, endPoint x: 826, endPoint y: 128, distance: 76.1
click at [826, 128] on div "12 1 2" at bounding box center [867, 122] width 290 height 22
type input "12"
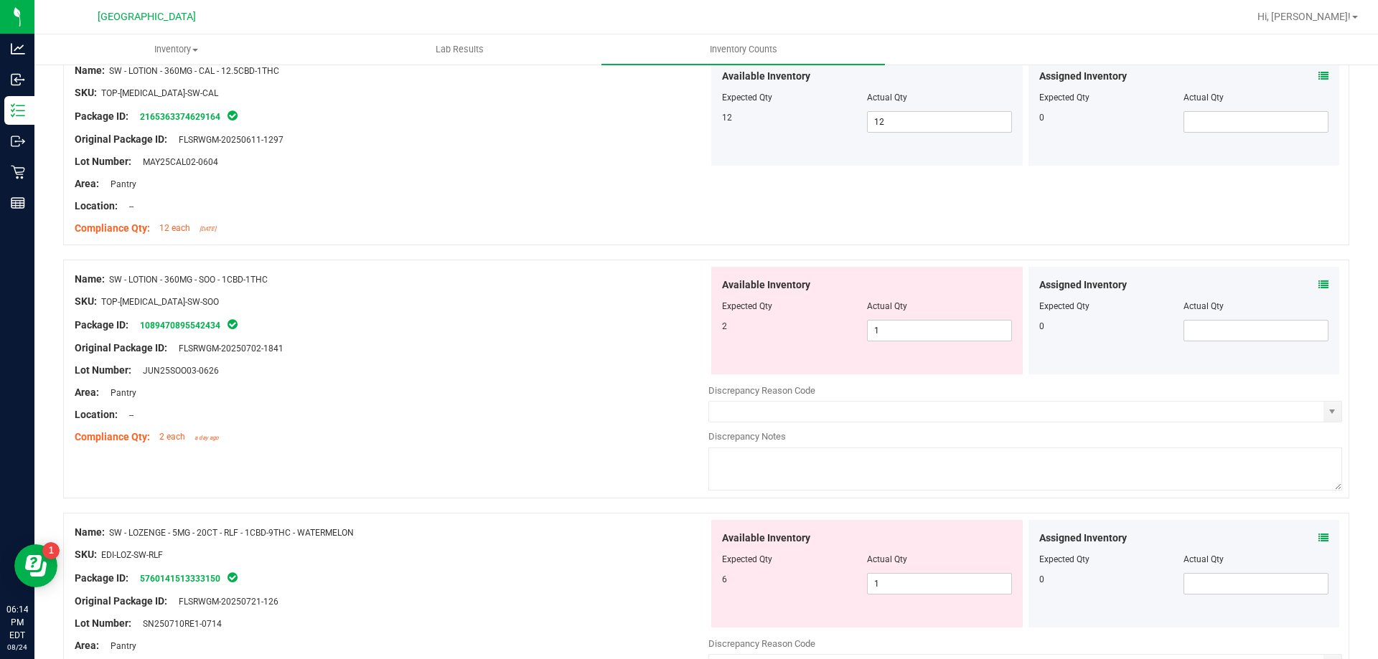
click at [1318, 284] on icon at bounding box center [1323, 285] width 10 height 10
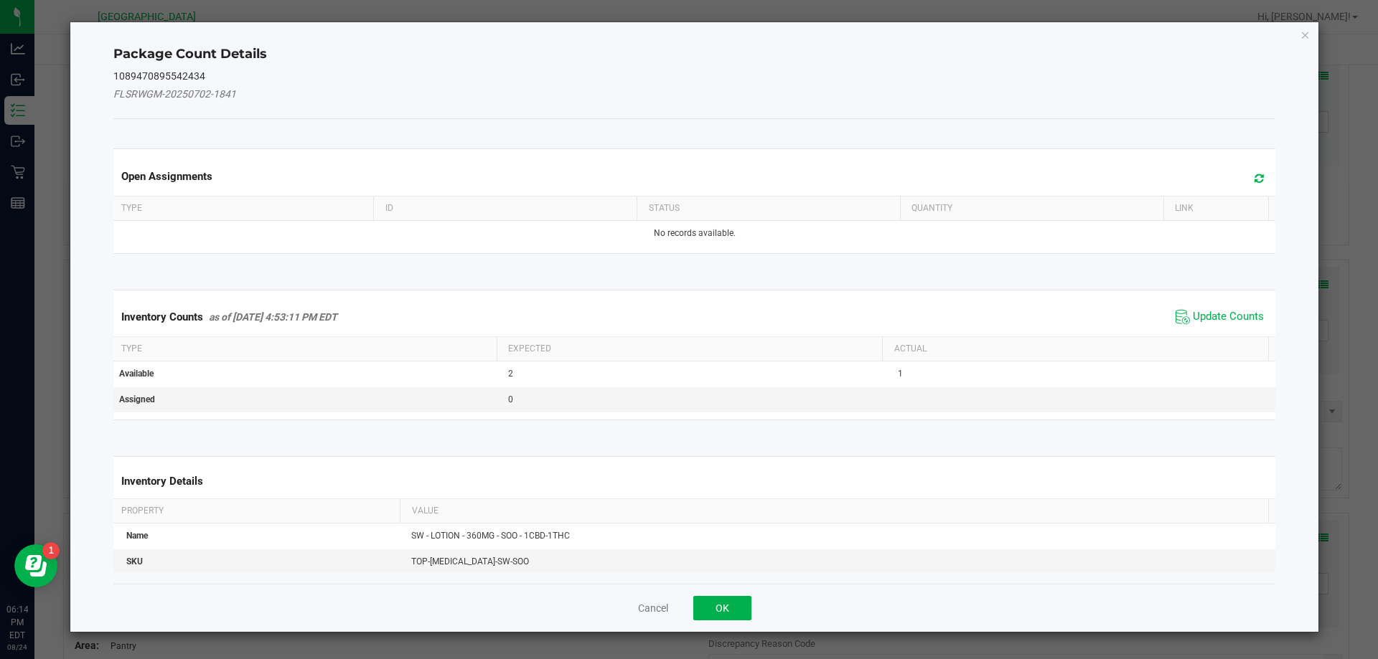
click at [1254, 174] on icon at bounding box center [1258, 178] width 9 height 11
click at [1193, 325] on span "Update Counts" at bounding box center [1219, 317] width 95 height 22
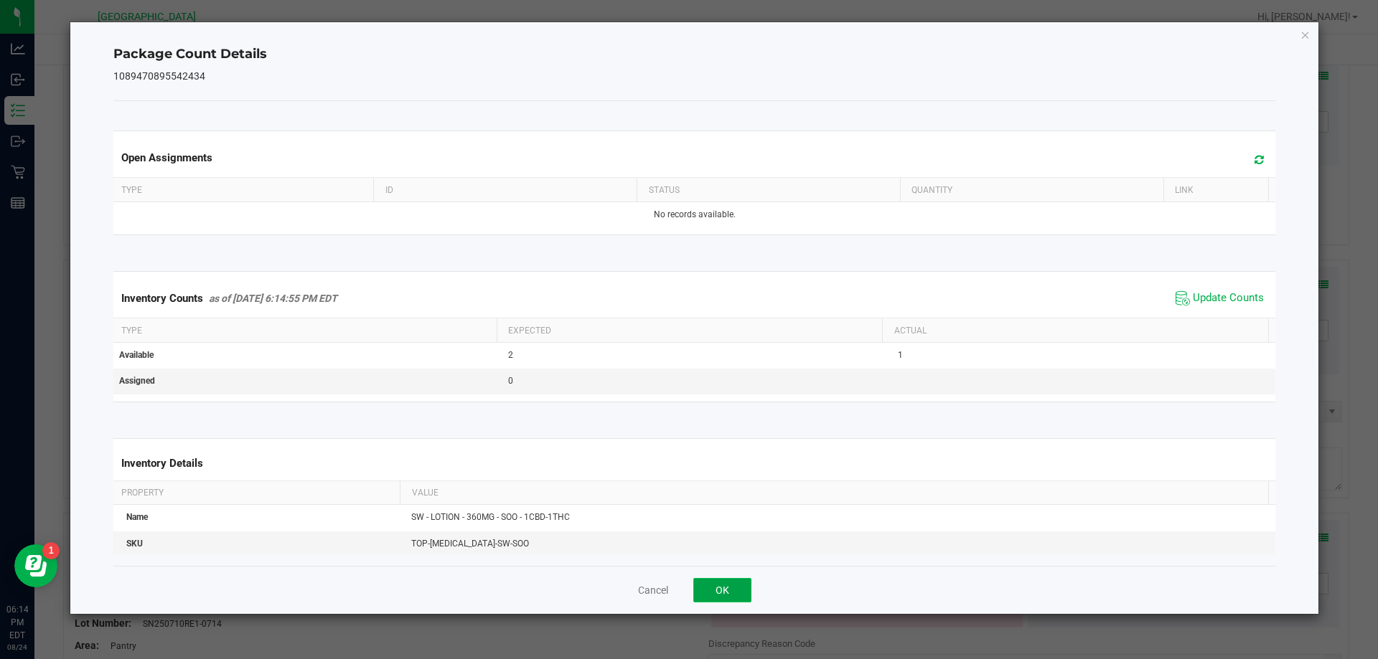
click at [733, 588] on button "OK" at bounding box center [722, 590] width 58 height 24
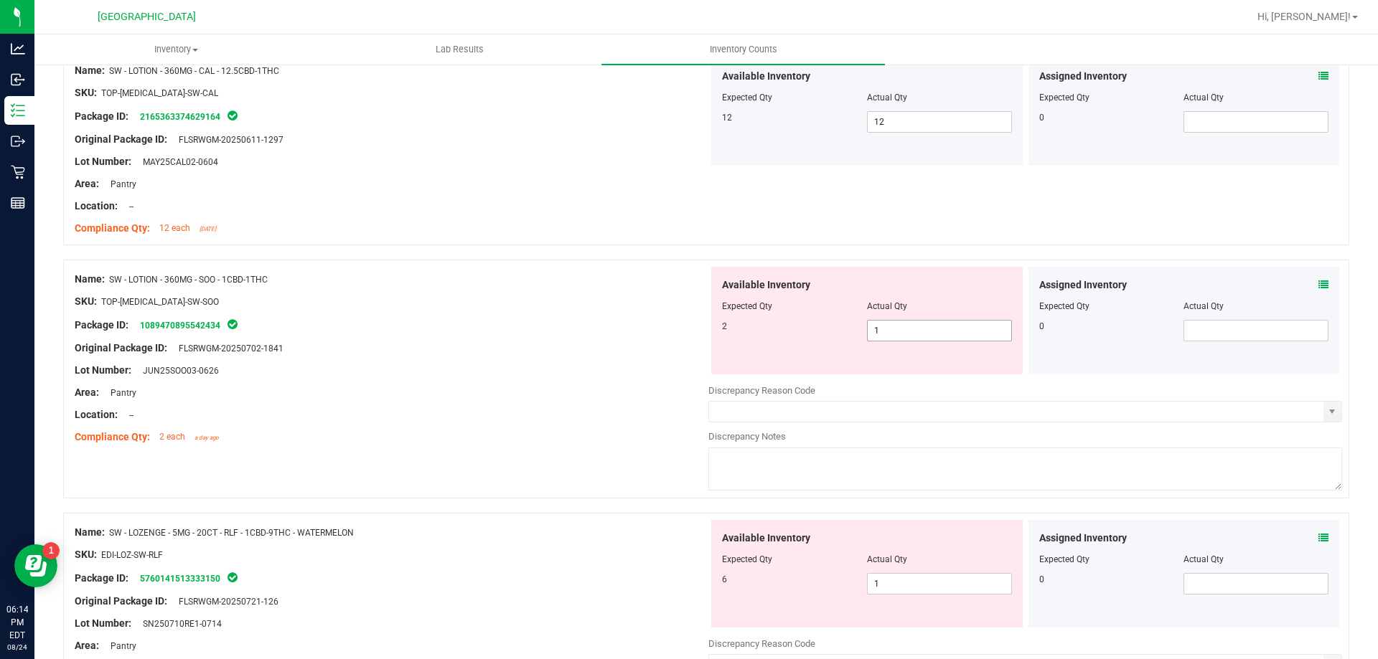
click at [919, 344] on div "Available Inventory Expected Qty Actual Qty 2 1 1" at bounding box center [866, 321] width 311 height 108
drag, startPoint x: 876, startPoint y: 332, endPoint x: 830, endPoint y: 332, distance: 45.9
click at [830, 332] on div "2 1 1" at bounding box center [867, 331] width 290 height 22
type input "2"
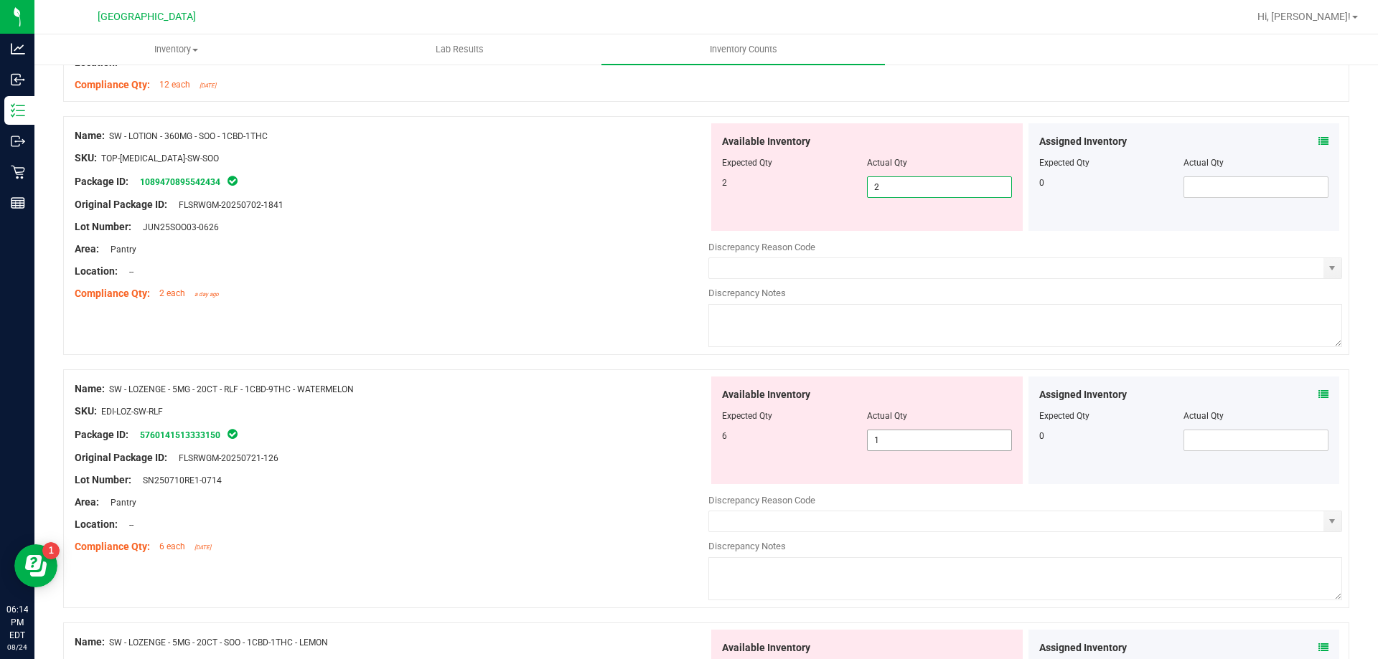
type input "2"
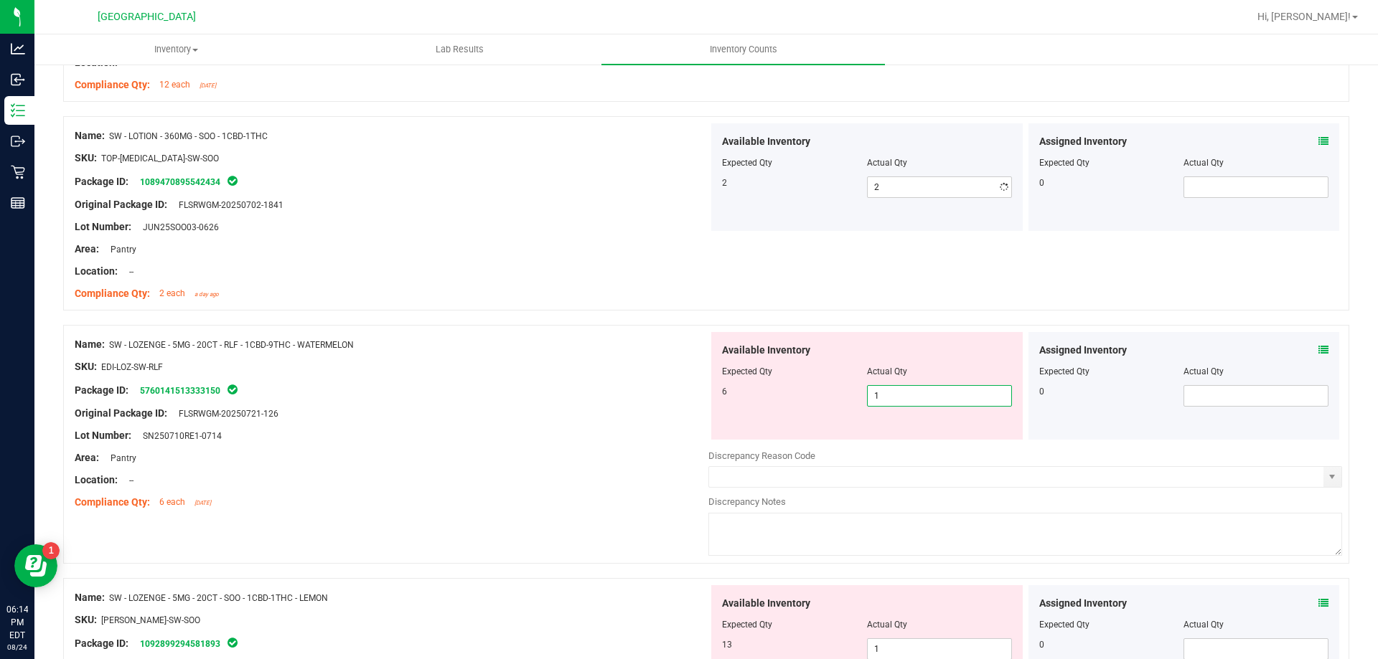
drag, startPoint x: 955, startPoint y: 443, endPoint x: 814, endPoint y: 445, distance: 141.4
click at [814, 445] on div "Available Inventory Expected Qty Actual Qty 6 1 1" at bounding box center [1025, 445] width 634 height 227
click at [1318, 346] on icon at bounding box center [1323, 350] width 10 height 10
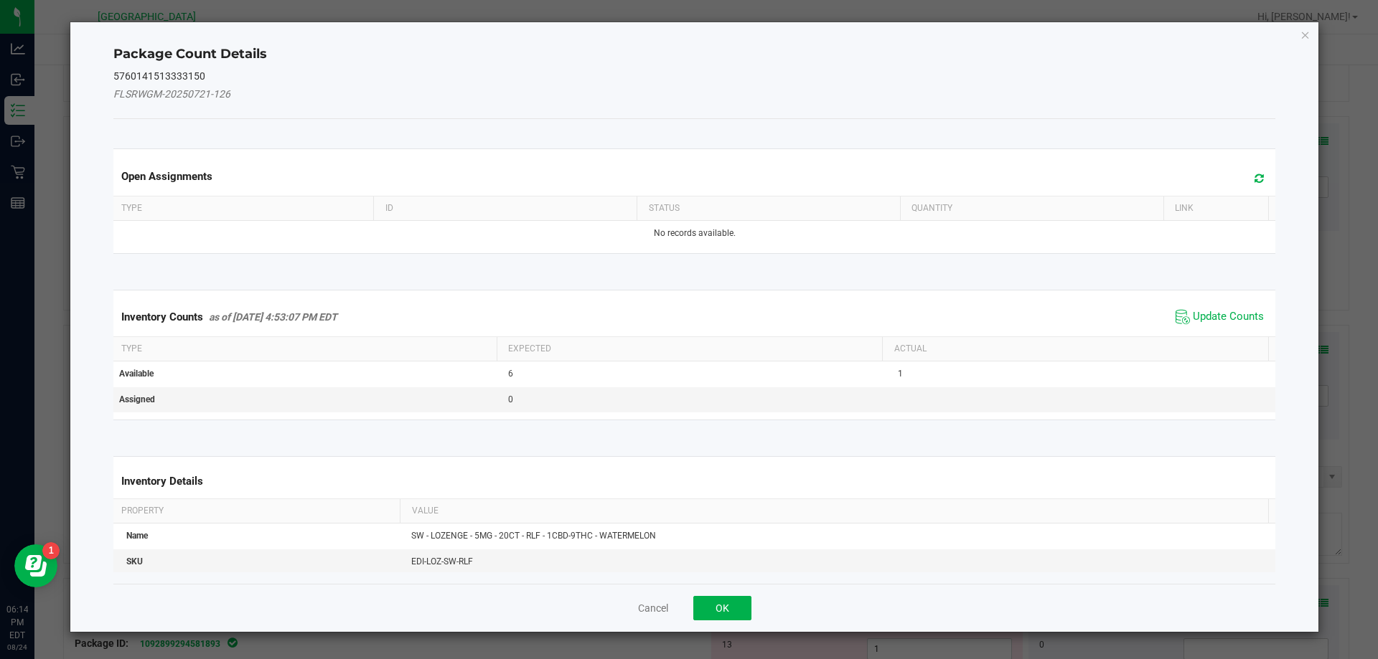
click at [1254, 180] on icon at bounding box center [1258, 178] width 9 height 11
click at [1207, 308] on span "Update Counts" at bounding box center [1219, 317] width 95 height 22
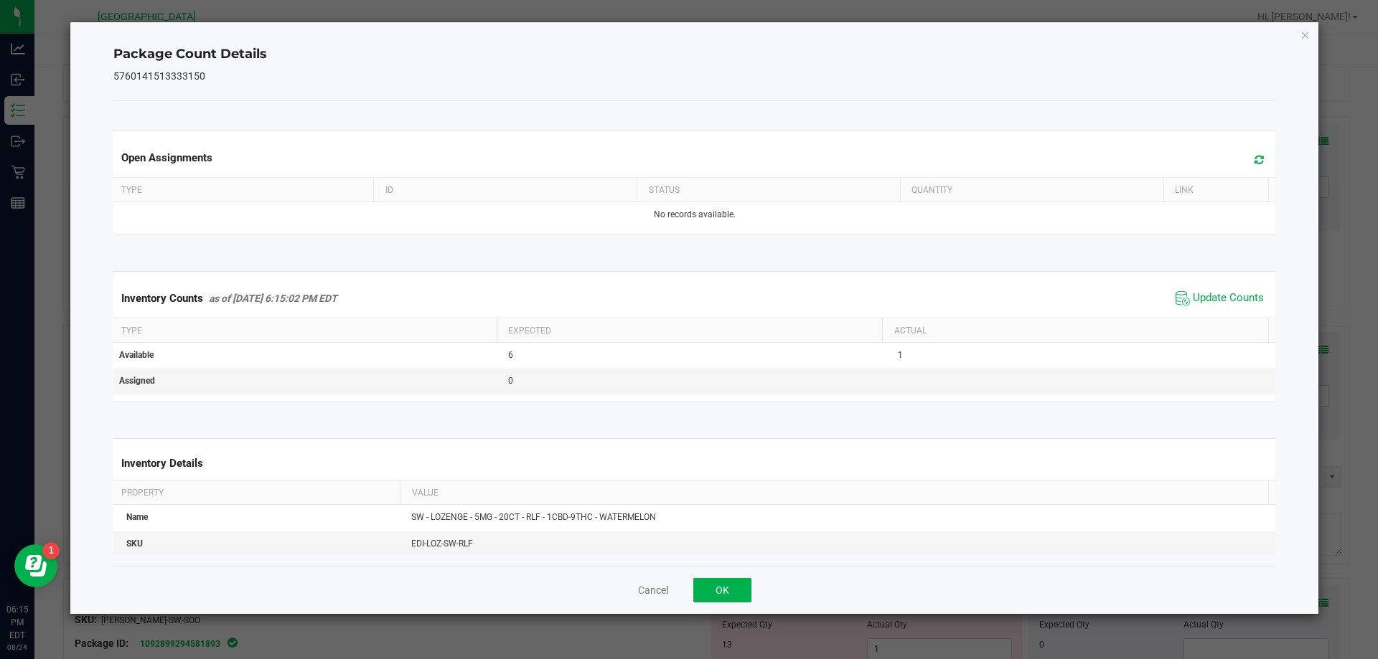
click at [742, 577] on div "Cancel OK" at bounding box center [694, 590] width 1162 height 48
click at [738, 588] on button "OK" at bounding box center [722, 590] width 58 height 24
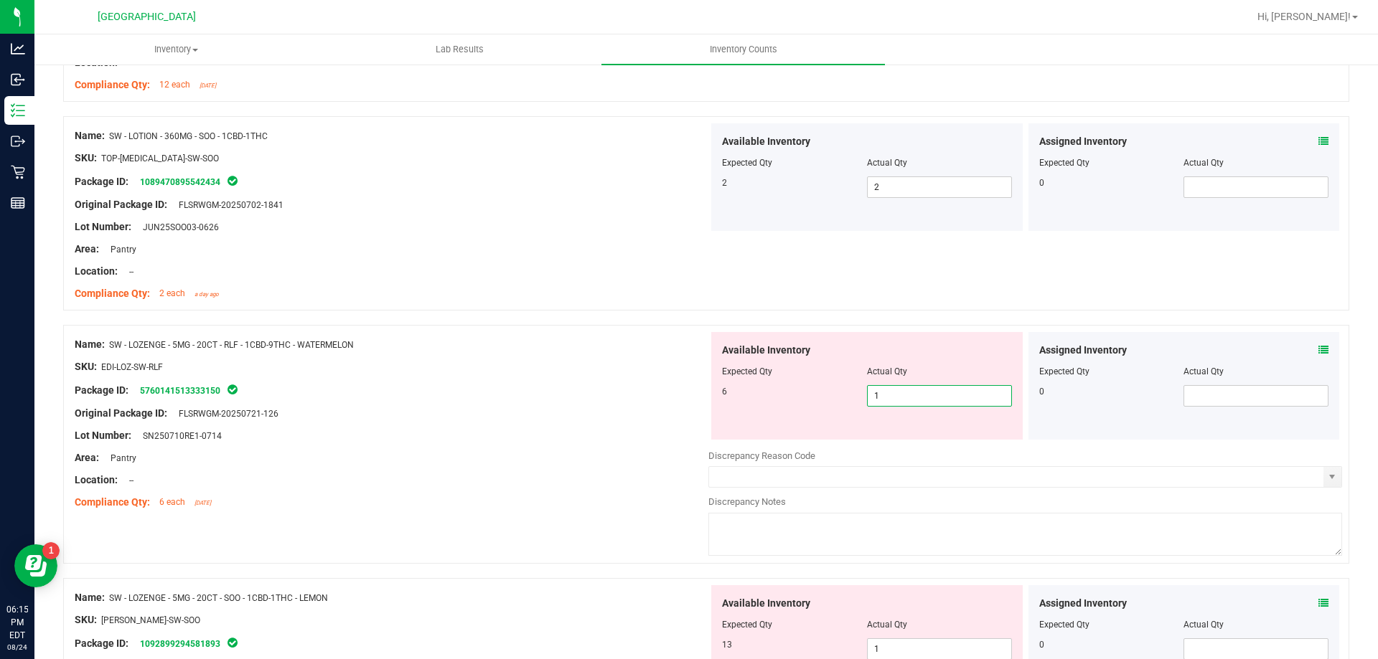
drag, startPoint x: 877, startPoint y: 402, endPoint x: 848, endPoint y: 399, distance: 28.8
click at [852, 399] on div "6 1 1" at bounding box center [867, 396] width 290 height 22
drag, startPoint x: 900, startPoint y: 389, endPoint x: 862, endPoint y: 393, distance: 38.3
click at [868, 393] on input "9" at bounding box center [940, 396] width 144 height 20
type input "6"
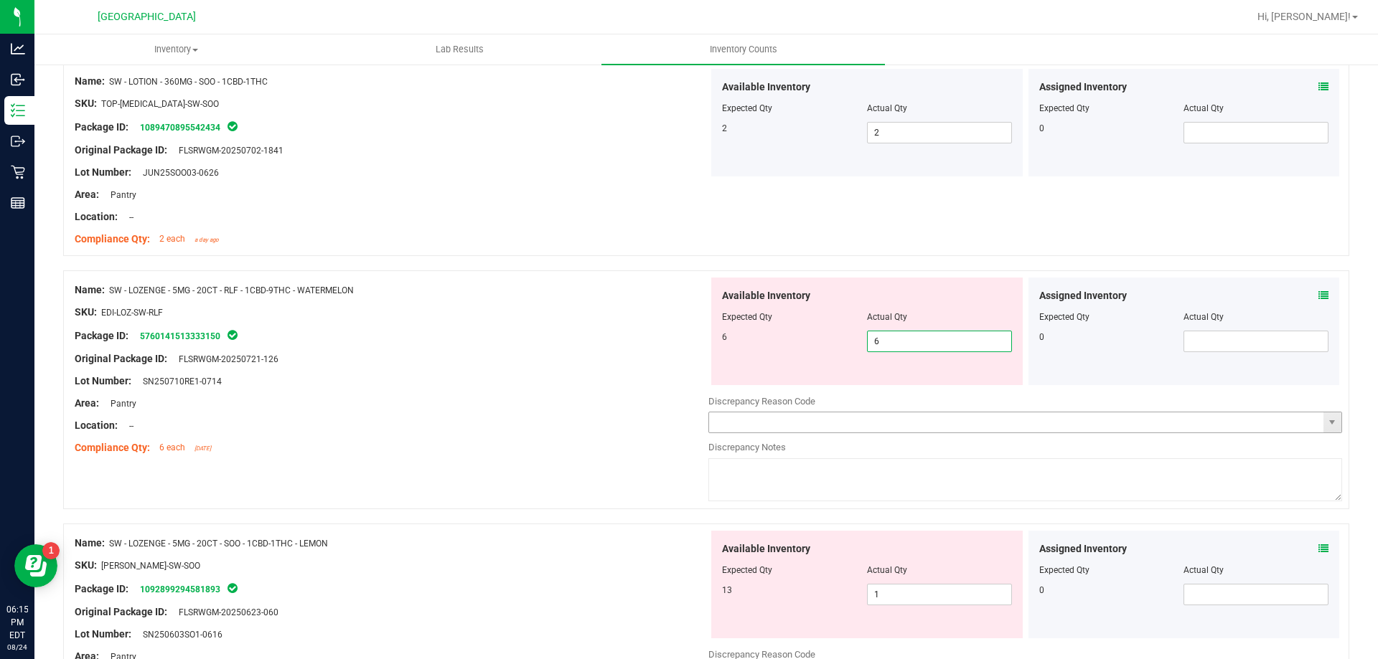
scroll to position [1722, 0]
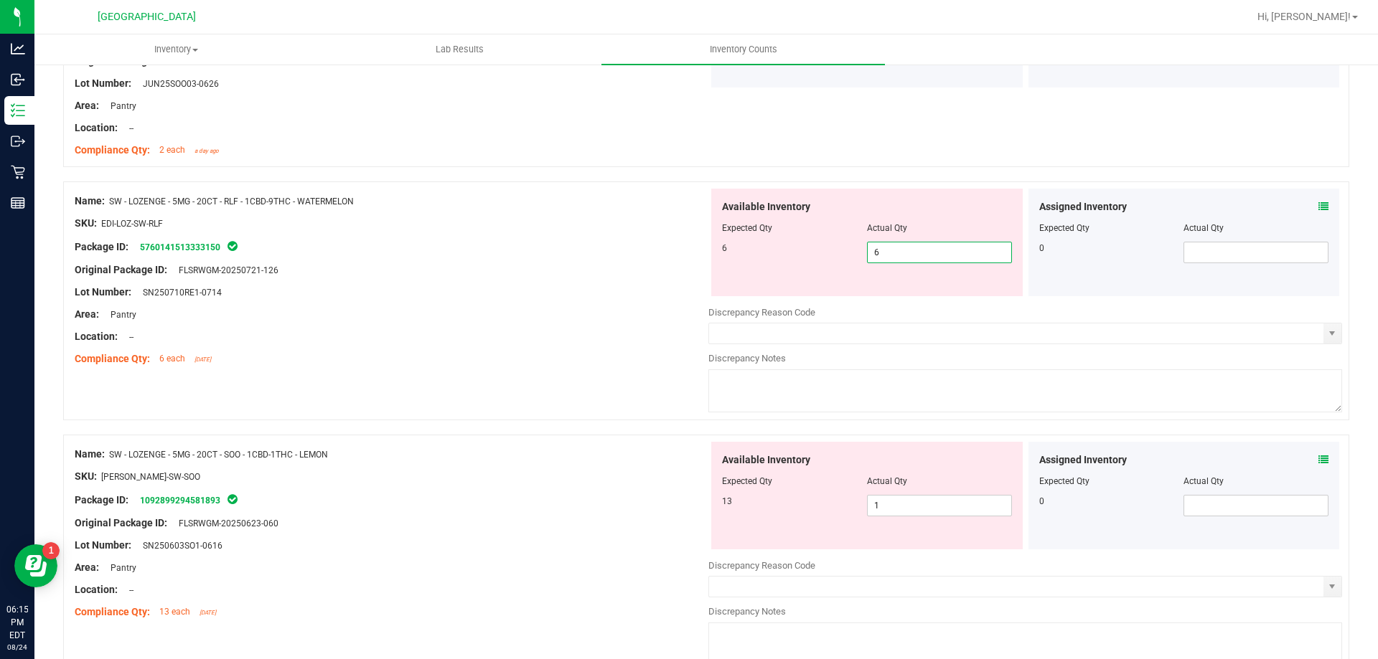
type input "6"
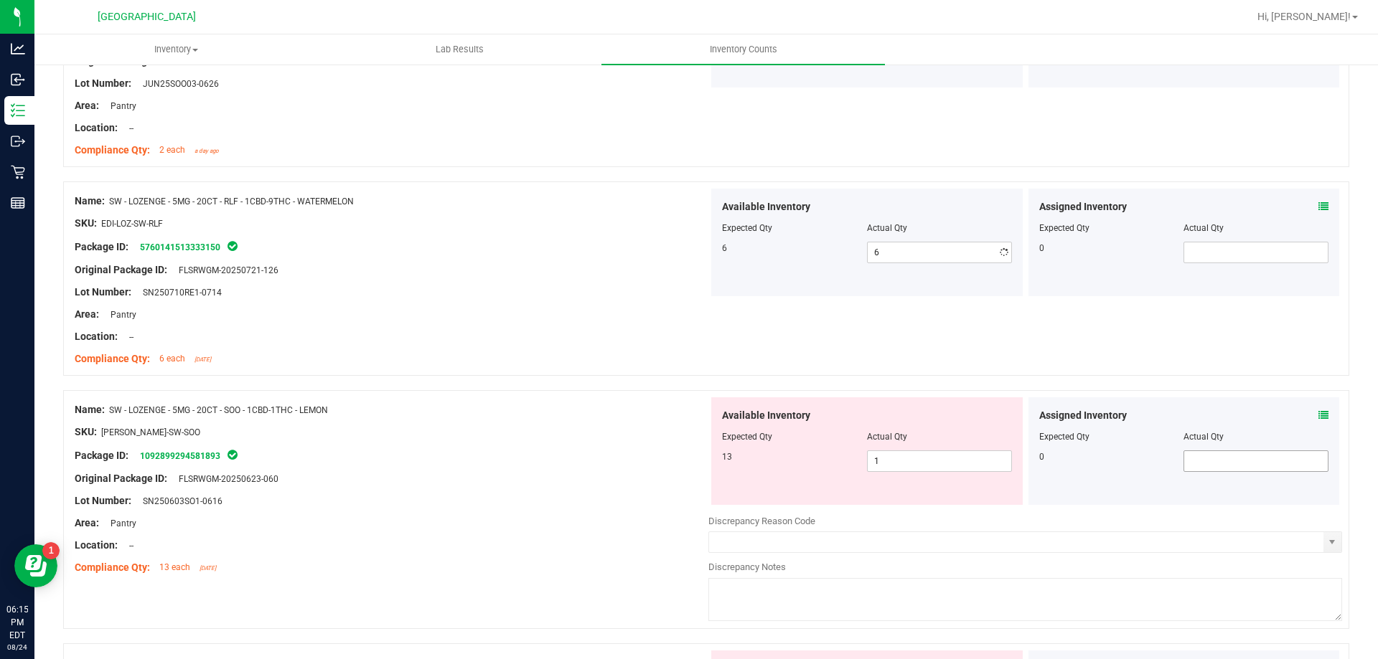
click at [1315, 455] on div "Assigned Inventory Expected Qty Actual Qty 0" at bounding box center [1183, 452] width 311 height 108
click at [1318, 418] on icon at bounding box center [1323, 415] width 10 height 10
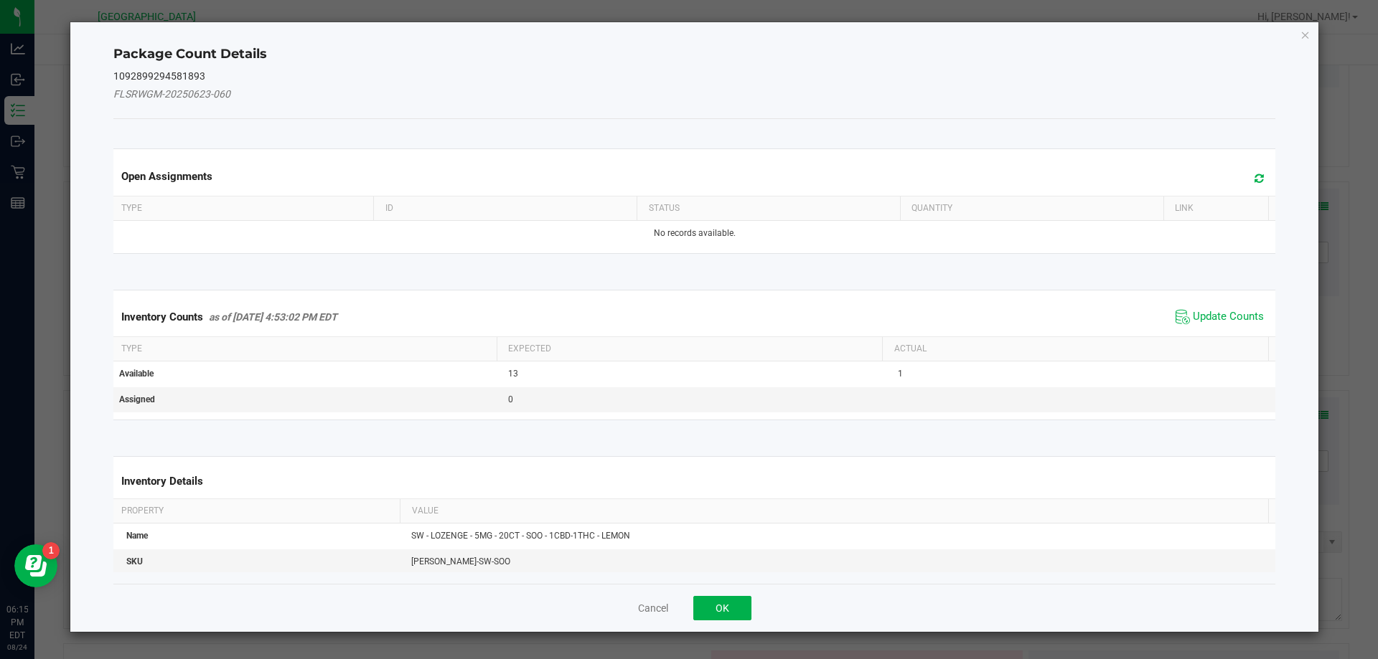
click at [1254, 179] on icon at bounding box center [1258, 178] width 9 height 11
click at [1205, 313] on span "Update Counts" at bounding box center [1228, 317] width 71 height 14
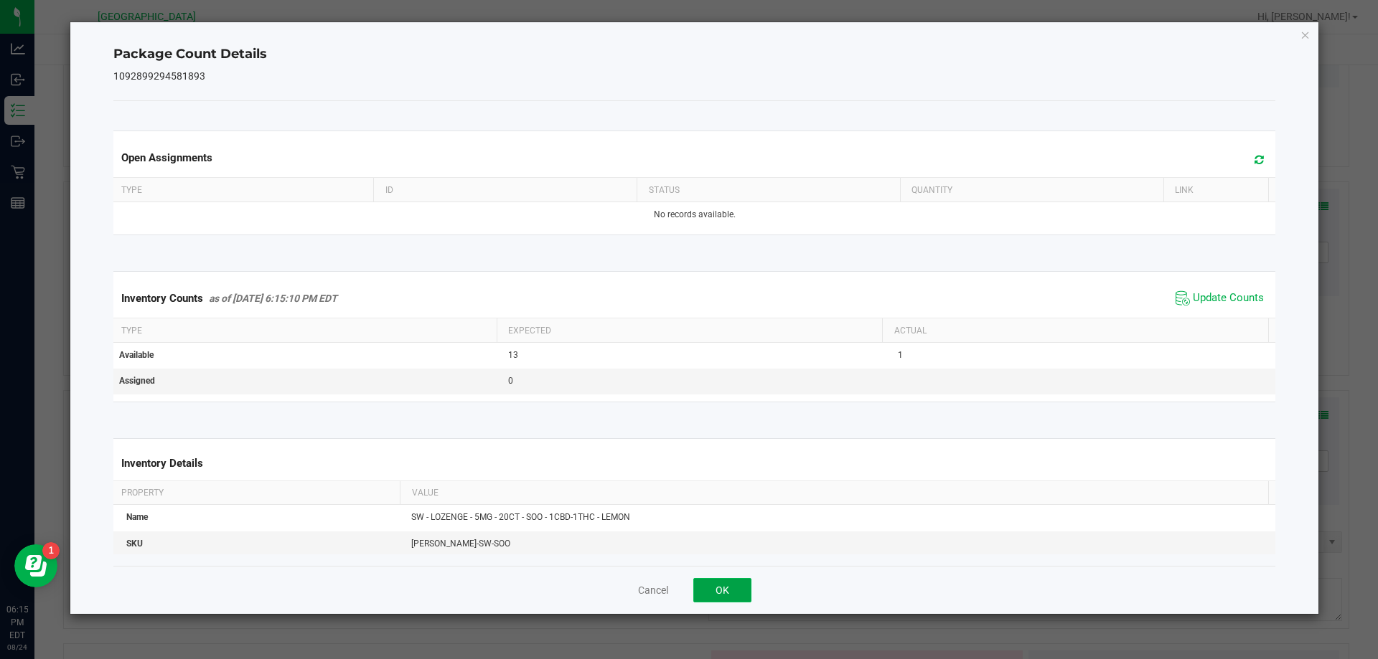
click at [738, 583] on button "OK" at bounding box center [722, 590] width 58 height 24
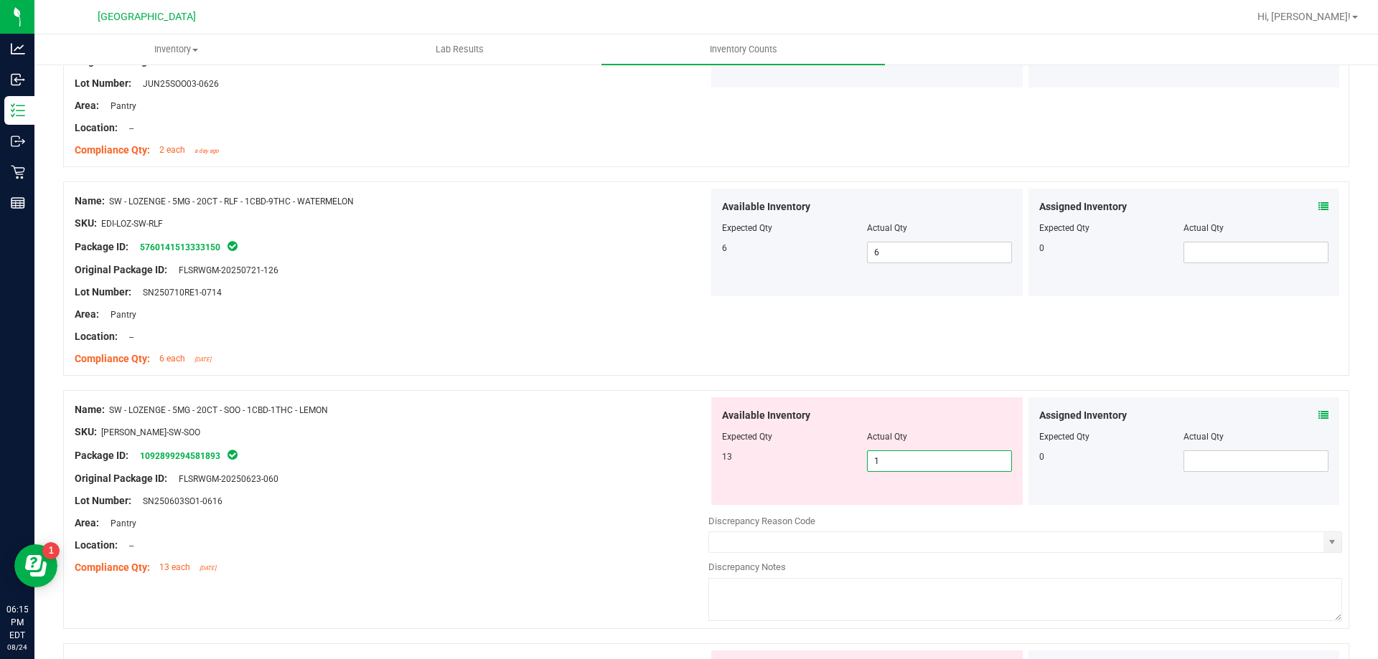
drag, startPoint x: 893, startPoint y: 463, endPoint x: 770, endPoint y: 461, distance: 123.4
click at [779, 461] on div "13 1 1" at bounding box center [867, 462] width 290 height 22
type input "13"
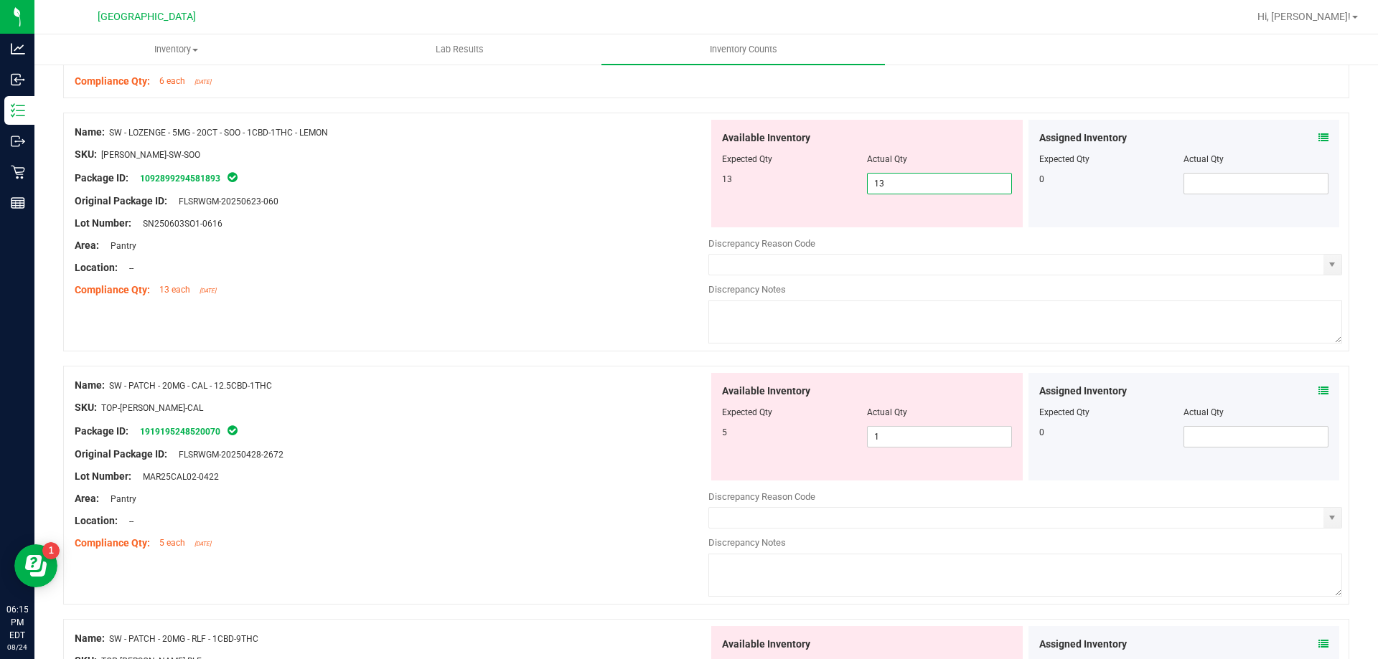
scroll to position [2009, 0]
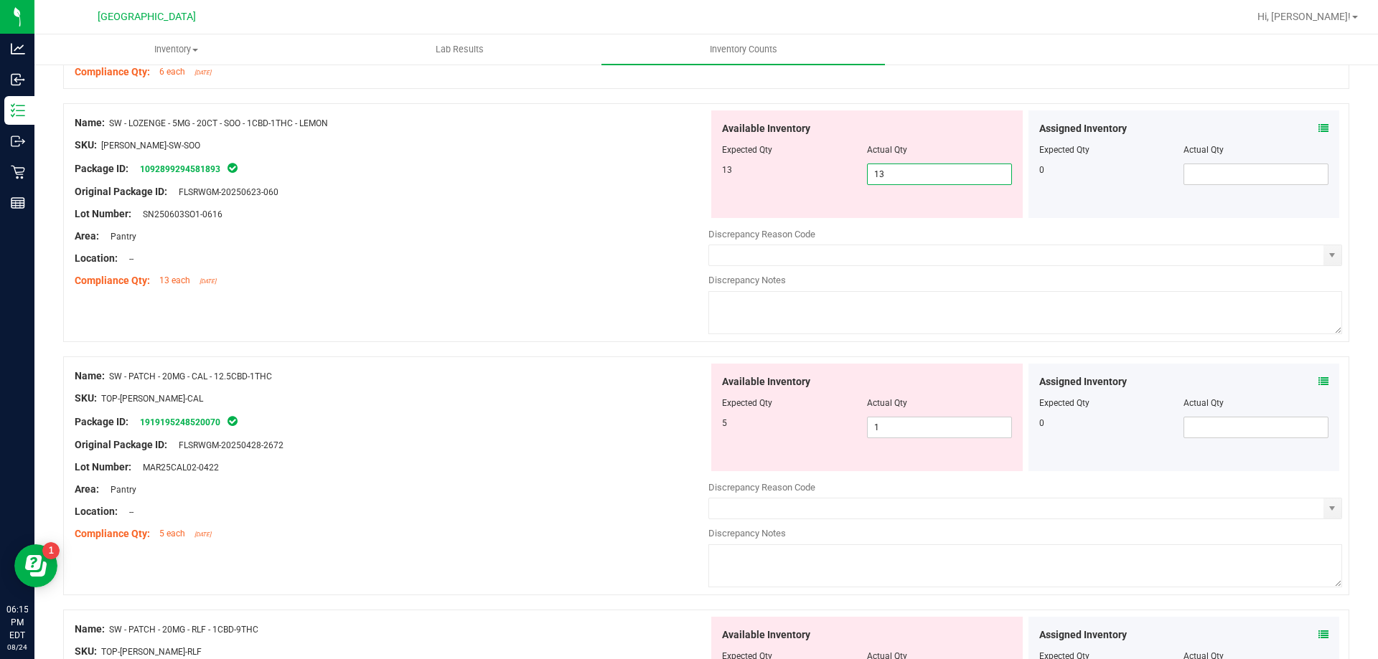
type input "13"
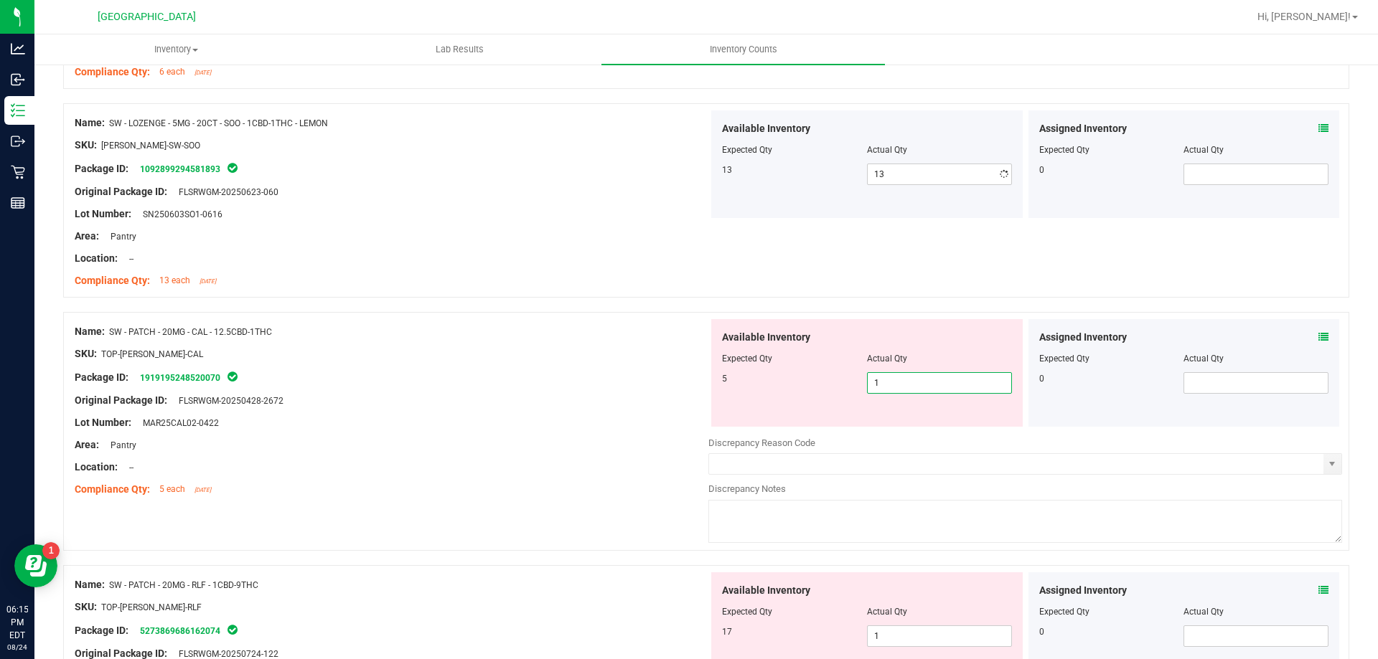
click at [885, 433] on div "Available Inventory Expected Qty Actual Qty 5 1 1" at bounding box center [1025, 432] width 634 height 227
drag, startPoint x: 833, startPoint y: 390, endPoint x: 790, endPoint y: 382, distance: 43.8
click at [790, 382] on div "5 1 1" at bounding box center [867, 383] width 290 height 22
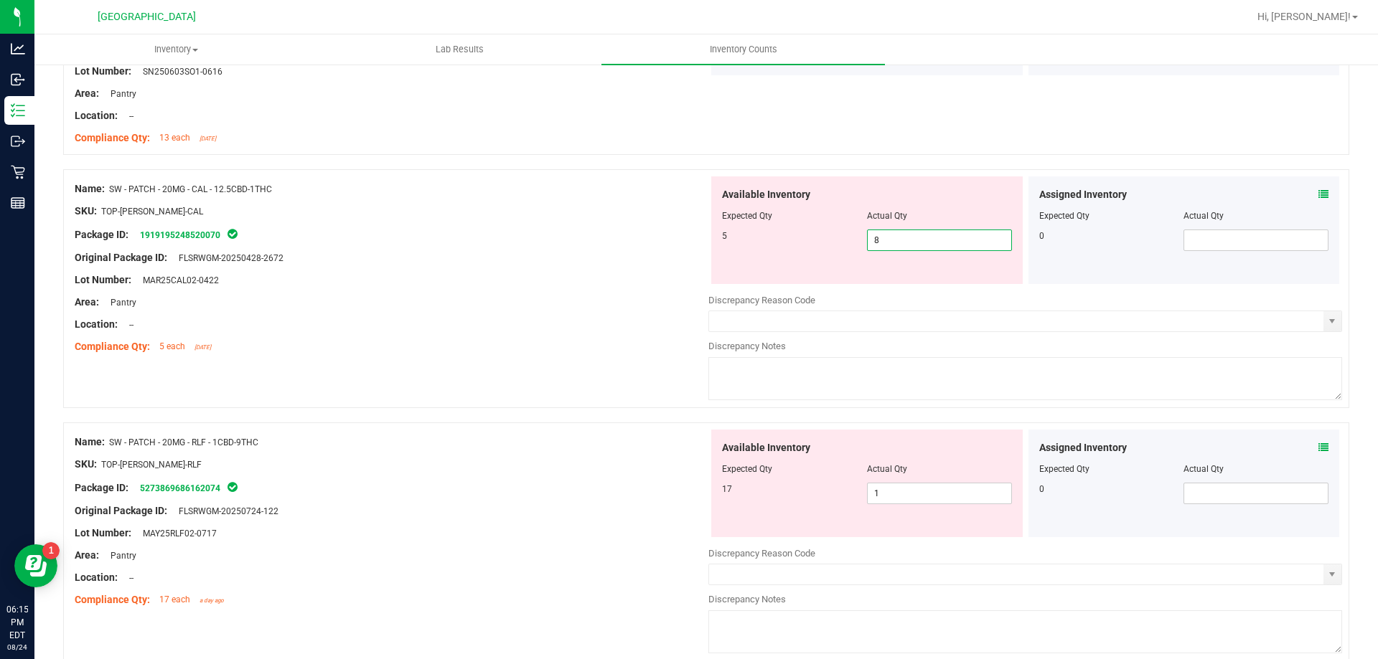
scroll to position [2153, 0]
drag, startPoint x: 931, startPoint y: 238, endPoint x: 784, endPoint y: 234, distance: 147.2
click at [786, 234] on div "5 1 8" at bounding box center [867, 240] width 290 height 22
type input "5"
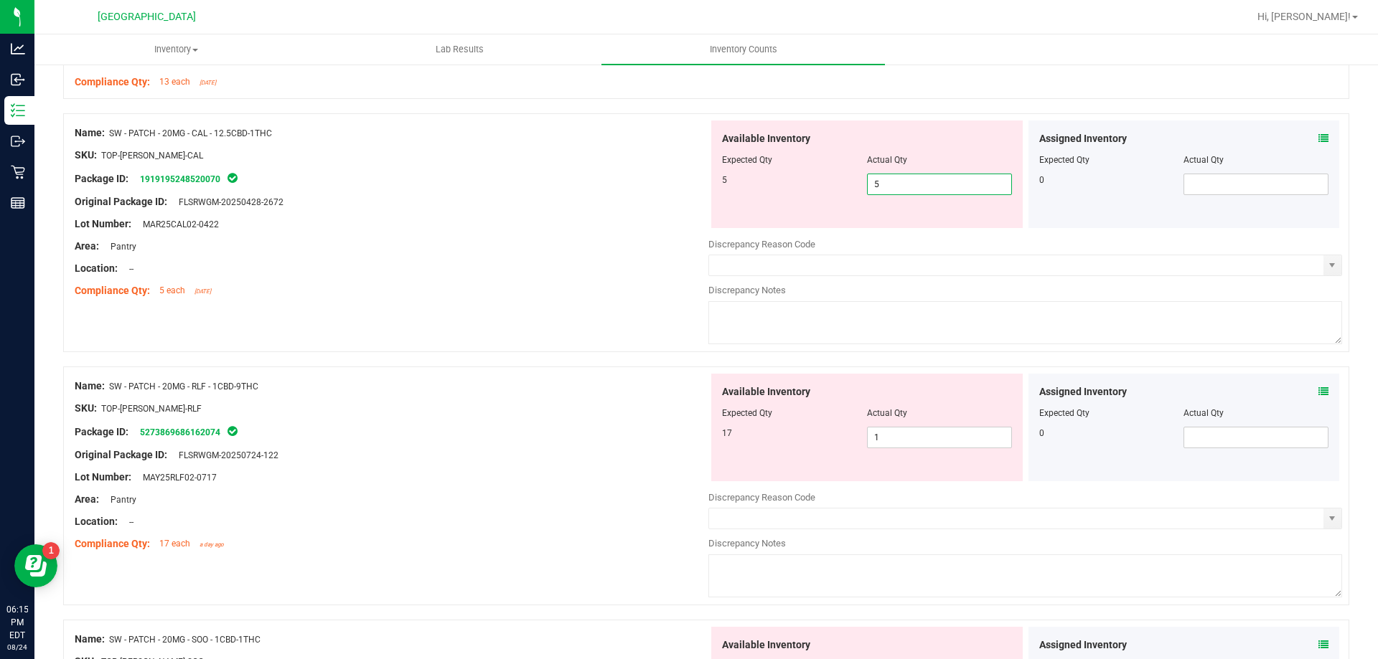
scroll to position [2224, 0]
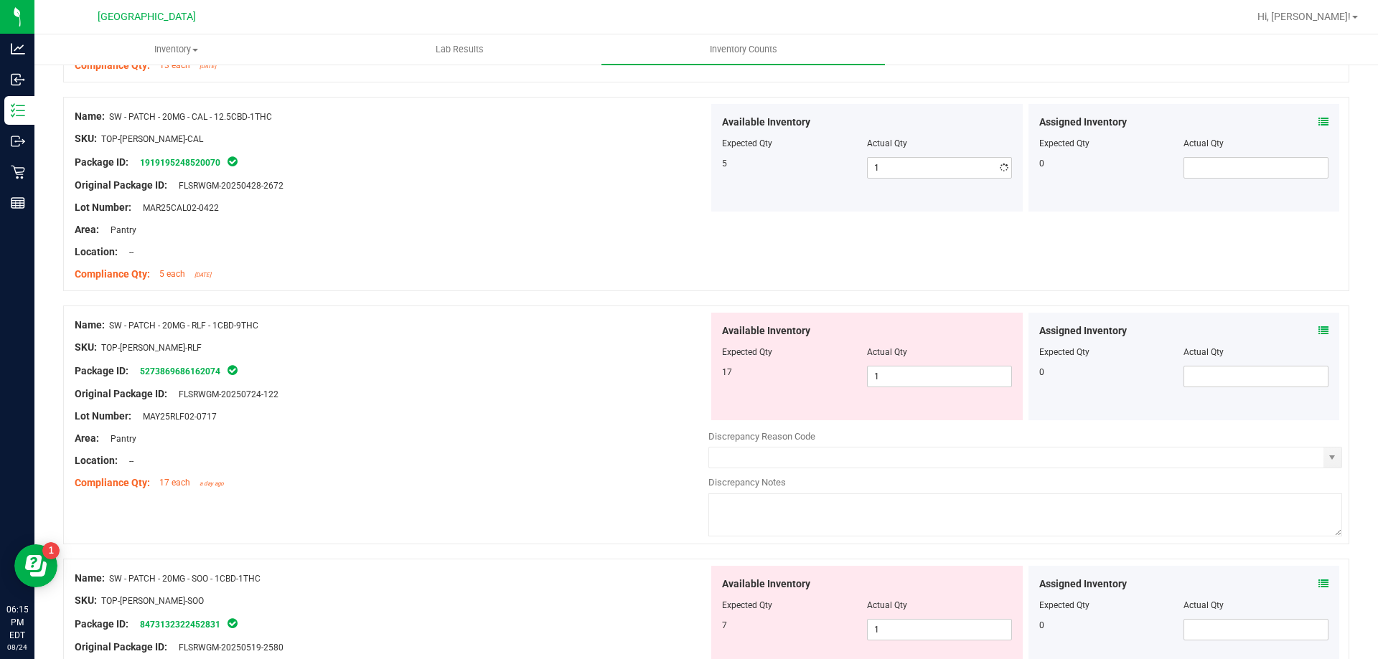
type input "5"
drag, startPoint x: 913, startPoint y: 392, endPoint x: 896, endPoint y: 392, distance: 17.2
click at [896, 392] on div "Available Inventory Expected Qty Actual Qty 17 1 1" at bounding box center [866, 367] width 311 height 108
drag, startPoint x: 902, startPoint y: 367, endPoint x: 847, endPoint y: 381, distance: 56.9
click at [847, 381] on div "17 1 1" at bounding box center [867, 377] width 290 height 22
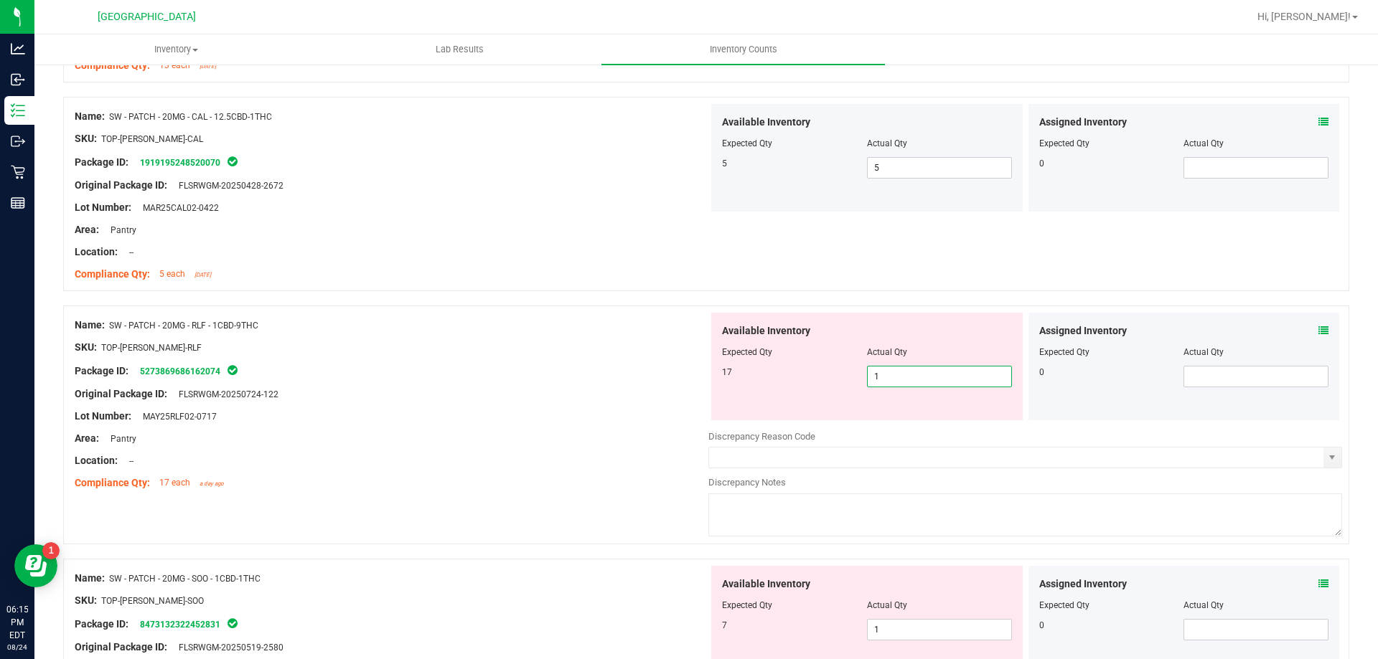
type input "17"
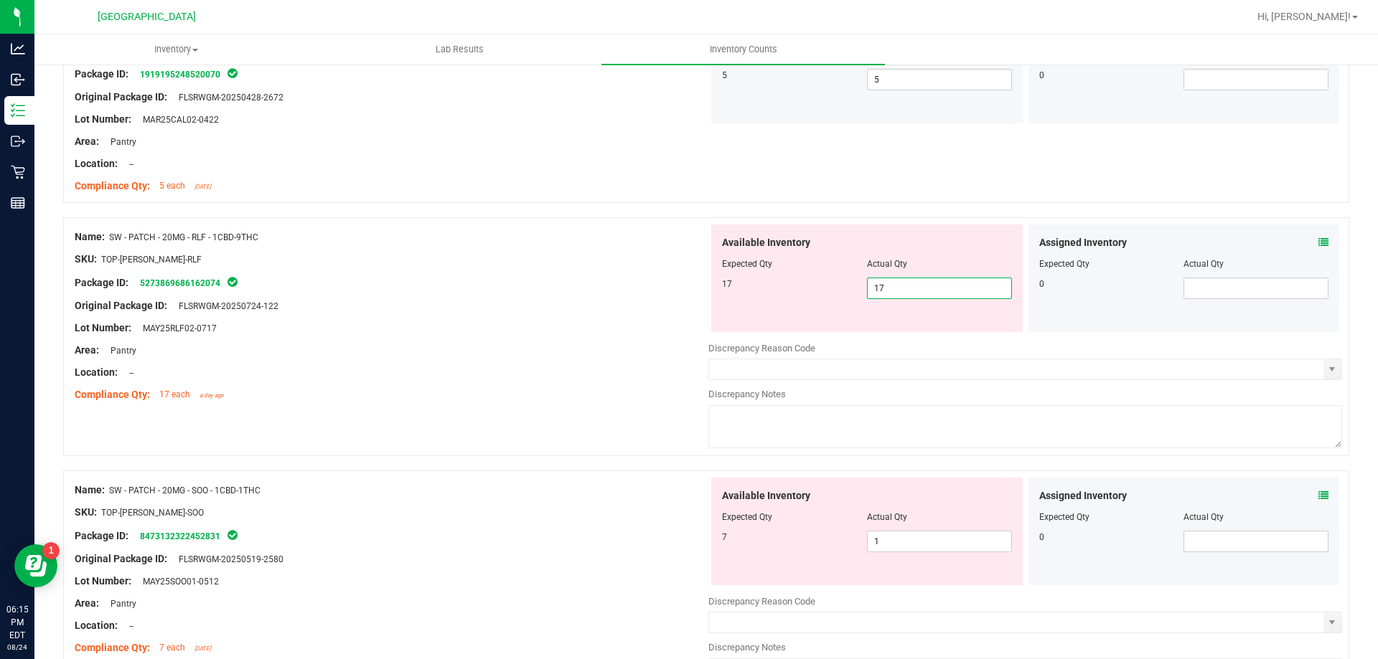
scroll to position [2440, 0]
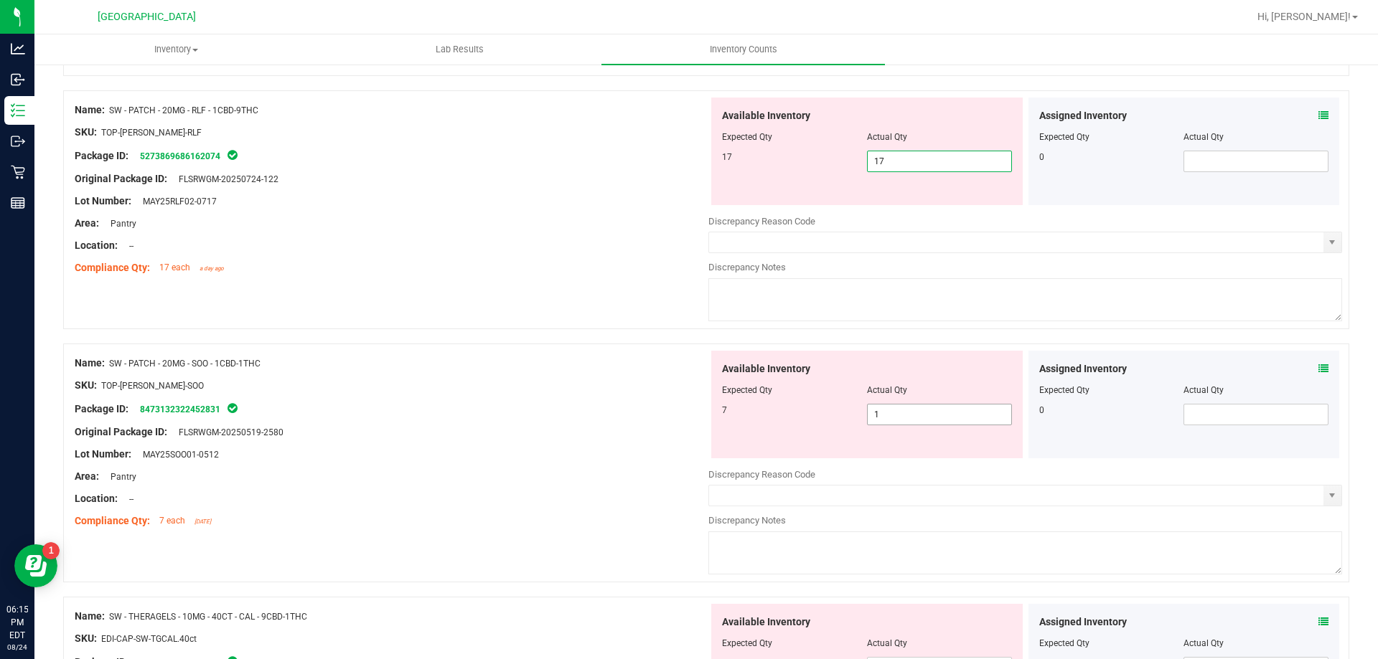
type input "17"
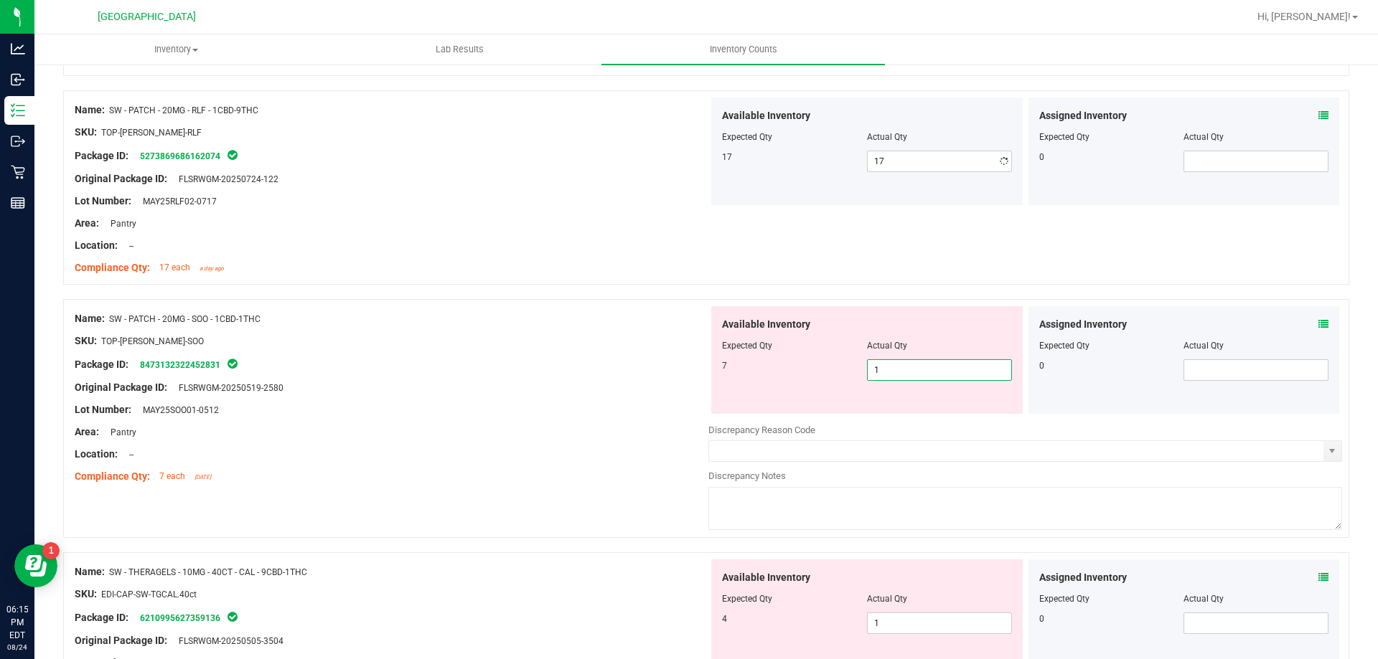
drag, startPoint x: 875, startPoint y: 415, endPoint x: 834, endPoint y: 415, distance: 40.9
click at [834, 415] on div "Available Inventory Expected Qty Actual Qty 7 1 1" at bounding box center [1025, 419] width 634 height 227
type input "7"
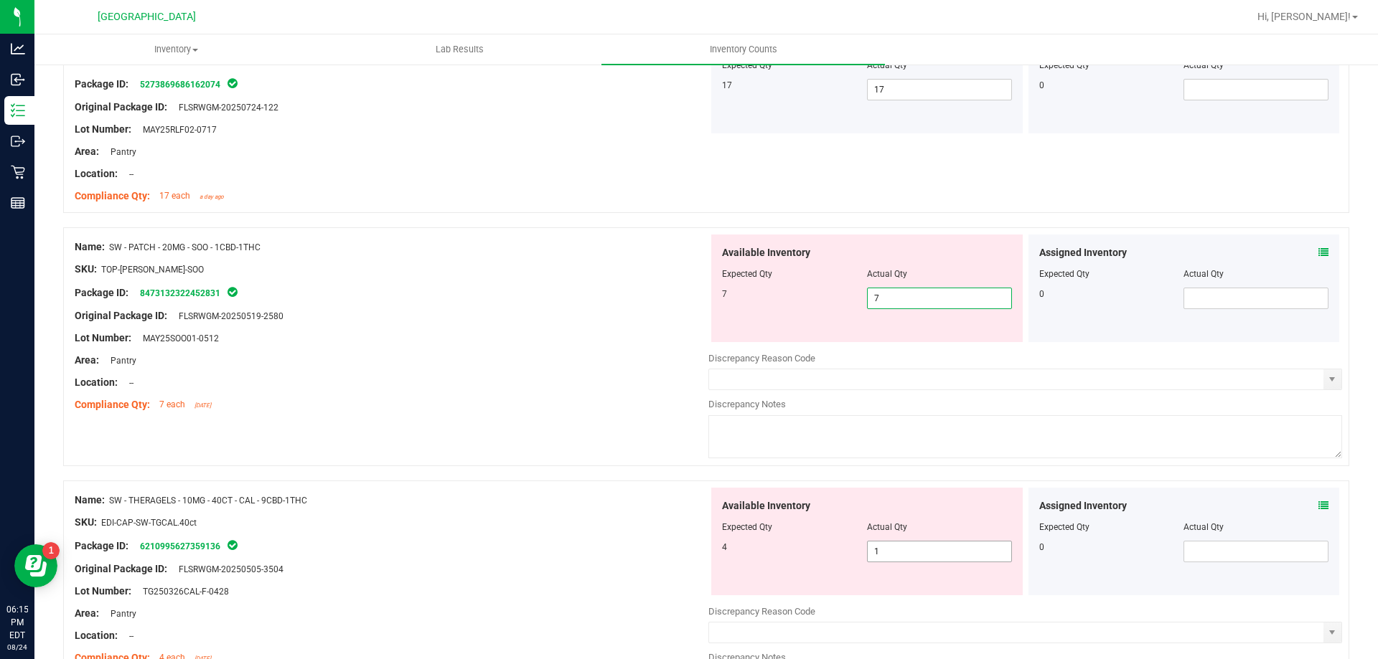
type input "7"
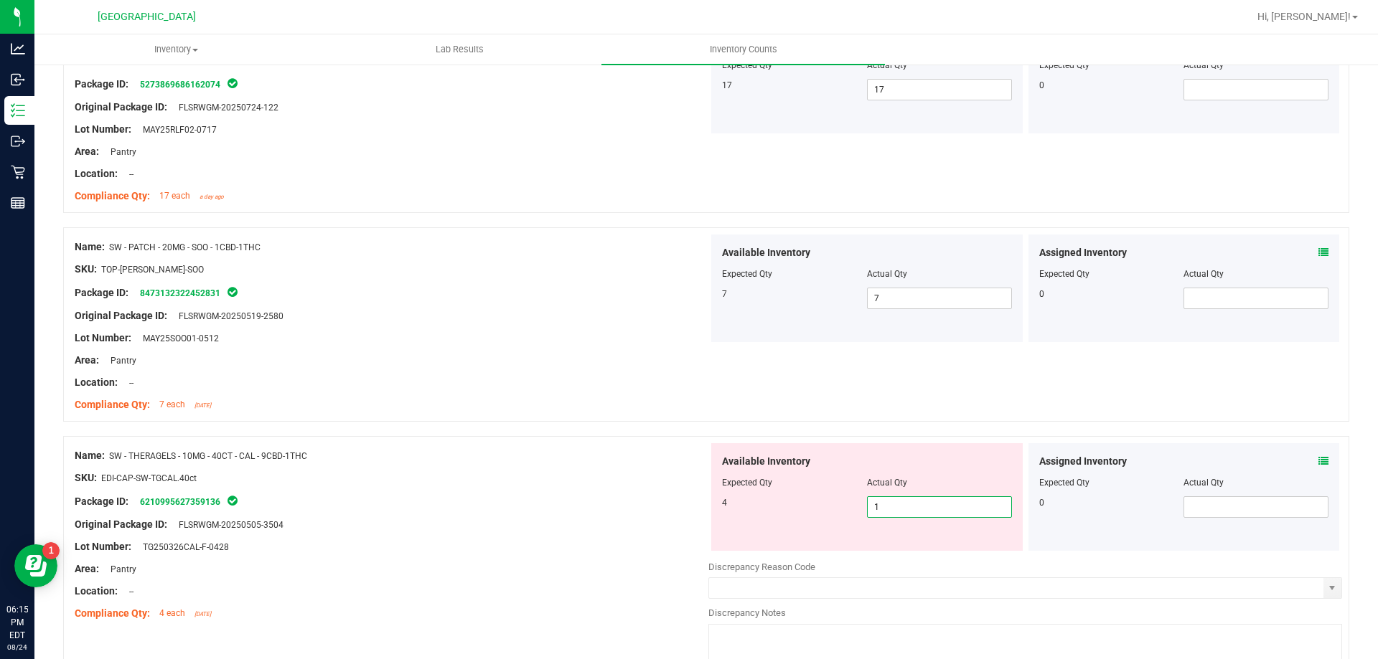
drag, startPoint x: 898, startPoint y: 545, endPoint x: 817, endPoint y: 542, distance: 81.1
click at [817, 542] on div "Available Inventory Expected Qty Actual Qty 4 1 1" at bounding box center [866, 497] width 311 height 108
type input "4"
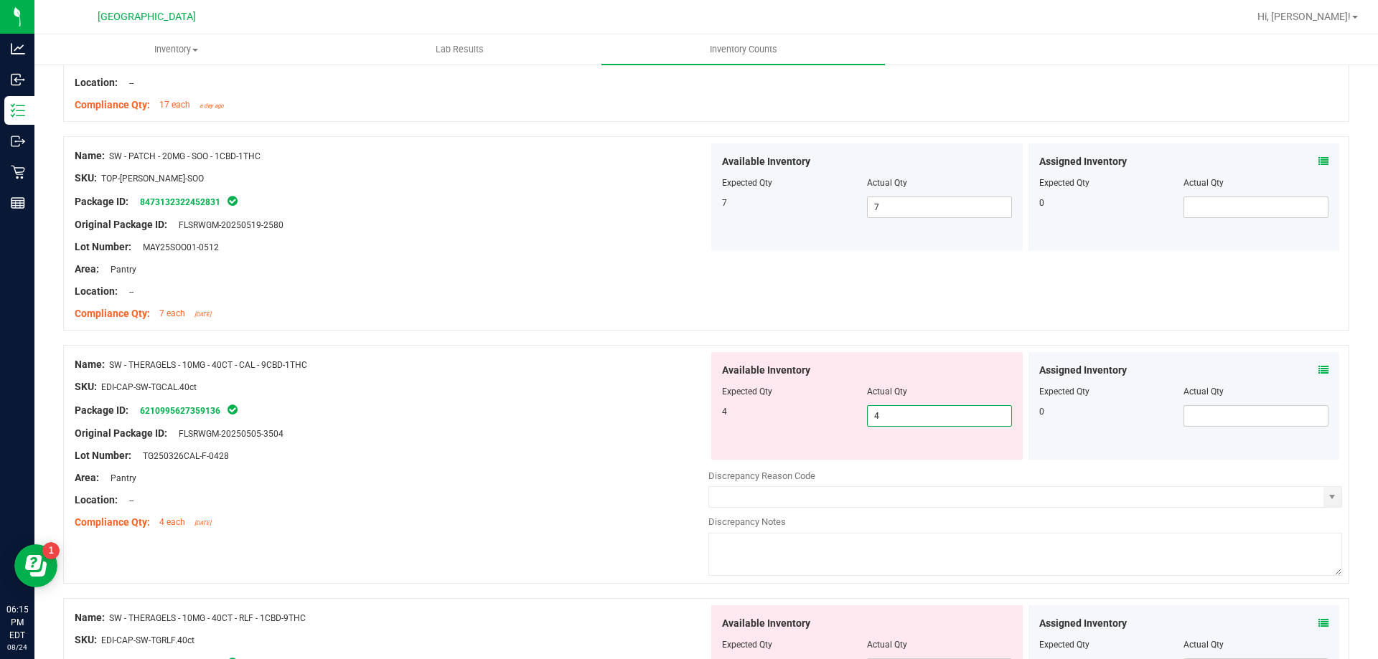
scroll to position [2727, 0]
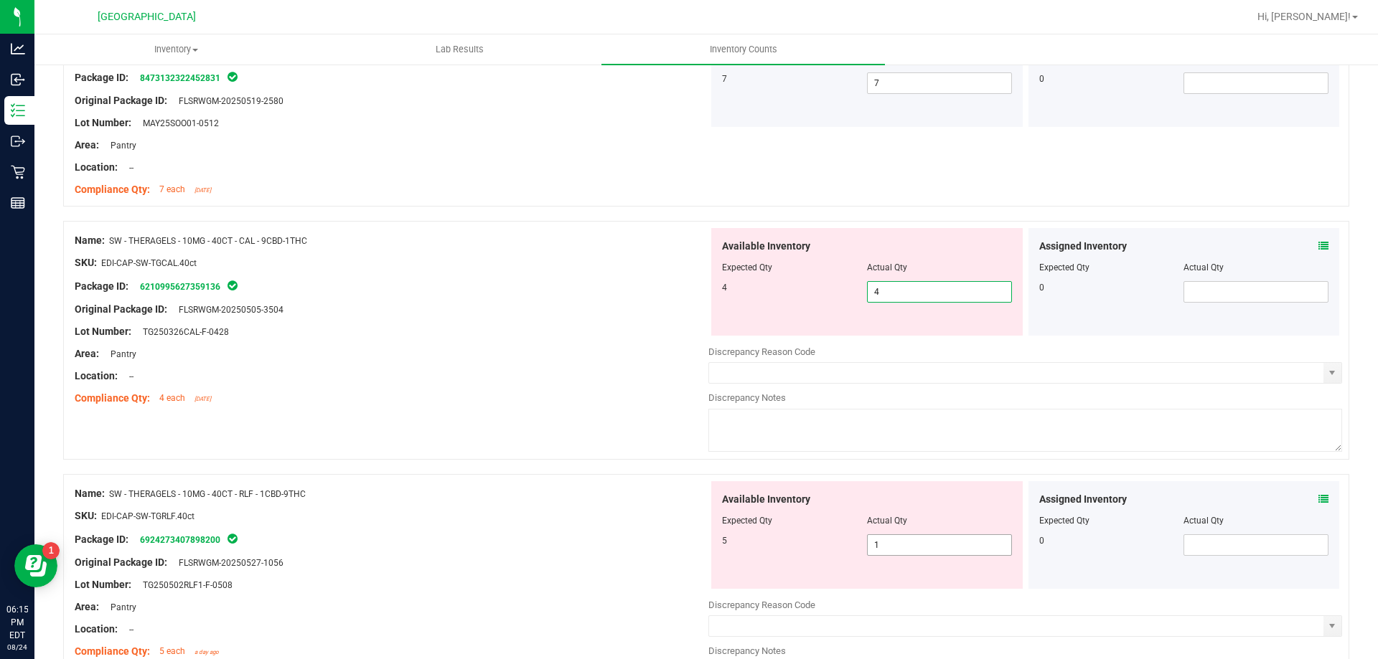
type input "4"
drag, startPoint x: 837, startPoint y: 545, endPoint x: 797, endPoint y: 535, distance: 41.4
click at [799, 535] on div "Available Inventory Expected Qty Actual Qty 5 1 1" at bounding box center [866, 535] width 311 height 108
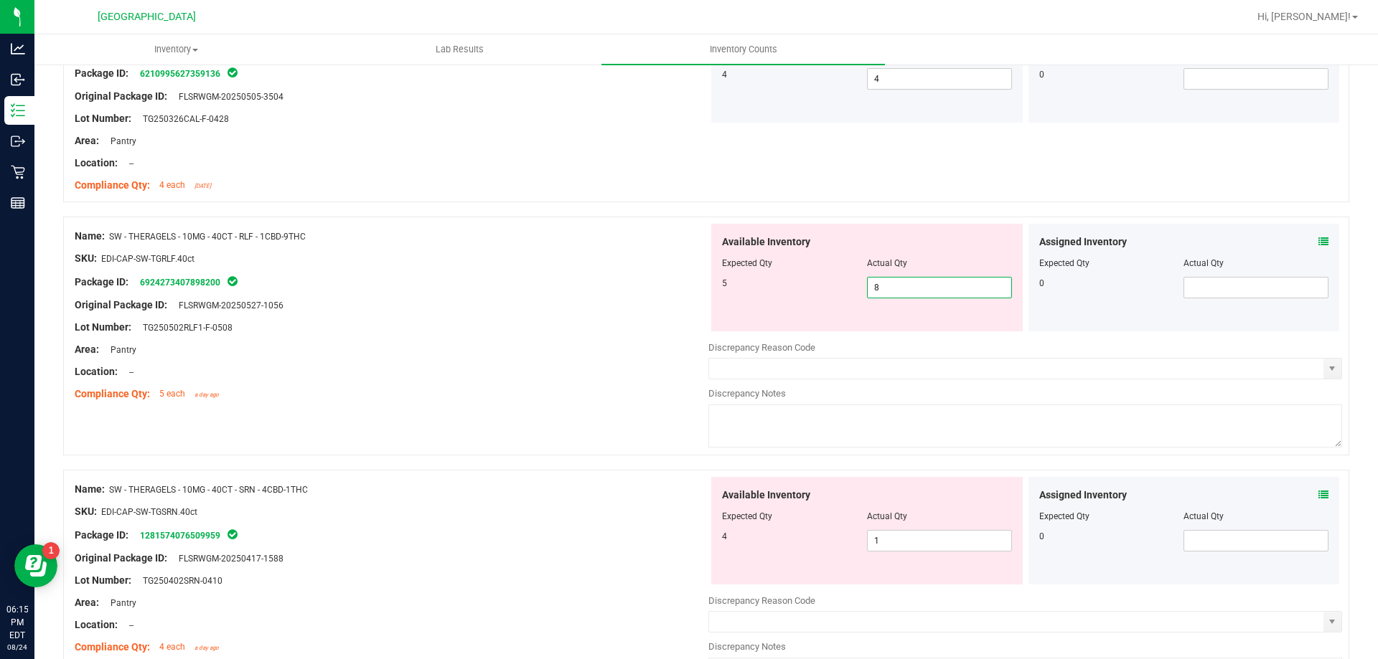
scroll to position [2942, 0]
drag, startPoint x: 908, startPoint y: 285, endPoint x: 727, endPoint y: 274, distance: 181.1
click at [727, 275] on div "5 1 8" at bounding box center [867, 286] width 290 height 22
type input "5"
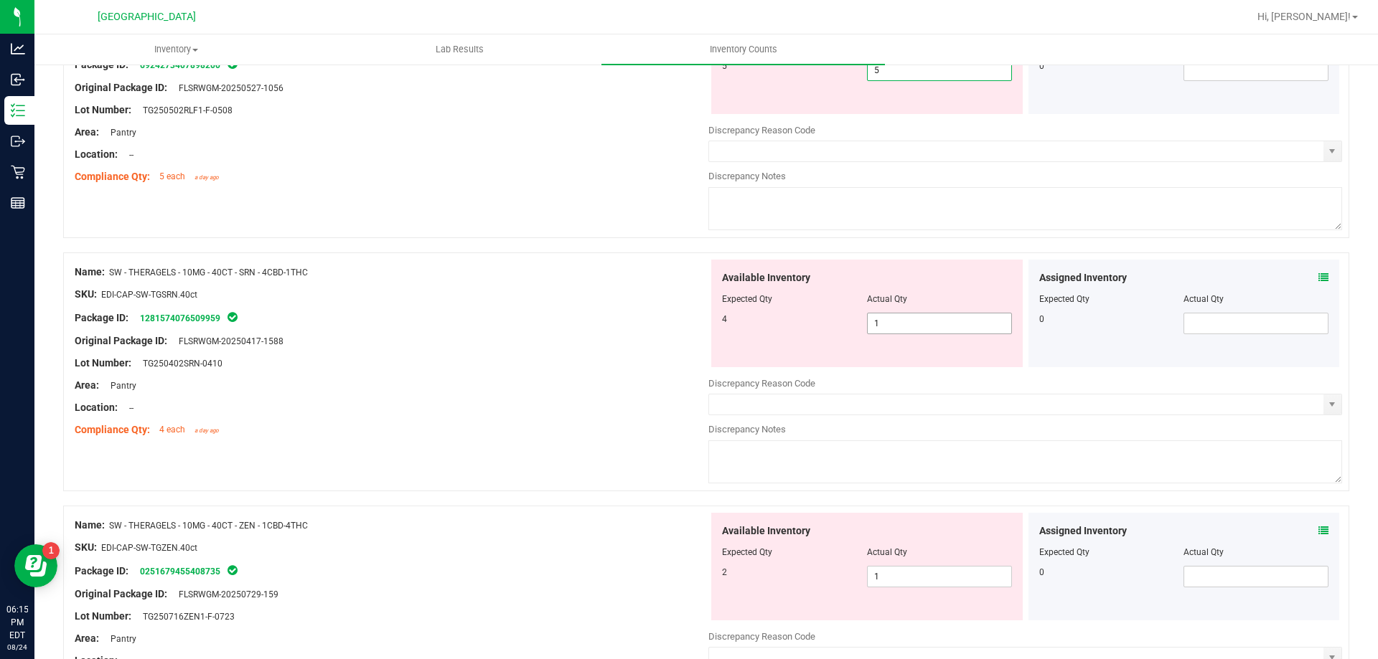
type input "5"
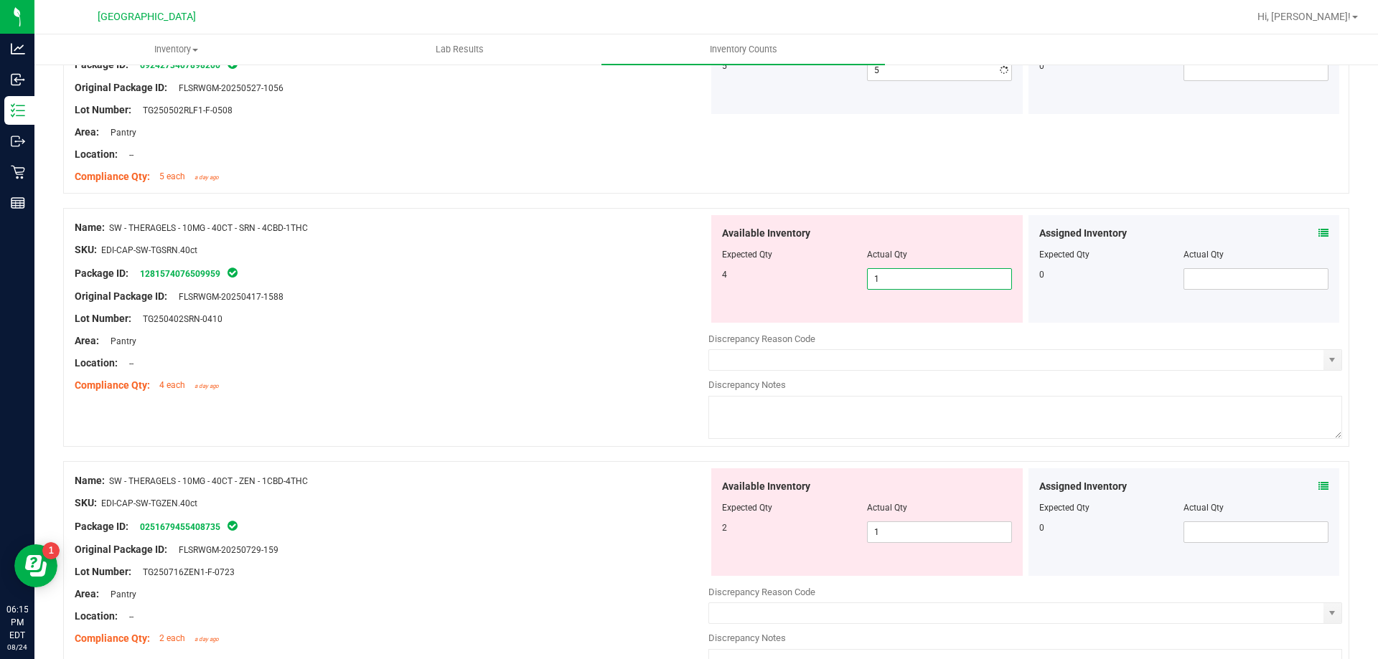
drag, startPoint x: 860, startPoint y: 329, endPoint x: 811, endPoint y: 322, distance: 49.2
click at [819, 324] on div "Available Inventory Expected Qty Actual Qty 4 1 1" at bounding box center [1025, 328] width 634 height 227
drag, startPoint x: 759, startPoint y: 257, endPoint x: 743, endPoint y: 255, distance: 15.9
click at [743, 255] on div "Available Inventory Expected Qty Actual Qty 4 1 7" at bounding box center [866, 269] width 311 height 108
type input "4"
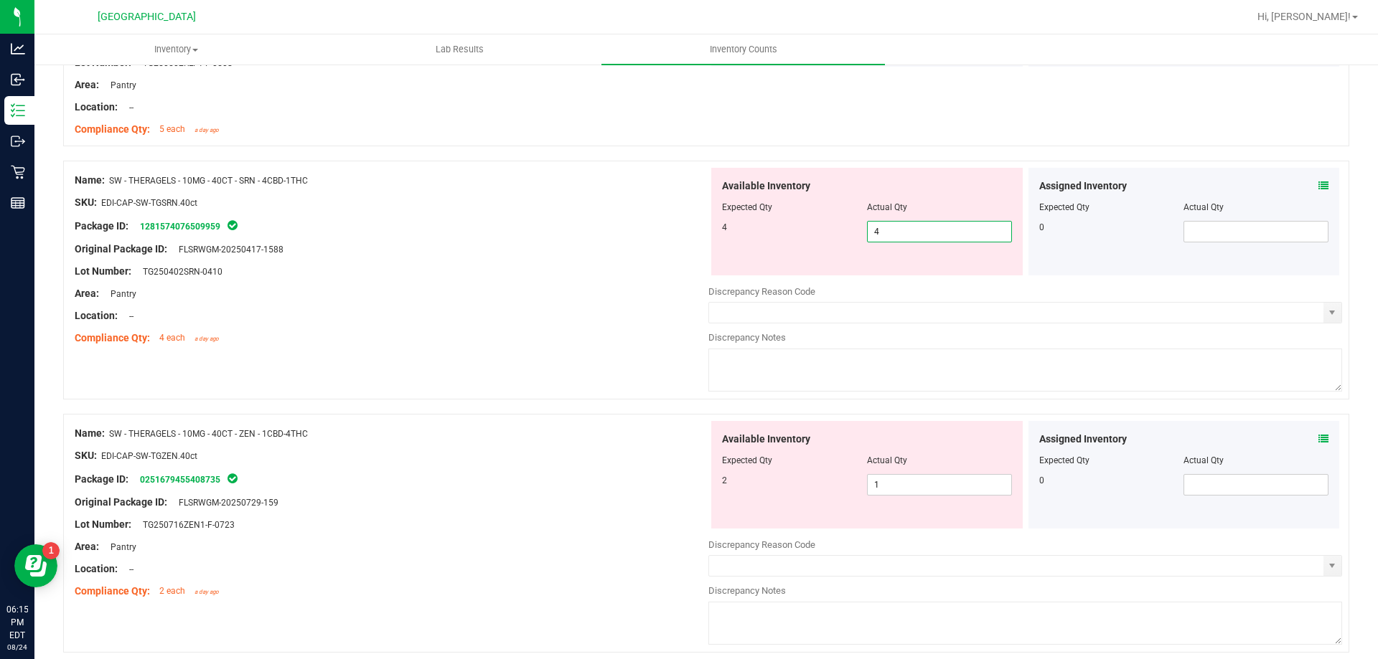
scroll to position [3229, 0]
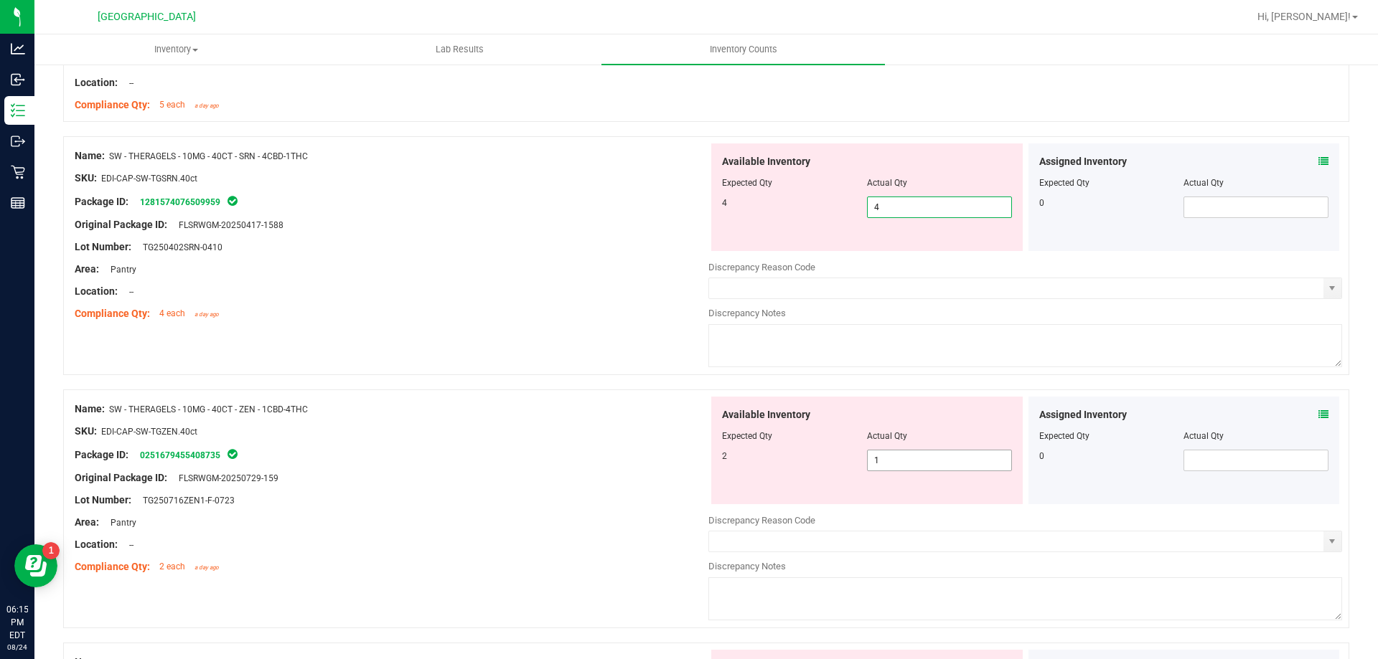
type input "4"
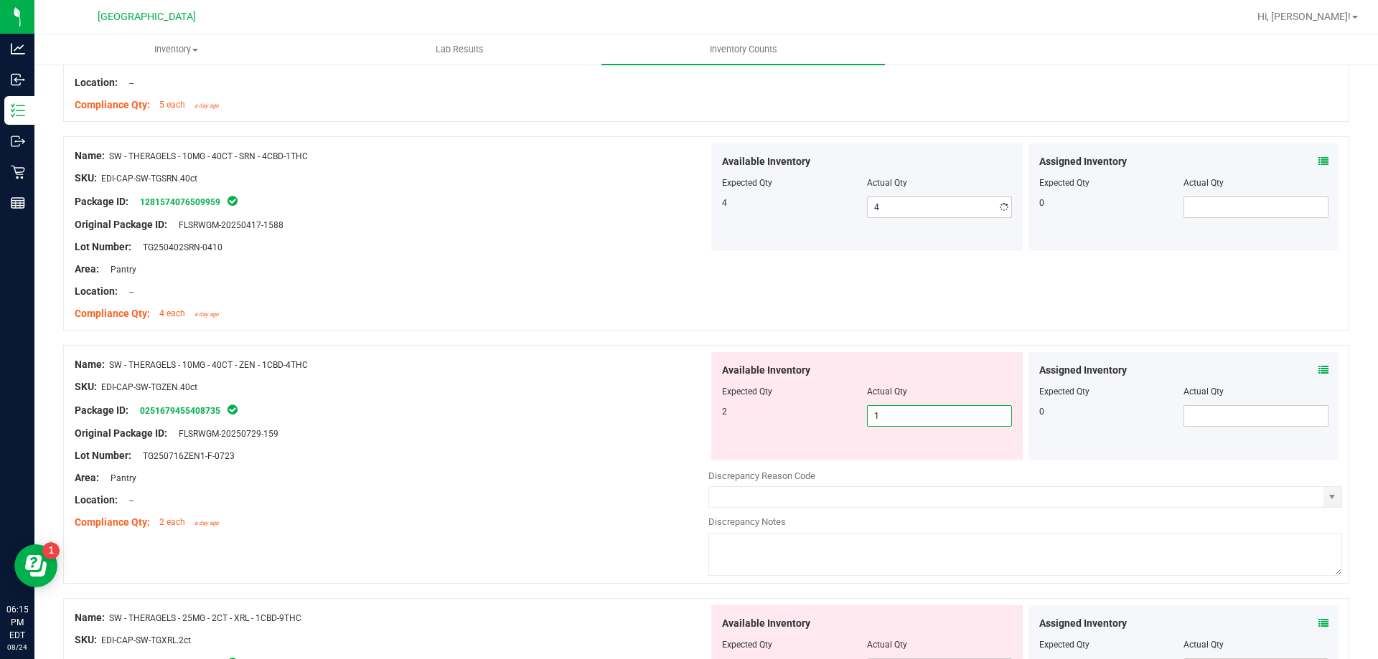
drag, startPoint x: 898, startPoint y: 461, endPoint x: 806, endPoint y: 462, distance: 91.9
click at [806, 462] on div "Available Inventory Expected Qty Actual Qty 2 1 1" at bounding box center [1025, 465] width 634 height 227
drag, startPoint x: 878, startPoint y: 409, endPoint x: 840, endPoint y: 398, distance: 40.4
click at [841, 398] on div "Available Inventory Expected Qty Actual Qty 2 1 5" at bounding box center [866, 406] width 311 height 108
type input "2"
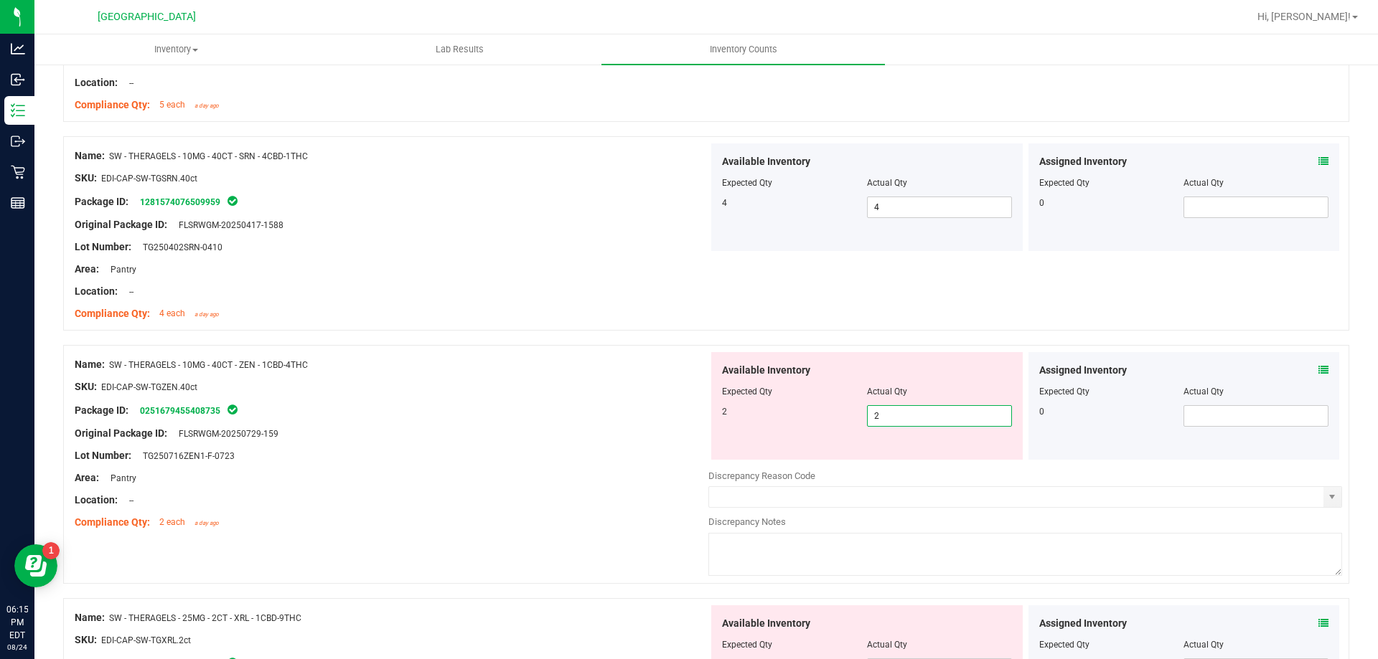
scroll to position [3588, 0]
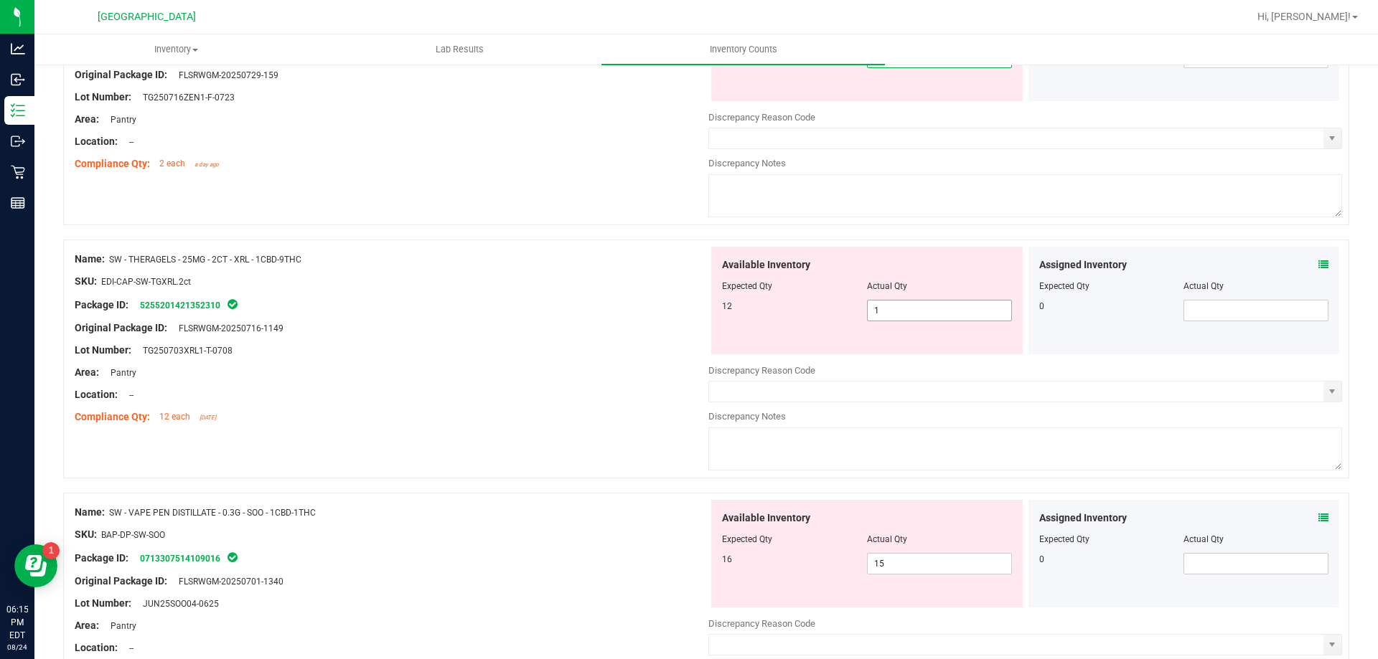
type input "2"
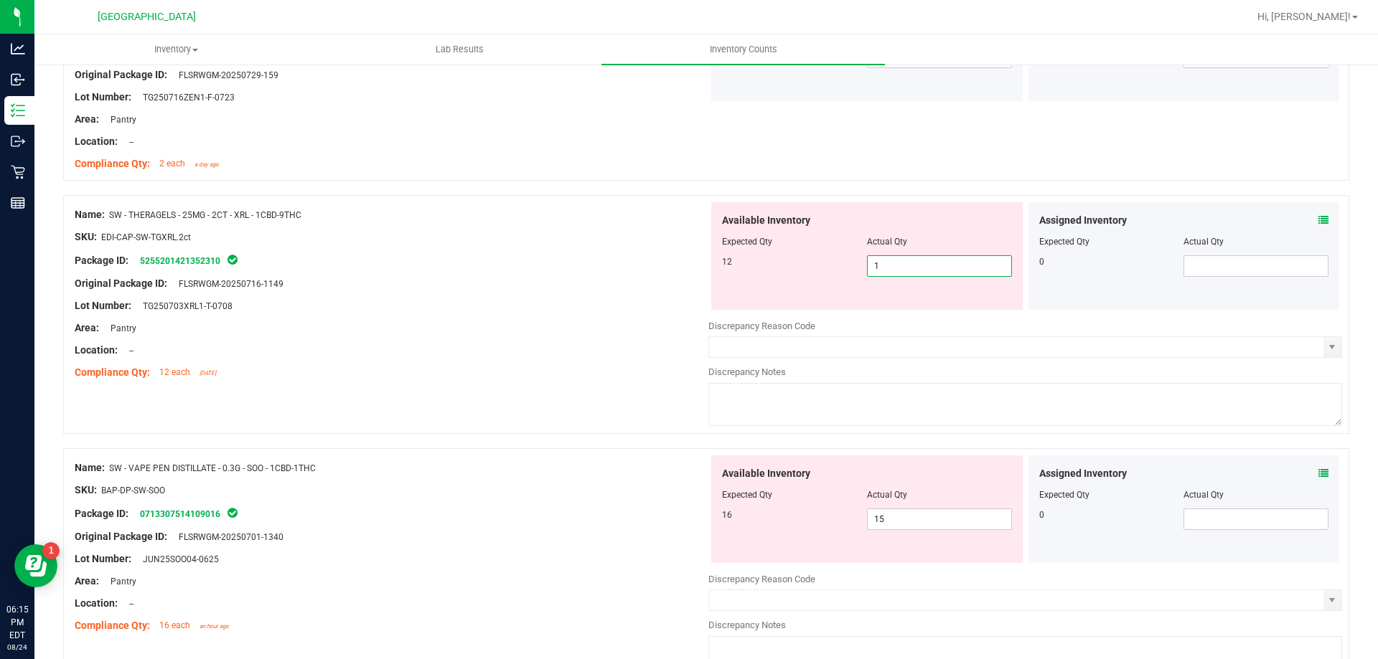
drag, startPoint x: 868, startPoint y: 317, endPoint x: 779, endPoint y: 319, distance: 89.7
click at [789, 319] on div "Available Inventory Expected Qty Actual Qty 12 1 1" at bounding box center [1025, 315] width 634 height 227
type input "12"
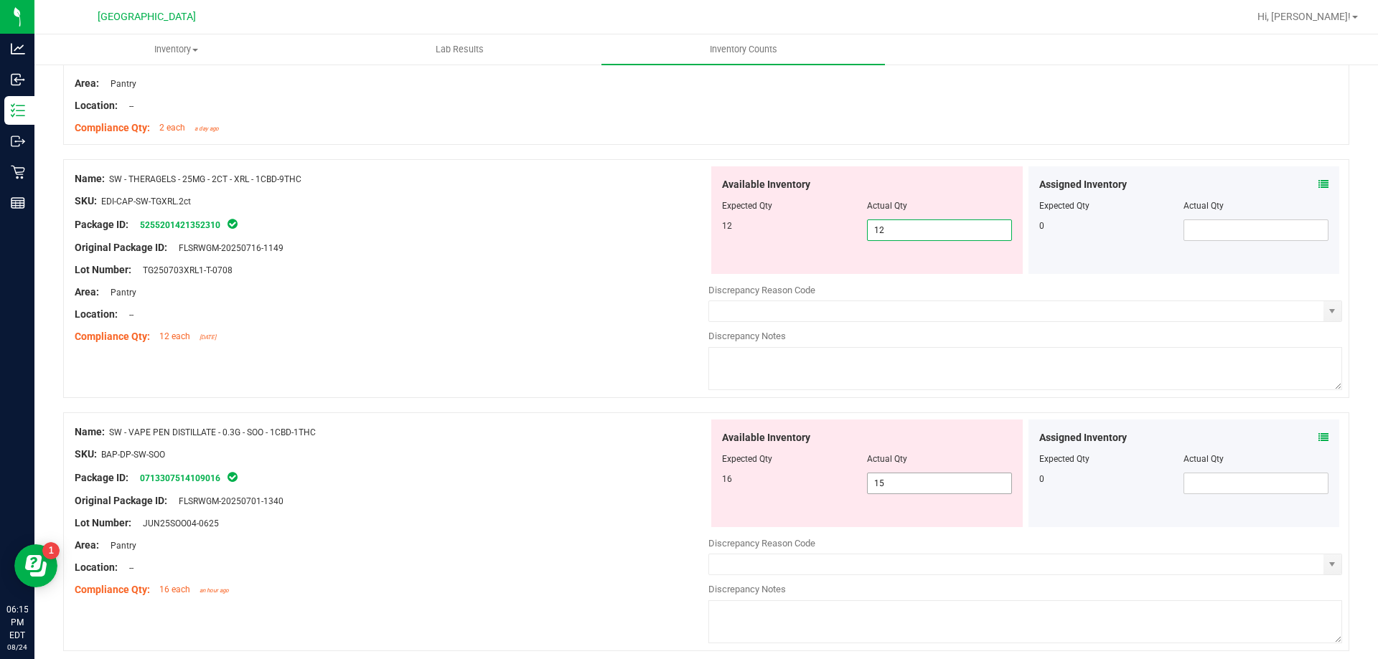
scroll to position [3659, 0]
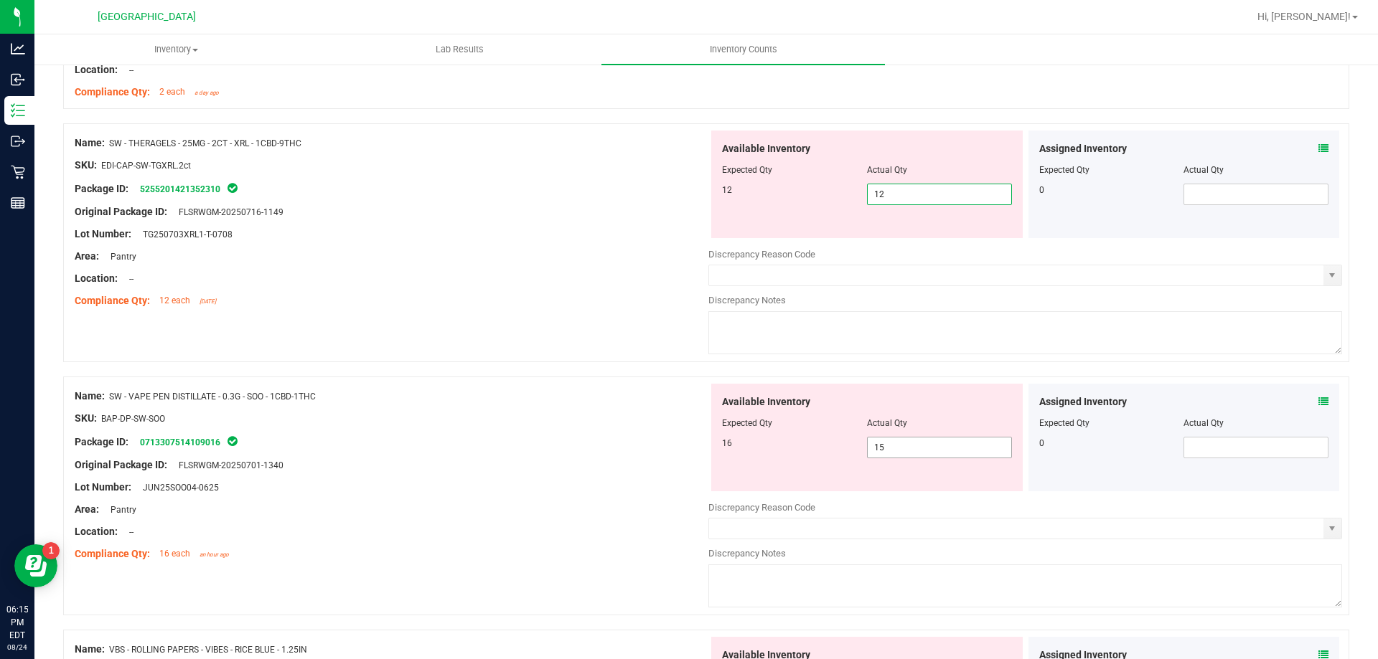
type input "12"
drag, startPoint x: 862, startPoint y: 452, endPoint x: 831, endPoint y: 446, distance: 32.1
click at [831, 447] on div "Available Inventory Expected Qty Actual Qty 16 15 15" at bounding box center [1025, 497] width 634 height 227
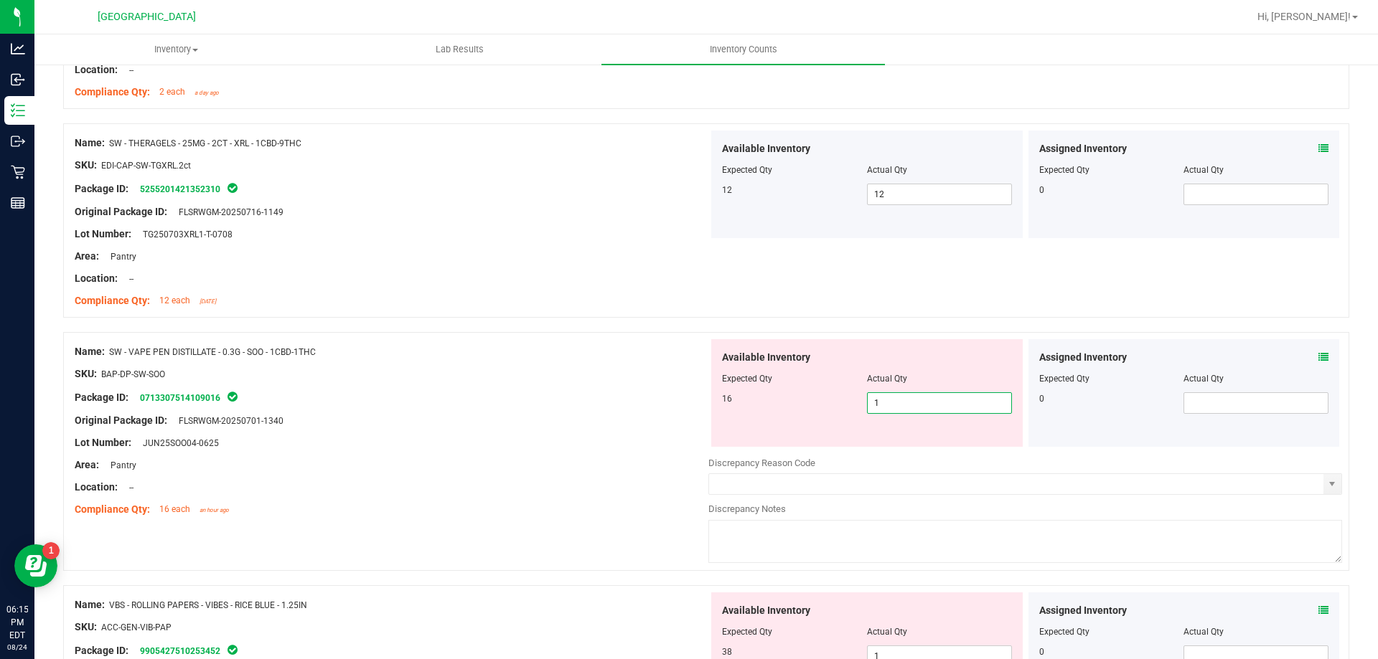
type input "16"
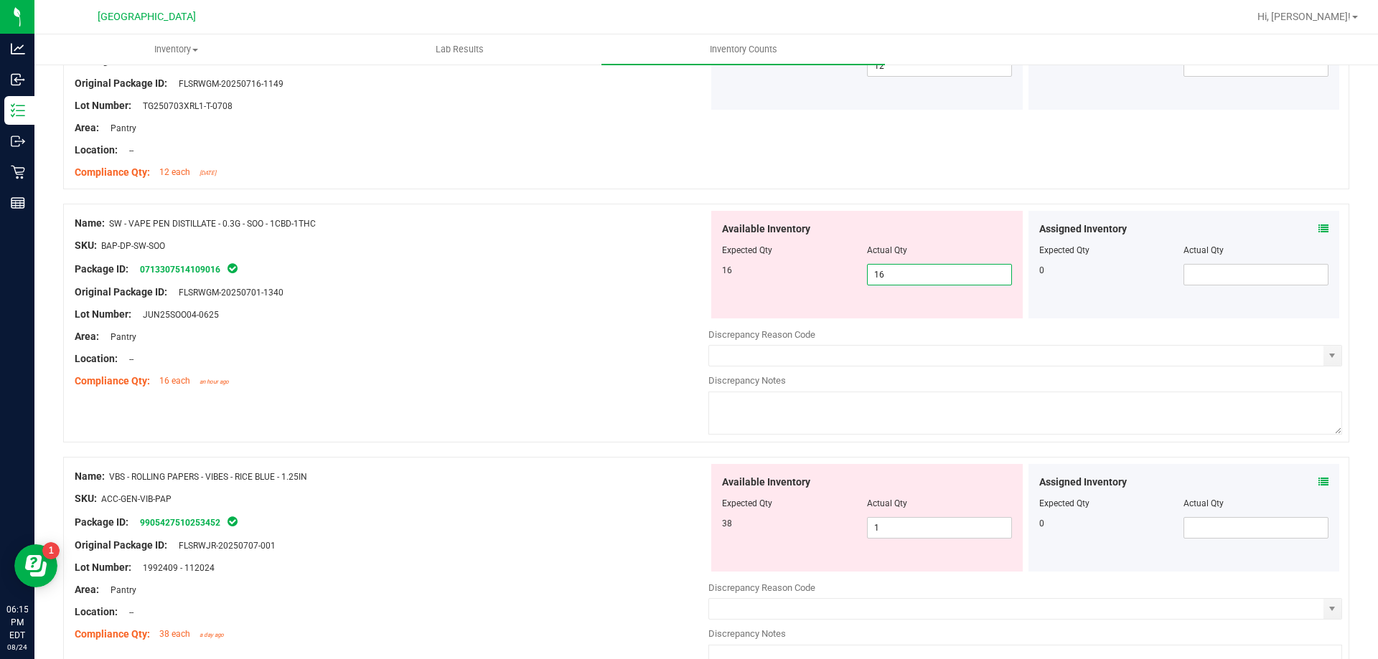
scroll to position [3803, 0]
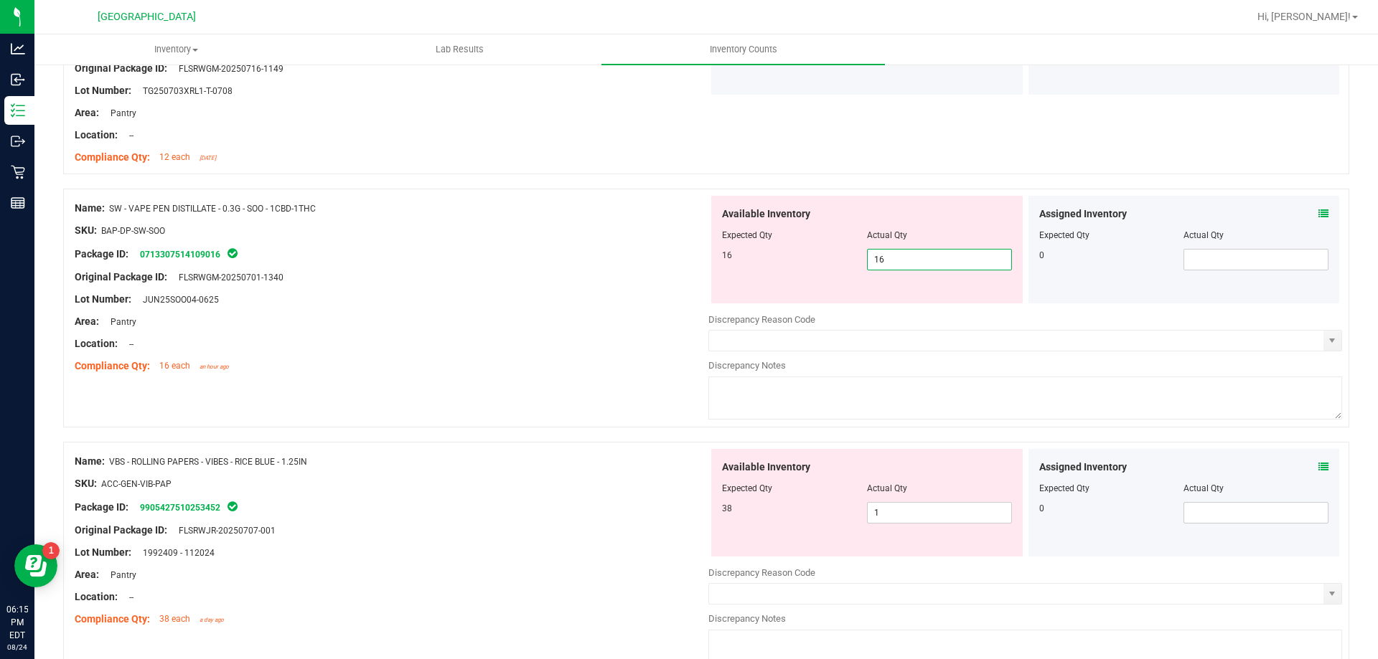
type input "16"
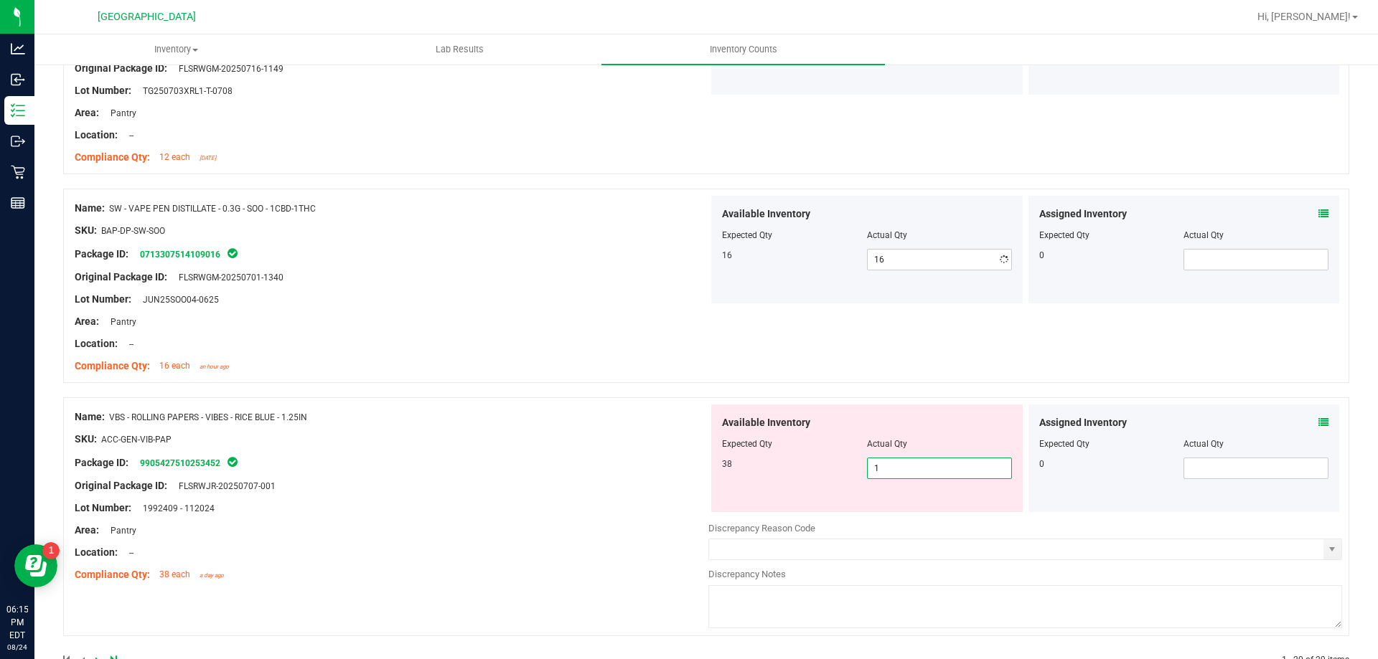
drag, startPoint x: 898, startPoint y: 513, endPoint x: 817, endPoint y: 505, distance: 81.5
click at [819, 505] on div "Available Inventory Expected Qty Actual Qty 38 1 1" at bounding box center [866, 459] width 311 height 108
type input "38"
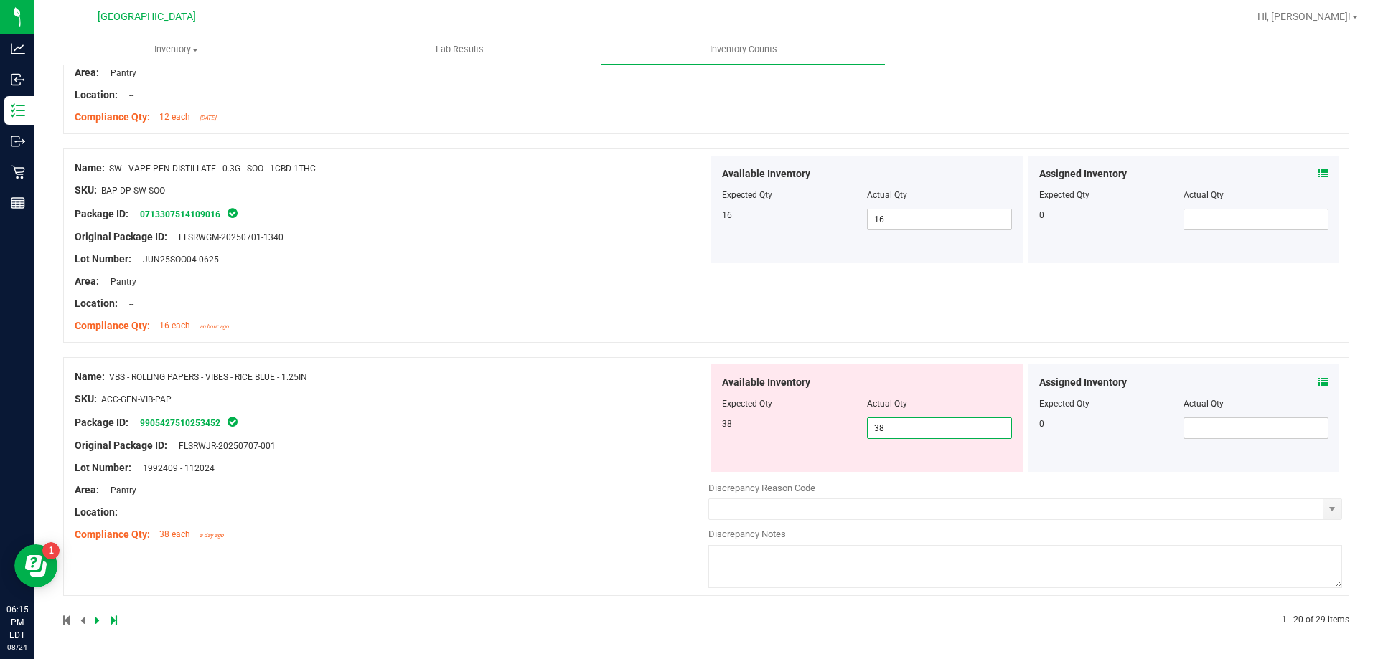
type input "38"
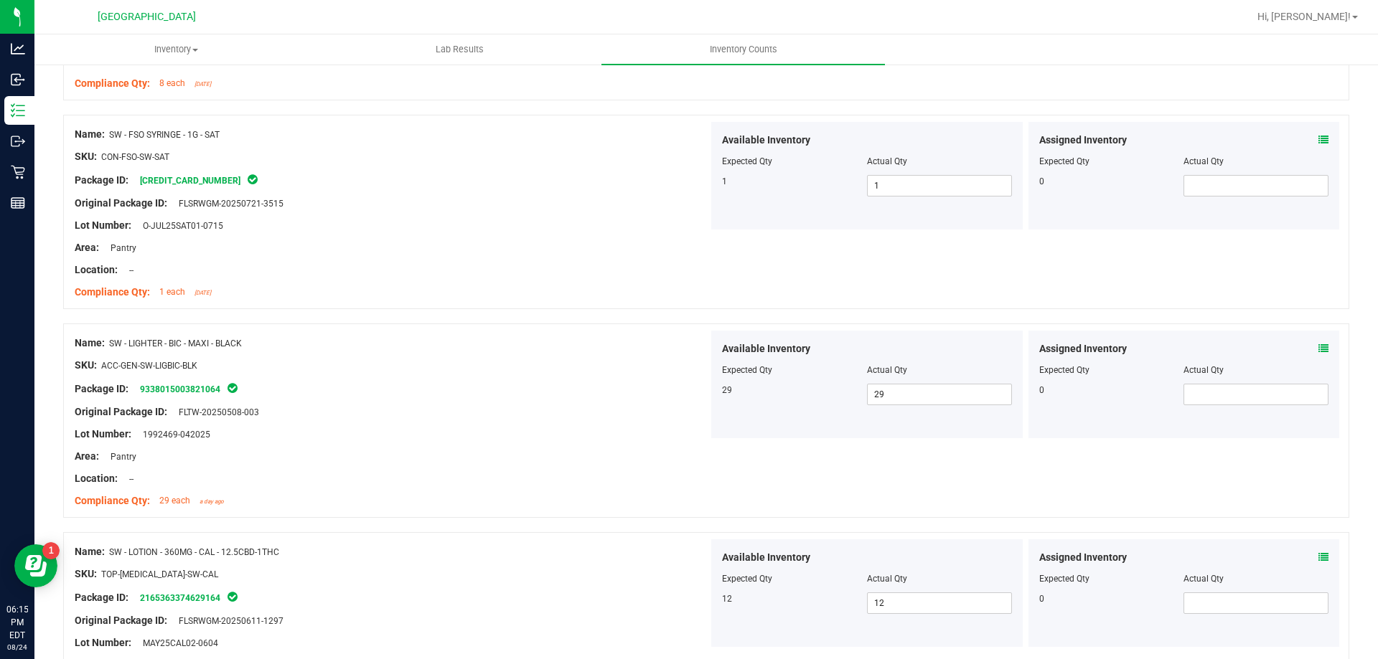
scroll to position [0, 0]
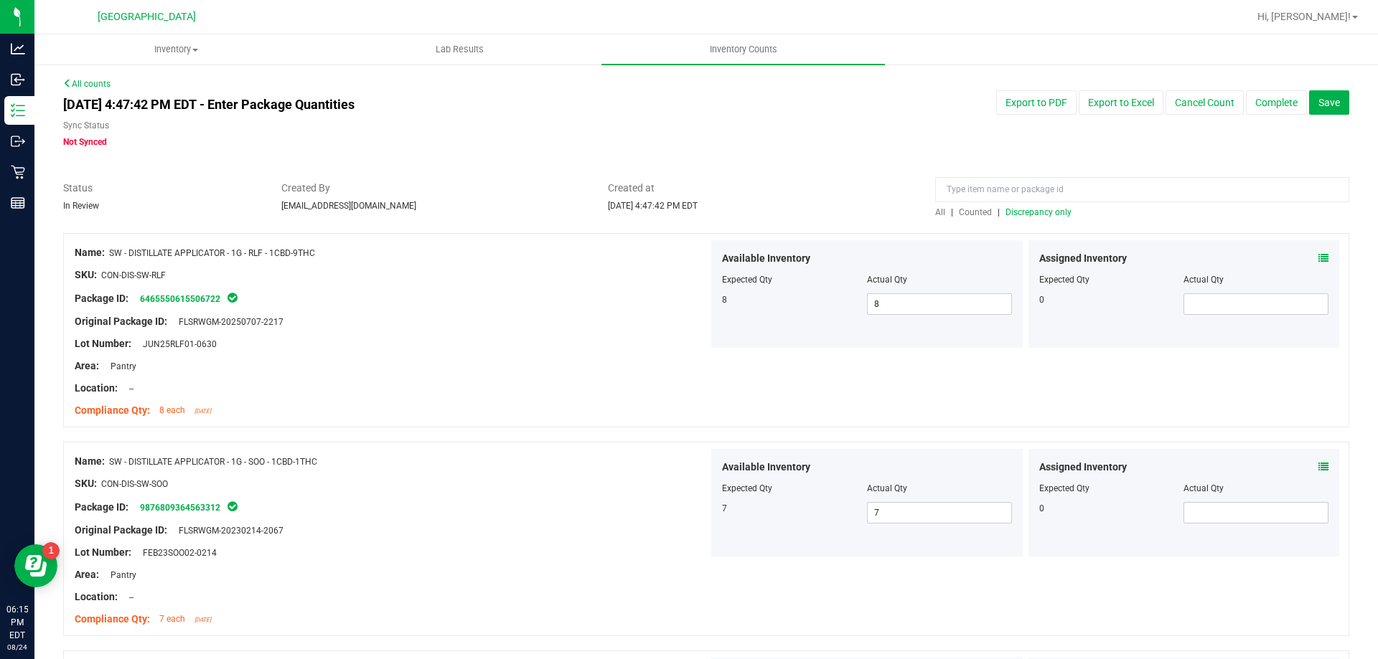
click at [1048, 210] on span "Discrepancy only" at bounding box center [1038, 212] width 66 height 10
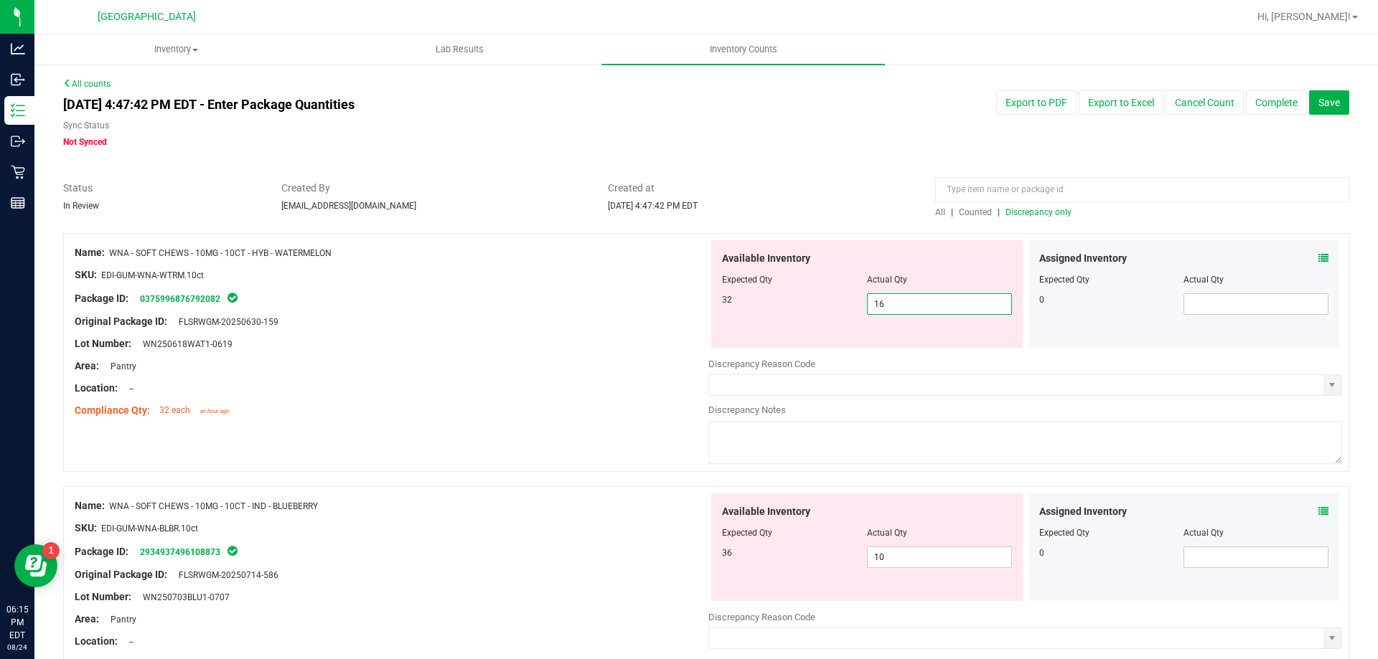
click at [950, 297] on span "16 16" at bounding box center [939, 304] width 145 height 22
drag, startPoint x: 925, startPoint y: 305, endPoint x: 813, endPoint y: 293, distance: 112.5
click at [813, 293] on div "32 16 16" at bounding box center [867, 304] width 290 height 22
type input "32"
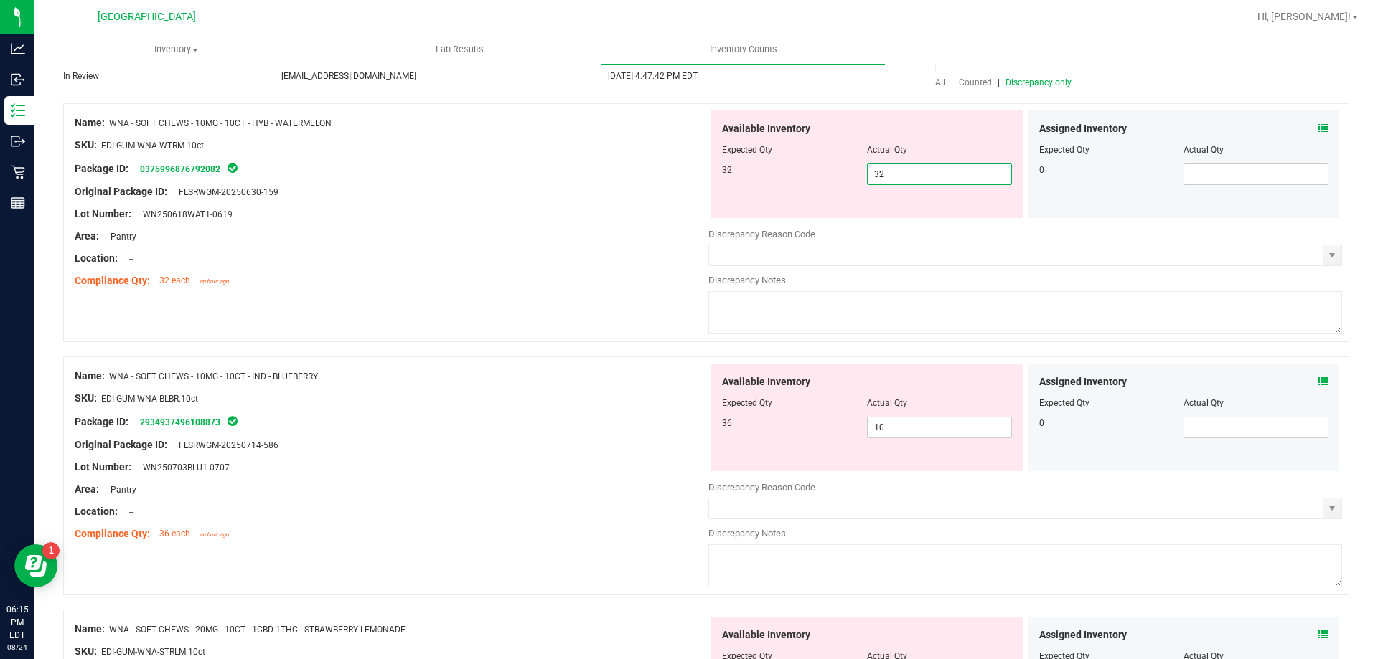
scroll to position [144, 0]
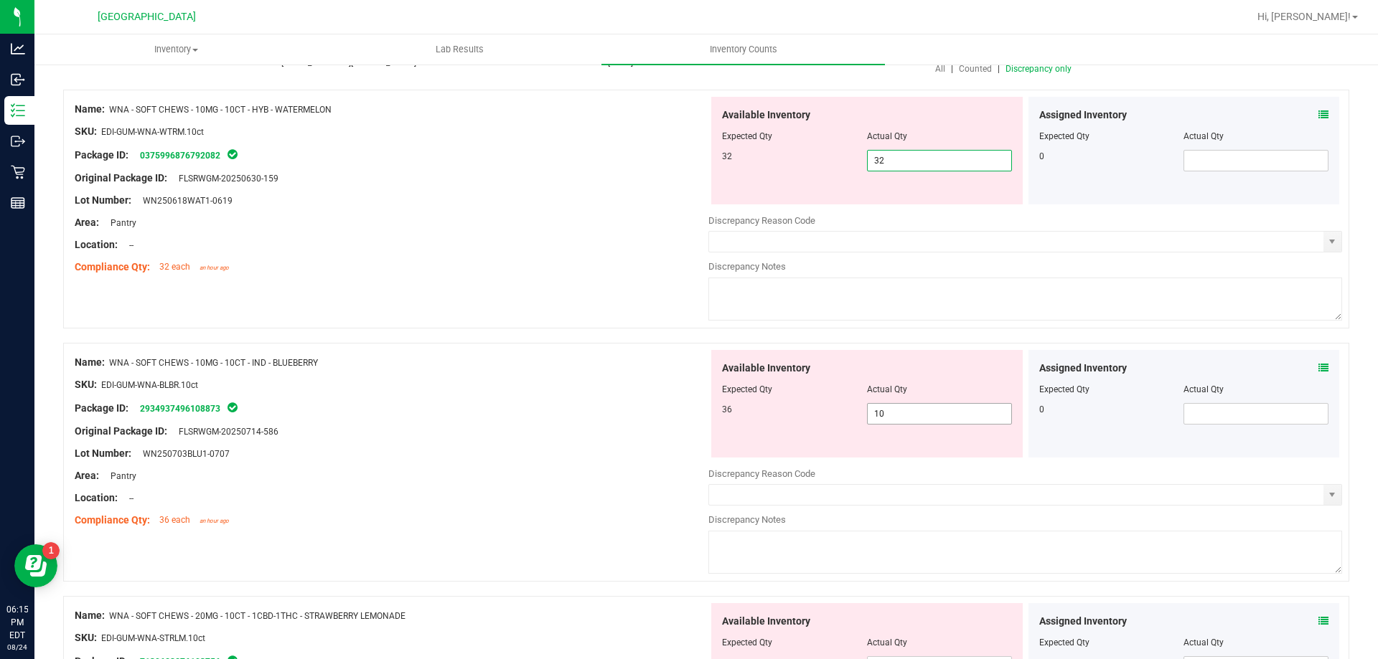
type input "32"
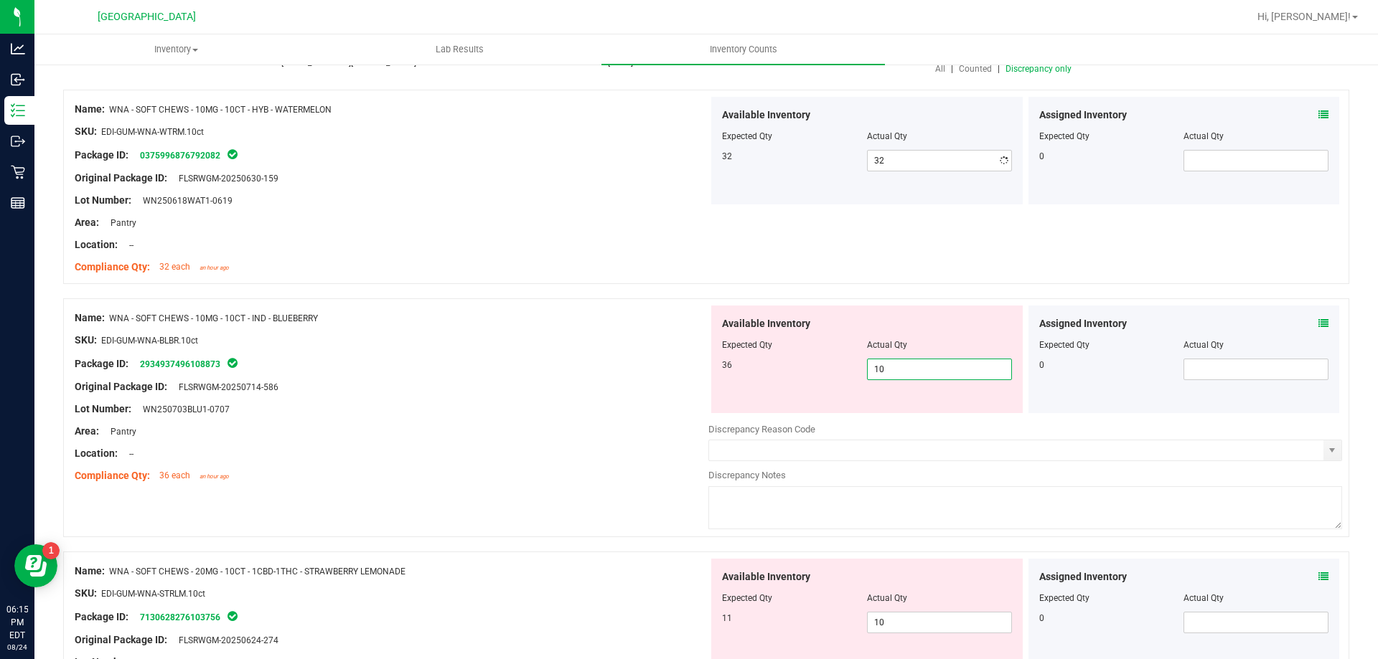
drag, startPoint x: 908, startPoint y: 413, endPoint x: 799, endPoint y: 403, distance: 110.2
click at [801, 403] on div "Available Inventory Expected Qty Actual Qty 36 10 10" at bounding box center [866, 360] width 311 height 108
type input "36"
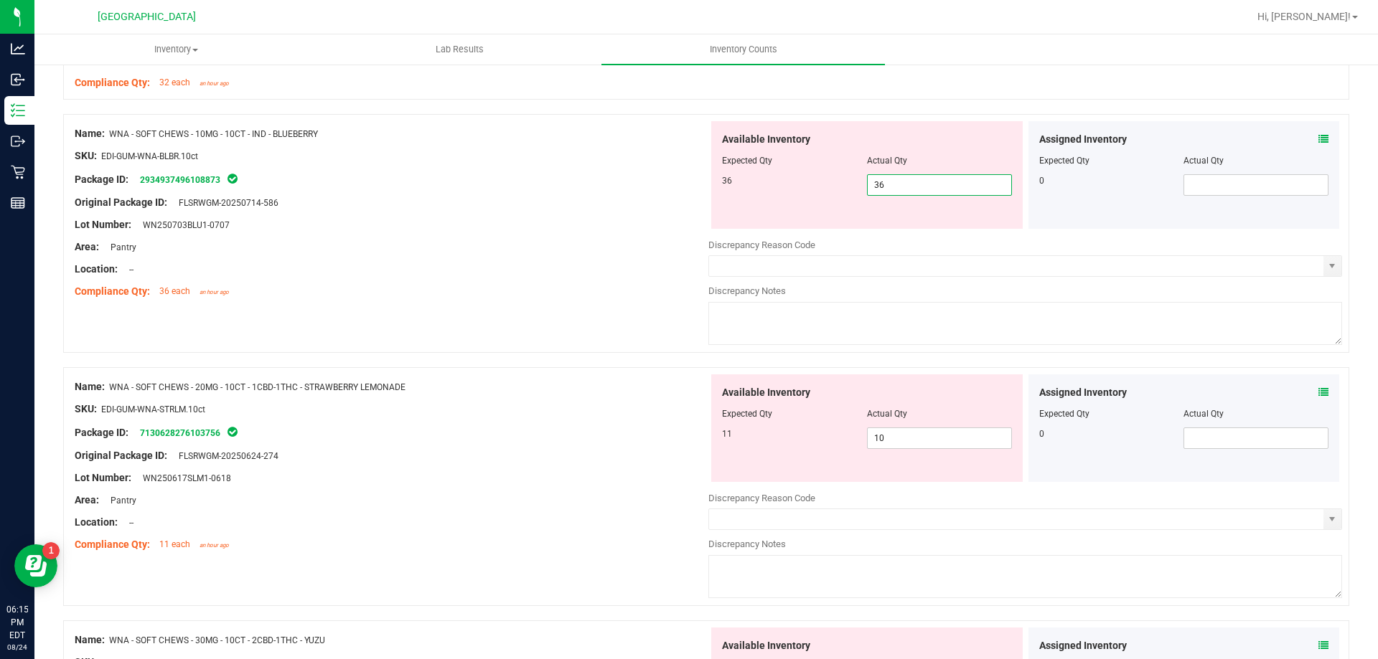
scroll to position [359, 0]
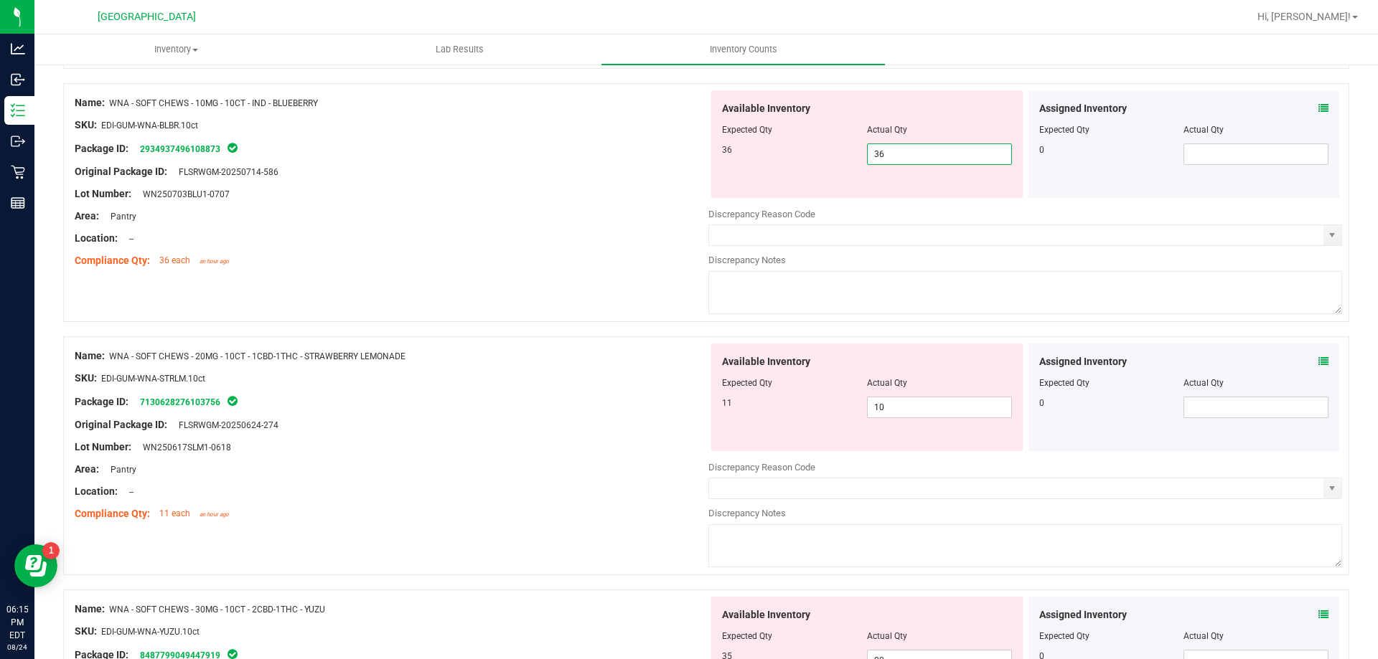
type input "36"
click at [873, 376] on div "Available Inventory Expected Qty Actual Qty 11 10 10" at bounding box center [866, 398] width 311 height 108
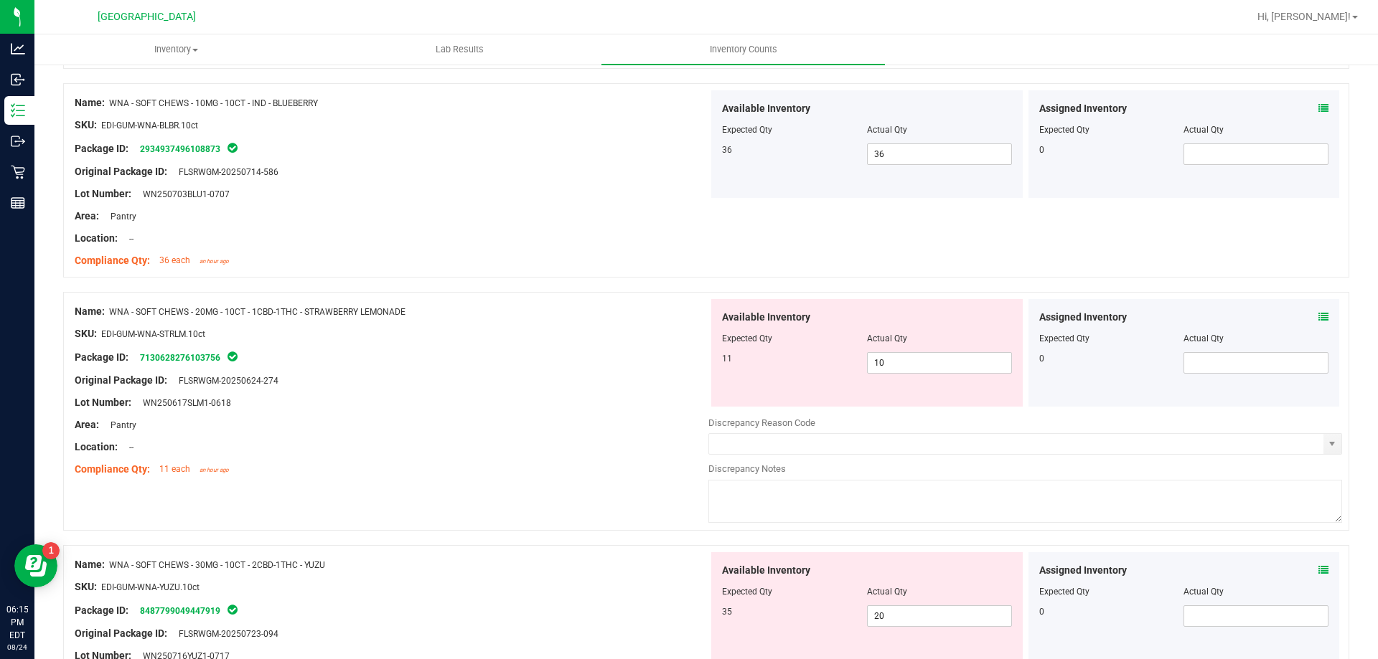
drag, startPoint x: 902, startPoint y: 378, endPoint x: 845, endPoint y: 378, distance: 57.4
click at [845, 378] on div "Available Inventory Expected Qty Actual Qty 11 10 10" at bounding box center [866, 353] width 311 height 108
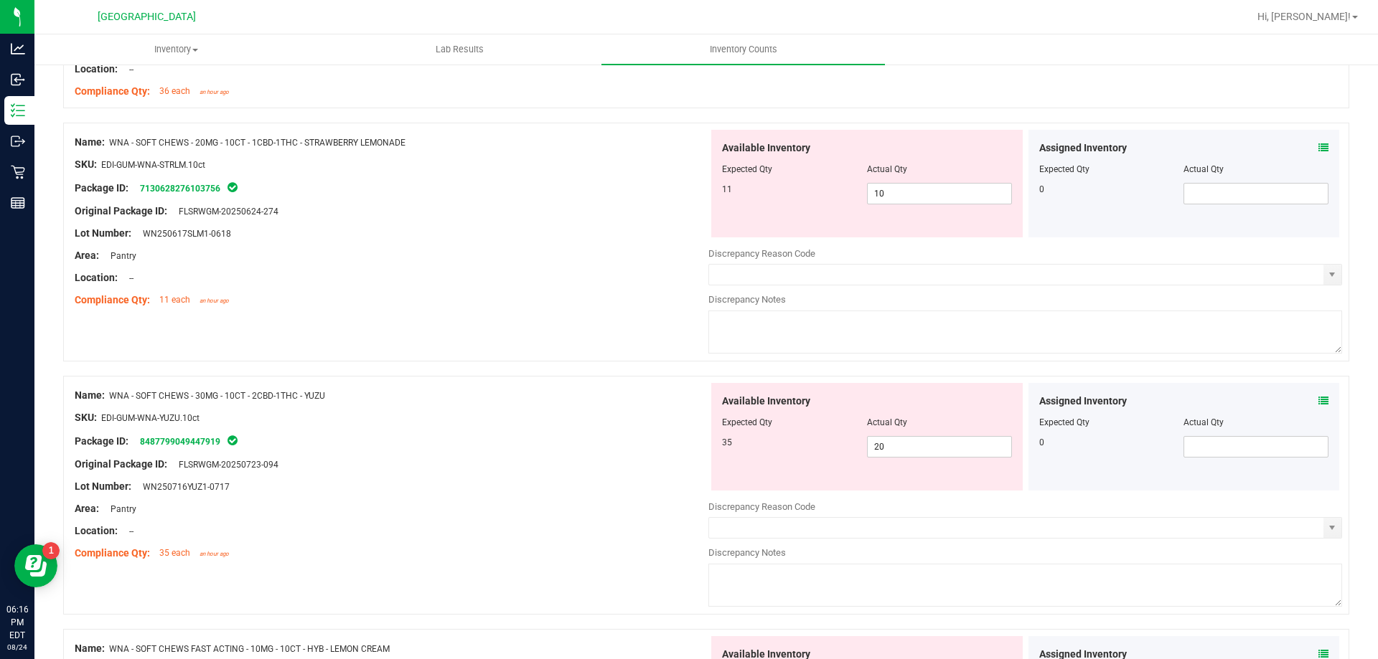
scroll to position [502, 0]
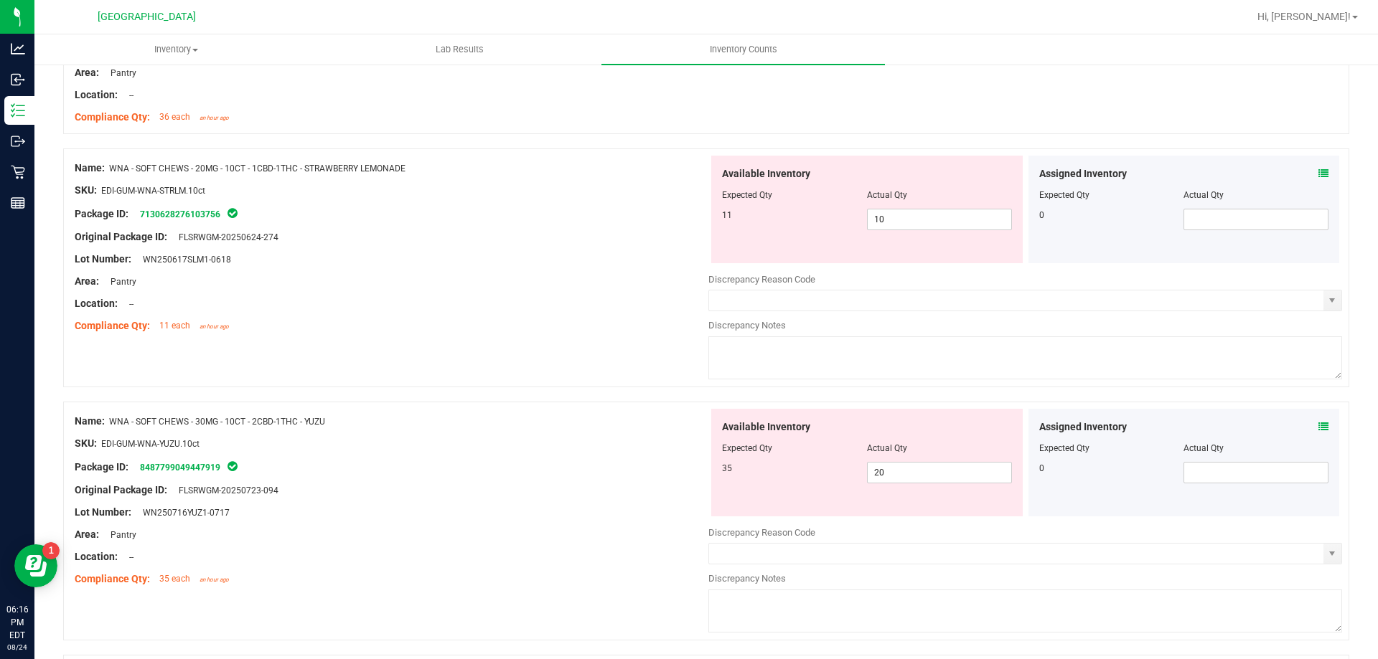
click at [896, 231] on div "Available Inventory Expected Qty Actual Qty 11 10 10" at bounding box center [866, 210] width 311 height 108
drag, startPoint x: 887, startPoint y: 220, endPoint x: 817, endPoint y: 215, distance: 70.5
click at [817, 215] on div "11 10 10" at bounding box center [867, 220] width 290 height 22
click at [926, 214] on input "10" at bounding box center [940, 220] width 144 height 20
drag, startPoint x: 951, startPoint y: 216, endPoint x: 789, endPoint y: 217, distance: 162.9
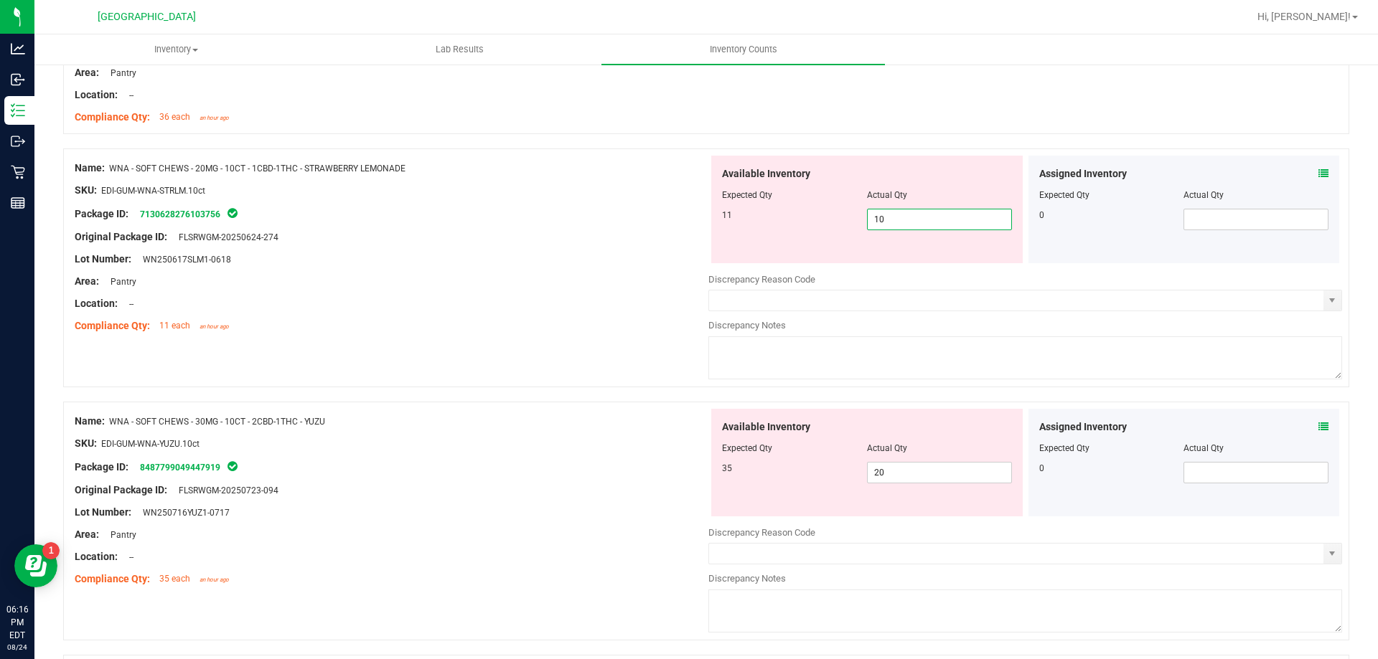
click at [789, 217] on div "11 10 10" at bounding box center [867, 220] width 290 height 22
drag, startPoint x: 907, startPoint y: 219, endPoint x: 782, endPoint y: 204, distance: 125.8
click at [782, 204] on div "Available Inventory Expected Qty Actual Qty 11 10 44" at bounding box center [866, 210] width 311 height 108
click at [960, 225] on input "44" at bounding box center [940, 220] width 144 height 20
drag, startPoint x: 988, startPoint y: 218, endPoint x: 685, endPoint y: 198, distance: 304.2
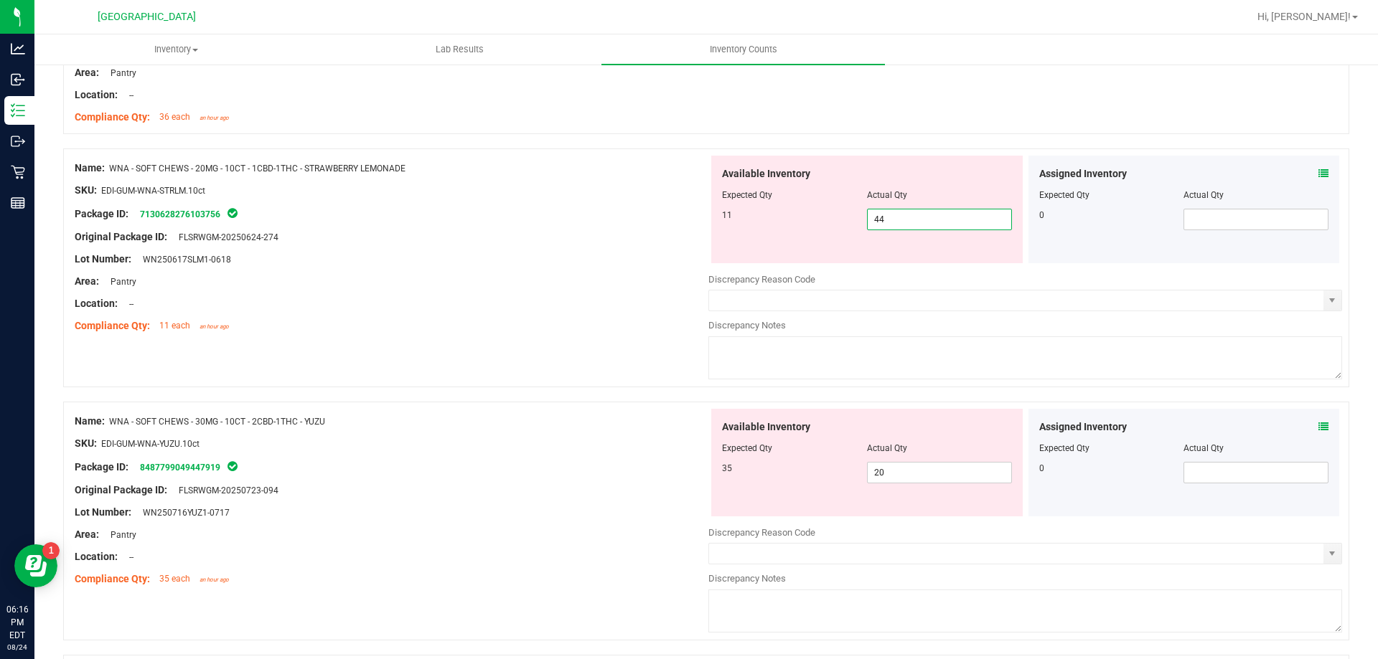
click at [685, 198] on div "Name: WNA - SOFT CHEWS - 20MG - 10CT - 1CBD-1THC - STRAWBERRY LEMONADE SKU: EDI…" at bounding box center [706, 268] width 1286 height 239
type input "11"
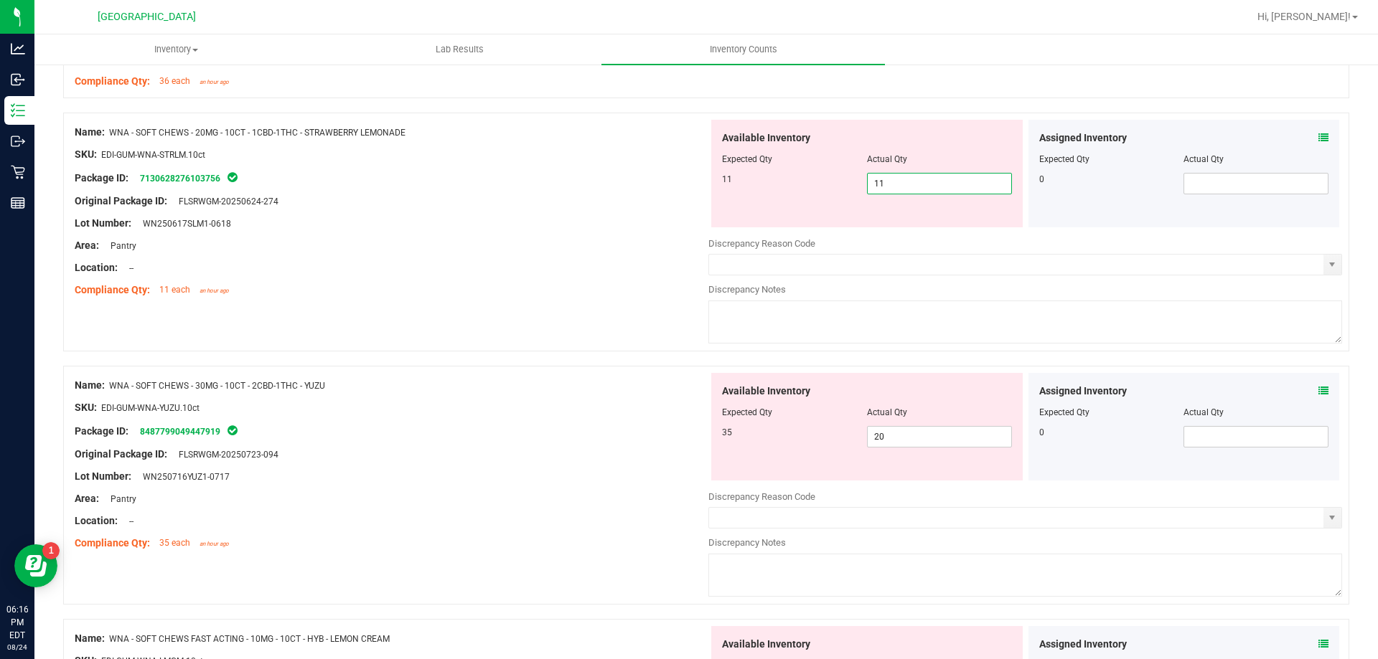
scroll to position [574, 0]
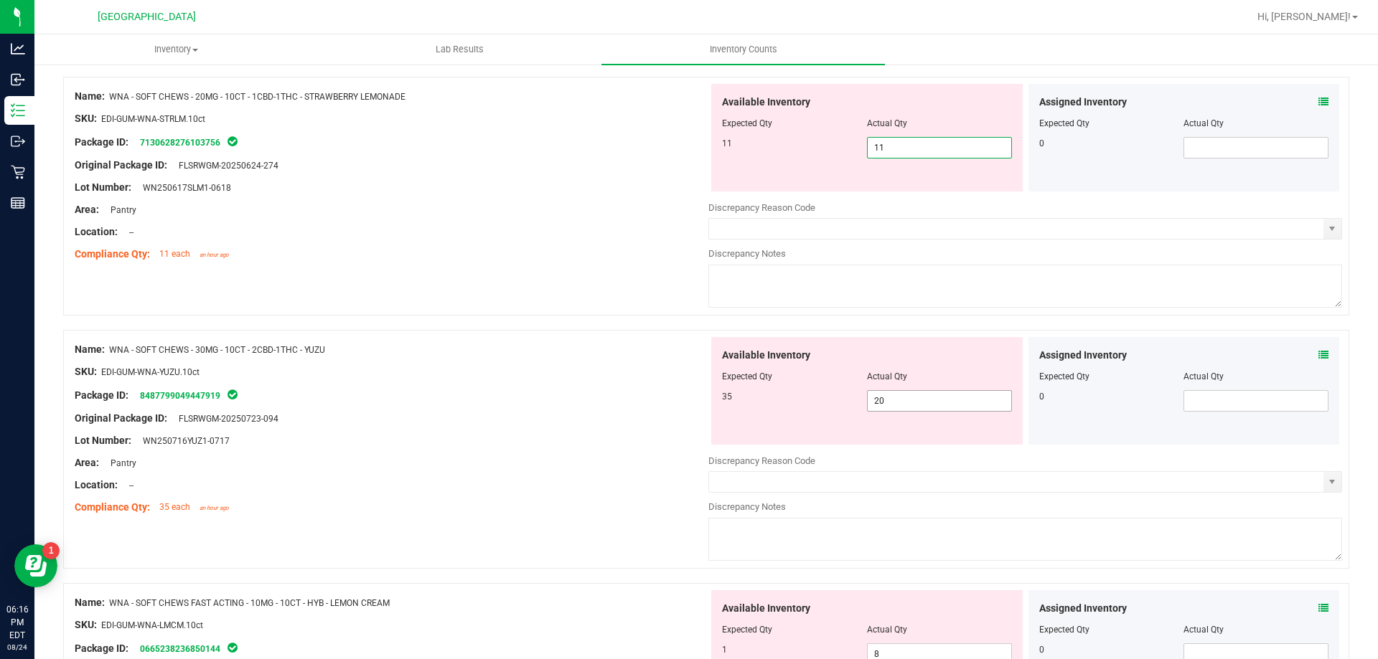
type input "11"
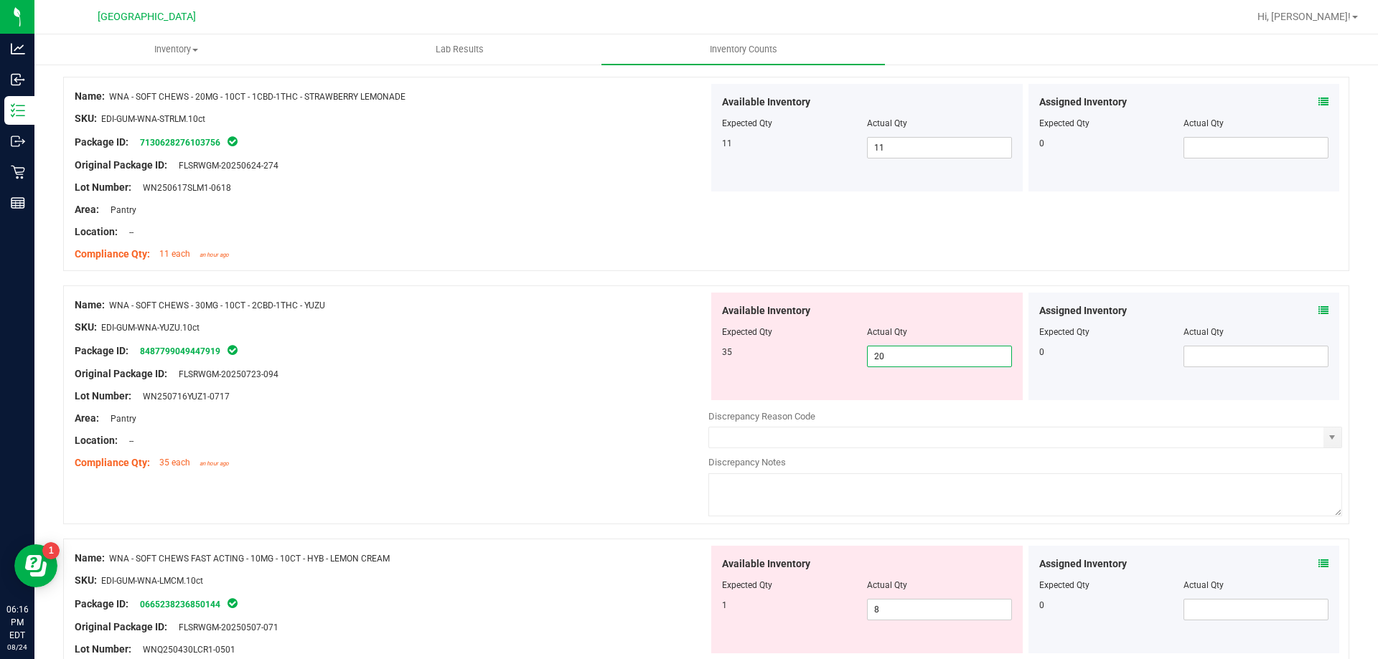
drag, startPoint x: 910, startPoint y: 398, endPoint x: 804, endPoint y: 382, distance: 106.8
click at [804, 382] on div "Available Inventory Expected Qty Actual Qty 35 20 20" at bounding box center [866, 347] width 311 height 108
type input "35"
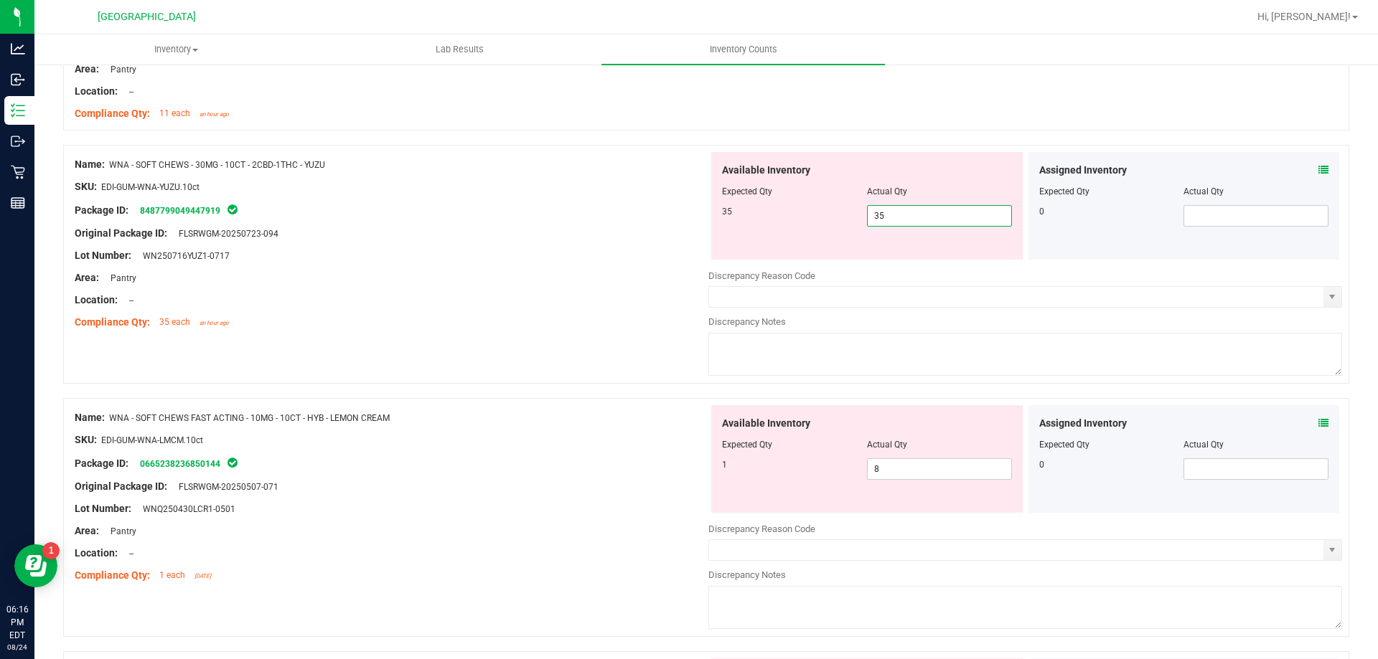
scroll to position [718, 0]
type input "35"
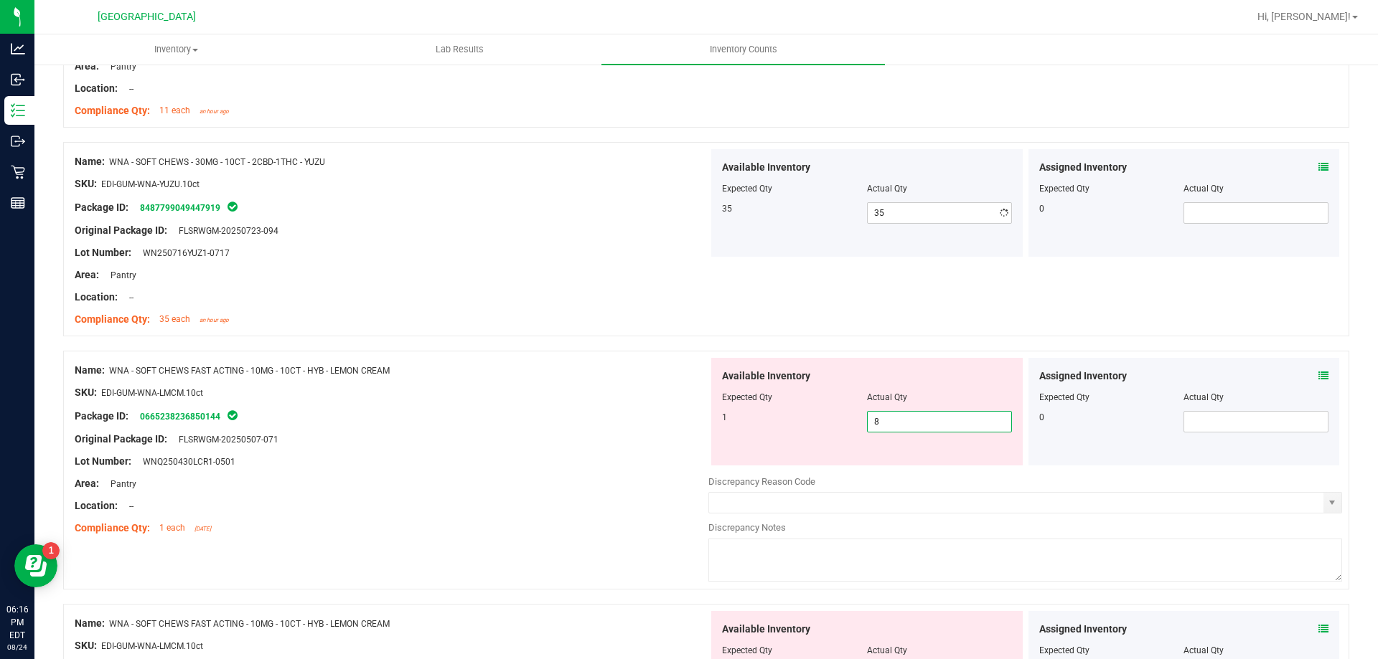
drag, startPoint x: 880, startPoint y: 459, endPoint x: 862, endPoint y: 459, distance: 17.9
click at [862, 459] on div "Available Inventory Expected Qty Actual Qty 1 8 8" at bounding box center [866, 412] width 311 height 108
type input "1"
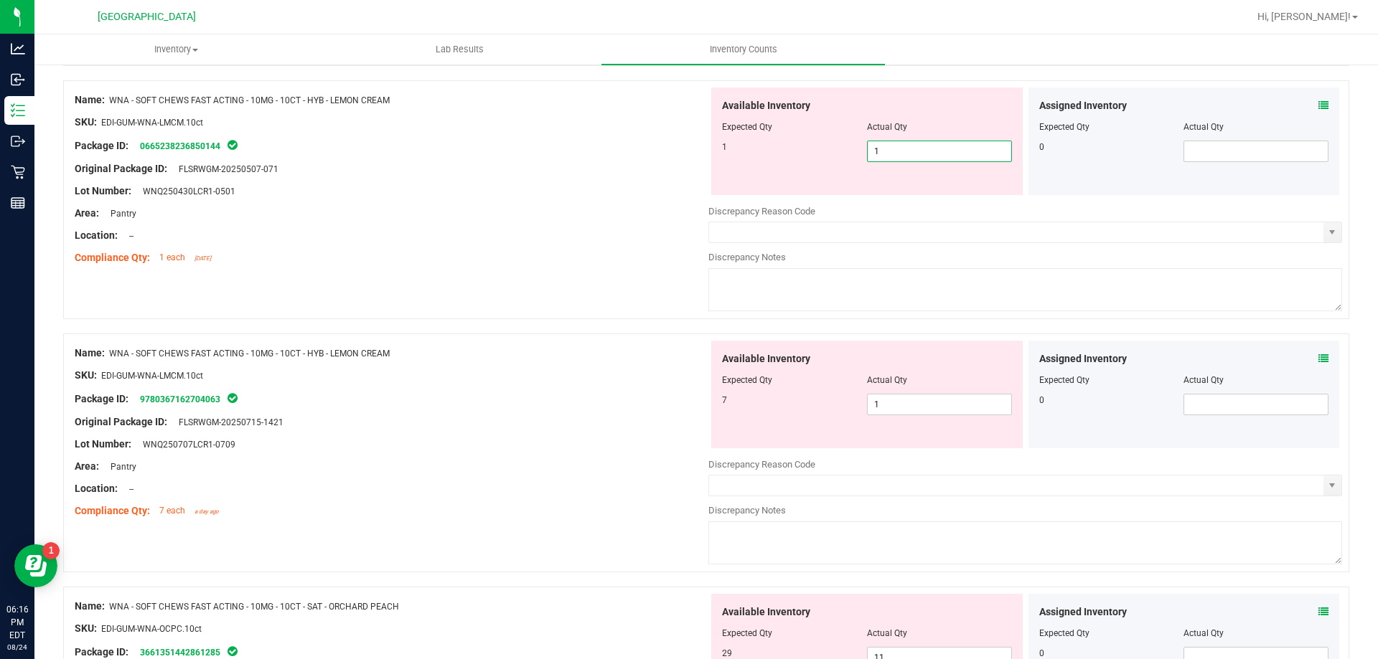
scroll to position [1005, 0]
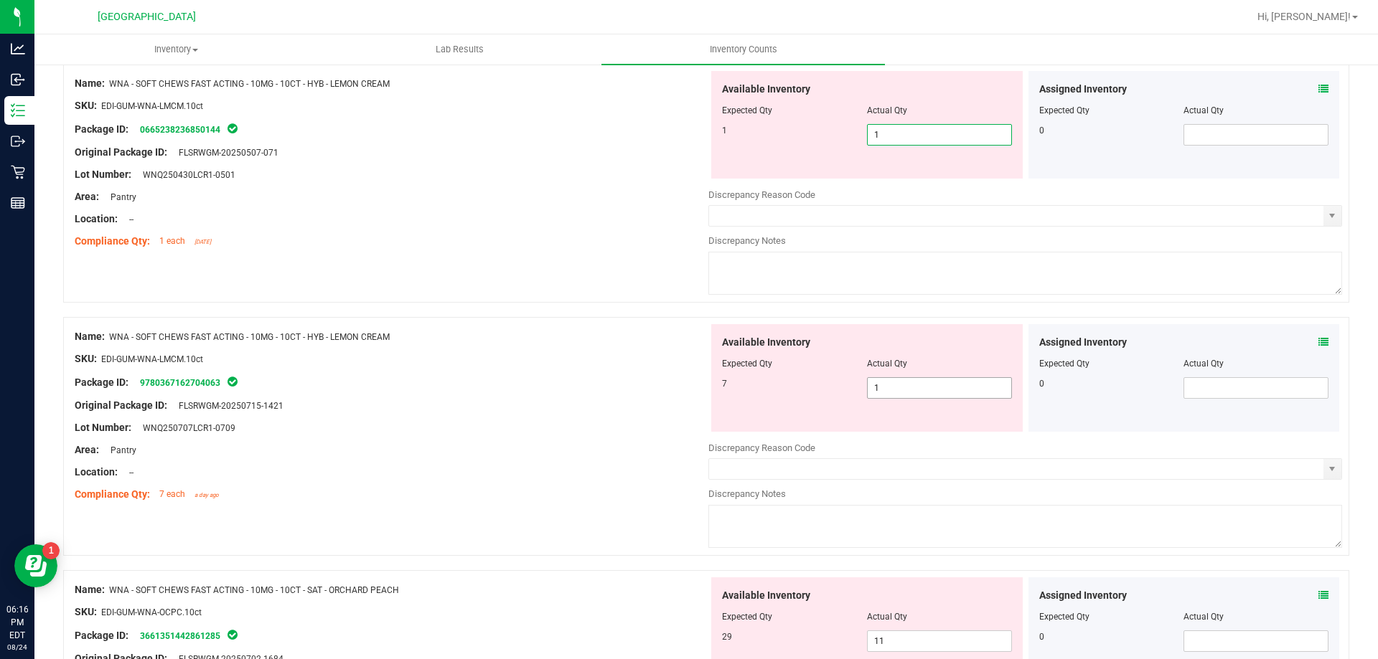
type input "1"
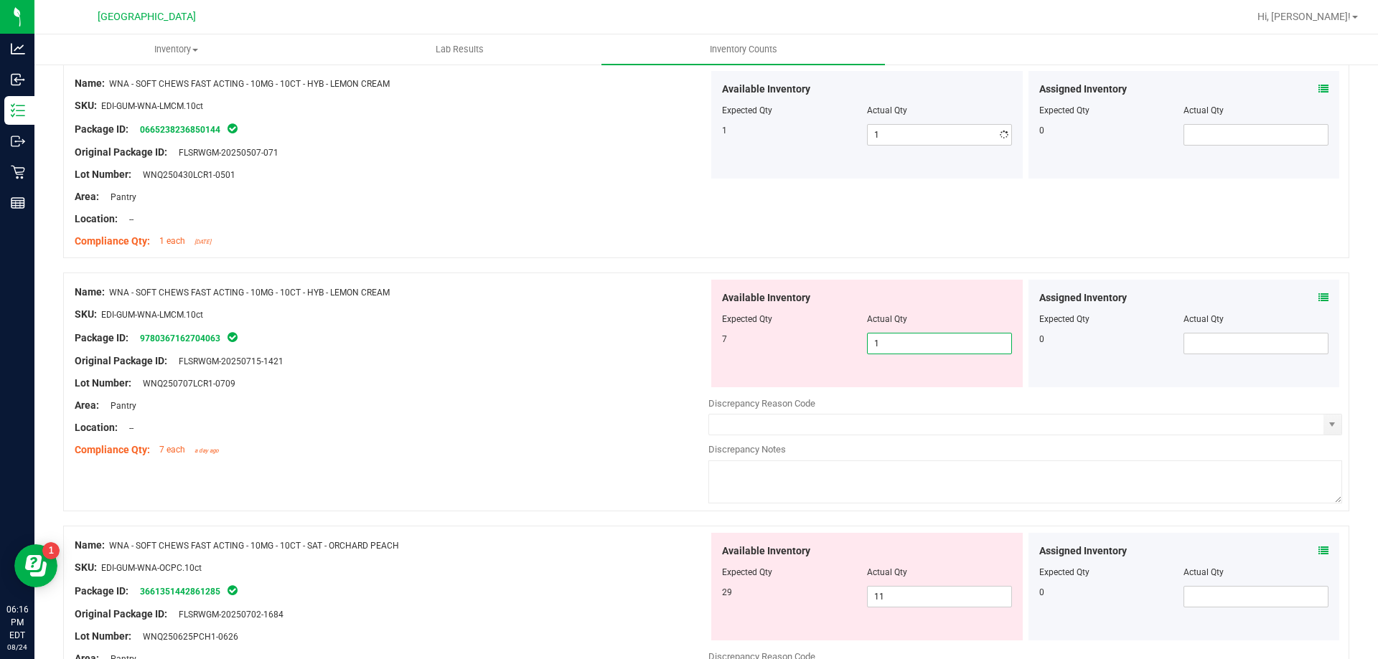
drag, startPoint x: 899, startPoint y: 388, endPoint x: 883, endPoint y: 388, distance: 15.8
click at [883, 388] on div "Available Inventory Expected Qty Actual Qty 7 1 1" at bounding box center [1025, 393] width 634 height 227
drag, startPoint x: 901, startPoint y: 322, endPoint x: 896, endPoint y: 330, distance: 9.0
click at [897, 329] on div "Available Inventory Expected Qty Actual Qty 7 1 1" at bounding box center [866, 334] width 311 height 108
drag, startPoint x: 918, startPoint y: 343, endPoint x: 824, endPoint y: 344, distance: 93.3
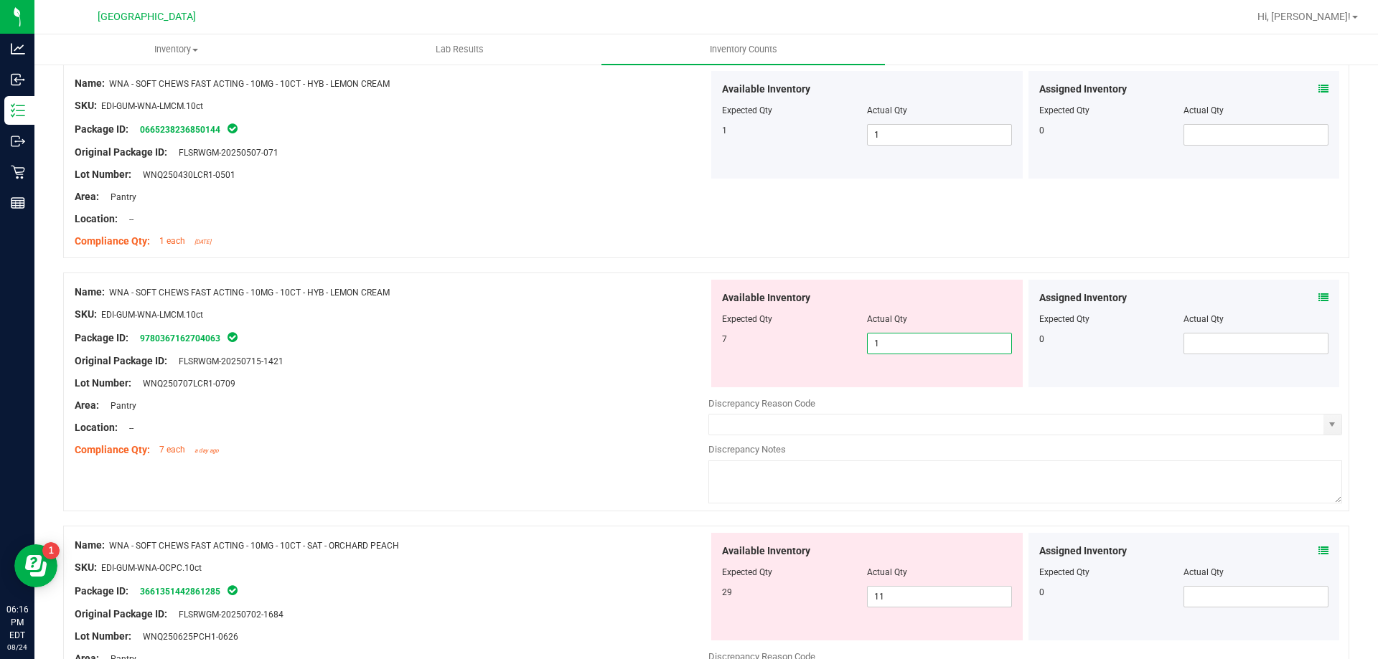
click at [824, 344] on div "7 1 1" at bounding box center [867, 344] width 290 height 22
type input "7"
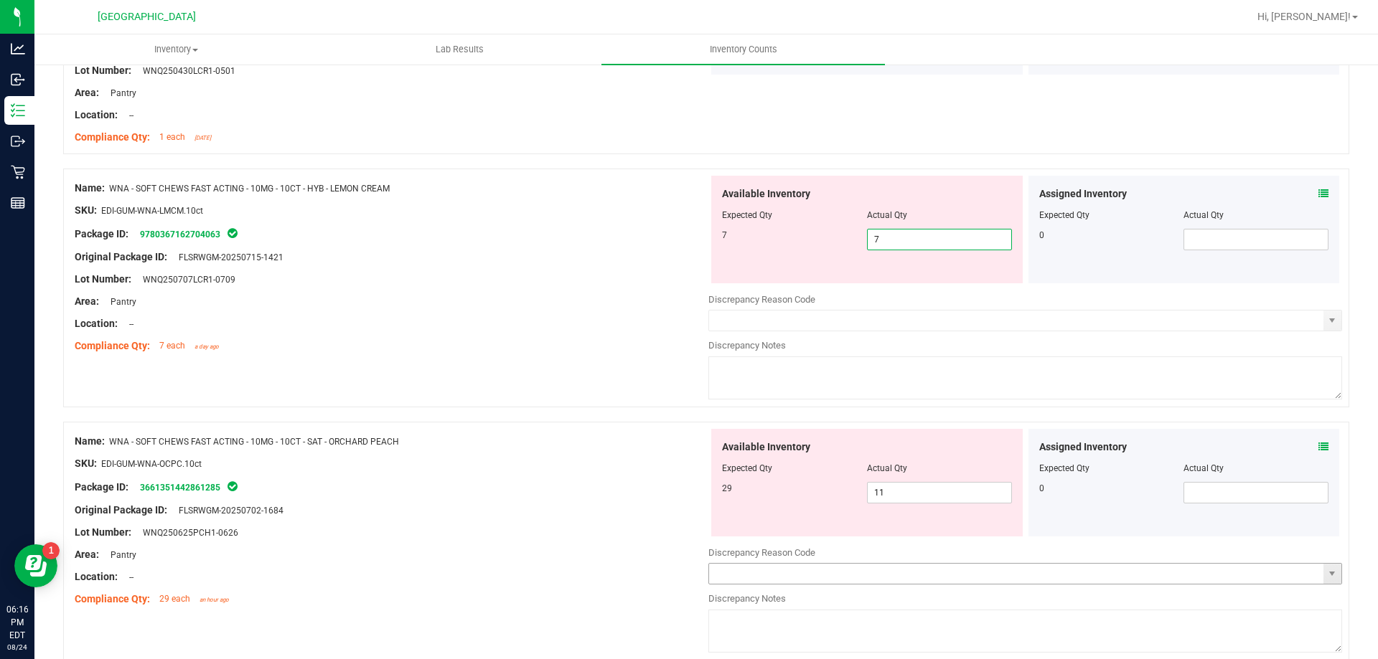
scroll to position [1220, 0]
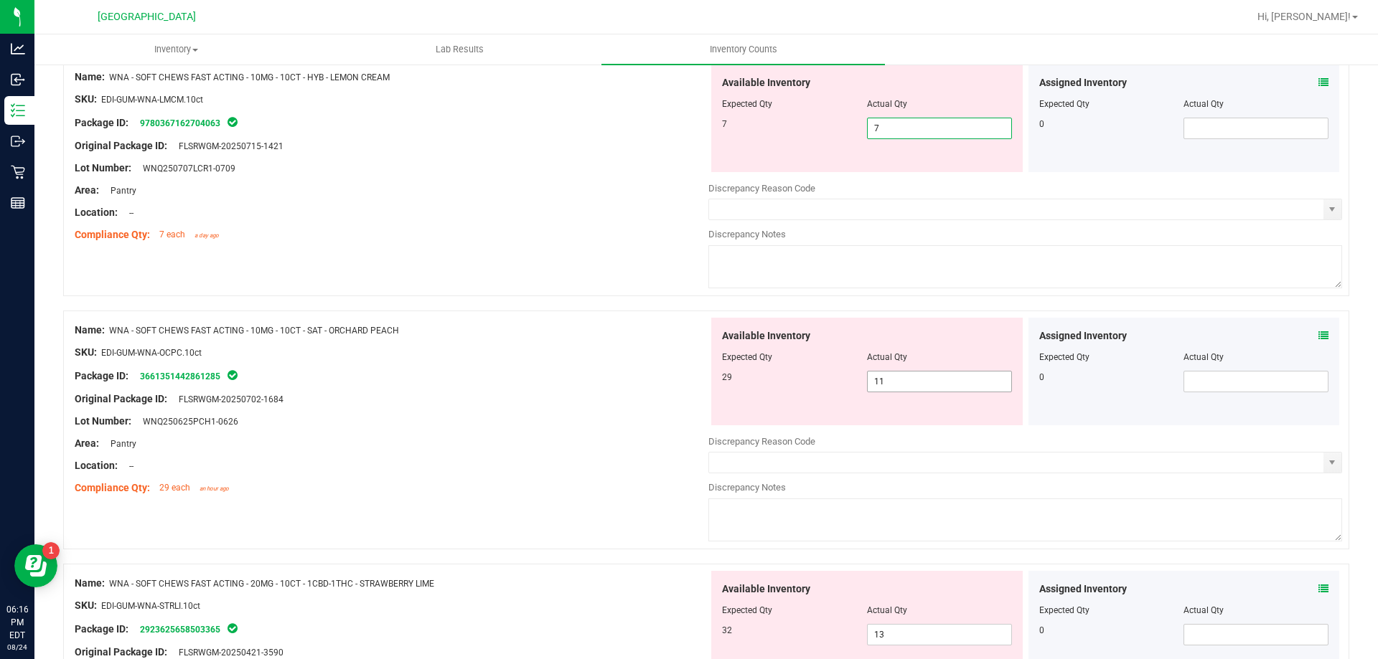
type input "7"
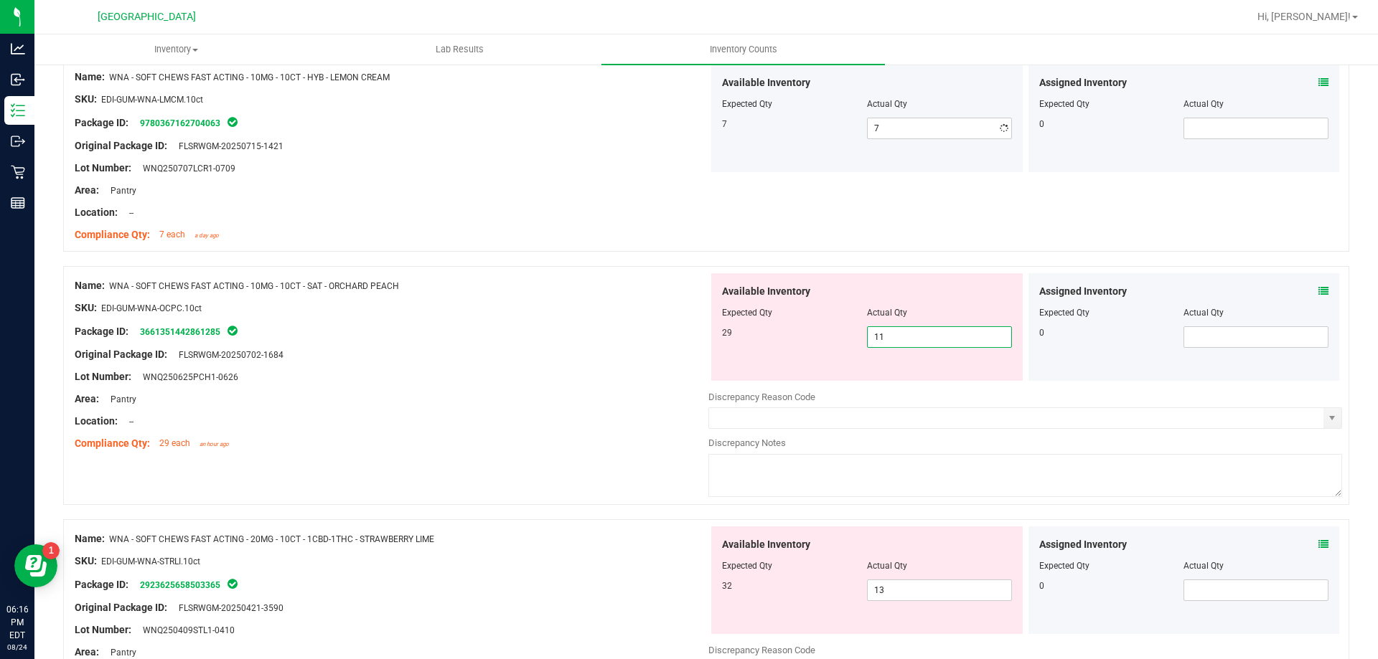
drag, startPoint x: 925, startPoint y: 387, endPoint x: 631, endPoint y: 357, distance: 295.7
click at [631, 357] on div "Name: WNA - SOFT CHEWS FAST ACTING - 10MG - 10CT - SAT - ORCHARD PEACH SKU: EDI…" at bounding box center [706, 385] width 1286 height 239
type input "29"
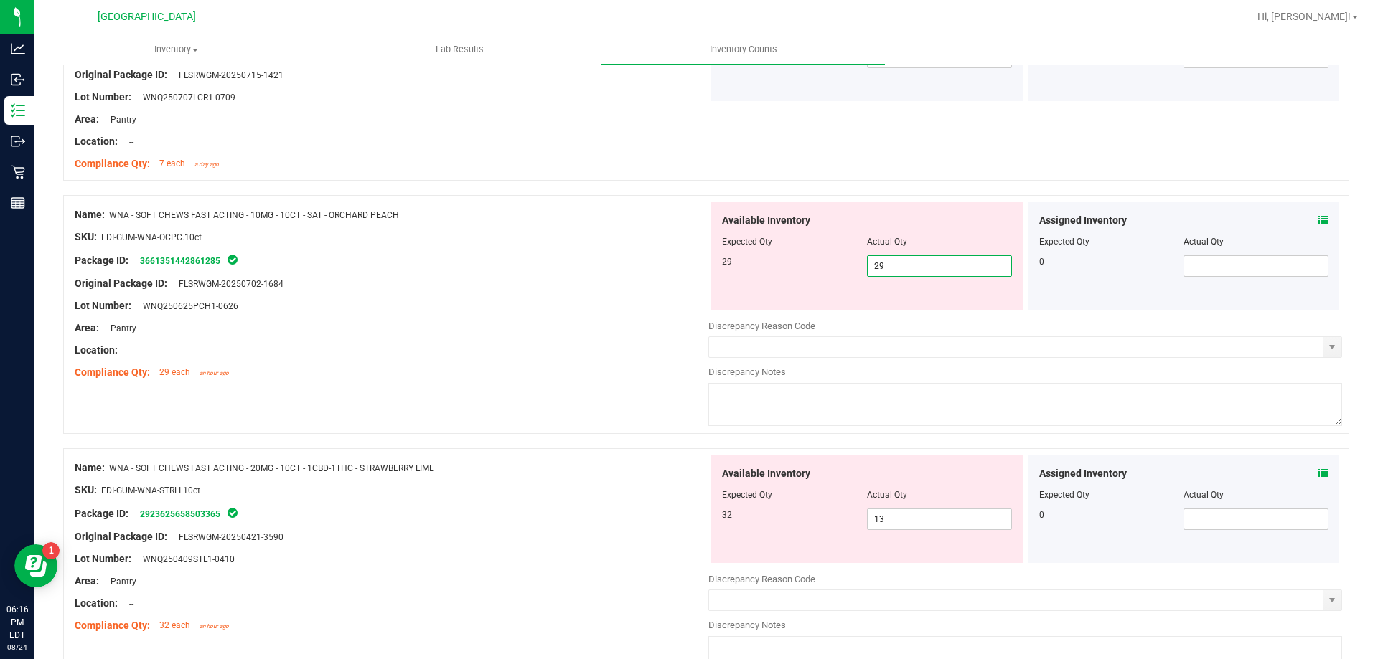
scroll to position [1507, 0]
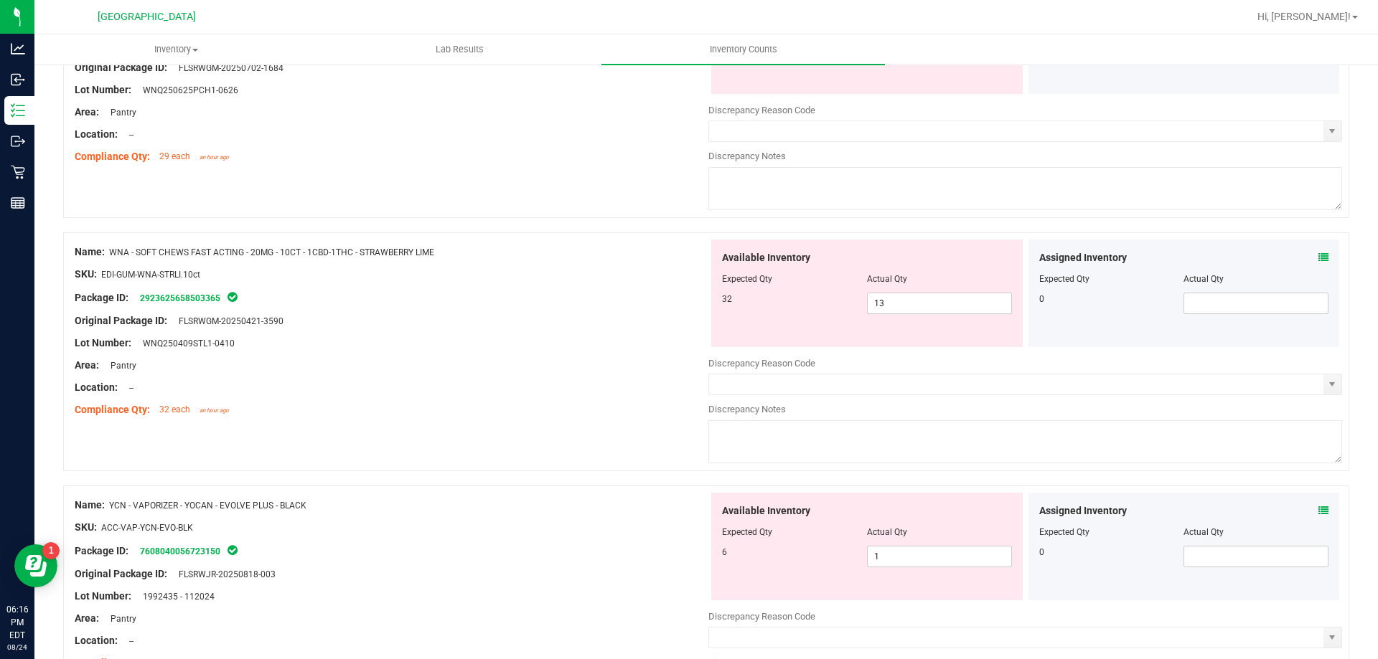
type input "29"
click at [769, 279] on div "Available Inventory Expected Qty Actual Qty 32 13 13" at bounding box center [866, 294] width 311 height 108
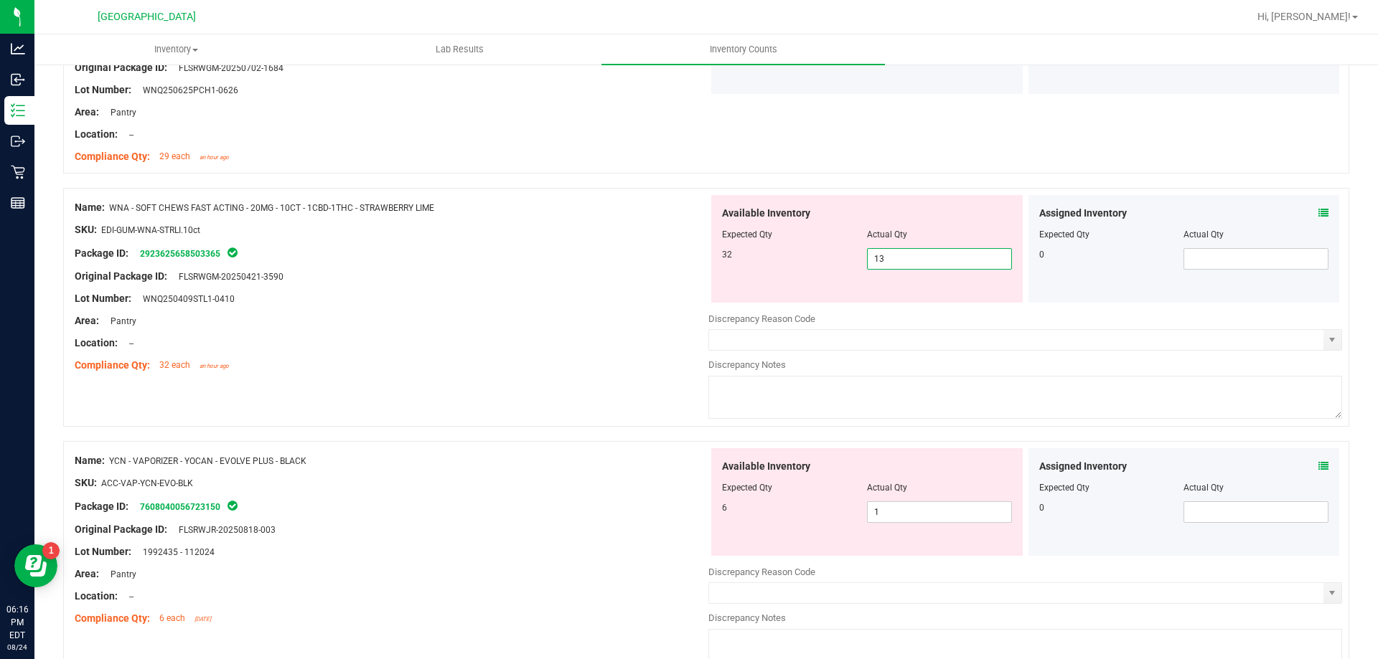
drag, startPoint x: 903, startPoint y: 252, endPoint x: 873, endPoint y: 253, distance: 30.9
click at [873, 253] on span "13 13" at bounding box center [939, 259] width 145 height 22
drag, startPoint x: 883, startPoint y: 258, endPoint x: 867, endPoint y: 254, distance: 16.4
click at [868, 254] on input "3" at bounding box center [940, 259] width 144 height 20
drag, startPoint x: 906, startPoint y: 261, endPoint x: 750, endPoint y: 263, distance: 156.4
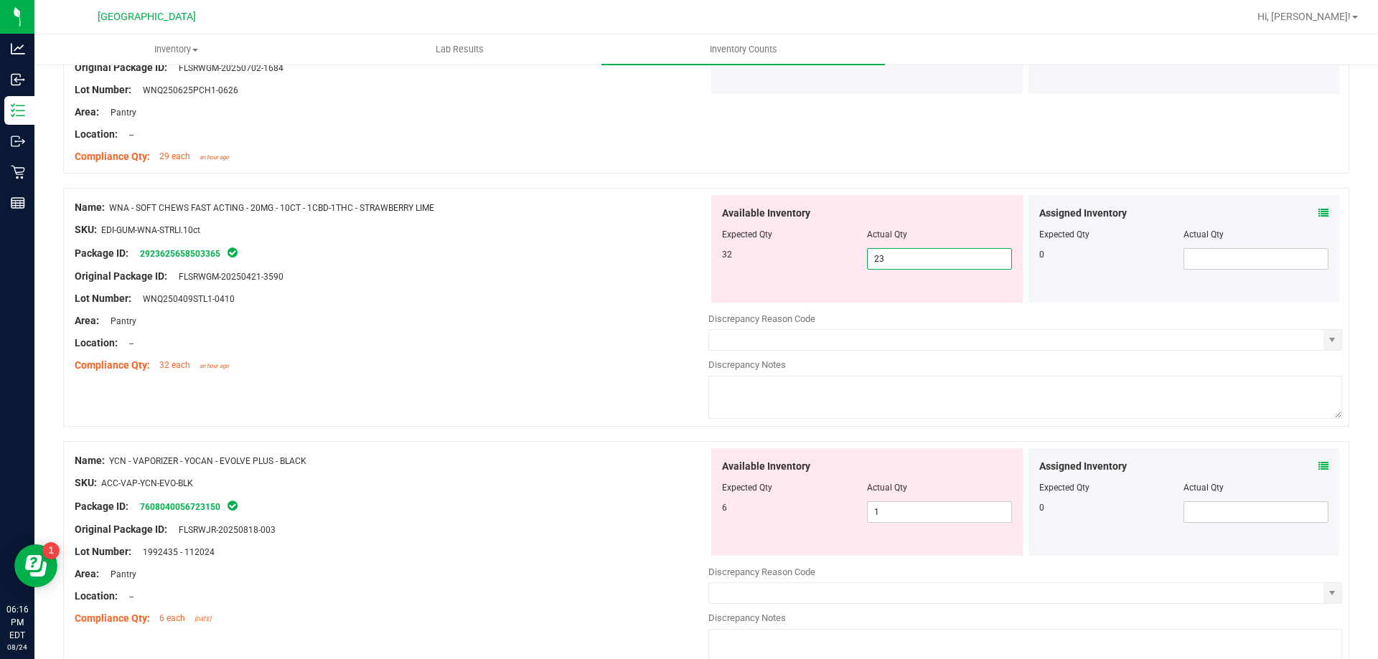
click at [750, 263] on div "32 13 23" at bounding box center [867, 259] width 290 height 22
type input "32"
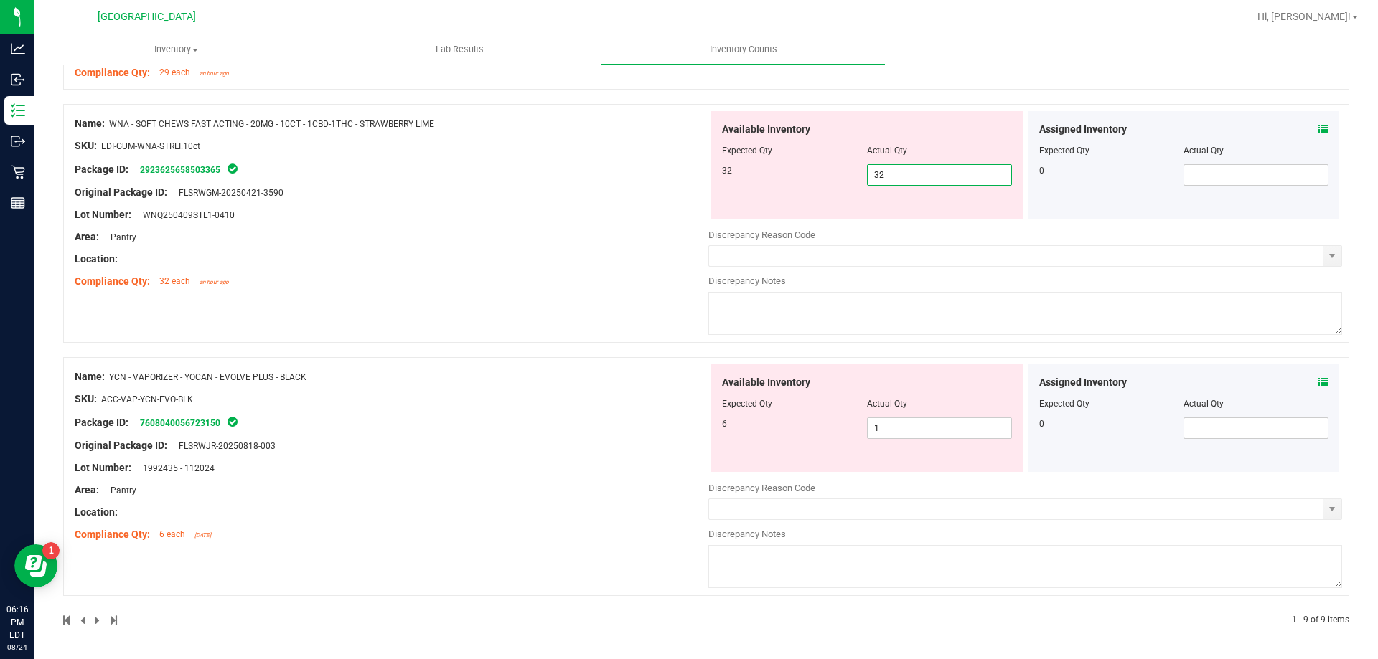
type input "32"
click at [900, 398] on div "Actual Qty" at bounding box center [939, 404] width 145 height 13
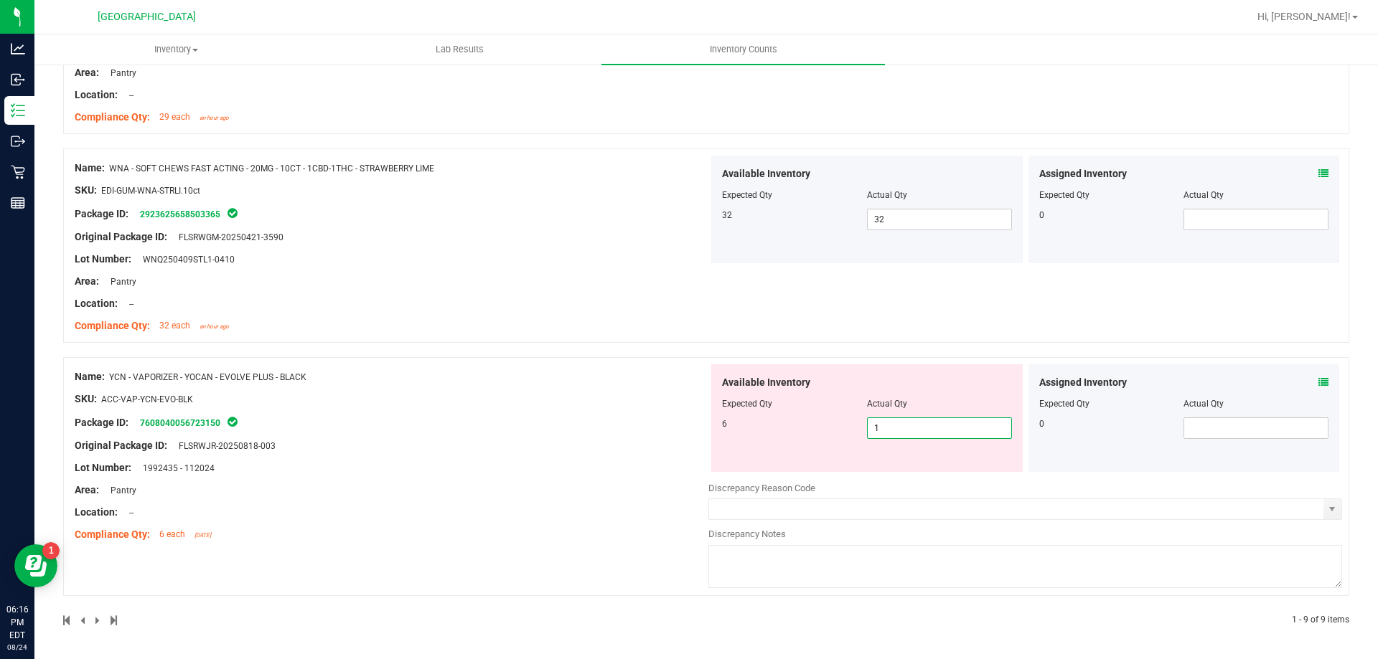
drag, startPoint x: 892, startPoint y: 431, endPoint x: 807, endPoint y: 398, distance: 91.5
click at [808, 398] on div "Available Inventory Expected Qty Actual Qty 6 1 1" at bounding box center [866, 419] width 311 height 108
type input "6"
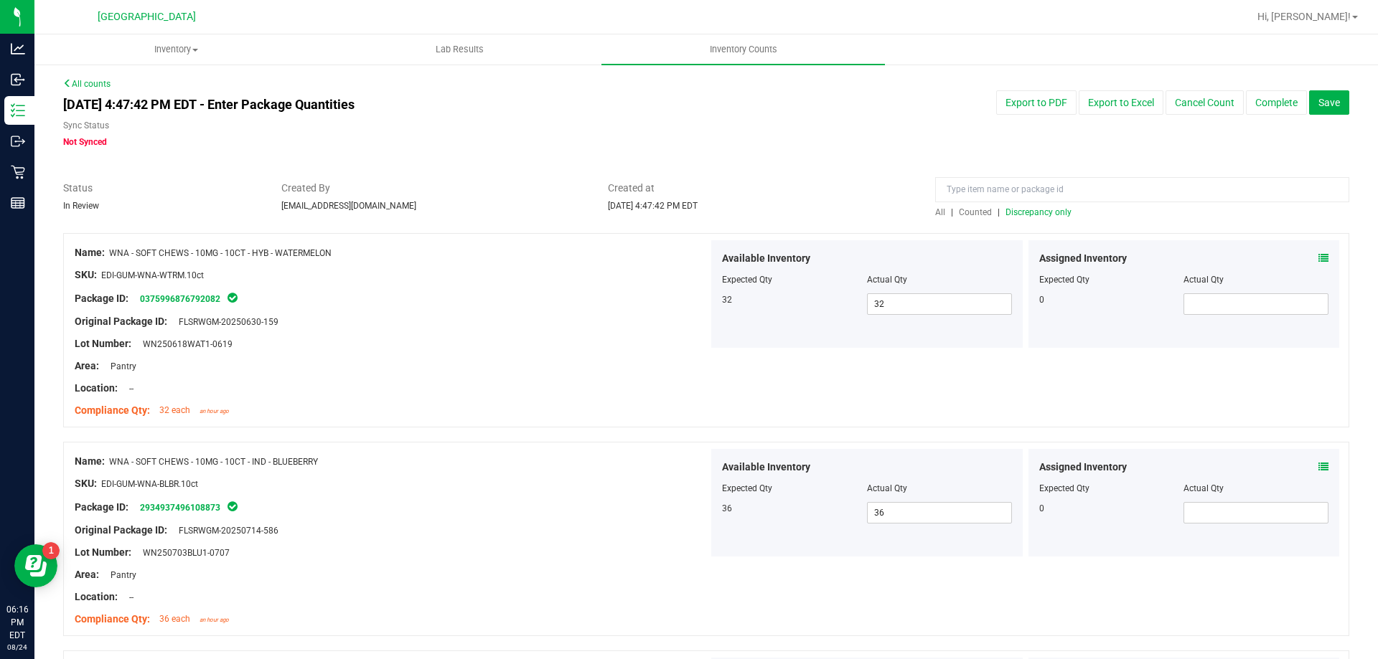
type input "6"
click at [1158, 146] on div "[DATE] 4:47:42 PM EDT - Enter Package Quantities Sync Status Not Synced Export …" at bounding box center [705, 119] width 1307 height 58
click at [1015, 213] on span "Discrepancy only" at bounding box center [1038, 212] width 66 height 10
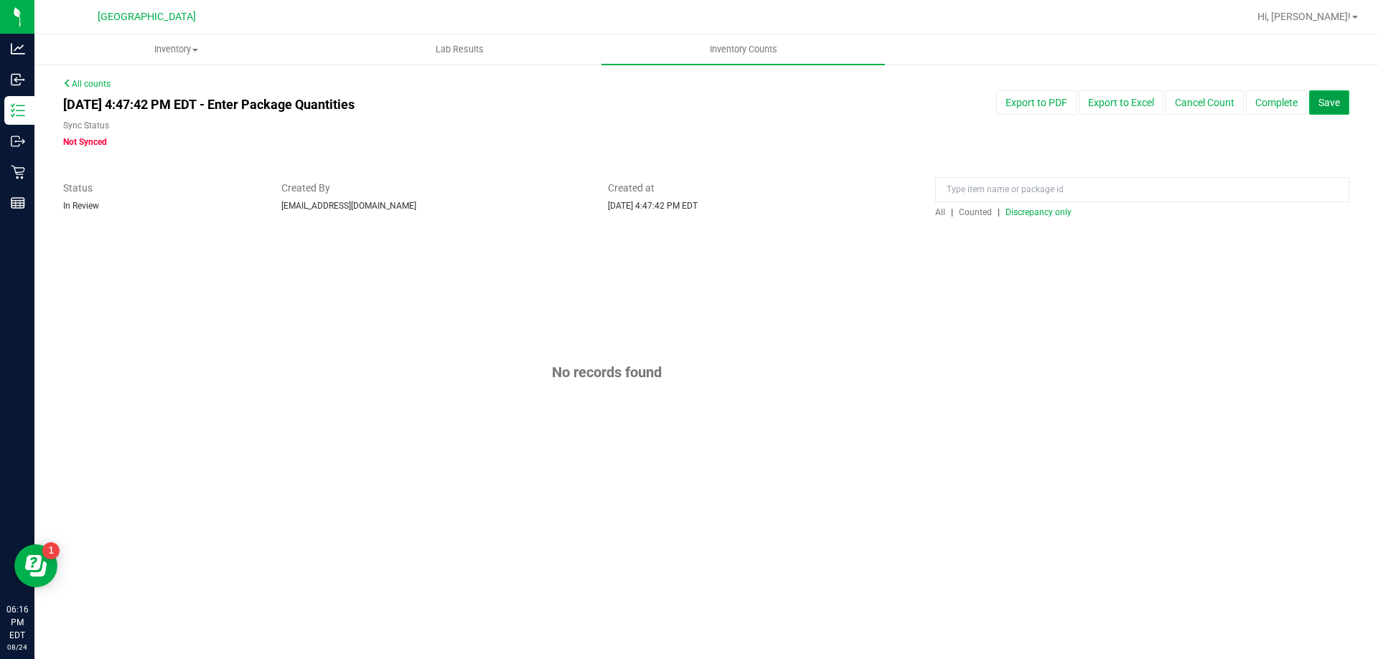
click at [1327, 105] on span "Save" at bounding box center [1329, 102] width 22 height 11
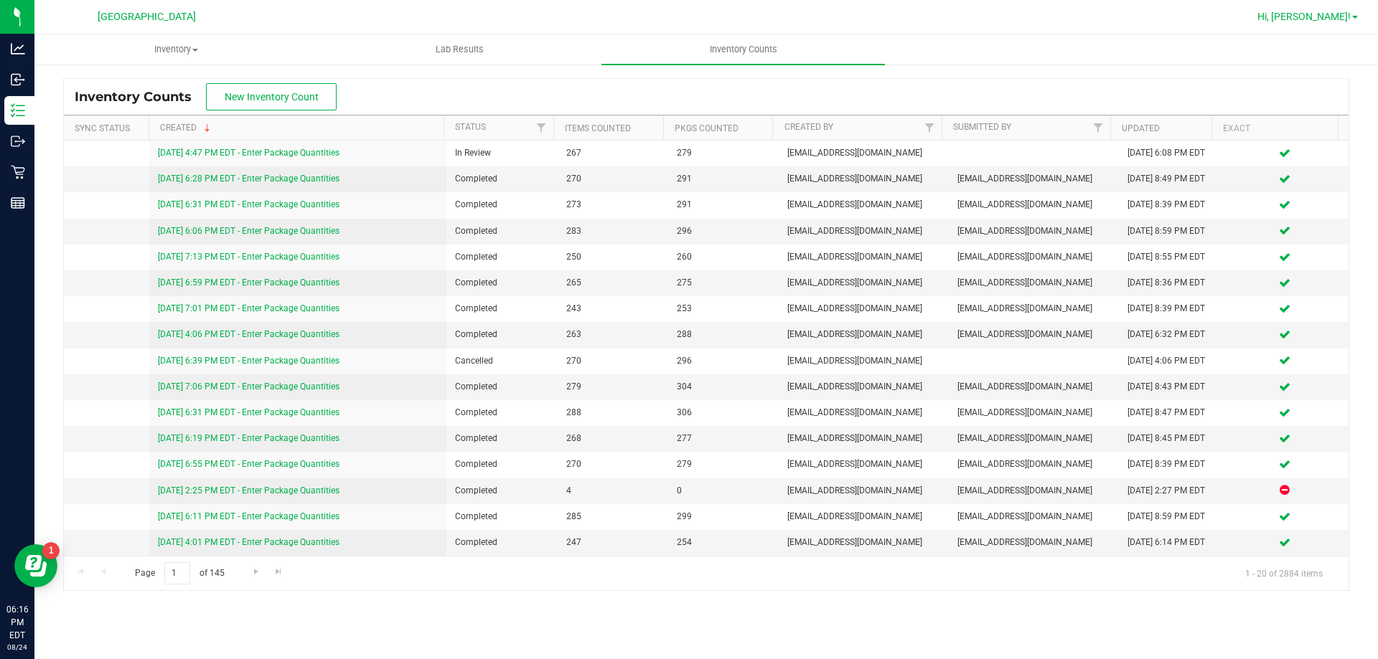
click at [1340, 21] on span "Hi, [PERSON_NAME]!" at bounding box center [1303, 16] width 93 height 11
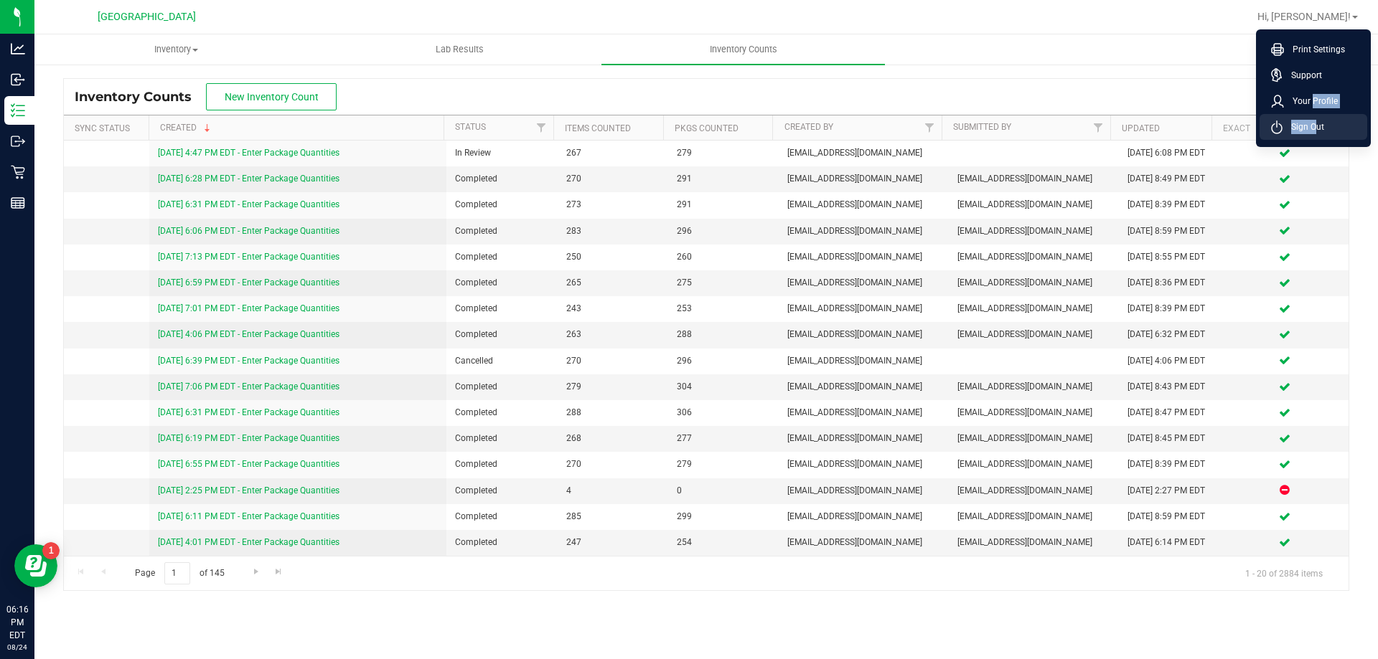
drag, startPoint x: 1310, startPoint y: 112, endPoint x: 1312, endPoint y: 133, distance: 21.6
click at [1312, 133] on ul "Print Settings Support Your Profile Sign Out" at bounding box center [1313, 88] width 115 height 118
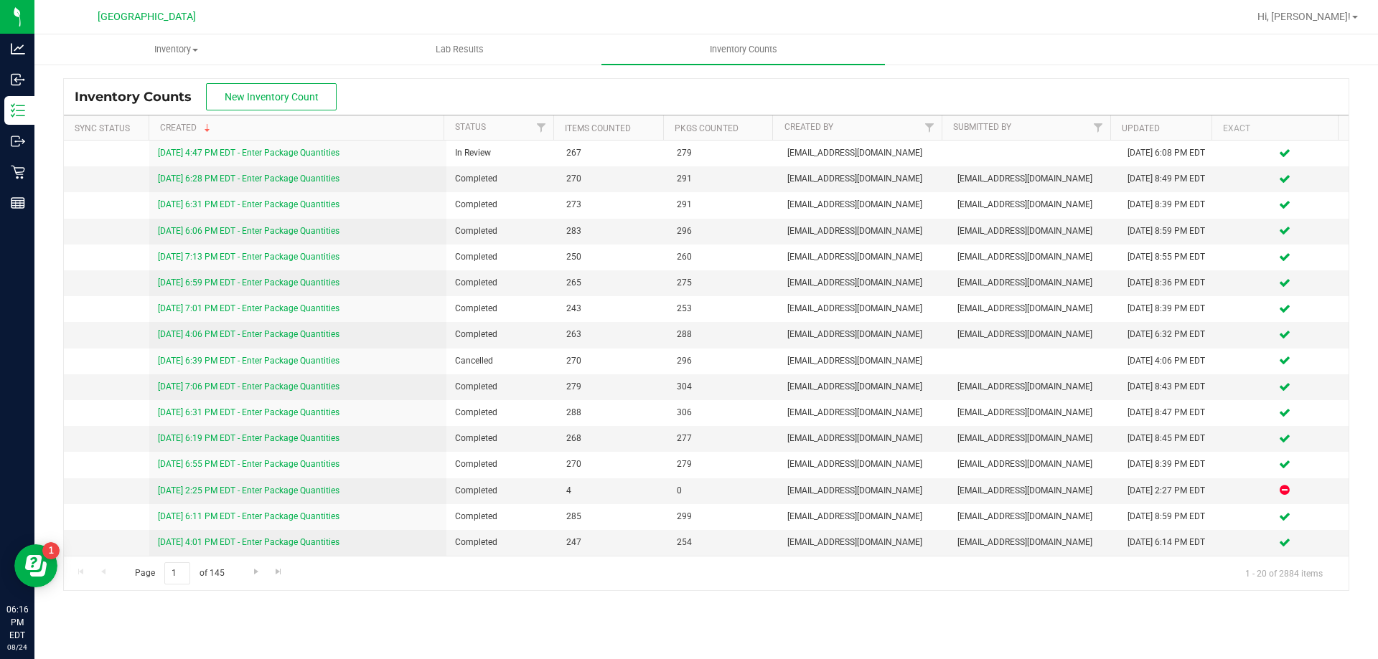
click at [1312, 133] on th "Exact" at bounding box center [1274, 128] width 126 height 25
click at [1348, 12] on span "Hi, [PERSON_NAME]!" at bounding box center [1303, 16] width 93 height 11
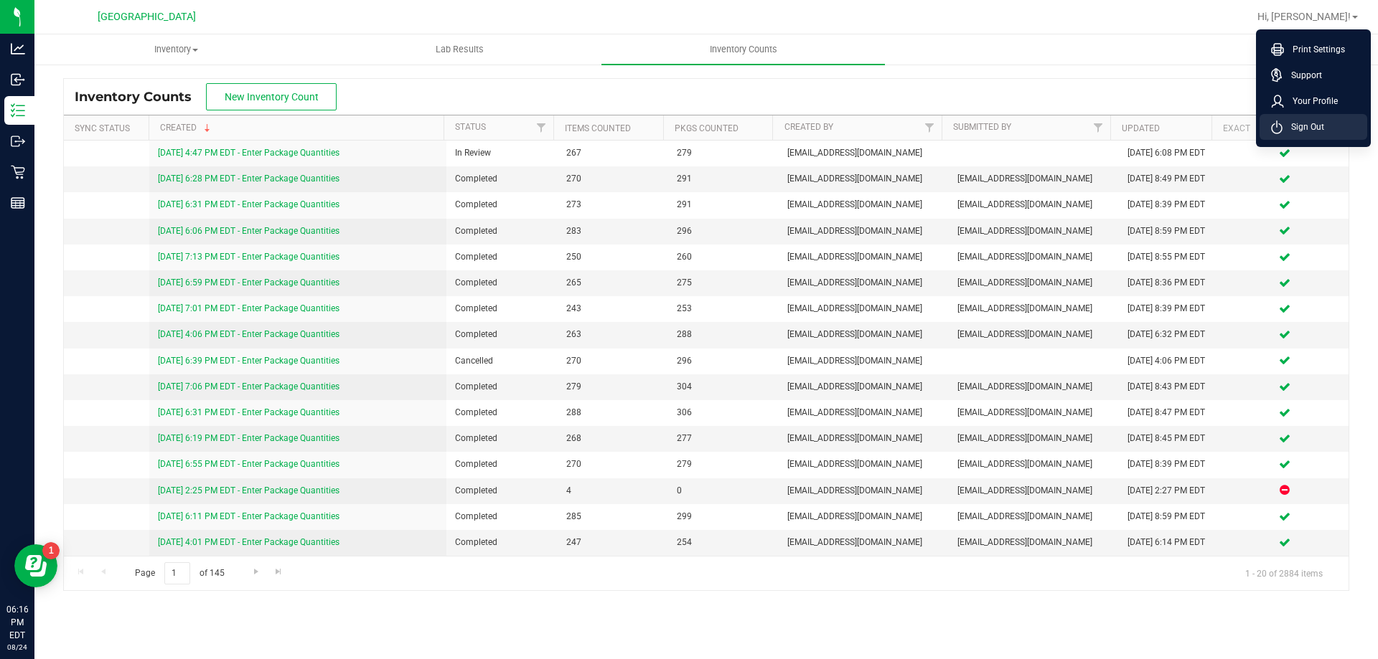
click at [1325, 122] on li "Sign Out" at bounding box center [1313, 127] width 108 height 26
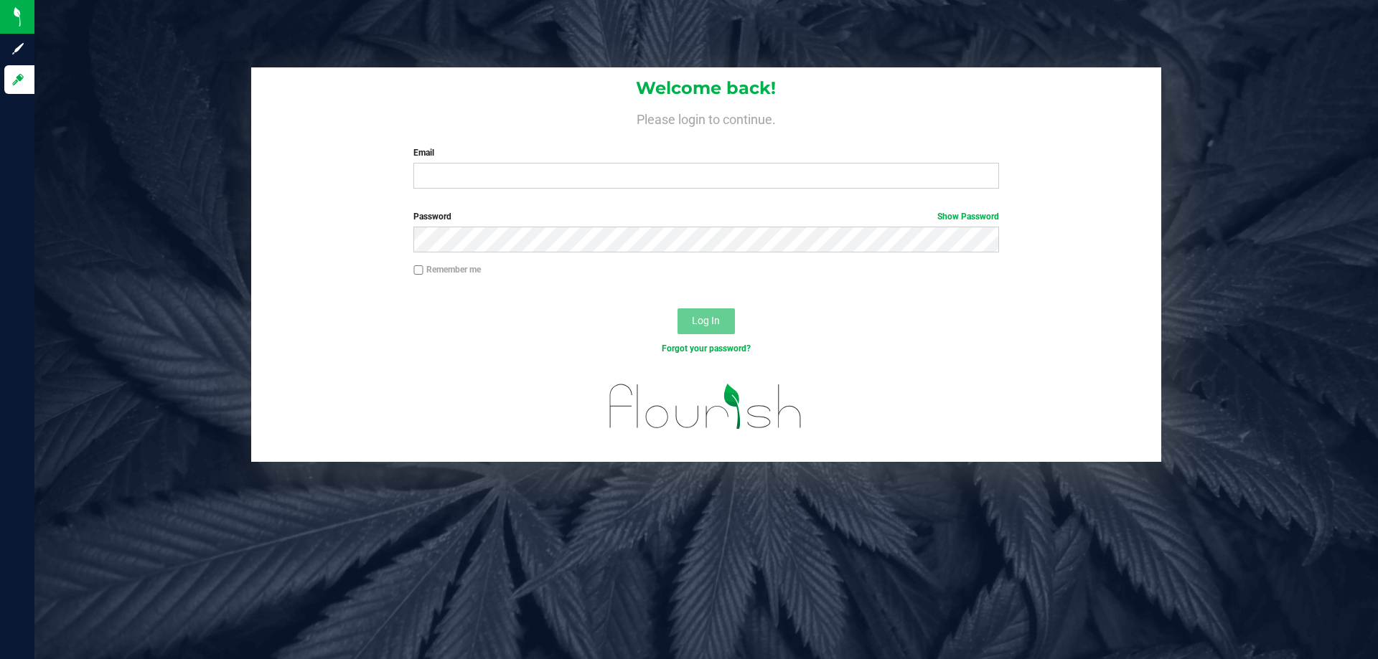
click at [1304, 71] on div "Welcome back! Please login to continue. Email Required Please format your email…" at bounding box center [706, 264] width 1365 height 395
